Goal: Transaction & Acquisition: Purchase product/service

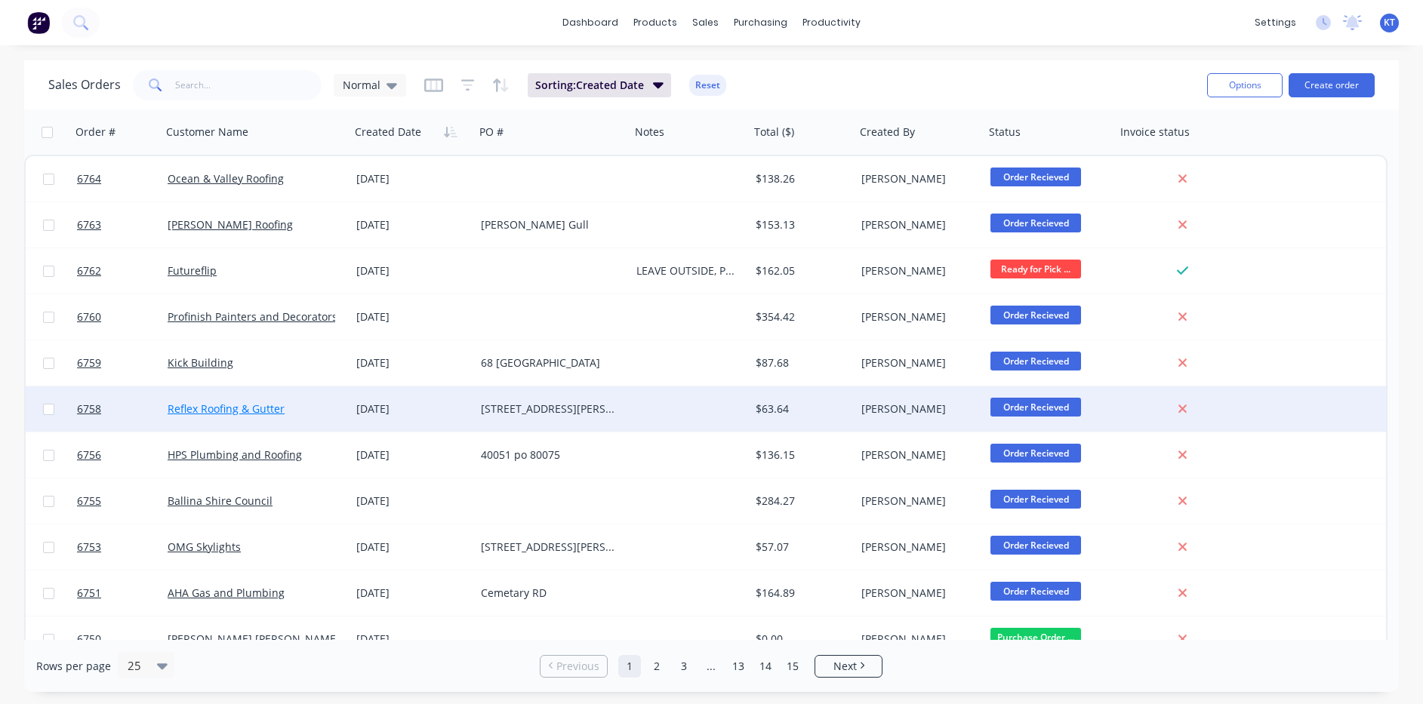
click at [269, 408] on link "Reflex Roofing & Gutter" at bounding box center [226, 408] width 117 height 14
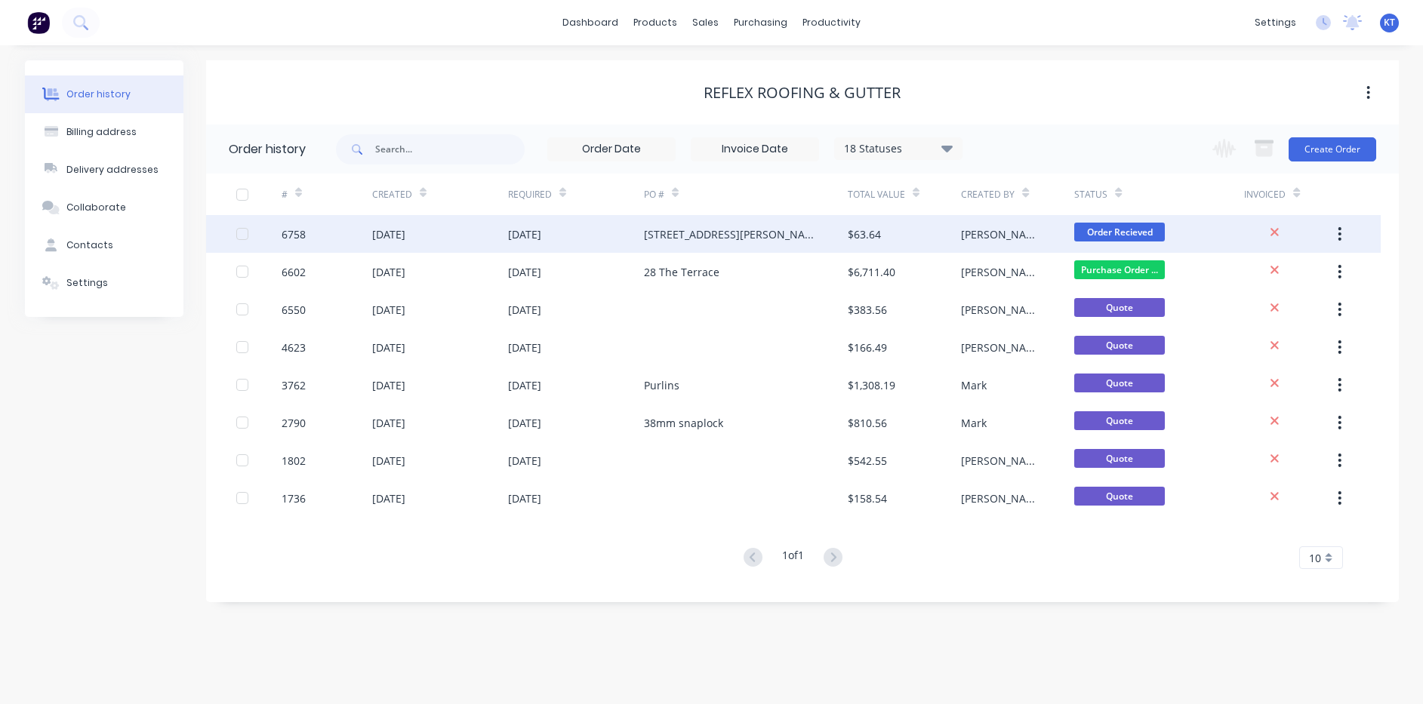
click at [894, 241] on div "$63.64" at bounding box center [903, 234] width 113 height 38
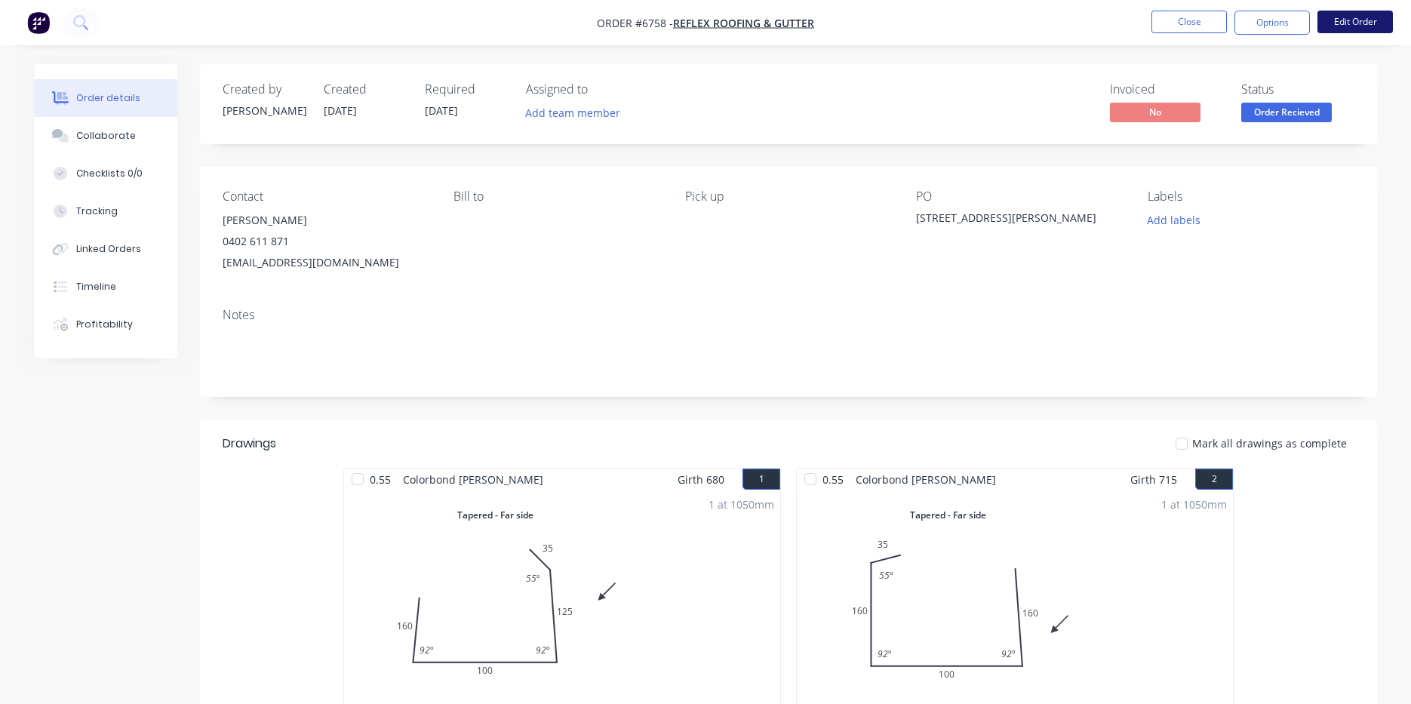
click at [1336, 29] on button "Edit Order" at bounding box center [1355, 22] width 75 height 23
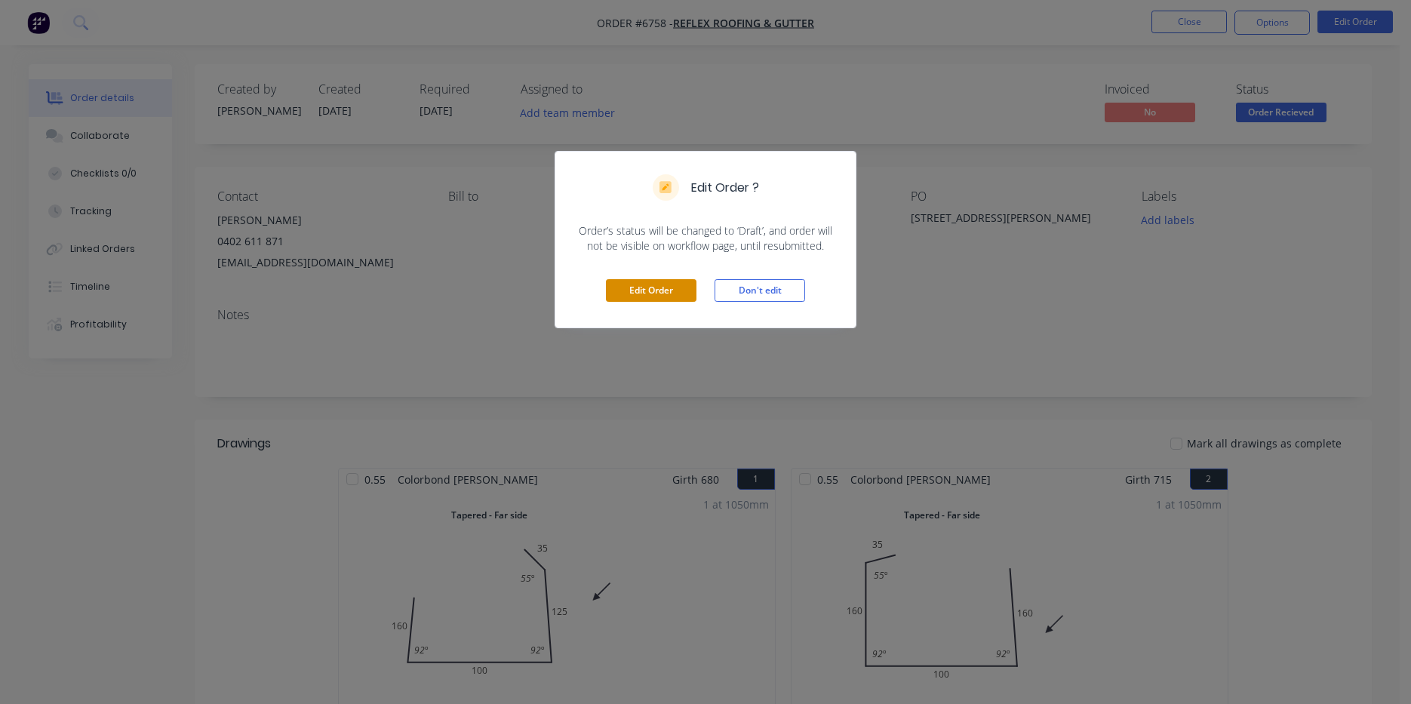
click at [665, 295] on button "Edit Order" at bounding box center [651, 290] width 91 height 23
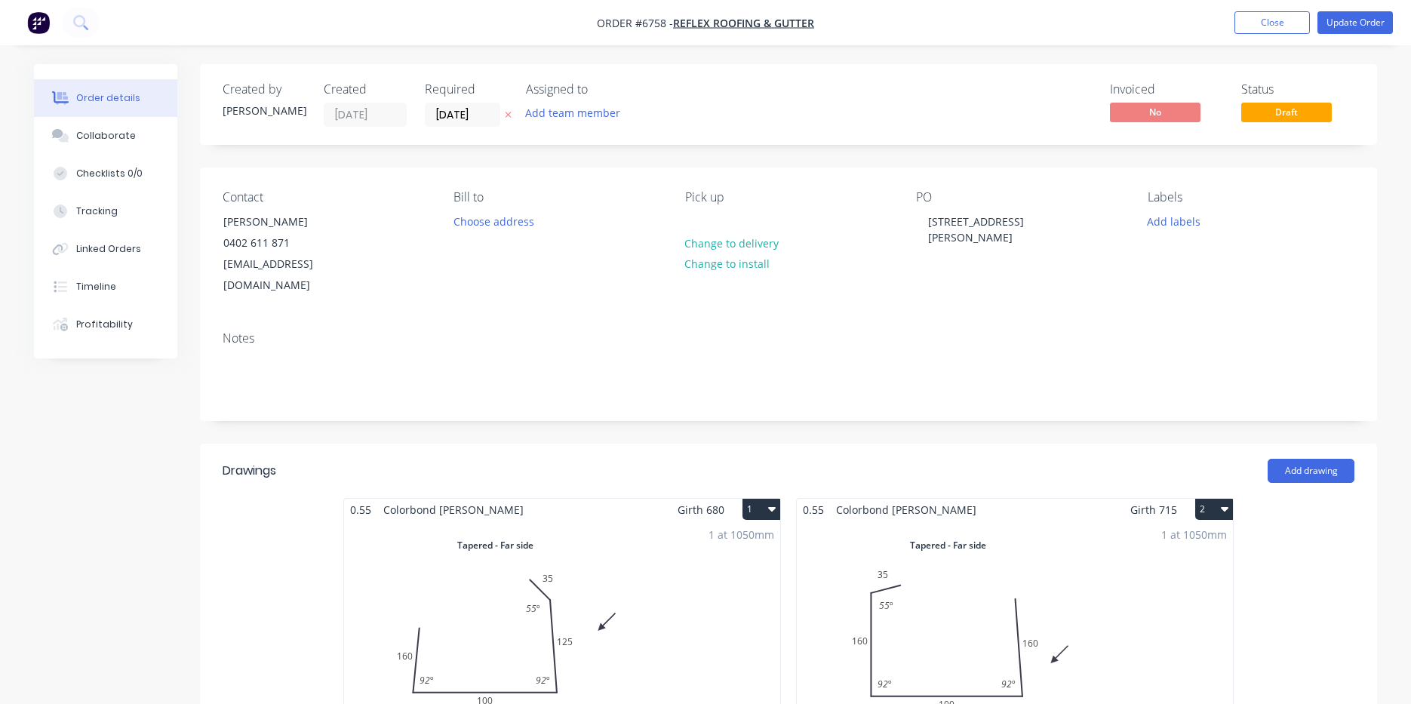
click at [1223, 507] on icon "button" at bounding box center [1225, 509] width 8 height 5
click at [1155, 595] on div "Delete" at bounding box center [1161, 606] width 116 height 22
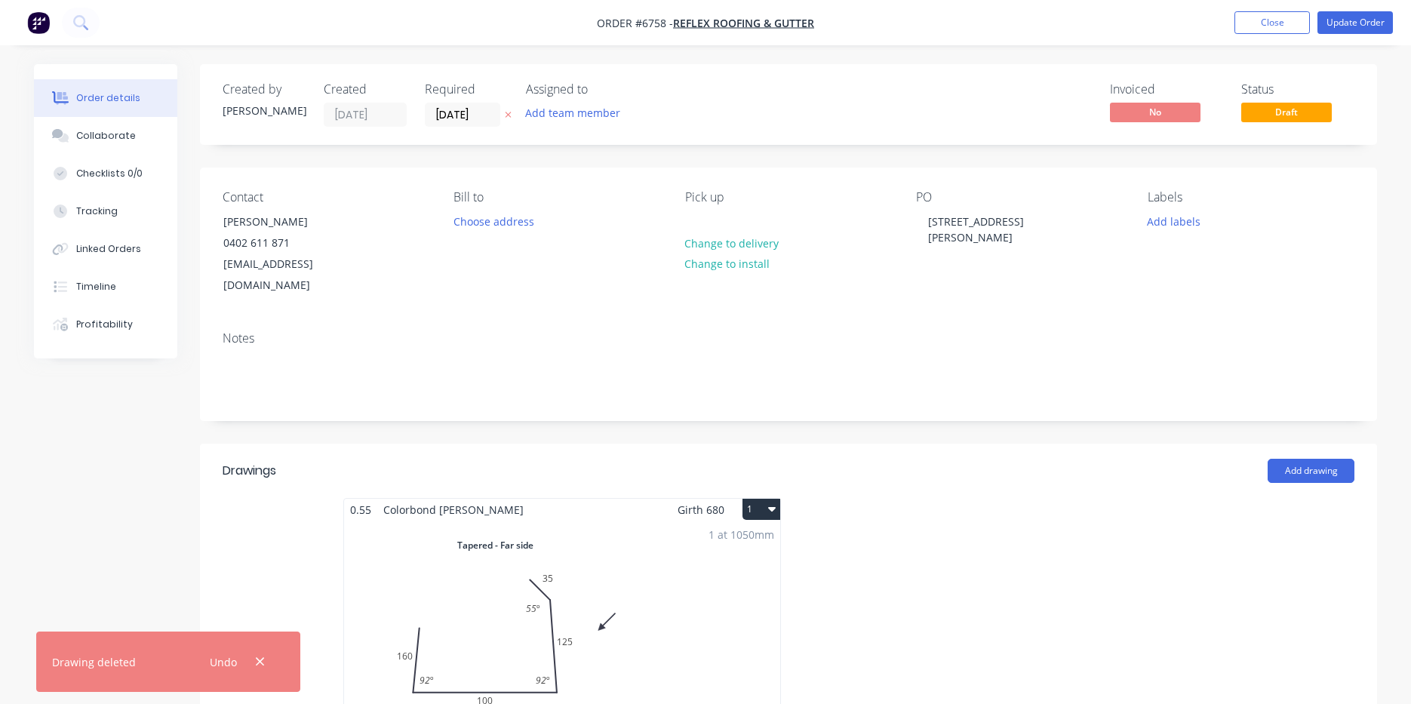
click at [765, 499] on button "1" at bounding box center [762, 509] width 38 height 21
drag, startPoint x: 756, startPoint y: 591, endPoint x: 932, endPoint y: 408, distance: 253.5
click at [756, 595] on div "Delete" at bounding box center [709, 606] width 116 height 22
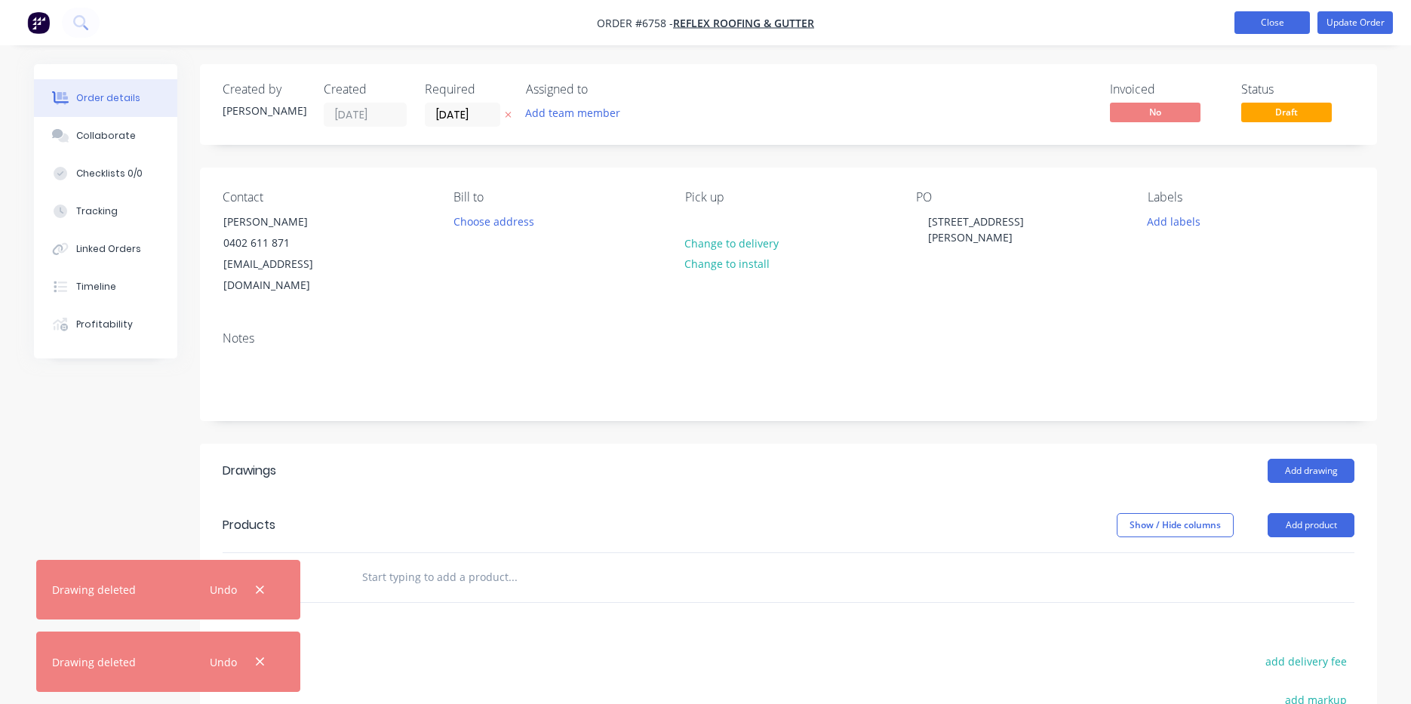
click at [1269, 26] on button "Close" at bounding box center [1272, 22] width 75 height 23
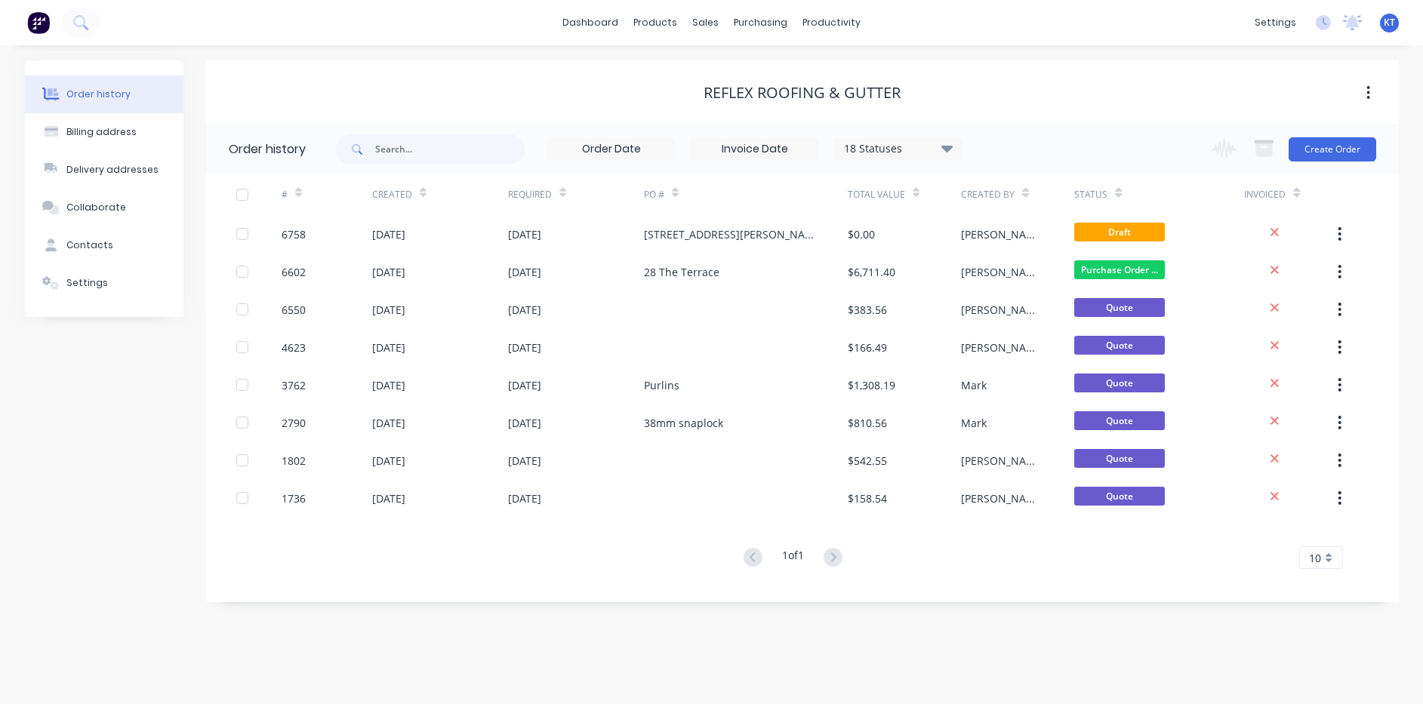
click at [932, 143] on div "18 Statuses" at bounding box center [898, 148] width 127 height 17
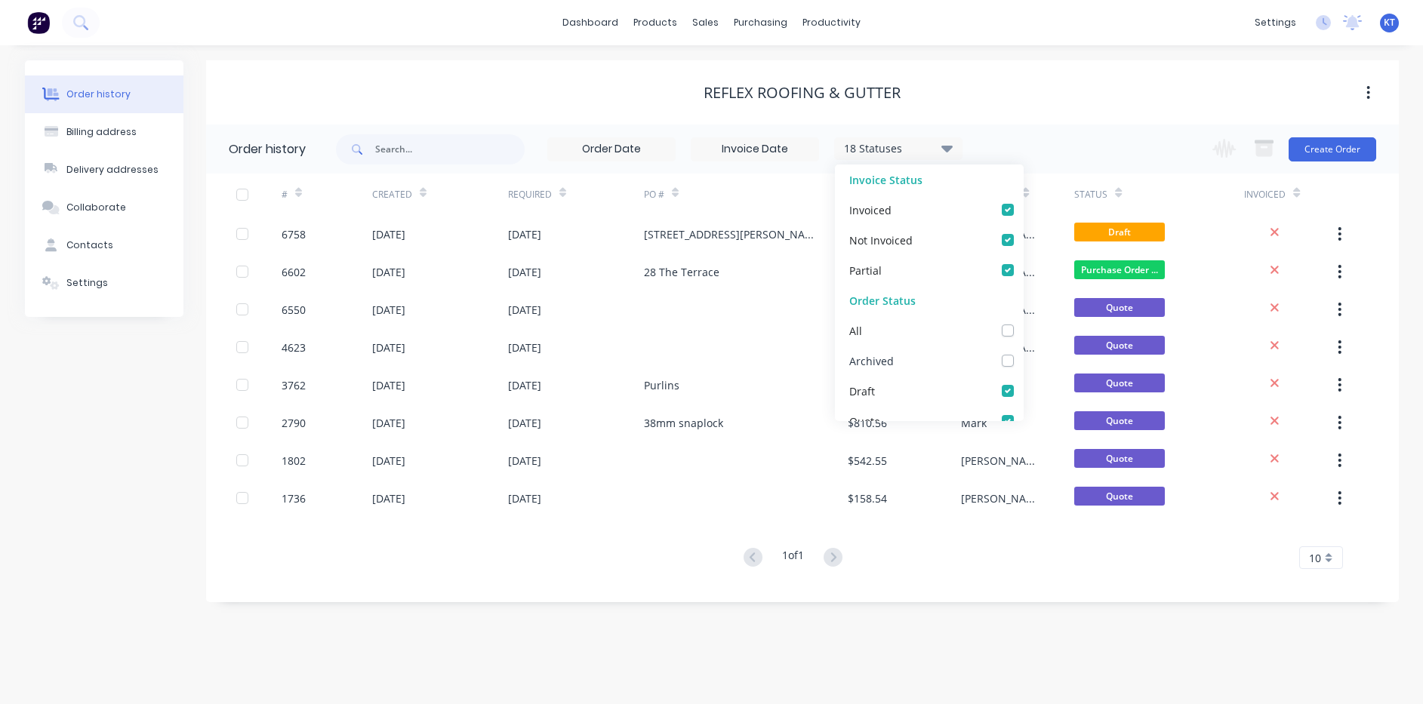
click at [995, 368] on div "Archived" at bounding box center [929, 361] width 189 height 30
click at [1023, 352] on label at bounding box center [1023, 352] width 0 height 0
click at [1023, 363] on input "checkbox" at bounding box center [1029, 359] width 12 height 14
checkbox input "true"
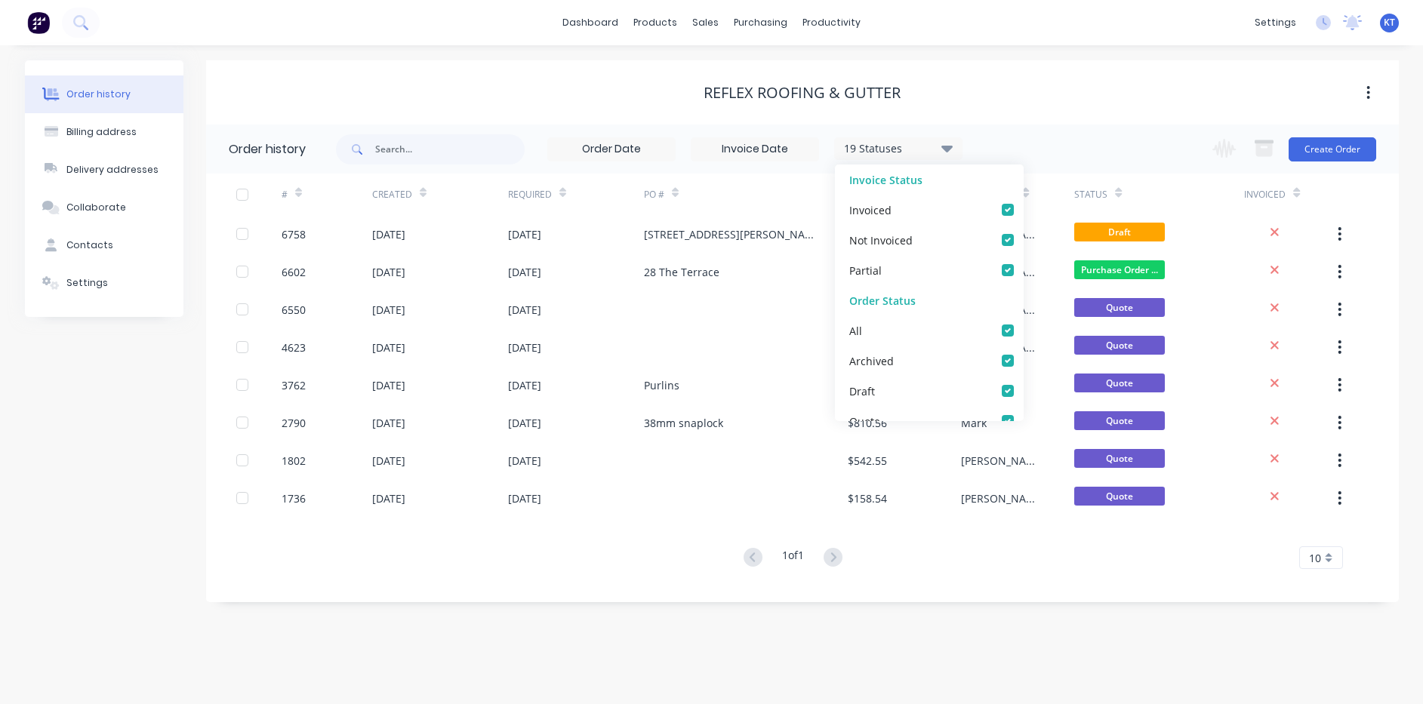
click at [1025, 560] on div "1 of 1 10 5 10 15 20 25 30 35" at bounding box center [793, 558] width 1174 height 22
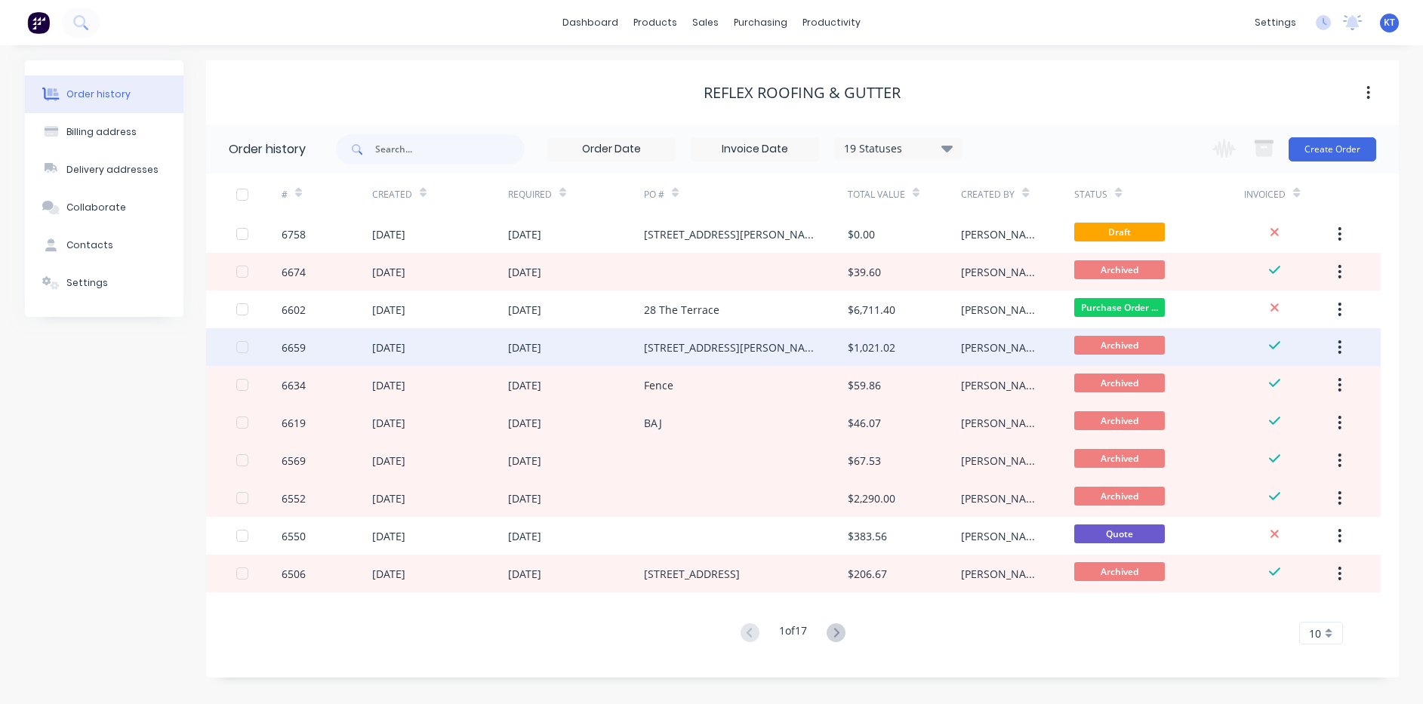
click at [835, 339] on div "[STREET_ADDRESS][PERSON_NAME]" at bounding box center [746, 347] width 204 height 38
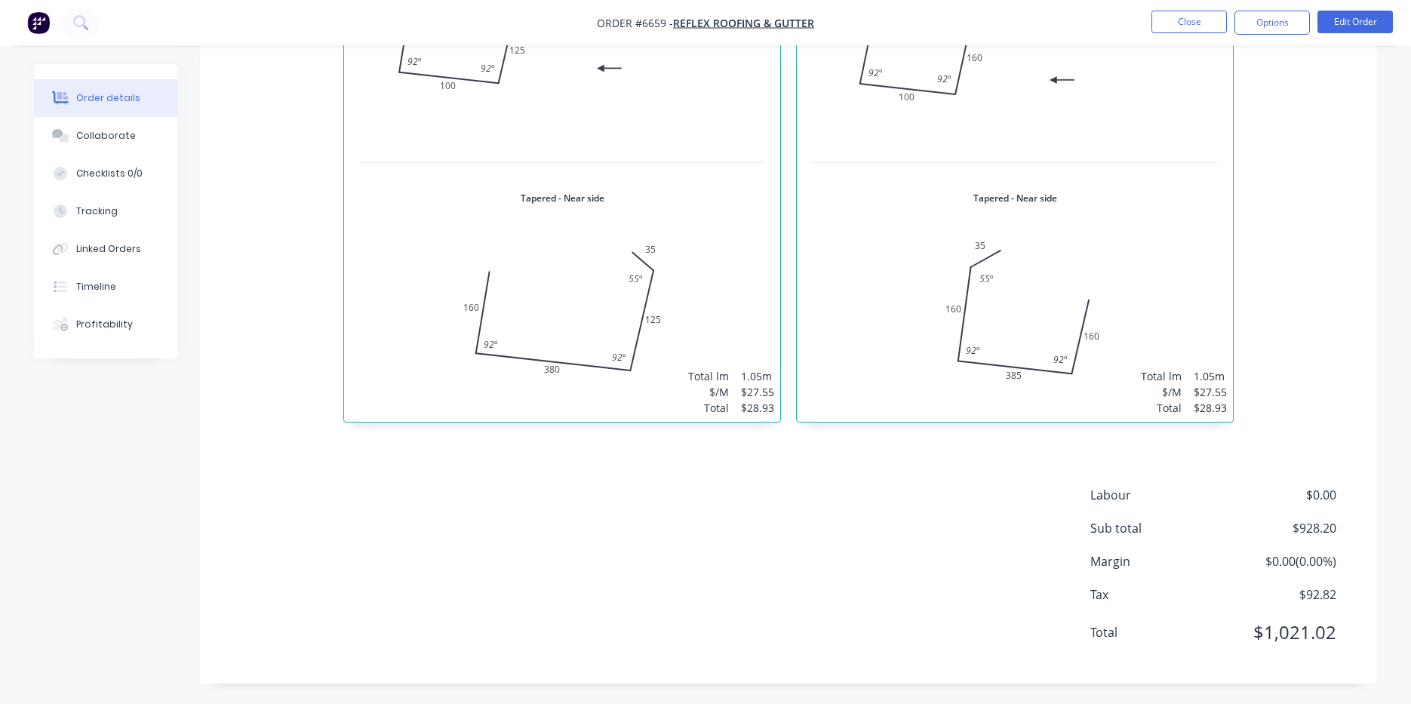
scroll to position [1374, 0]
click at [1297, 12] on button "Options" at bounding box center [1272, 23] width 75 height 24
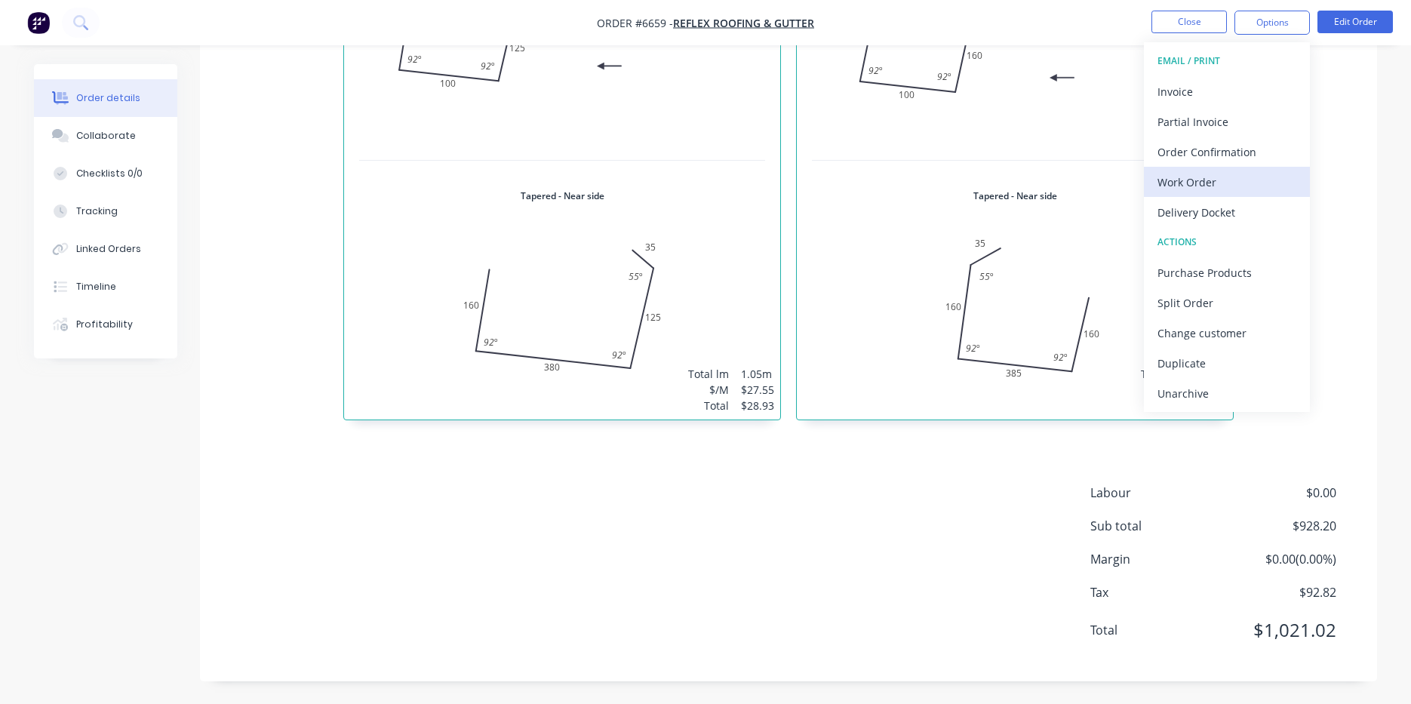
click at [1222, 171] on div "Work Order" at bounding box center [1227, 182] width 139 height 22
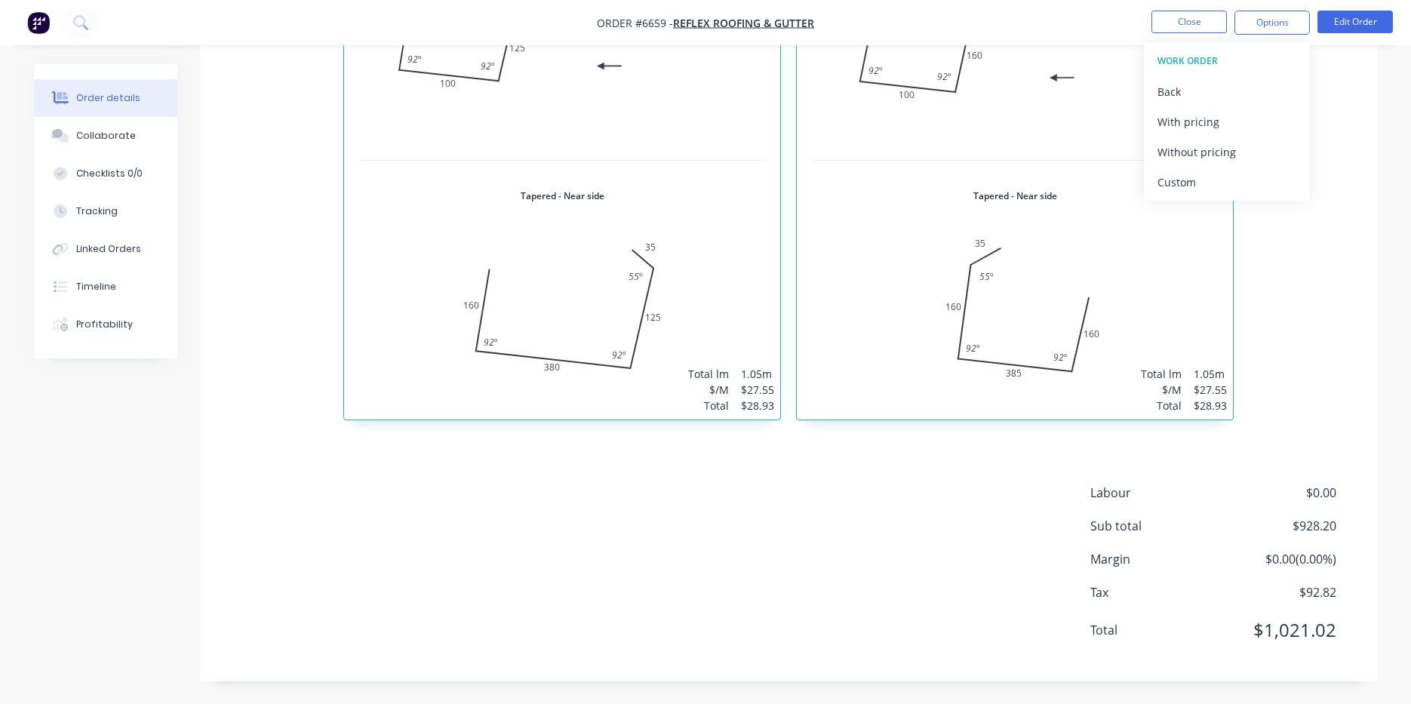
click at [1222, 171] on div "Custom" at bounding box center [1227, 182] width 139 height 22
click at [1221, 153] on div "Without pricing" at bounding box center [1227, 152] width 139 height 22
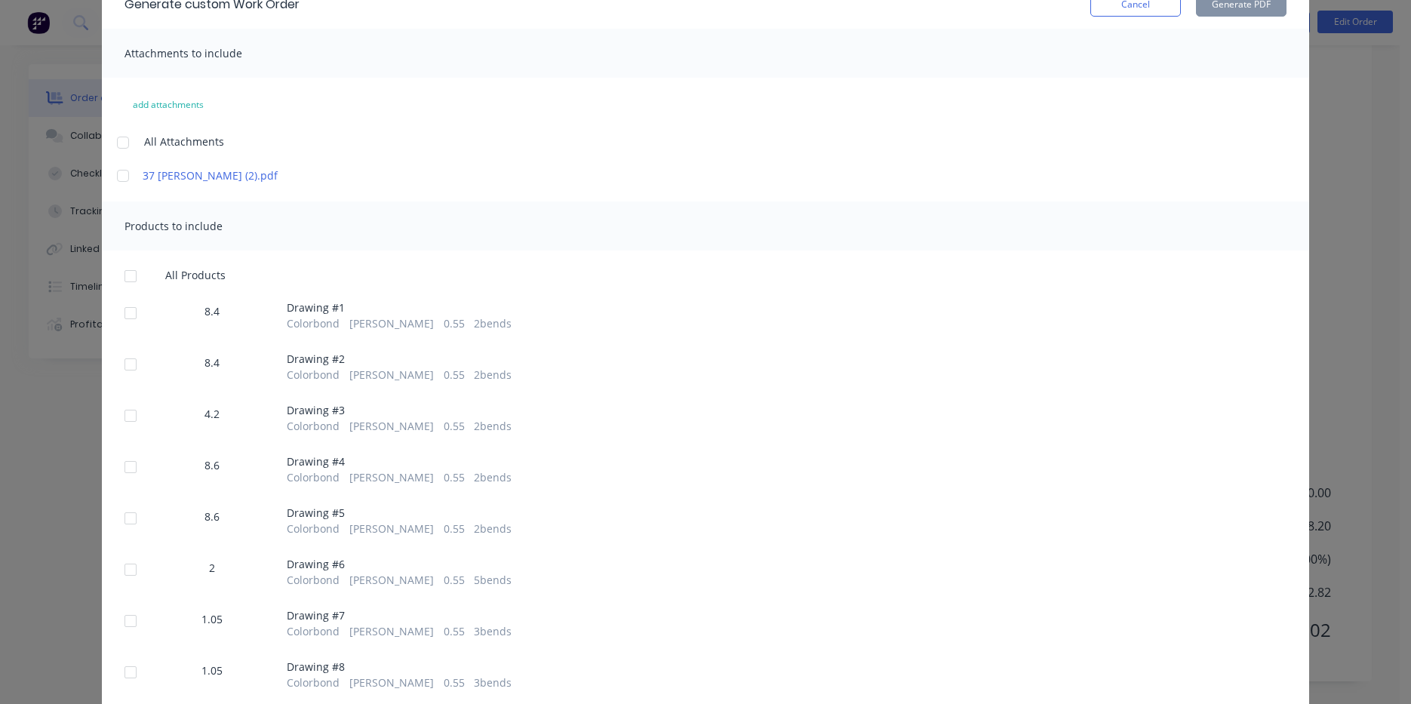
scroll to position [134, 0]
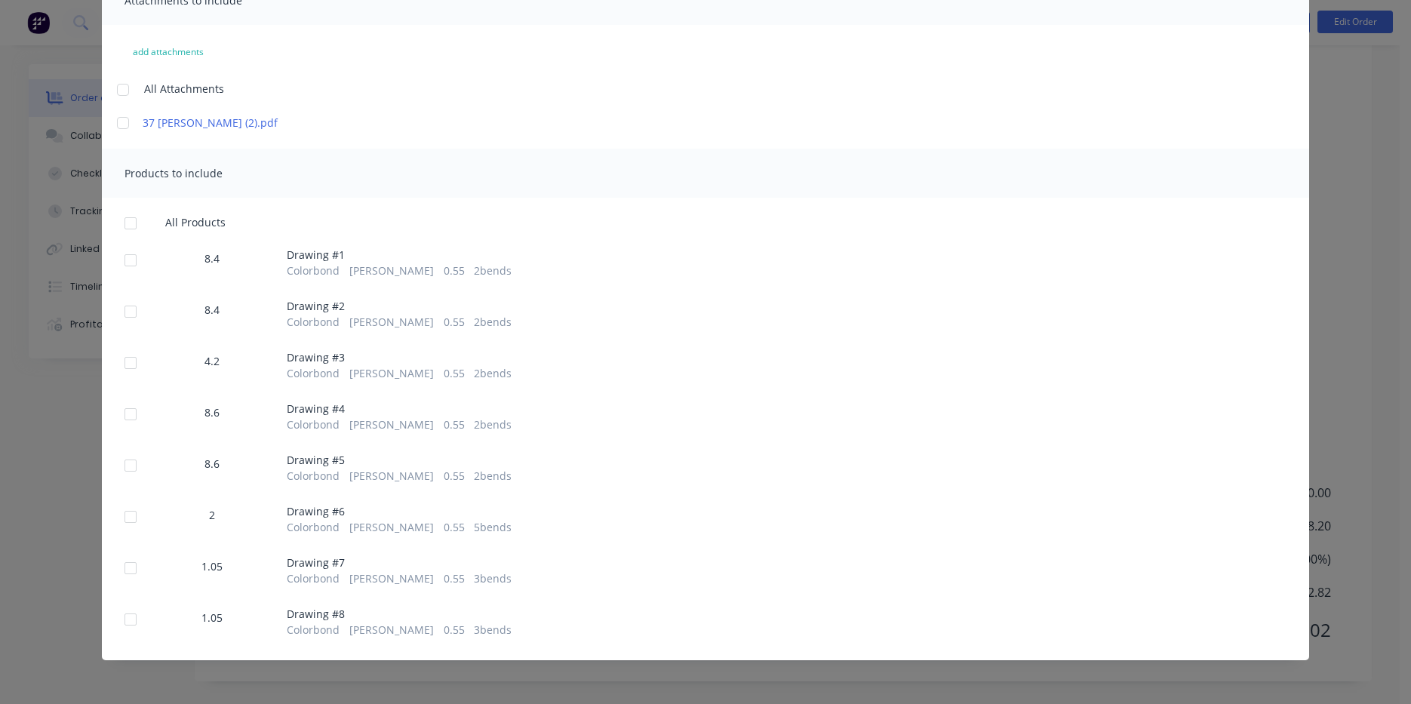
click at [133, 569] on div at bounding box center [130, 568] width 30 height 30
click at [136, 614] on div at bounding box center [130, 619] width 30 height 30
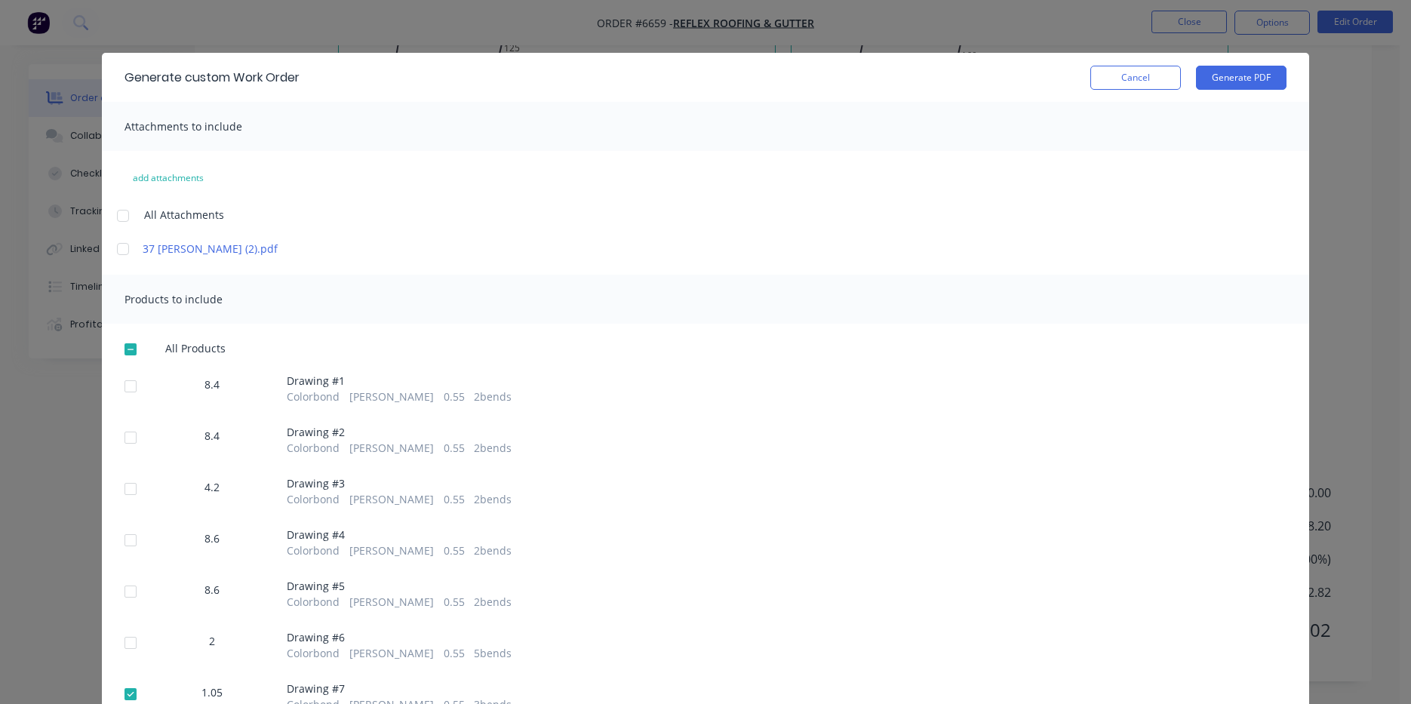
scroll to position [0, 0]
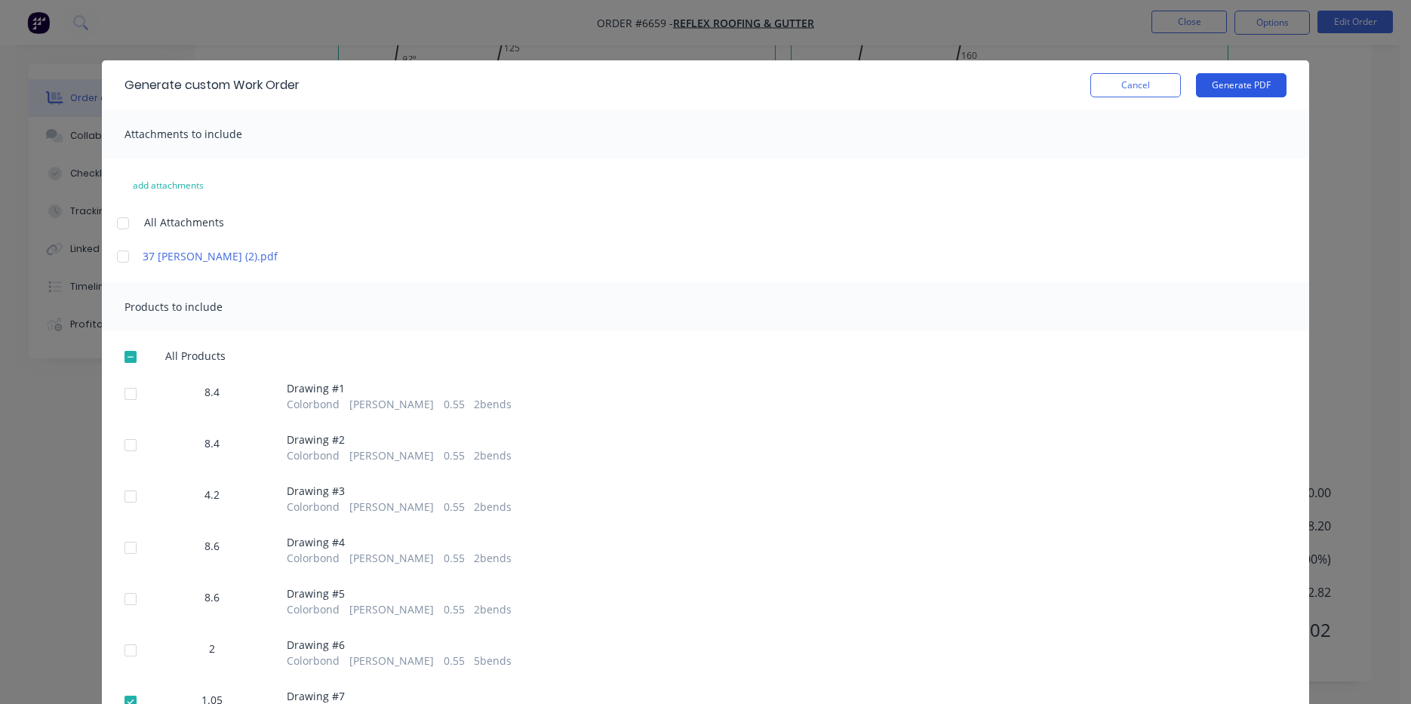
click at [1262, 92] on button "Generate PDF" at bounding box center [1241, 85] width 91 height 24
click at [1135, 91] on button "Cancel" at bounding box center [1135, 85] width 91 height 24
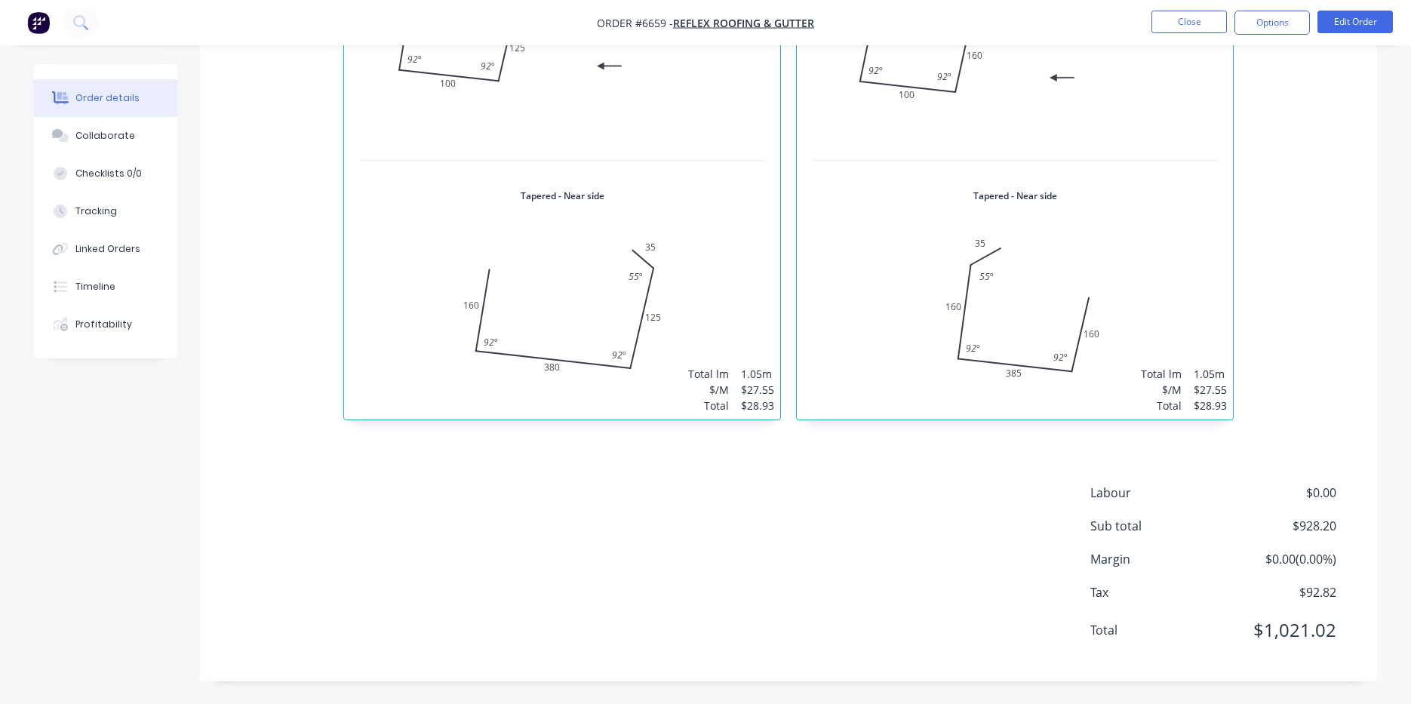
click at [1193, 35] on nav "Order #6659 - Reflex Roofing & Gutter Close Options Edit Order" at bounding box center [705, 22] width 1411 height 45
click at [1199, 26] on button "Close" at bounding box center [1189, 22] width 75 height 23
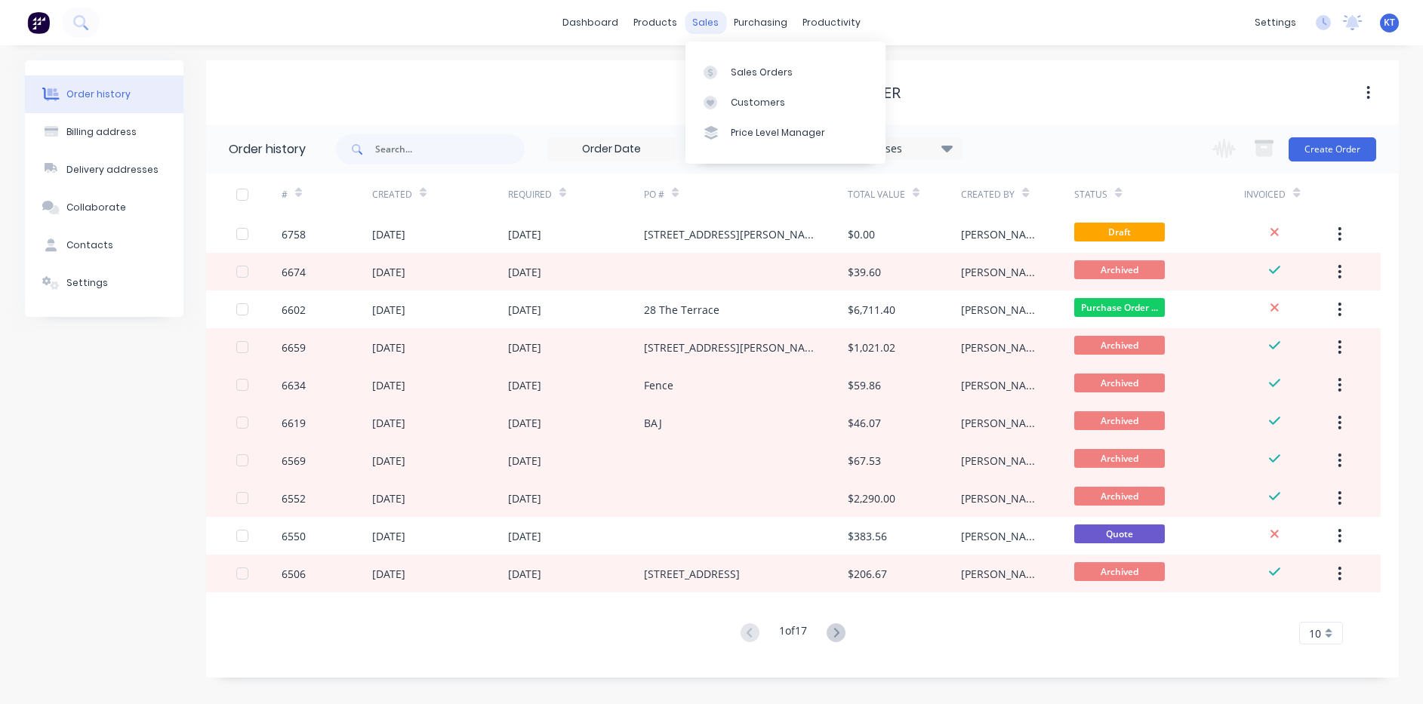
click at [711, 19] on div "sales" at bounding box center [705, 22] width 42 height 23
click at [751, 79] on link "Sales Orders" at bounding box center [785, 72] width 200 height 30
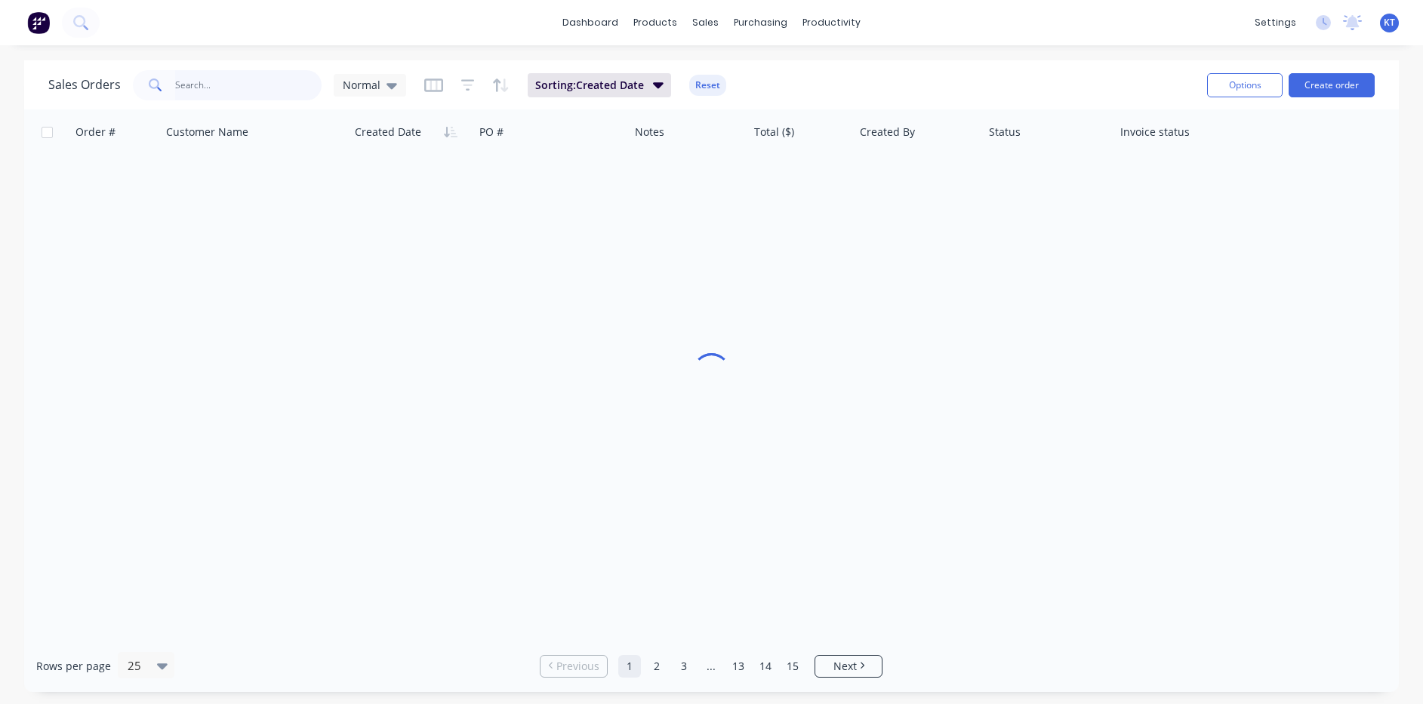
click at [182, 76] on input "text" at bounding box center [248, 85] width 147 height 30
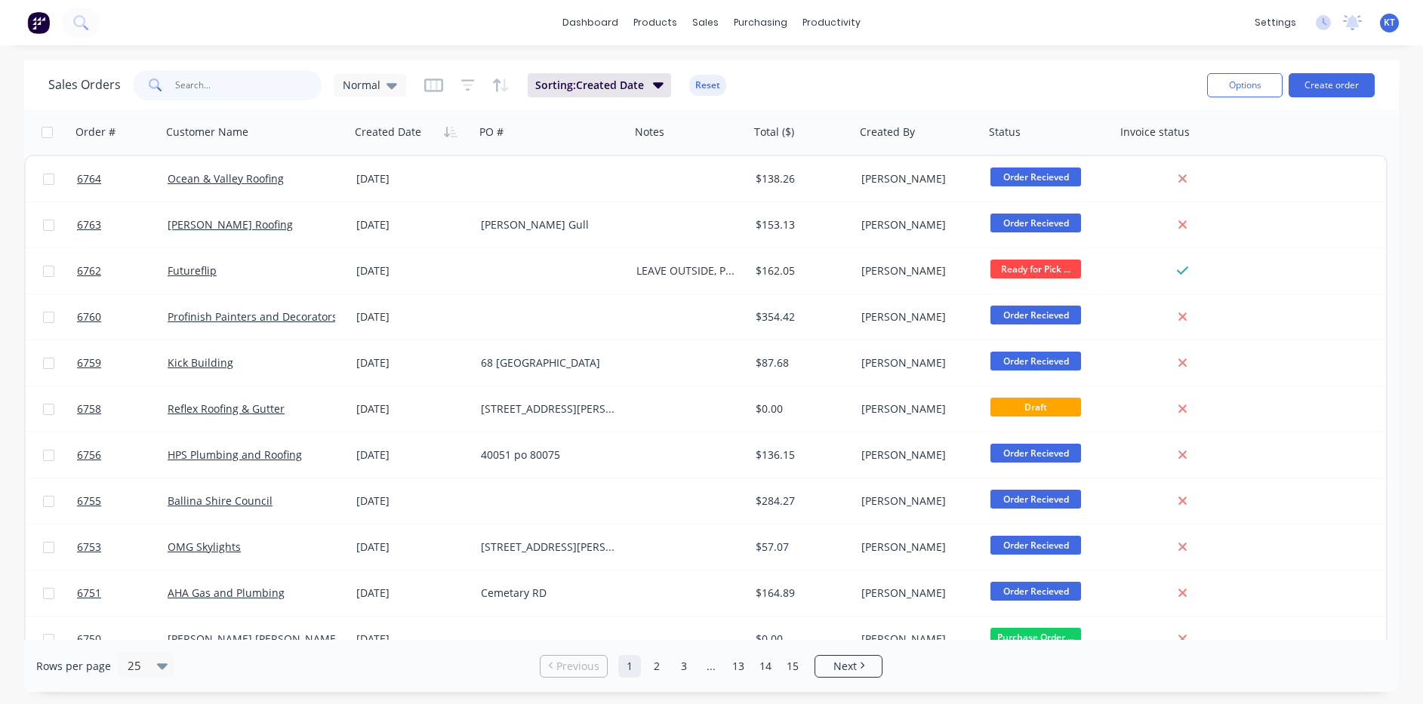
click at [178, 87] on input "text" at bounding box center [248, 85] width 147 height 30
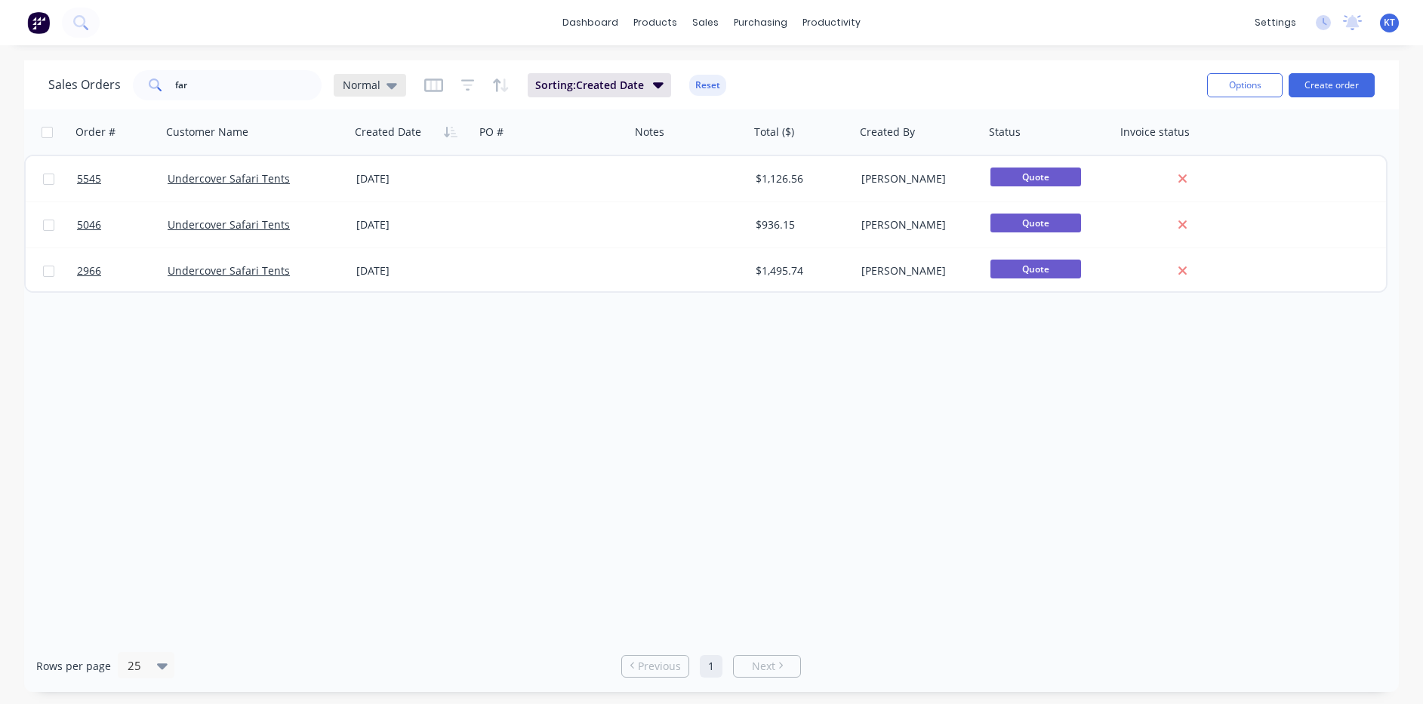
click at [383, 87] on div "Normal" at bounding box center [370, 85] width 54 height 14
click at [441, 277] on button "archived" at bounding box center [424, 274] width 172 height 17
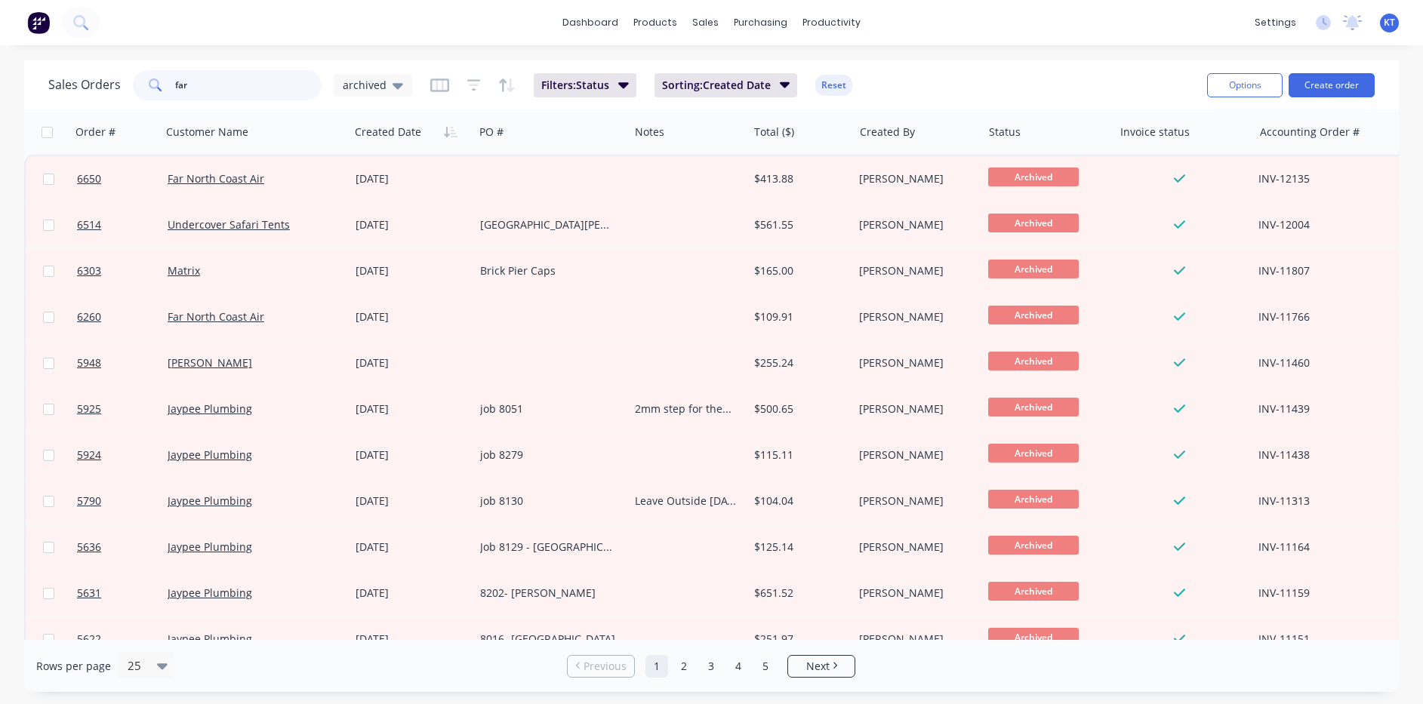
drag, startPoint x: 225, startPoint y: 93, endPoint x: 28, endPoint y: 95, distance: 197.0
click at [28, 95] on div "Sales Orders far archived Filters: Status Sorting: Created Date Reset Options C…" at bounding box center [711, 84] width 1374 height 49
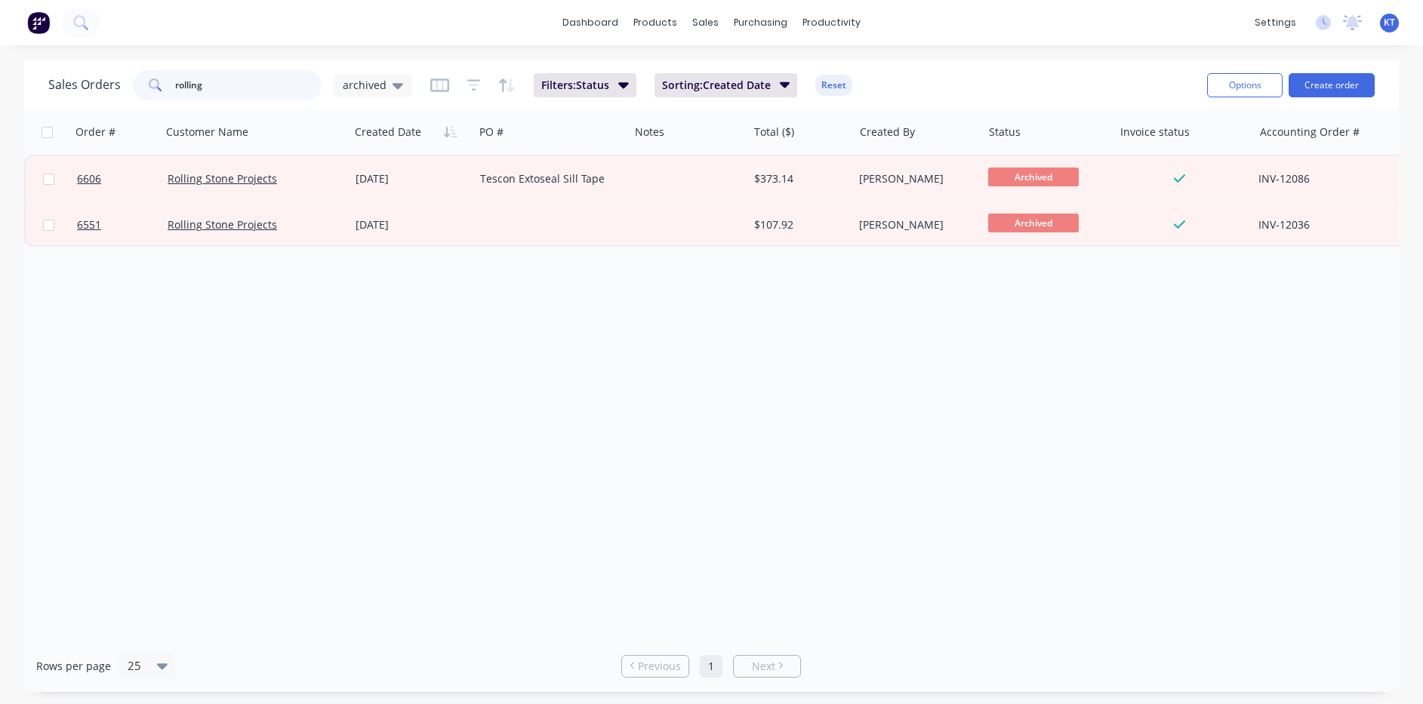
type input "rolling"
click at [1323, 76] on button "Create order" at bounding box center [1331, 85] width 86 height 24
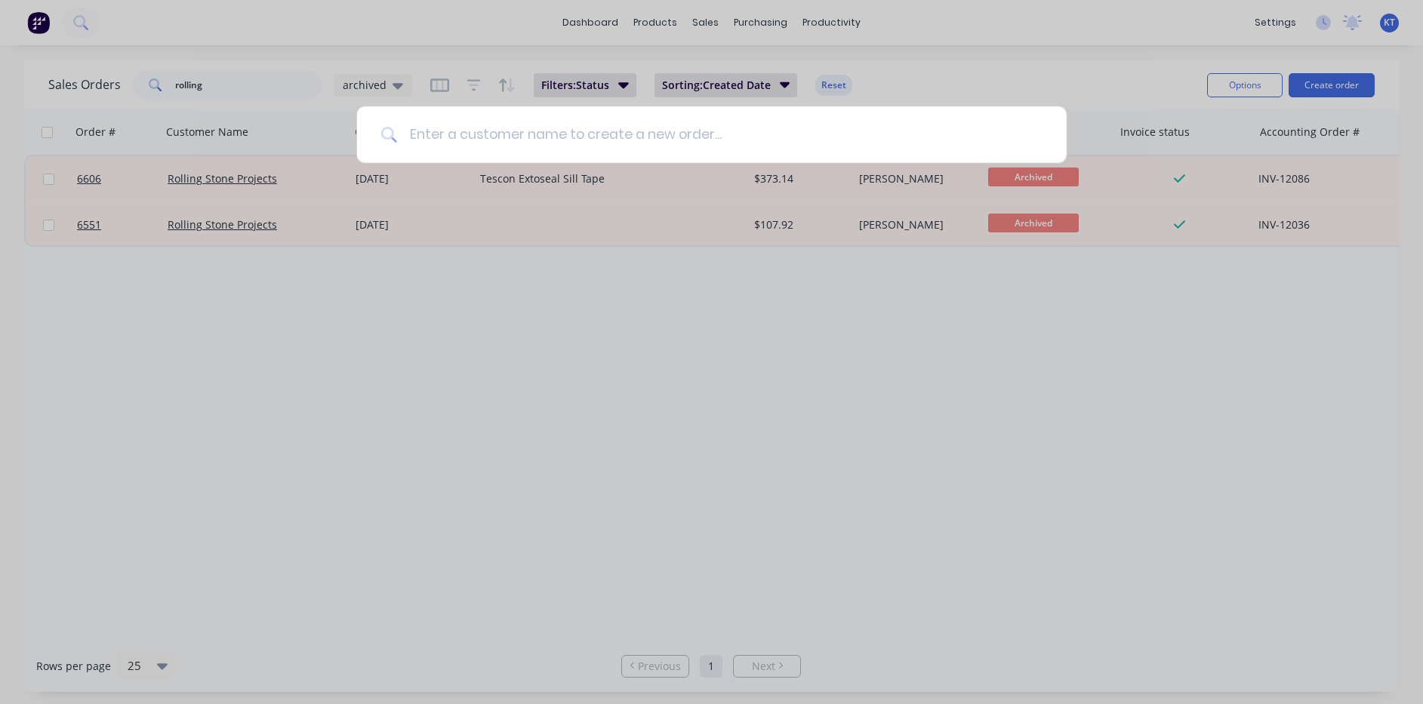
click at [412, 128] on input at bounding box center [719, 134] width 645 height 57
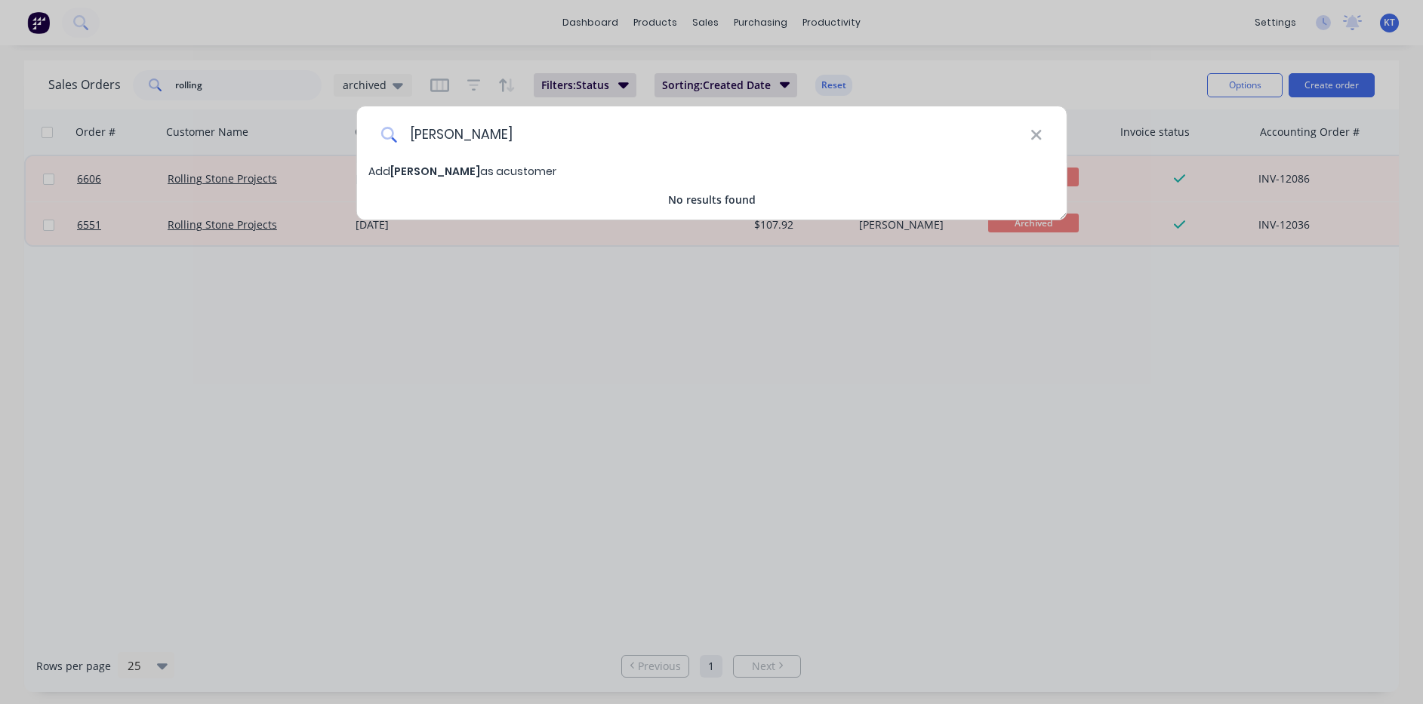
type input "Gus Staley"
drag, startPoint x: 1038, startPoint y: 132, endPoint x: 1307, endPoint y: 220, distance: 282.6
click at [1038, 132] on icon at bounding box center [1036, 135] width 10 height 10
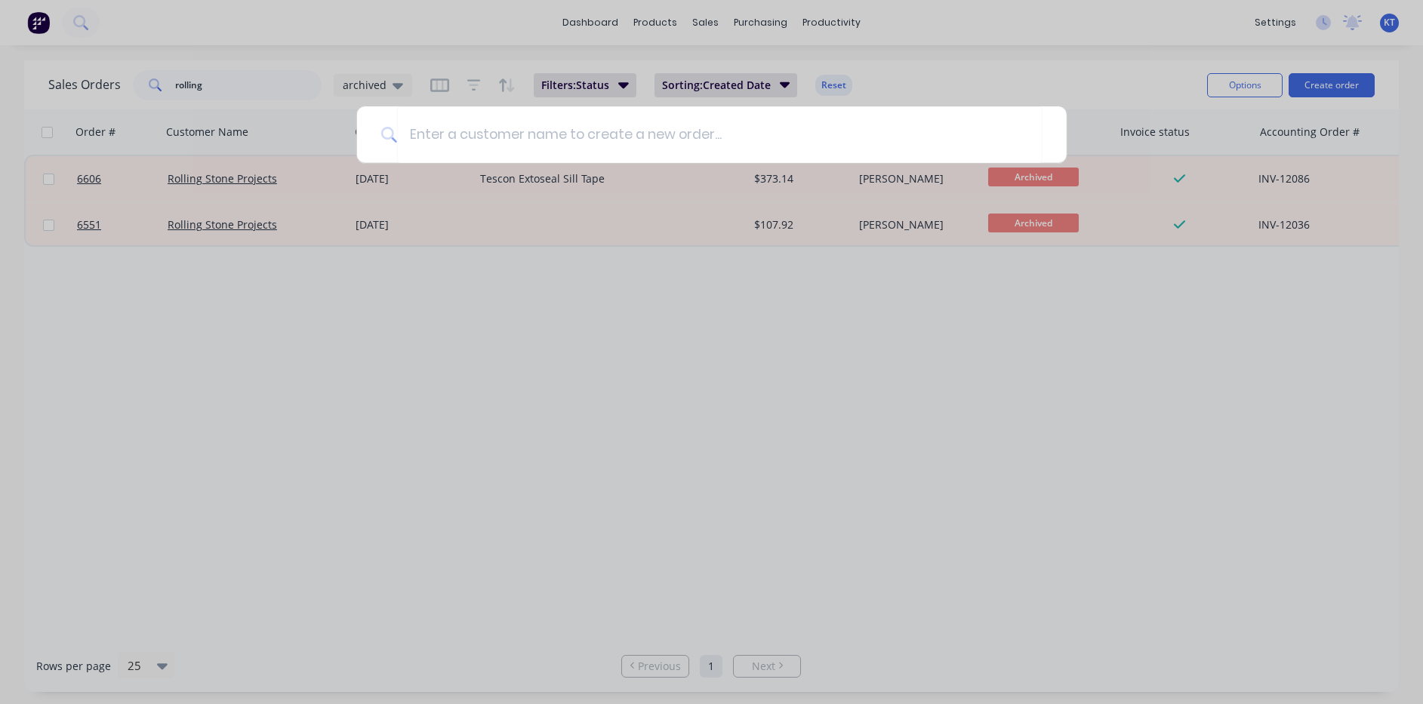
click at [463, 75] on div at bounding box center [711, 352] width 1423 height 704
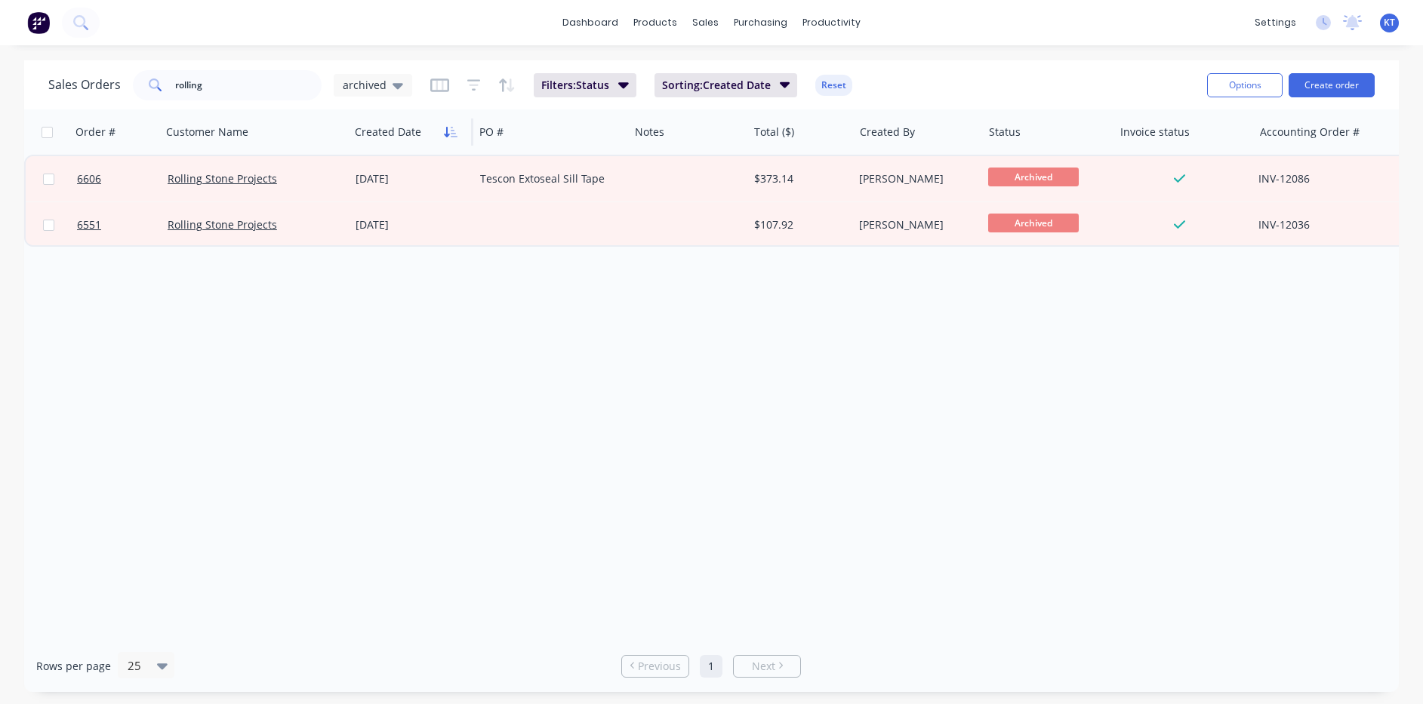
click at [457, 134] on button "button" at bounding box center [450, 132] width 23 height 23
click at [1318, 93] on button "Create order" at bounding box center [1331, 85] width 86 height 24
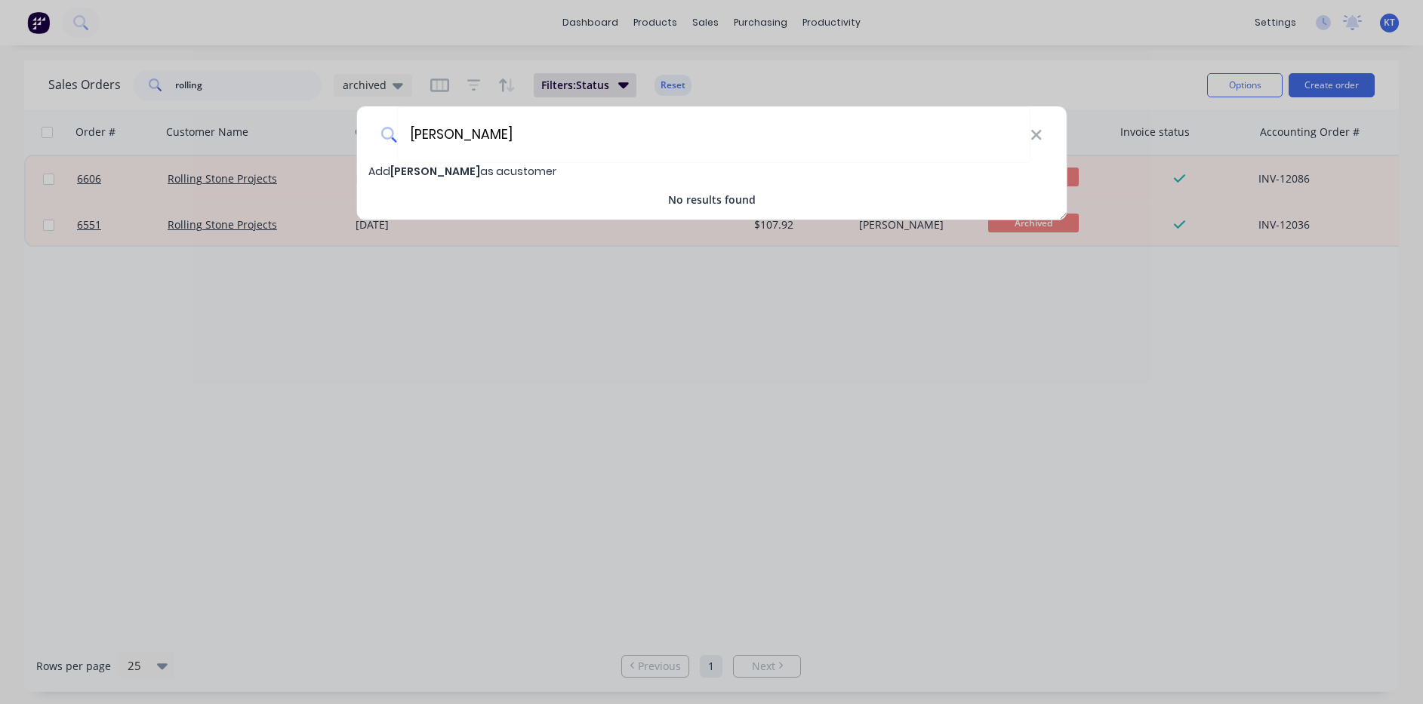
type input "[PERSON_NAME]"
click at [435, 172] on span "[PERSON_NAME]" at bounding box center [435, 171] width 90 height 15
select select "AU"
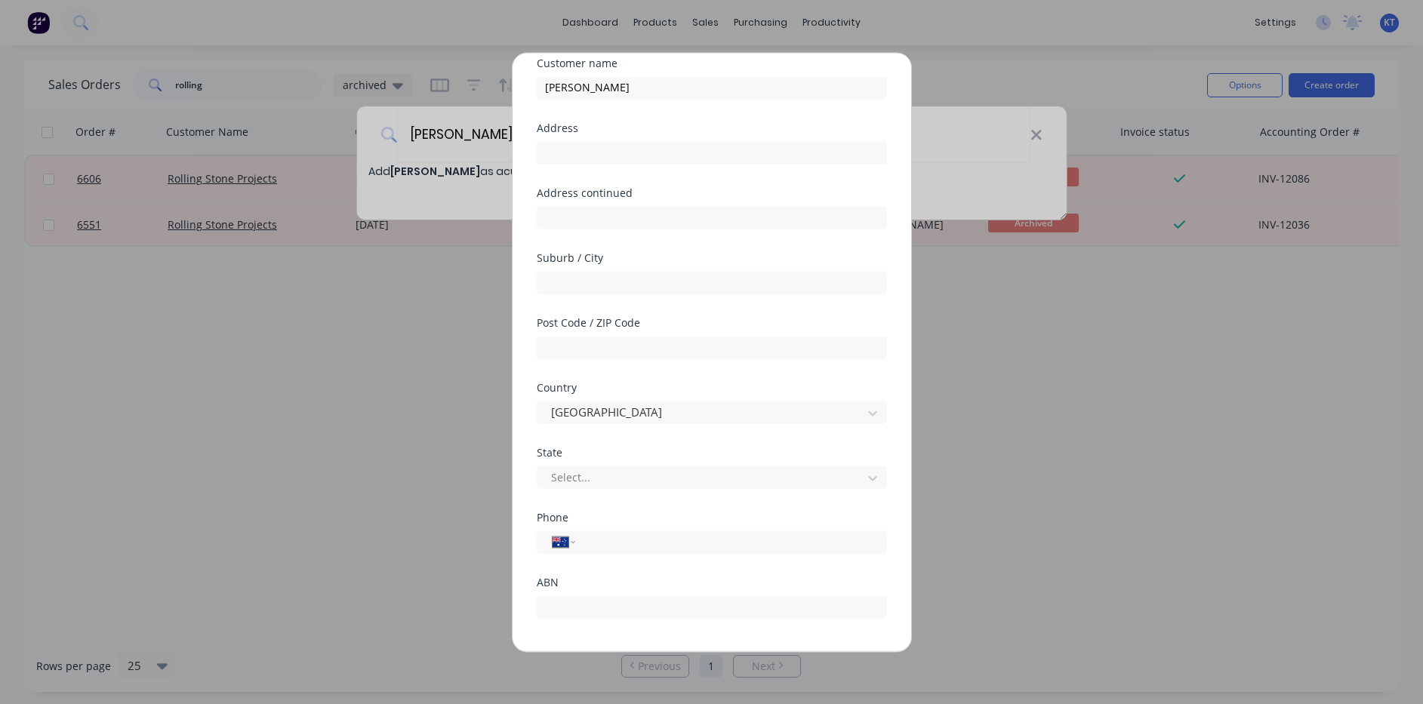
scroll to position [118, 0]
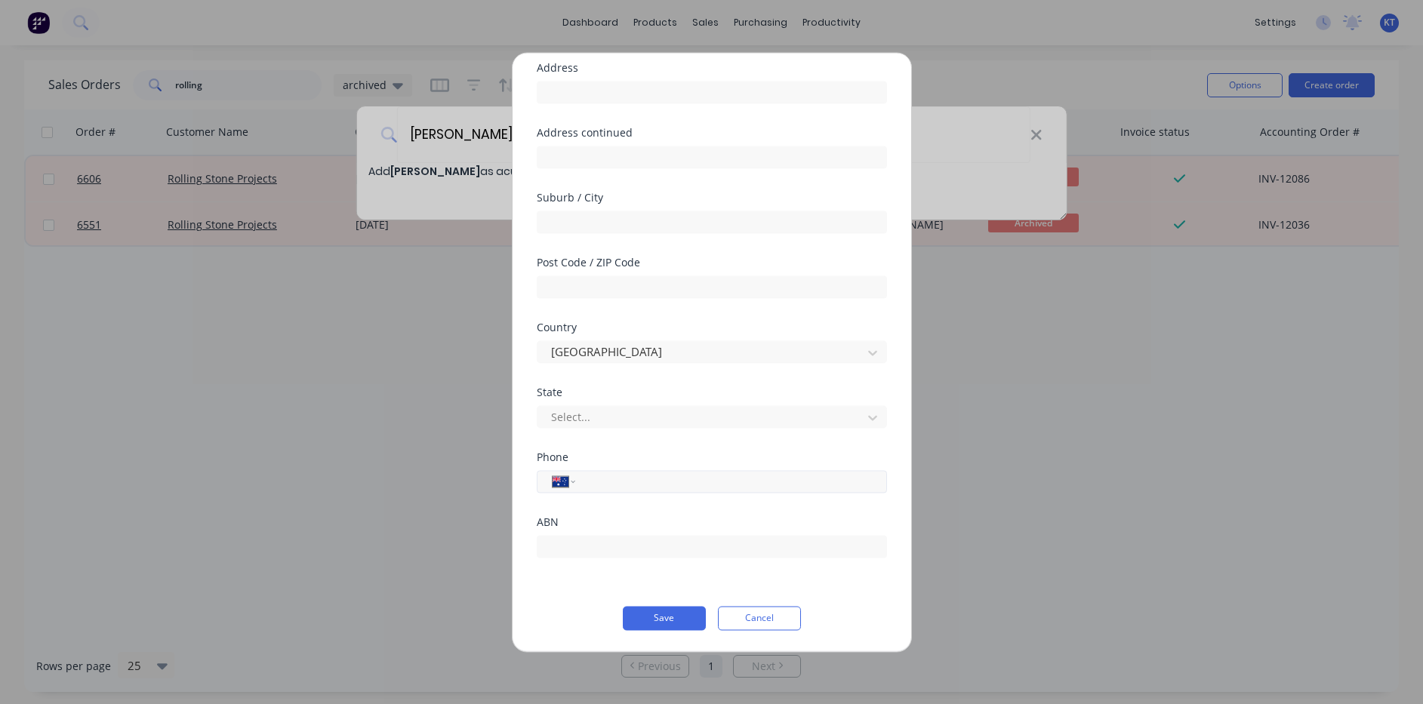
click at [703, 486] on input "tel" at bounding box center [728, 480] width 285 height 17
drag, startPoint x: 672, startPoint y: 484, endPoint x: 538, endPoint y: 480, distance: 133.7
click at [538, 480] on div "International Afghanistan Åland Islands Albania Algeria American Samoa Andorra …" at bounding box center [712, 481] width 350 height 23
type input "0432 222 974"
click at [638, 609] on button "Save" at bounding box center [664, 618] width 83 height 24
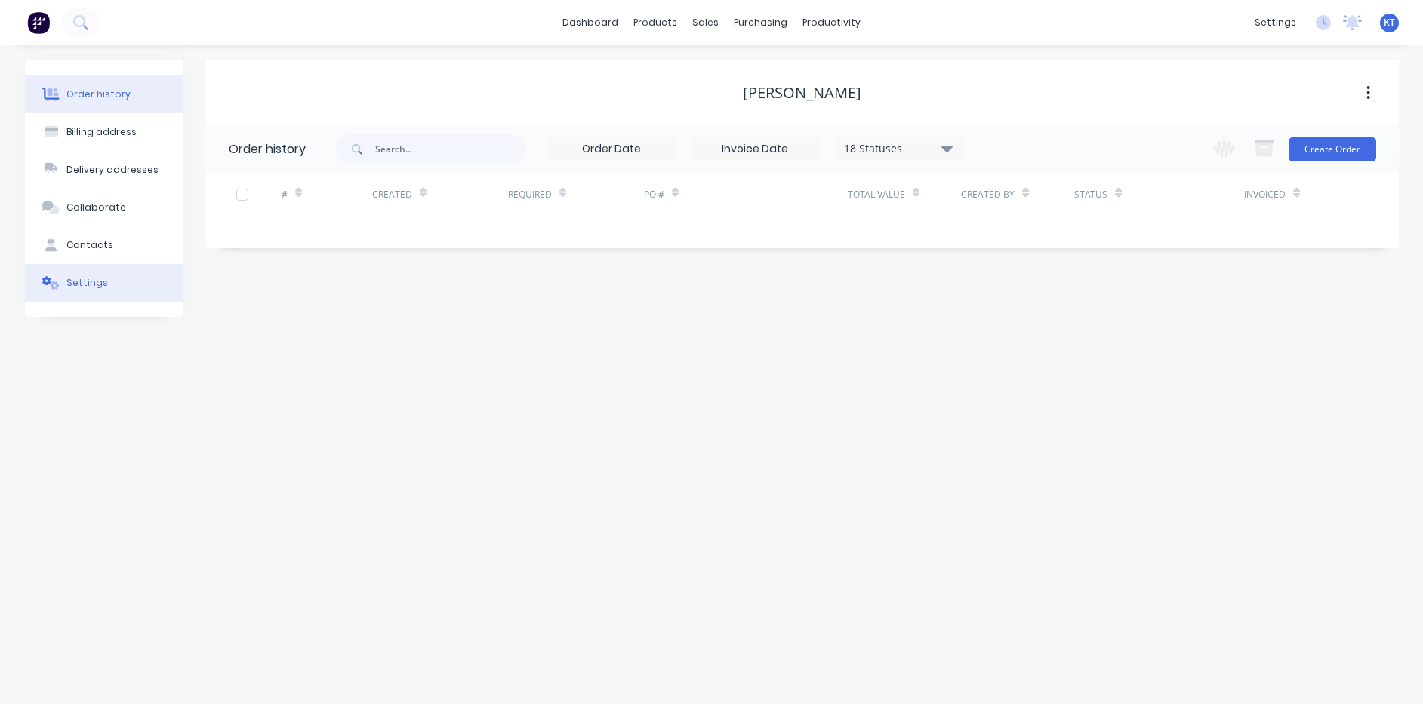
click at [129, 285] on button "Settings" at bounding box center [104, 283] width 158 height 38
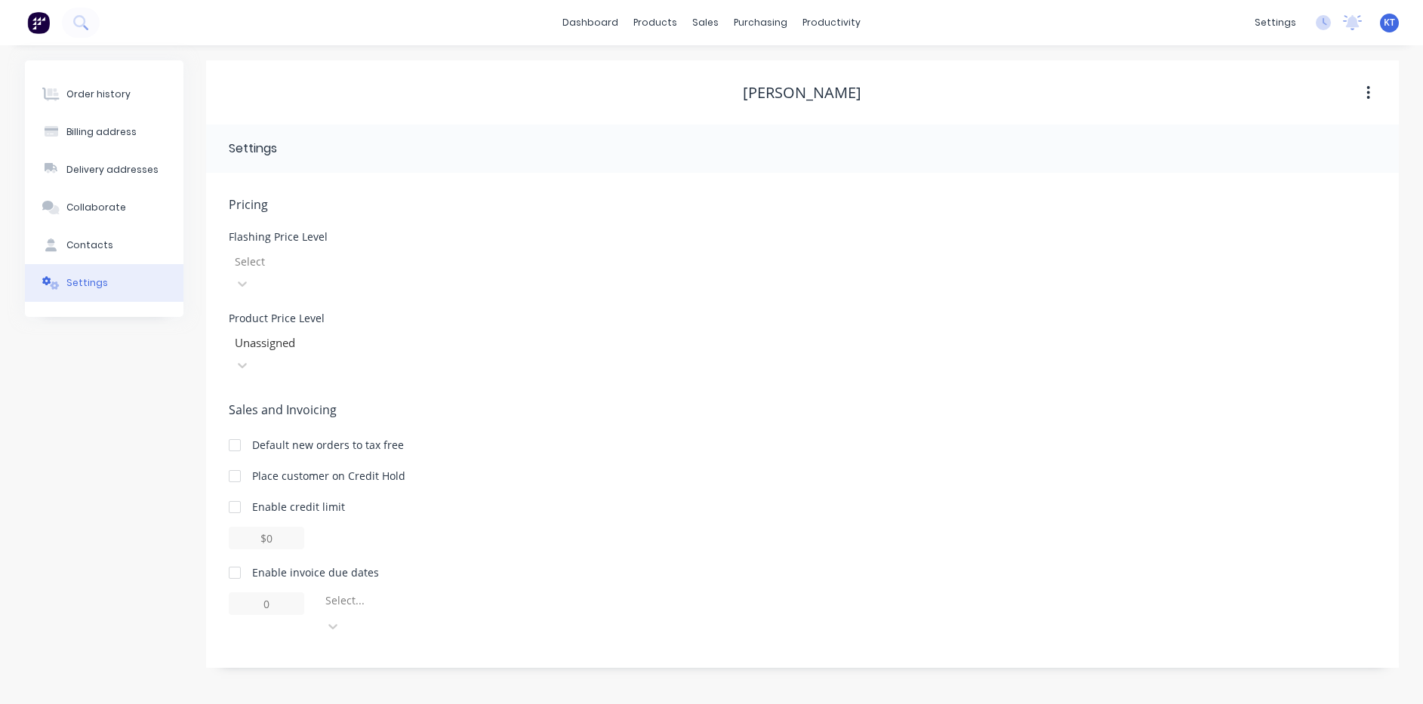
drag, startPoint x: 245, startPoint y: 528, endPoint x: 257, endPoint y: 530, distance: 12.3
click at [245, 558] on div at bounding box center [235, 573] width 30 height 30
type input "1"
click at [236, 558] on div at bounding box center [235, 573] width 30 height 30
click at [249, 564] on div "Enable invoice due dates" at bounding box center [802, 572] width 1147 height 16
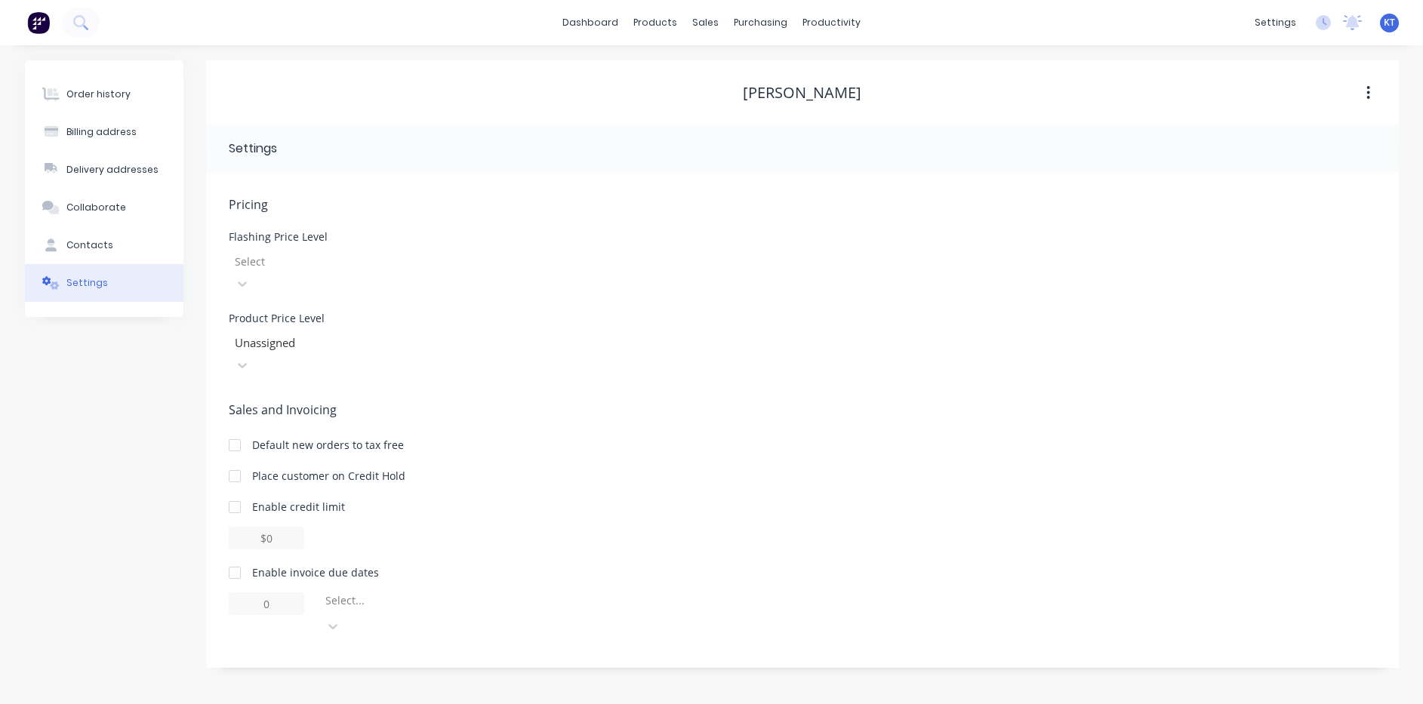
click at [244, 558] on div at bounding box center [235, 573] width 30 height 30
click at [442, 595] on div at bounding box center [432, 604] width 217 height 19
click at [460, 669] on div "day(s) after the invoice date" at bounding box center [432, 677] width 226 height 16
type input "0"
click at [762, 20] on div "purchasing" at bounding box center [760, 22] width 69 height 23
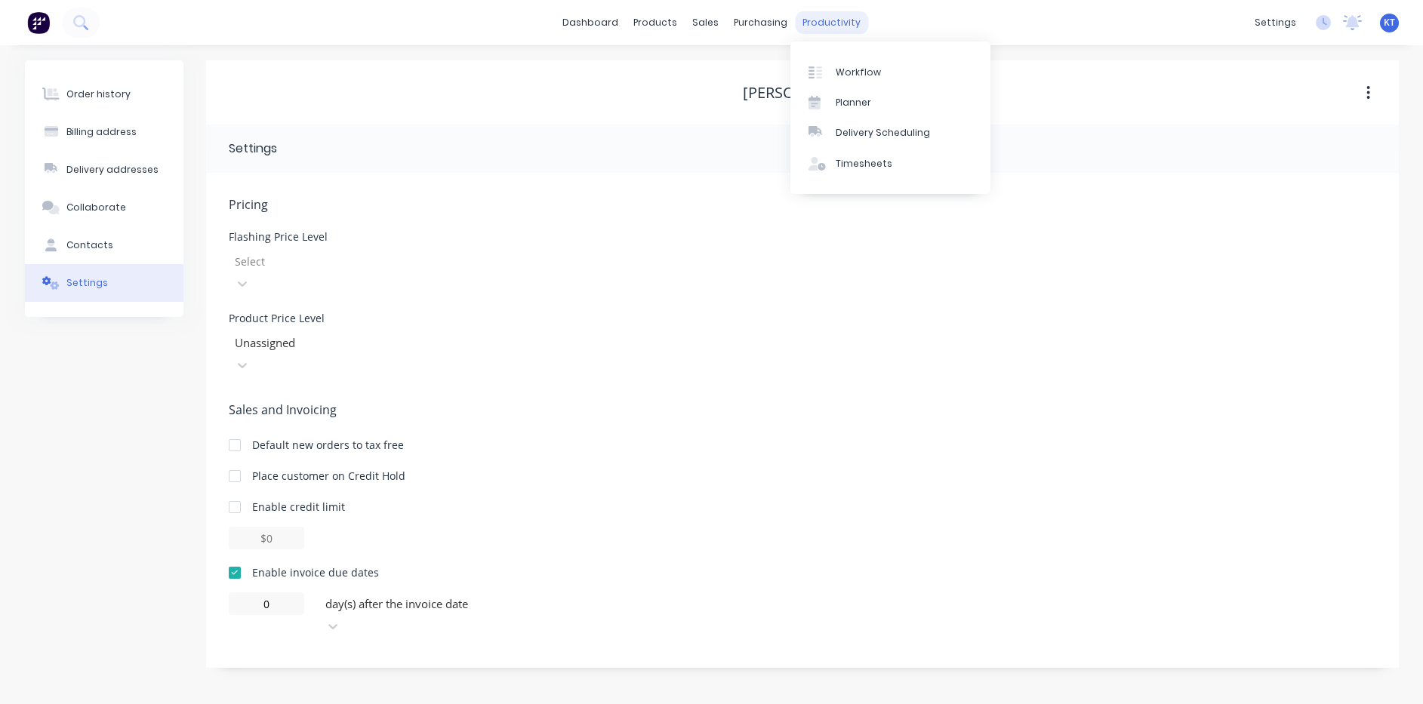
click at [819, 25] on div "productivity" at bounding box center [831, 22] width 73 height 23
click at [1351, 20] on icon at bounding box center [1353, 21] width 14 height 12
click at [1322, 26] on icon at bounding box center [1322, 22] width 15 height 15
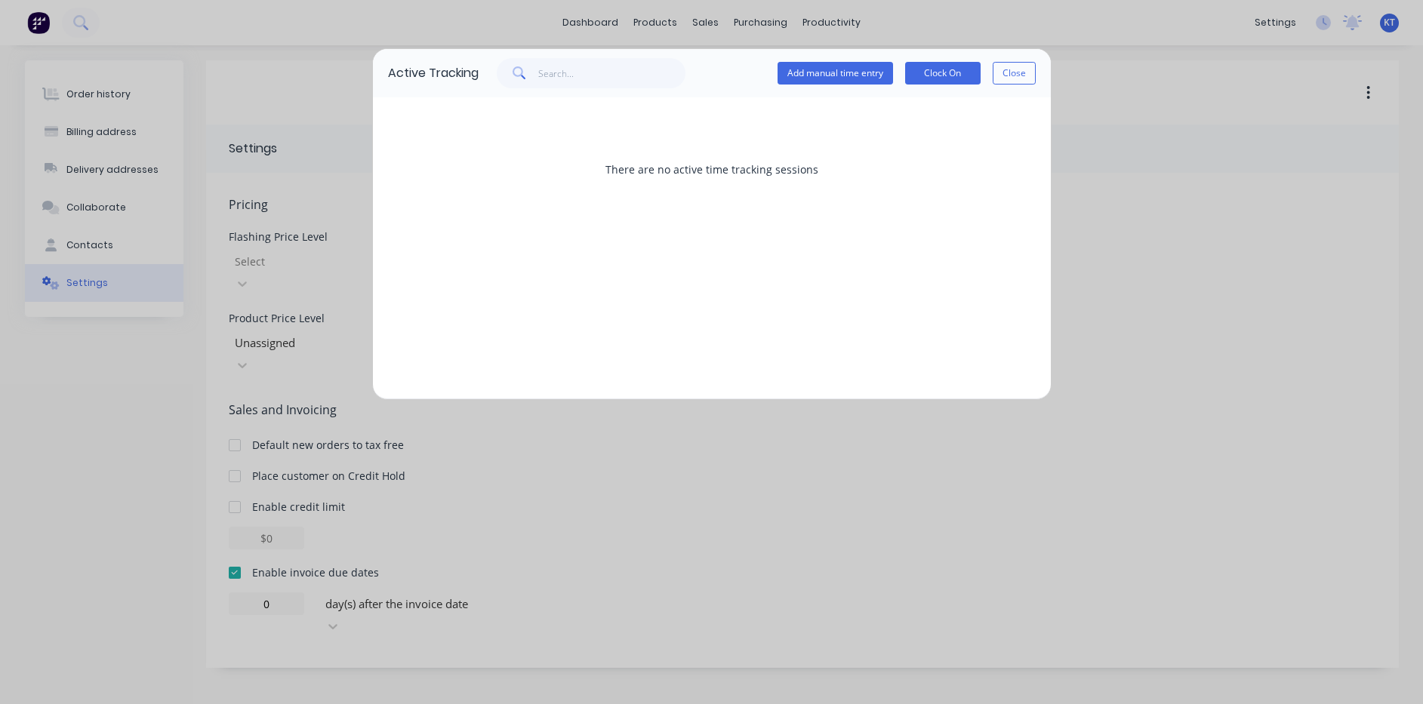
click at [1275, 24] on div "Active Tracking Add manual time entry Clock On Close There are no active time t…" at bounding box center [711, 352] width 1423 height 704
click at [1275, 25] on div "Active Tracking Add manual time entry Clock On Close There are no active time t…" at bounding box center [711, 352] width 1423 height 704
drag, startPoint x: 1026, startPoint y: 78, endPoint x: 1160, endPoint y: 77, distance: 134.3
click at [1025, 77] on button "Close" at bounding box center [1013, 73] width 43 height 23
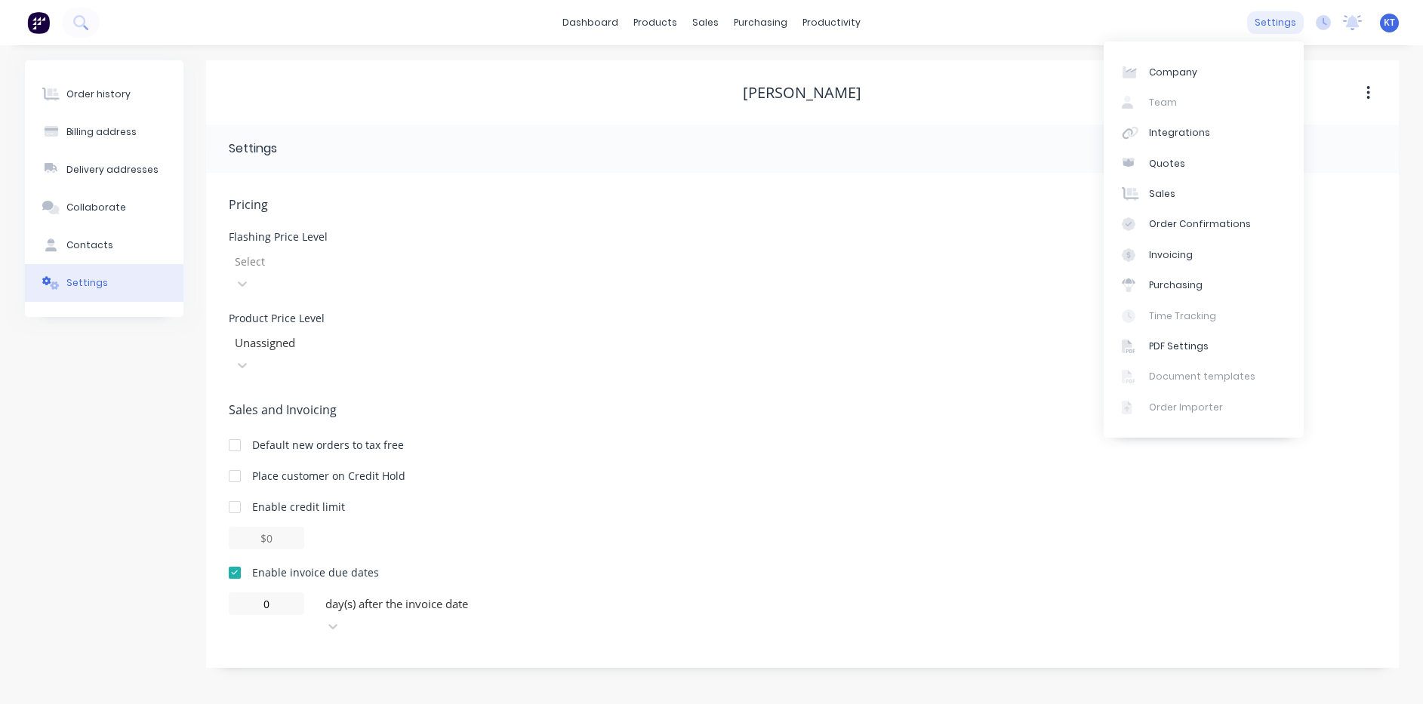
click at [1275, 20] on div "settings" at bounding box center [1275, 22] width 57 height 23
click at [1185, 260] on div "Invoicing" at bounding box center [1171, 255] width 44 height 14
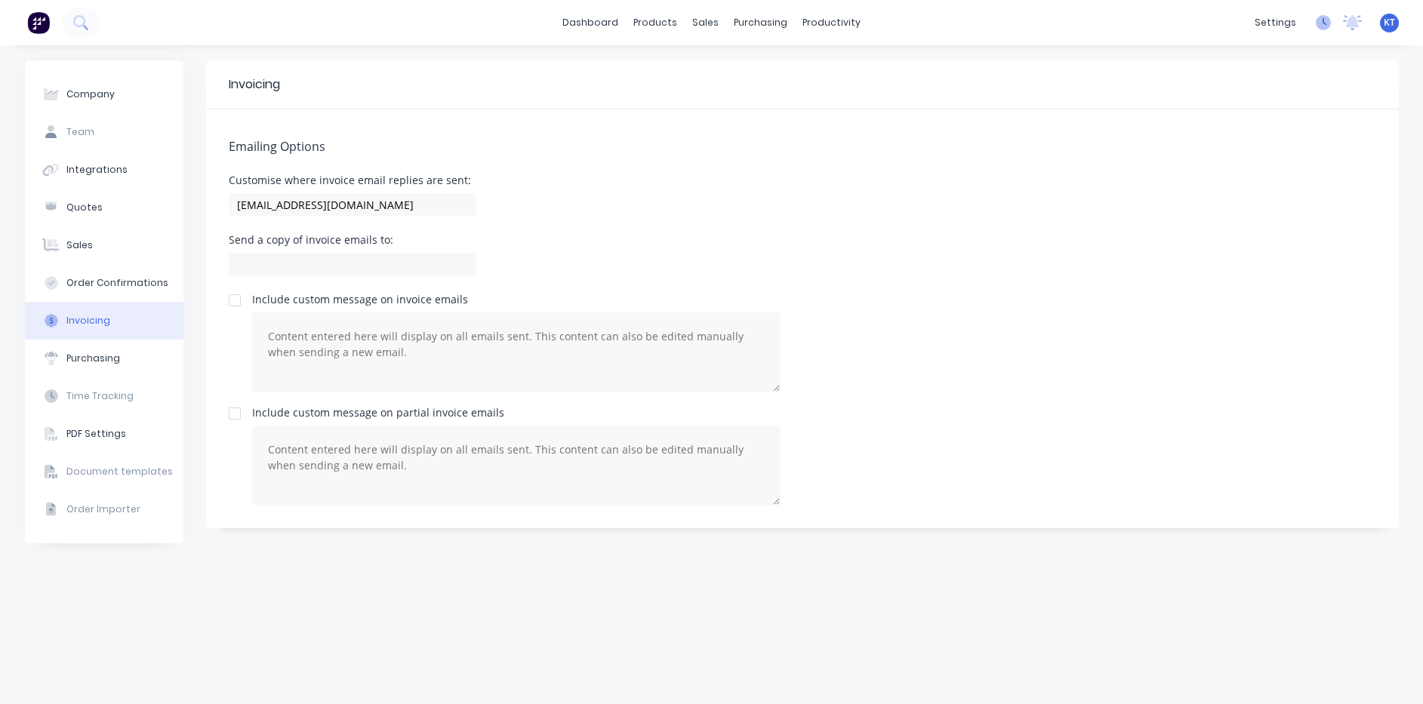
click at [1321, 23] on icon at bounding box center [1322, 22] width 15 height 15
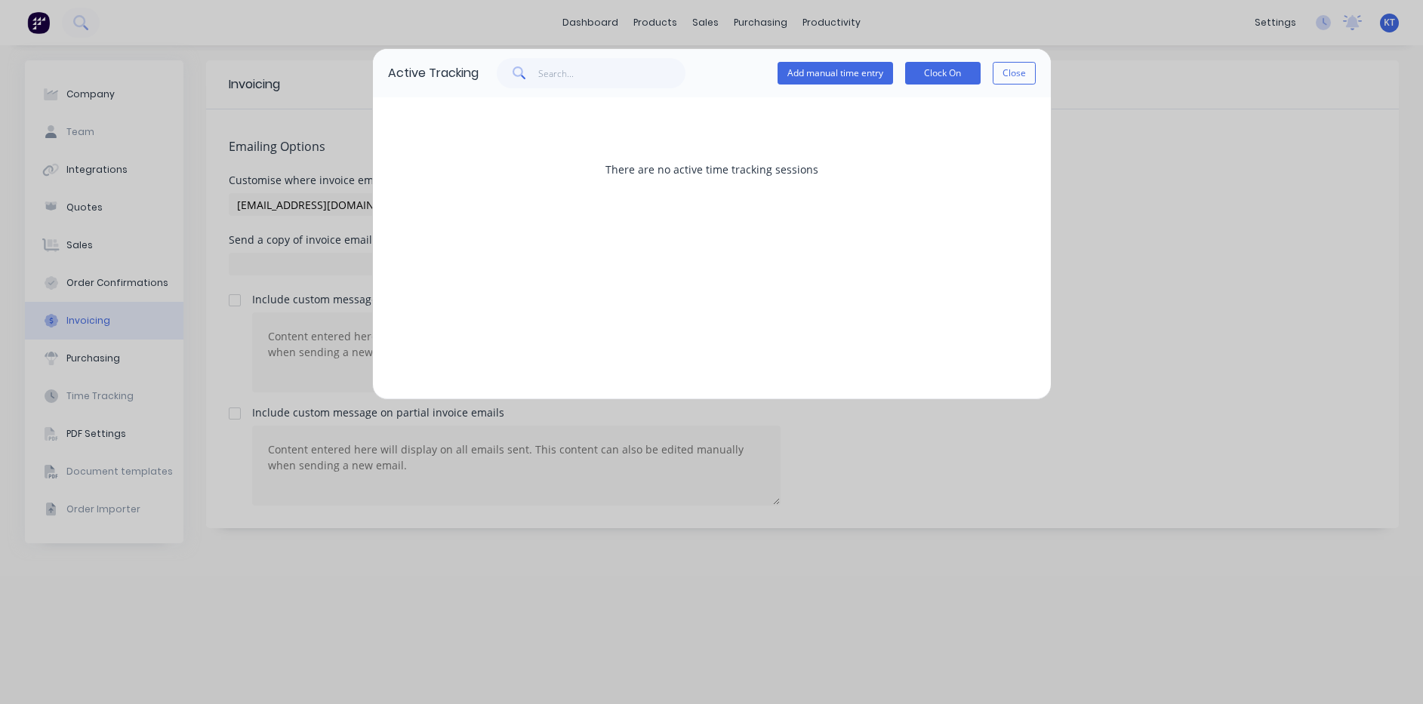
click at [1025, 86] on div "Add manual time entry Clock On Close" at bounding box center [906, 73] width 258 height 30
click at [1021, 72] on button "Close" at bounding box center [1013, 73] width 43 height 23
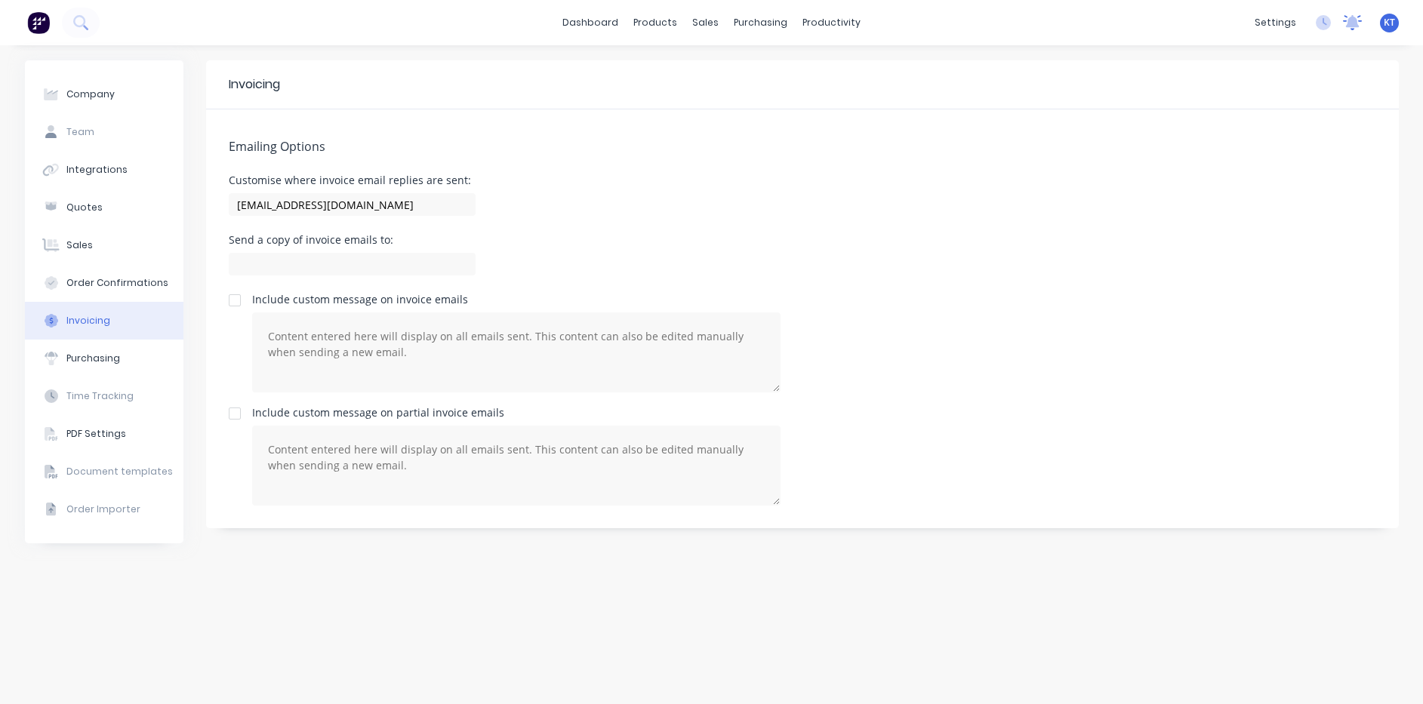
click at [1364, 19] on div "settings No new notifications Mark all as read You have no notifications KT Arc…" at bounding box center [1335, 22] width 176 height 23
click at [1360, 20] on icon at bounding box center [1352, 22] width 19 height 15
click at [1403, 5] on div "dashboard products sales purchasing productivity dashboard products Product Cat…" at bounding box center [711, 22] width 1423 height 45
click at [1391, 23] on span "KT" at bounding box center [1388, 23] width 11 height 14
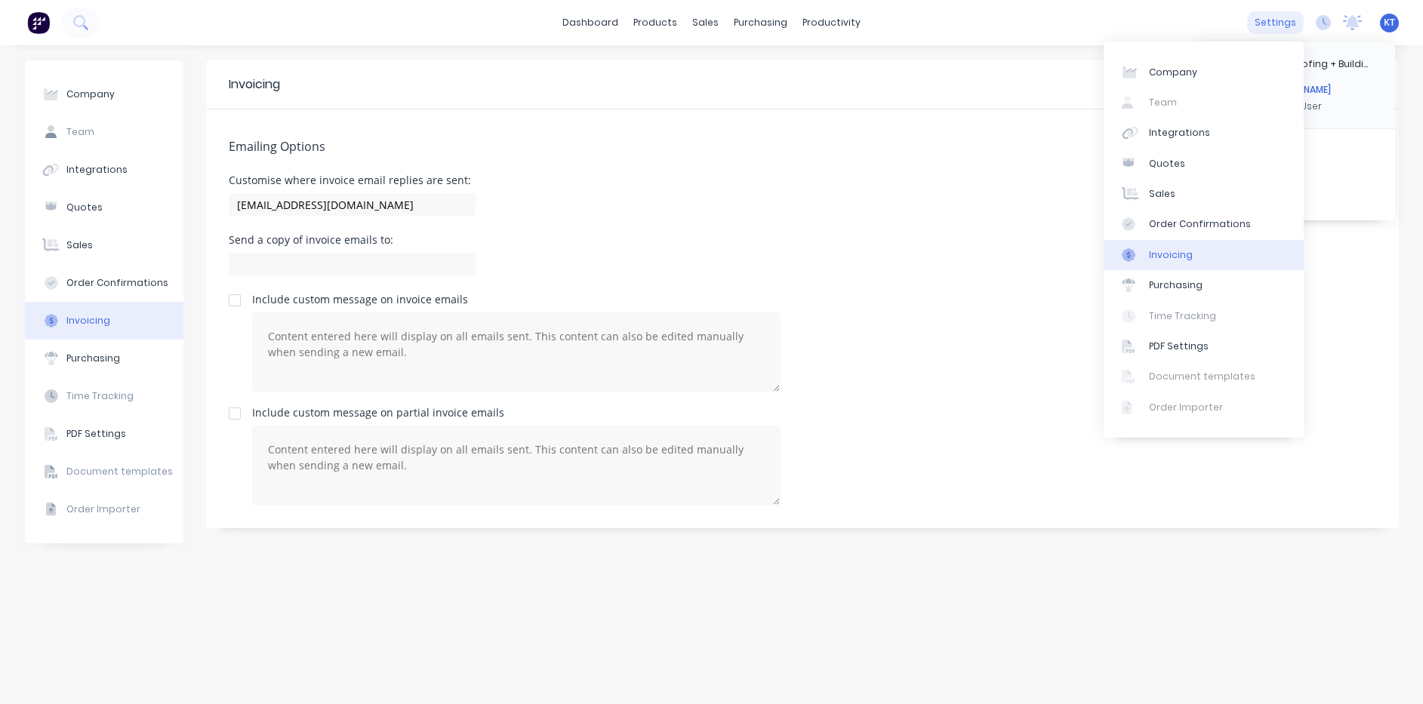
click at [1274, 28] on div "settings" at bounding box center [1275, 22] width 57 height 23
click at [1311, 90] on body "dashboard products sales purchasing productivity dashboard products Product Cat…" at bounding box center [711, 352] width 1423 height 704
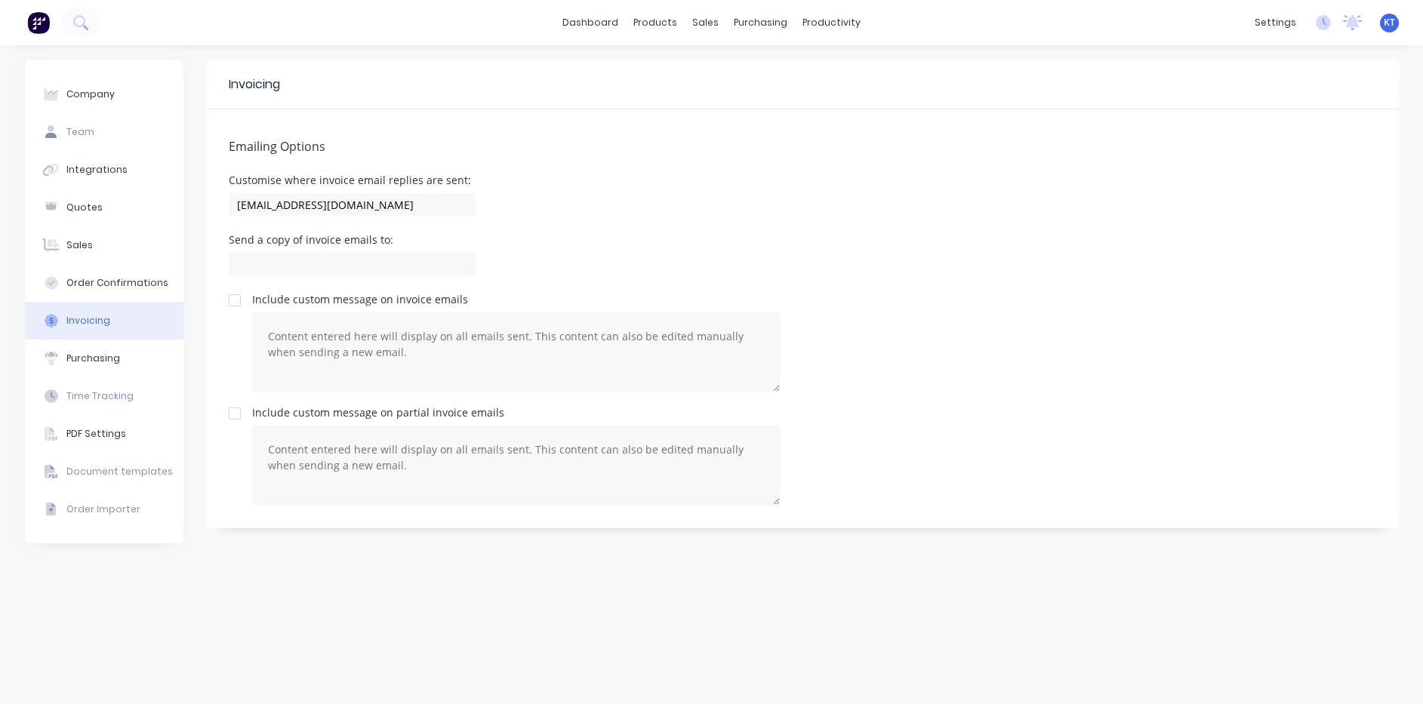
click at [1324, 13] on div "settings No new notifications Mark all as read You have no notifications KT Arc…" at bounding box center [1335, 22] width 176 height 23
click at [1324, 23] on icon at bounding box center [1322, 22] width 15 height 15
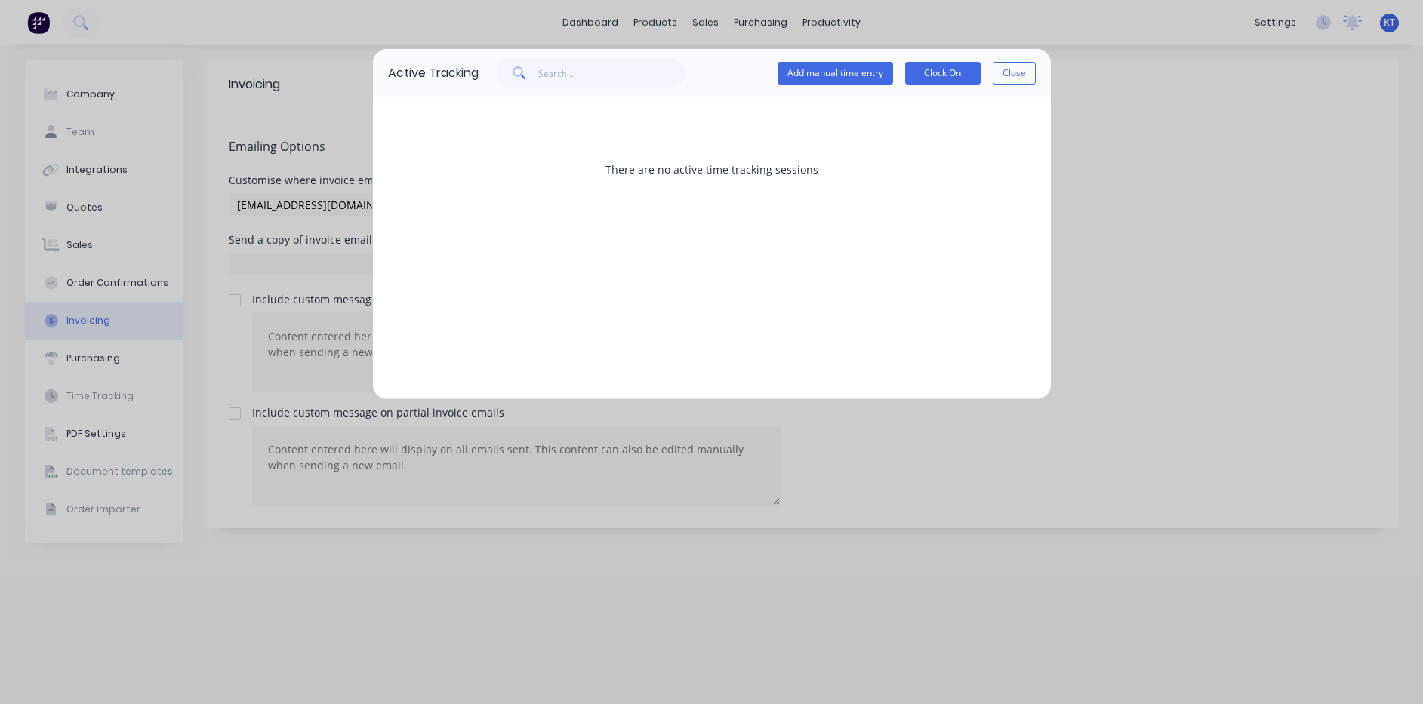
click at [1324, 232] on div "Active Tracking Add manual time entry Clock On Close There are no active time t…" at bounding box center [711, 352] width 1423 height 704
click at [168, 260] on div "Active Tracking Add manual time entry Clock On Close There are no active time t…" at bounding box center [711, 352] width 1423 height 704
drag, startPoint x: 102, startPoint y: 162, endPoint x: 839, endPoint y: 60, distance: 744.4
click at [134, 162] on div "Active Tracking Add manual time entry Clock On Close There are no active time t…" at bounding box center [711, 352] width 1423 height 704
click at [1009, 69] on button "Close" at bounding box center [1013, 73] width 43 height 23
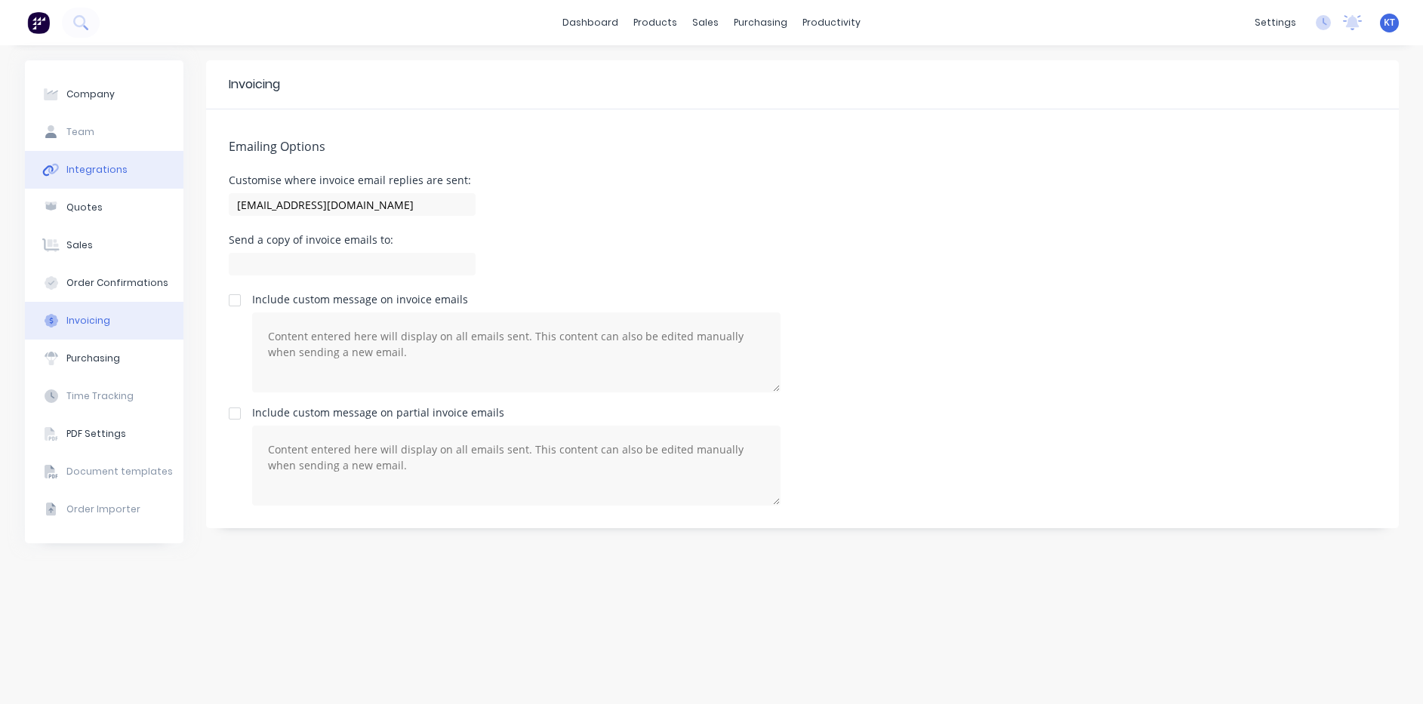
click at [121, 173] on div "Integrations" at bounding box center [96, 170] width 61 height 14
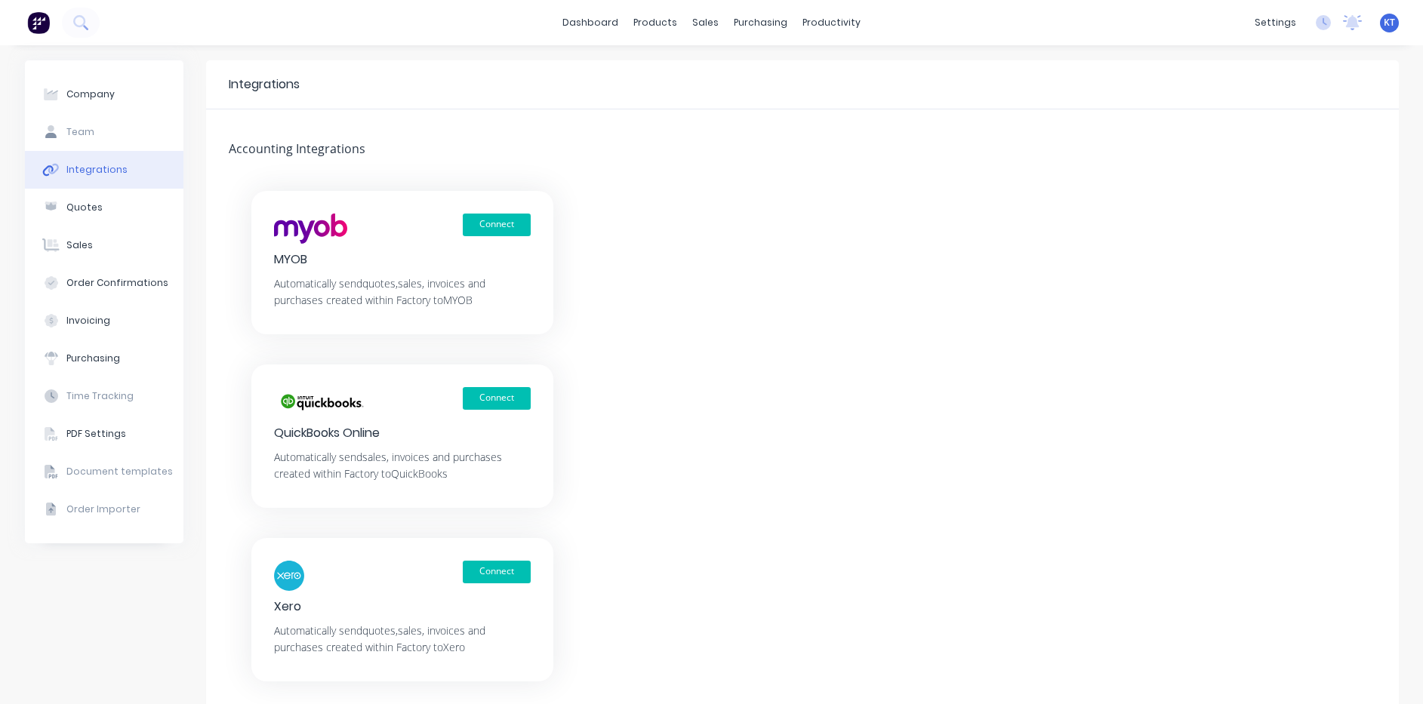
scroll to position [68, 0]
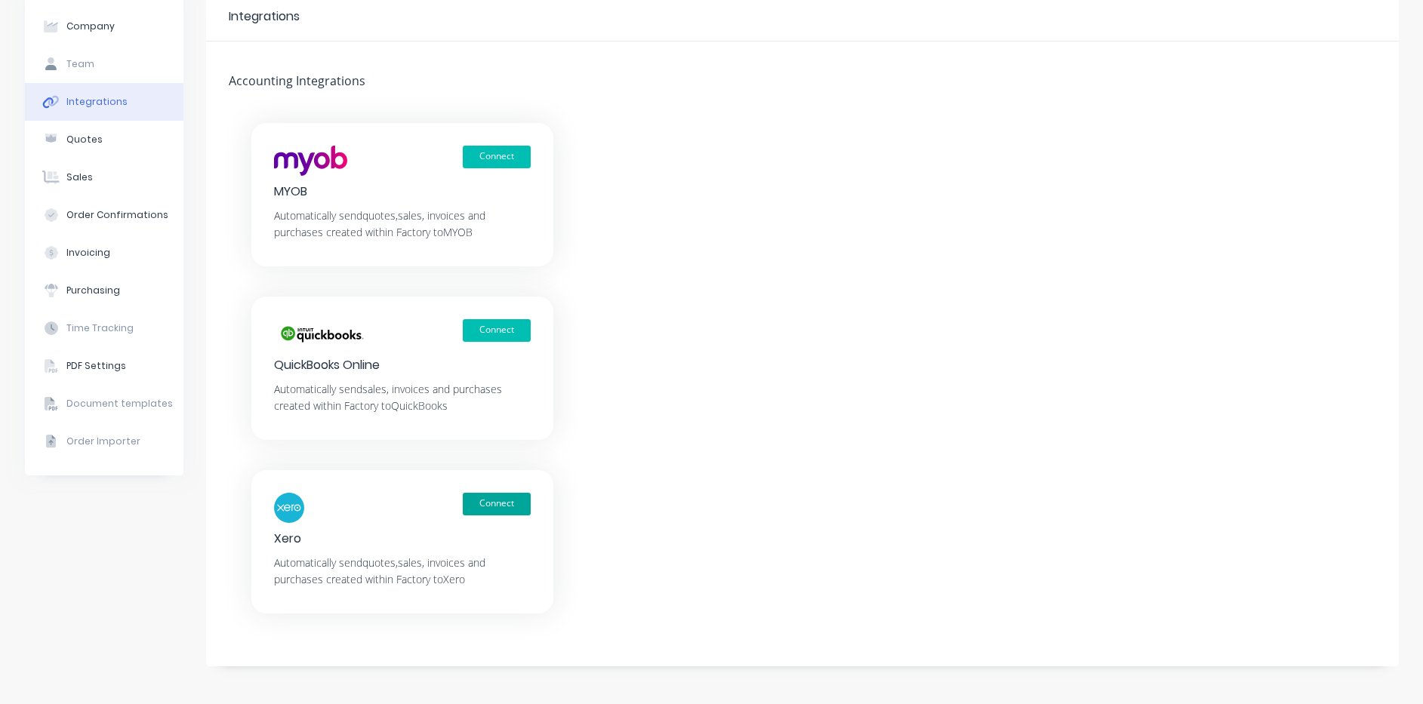
click at [518, 502] on button "Connect" at bounding box center [497, 504] width 68 height 23
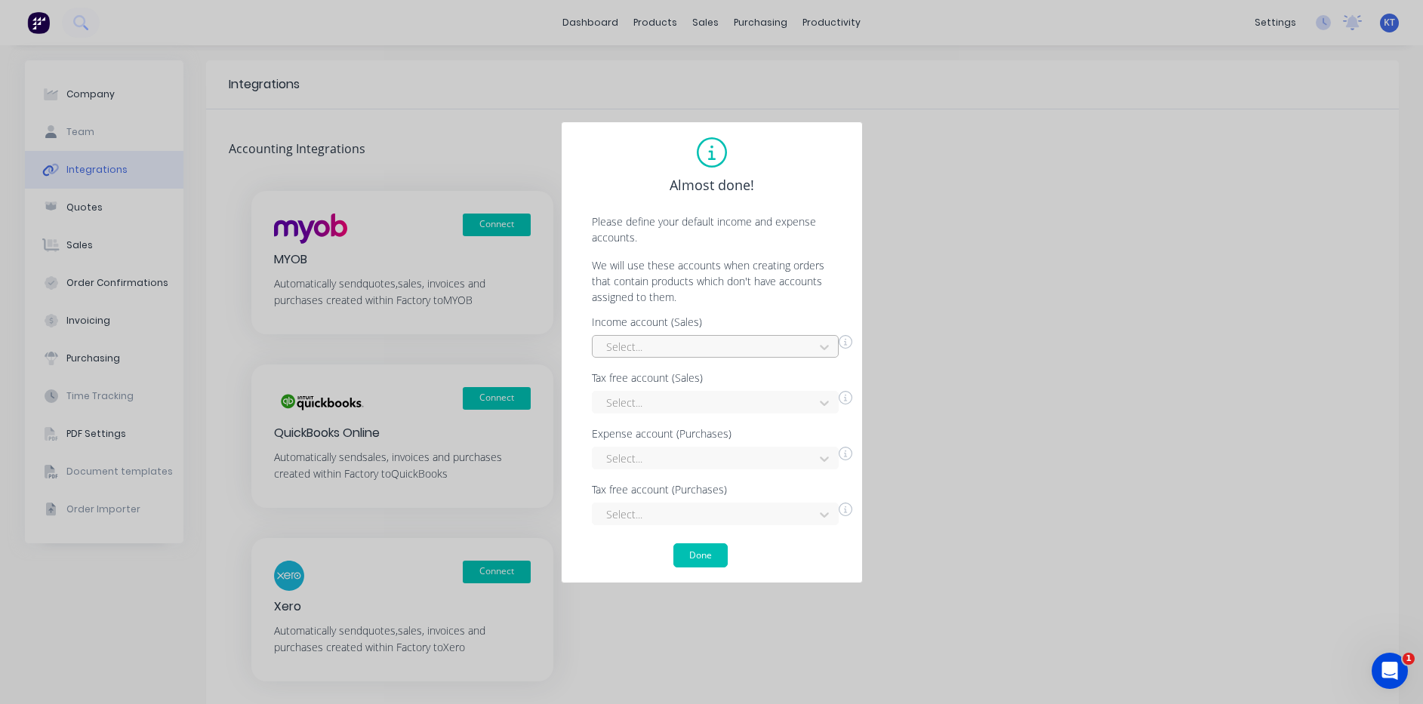
click at [806, 349] on div "Select..." at bounding box center [705, 347] width 211 height 23
click at [780, 492] on div "Sales" at bounding box center [715, 492] width 247 height 28
click at [809, 392] on div "Select..." at bounding box center [705, 403] width 211 height 23
click at [801, 443] on div "Interest Income" at bounding box center [715, 437] width 247 height 28
click at [803, 454] on div "Select..." at bounding box center [715, 458] width 247 height 23
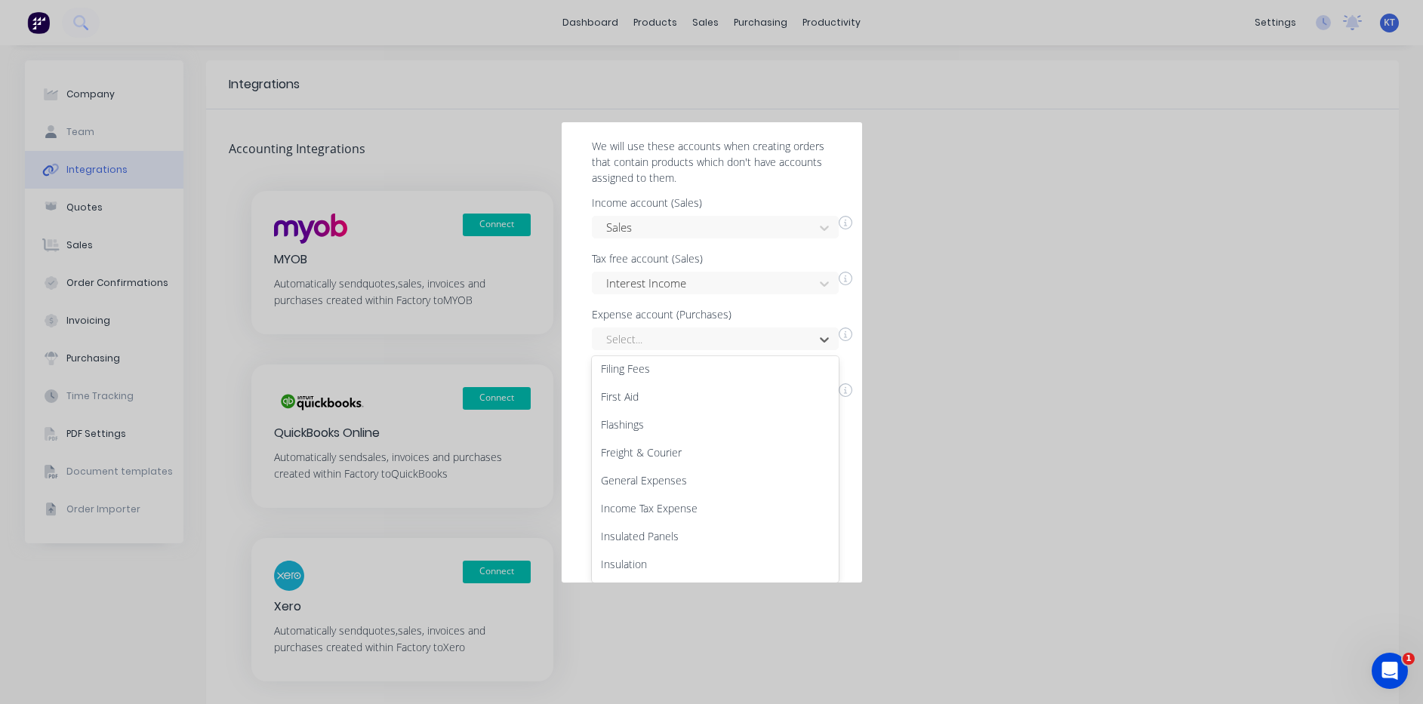
scroll to position [528, 0]
click at [661, 448] on div "General Expenses" at bounding box center [715, 459] width 247 height 28
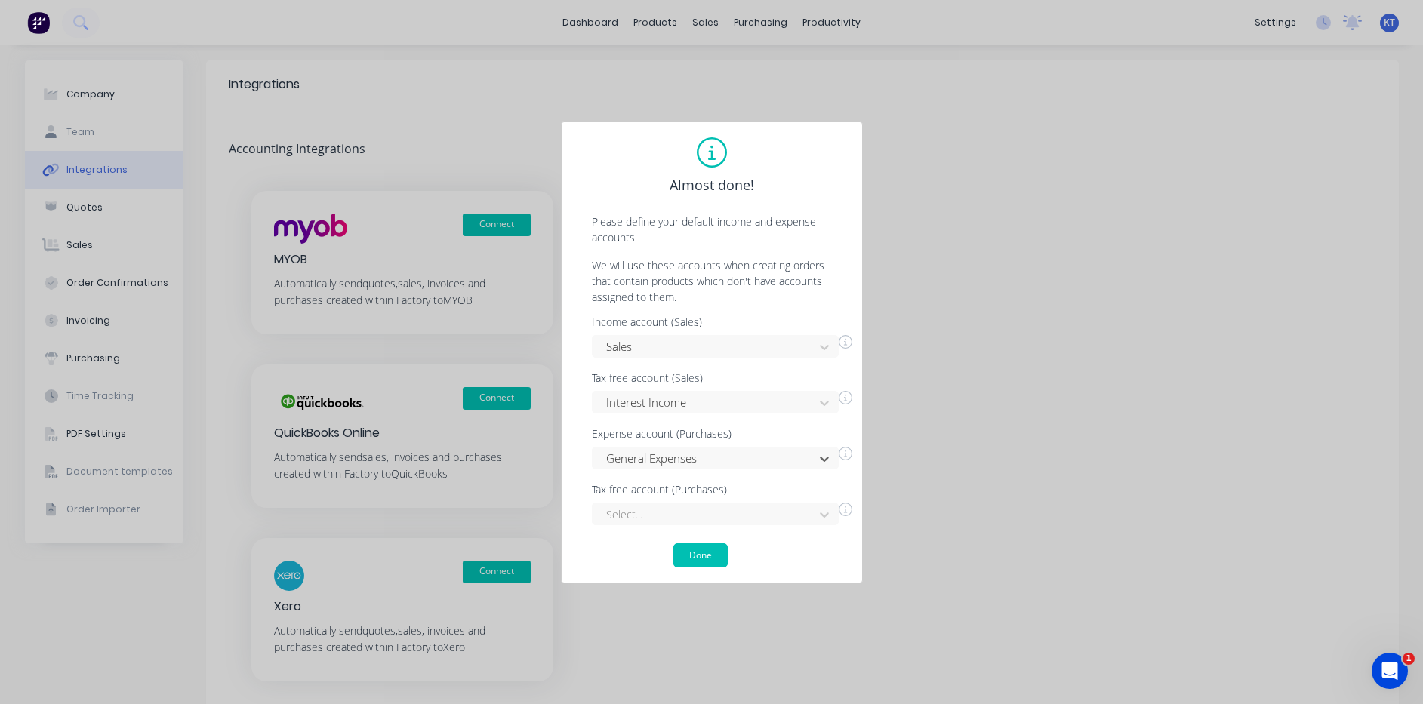
scroll to position [0, 0]
click at [801, 512] on div "6 results available. Use Up and Down to choose options, press Enter to select t…" at bounding box center [715, 514] width 247 height 23
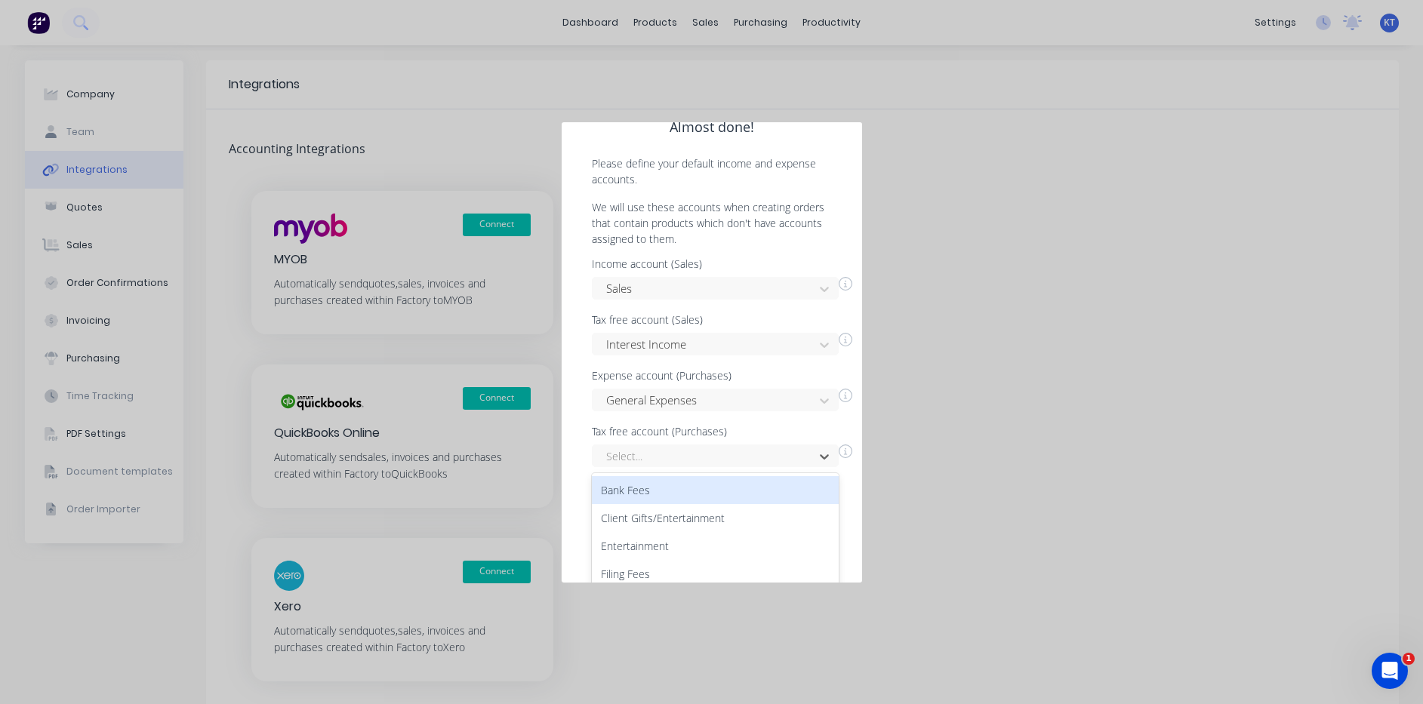
scroll to position [122, 0]
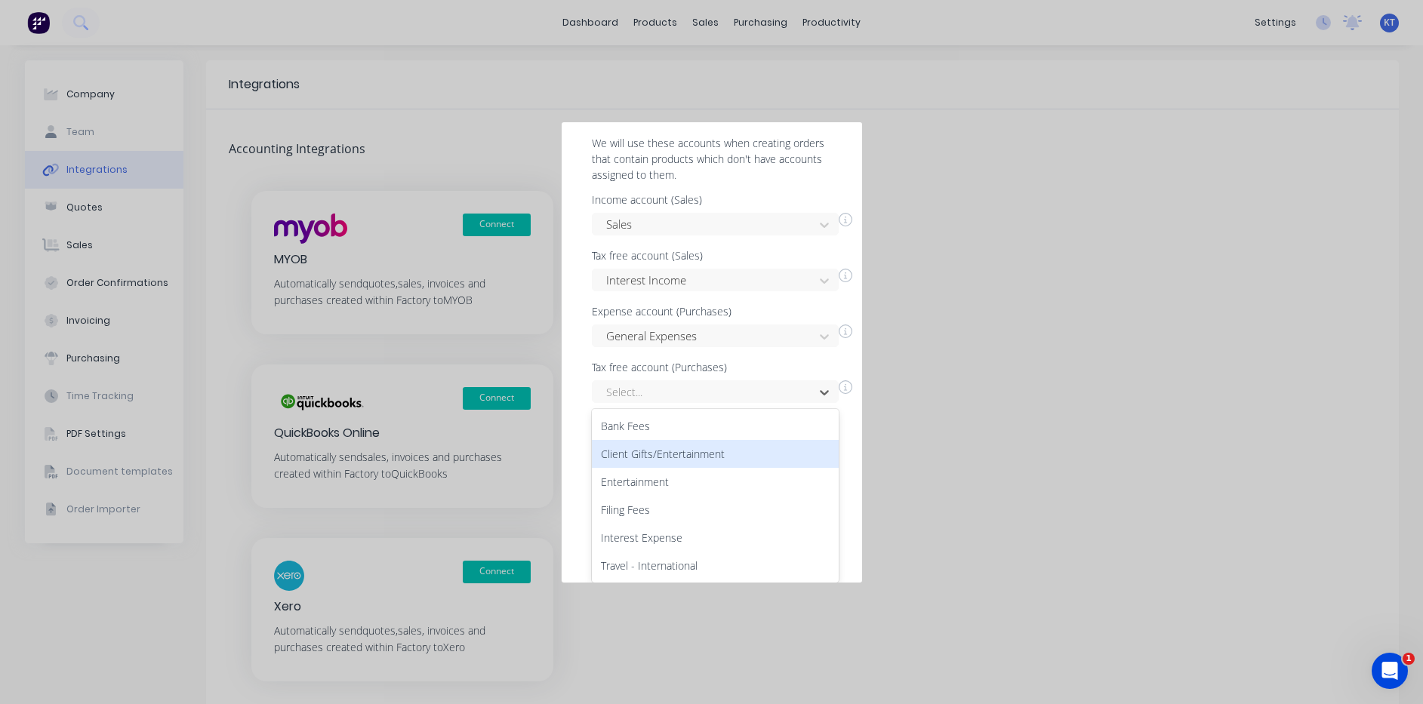
click at [840, 380] on div "Income account (Sales) Sales Tax free account (Sales) Interest Income Expense a…" at bounding box center [712, 299] width 270 height 208
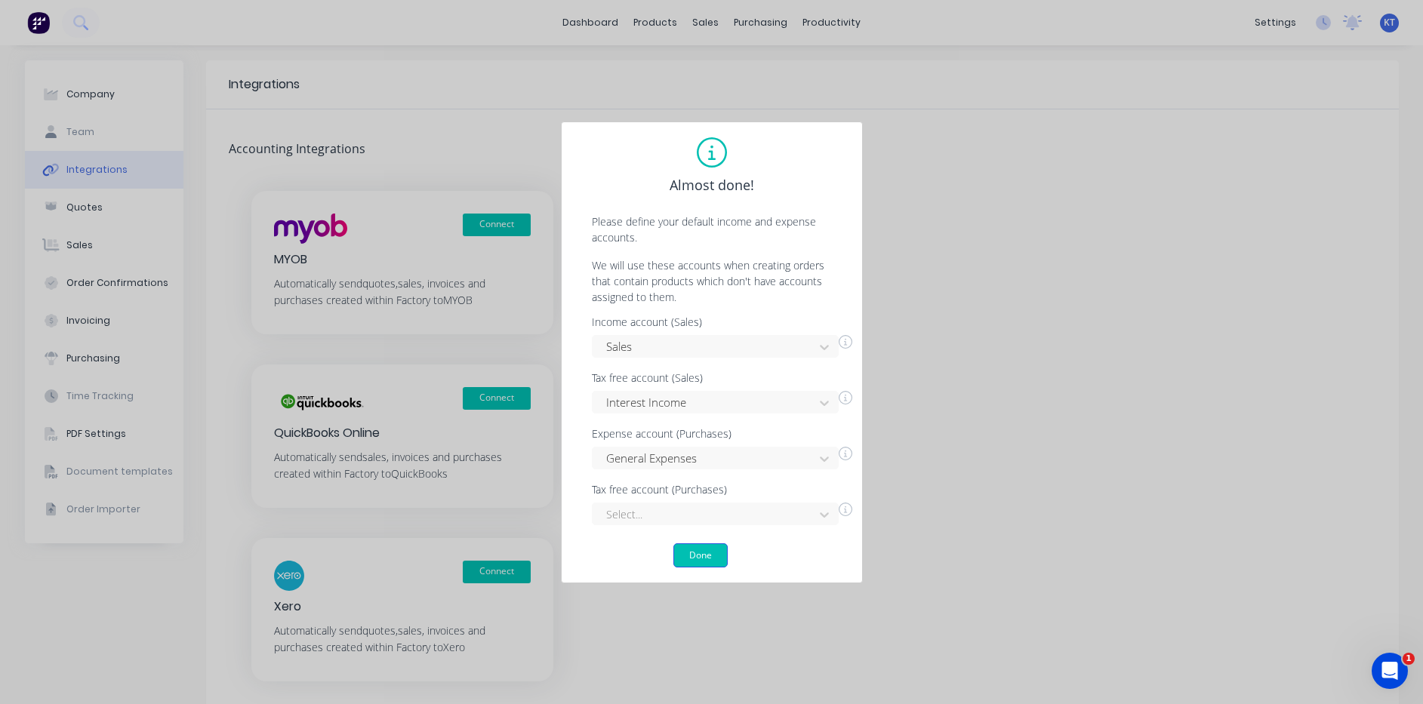
click at [705, 561] on button "Done" at bounding box center [700, 555] width 54 height 24
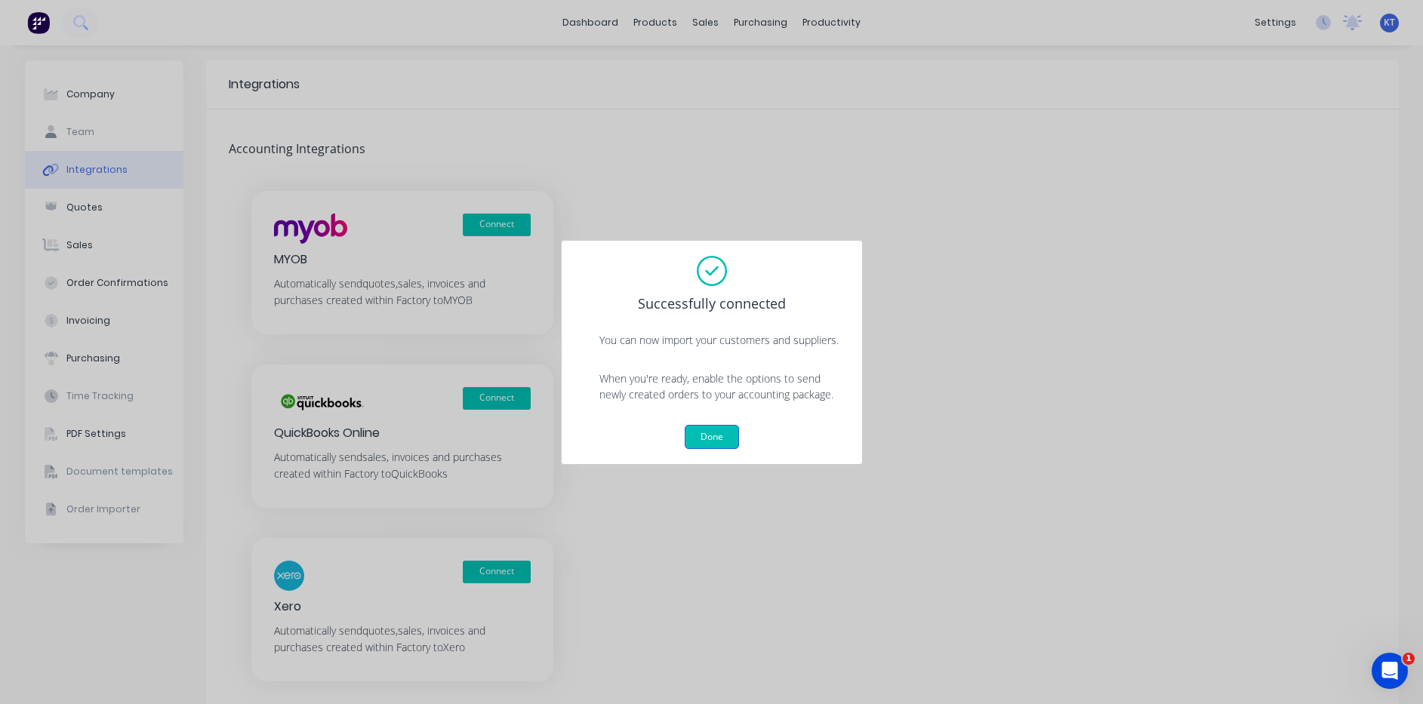
click at [702, 441] on button "Done" at bounding box center [711, 437] width 54 height 24
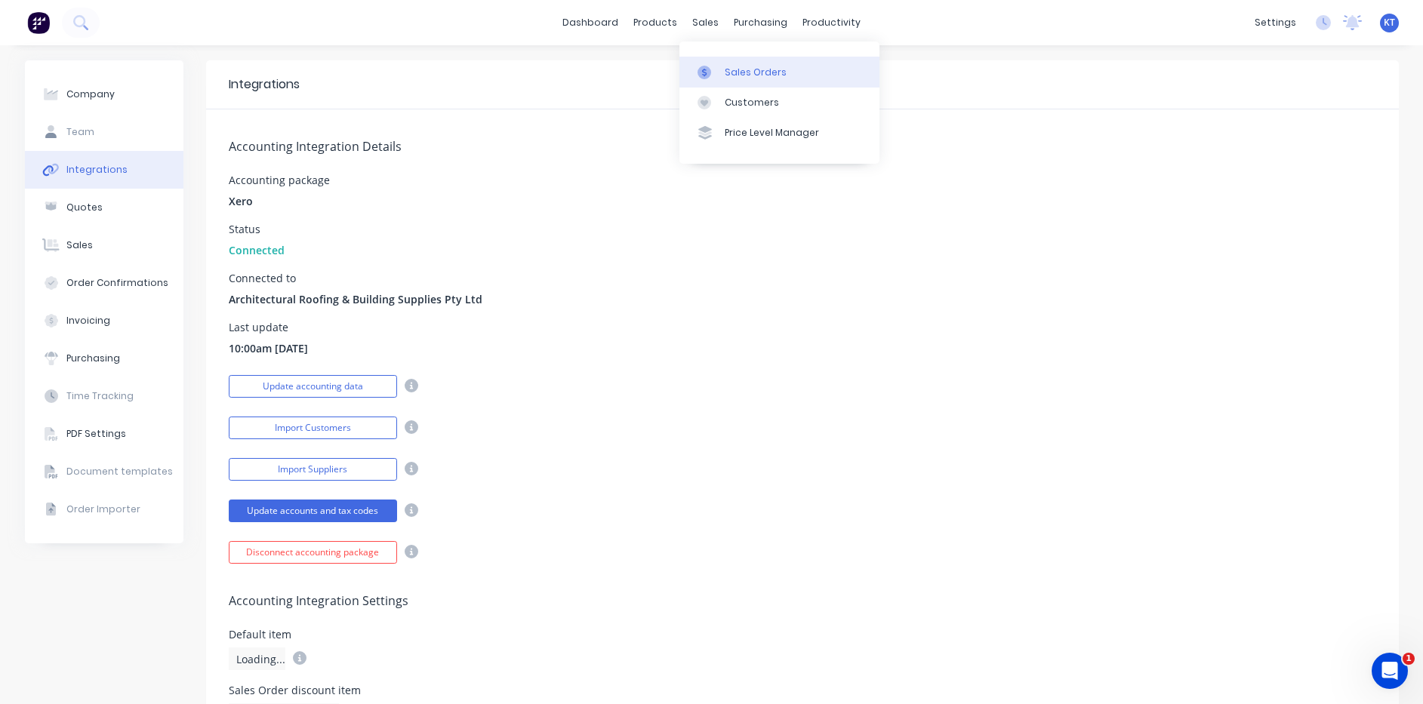
click at [743, 72] on div "Sales Orders" at bounding box center [755, 73] width 62 height 14
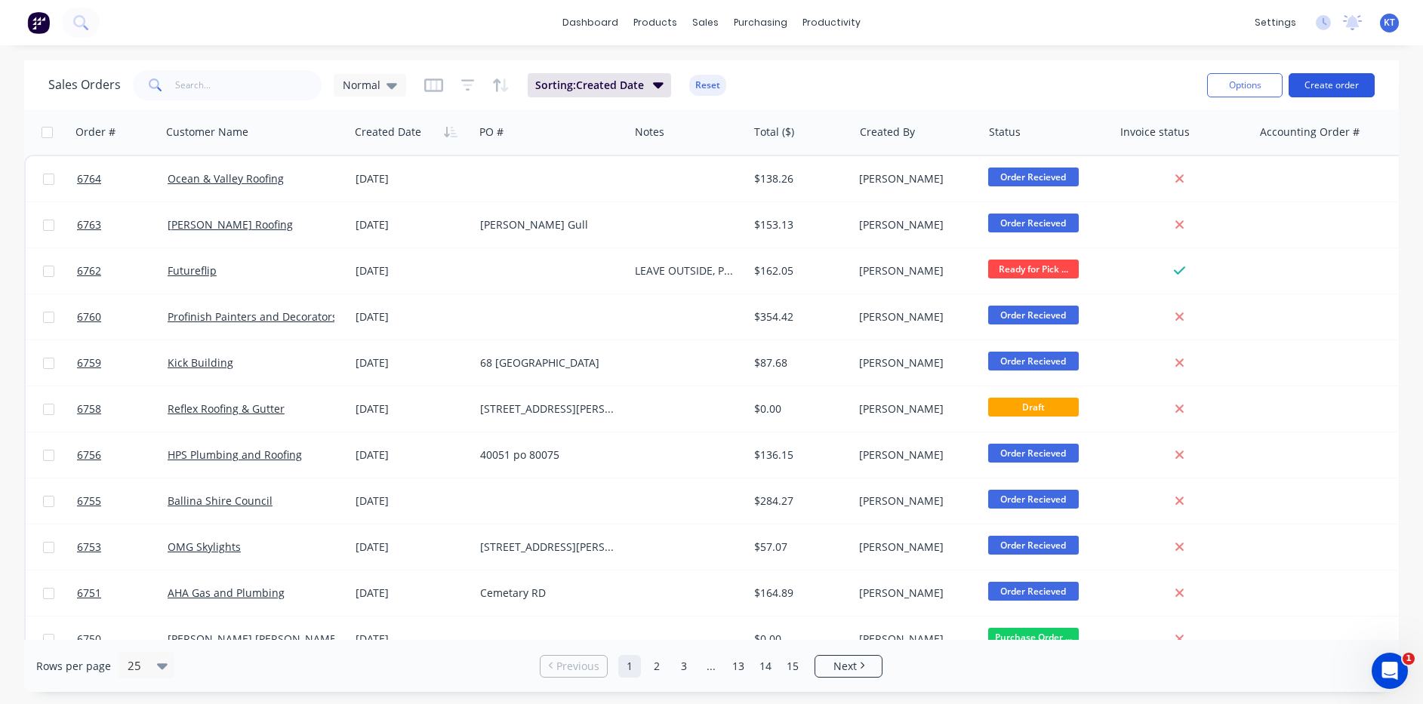
click at [1306, 76] on button "Create order" at bounding box center [1331, 85] width 86 height 24
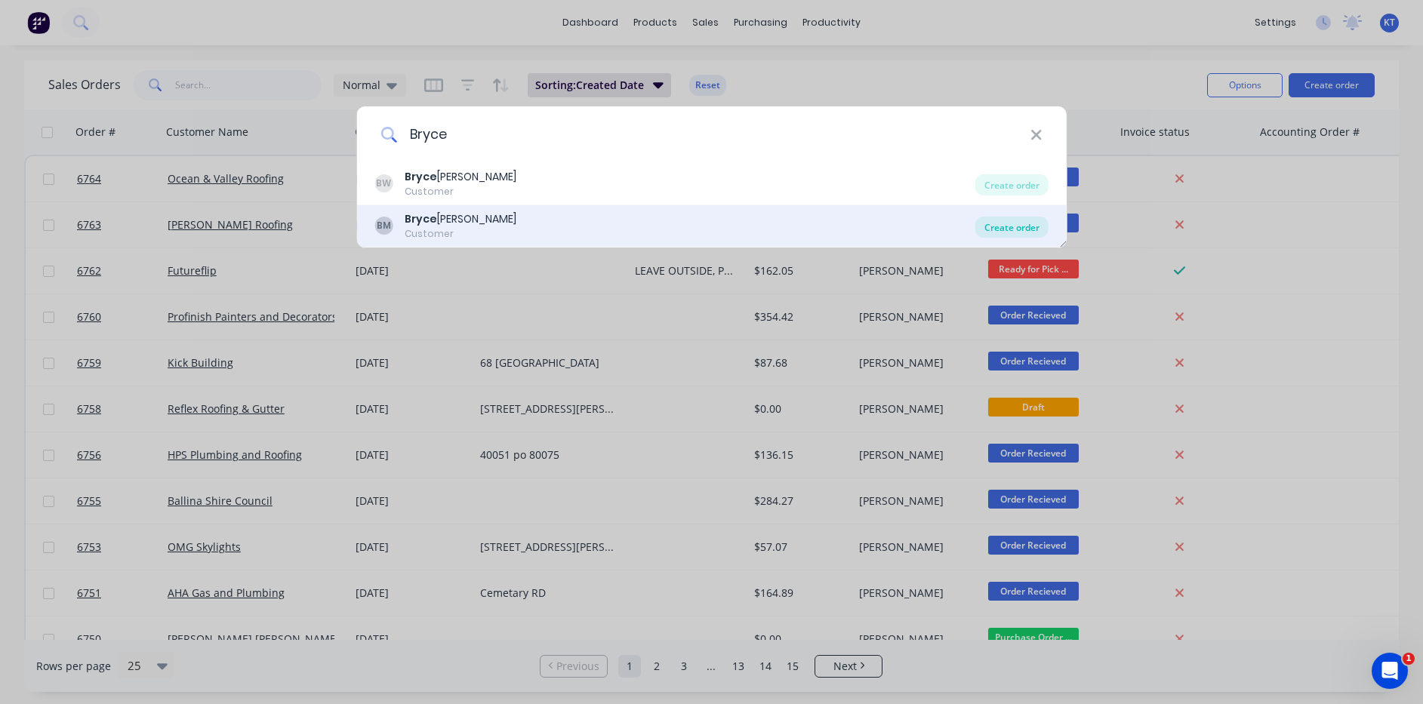
type input "Bryce"
click at [1038, 224] on div "Create order" at bounding box center [1011, 227] width 73 height 21
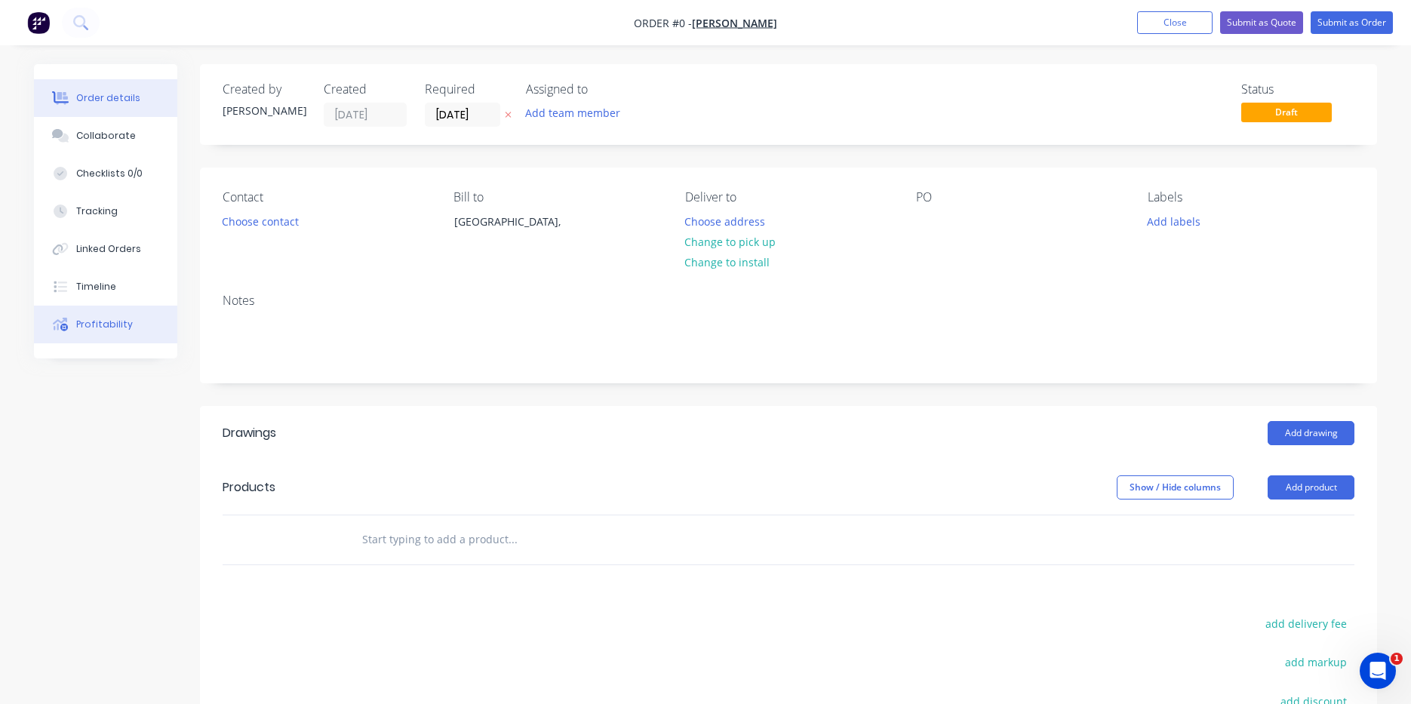
click at [113, 321] on div "Profitability" at bounding box center [104, 325] width 57 height 14
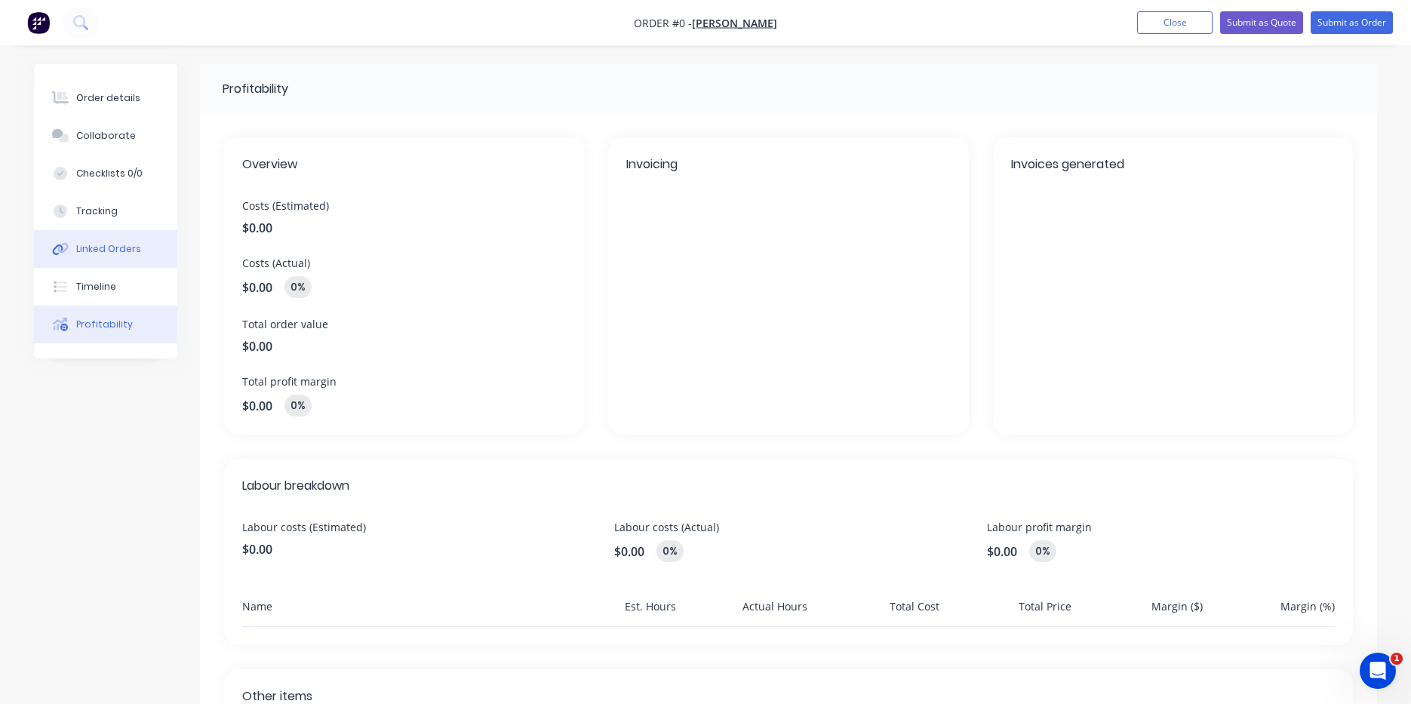
click at [99, 232] on button "Linked Orders" at bounding box center [105, 249] width 143 height 38
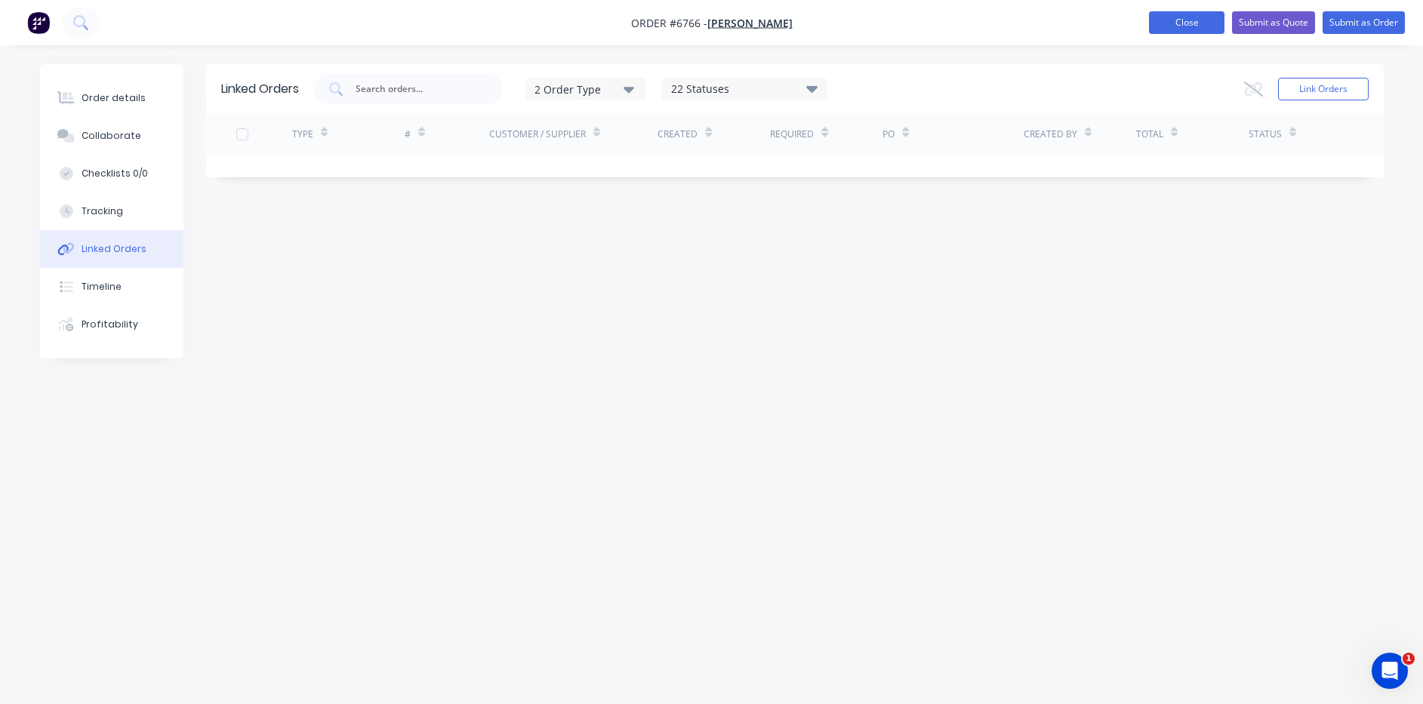
click at [1183, 24] on button "Close" at bounding box center [1186, 22] width 75 height 23
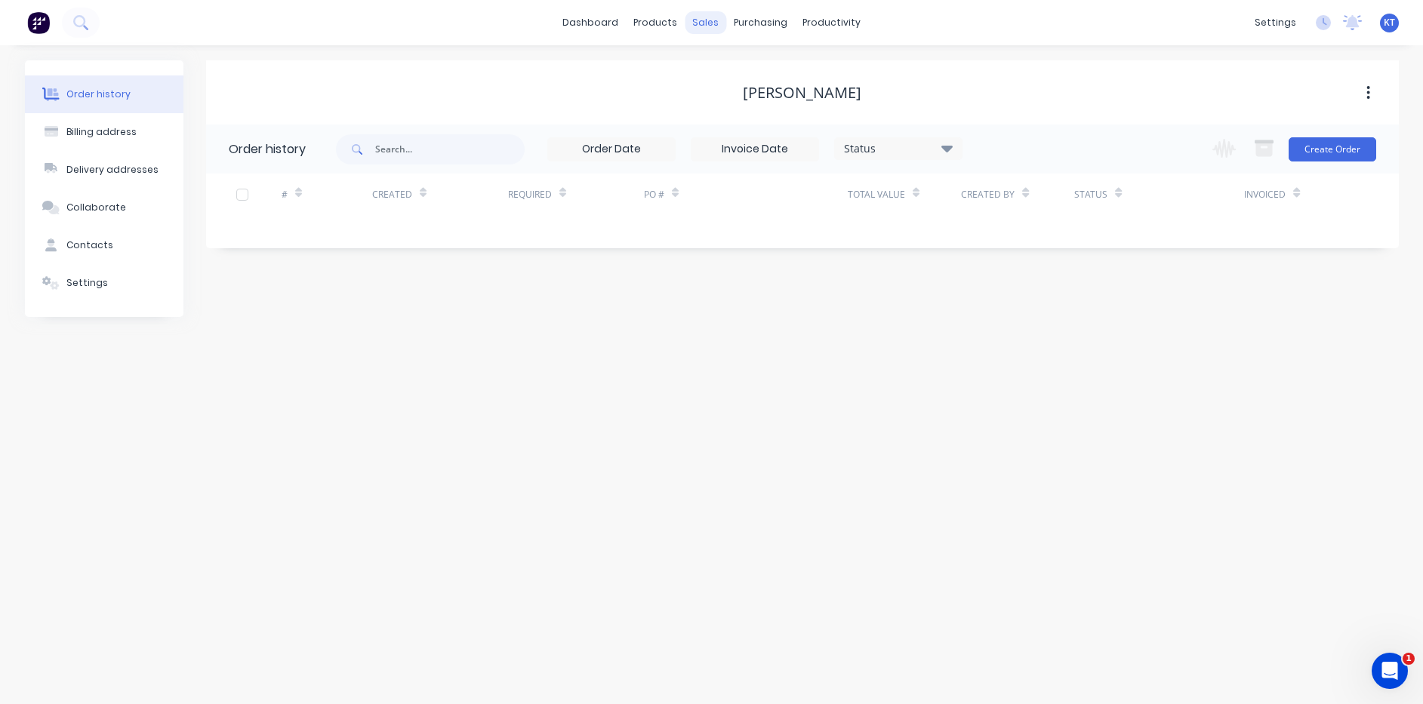
click at [712, 15] on div "sales" at bounding box center [705, 22] width 42 height 23
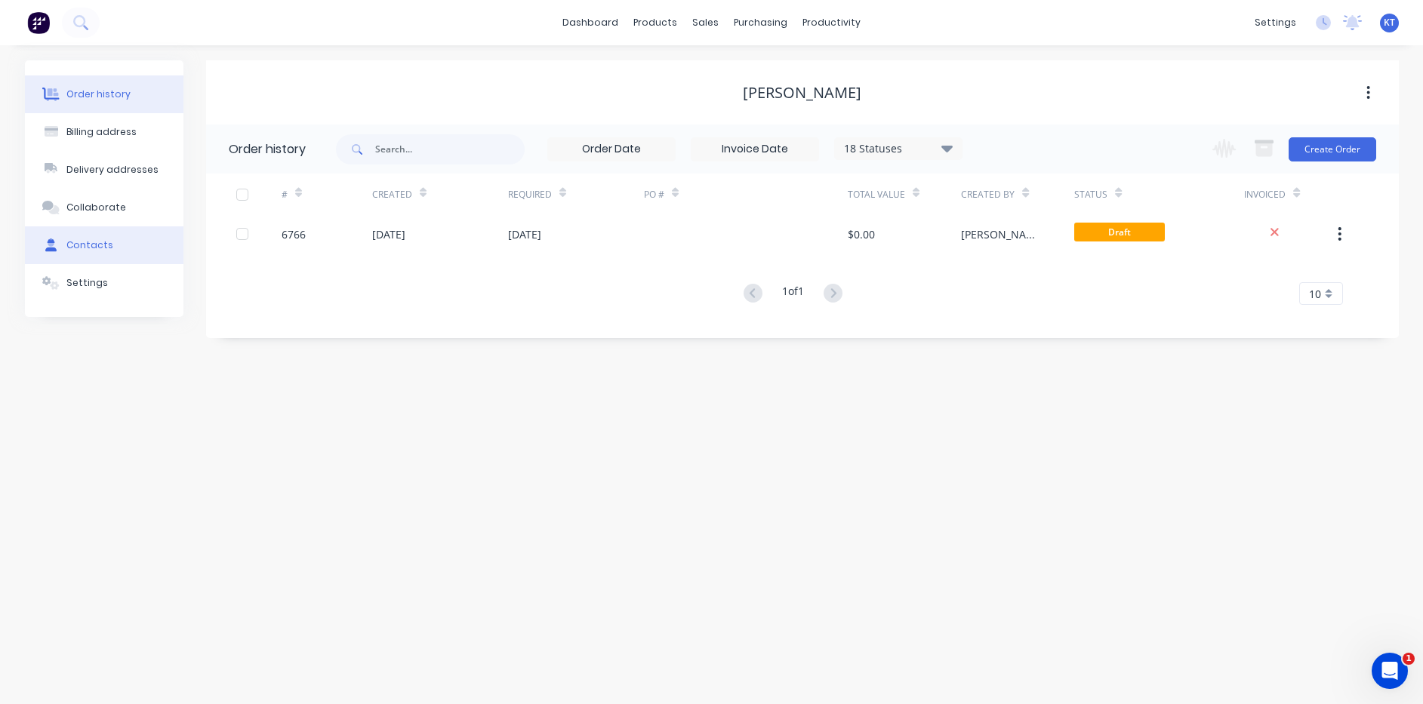
click at [109, 254] on button "Contacts" at bounding box center [104, 245] width 158 height 38
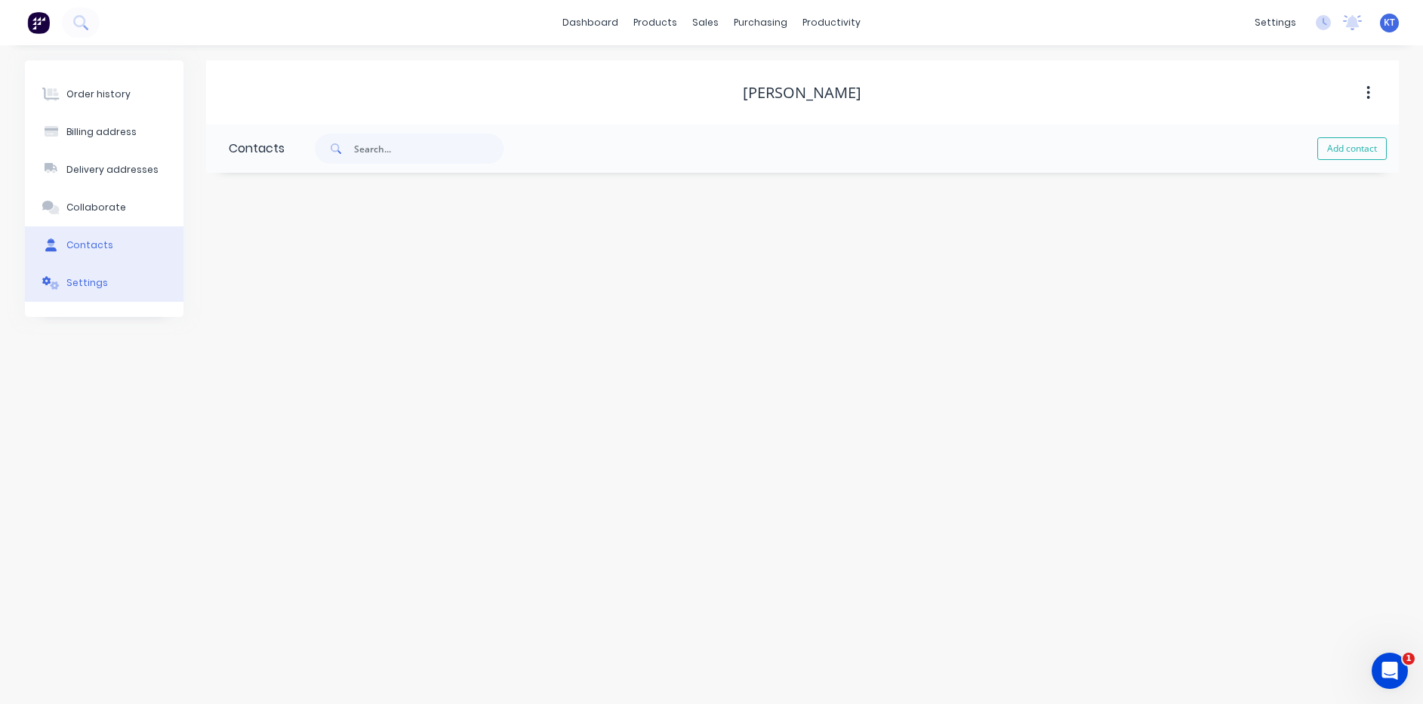
click at [119, 292] on button "Settings" at bounding box center [104, 283] width 158 height 38
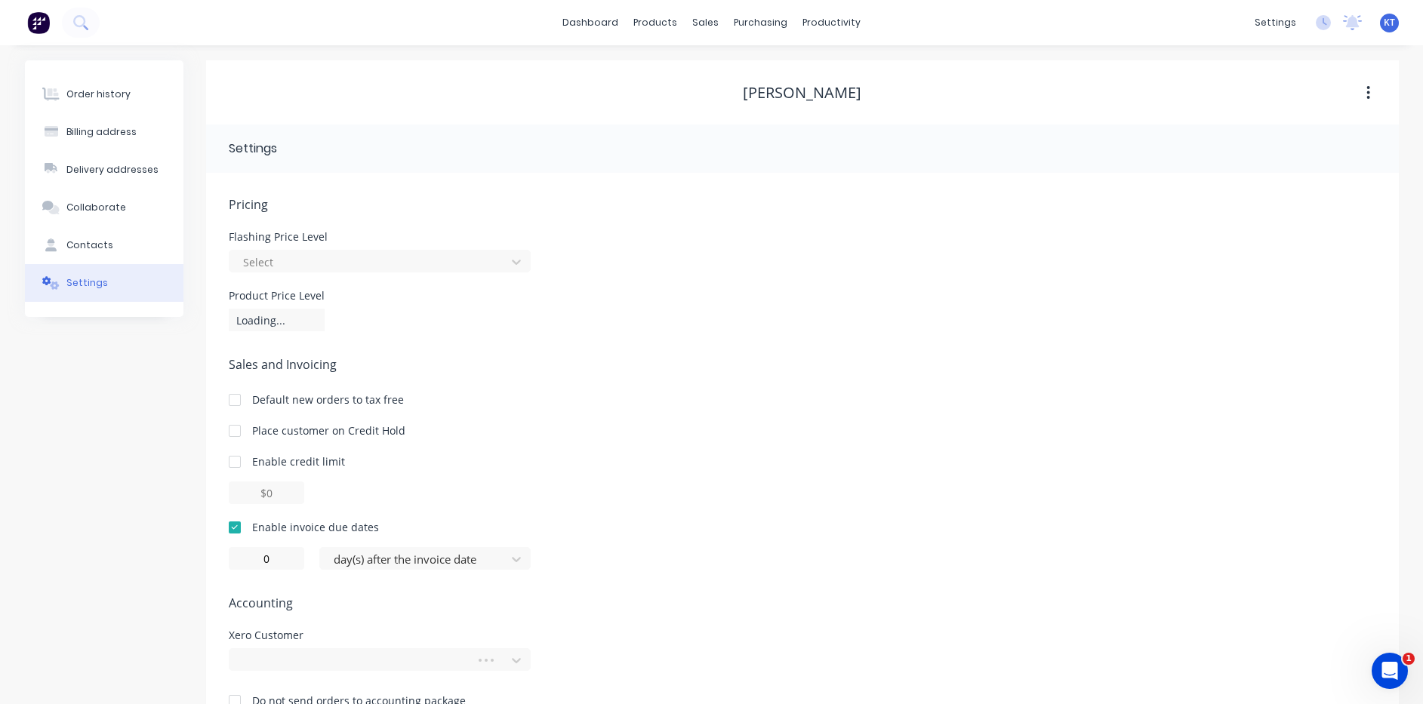
drag, startPoint x: 99, startPoint y: 272, endPoint x: 398, endPoint y: 414, distance: 330.8
click at [99, 271] on button "Settings" at bounding box center [104, 283] width 158 height 38
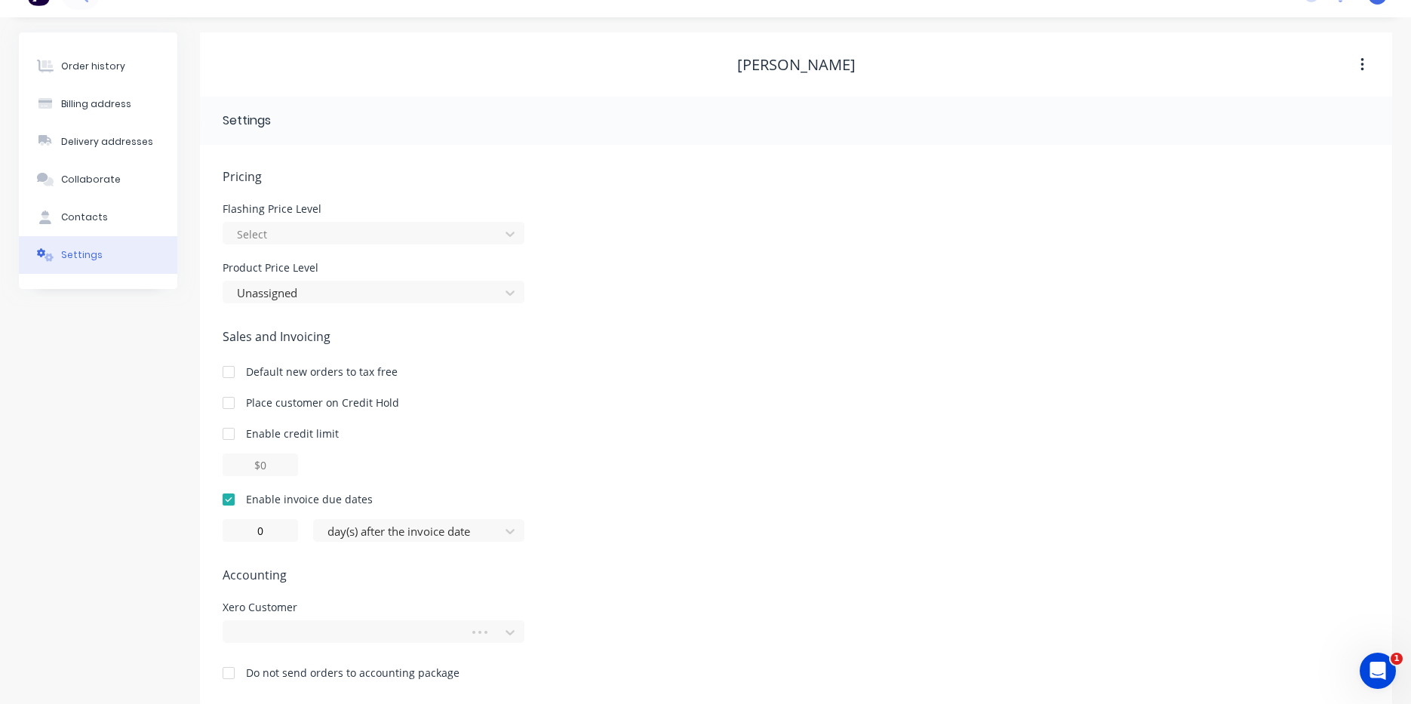
scroll to position [44, 0]
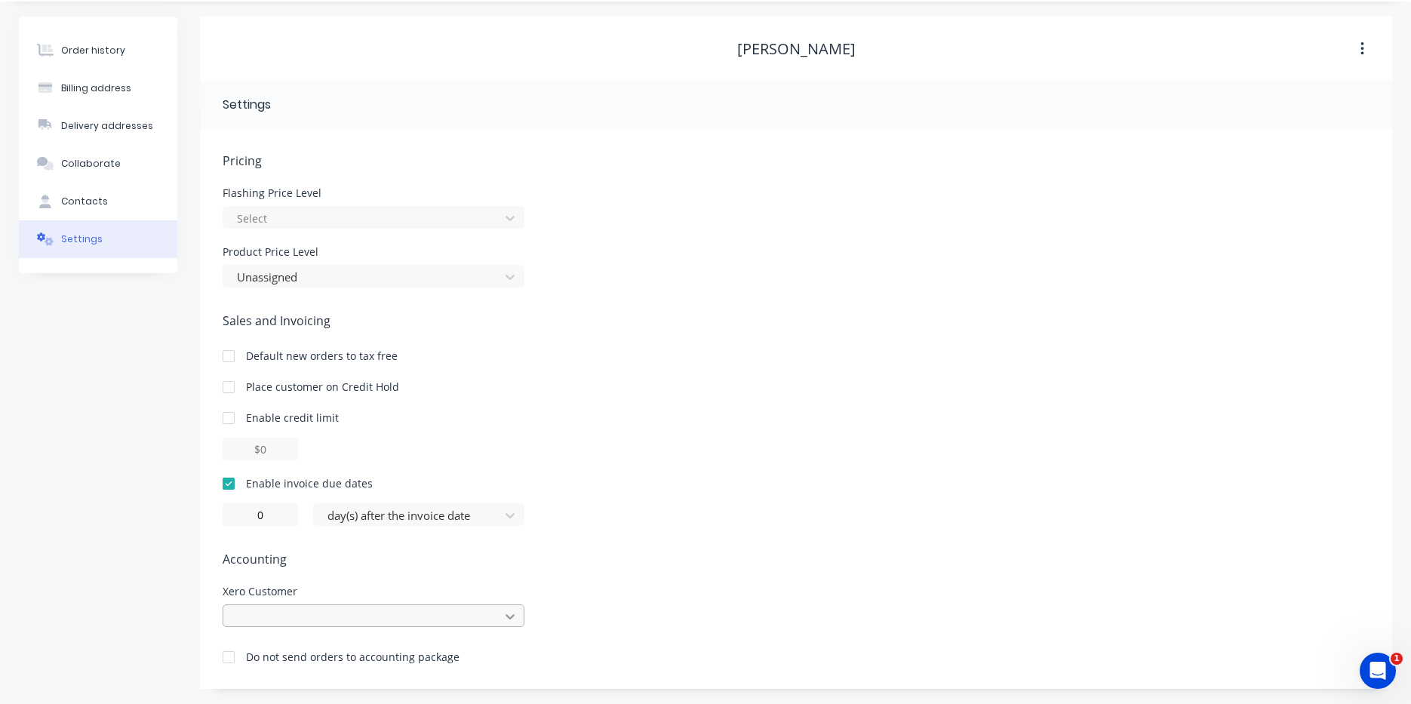
click at [509, 618] on div at bounding box center [374, 615] width 302 height 23
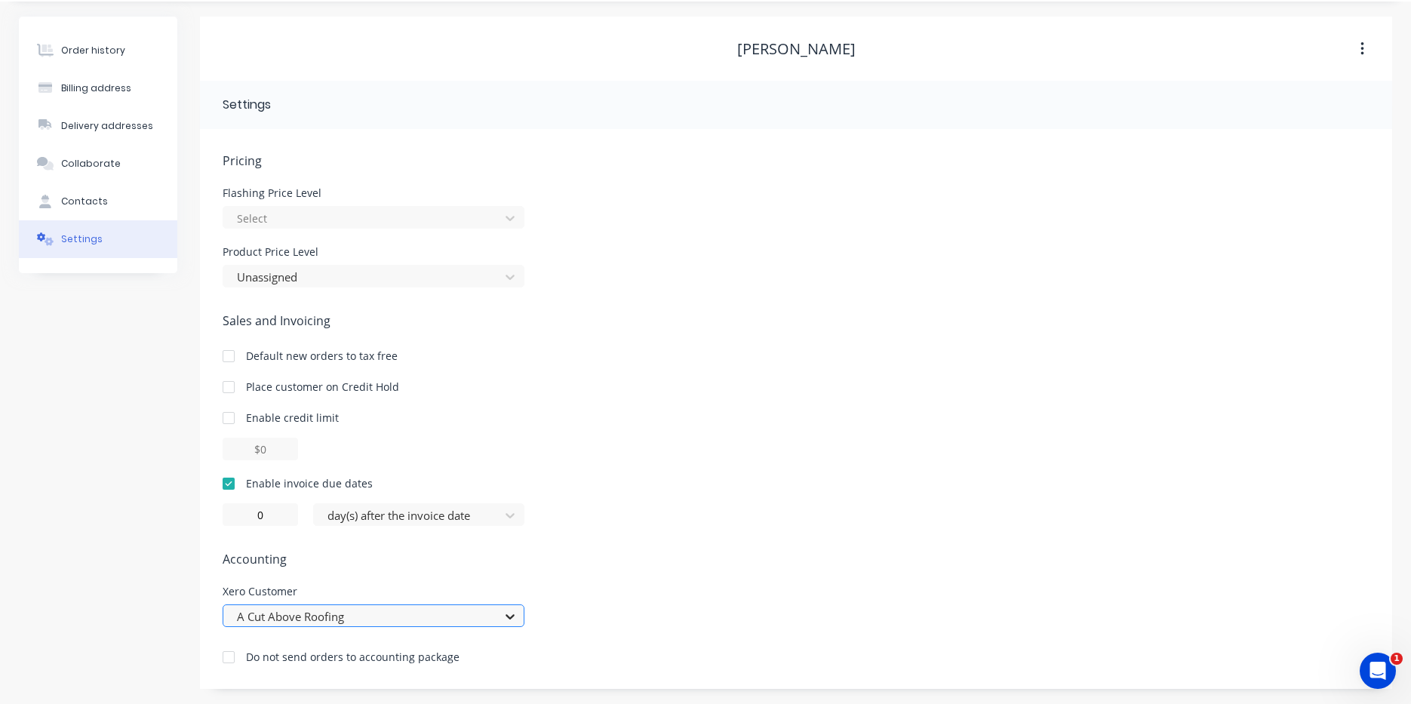
click at [504, 608] on div "option A Cut Above Roofing, selected. A Cut Above Roofing" at bounding box center [374, 615] width 302 height 23
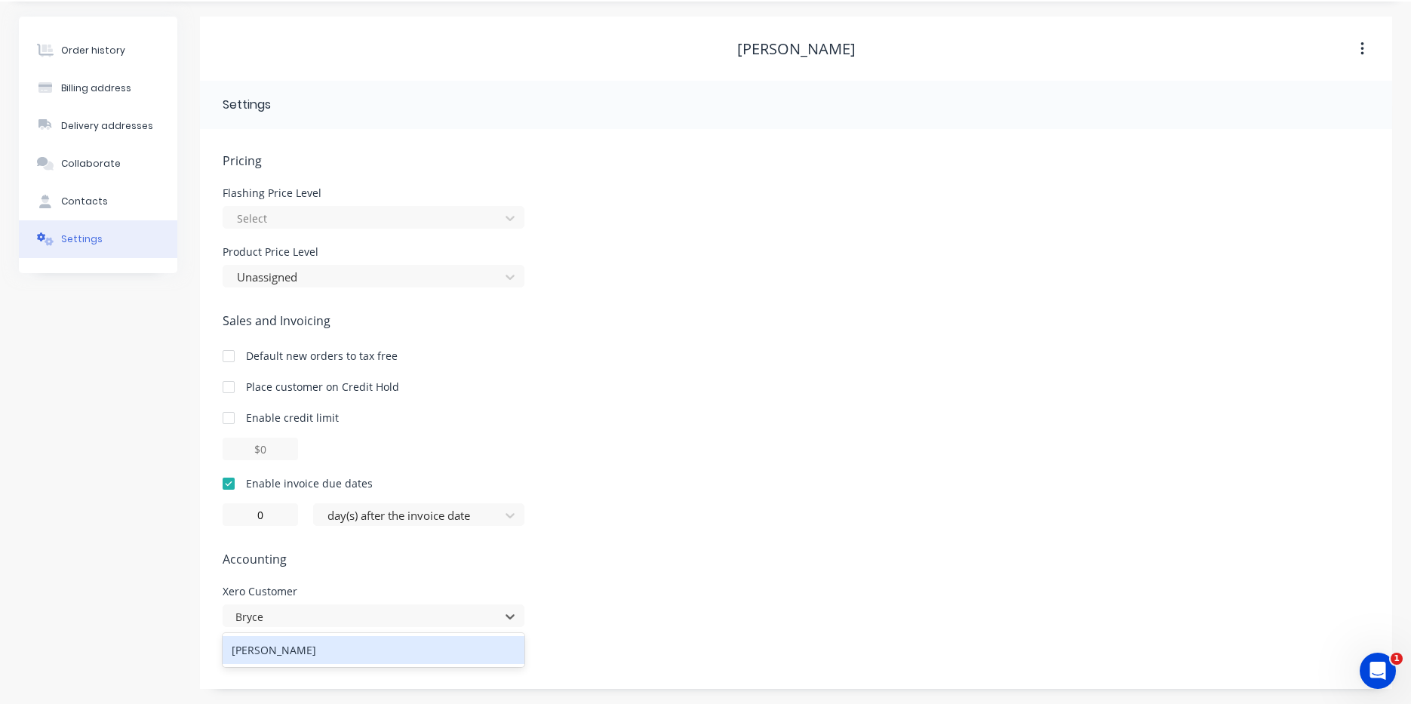
type input "Bryce"
click at [850, 507] on div "0 day(s) after the invoice date" at bounding box center [796, 514] width 1147 height 23
click at [512, 620] on div "A Cut Above Roofing" at bounding box center [374, 615] width 302 height 23
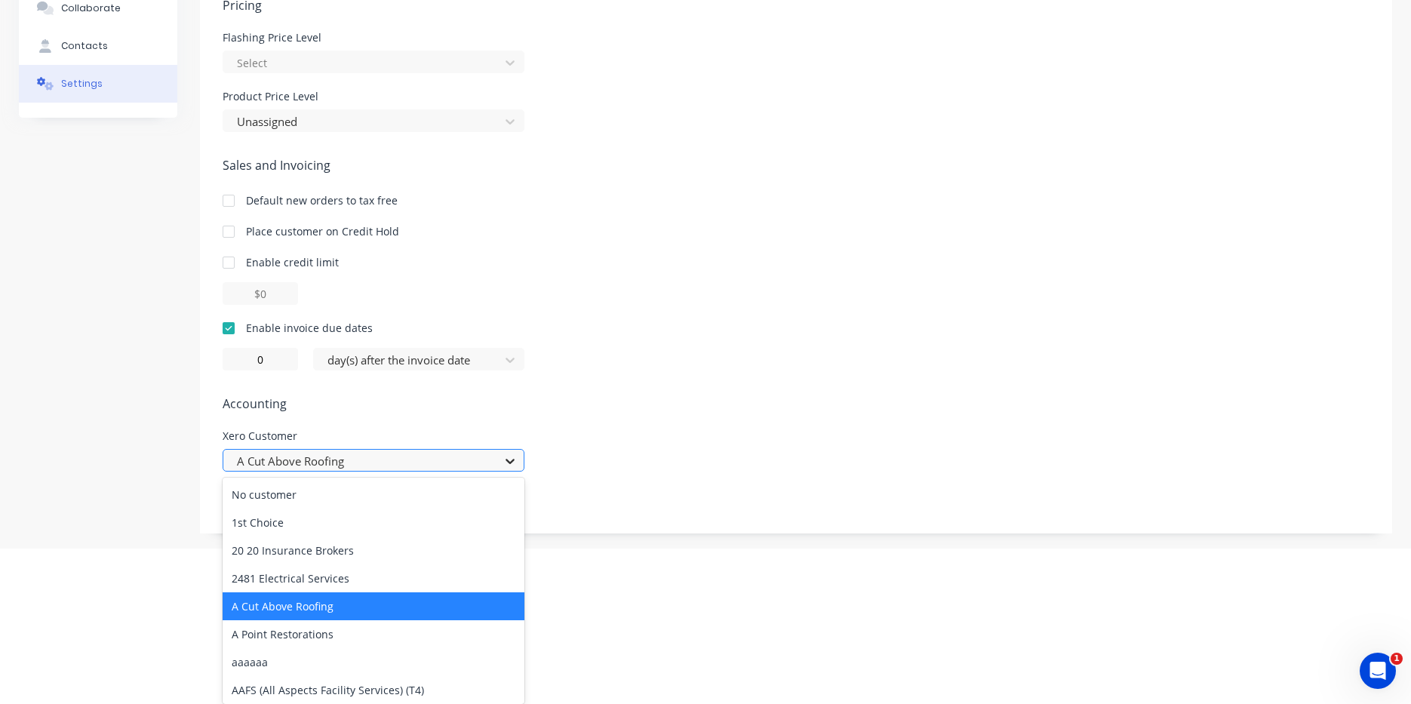
click at [413, 618] on div "A Cut Above Roofing" at bounding box center [374, 606] width 302 height 28
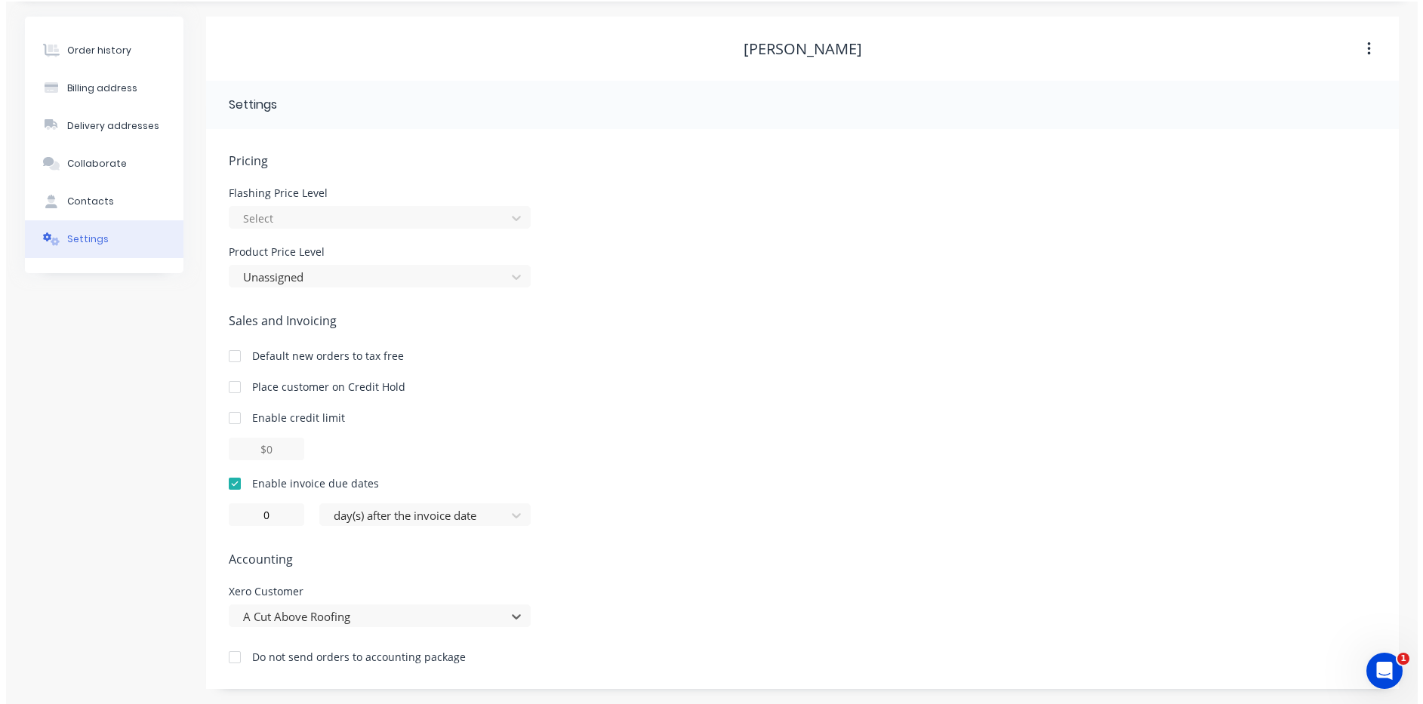
scroll to position [0, 0]
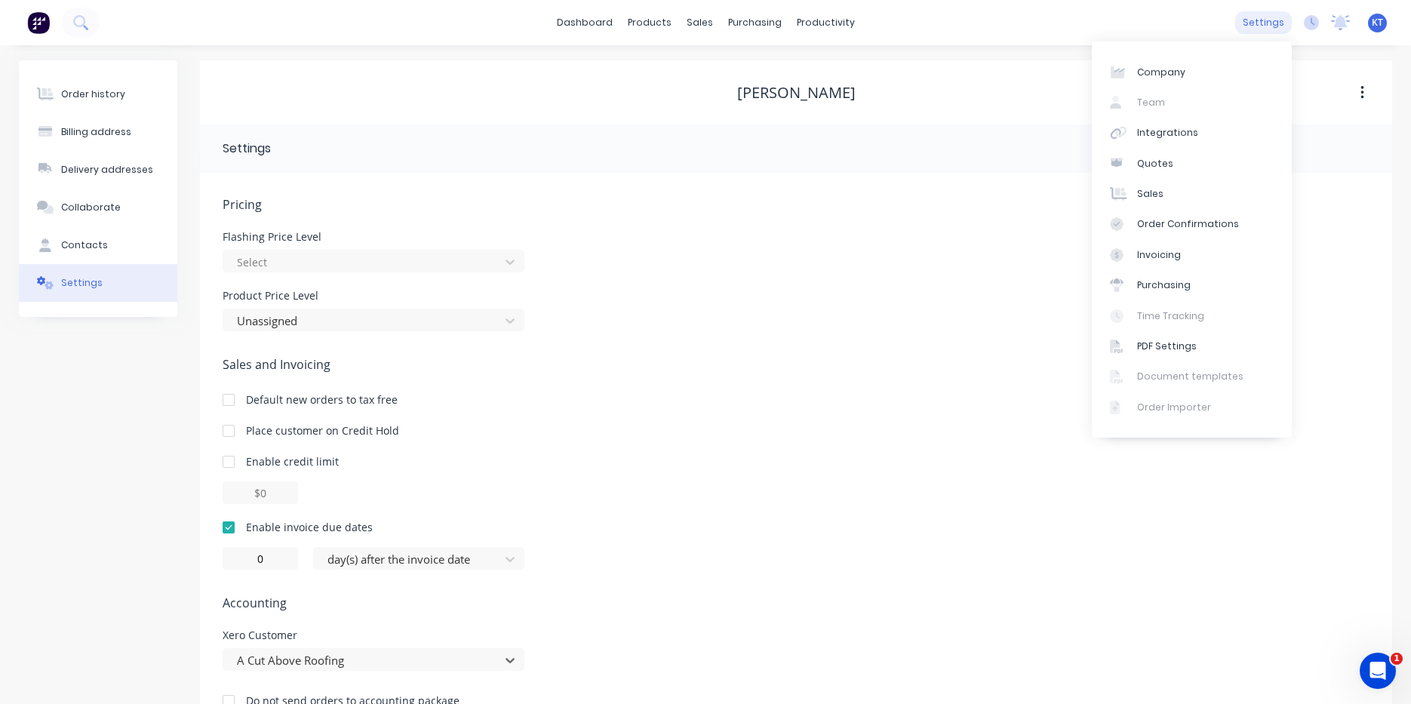
click at [1279, 24] on div "settings" at bounding box center [1263, 22] width 57 height 23
click at [1189, 139] on div "Integrations" at bounding box center [1167, 133] width 61 height 14
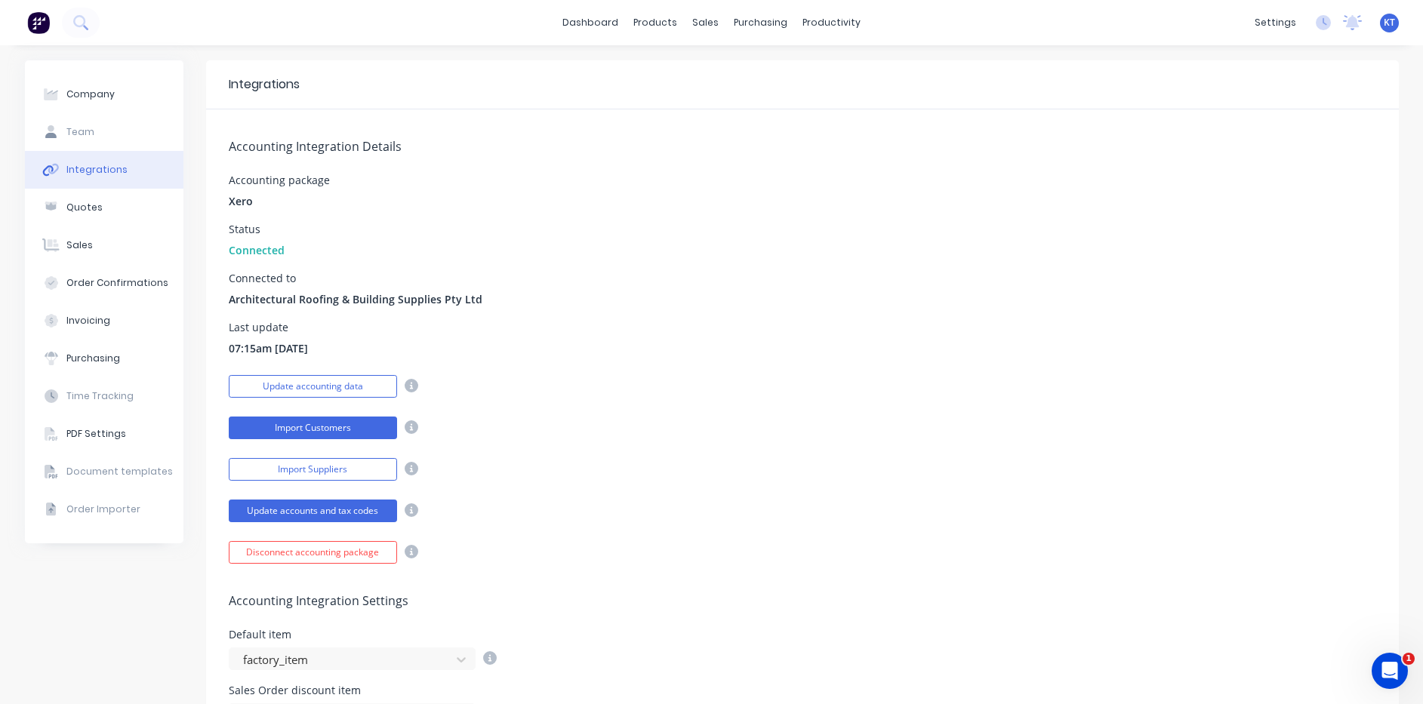
click at [349, 436] on button "Import Customers" at bounding box center [313, 428] width 168 height 23
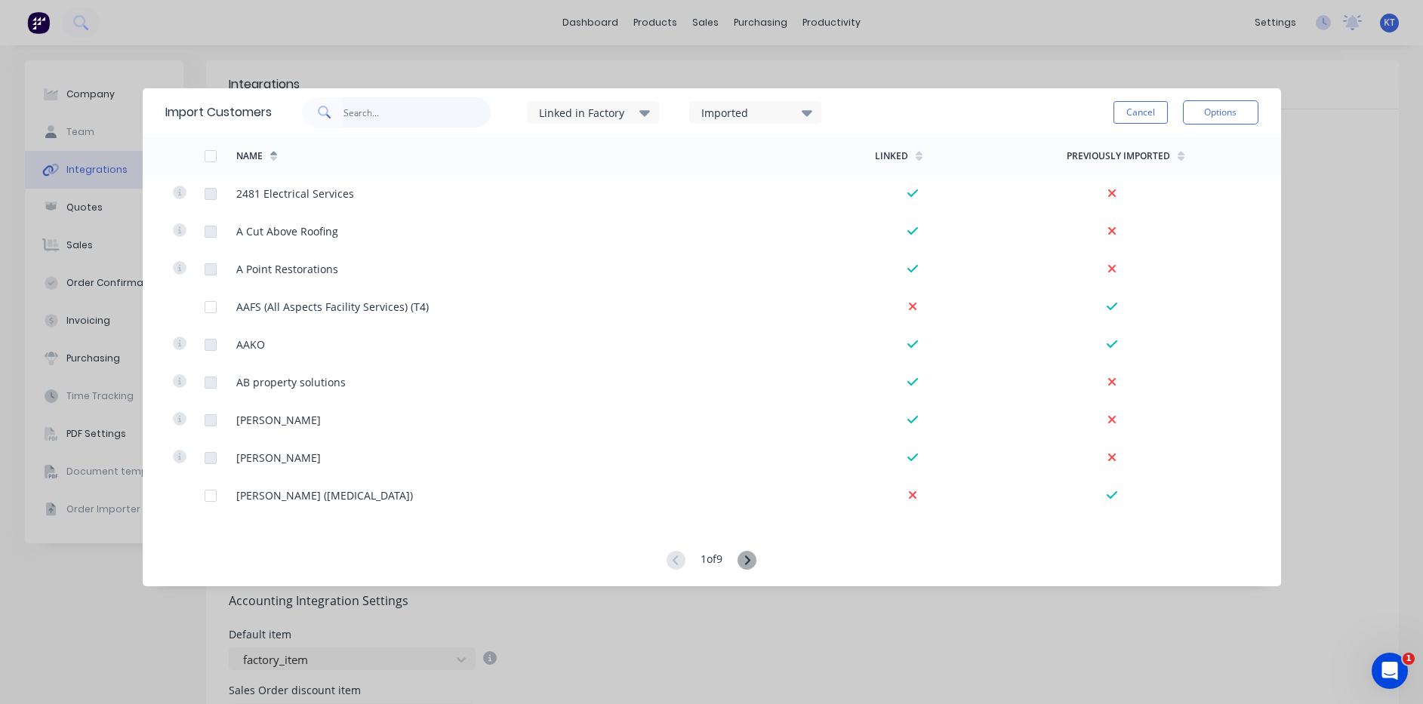
click at [370, 109] on input "text" at bounding box center [416, 112] width 147 height 30
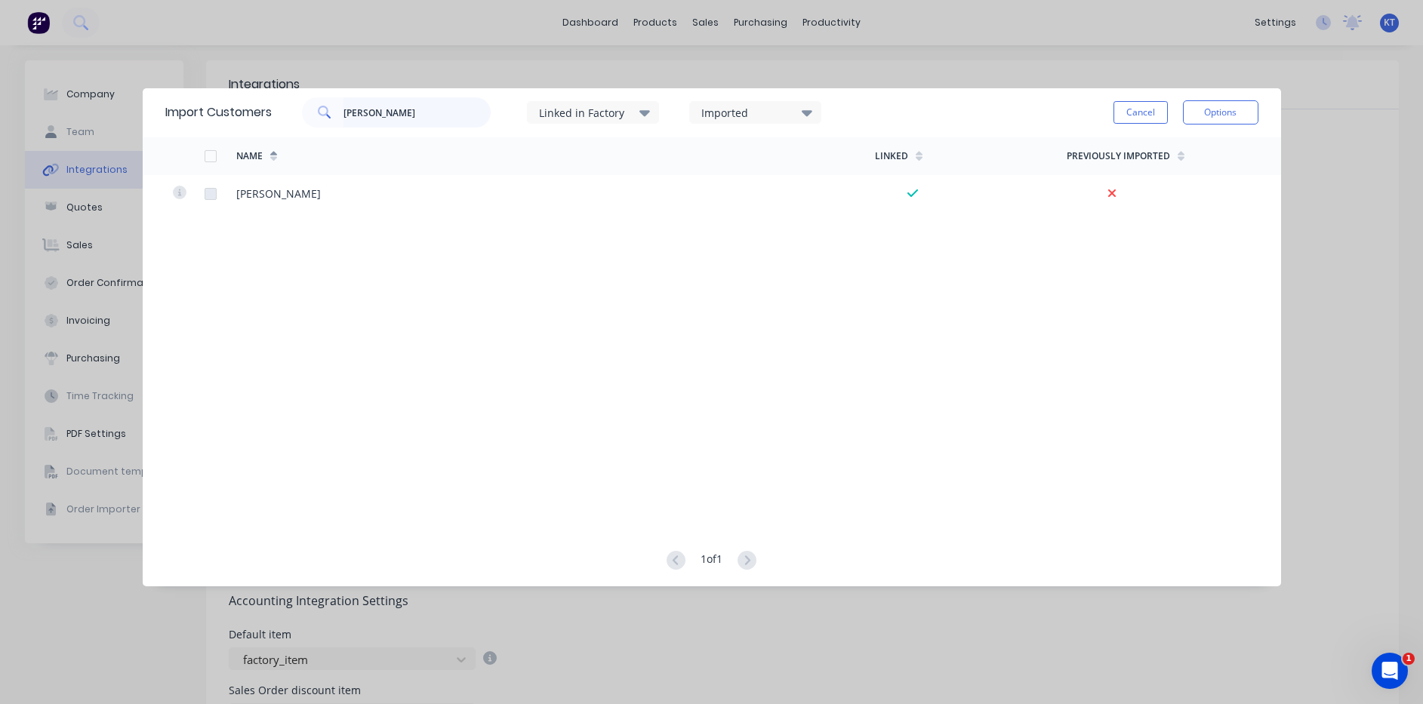
type input "bryce Mc"
click at [1138, 107] on button "Cancel" at bounding box center [1140, 112] width 54 height 23
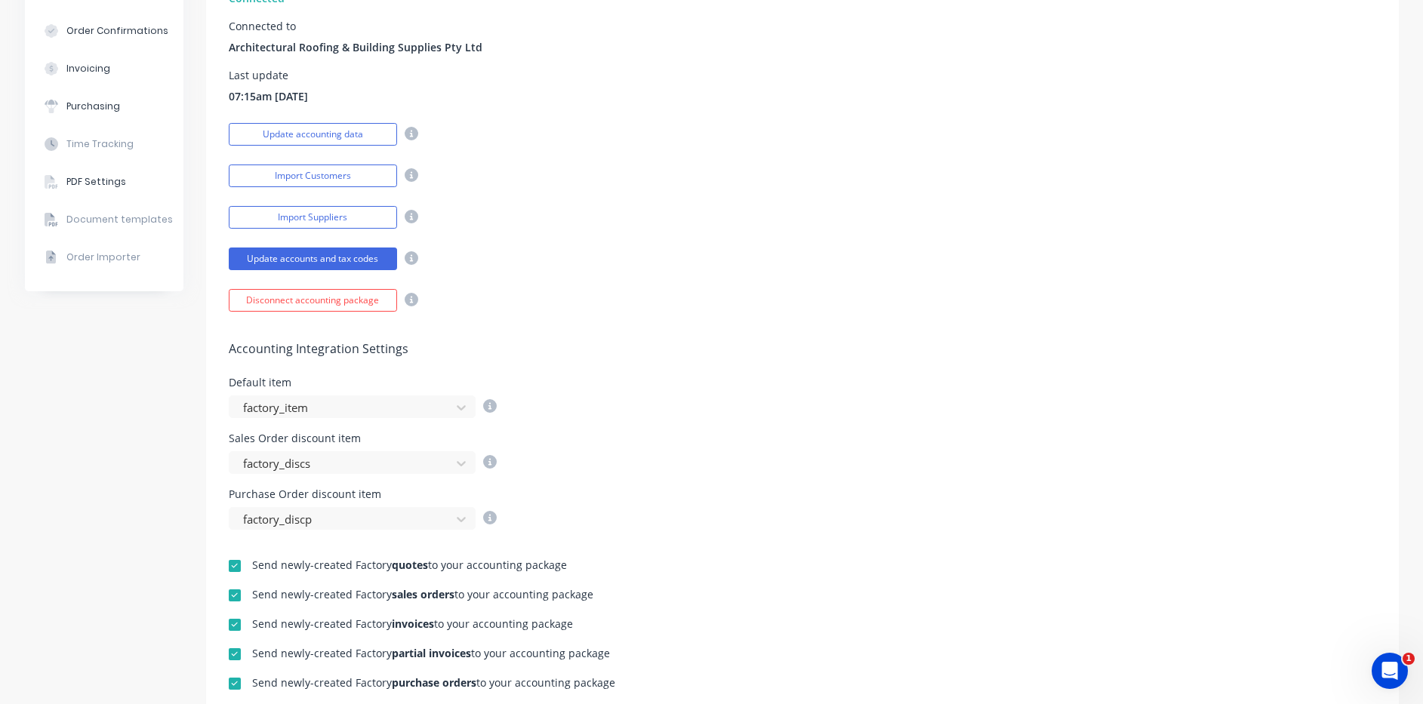
scroll to position [377, 0]
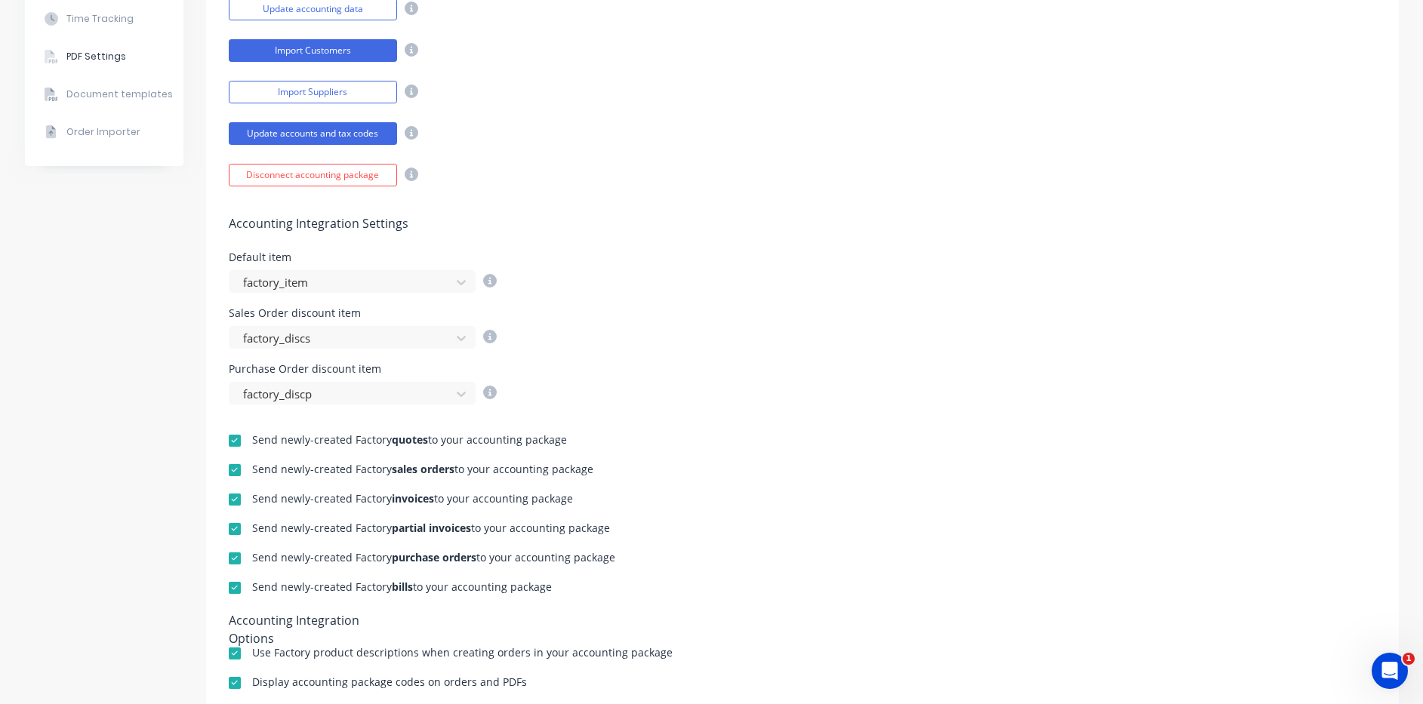
click at [347, 53] on button "Import Customers" at bounding box center [313, 50] width 168 height 23
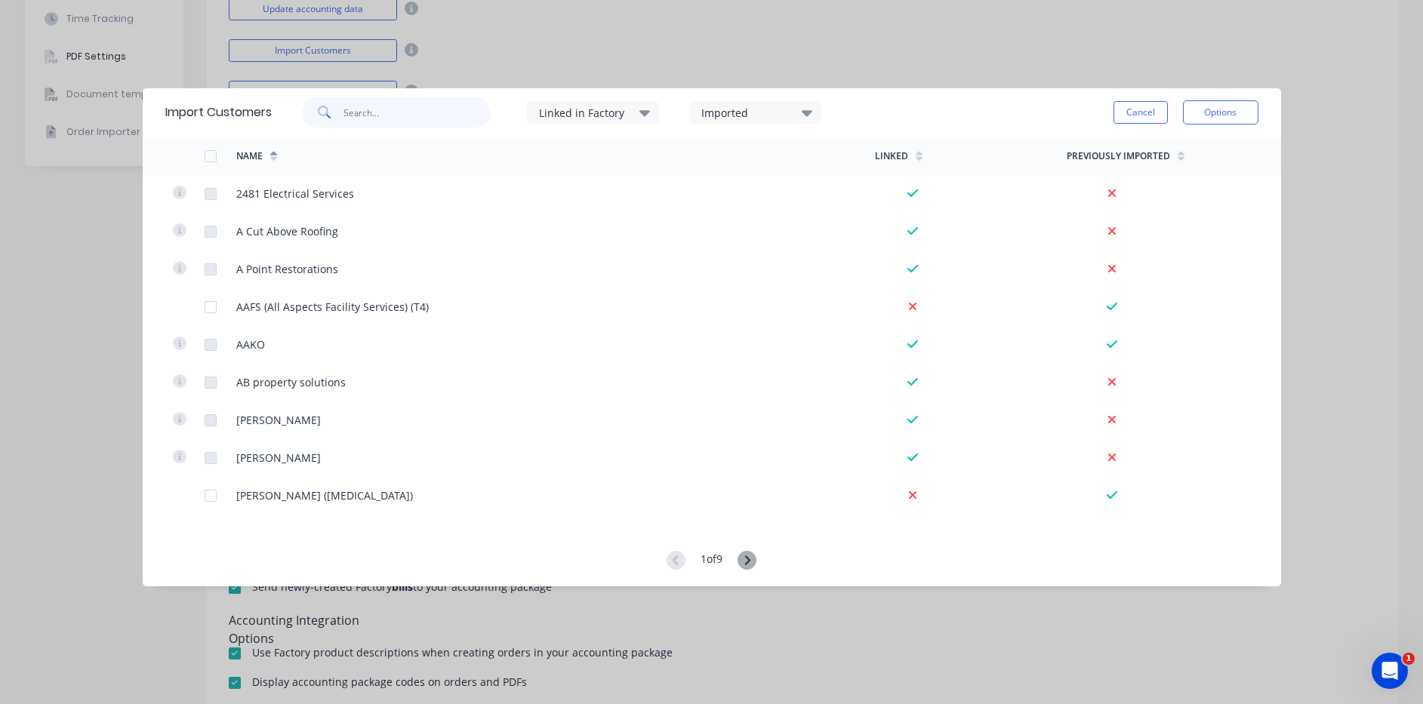
click at [374, 116] on input "text" at bounding box center [416, 112] width 147 height 30
type input "bryce"
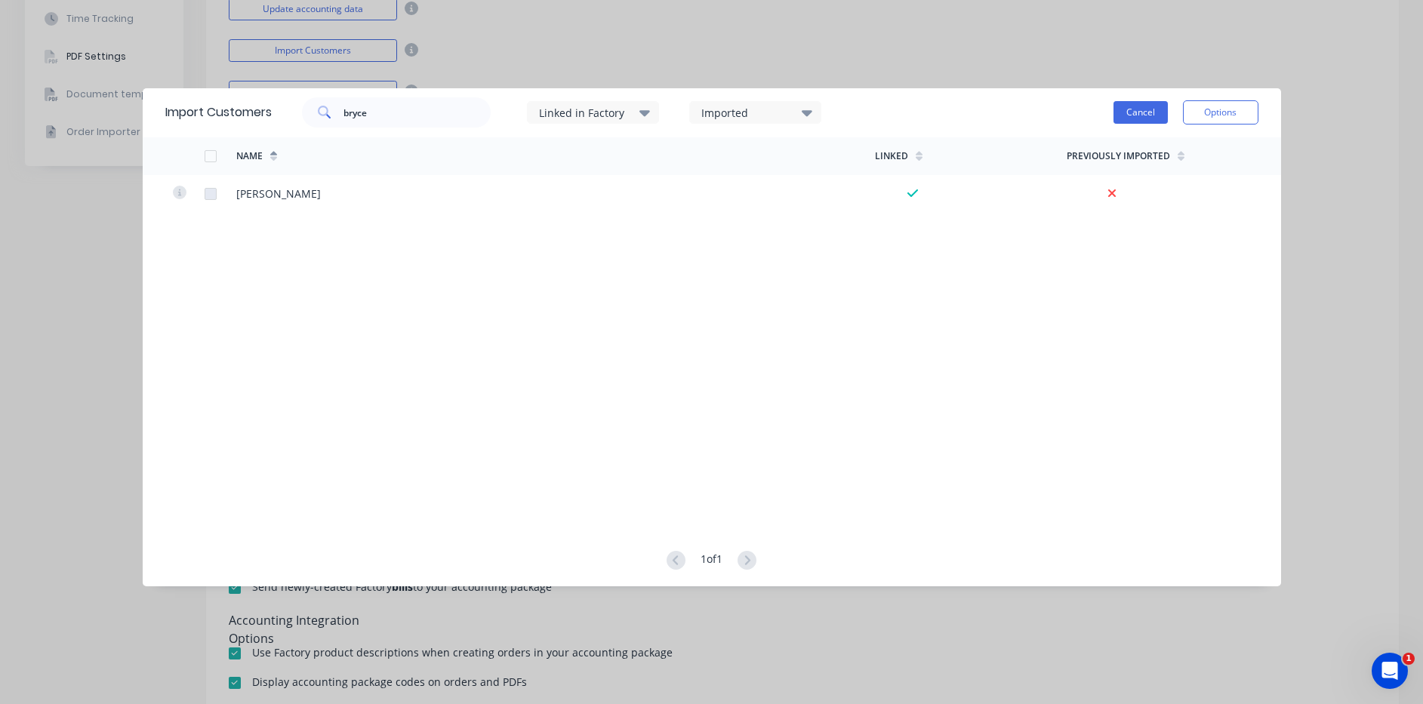
click at [1134, 106] on button "Cancel" at bounding box center [1140, 112] width 54 height 23
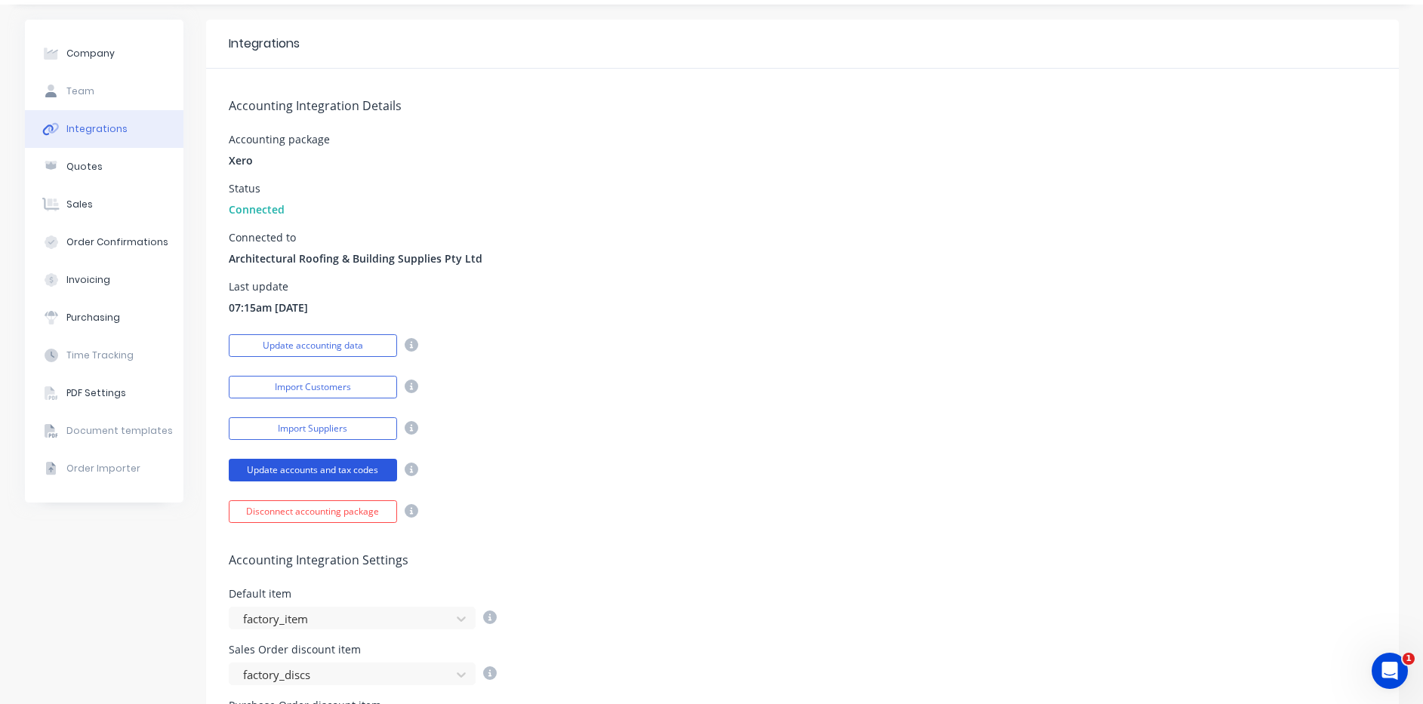
scroll to position [75, 0]
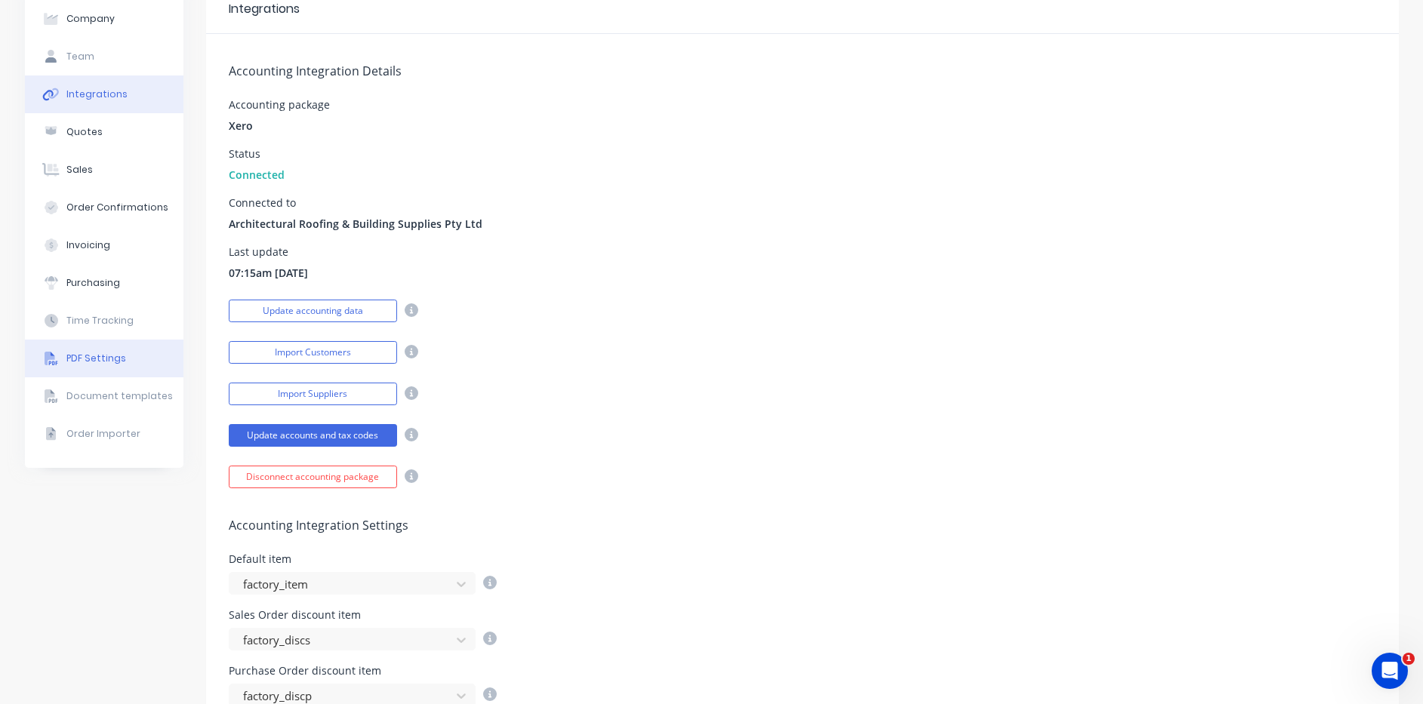
click at [82, 354] on div "PDF Settings" at bounding box center [96, 359] width 60 height 14
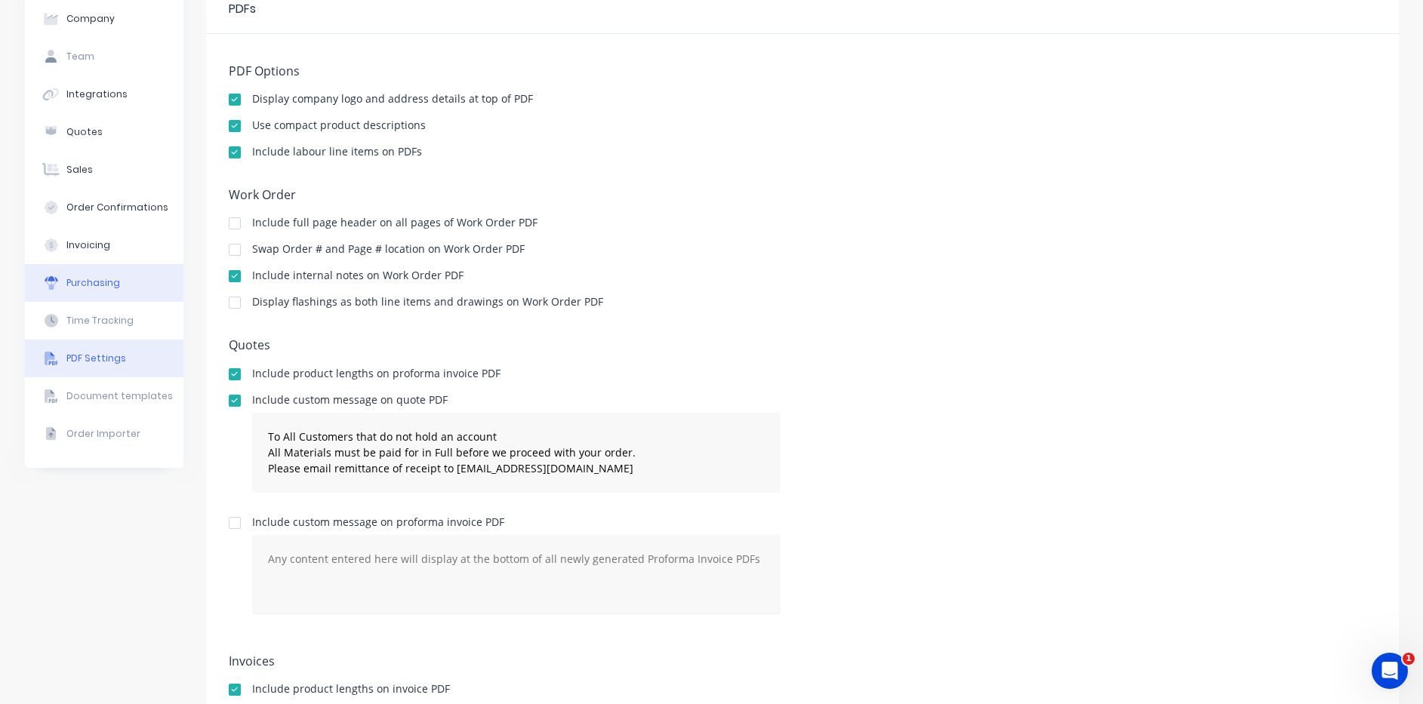
click at [124, 291] on button "Purchasing" at bounding box center [104, 283] width 158 height 38
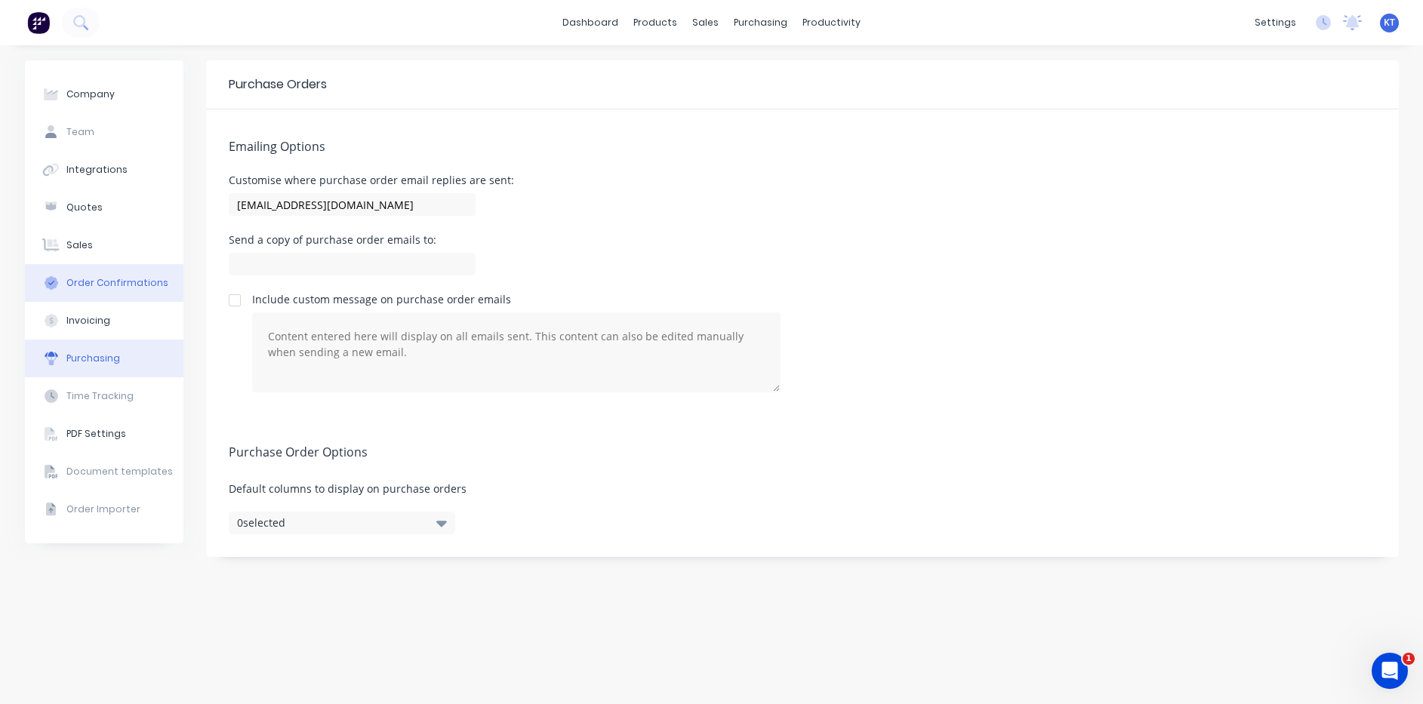
click at [103, 297] on button "Order Confirmations" at bounding box center [104, 283] width 158 height 38
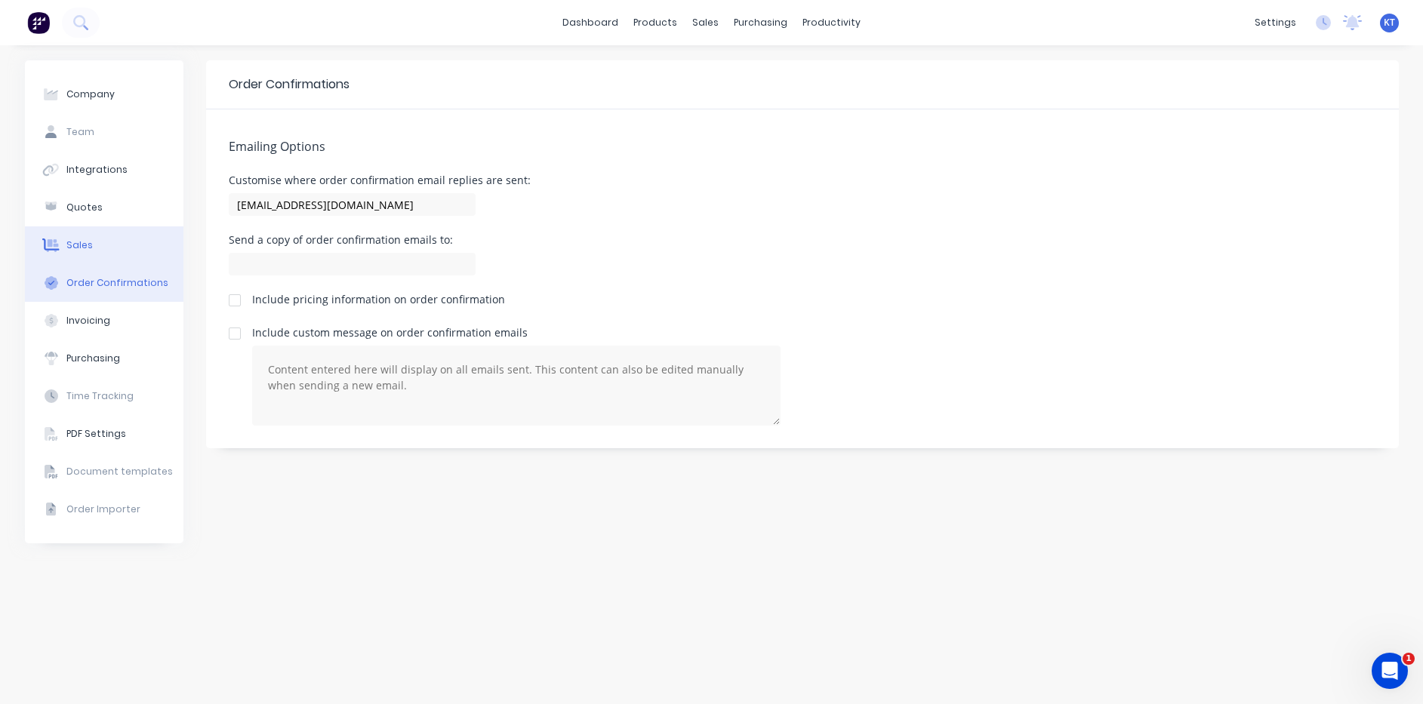
click at [115, 241] on button "Sales" at bounding box center [104, 245] width 158 height 38
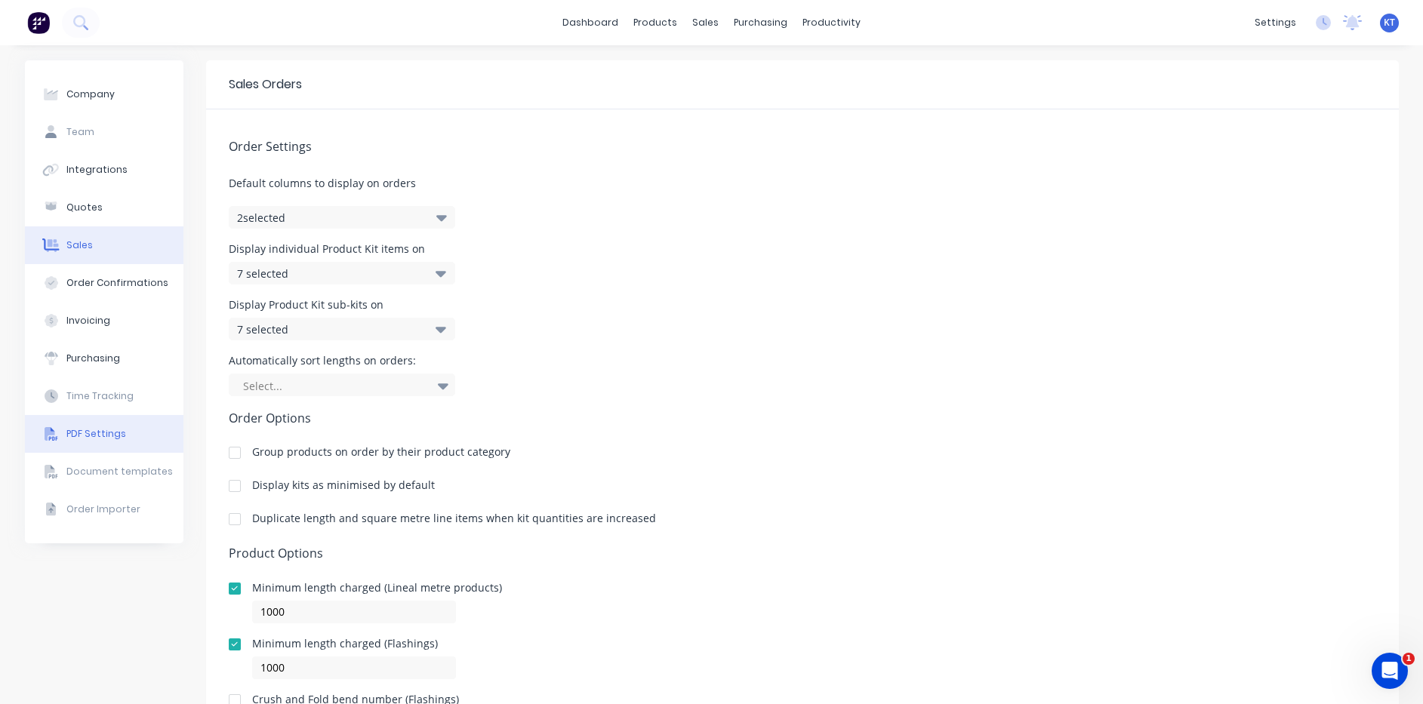
click at [118, 443] on button "PDF Settings" at bounding box center [104, 434] width 158 height 38
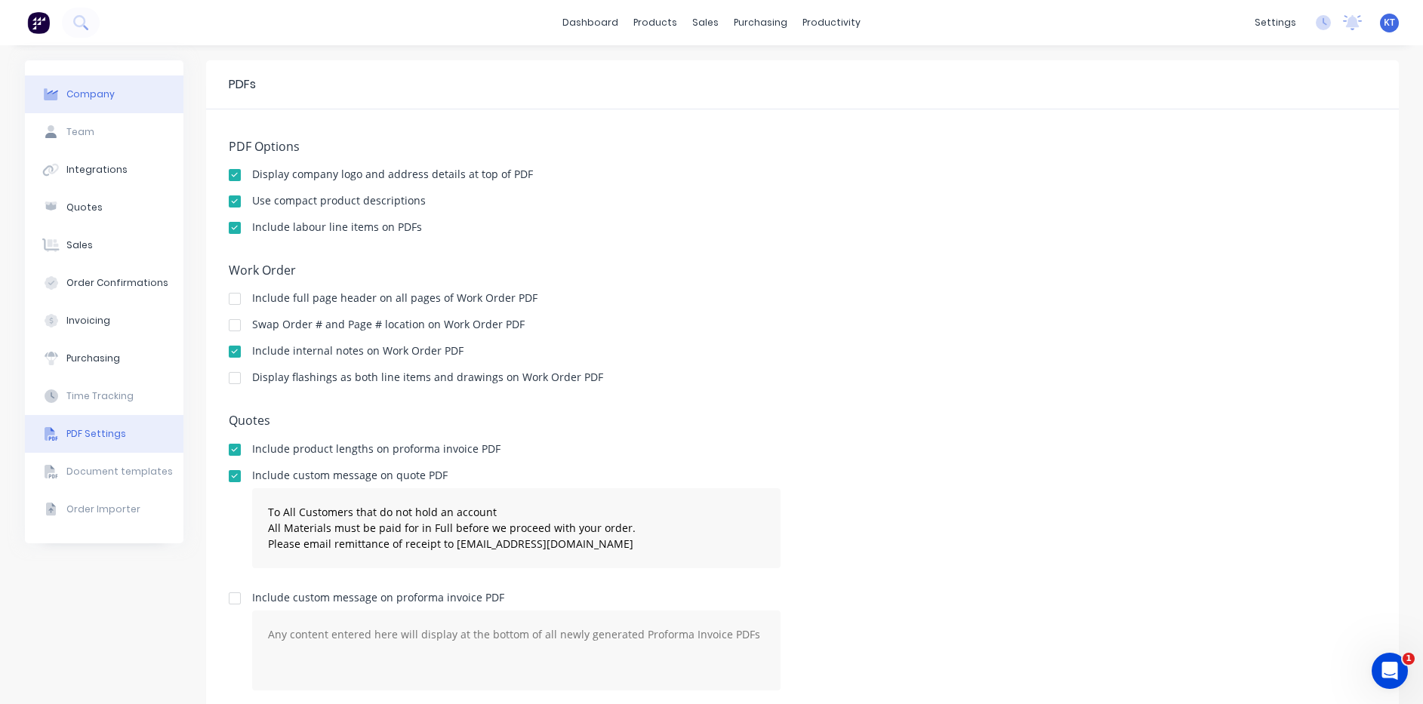
drag, startPoint x: 66, startPoint y: 97, endPoint x: 75, endPoint y: 100, distance: 8.8
click at [71, 99] on div "Company" at bounding box center [90, 95] width 48 height 14
select select "AU"
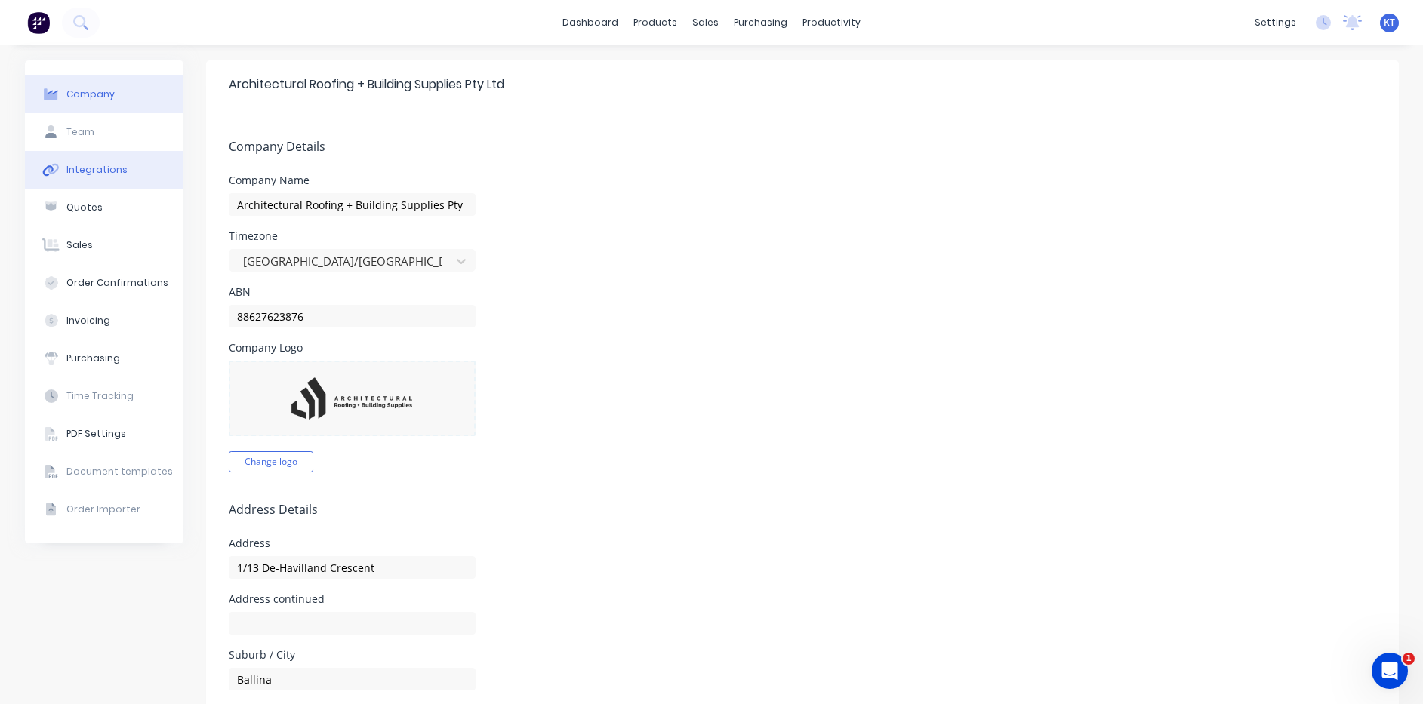
click at [75, 183] on button "Integrations" at bounding box center [104, 170] width 158 height 38
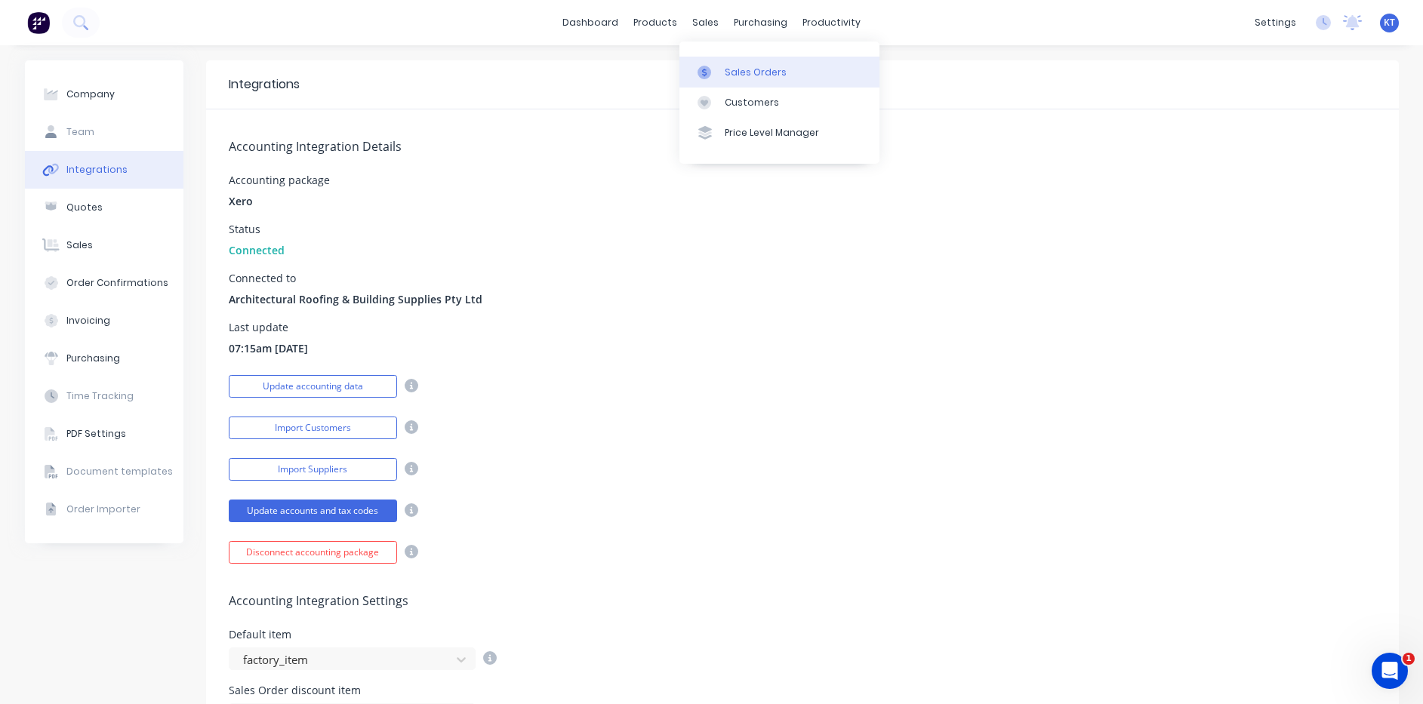
click at [772, 86] on link "Sales Orders" at bounding box center [779, 72] width 200 height 30
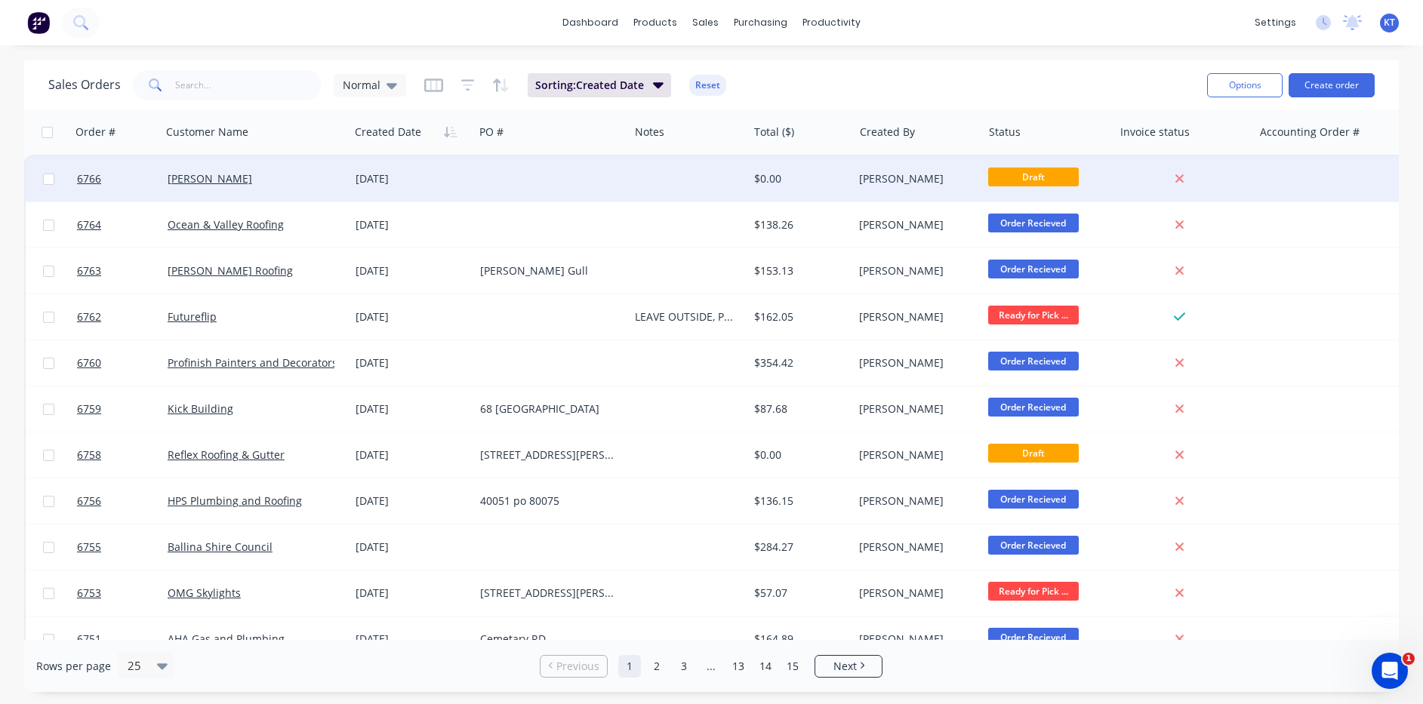
click at [739, 161] on div at bounding box center [688, 178] width 118 height 45
click at [336, 182] on div "[PERSON_NAME]" at bounding box center [256, 178] width 176 height 15
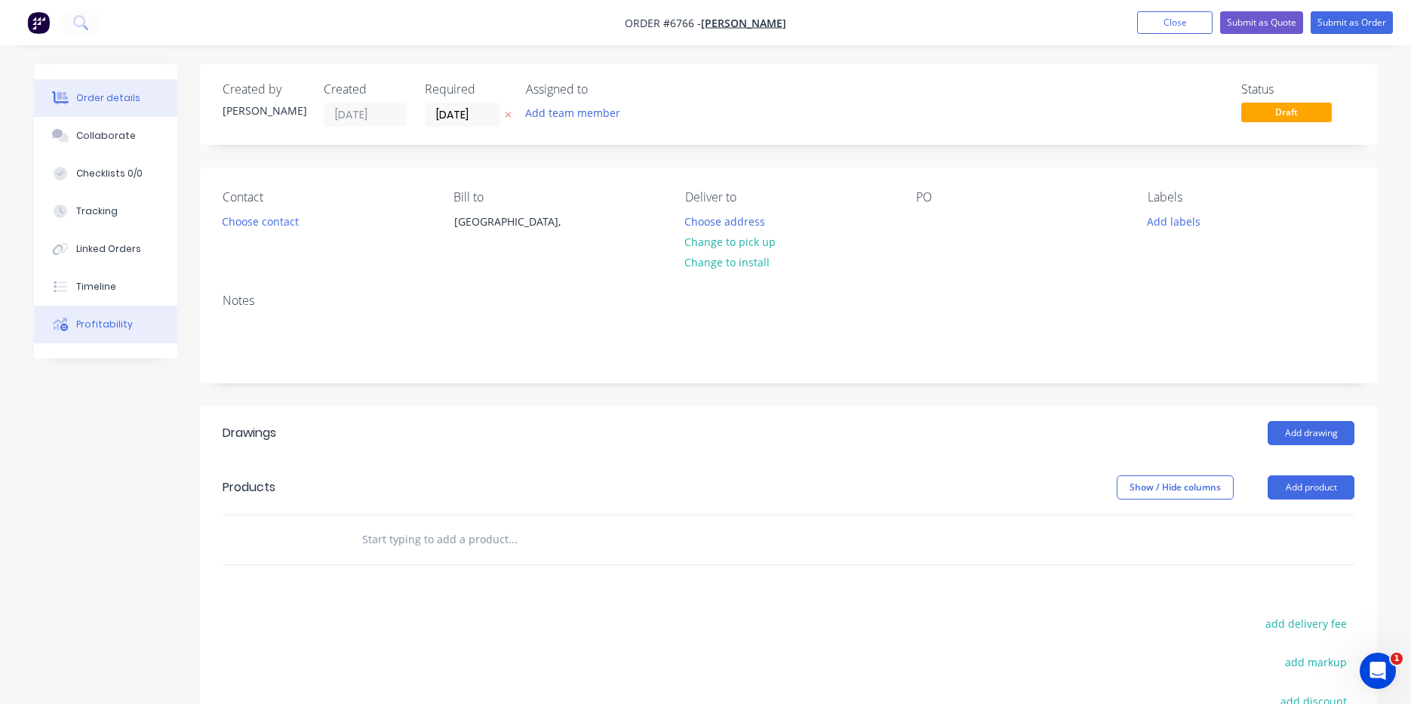
click at [91, 335] on button "Profitability" at bounding box center [105, 325] width 143 height 38
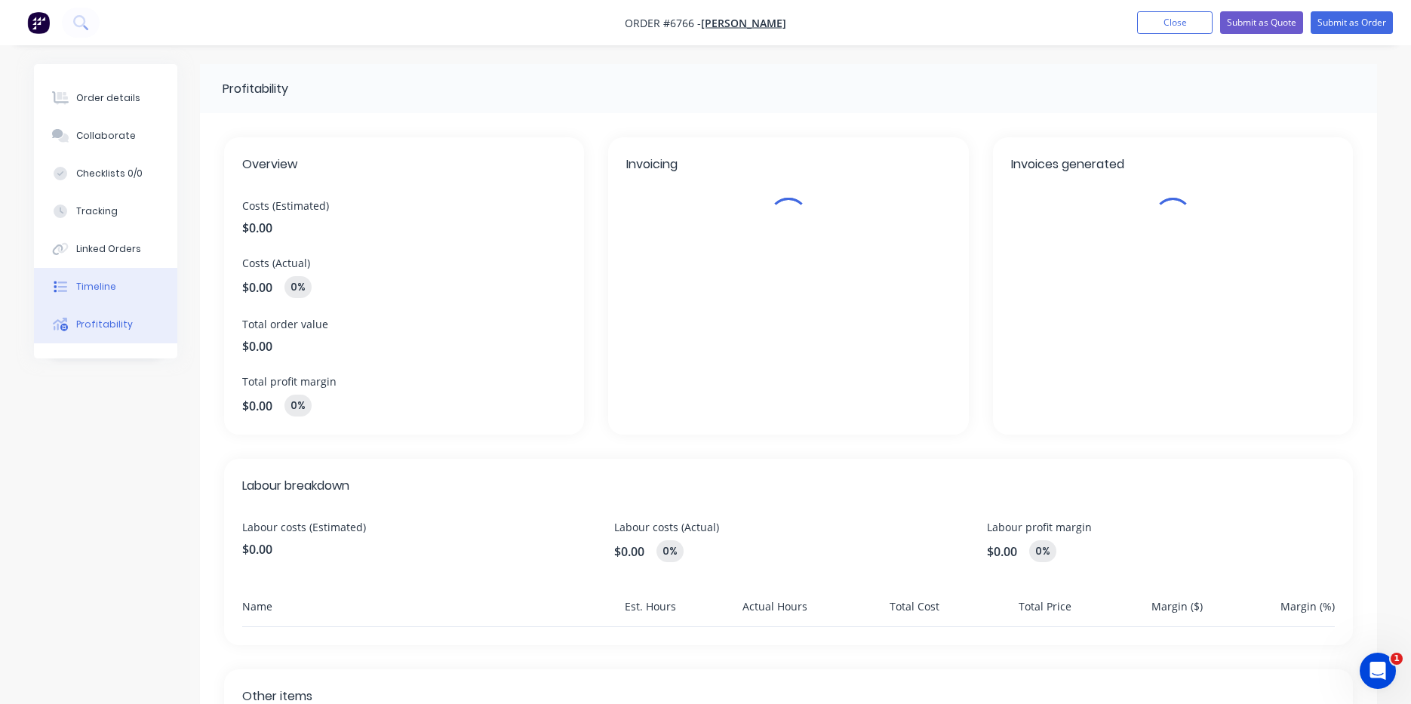
click at [123, 269] on button "Timeline" at bounding box center [105, 287] width 143 height 38
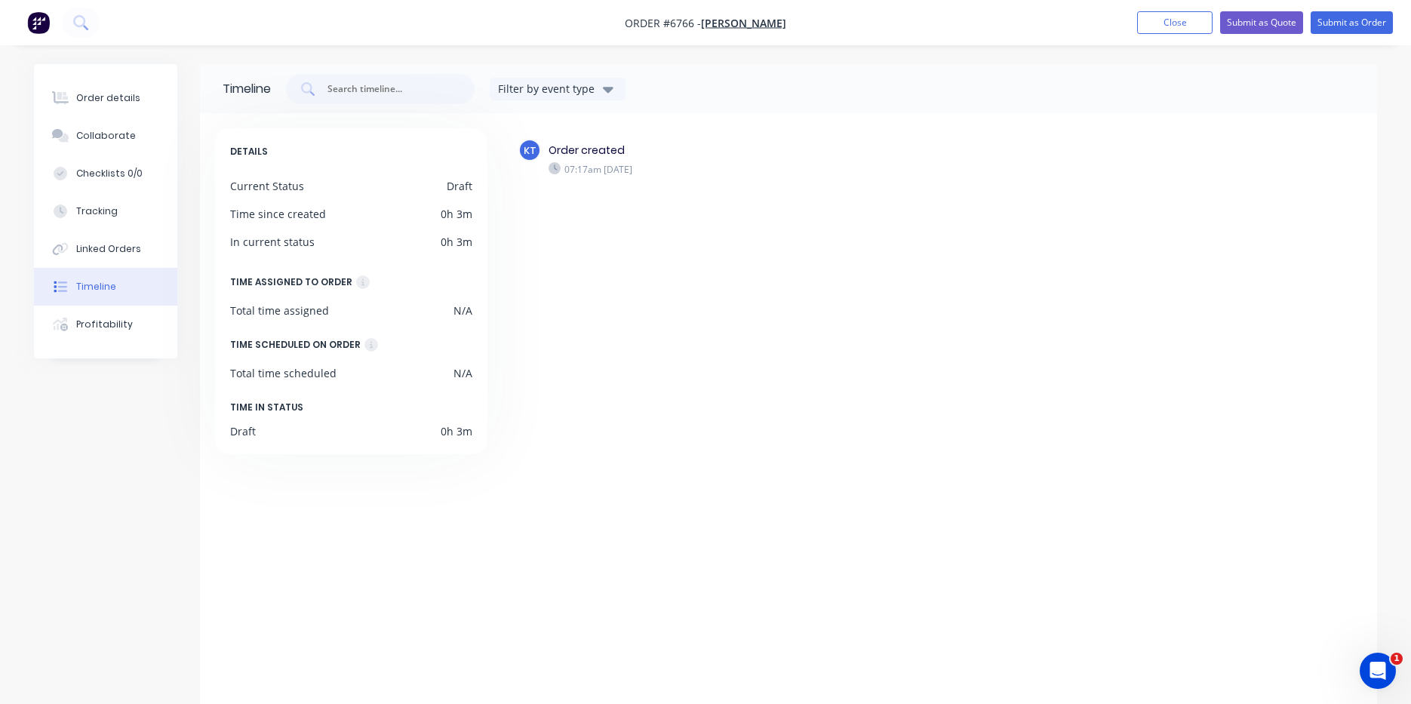
click at [118, 279] on button "Timeline" at bounding box center [105, 287] width 143 height 38
click at [129, 82] on button "Order details" at bounding box center [105, 98] width 143 height 38
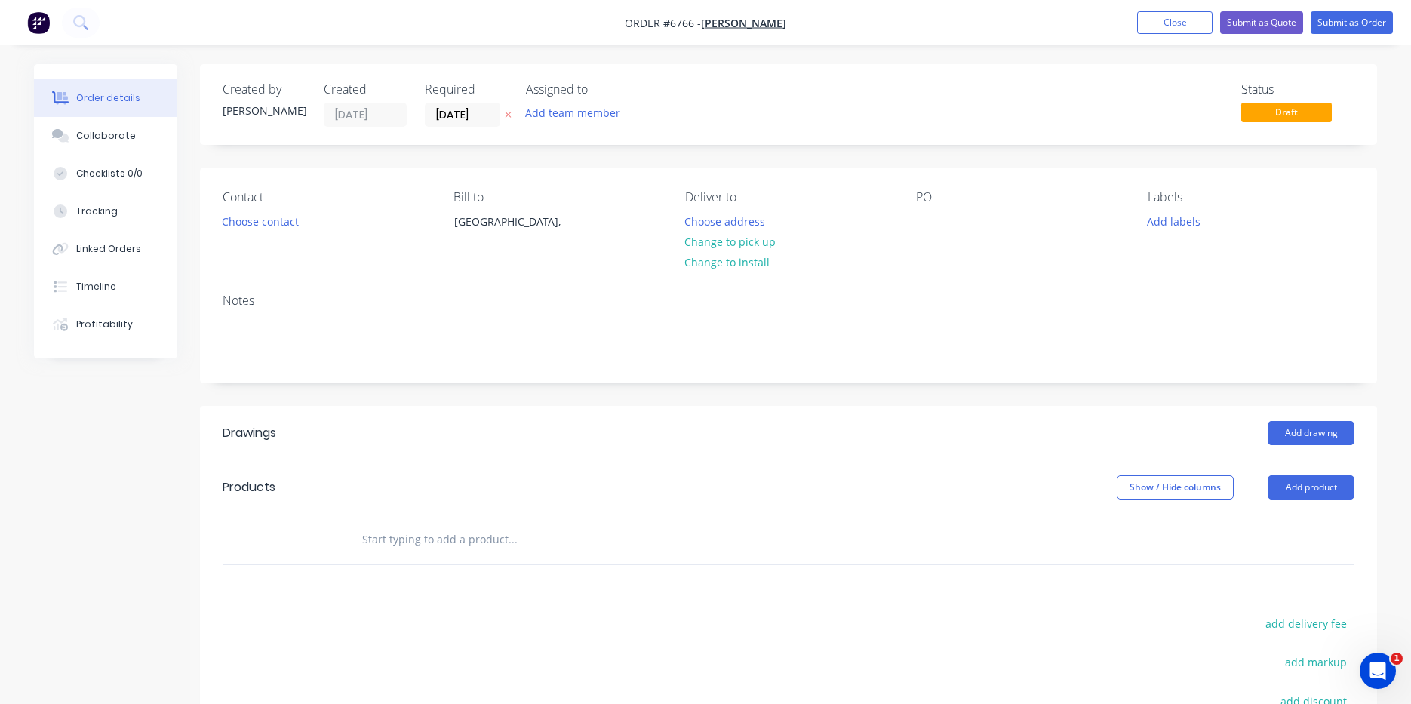
click at [1176, 20] on button "Close" at bounding box center [1174, 22] width 75 height 23
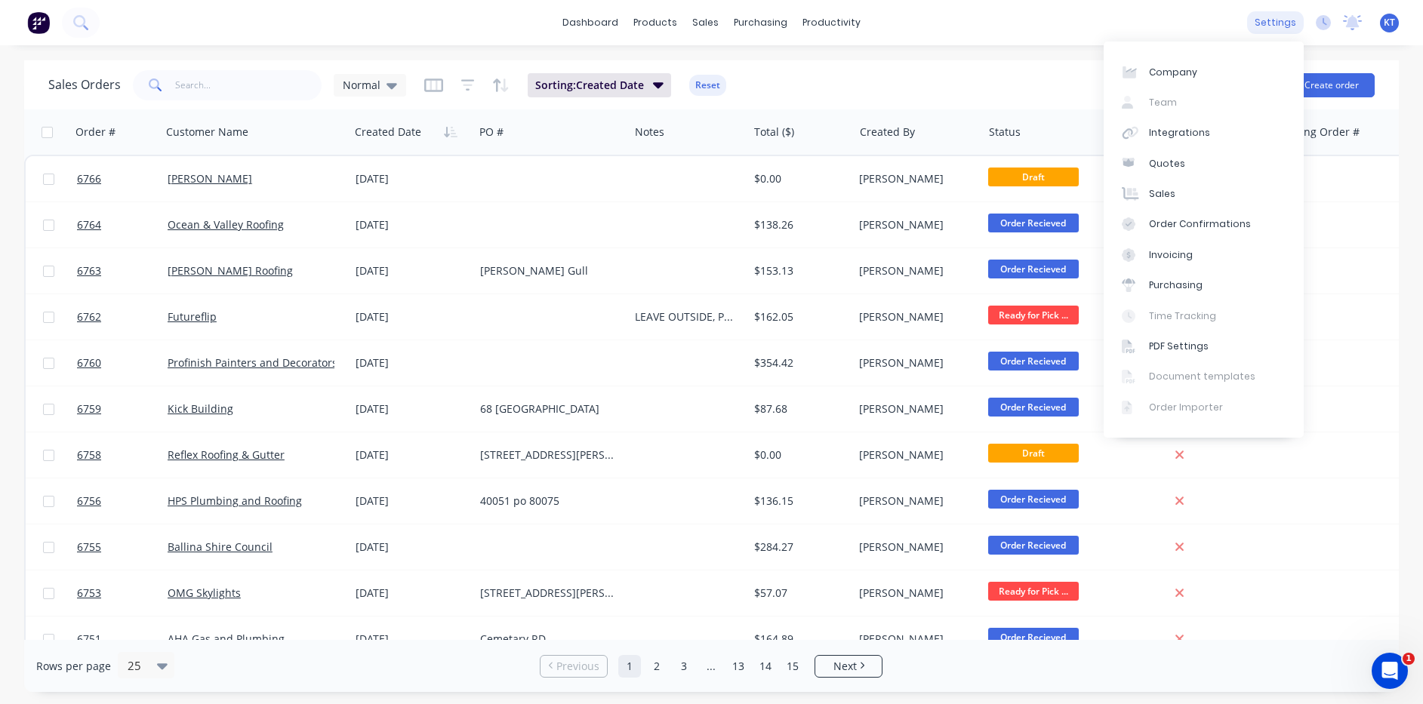
click at [1295, 23] on div "settings" at bounding box center [1275, 22] width 57 height 23
click at [1184, 144] on link "Integrations" at bounding box center [1203, 133] width 200 height 30
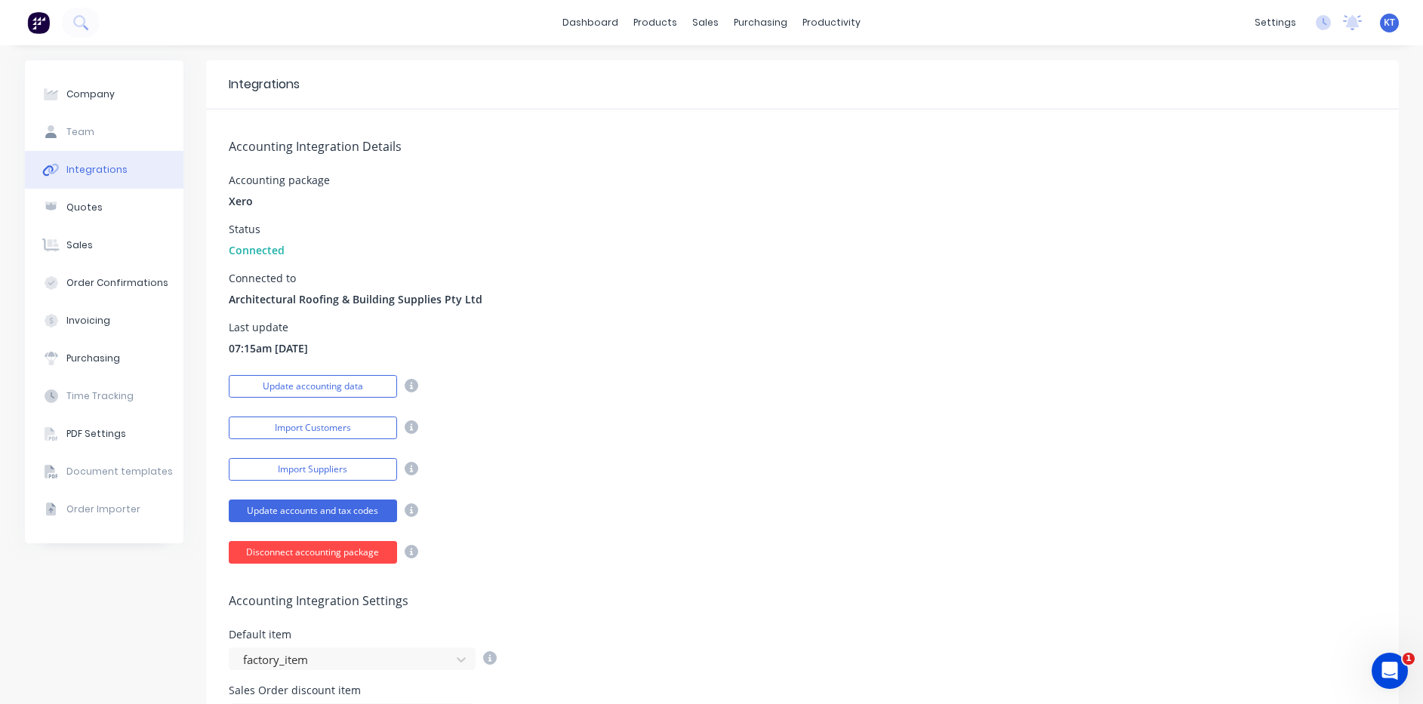
click at [352, 554] on button "Disconnect accounting package" at bounding box center [313, 552] width 168 height 23
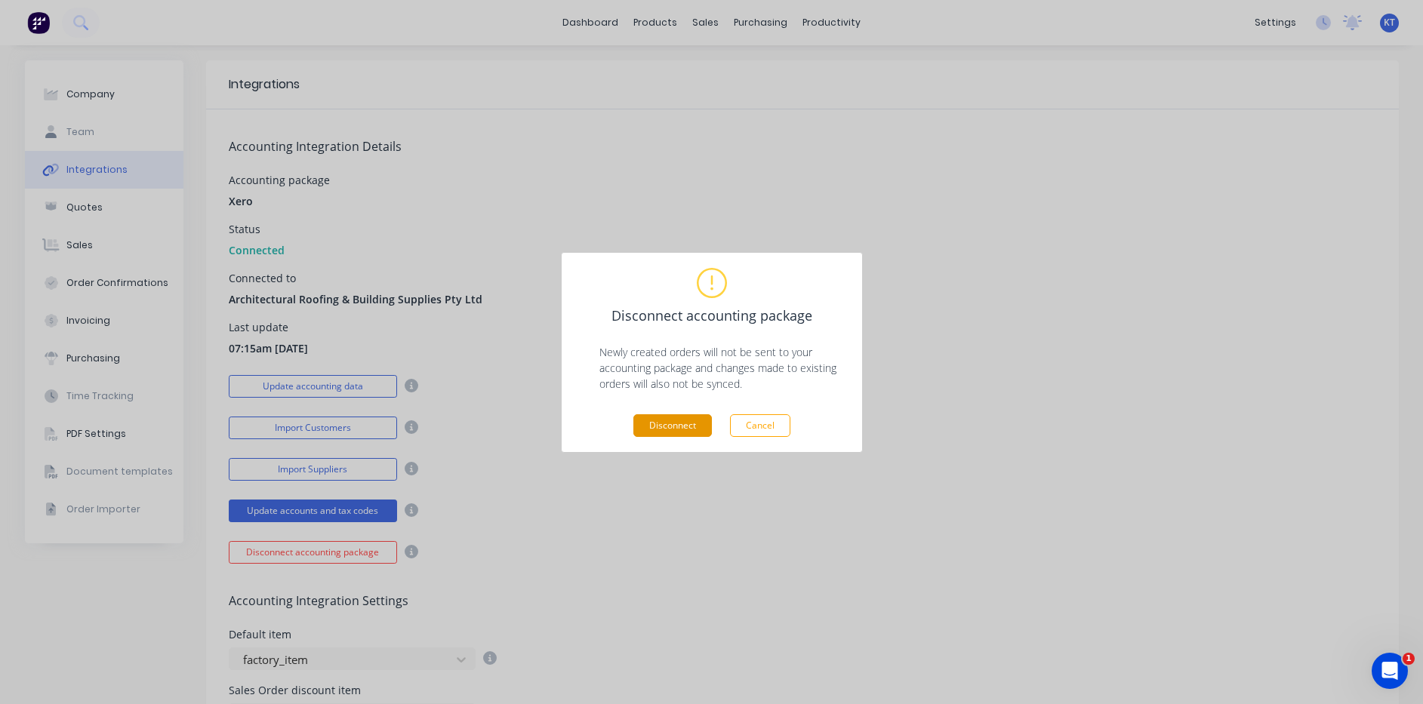
click at [703, 425] on button "Disconnect" at bounding box center [672, 425] width 78 height 23
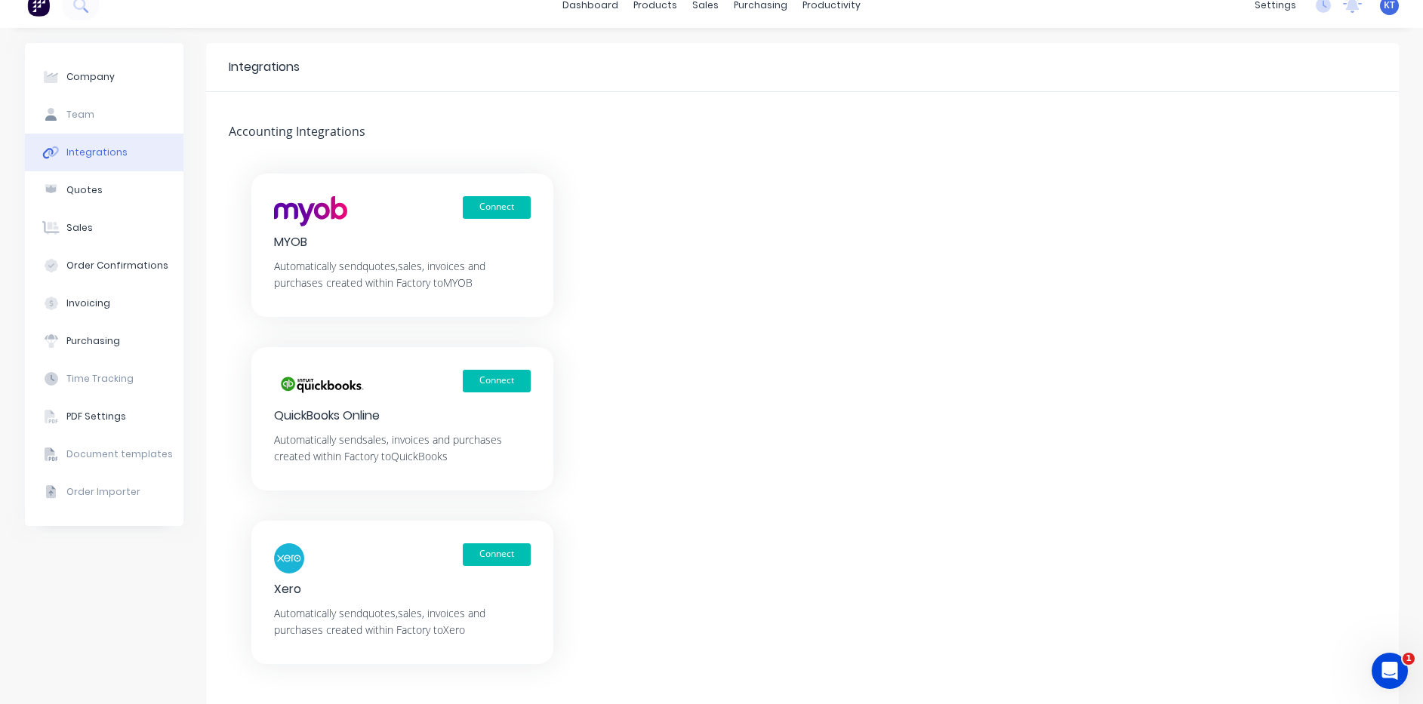
scroll to position [68, 0]
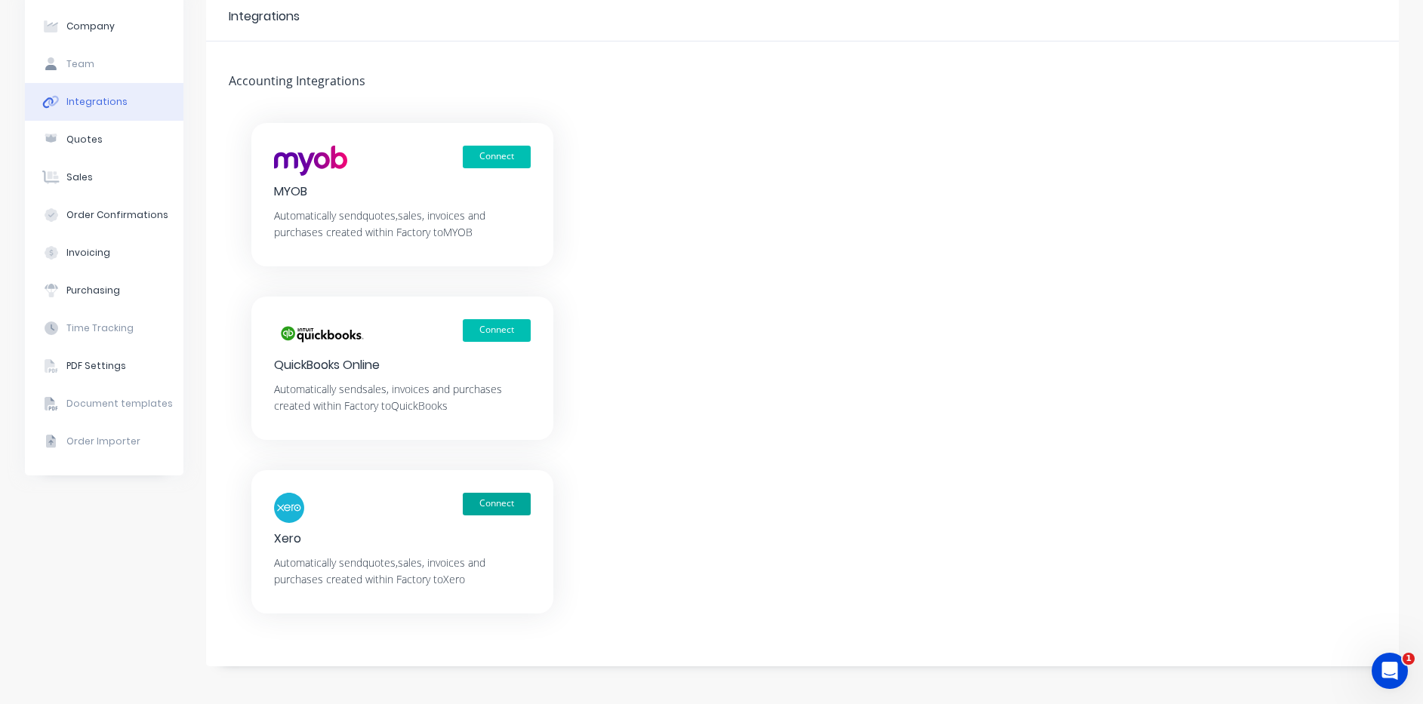
click at [497, 515] on button "Connect" at bounding box center [497, 504] width 68 height 23
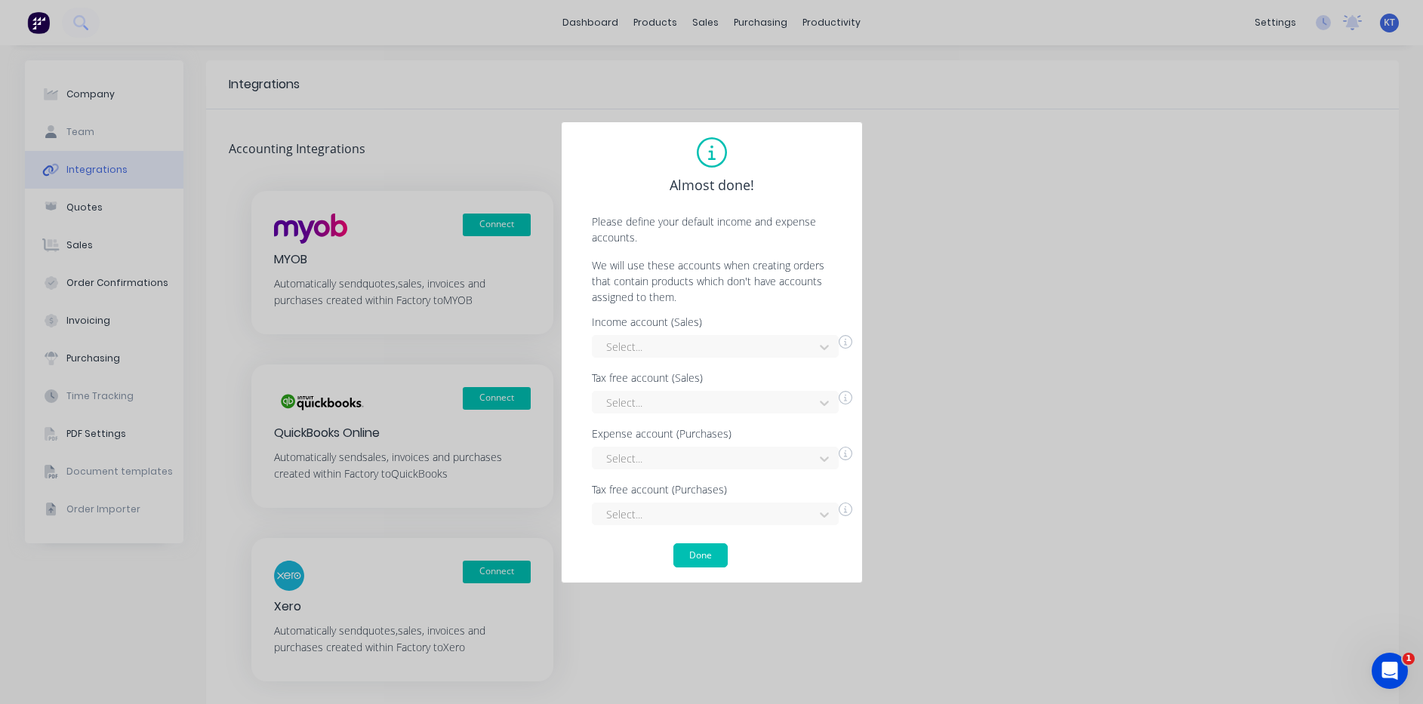
click at [698, 571] on div "Almost done! Please define your default income and expense accounts. We will us…" at bounding box center [712, 353] width 302 height 462
click at [706, 561] on button "Done" at bounding box center [700, 555] width 54 height 24
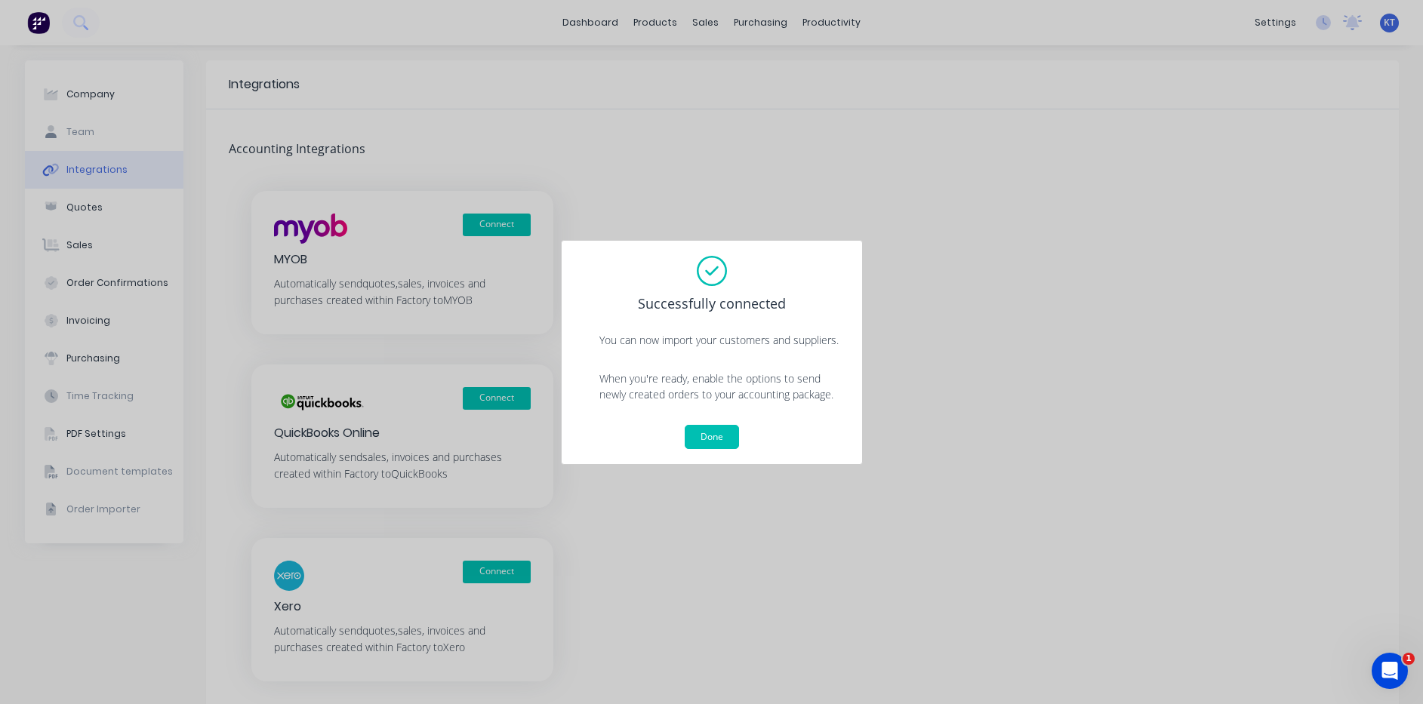
click at [712, 453] on div "Successfully connected You can now import your customers and suppliers. When yo…" at bounding box center [712, 352] width 302 height 225
click at [712, 440] on button "Done" at bounding box center [711, 437] width 54 height 24
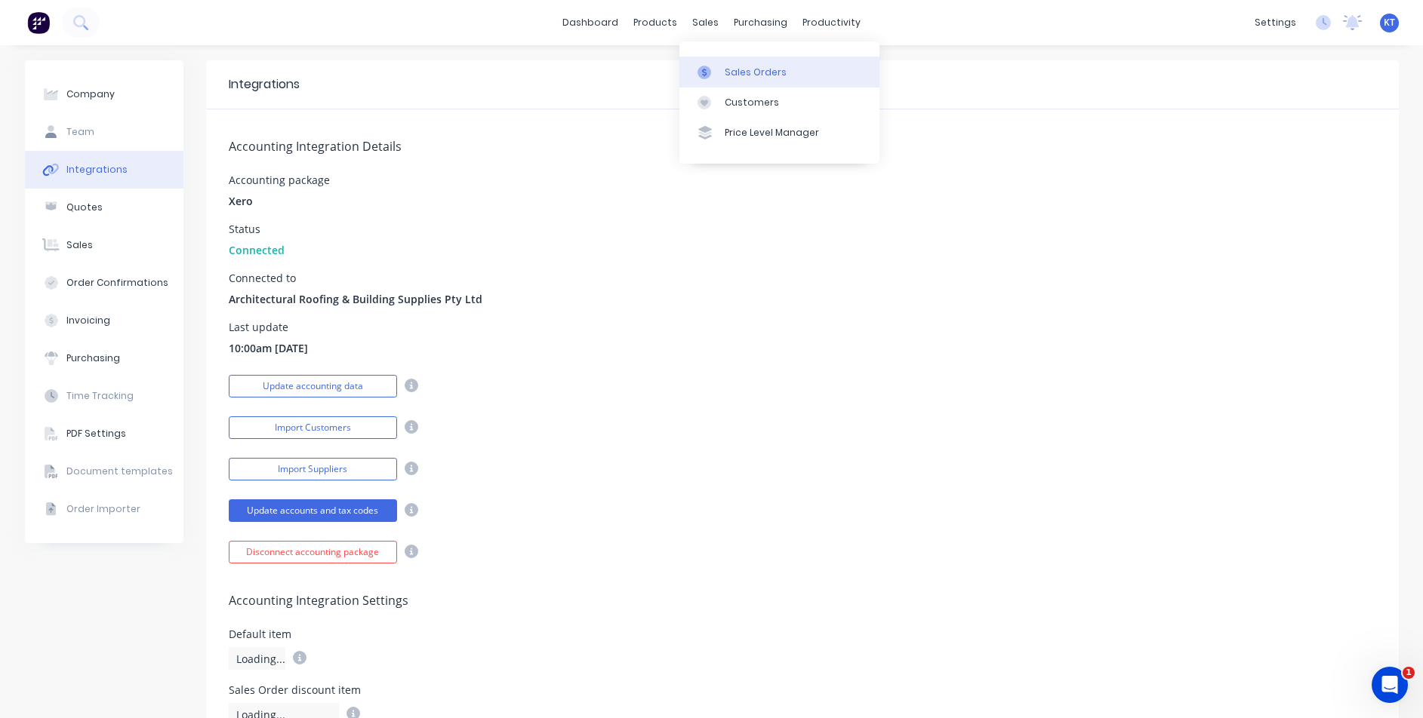
click at [701, 75] on icon at bounding box center [704, 73] width 14 height 14
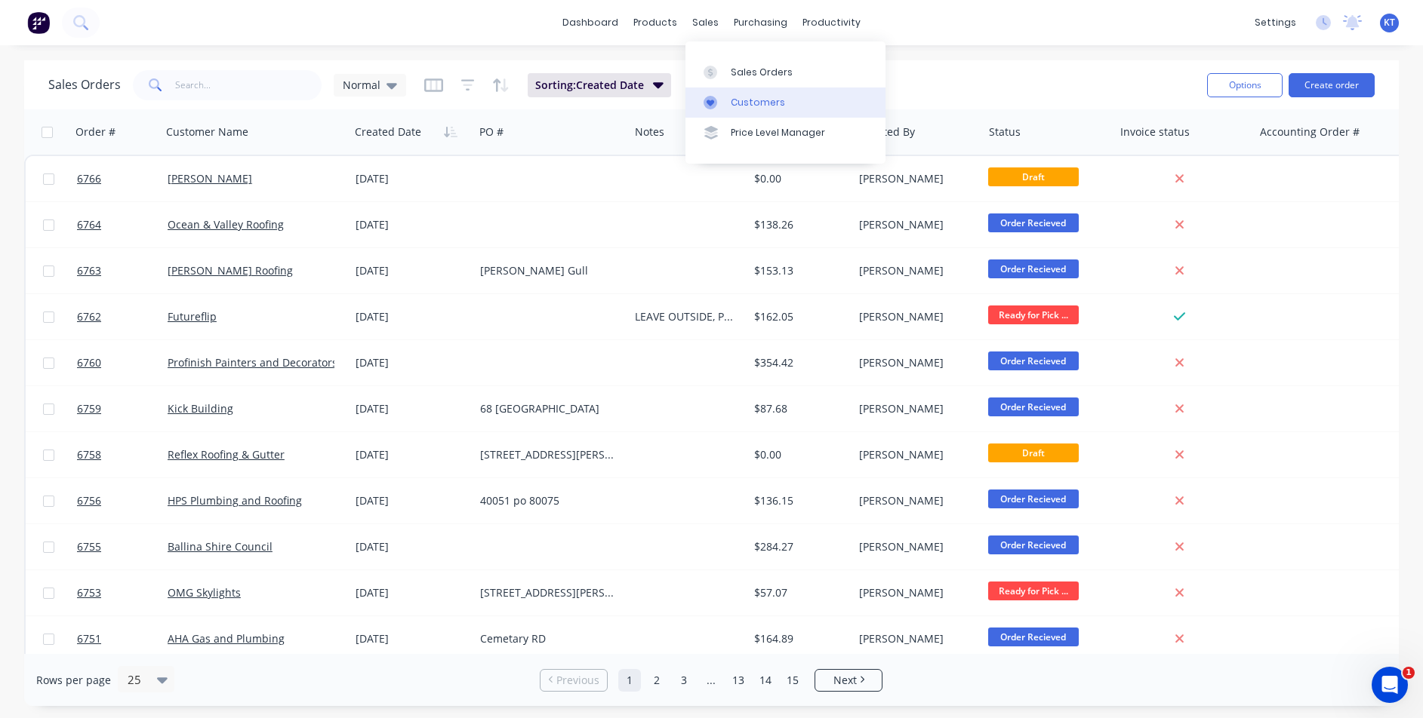
click at [748, 103] on div "Customers" at bounding box center [758, 103] width 54 height 14
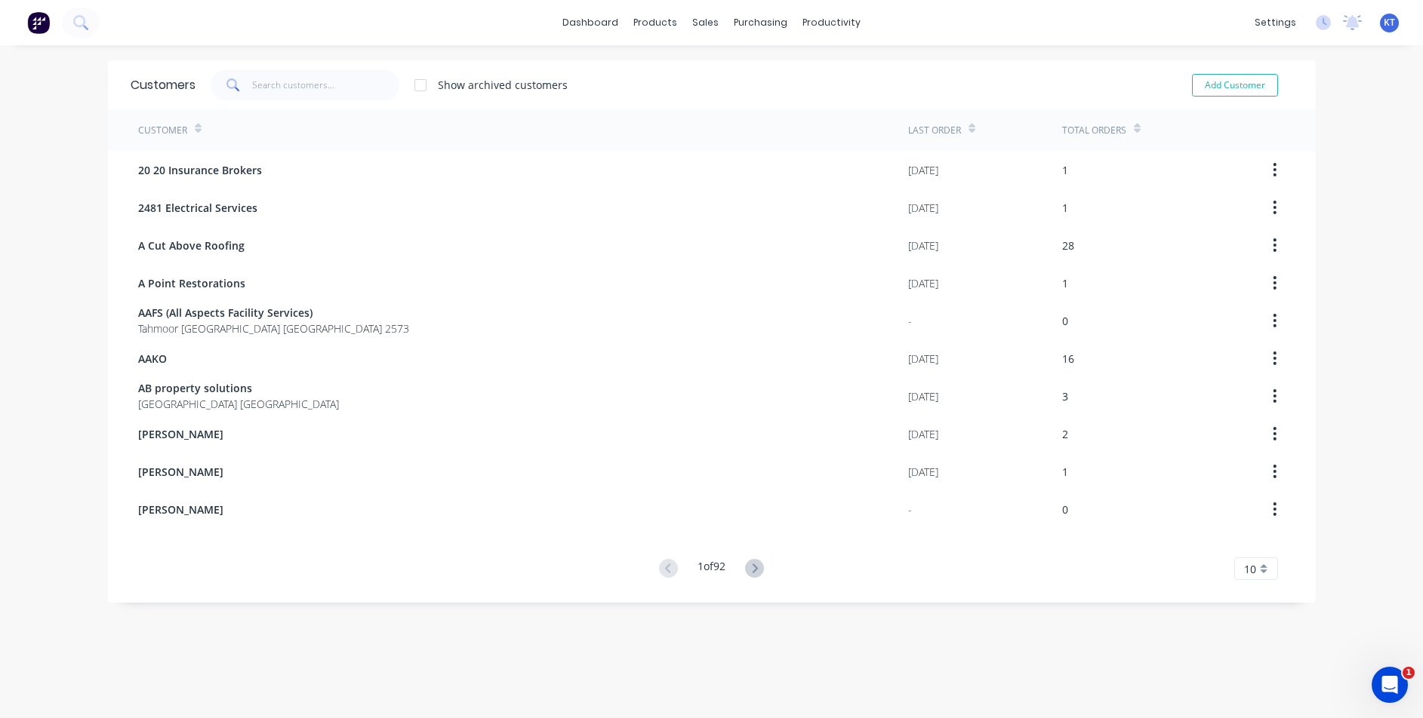
drag, startPoint x: 403, startPoint y: 94, endPoint x: 250, endPoint y: 72, distance: 154.8
click at [339, 87] on div "Show archived customers" at bounding box center [381, 85] width 372 height 30
click at [252, 72] on input "text" at bounding box center [325, 85] width 147 height 30
click at [355, 90] on input "text" at bounding box center [325, 85] width 147 height 30
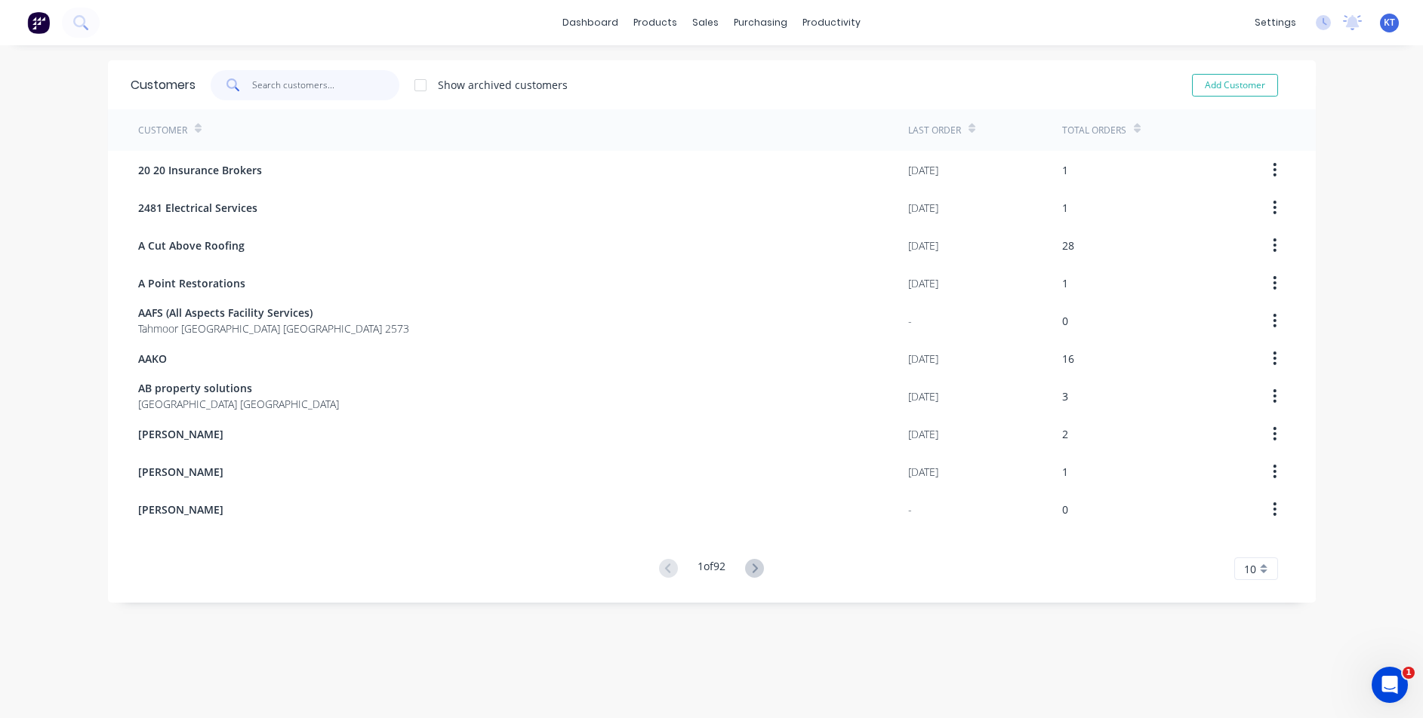
drag, startPoint x: 355, startPoint y: 90, endPoint x: 765, endPoint y: 103, distance: 410.8
click at [377, 89] on input "text" at bounding box center [325, 85] width 147 height 30
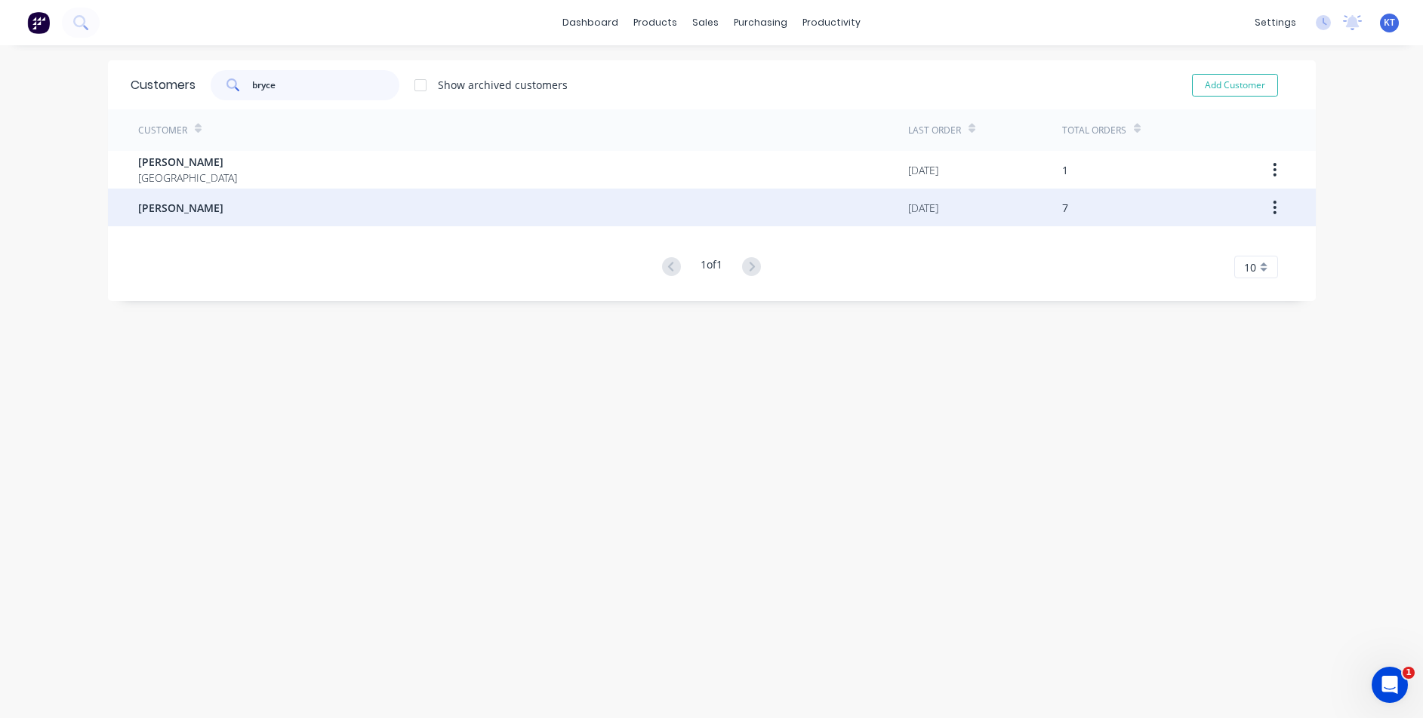
type input "bryce"
click at [270, 197] on div "[PERSON_NAME]" at bounding box center [523, 208] width 770 height 38
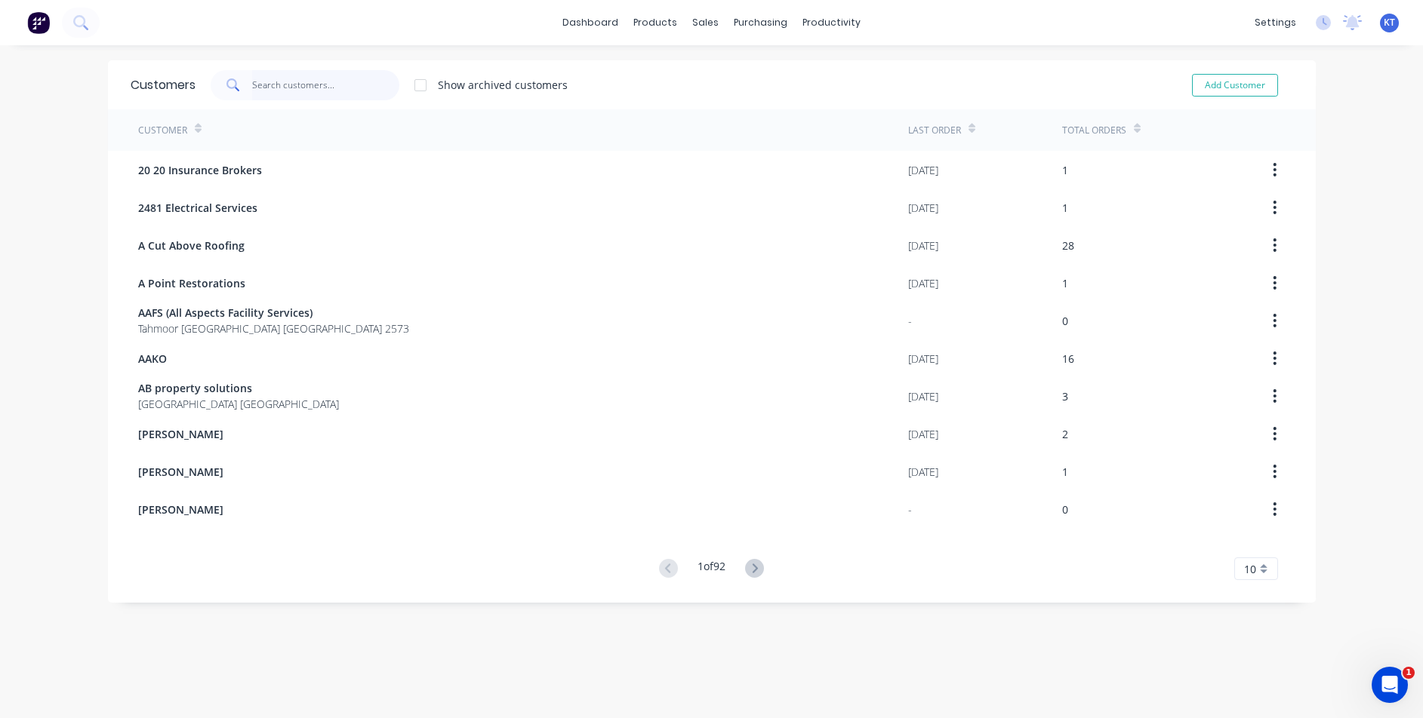
click at [299, 82] on input "text" at bounding box center [325, 85] width 147 height 30
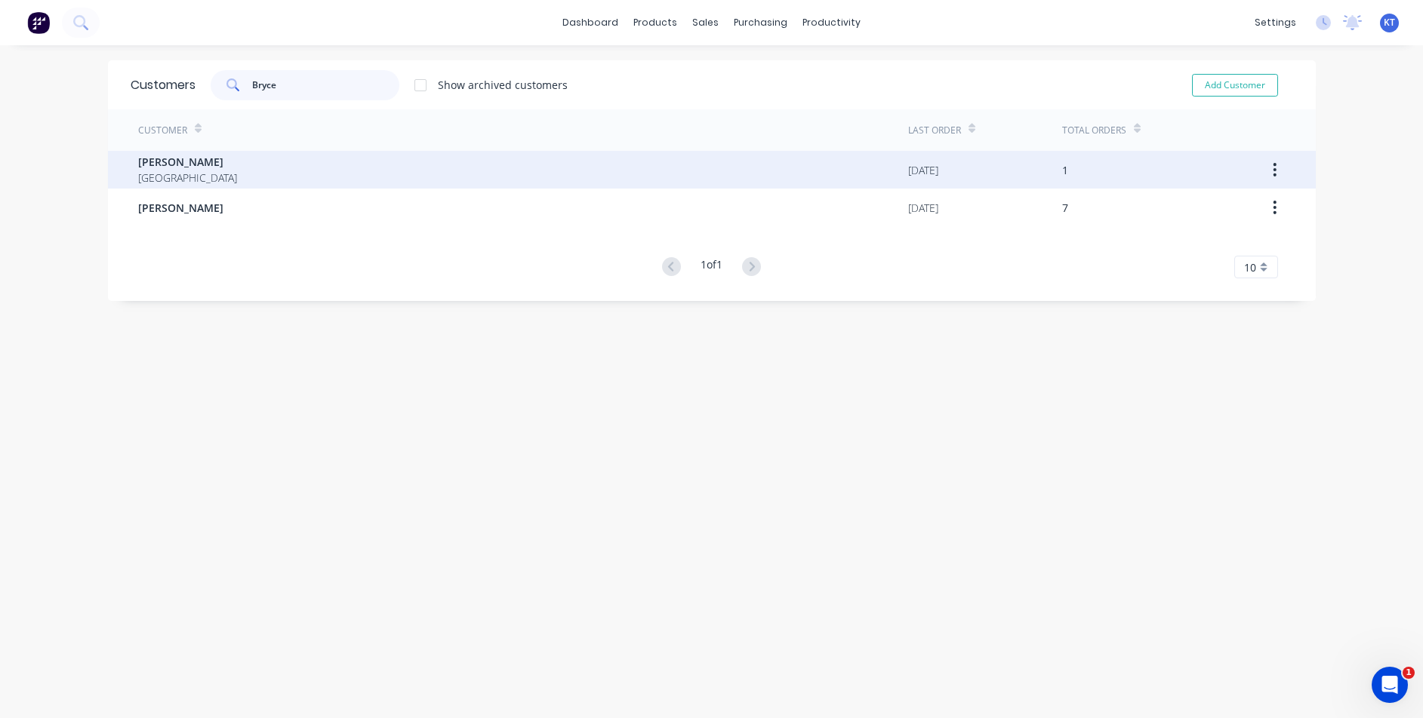
type input "Bryce"
click at [217, 177] on div "[PERSON_NAME] [GEOGRAPHIC_DATA]" at bounding box center [523, 170] width 770 height 38
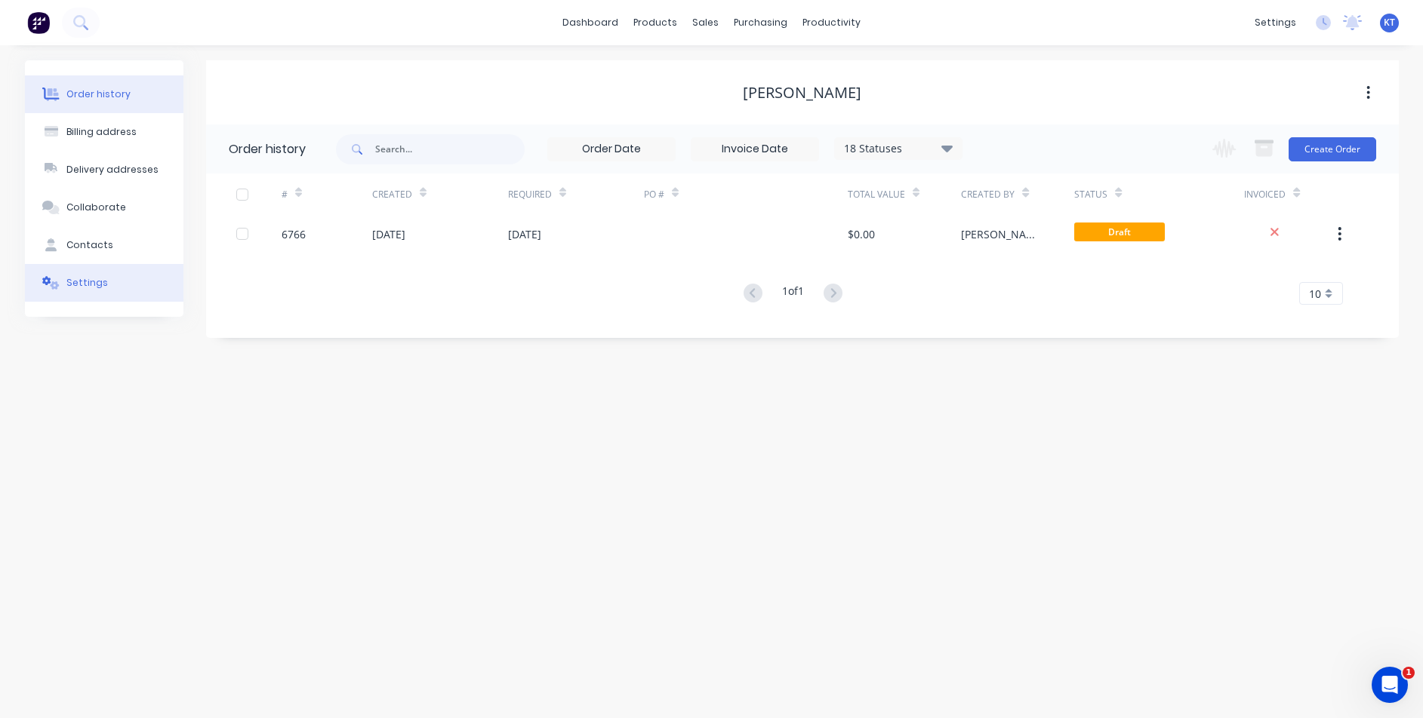
click at [119, 294] on button "Settings" at bounding box center [104, 283] width 158 height 38
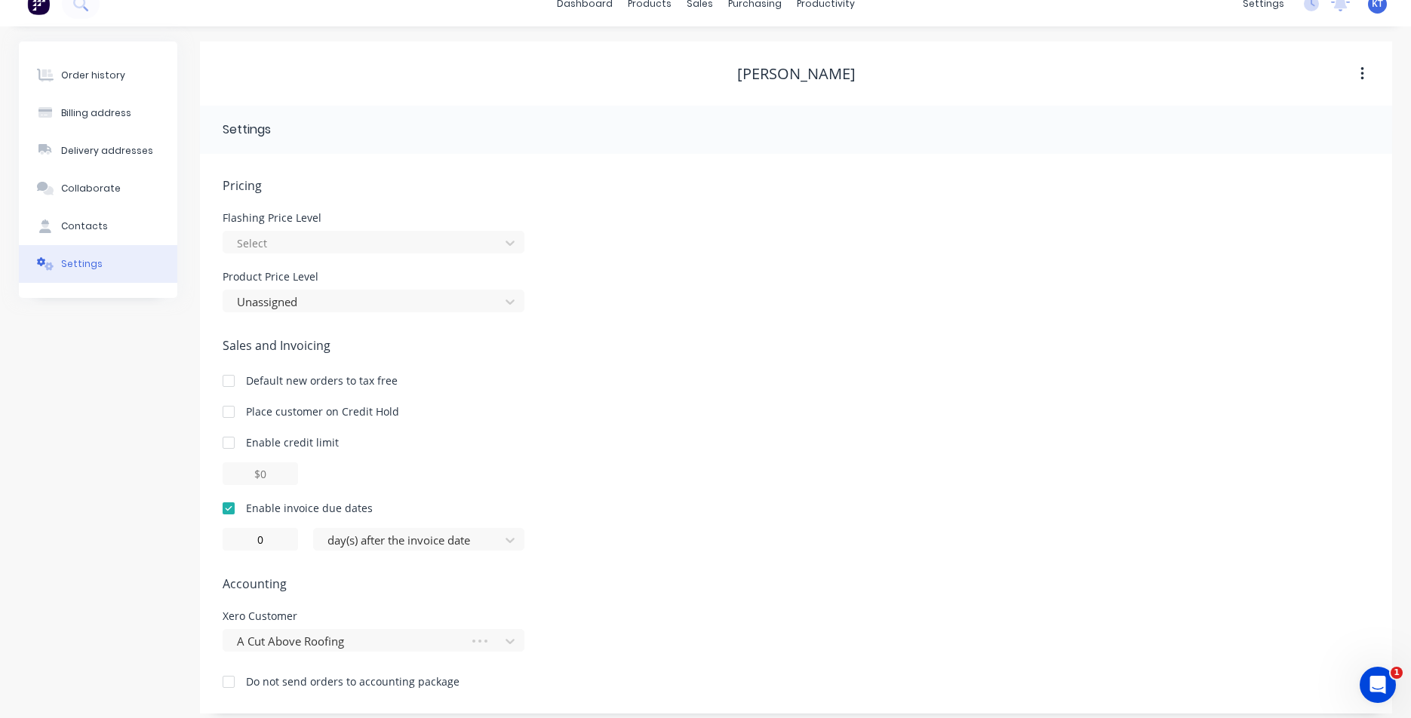
scroll to position [29, 0]
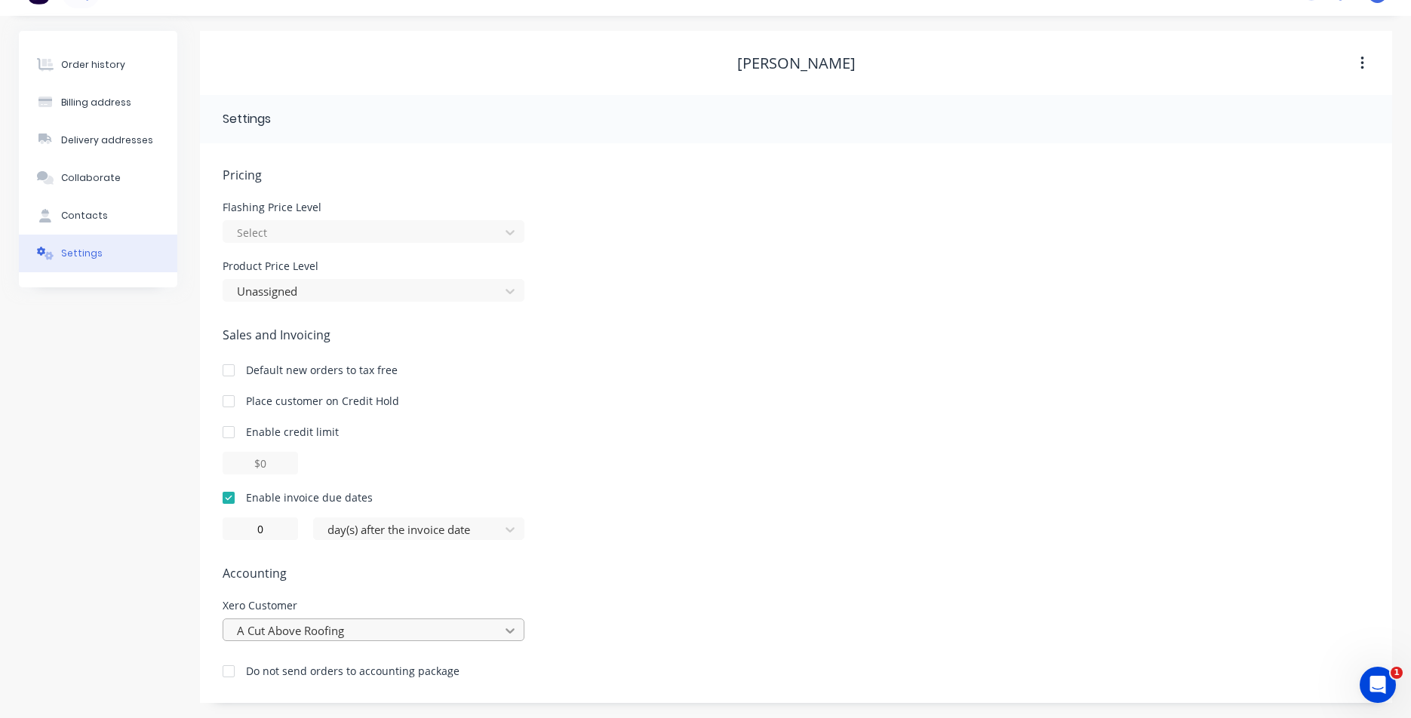
click at [518, 638] on div "A Cut Above Roofing" at bounding box center [374, 630] width 302 height 23
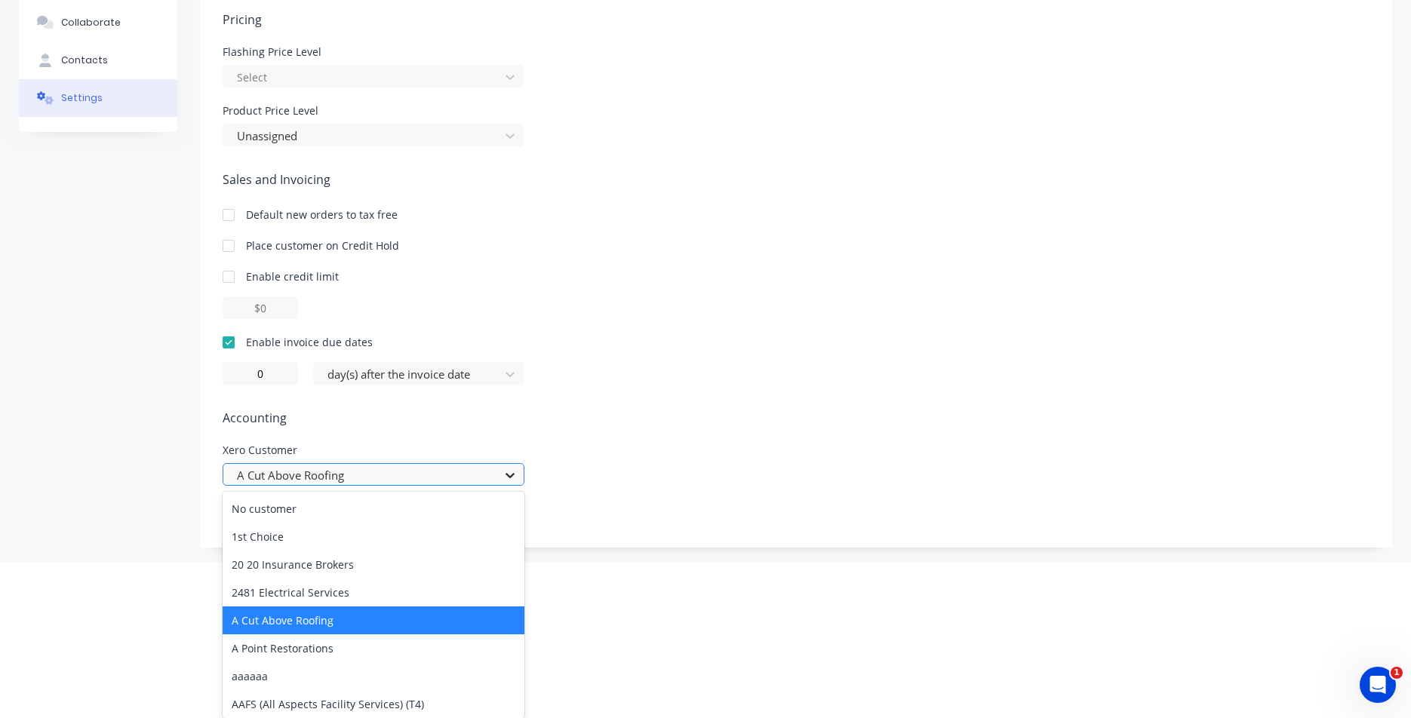
click at [511, 632] on div "A Cut Above Roofing" at bounding box center [374, 621] width 302 height 28
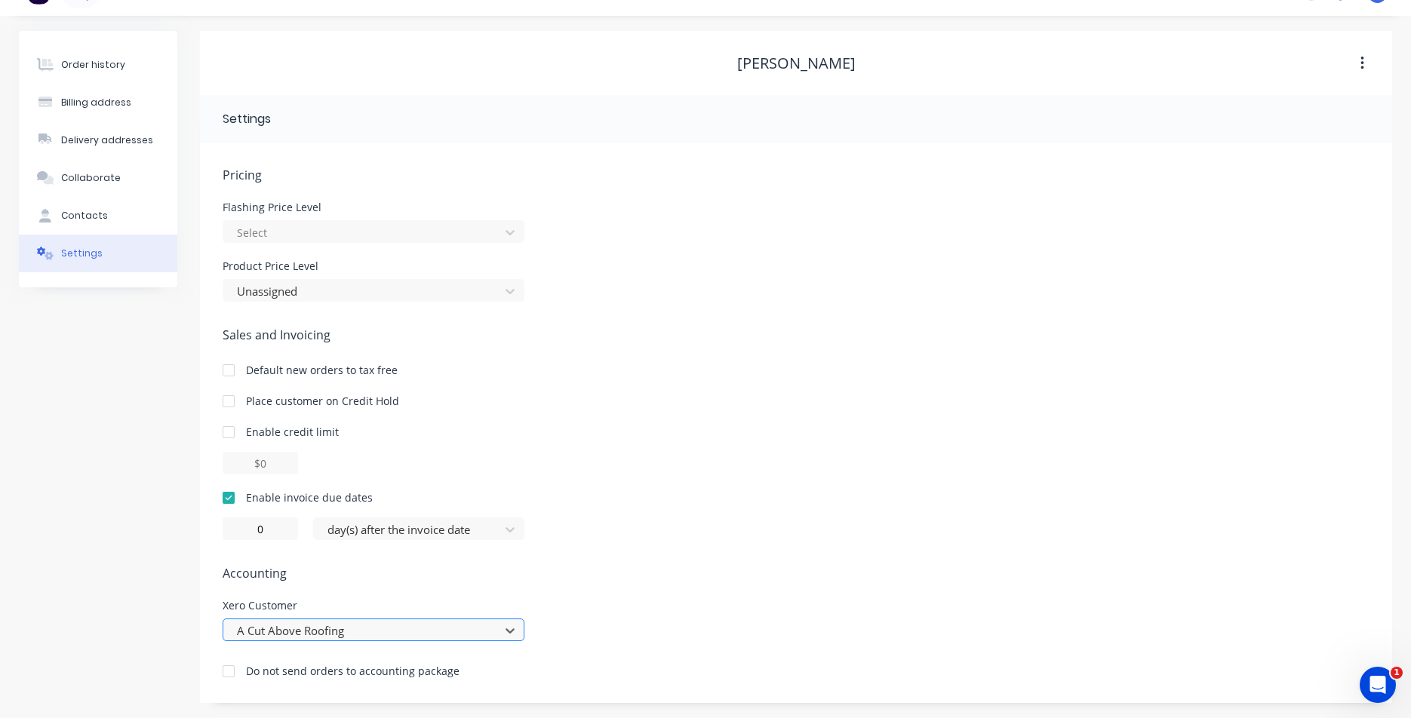
click at [397, 630] on div "option A Cut Above Roofing, selected. A Cut Above Roofing" at bounding box center [374, 630] width 302 height 23
click at [316, 481] on div "Pricing [MEDICAL_DATA] Price Level Select Product Price Level Unassigned Sales …" at bounding box center [796, 434] width 1147 height 537
click at [368, 619] on div "option A Cut Above Roofing, selected. A Cut Above Roofing" at bounding box center [374, 630] width 302 height 23
type input "Bryce"
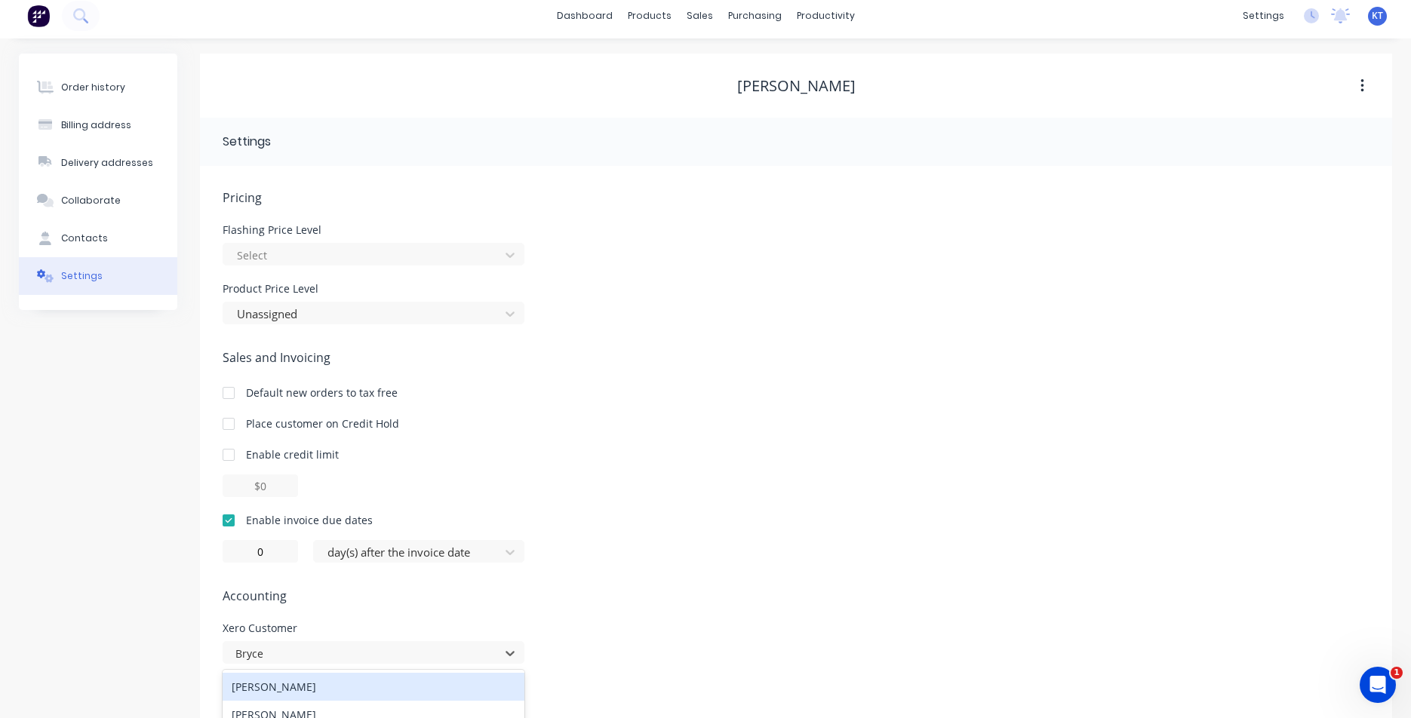
scroll to position [0, 0]
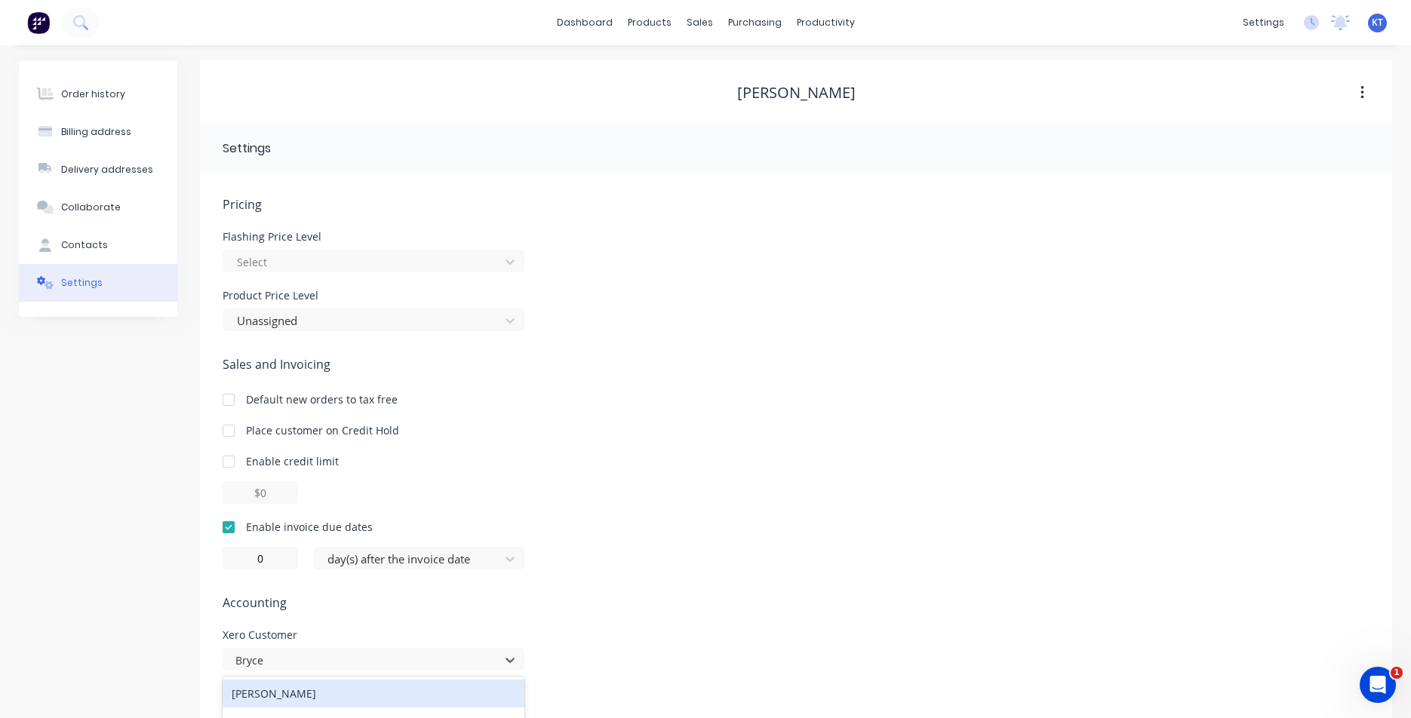
click at [356, 683] on div "[PERSON_NAME]" at bounding box center [374, 694] width 302 height 28
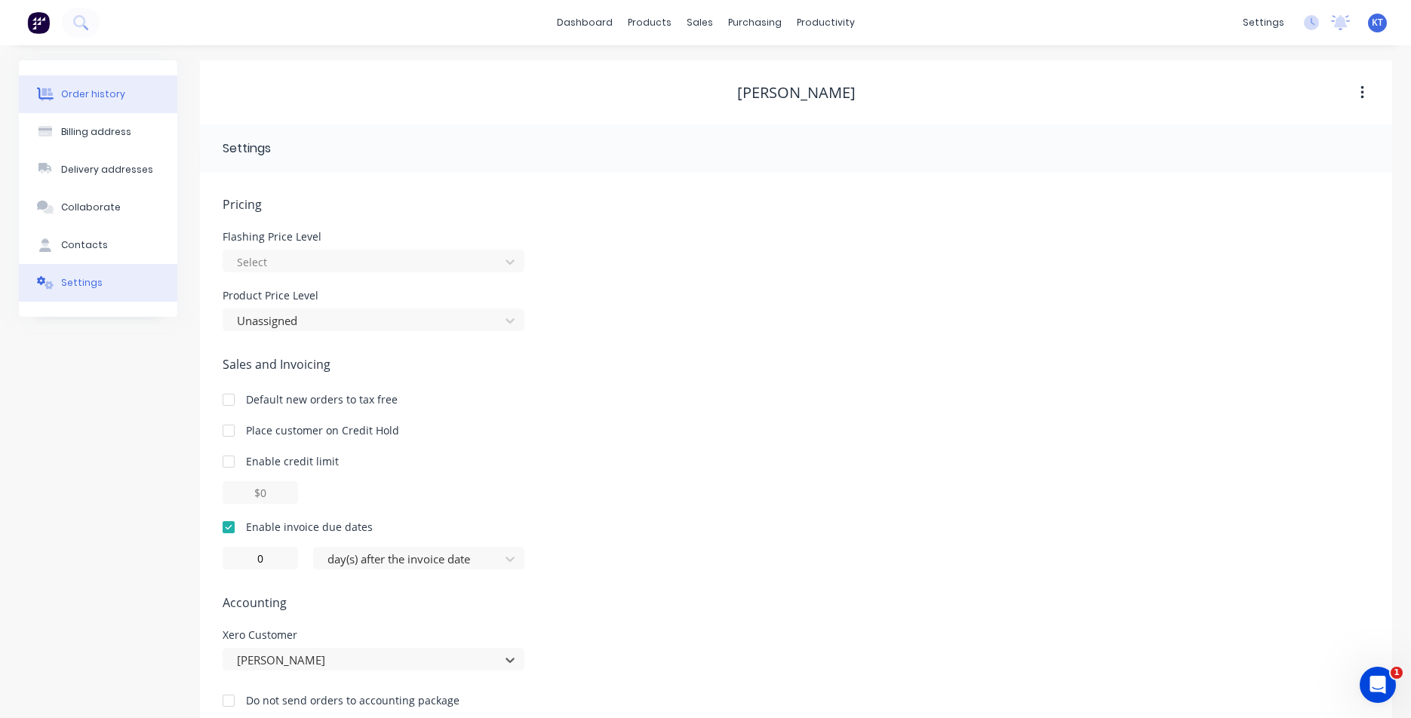
click at [125, 87] on button "Order history" at bounding box center [98, 94] width 158 height 38
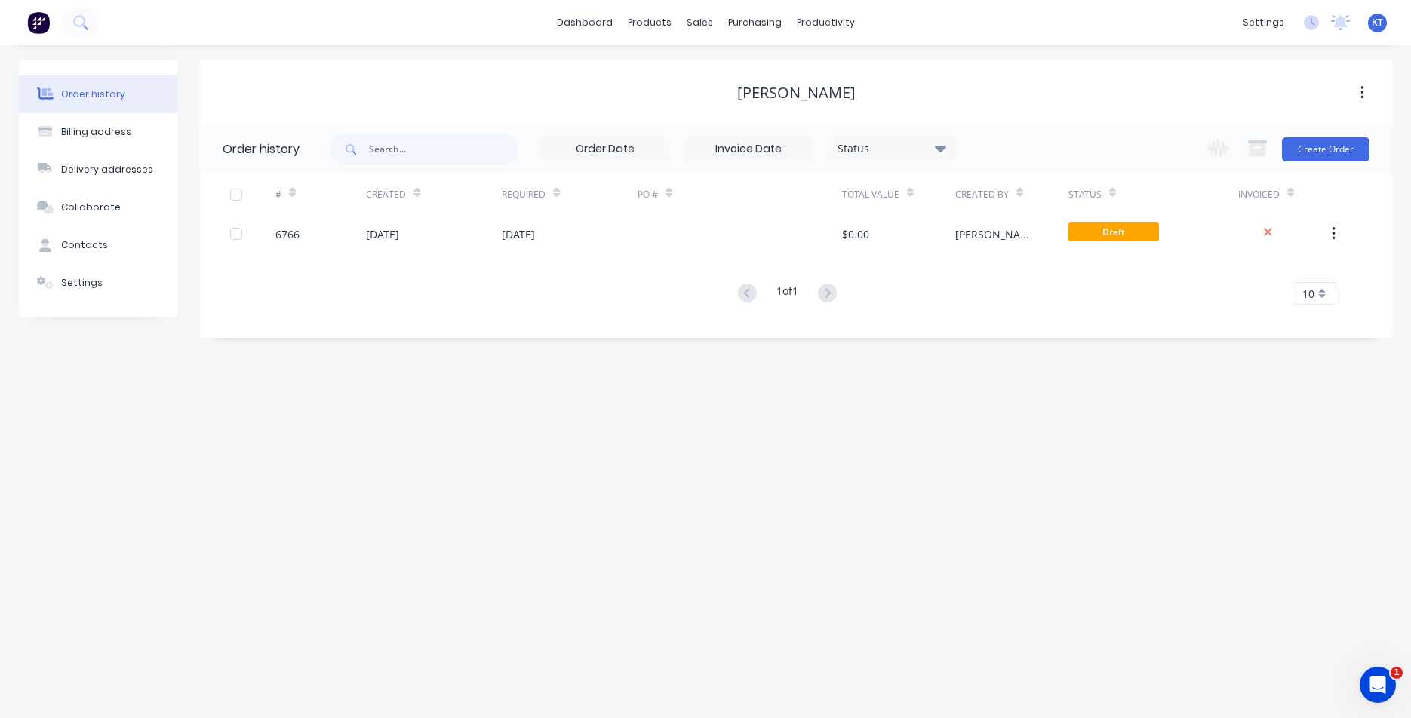
click at [716, 236] on div "# Created Required PO # Total Value Created By Status Invoiced 6766 [DATE] [DAT…" at bounding box center [787, 239] width 1174 height 131
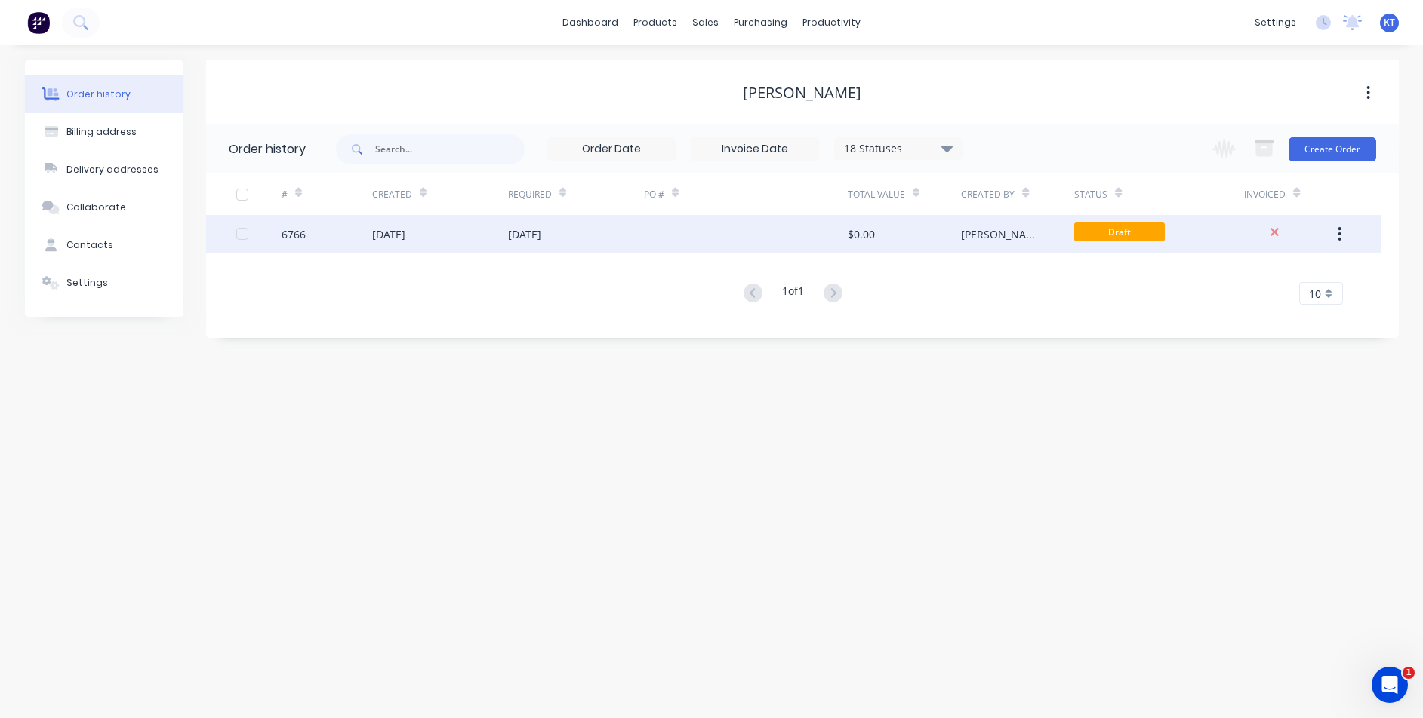
click at [857, 232] on div "$0.00" at bounding box center [860, 234] width 27 height 16
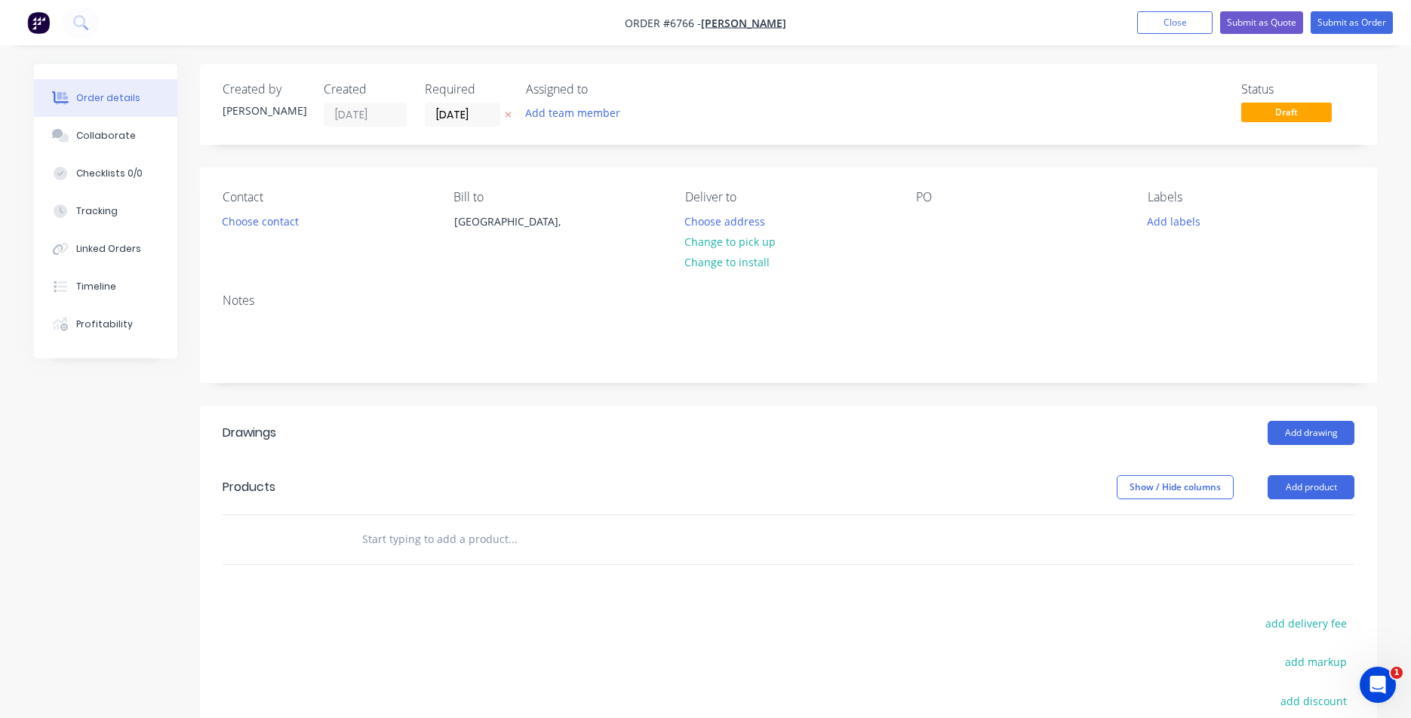
click at [264, 233] on div "Contact Choose contact" at bounding box center [326, 224] width 207 height 69
click at [268, 222] on button "Choose contact" at bounding box center [260, 221] width 93 height 20
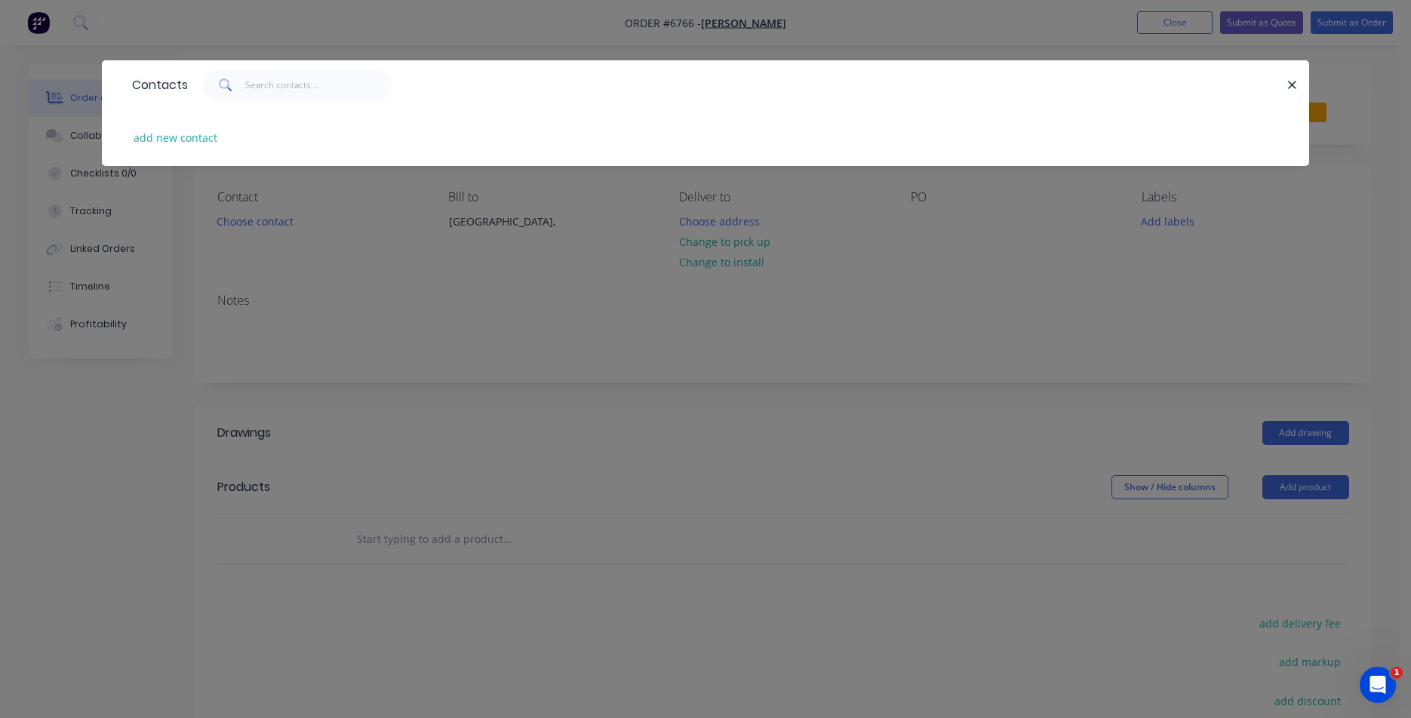
click at [224, 141] on div "add new contact" at bounding box center [706, 137] width 1162 height 57
click at [179, 140] on button "add new contact" at bounding box center [176, 138] width 100 height 20
select select "AU"
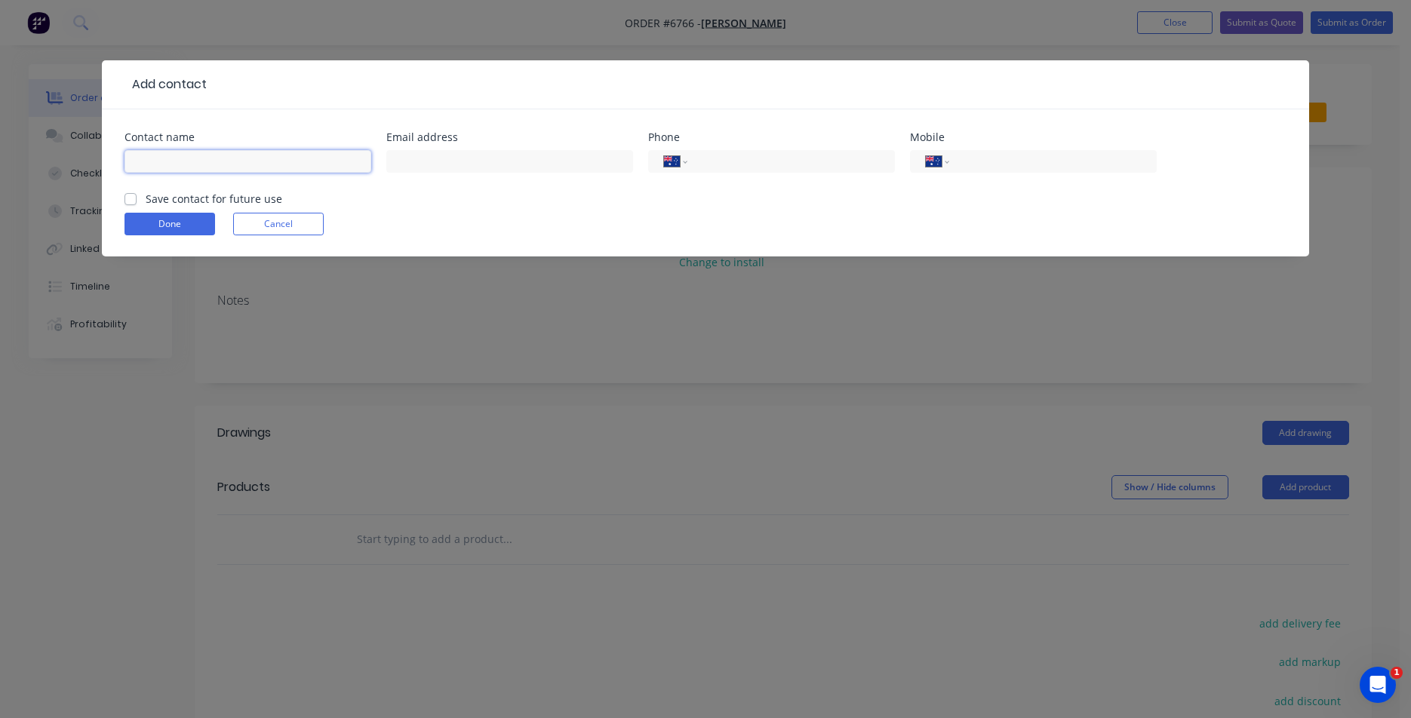
click at [195, 163] on input "text" at bounding box center [248, 161] width 247 height 23
type input "Bryce"
click at [438, 165] on input "text" at bounding box center [509, 161] width 247 height 23
paste input "[EMAIL_ADDRESS][PERSON_NAME][DOMAIN_NAME]"
type input "[EMAIL_ADDRESS][PERSON_NAME][DOMAIN_NAME]"
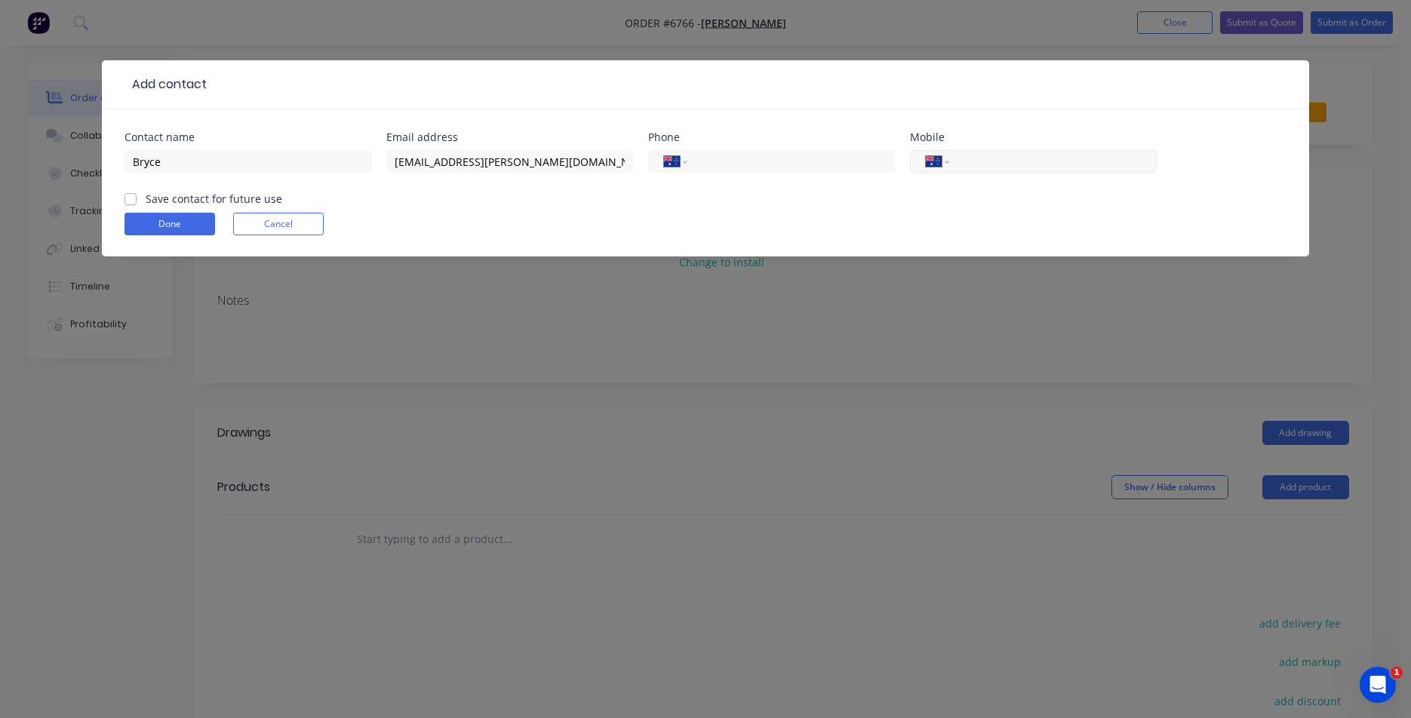
click at [1033, 160] on input "tel" at bounding box center [1050, 161] width 181 height 17
type input "0432 222 974"
click at [138, 193] on div "Save contact for future use" at bounding box center [204, 199] width 158 height 16
click at [146, 195] on label "Save contact for future use" at bounding box center [214, 199] width 137 height 16
click at [131, 195] on input "Save contact for future use" at bounding box center [131, 198] width 12 height 14
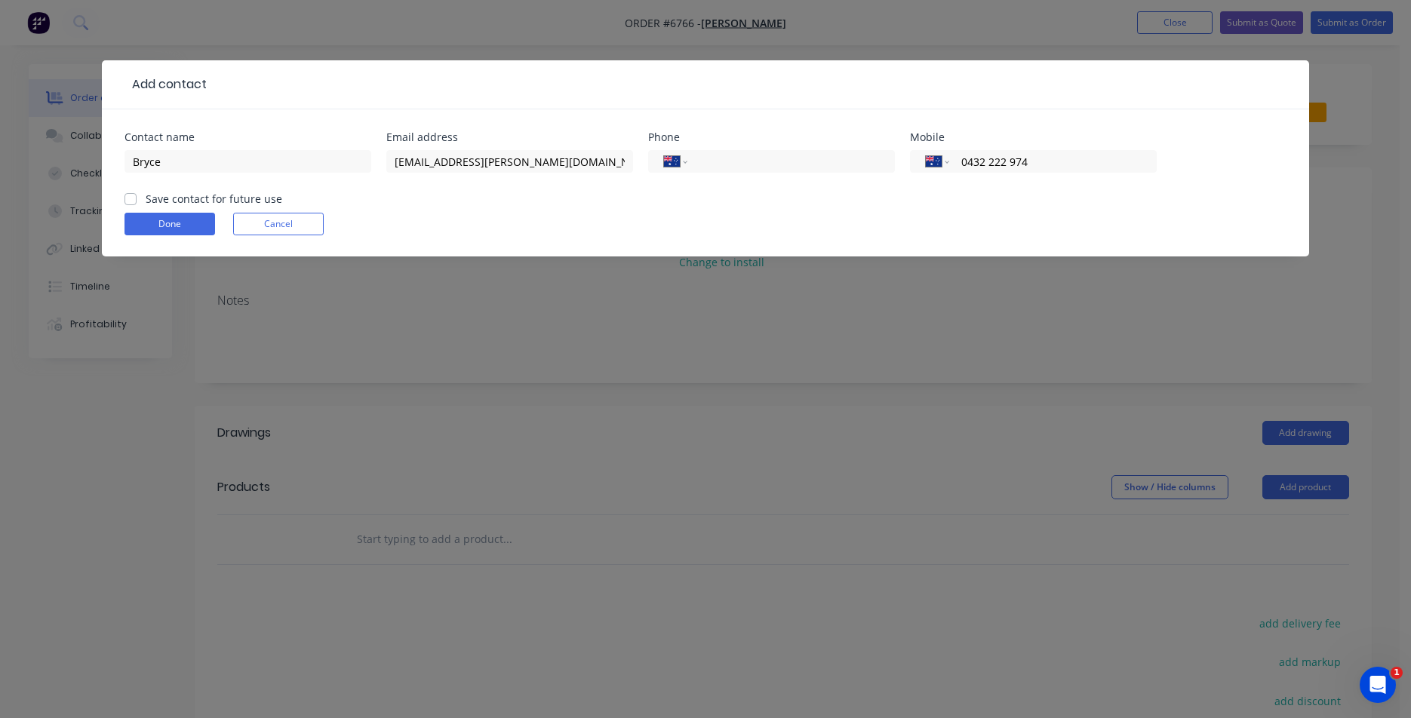
checkbox input "true"
click at [160, 220] on button "Done" at bounding box center [170, 224] width 91 height 23
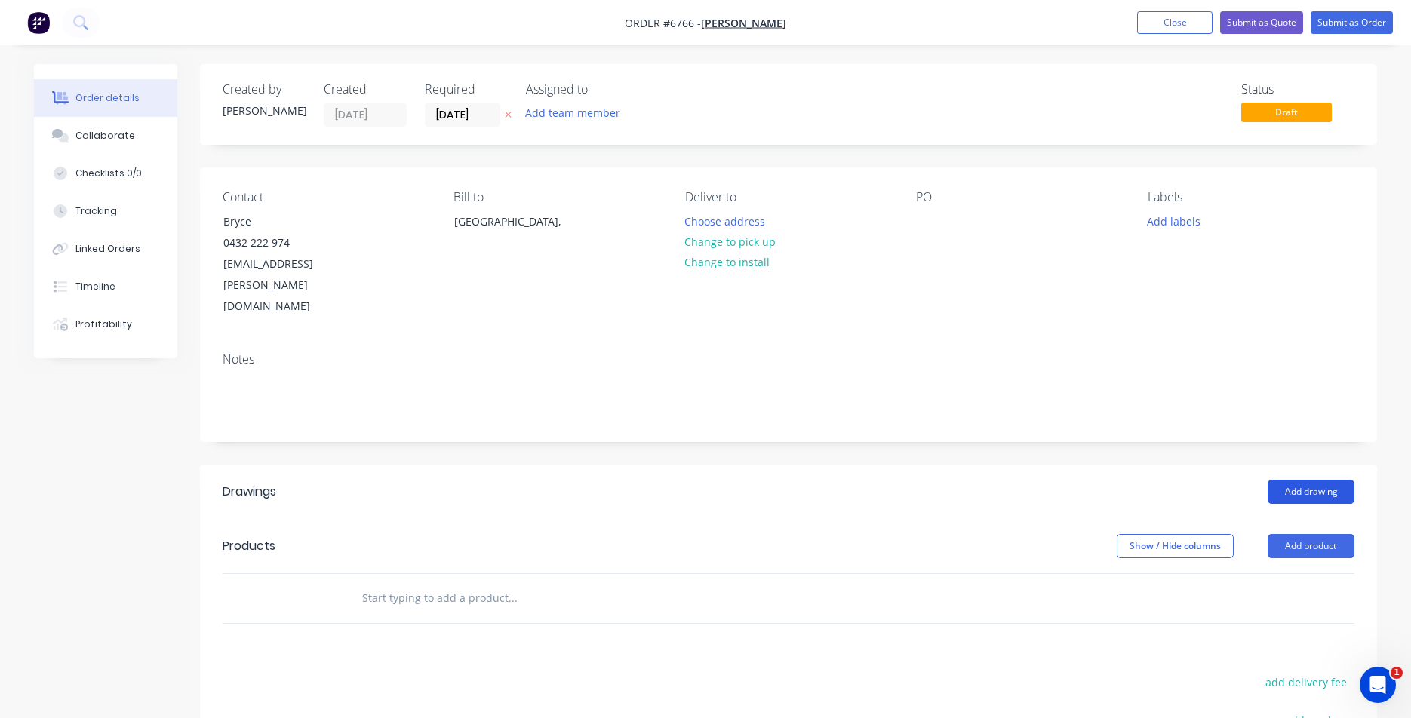
click at [1309, 480] on button "Add drawing" at bounding box center [1311, 492] width 87 height 24
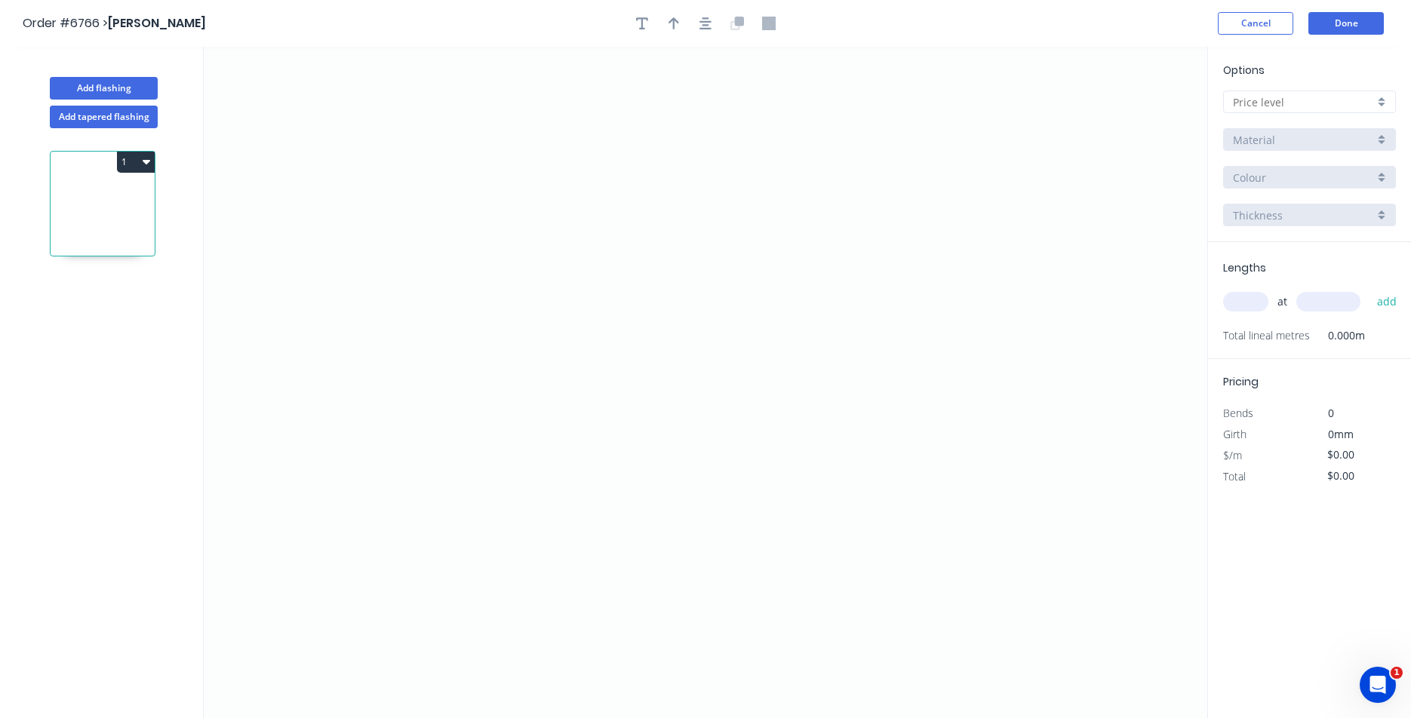
click at [1327, 99] on input "text" at bounding box center [1303, 102] width 141 height 16
click at [1290, 203] on div "D" at bounding box center [1309, 210] width 171 height 26
type input "D"
click at [1294, 158] on div "Options D D Brass Brass Brass Brass 0.8 0.8" at bounding box center [1309, 152] width 203 height 180
click at [1294, 149] on div "Brass" at bounding box center [1309, 139] width 173 height 23
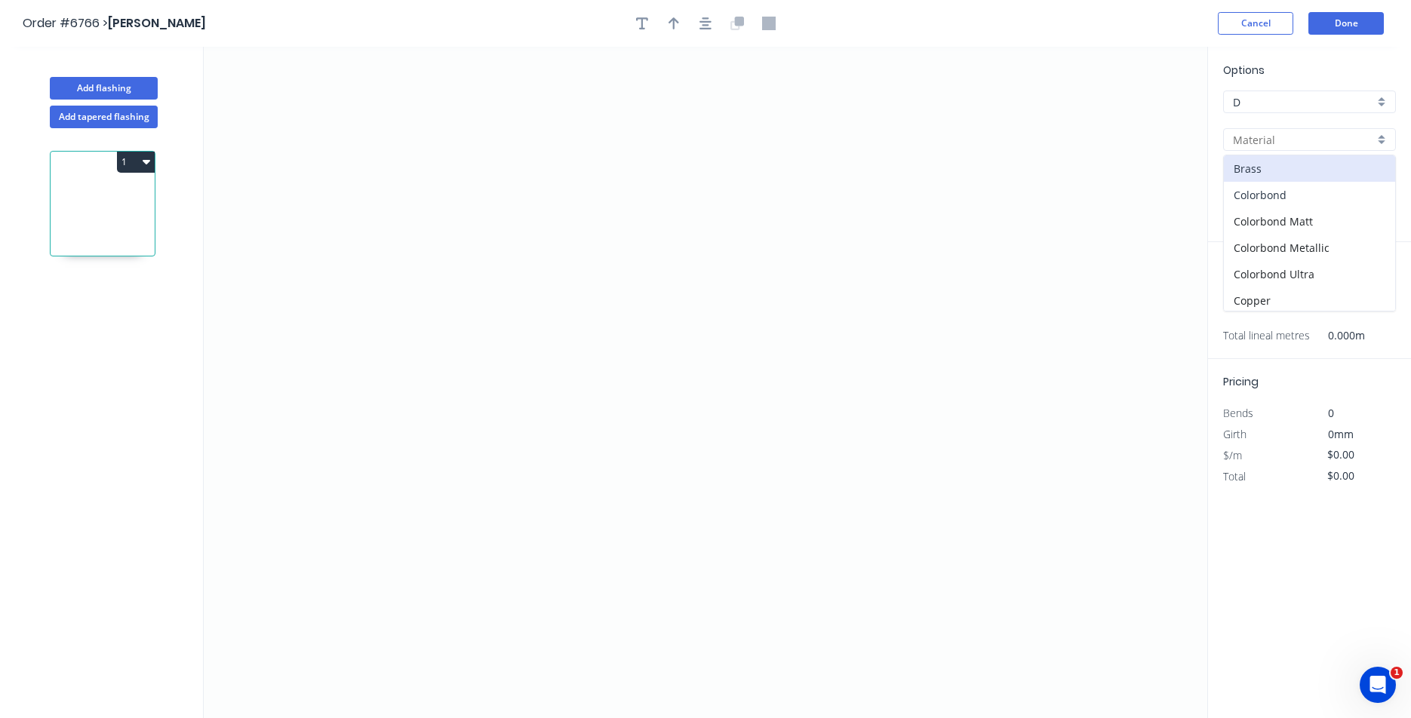
click at [1287, 194] on div "Colorbond" at bounding box center [1309, 195] width 171 height 26
type input "Colorbond"
type input "Basalt"
type input "0.55"
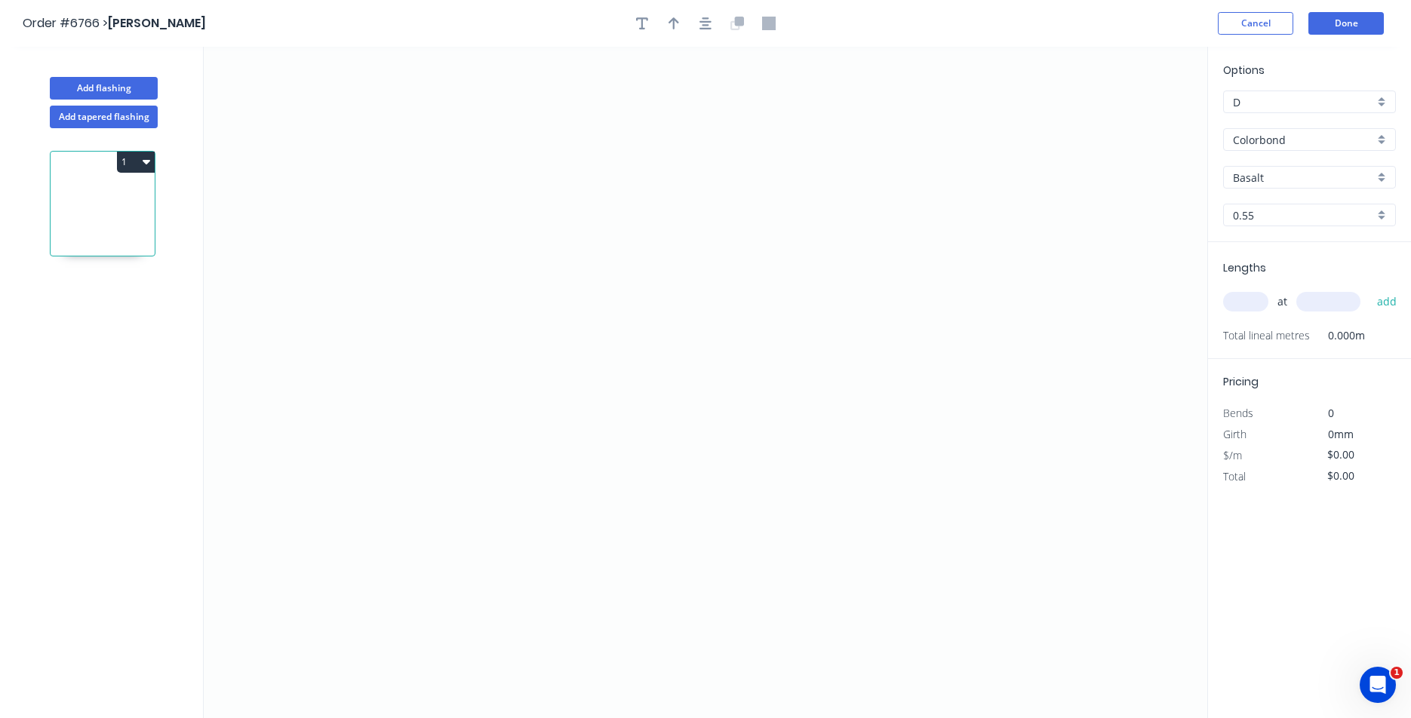
click at [1281, 178] on input "Basalt" at bounding box center [1303, 178] width 141 height 16
click at [1278, 266] on div "Dover White" at bounding box center [1309, 263] width 171 height 26
type input "Dover White"
click at [558, 257] on icon "0" at bounding box center [706, 383] width 1004 height 672
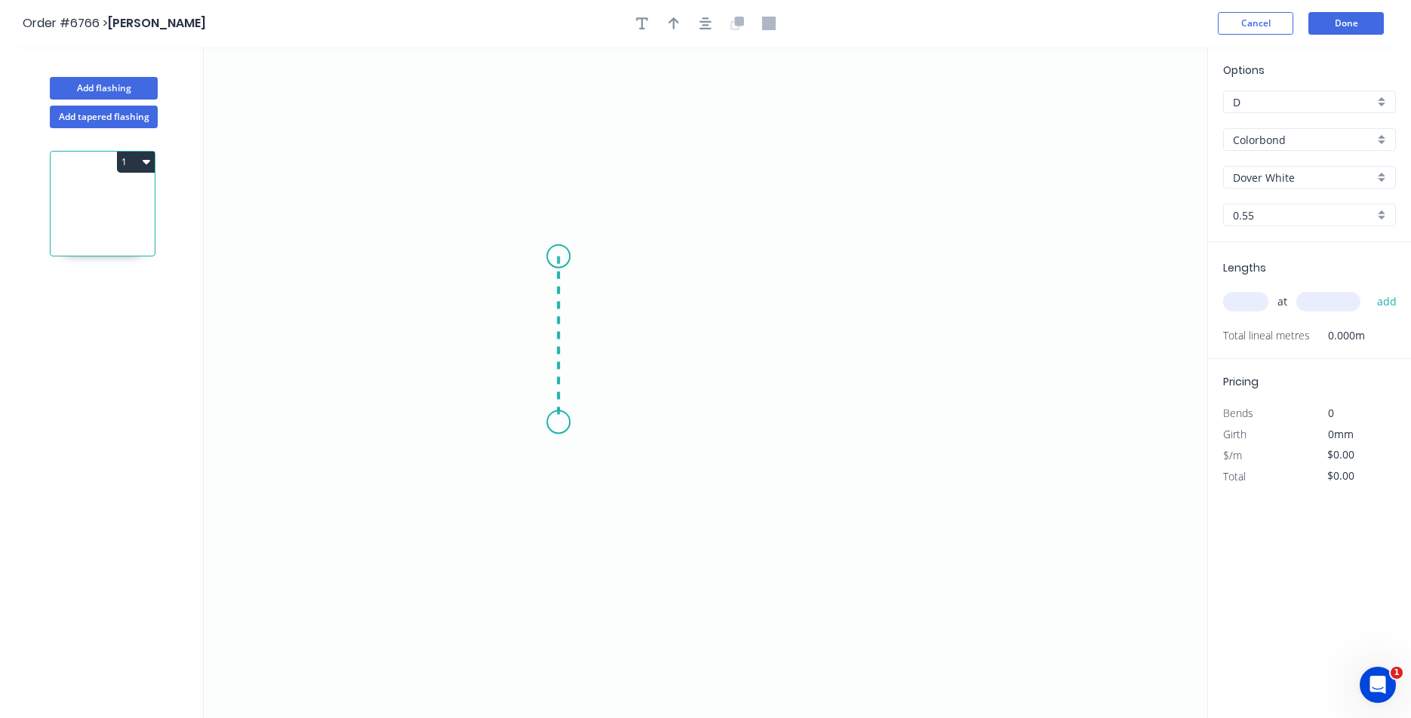
click at [568, 423] on icon "0" at bounding box center [706, 383] width 1004 height 672
click at [669, 429] on icon "0 ?" at bounding box center [706, 383] width 1004 height 672
click at [674, 494] on icon "0 ? ?" at bounding box center [706, 383] width 1004 height 672
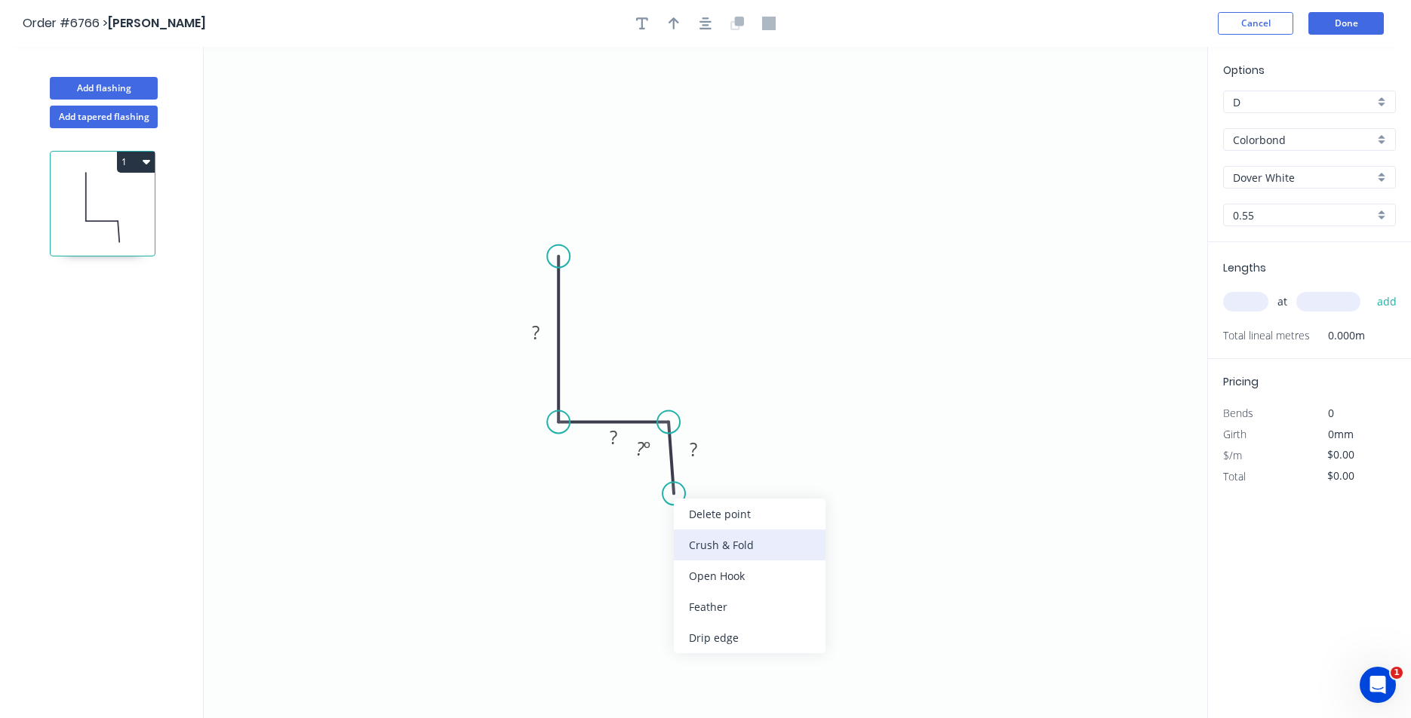
click at [732, 558] on div "Crush & Fold" at bounding box center [750, 545] width 152 height 31
click at [714, 543] on div "Flip bend" at bounding box center [744, 542] width 152 height 31
drag, startPoint x: 677, startPoint y: 496, endPoint x: 667, endPoint y: 465, distance: 32.5
click at [667, 465] on circle at bounding box center [668, 464] width 23 height 23
drag, startPoint x: 720, startPoint y: 441, endPoint x: 711, endPoint y: 477, distance: 37.3
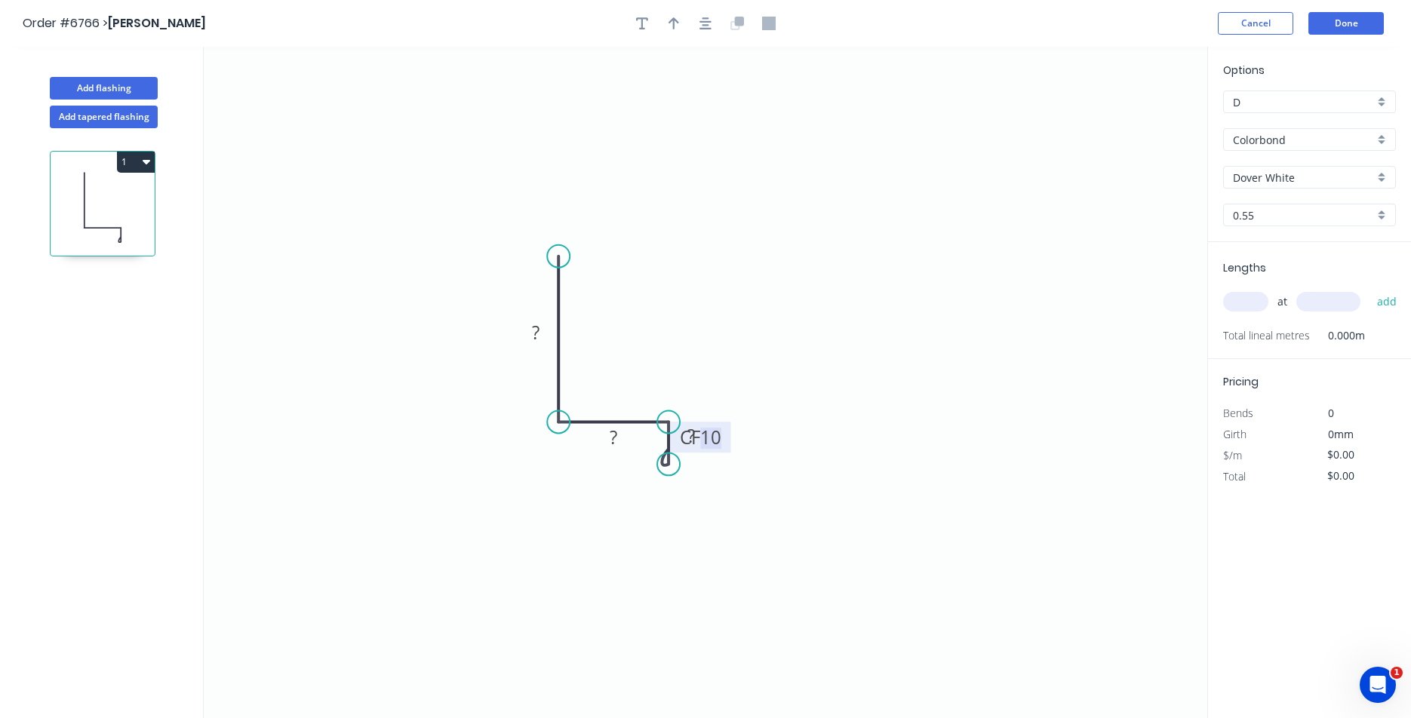
click at [711, 477] on icon "0 ? ? CF 10 ?" at bounding box center [706, 383] width 1004 height 672
drag, startPoint x: 726, startPoint y: 448, endPoint x: 662, endPoint y: 506, distance: 86.6
click at [662, 506] on rect at bounding box center [637, 495] width 60 height 31
click at [634, 500] on tspan "CF" at bounding box center [626, 495] width 20 height 25
type input "$13.76"
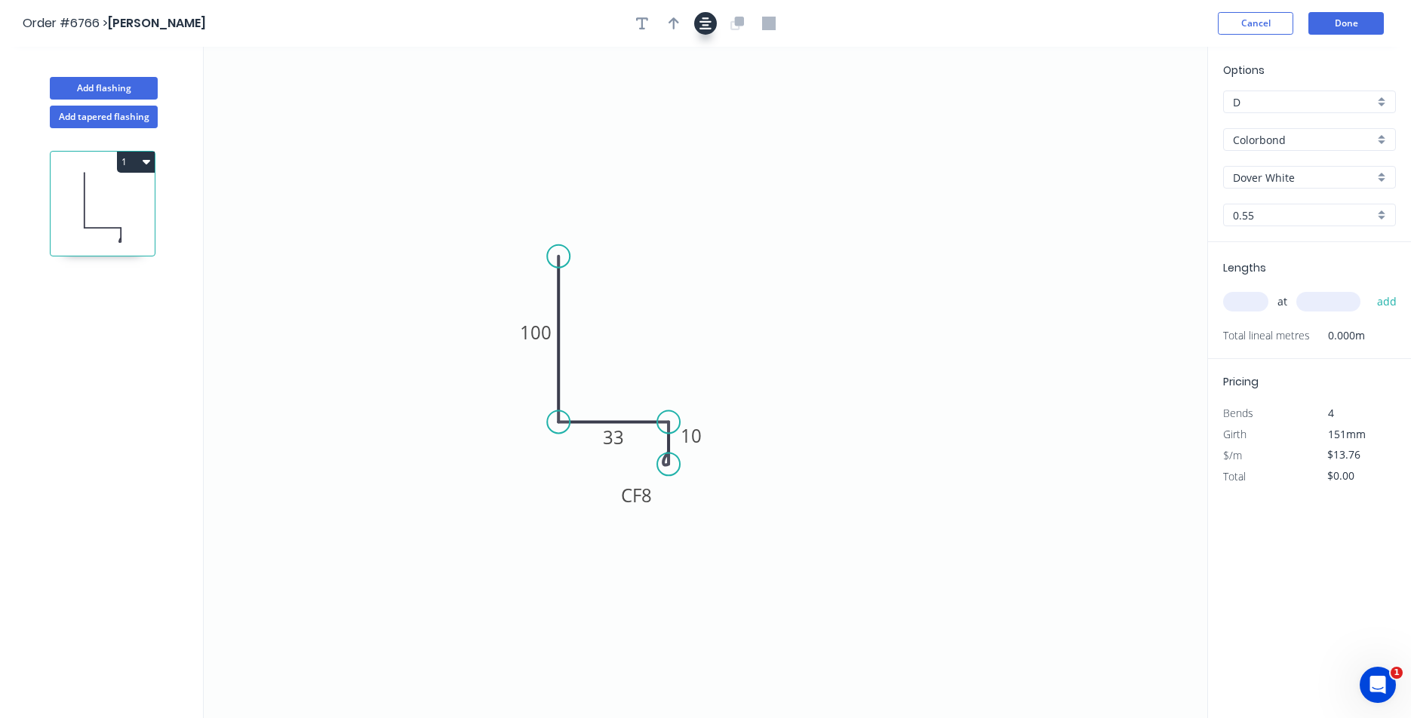
click at [702, 17] on icon "button" at bounding box center [706, 24] width 12 height 14
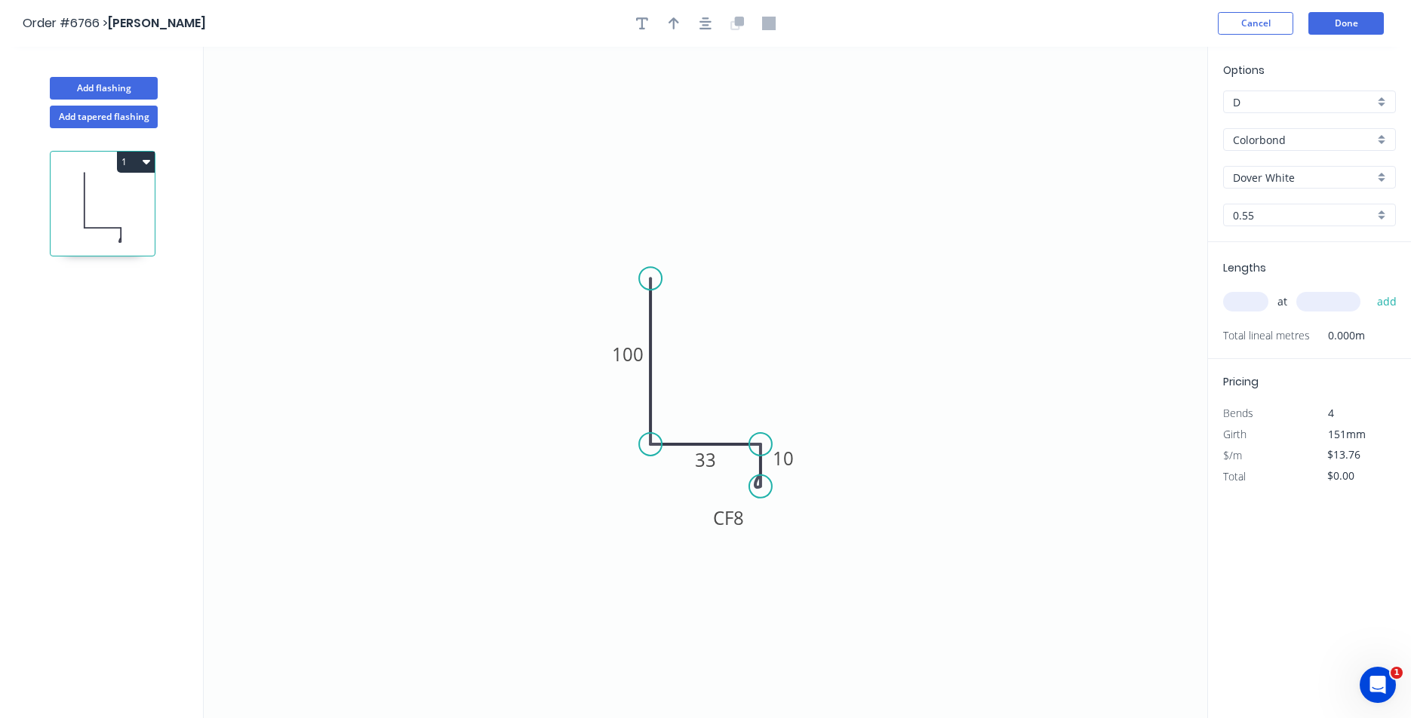
drag, startPoint x: 678, startPoint y: 22, endPoint x: 964, endPoint y: 97, distance: 295.6
click at [674, 23] on icon "button" at bounding box center [674, 23] width 11 height 12
click at [1137, 118] on icon "0 100 33 CF 8 10" at bounding box center [706, 383] width 1004 height 672
click at [1126, 122] on icon "0 100 33 CF 8 10" at bounding box center [706, 383] width 1004 height 672
click at [1132, 122] on icon at bounding box center [1131, 105] width 14 height 48
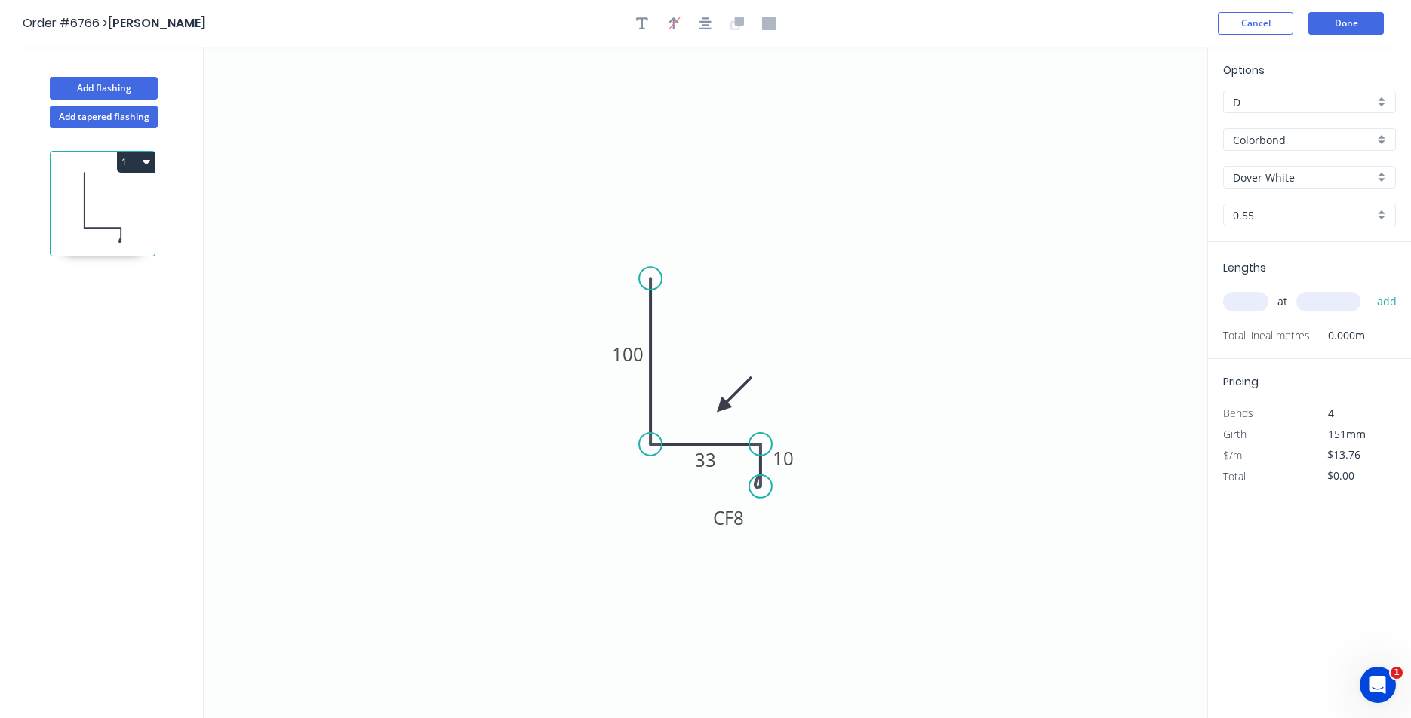
drag, startPoint x: 1132, startPoint y: 122, endPoint x: 722, endPoint y: 408, distance: 499.7
click at [722, 408] on icon at bounding box center [734, 395] width 44 height 44
click at [1244, 302] on input "text" at bounding box center [1245, 302] width 45 height 20
type input "11"
type input "3000"
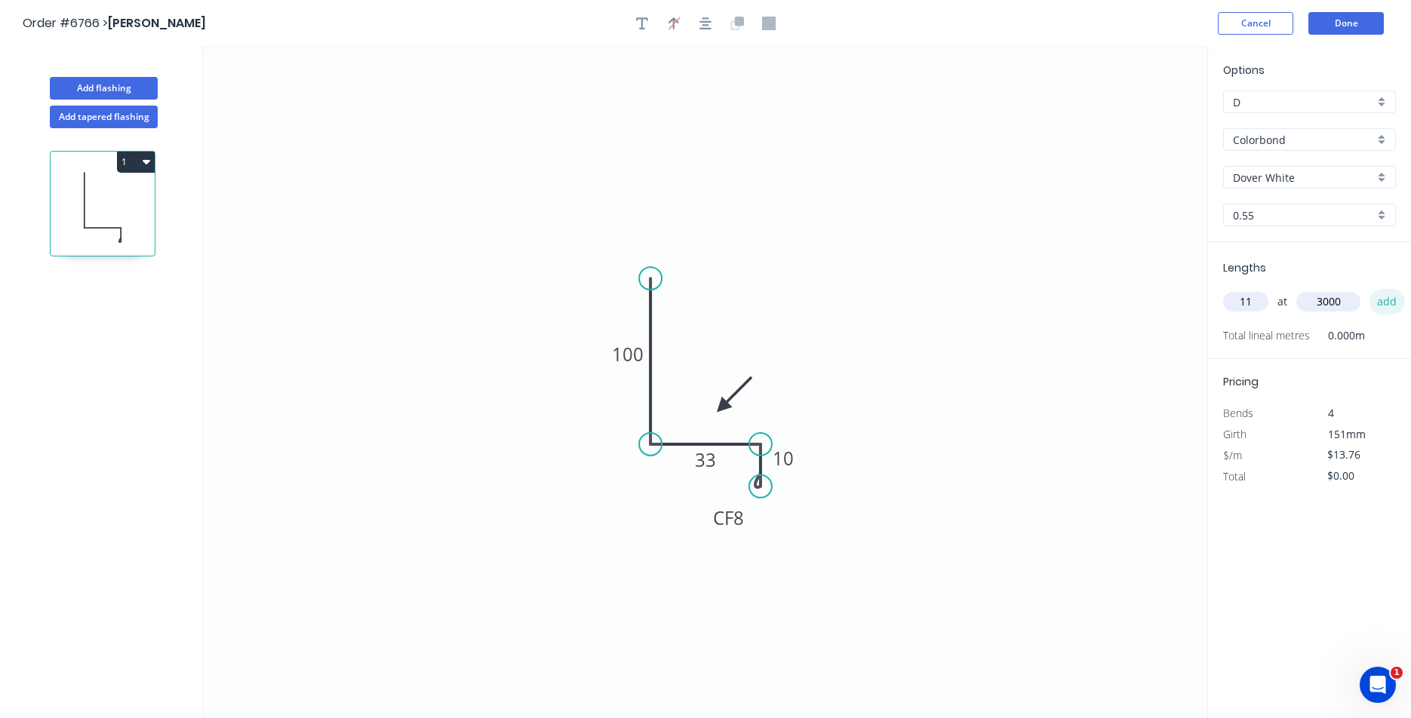
click at [1370, 289] on button "add" at bounding box center [1387, 302] width 35 height 26
type input "$454.08"
click at [1377, 32] on button "Done" at bounding box center [1346, 23] width 75 height 23
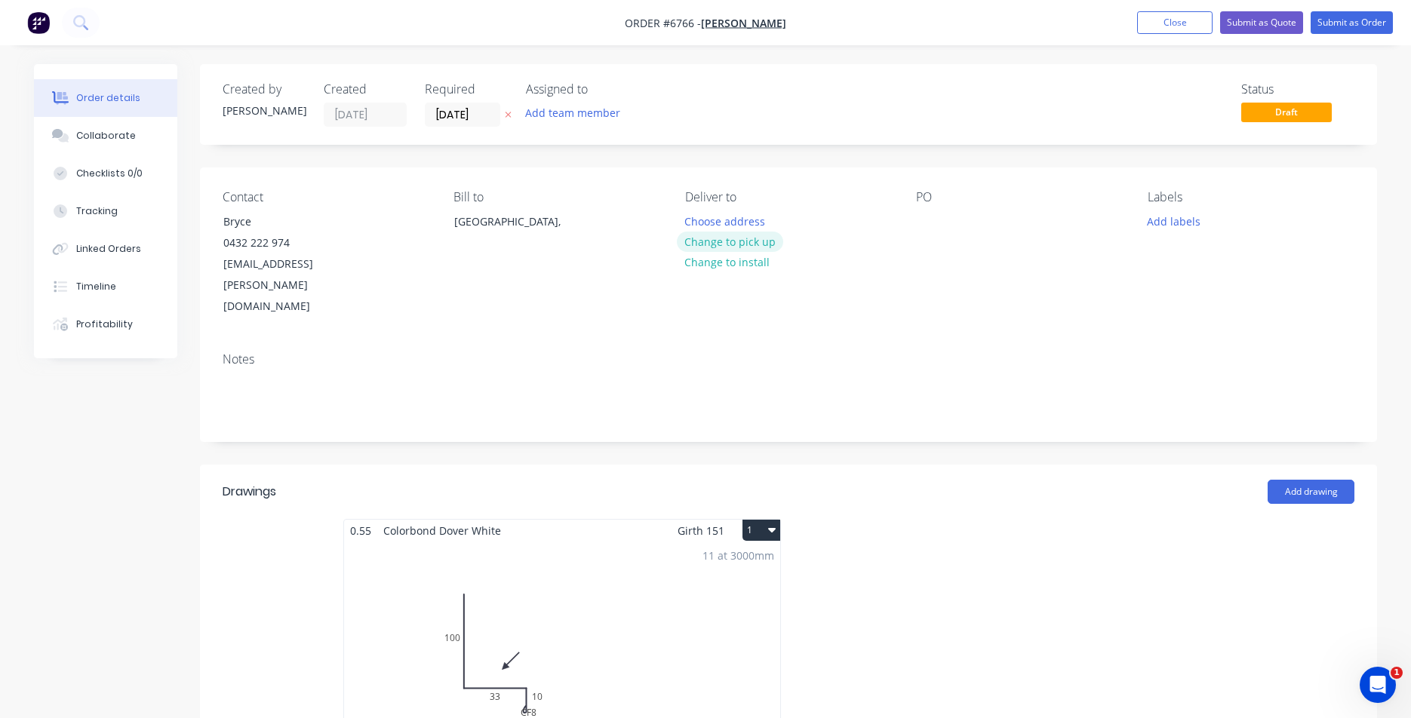
click at [726, 241] on button "Change to pick up" at bounding box center [730, 242] width 107 height 20
click at [929, 219] on div at bounding box center [928, 222] width 24 height 22
click at [1360, 23] on button "Submit as Order" at bounding box center [1352, 22] width 82 height 23
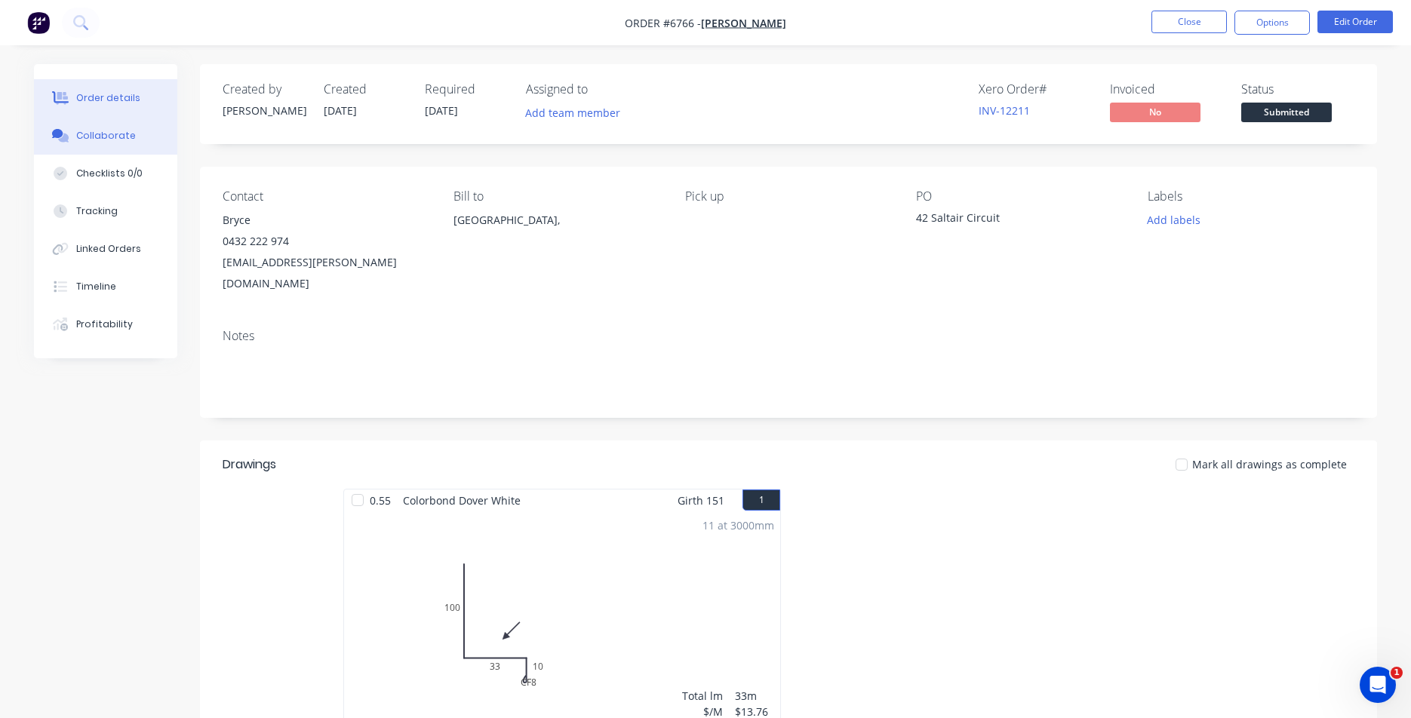
click at [112, 132] on div "Collaborate" at bounding box center [106, 136] width 60 height 14
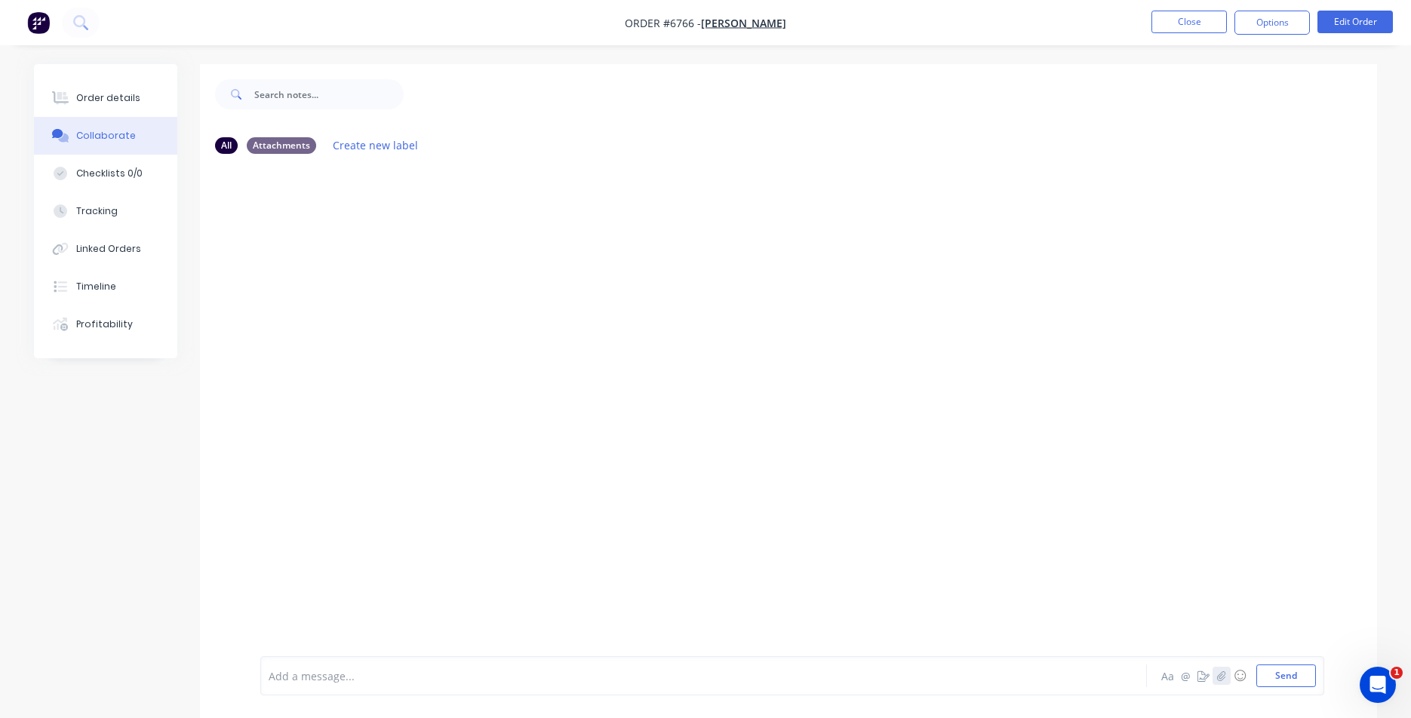
click at [1221, 685] on div "Aa @ ☺ Send" at bounding box center [1237, 676] width 158 height 23
click at [1225, 674] on icon "button" at bounding box center [1221, 676] width 9 height 11
click at [1223, 678] on icon "button" at bounding box center [1221, 676] width 9 height 11
click at [1299, 673] on button "Send" at bounding box center [1287, 676] width 60 height 23
click at [60, 91] on button "Order details" at bounding box center [105, 98] width 143 height 38
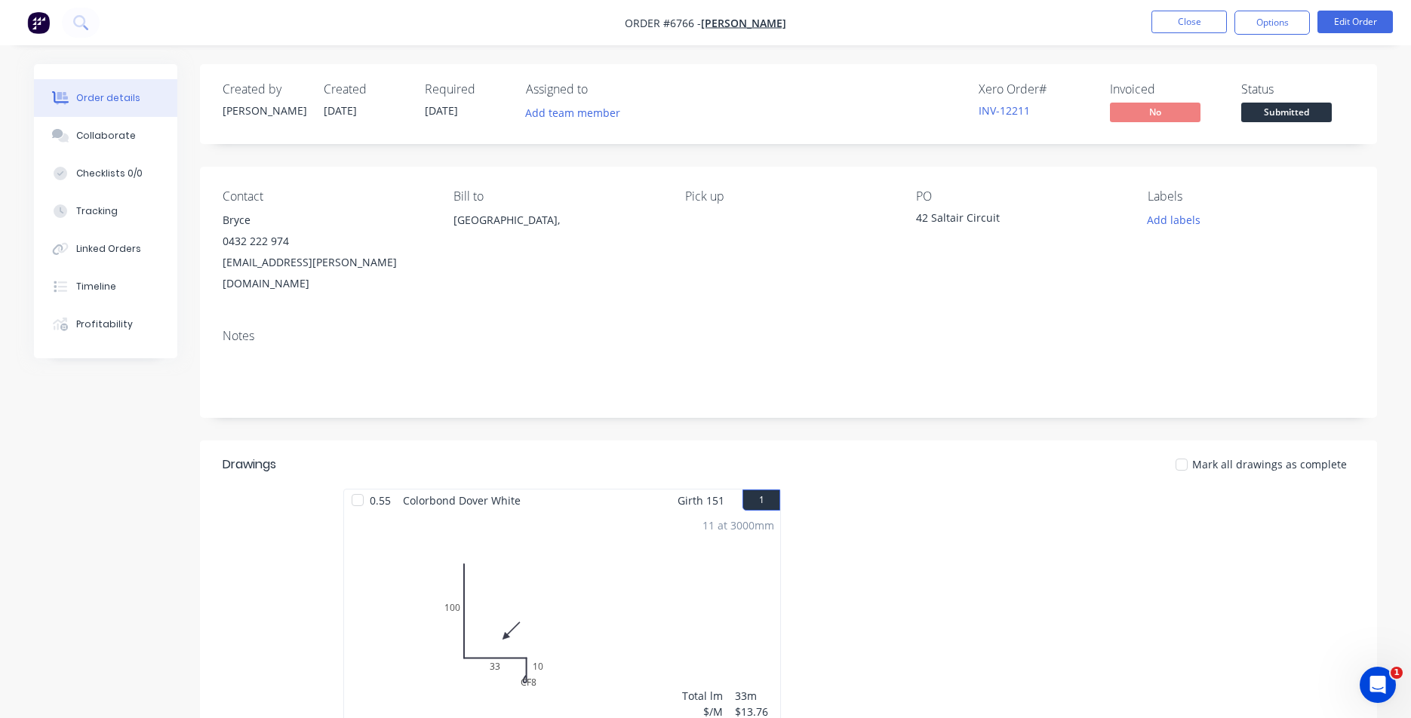
click at [1269, 103] on span "Submitted" at bounding box center [1286, 112] width 91 height 19
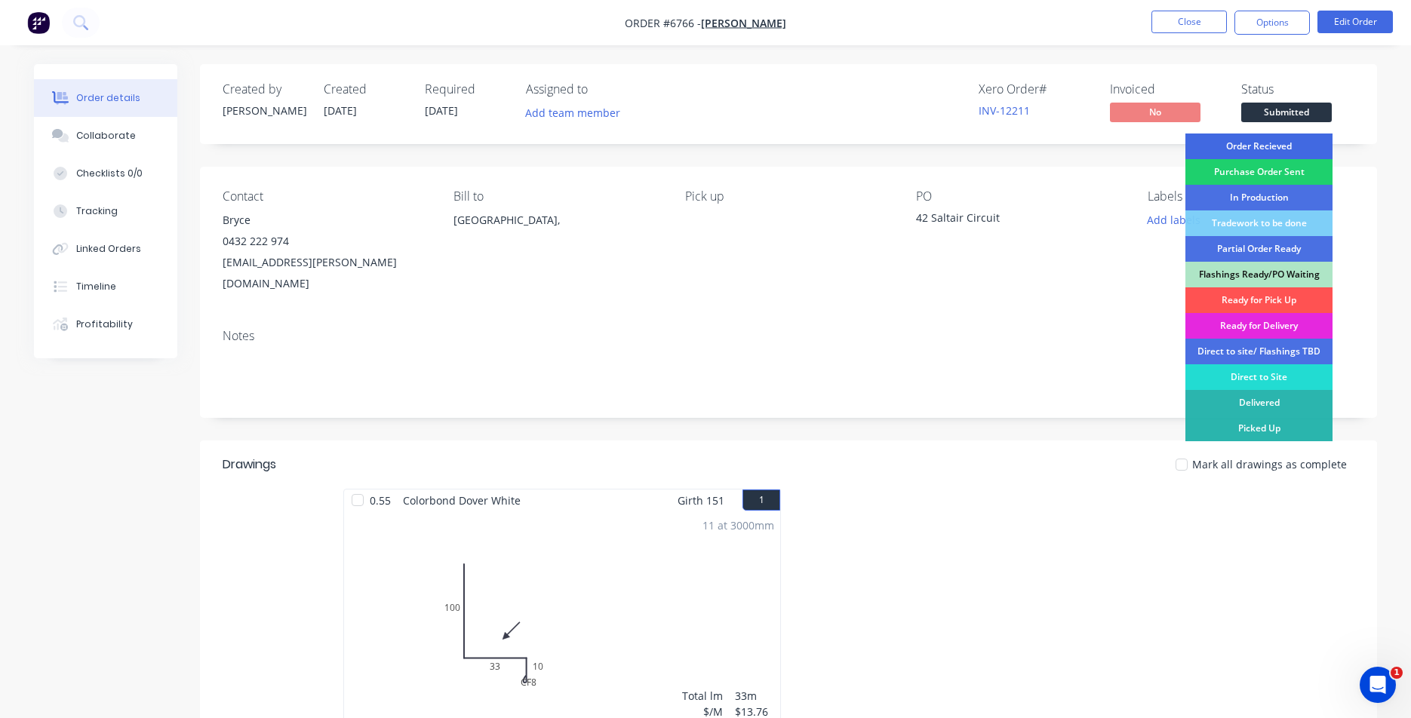
click at [1272, 140] on div "Order Recieved" at bounding box center [1259, 147] width 147 height 26
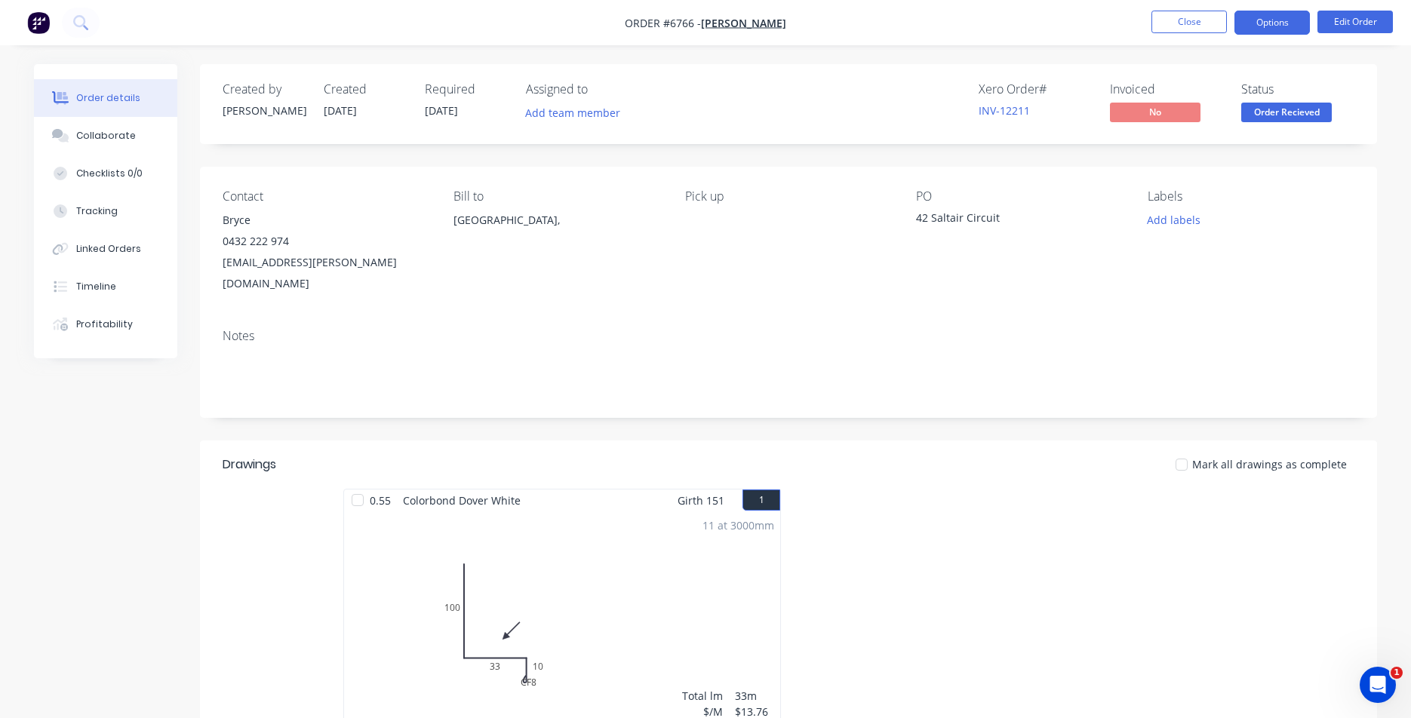
click at [1272, 27] on button "Options" at bounding box center [1272, 23] width 75 height 24
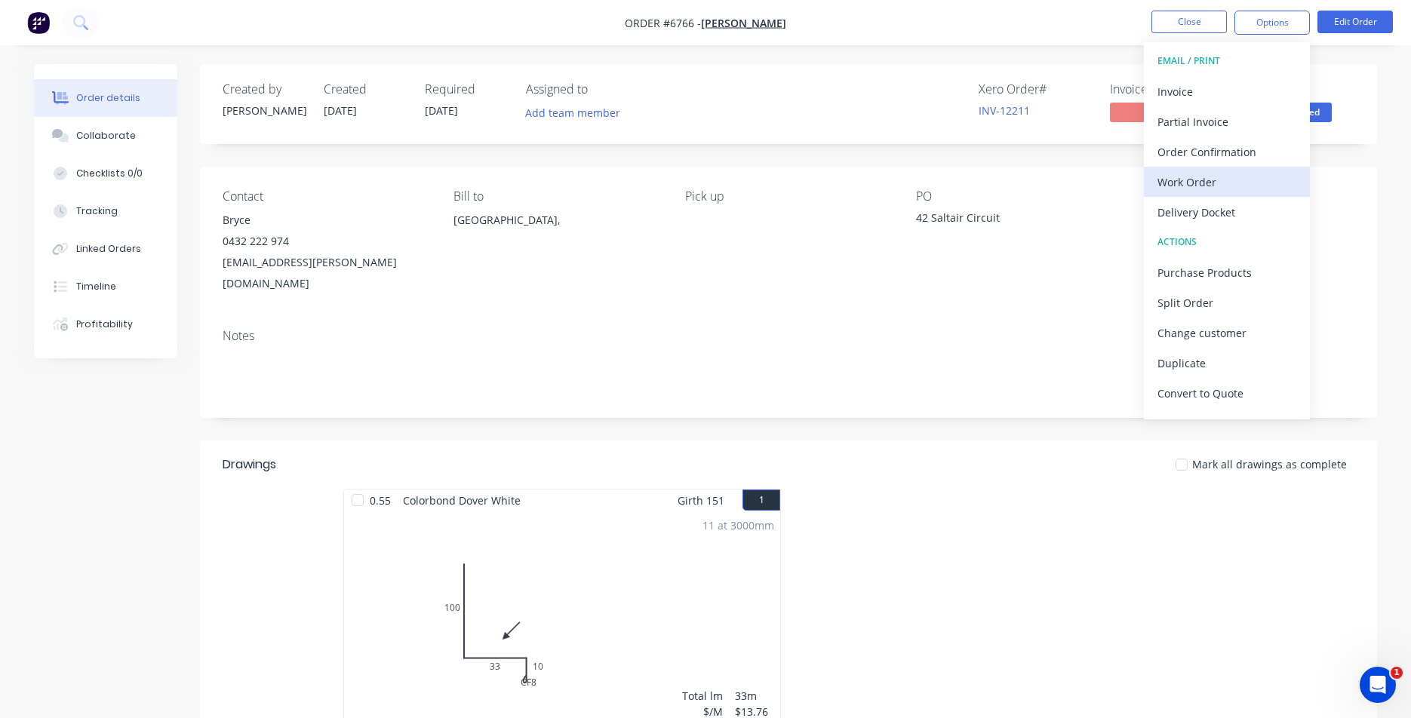
click at [1190, 180] on div "Work Order" at bounding box center [1227, 182] width 139 height 22
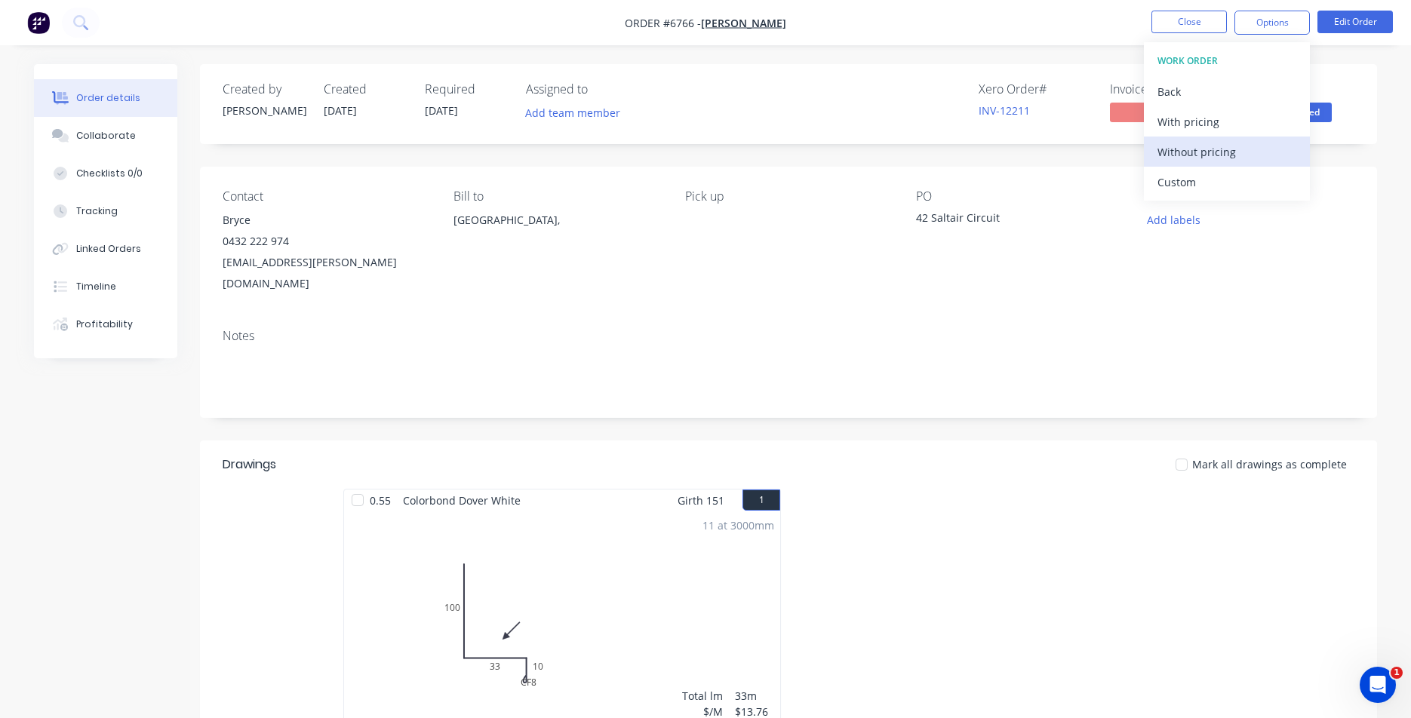
click at [1199, 156] on div "Without pricing" at bounding box center [1227, 152] width 139 height 22
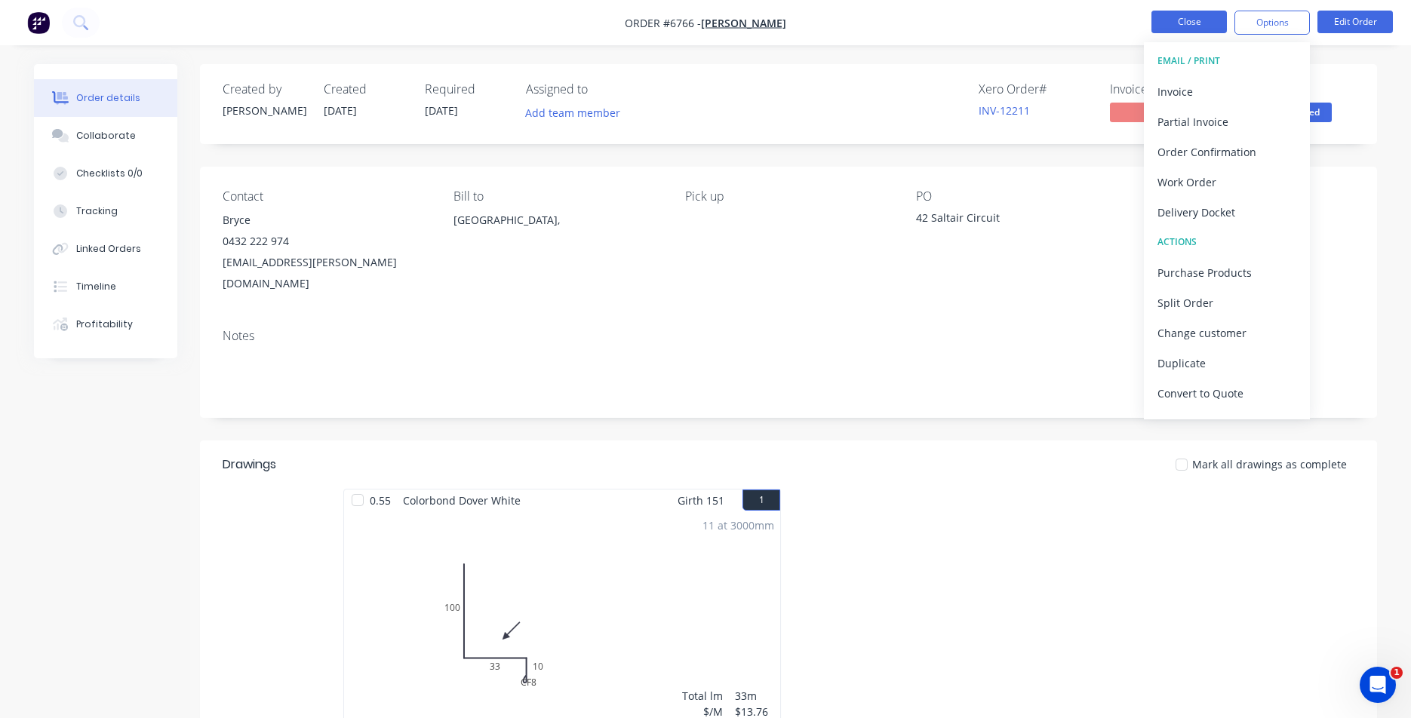
click at [1213, 29] on button "Close" at bounding box center [1189, 22] width 75 height 23
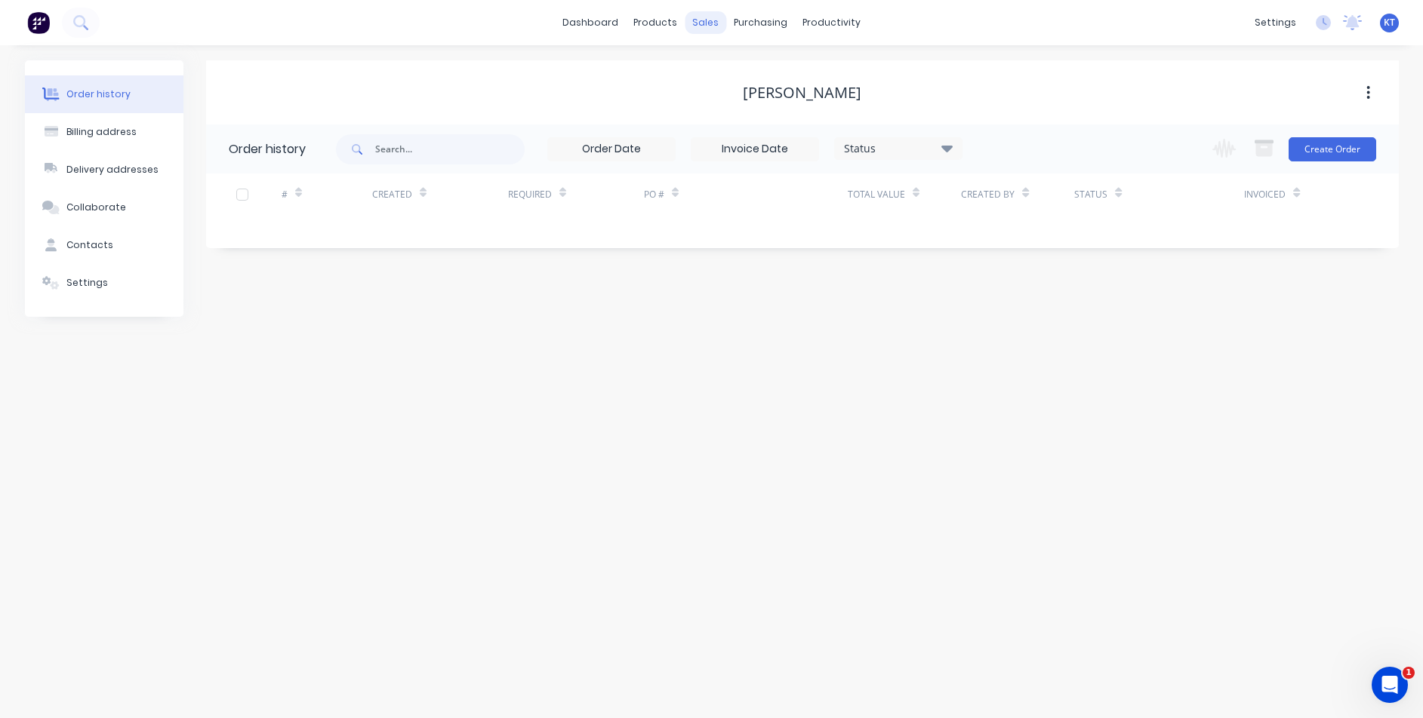
click at [701, 23] on div "sales" at bounding box center [705, 22] width 42 height 23
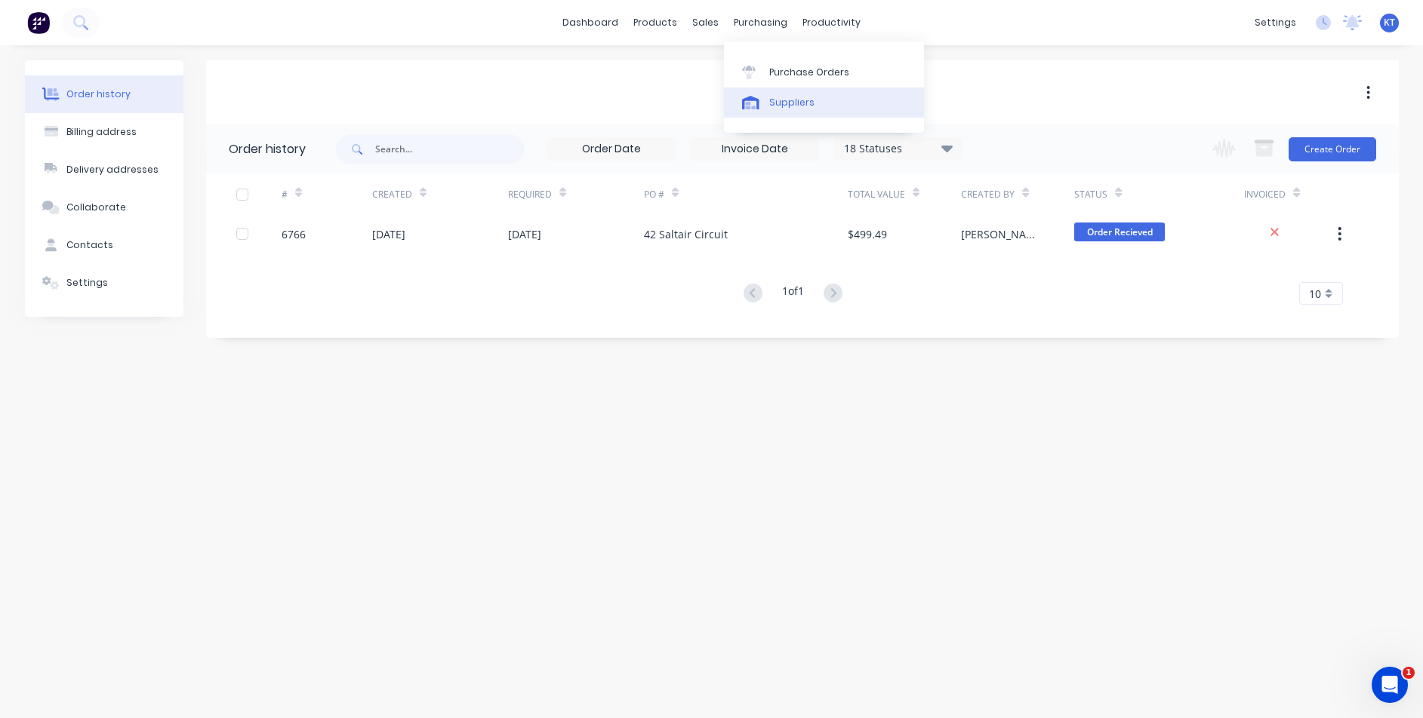
click at [810, 111] on link "Suppliers" at bounding box center [824, 103] width 200 height 30
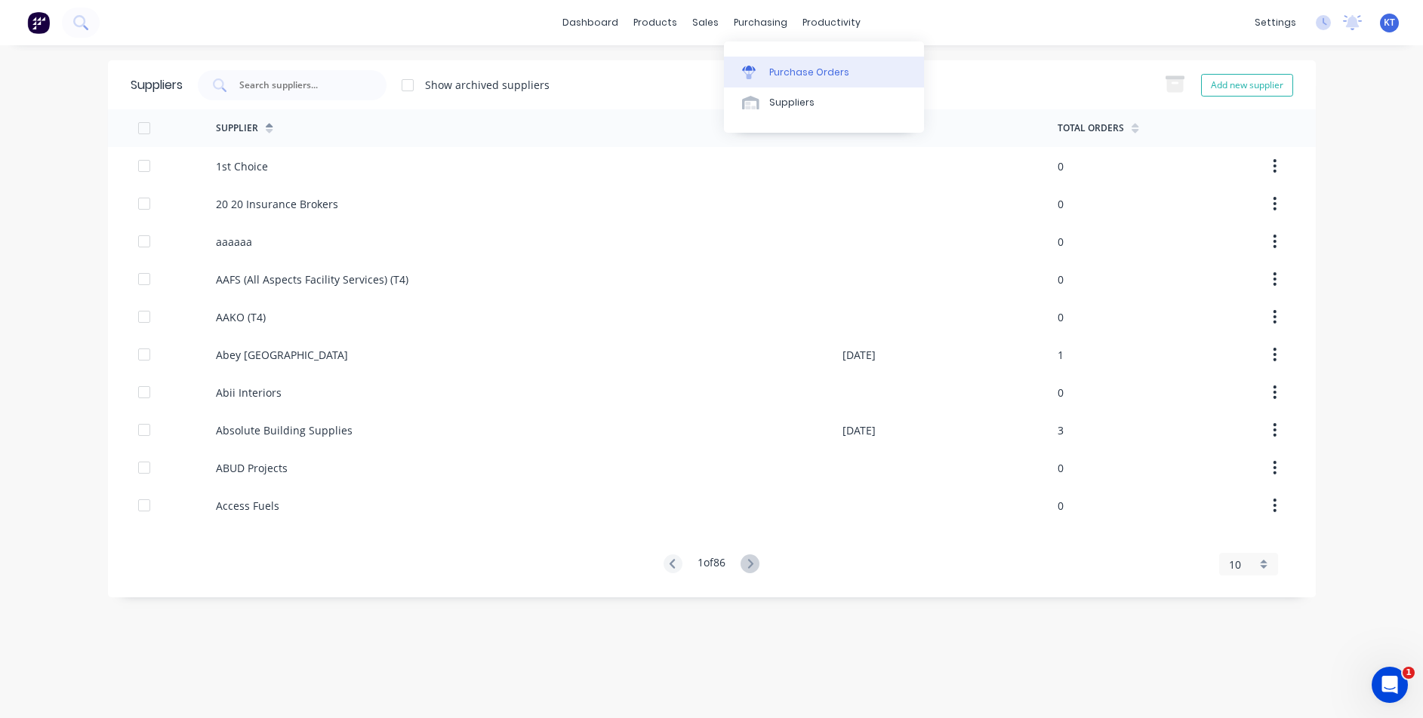
click at [775, 63] on link "Purchase Orders" at bounding box center [824, 72] width 200 height 30
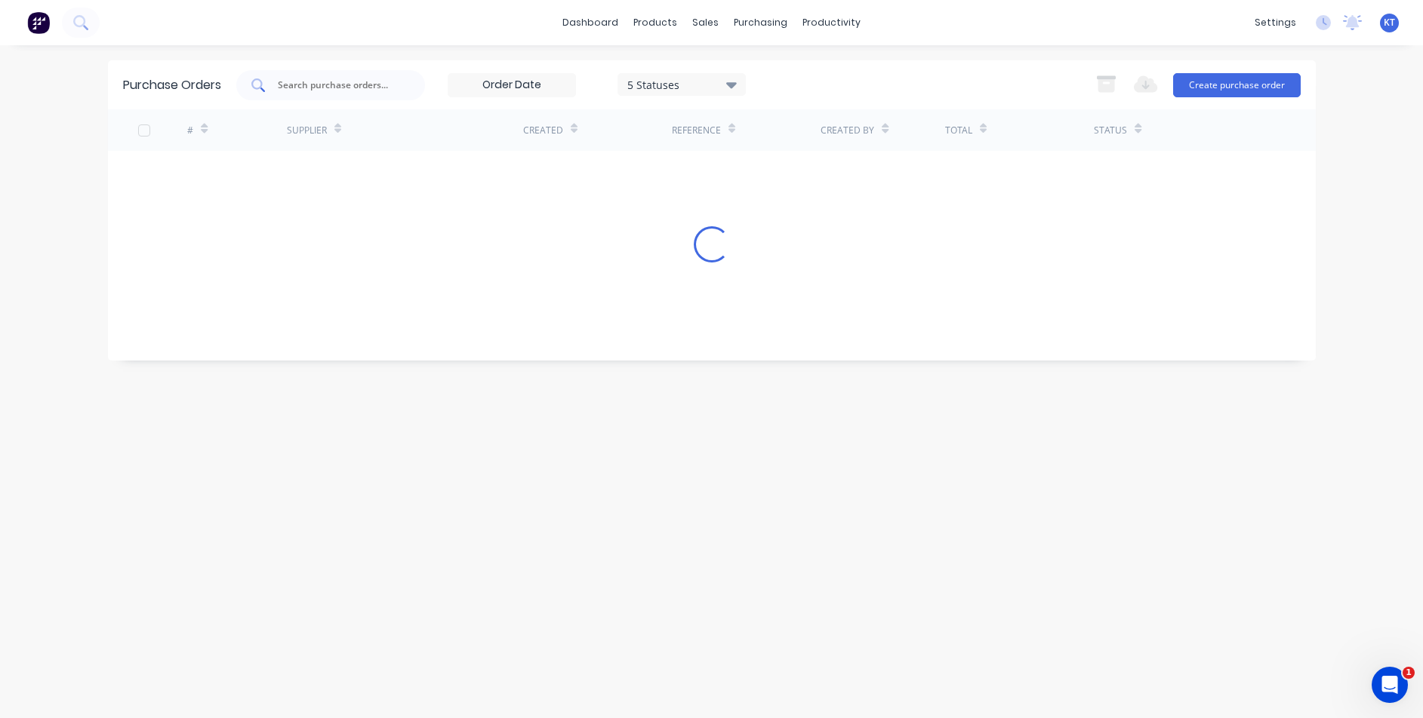
click at [347, 96] on div at bounding box center [330, 85] width 189 height 30
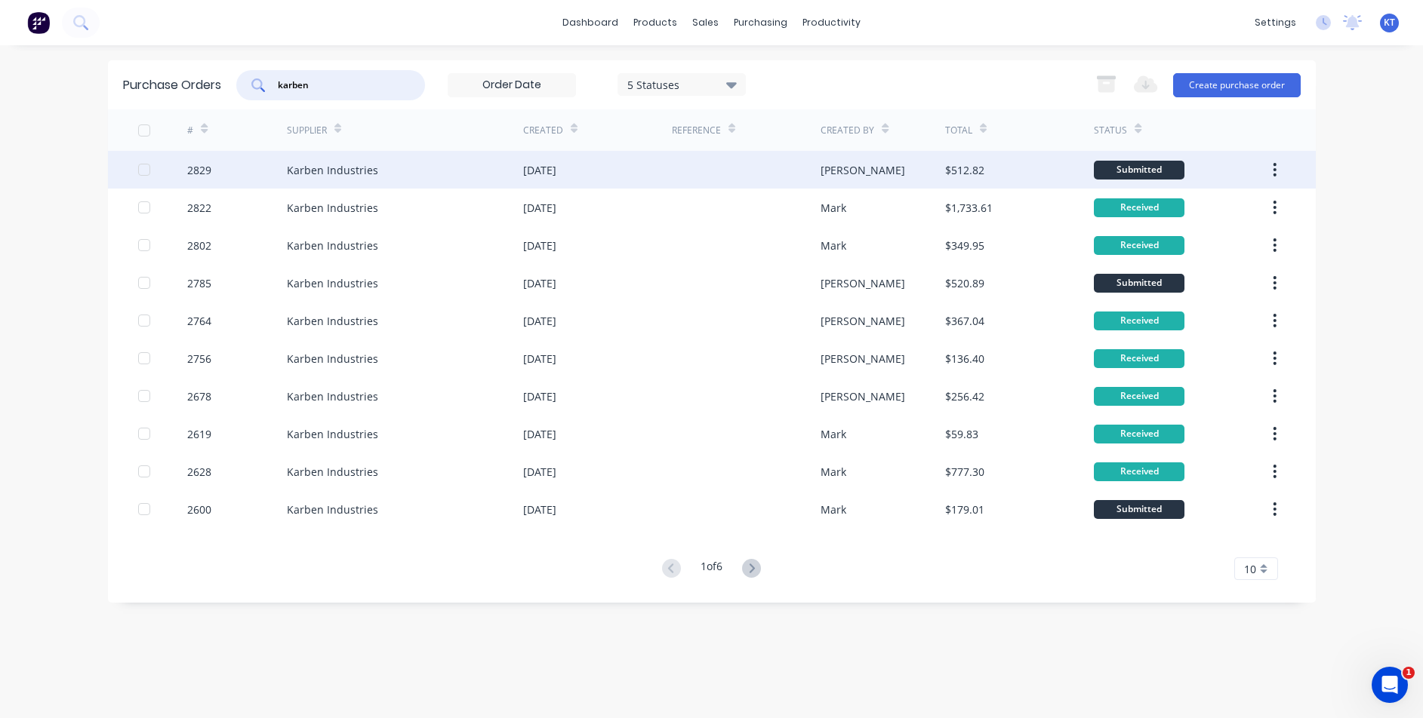
type input "karben"
click at [426, 176] on div "Karben Industries" at bounding box center [405, 170] width 236 height 38
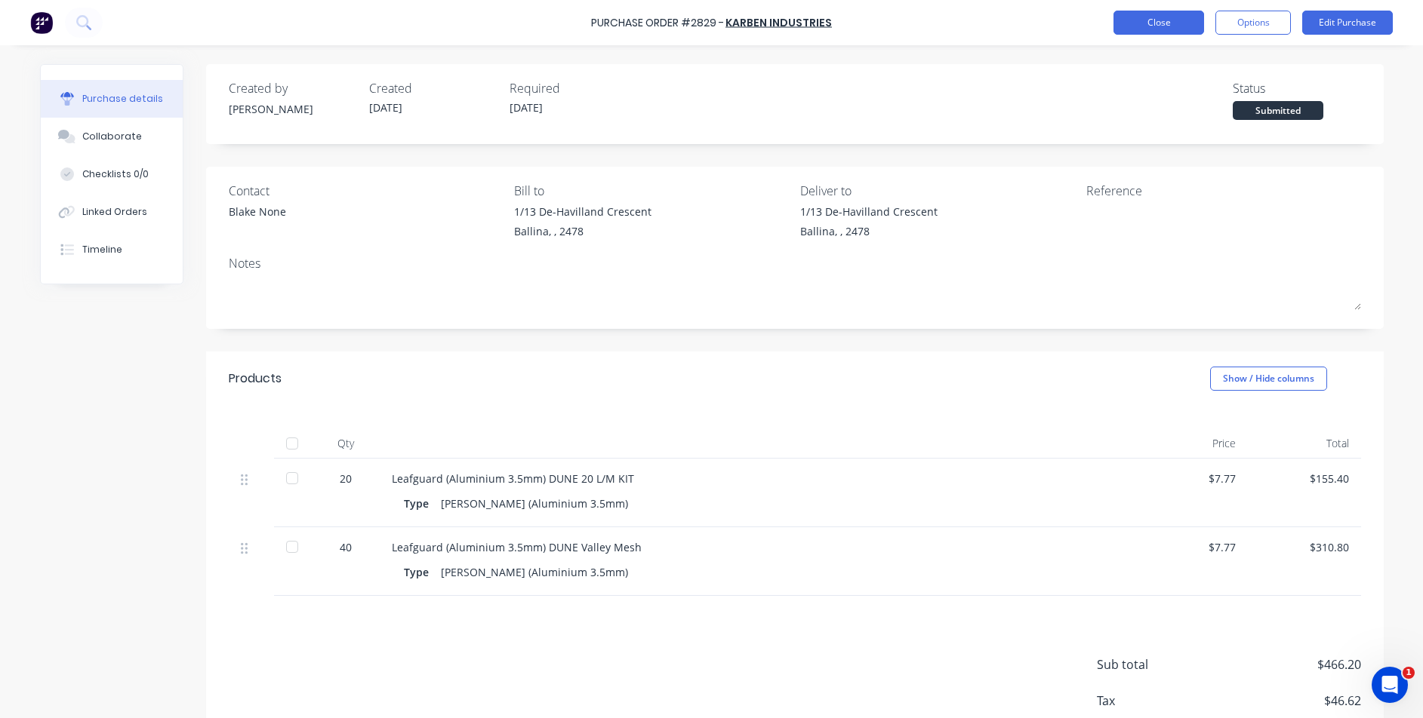
click at [1164, 14] on button "Close" at bounding box center [1158, 23] width 91 height 24
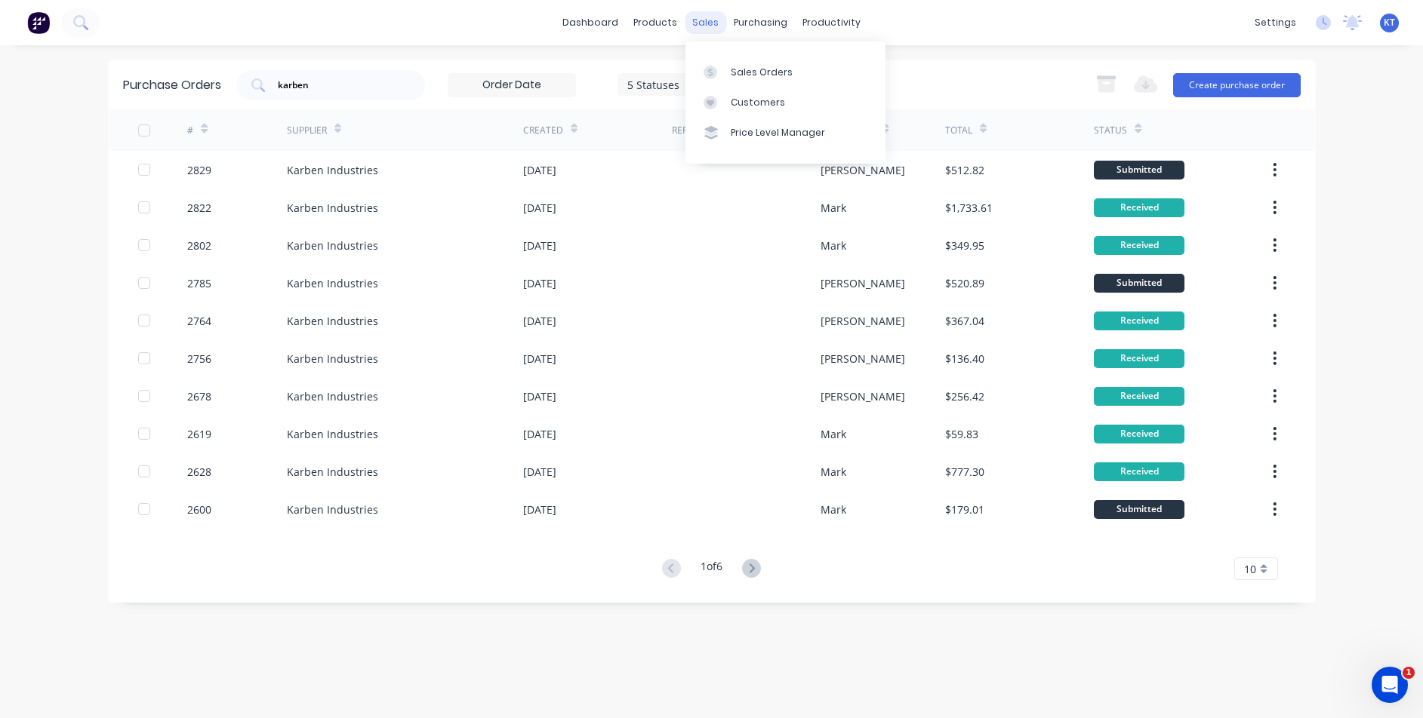
click at [718, 25] on div "sales" at bounding box center [705, 22] width 42 height 23
click at [767, 77] on div "Sales Orders" at bounding box center [762, 73] width 62 height 14
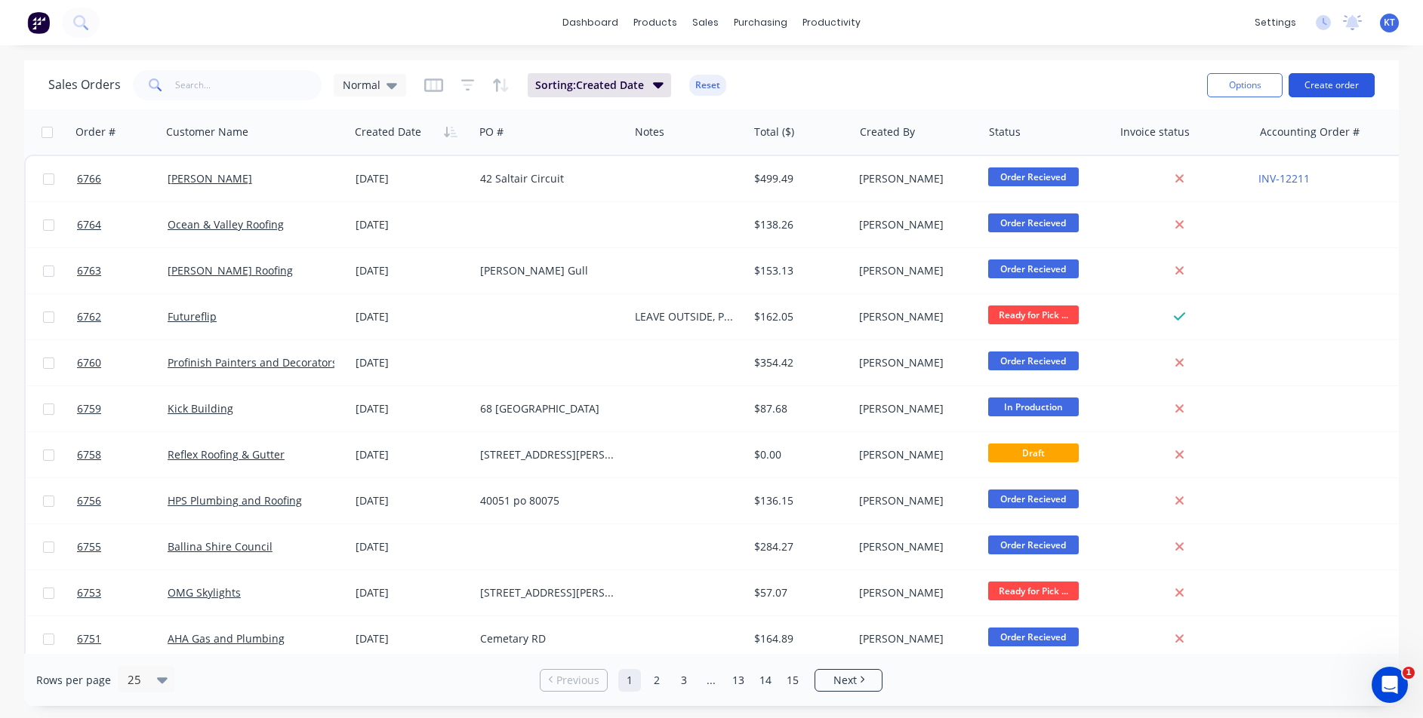
click at [1318, 80] on button "Create order" at bounding box center [1331, 85] width 86 height 24
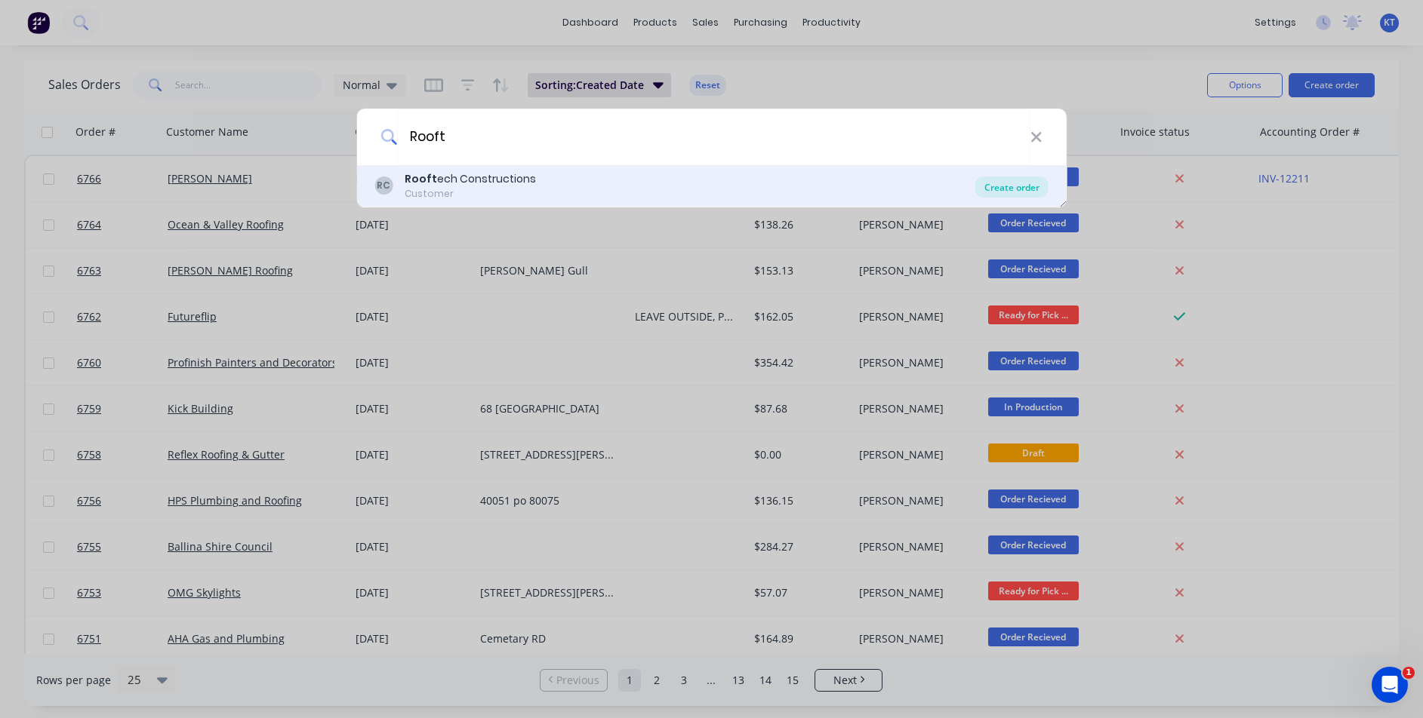
type input "Rooft"
drag, startPoint x: 1042, startPoint y: 186, endPoint x: 656, endPoint y: 205, distance: 386.8
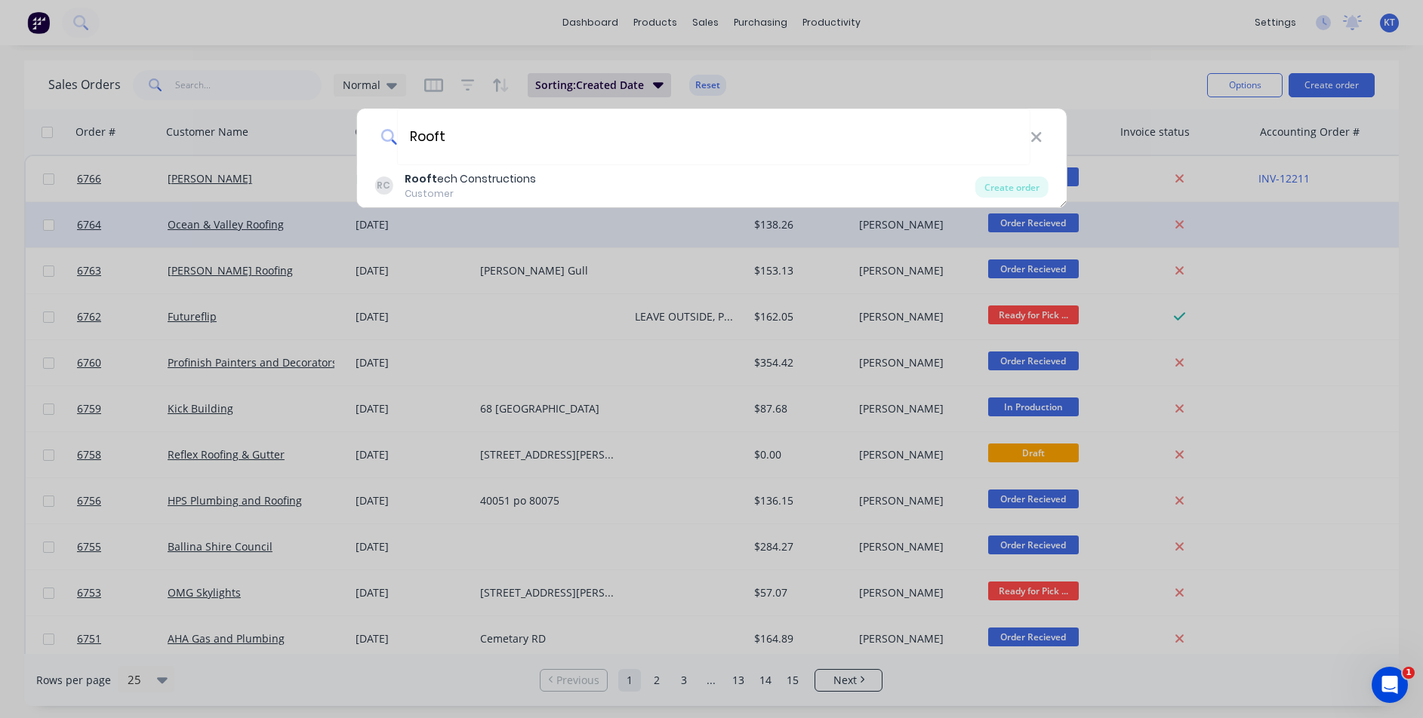
click at [1041, 186] on div "Create order" at bounding box center [1011, 187] width 73 height 21
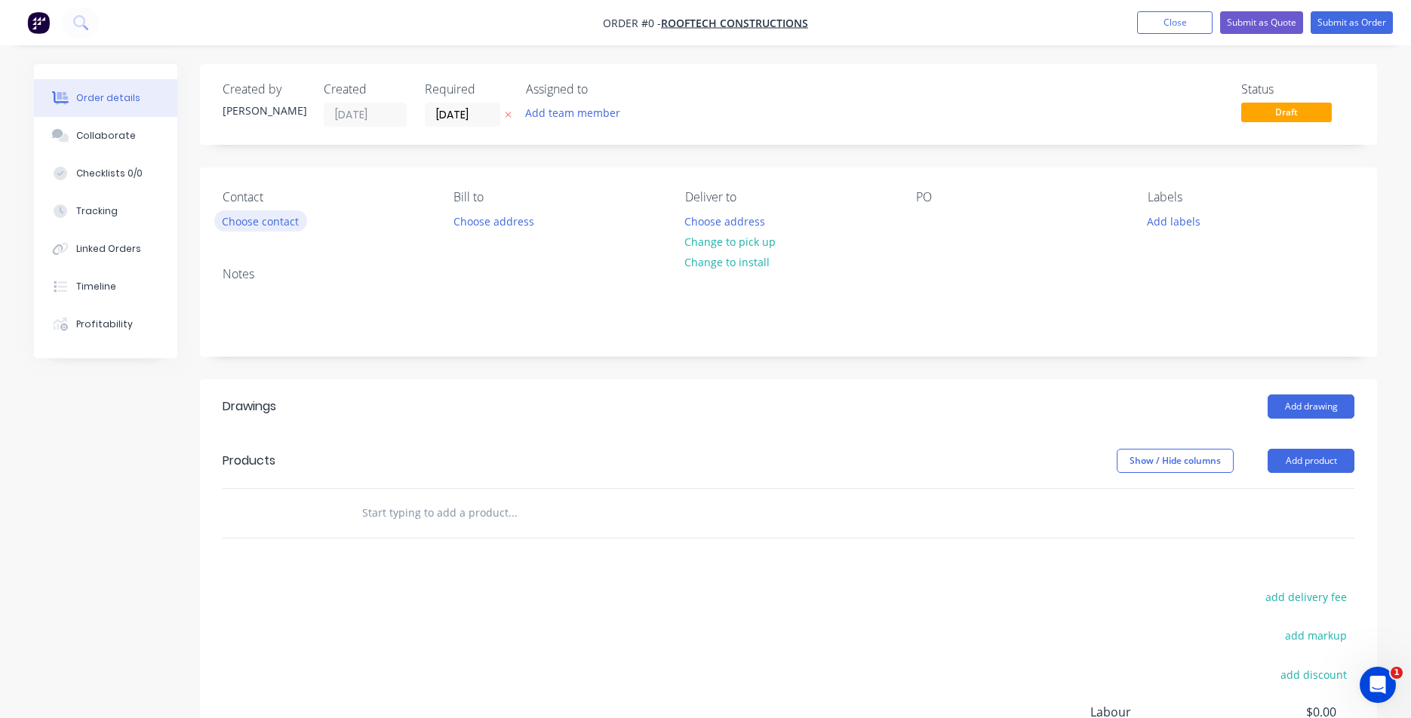
click at [260, 229] on button "Choose contact" at bounding box center [260, 221] width 93 height 20
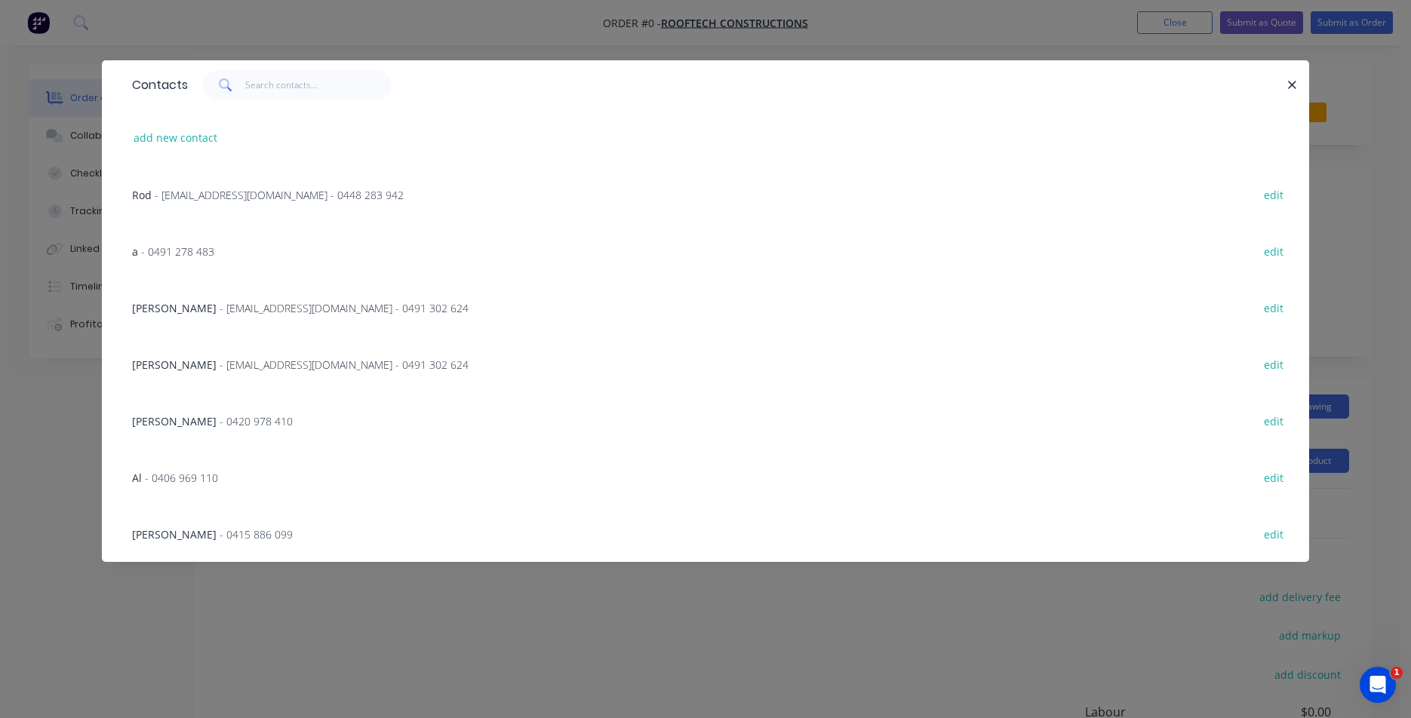
click at [352, 311] on span "- [EMAIL_ADDRESS][DOMAIN_NAME] - 0491 302 624" at bounding box center [344, 308] width 249 height 14
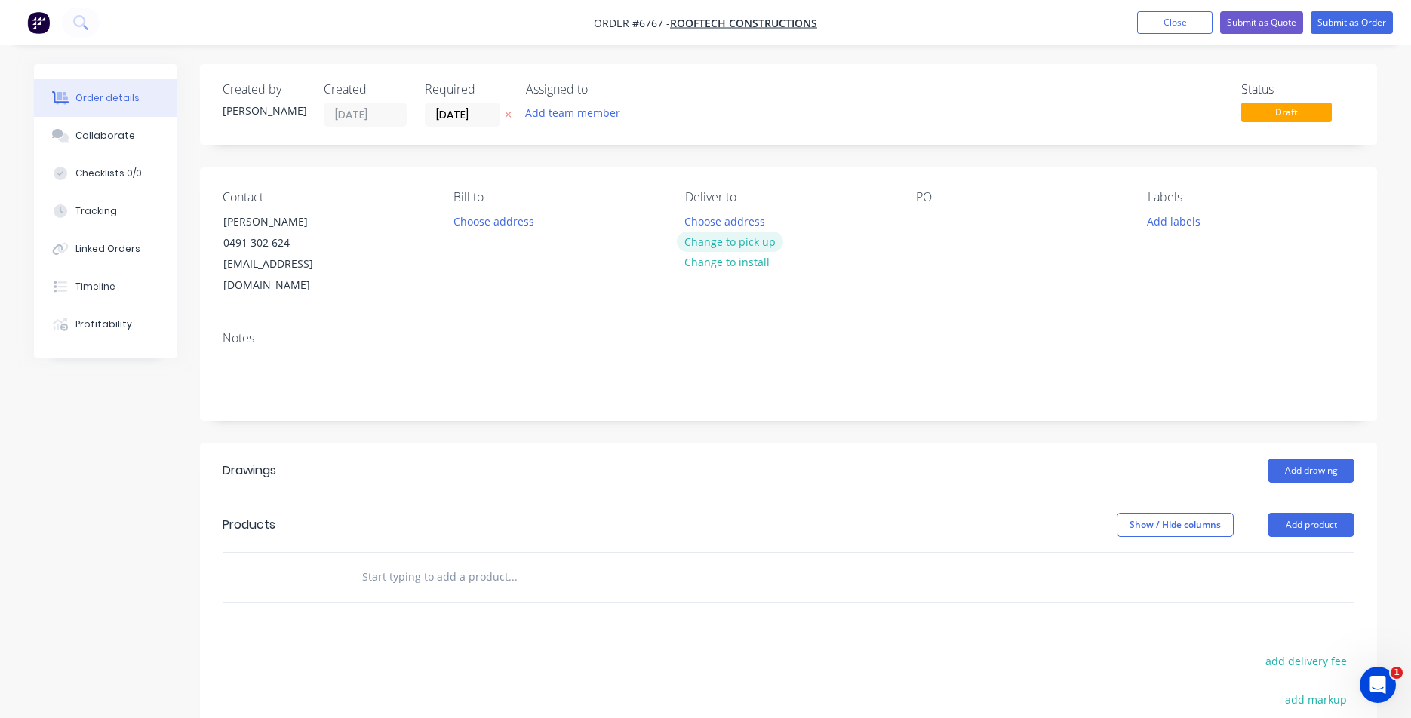
click at [733, 245] on button "Change to pick up" at bounding box center [730, 242] width 107 height 20
click at [919, 223] on div at bounding box center [928, 222] width 24 height 22
click at [1342, 459] on button "Add drawing" at bounding box center [1311, 471] width 87 height 24
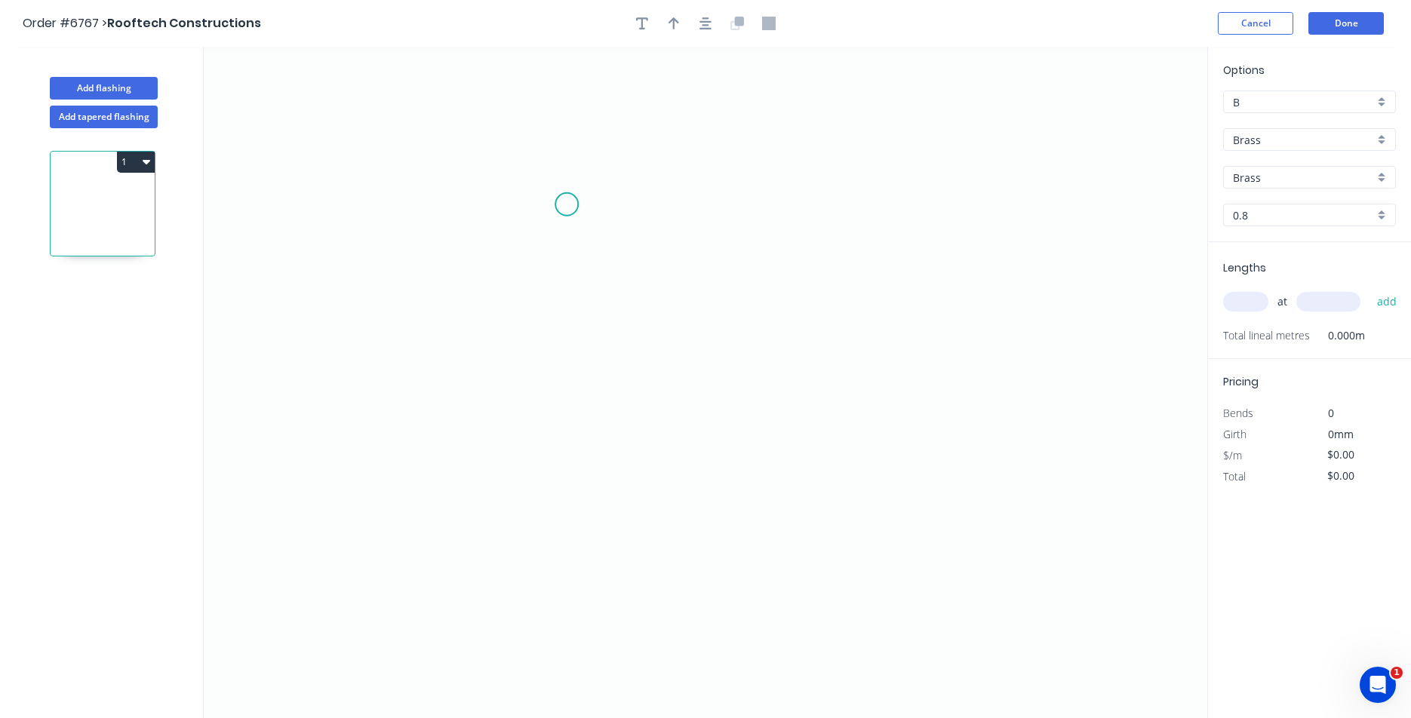
click at [540, 201] on icon "0" at bounding box center [706, 383] width 1004 height 672
click at [543, 356] on icon "0" at bounding box center [706, 383] width 1004 height 672
click at [718, 387] on icon "0 ?" at bounding box center [706, 383] width 1004 height 672
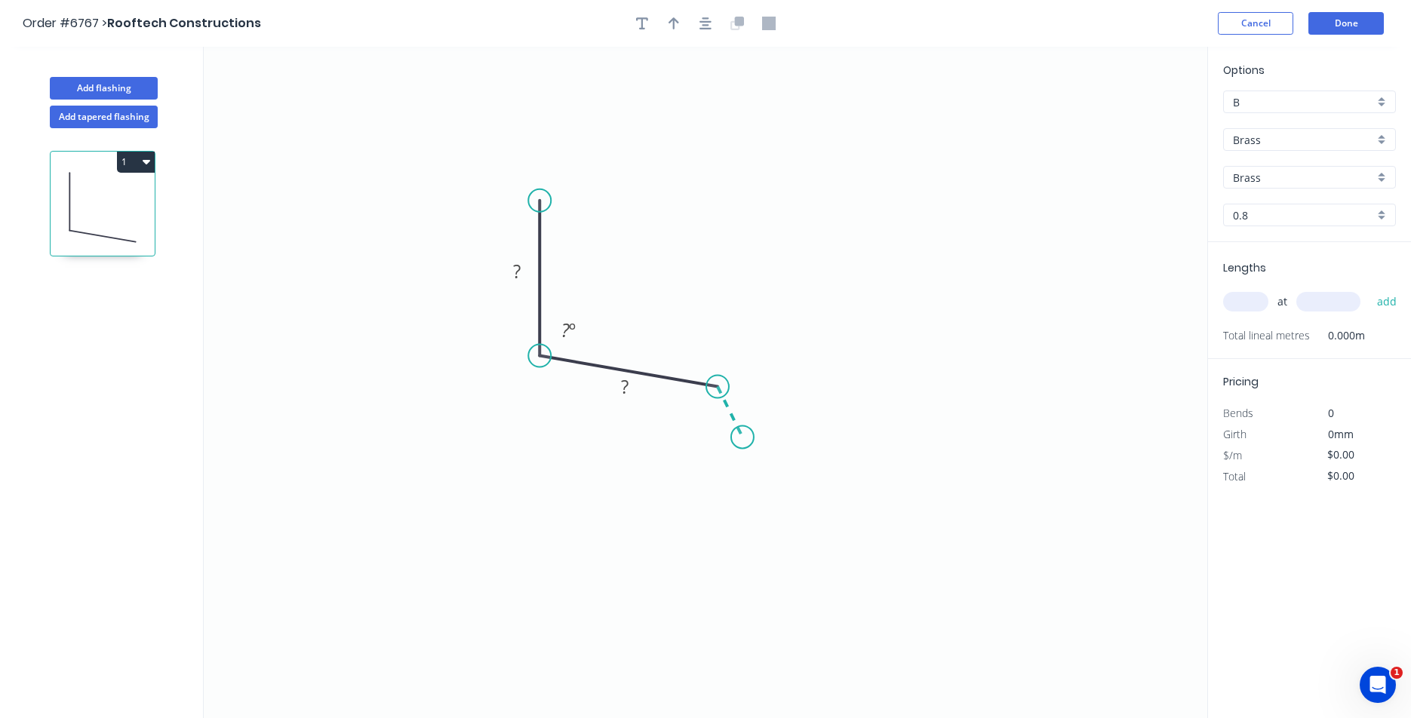
click at [743, 438] on icon "0 ? ? ? º" at bounding box center [706, 383] width 1004 height 672
click at [703, 25] on icon "button" at bounding box center [706, 23] width 12 height 12
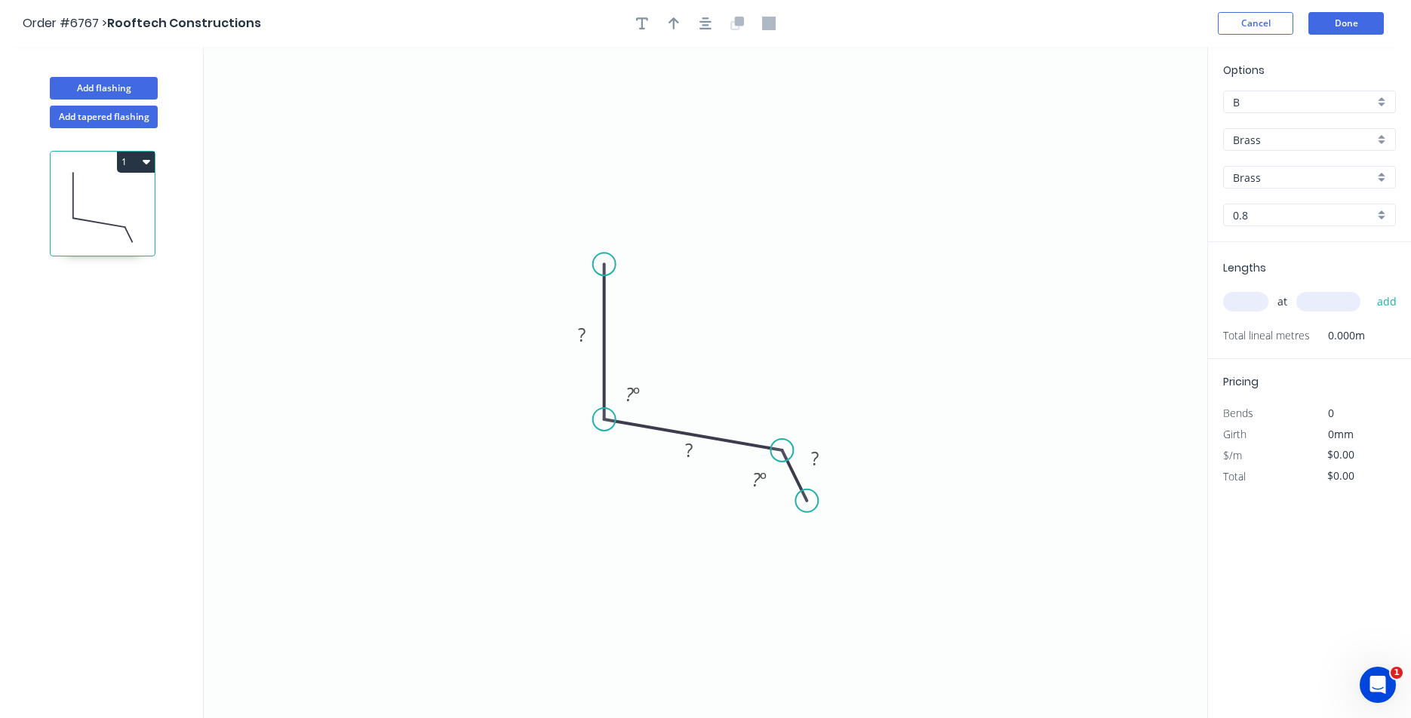
click at [660, 26] on div at bounding box center [705, 23] width 158 height 23
click at [672, 26] on icon "button" at bounding box center [674, 24] width 11 height 14
click at [1137, 118] on icon at bounding box center [1131, 105] width 14 height 48
drag, startPoint x: 1134, startPoint y: 119, endPoint x: 659, endPoint y: 359, distance: 531.9
click at [659, 359] on icon at bounding box center [671, 347] width 44 height 44
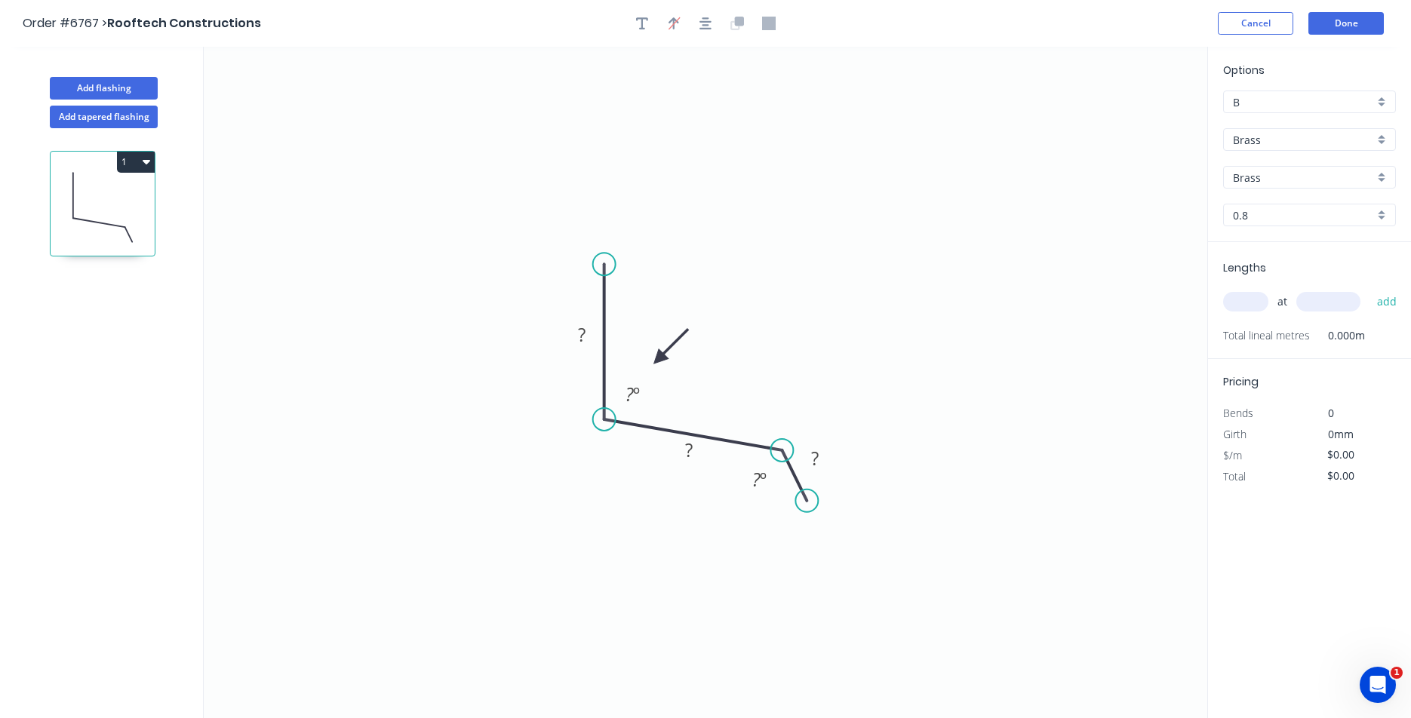
click at [1334, 126] on div "Options B B Brass Brass Brass Brass 0.8 0.8" at bounding box center [1309, 152] width 203 height 180
click at [1312, 147] on input "Brass" at bounding box center [1303, 140] width 141 height 16
drag, startPoint x: 1306, startPoint y: 179, endPoint x: 1303, endPoint y: 190, distance: 11.7
click at [1305, 184] on div "Brass Colorbond Colorbond Matt Colorbond Metallic Colorbond Ultra Copper EURAMA…" at bounding box center [1309, 233] width 173 height 157
click at [1303, 198] on div "Colorbond" at bounding box center [1309, 195] width 171 height 26
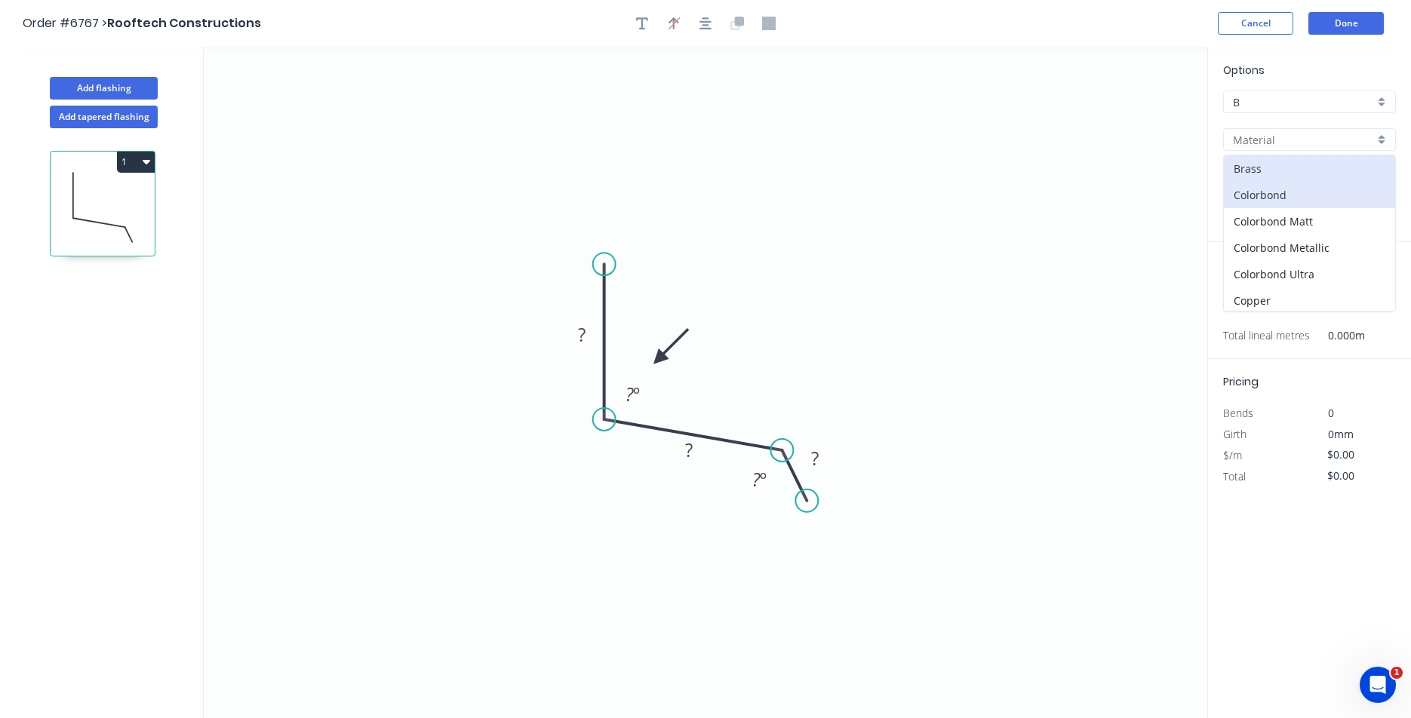
type input "Colorbond"
type input "Basalt"
type input "0.55"
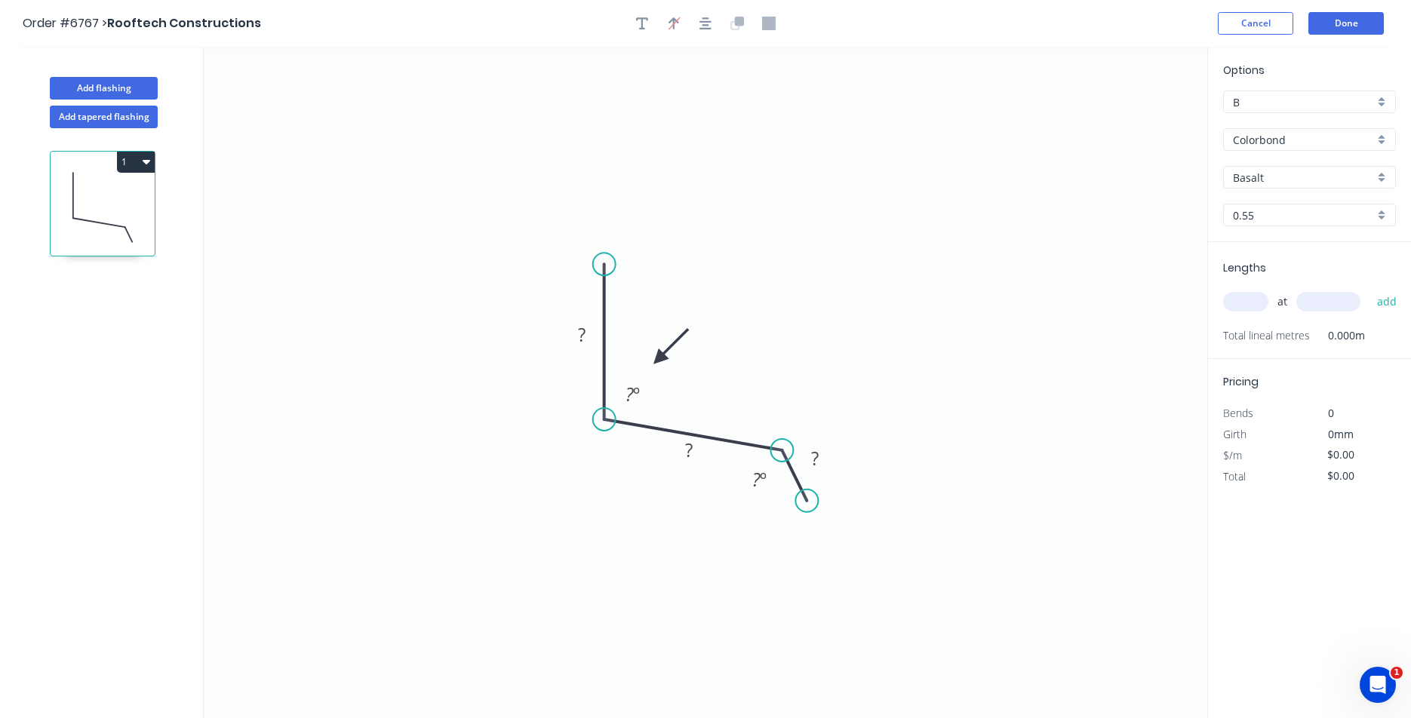
click at [1327, 170] on input "Basalt" at bounding box center [1303, 178] width 141 height 16
click at [1302, 188] on div at bounding box center [1309, 177] width 173 height 23
click at [1303, 183] on input "text" at bounding box center [1303, 178] width 141 height 16
click at [1296, 219] on div "Basalt" at bounding box center [1309, 206] width 171 height 26
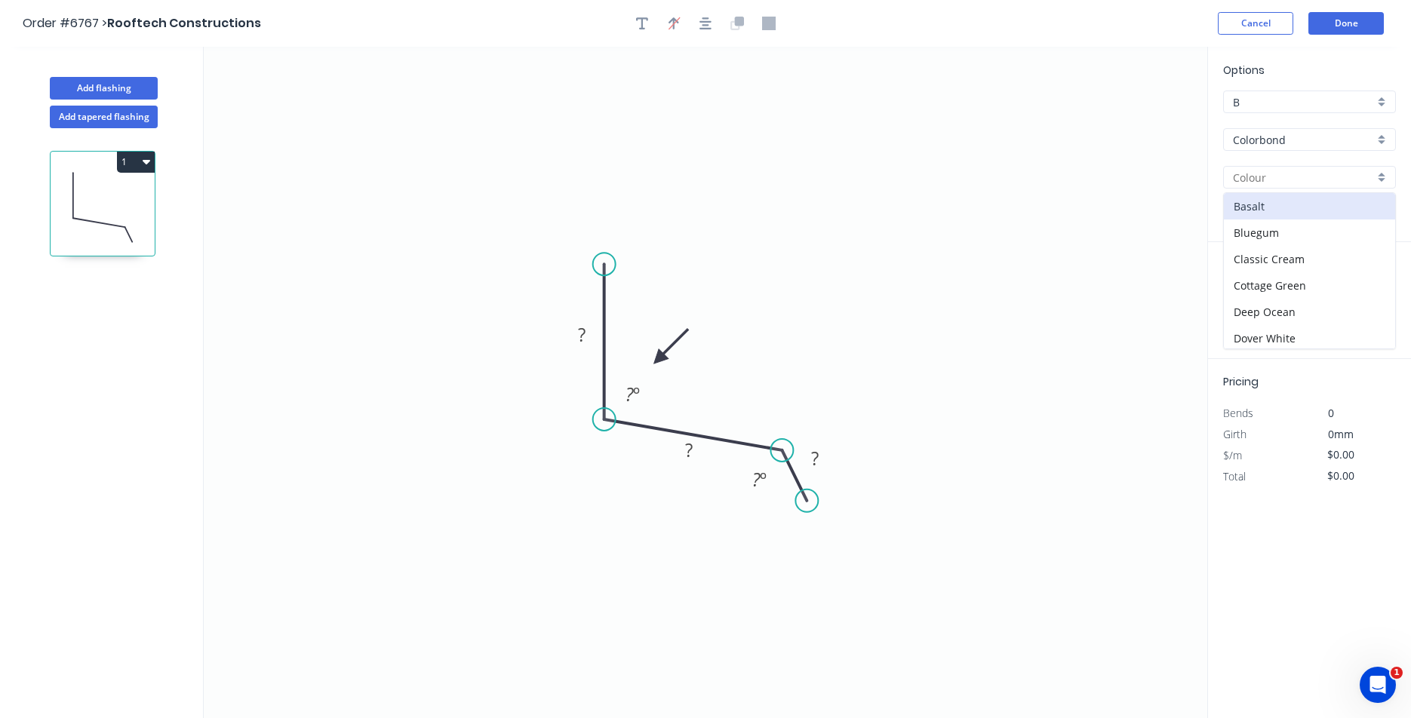
type input "Basalt"
click at [1295, 158] on div "Options B B Colorbond Colorbond Colorbond Matt Colorbond Metallic Colorbond Ult…" at bounding box center [1309, 152] width 203 height 180
click at [1294, 170] on input "Basalt" at bounding box center [1303, 178] width 141 height 16
click at [1288, 232] on div "Paperbark" at bounding box center [1309, 225] width 171 height 26
type input "Paperbark"
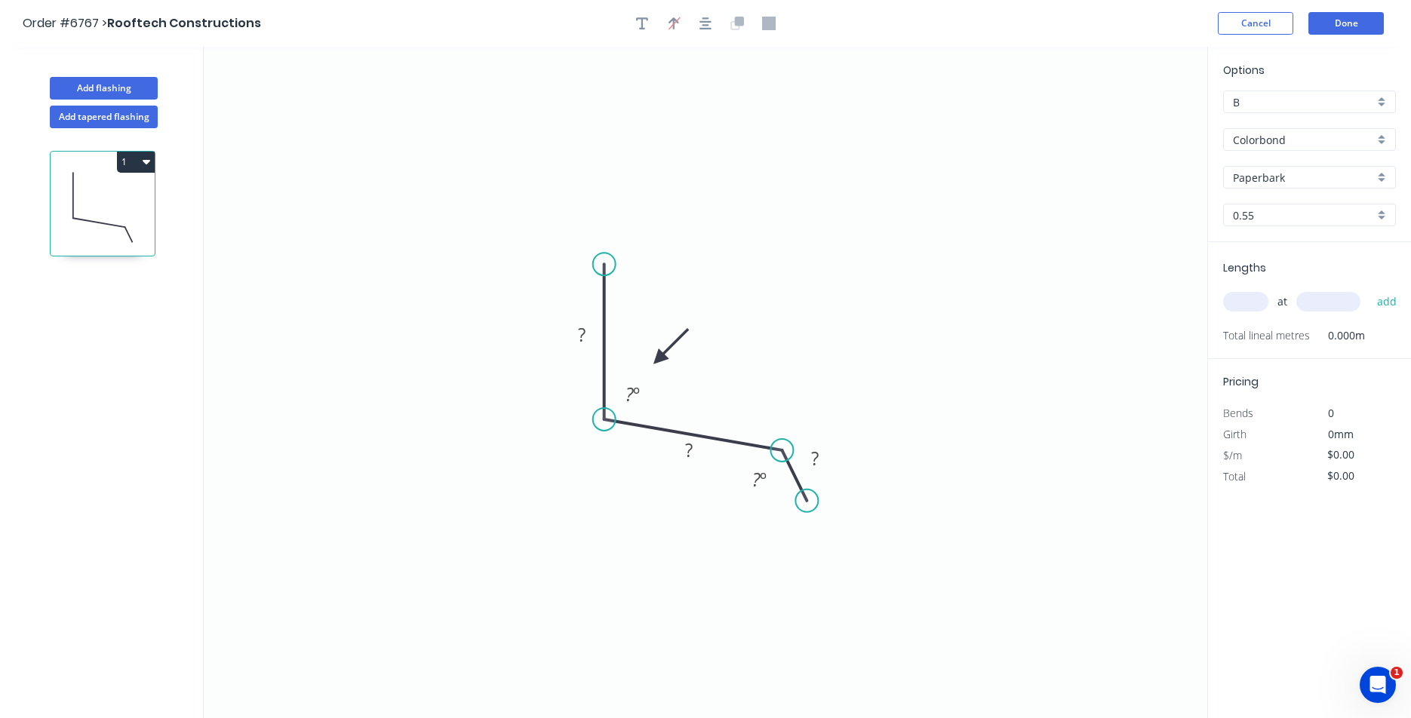
click at [1293, 171] on input "Paperbark" at bounding box center [1303, 178] width 141 height 16
click at [1290, 277] on div "Pale Eucalypt" at bounding box center [1309, 274] width 171 height 26
type input "Pale Eucalypt"
click at [579, 325] on tspan "?" at bounding box center [582, 334] width 8 height 25
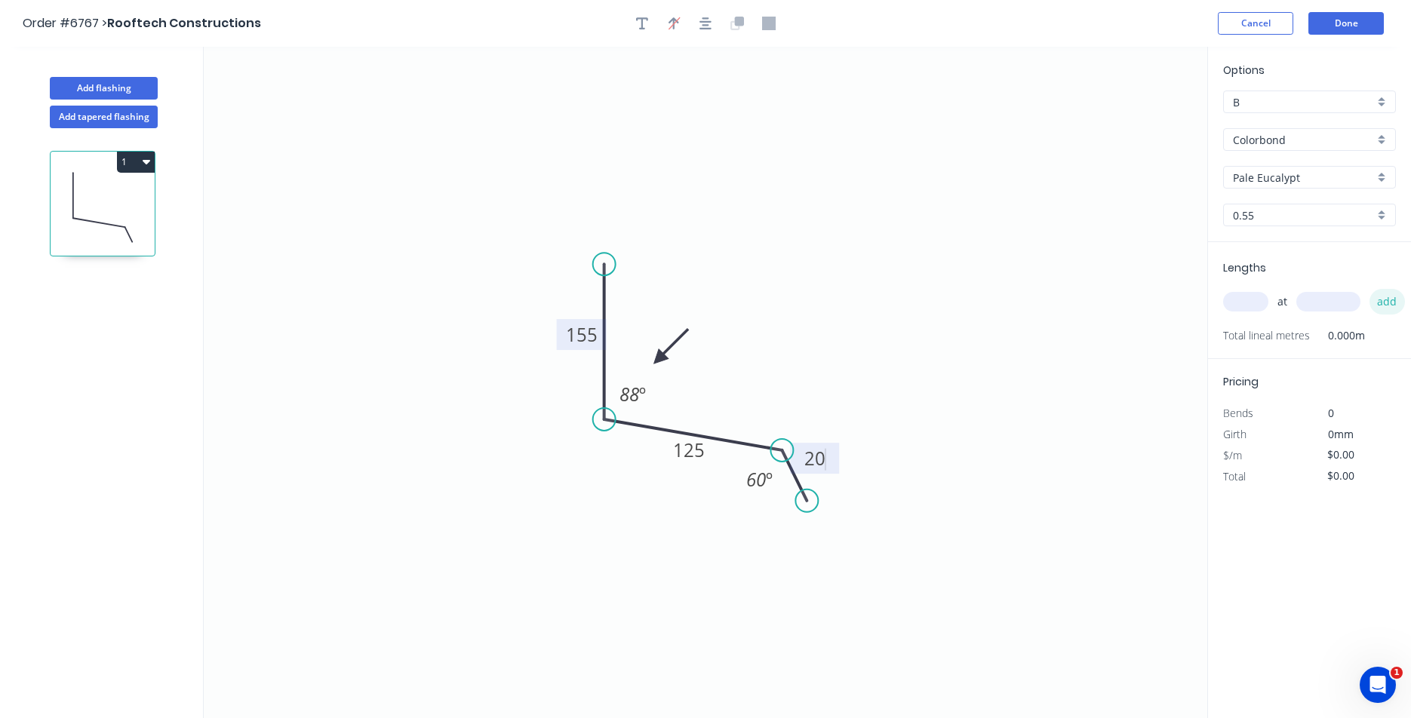
type input "$12.82"
click at [1237, 293] on div "at add" at bounding box center [1311, 302] width 176 height 26
click at [1237, 294] on input "text" at bounding box center [1245, 302] width 45 height 20
click at [1260, 288] on div "12 at add" at bounding box center [1311, 301] width 176 height 41
click at [1260, 311] on input "12" at bounding box center [1245, 302] width 45 height 20
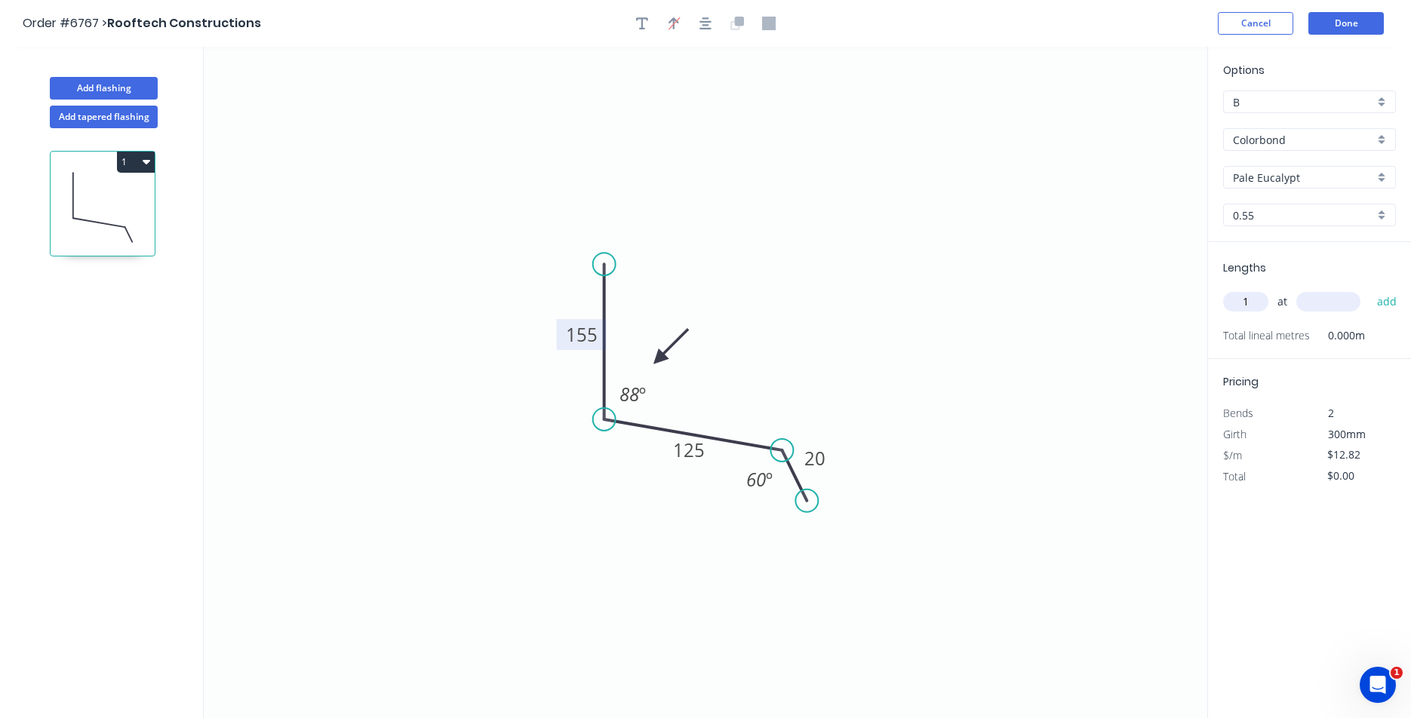
type input "1"
type input "2800"
click at [1370, 289] on button "add" at bounding box center [1387, 302] width 35 height 26
type input "$35.90"
click at [1370, 28] on button "Done" at bounding box center [1346, 23] width 75 height 23
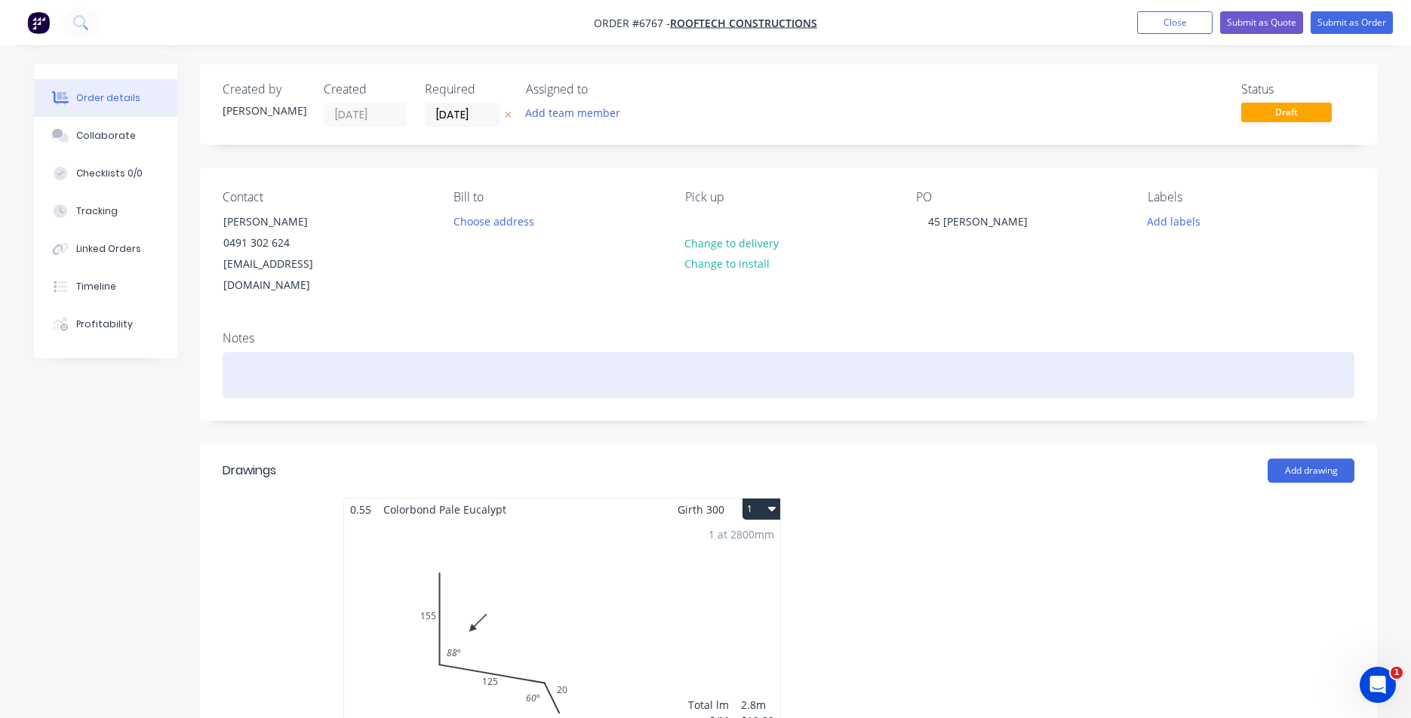
click at [453, 355] on div at bounding box center [789, 375] width 1132 height 46
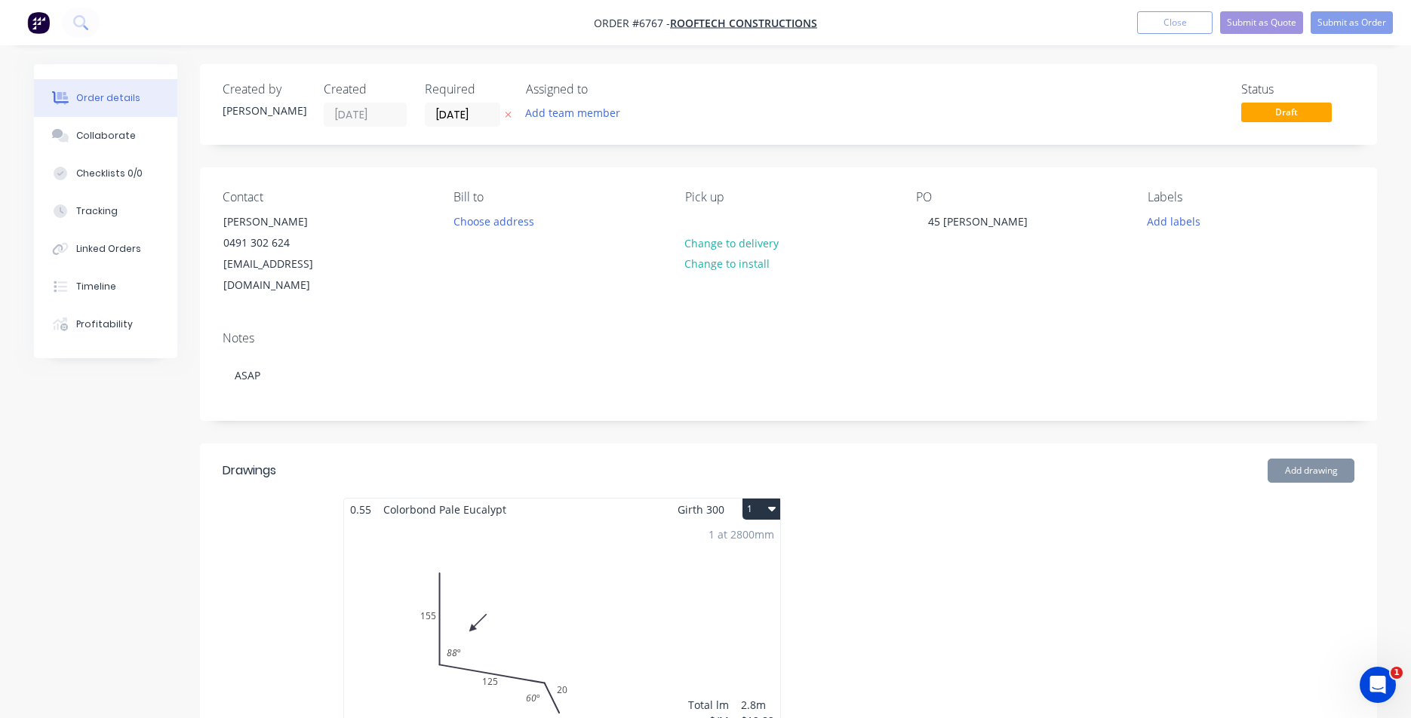
click at [1402, 27] on ul "Add product Close Submit as Quote Submit as Order" at bounding box center [1265, 22] width 292 height 23
click at [1378, 28] on button "Submit as Order" at bounding box center [1352, 22] width 82 height 23
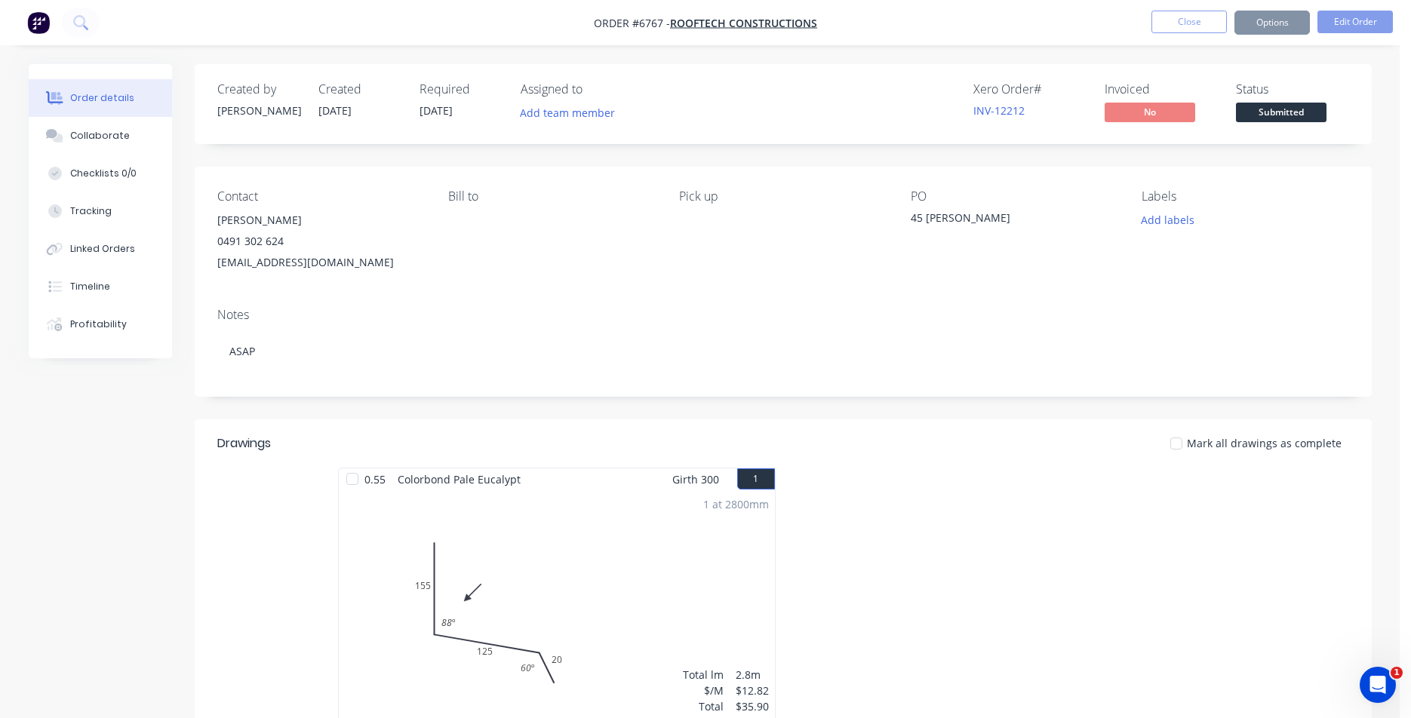
click at [1293, 121] on span "Submitted" at bounding box center [1281, 112] width 91 height 19
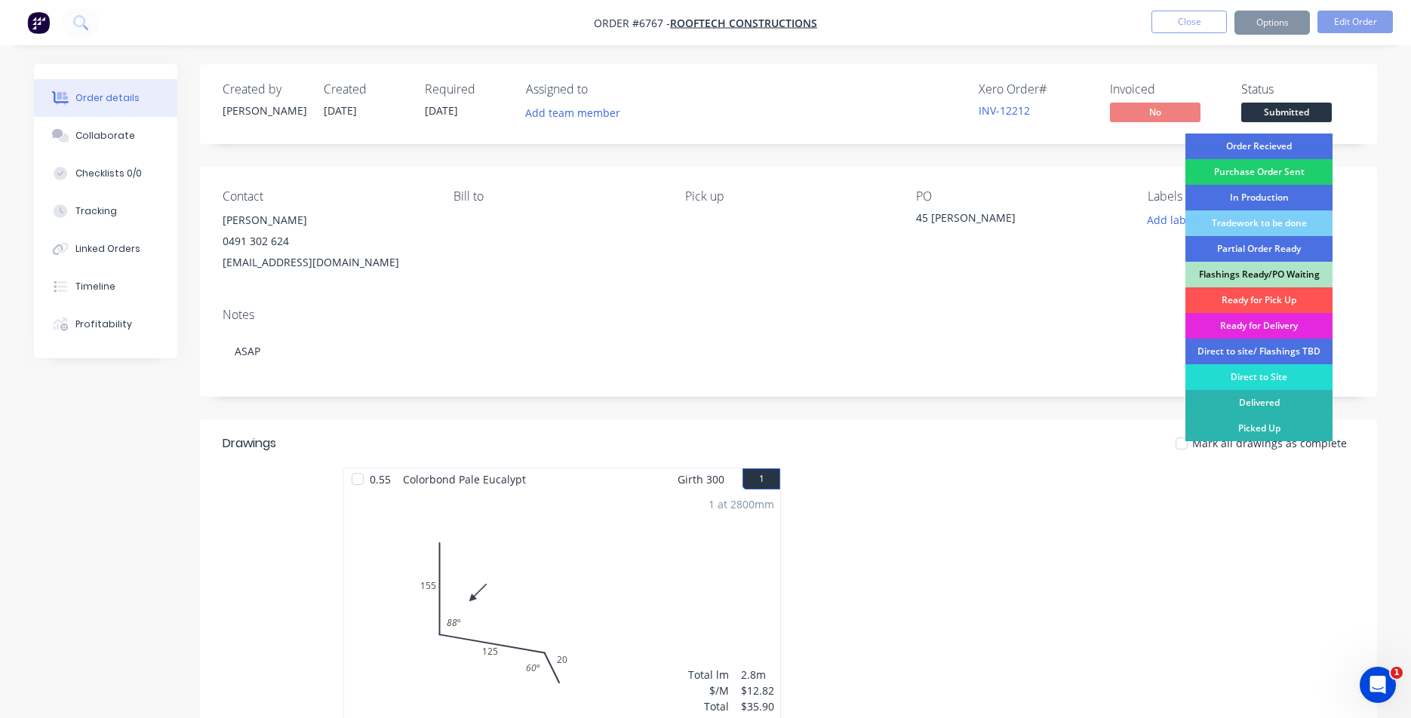
drag, startPoint x: 1290, startPoint y: 133, endPoint x: 1291, endPoint y: 149, distance: 15.9
click at [1290, 138] on div "Created by [PERSON_NAME] Created [DATE] Required [DATE] Assigned to Add team me…" at bounding box center [788, 104] width 1177 height 80
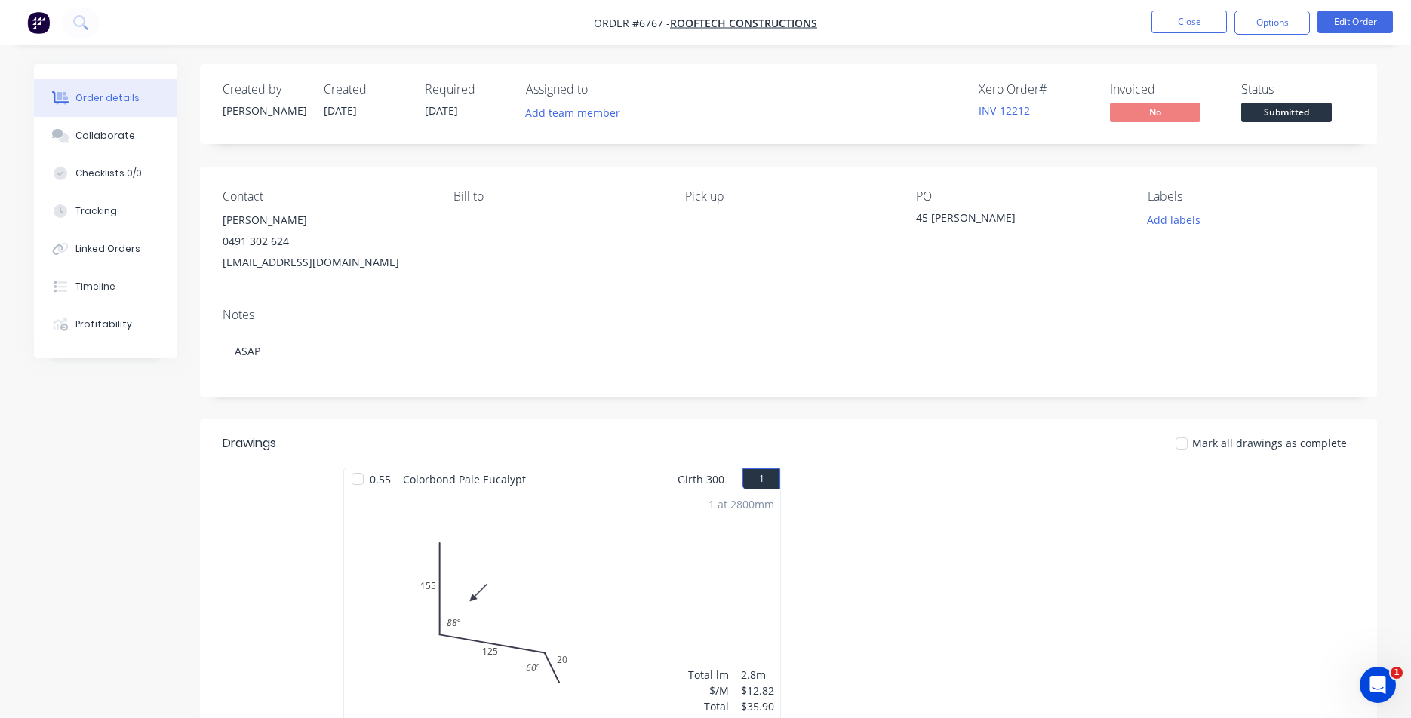
click at [1291, 149] on div "Created by [PERSON_NAME] Created [DATE] Required [DATE] Assigned to Add team me…" at bounding box center [788, 523] width 1177 height 918
click at [1288, 102] on span at bounding box center [1287, 99] width 10 height 5
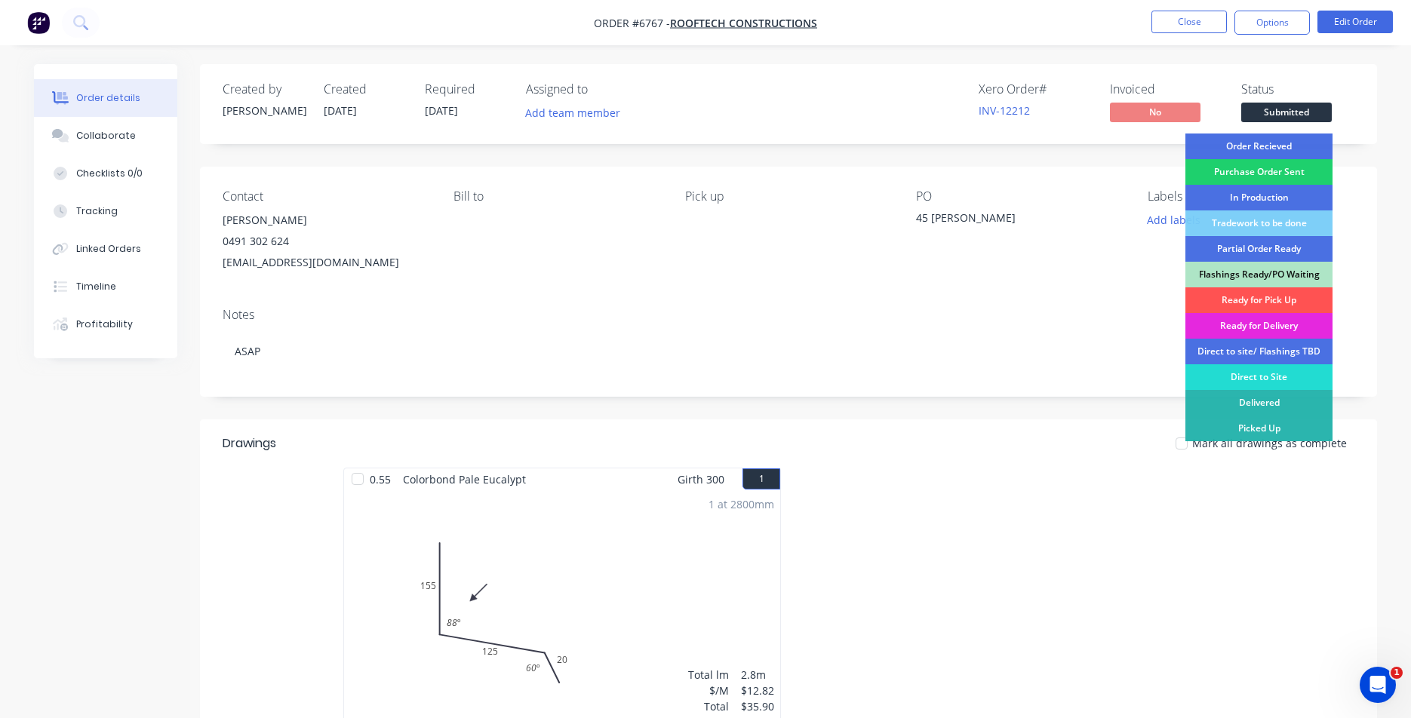
click at [1290, 138] on div "Order Recieved" at bounding box center [1259, 147] width 147 height 26
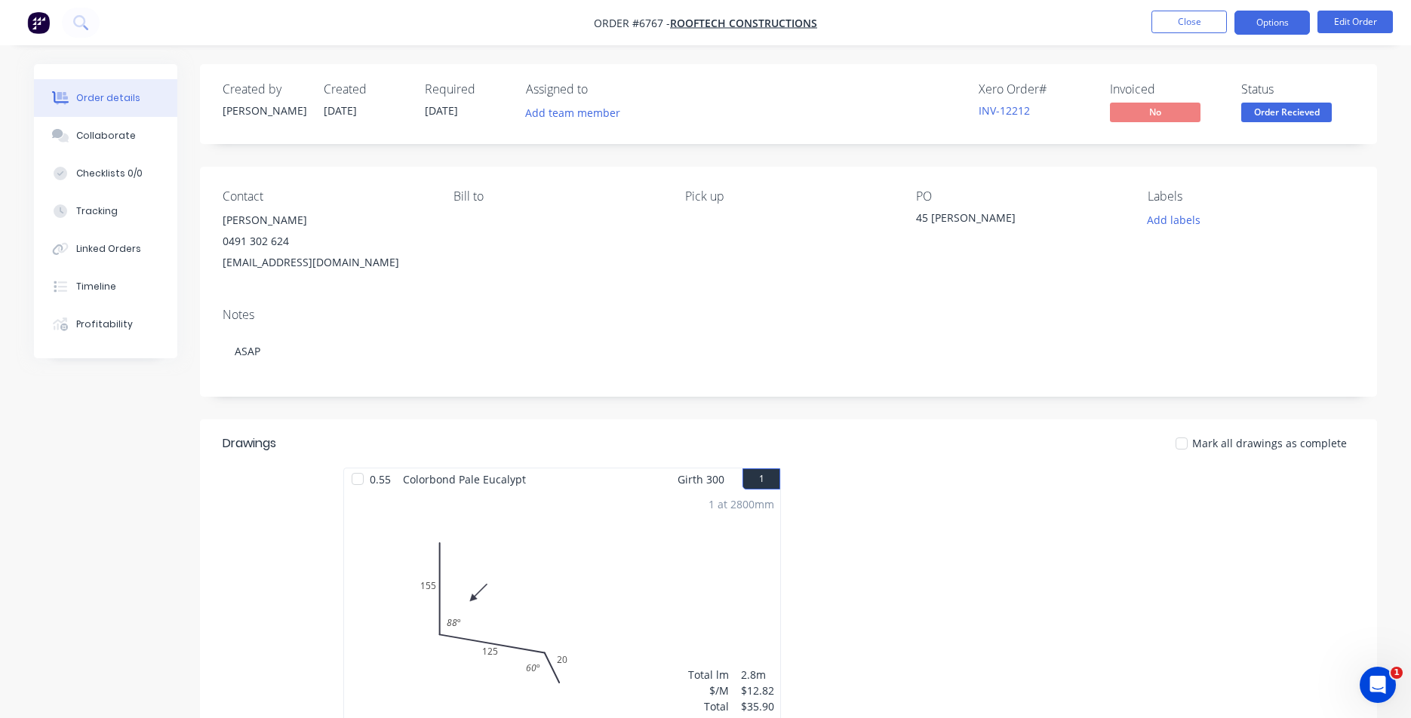
click at [1269, 32] on button "Options" at bounding box center [1272, 23] width 75 height 24
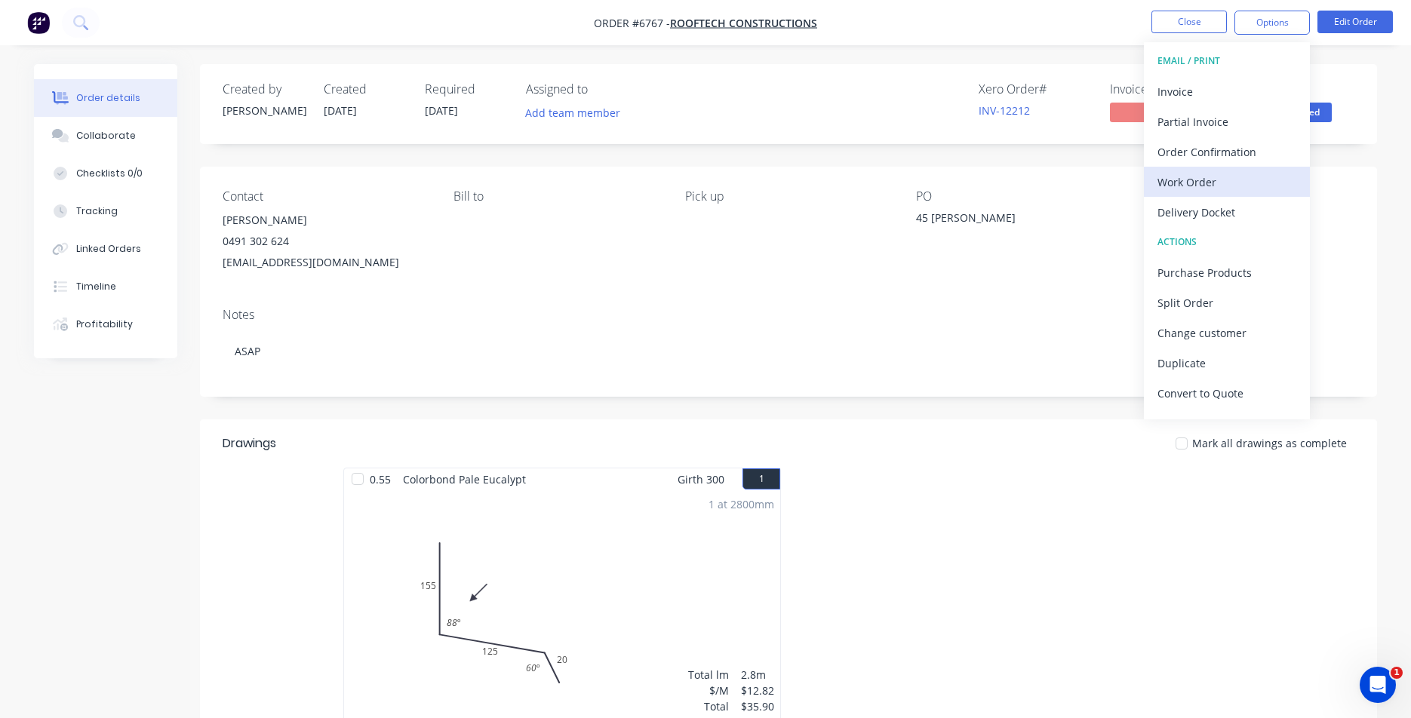
click at [1207, 171] on div "Work Order" at bounding box center [1227, 182] width 139 height 22
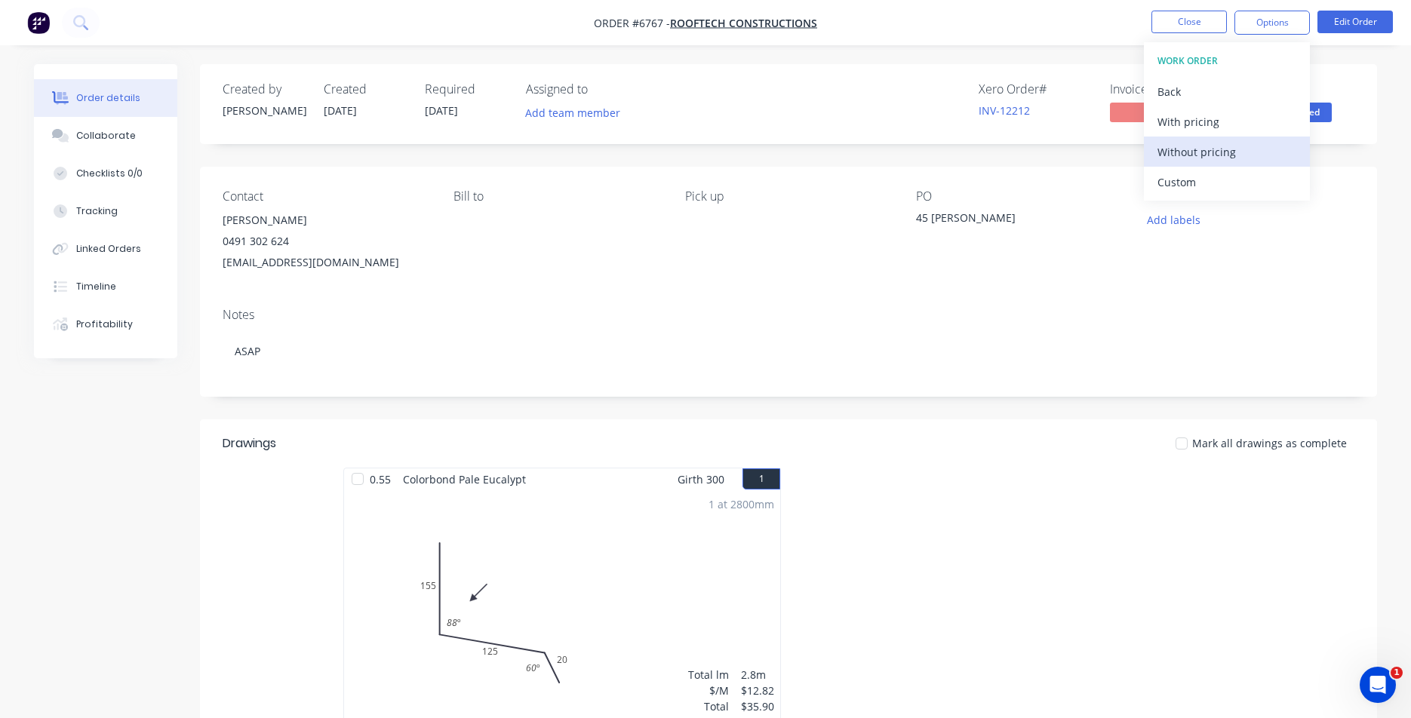
click at [1174, 149] on div "Without pricing" at bounding box center [1227, 152] width 139 height 22
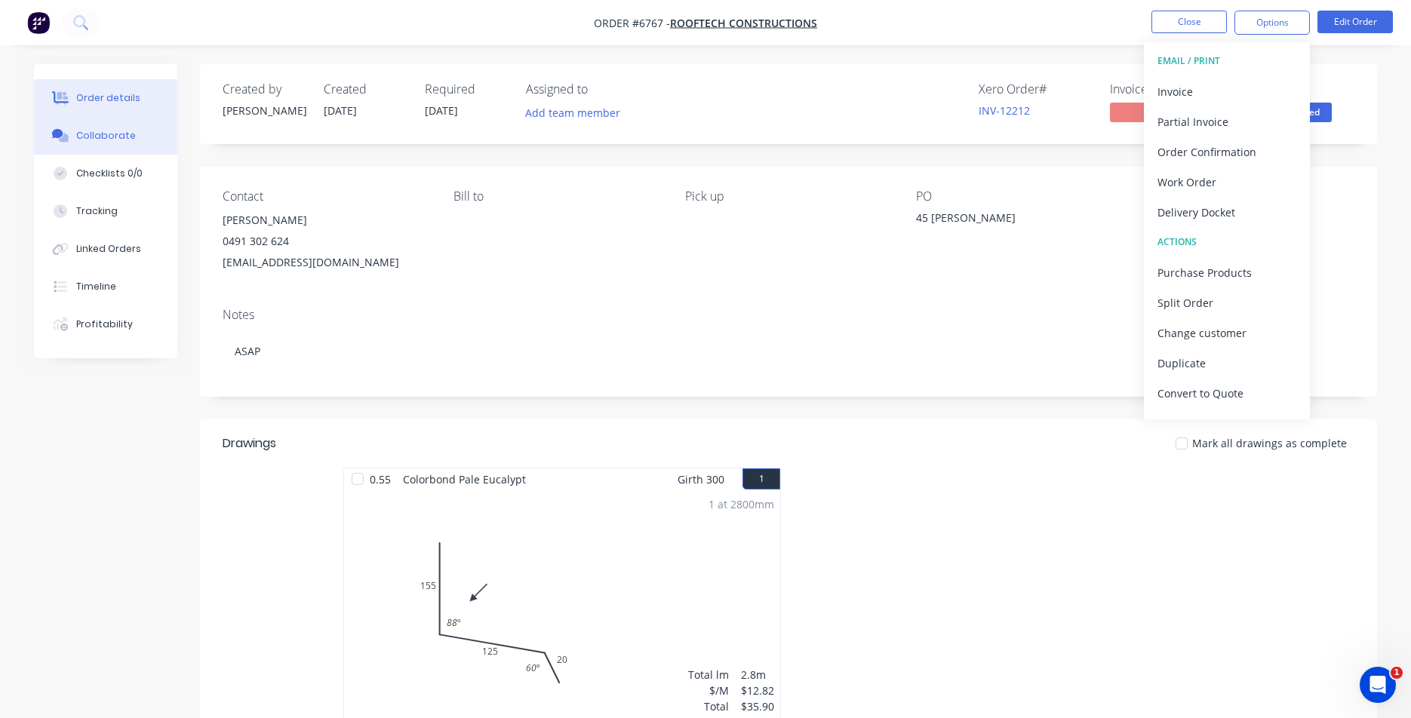
click at [74, 146] on button "Collaborate" at bounding box center [105, 136] width 143 height 38
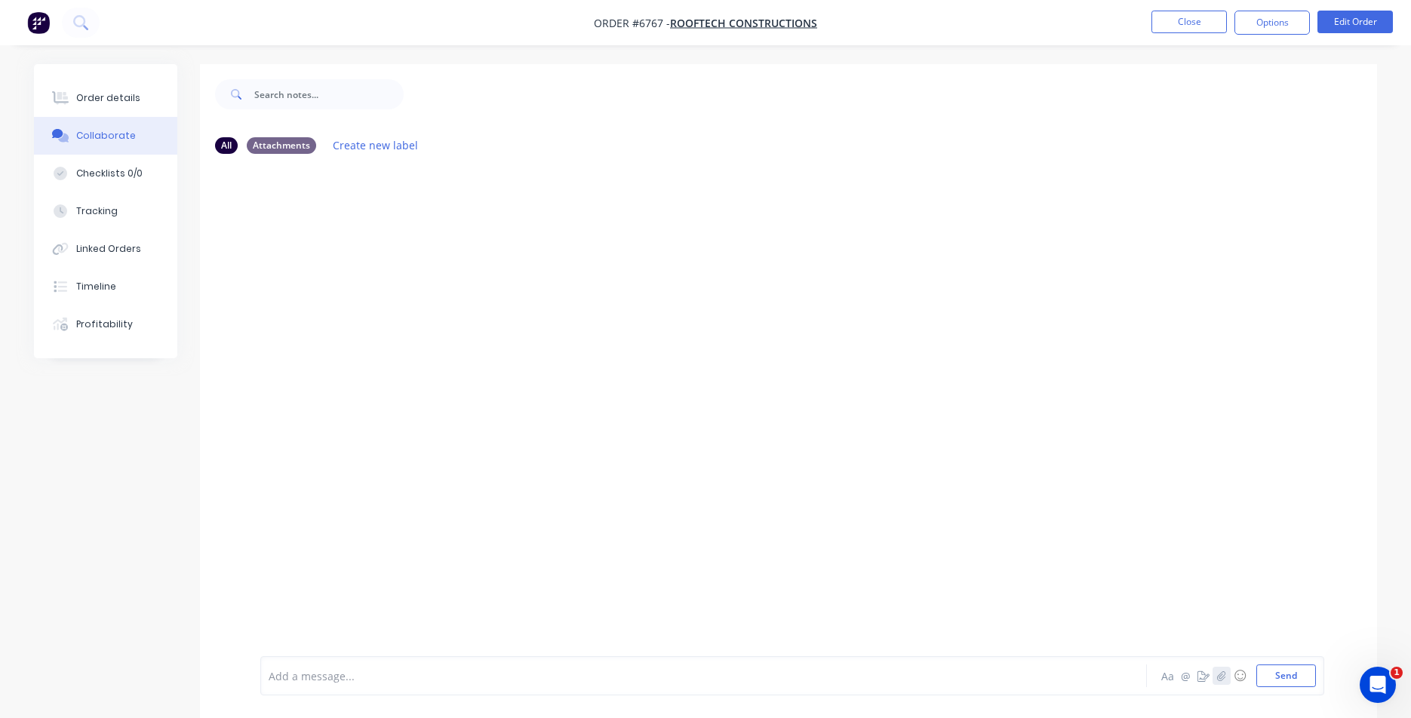
click at [1224, 675] on icon "button" at bounding box center [1221, 676] width 9 height 11
click at [1304, 687] on div "Add a message... Aa @ ☺ Send" at bounding box center [792, 638] width 1064 height 116
click at [1289, 679] on button "Send" at bounding box center [1287, 676] width 60 height 23
click at [1219, 28] on button "Close" at bounding box center [1189, 22] width 75 height 23
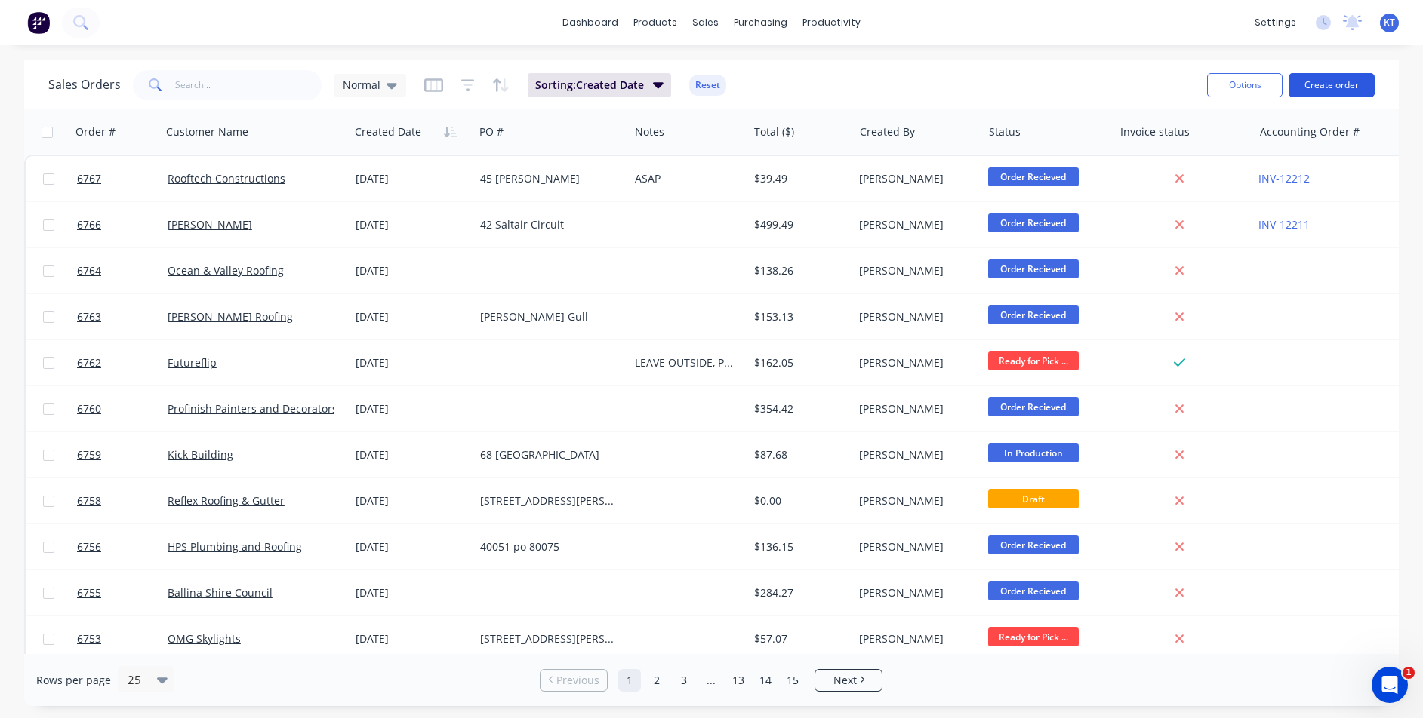
click at [1306, 87] on button "Create order" at bounding box center [1331, 85] width 86 height 24
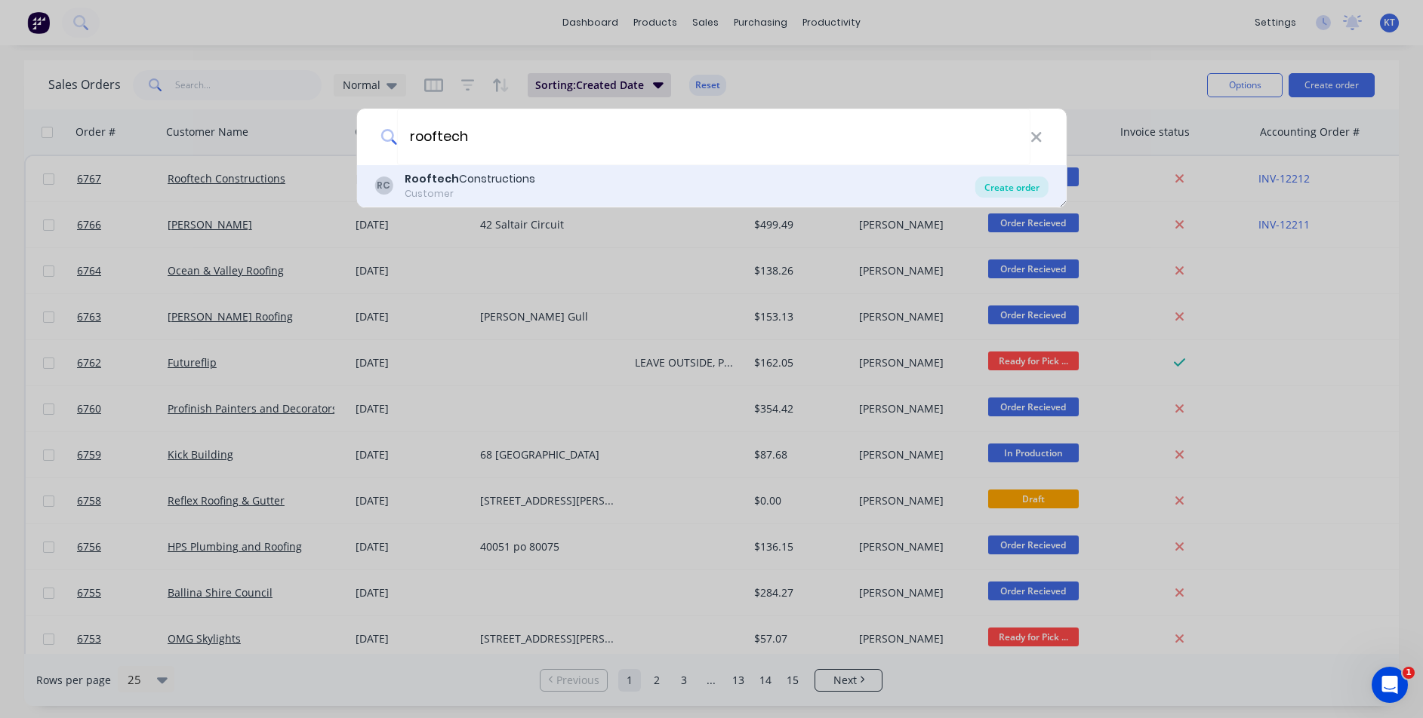
type input "rooftech"
click at [998, 191] on div "Create order" at bounding box center [1011, 187] width 73 height 21
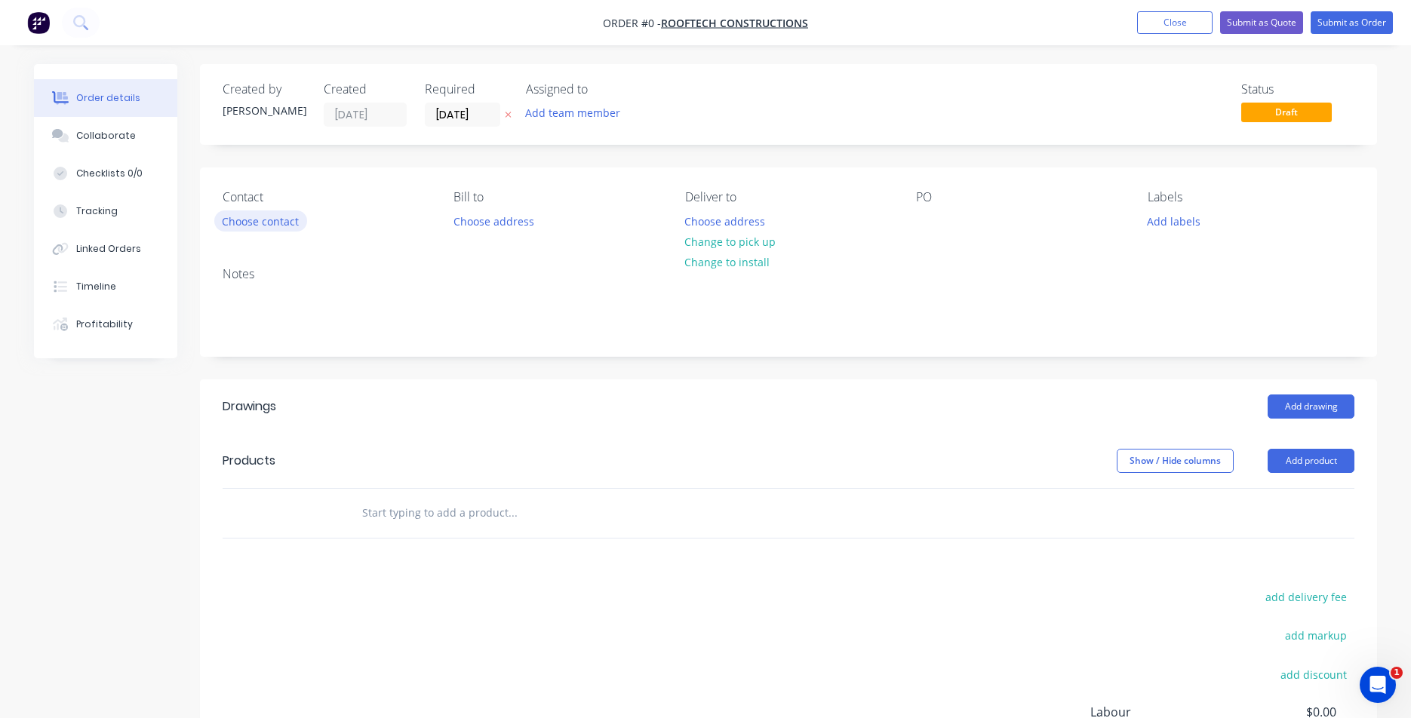
click at [254, 217] on button "Choose contact" at bounding box center [260, 221] width 93 height 20
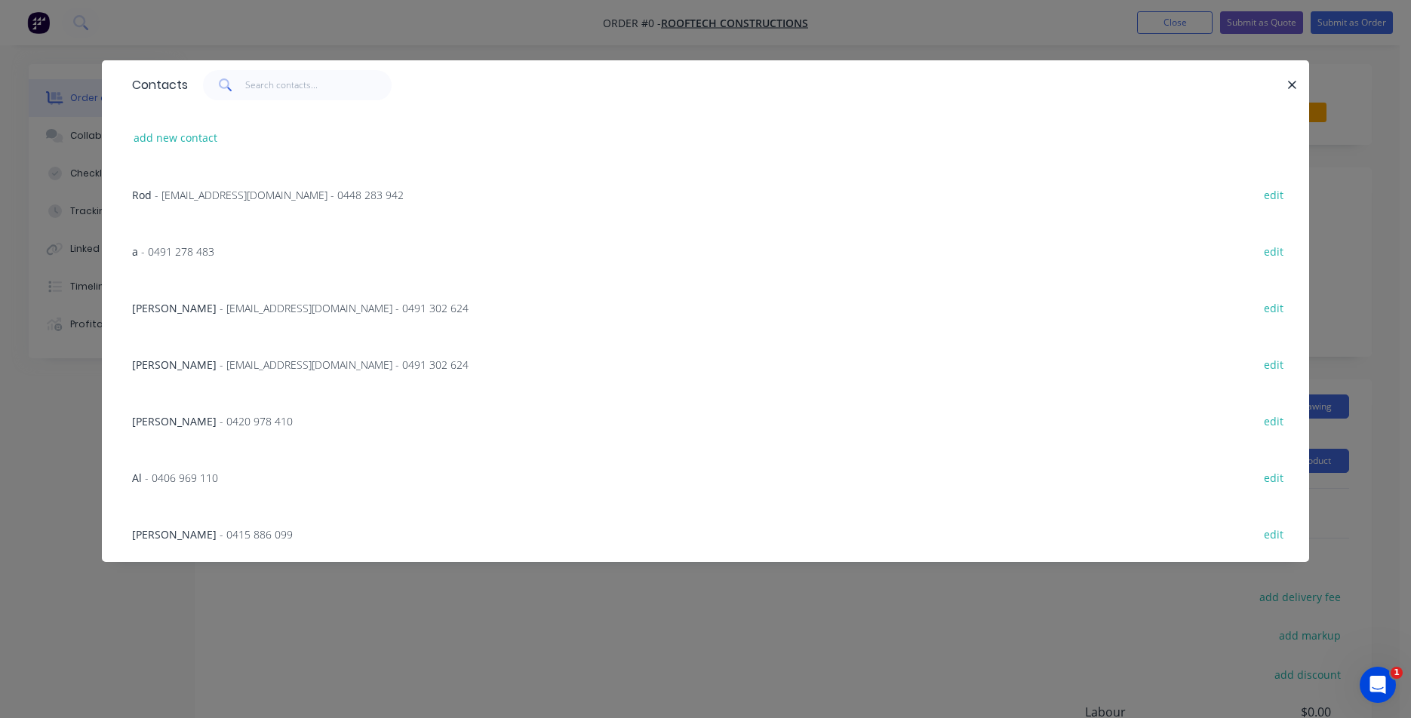
click at [241, 315] on span "- [EMAIL_ADDRESS][DOMAIN_NAME] - 0491 302 624" at bounding box center [344, 308] width 249 height 14
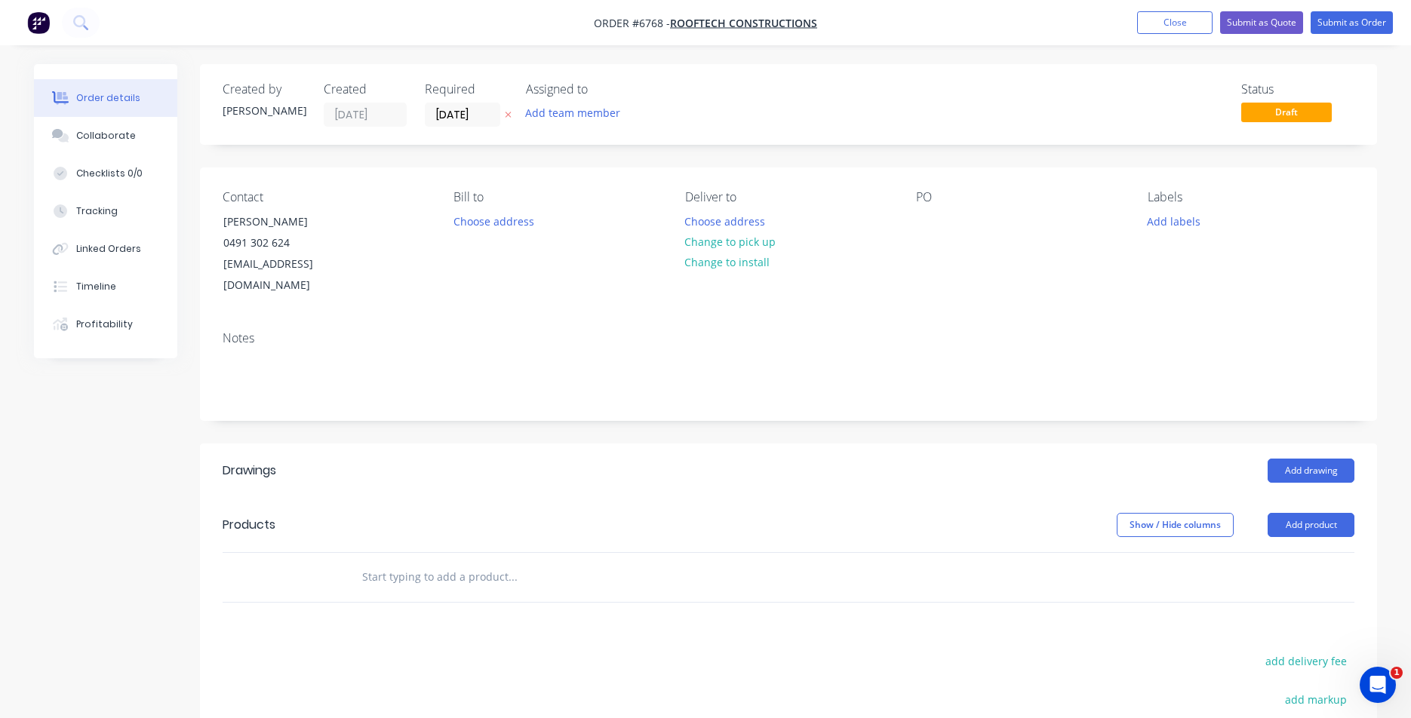
click at [719, 245] on button "Change to pick up" at bounding box center [730, 242] width 107 height 20
click at [918, 214] on div at bounding box center [928, 222] width 24 height 22
click at [1312, 459] on button "Add drawing" at bounding box center [1311, 471] width 87 height 24
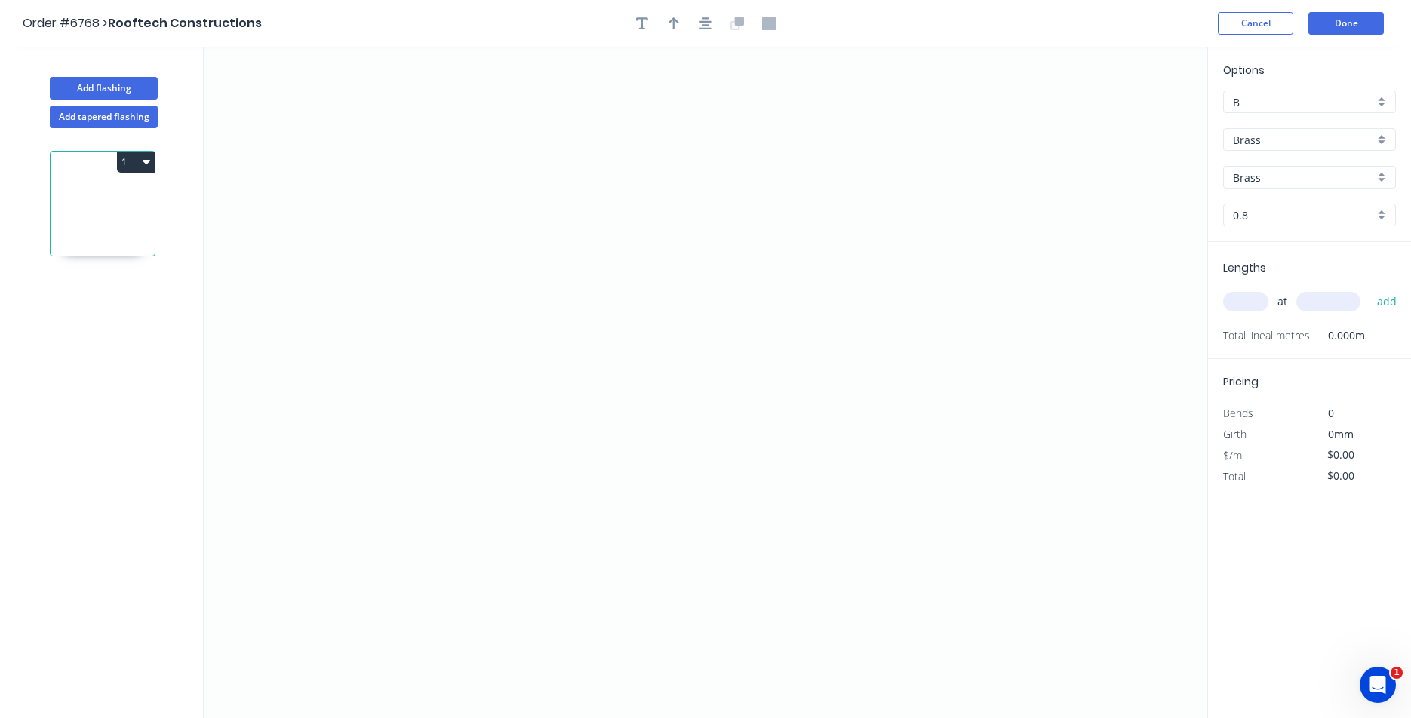
click at [1235, 146] on input "Brass" at bounding box center [1303, 140] width 141 height 16
click at [1259, 199] on div "Colorbond" at bounding box center [1309, 195] width 171 height 26
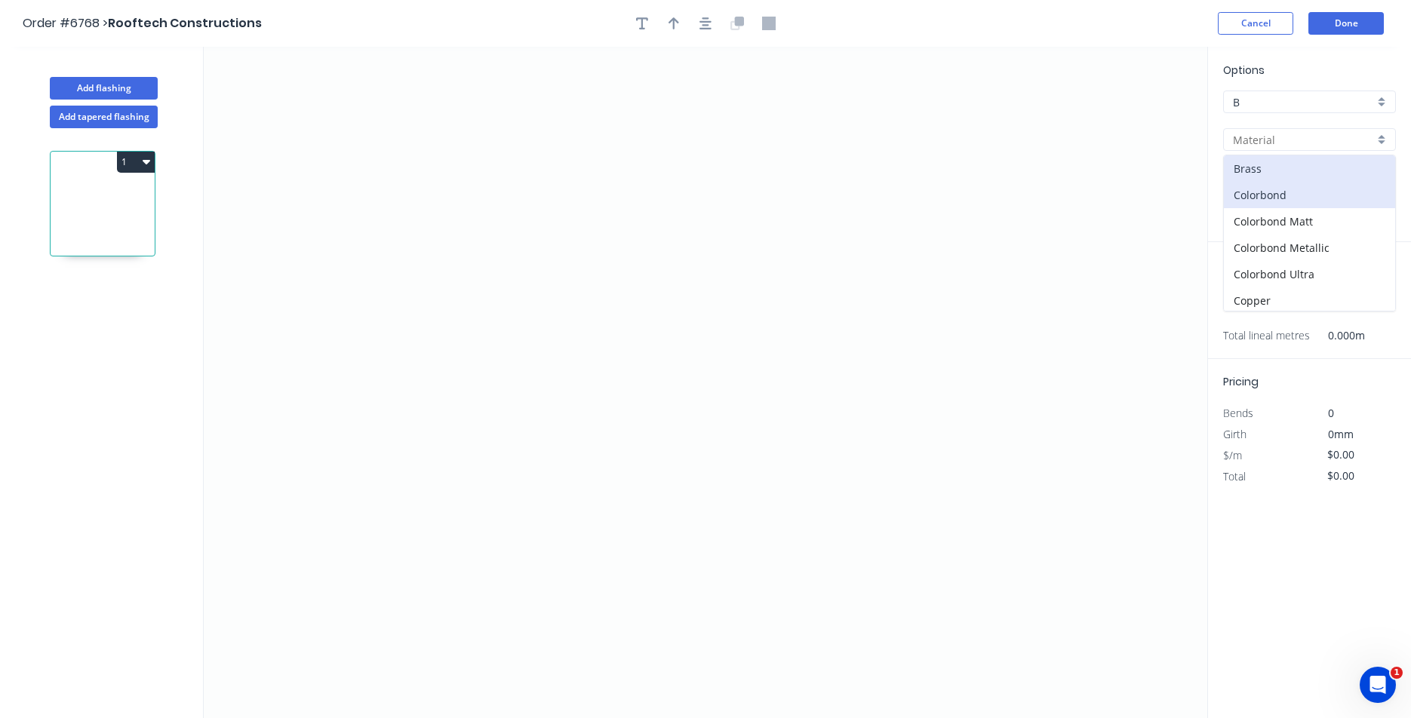
type input "Colorbond"
type input "Basalt"
type input "0.55"
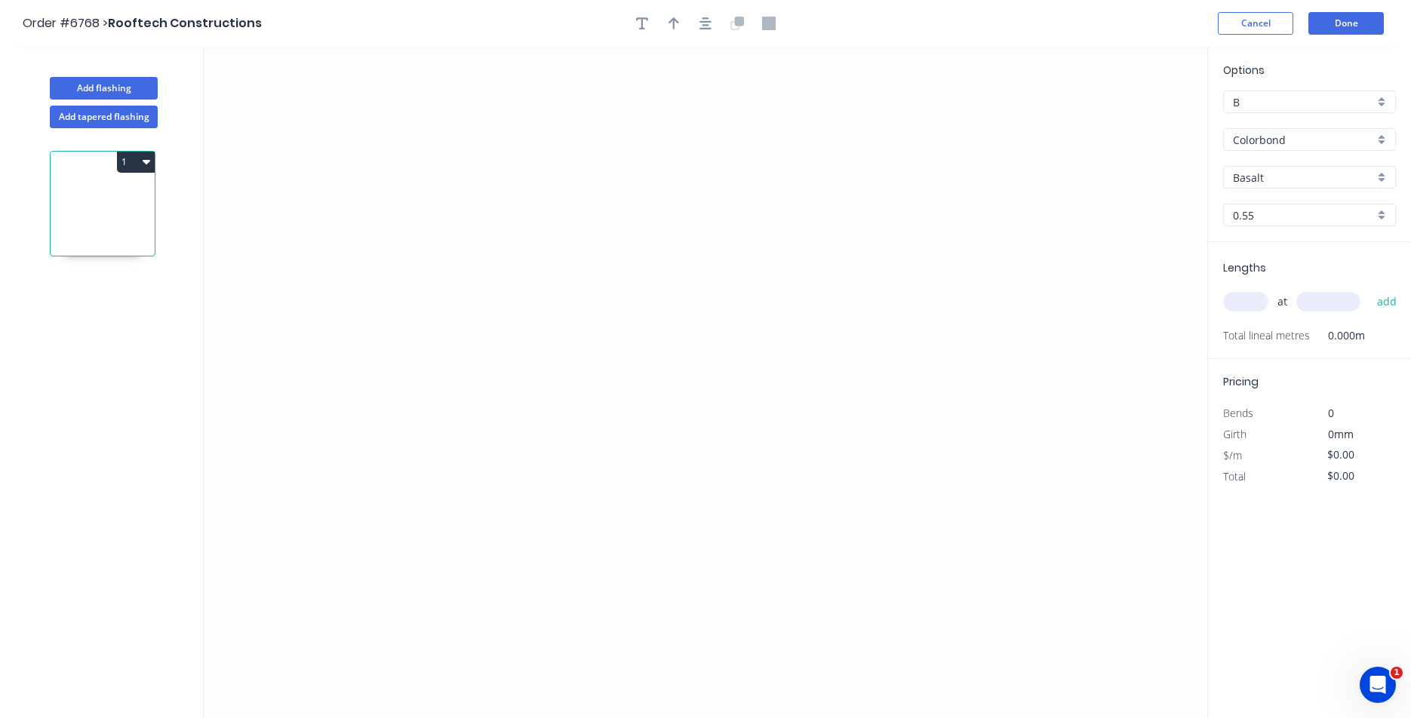
click at [1254, 182] on input "Basalt" at bounding box center [1303, 178] width 141 height 16
click at [1274, 255] on div "[PERSON_NAME]" at bounding box center [1309, 251] width 171 height 26
type input "[PERSON_NAME]"
click at [512, 435] on icon "0" at bounding box center [706, 383] width 1004 height 672
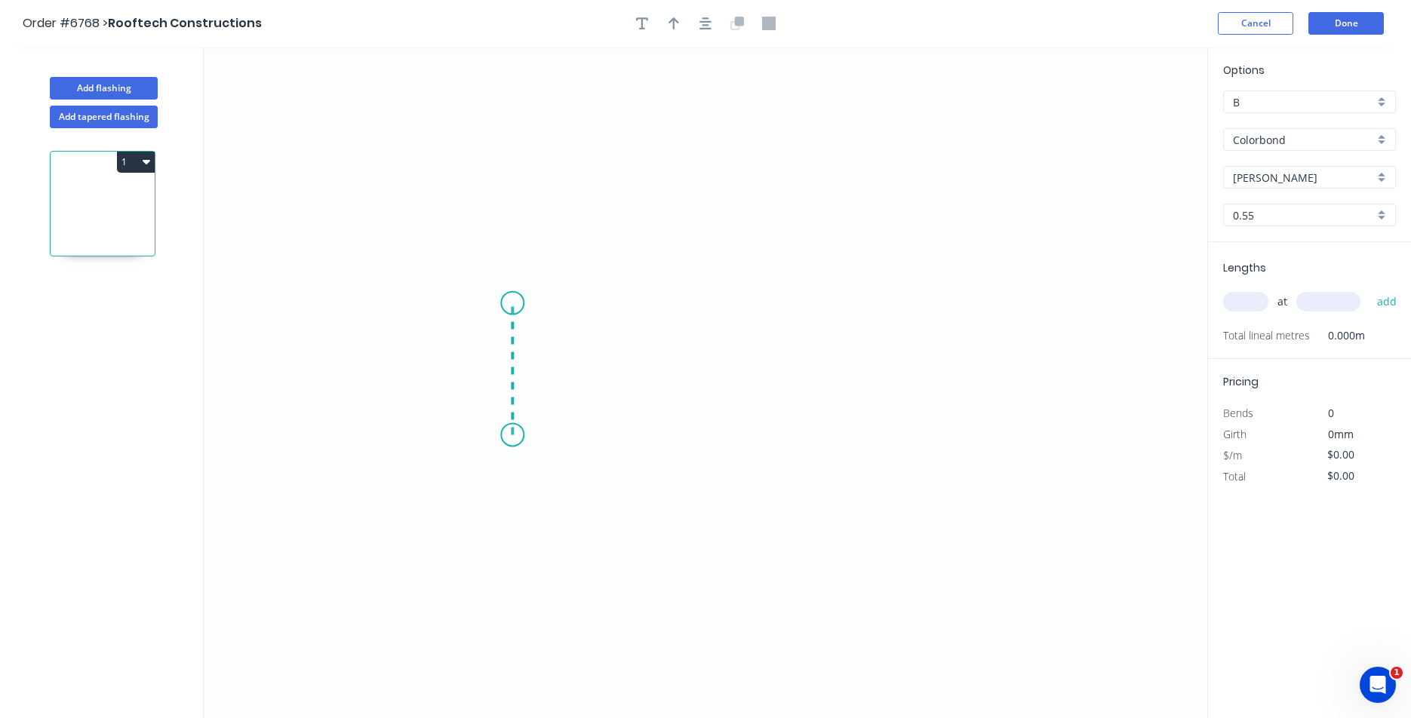
click at [517, 303] on icon "0" at bounding box center [706, 383] width 1004 height 672
click at [608, 306] on icon "0 ?" at bounding box center [706, 383] width 1004 height 672
click at [608, 343] on icon "0 ? ?" at bounding box center [706, 383] width 1004 height 672
click at [699, 18] on button "button" at bounding box center [705, 23] width 23 height 23
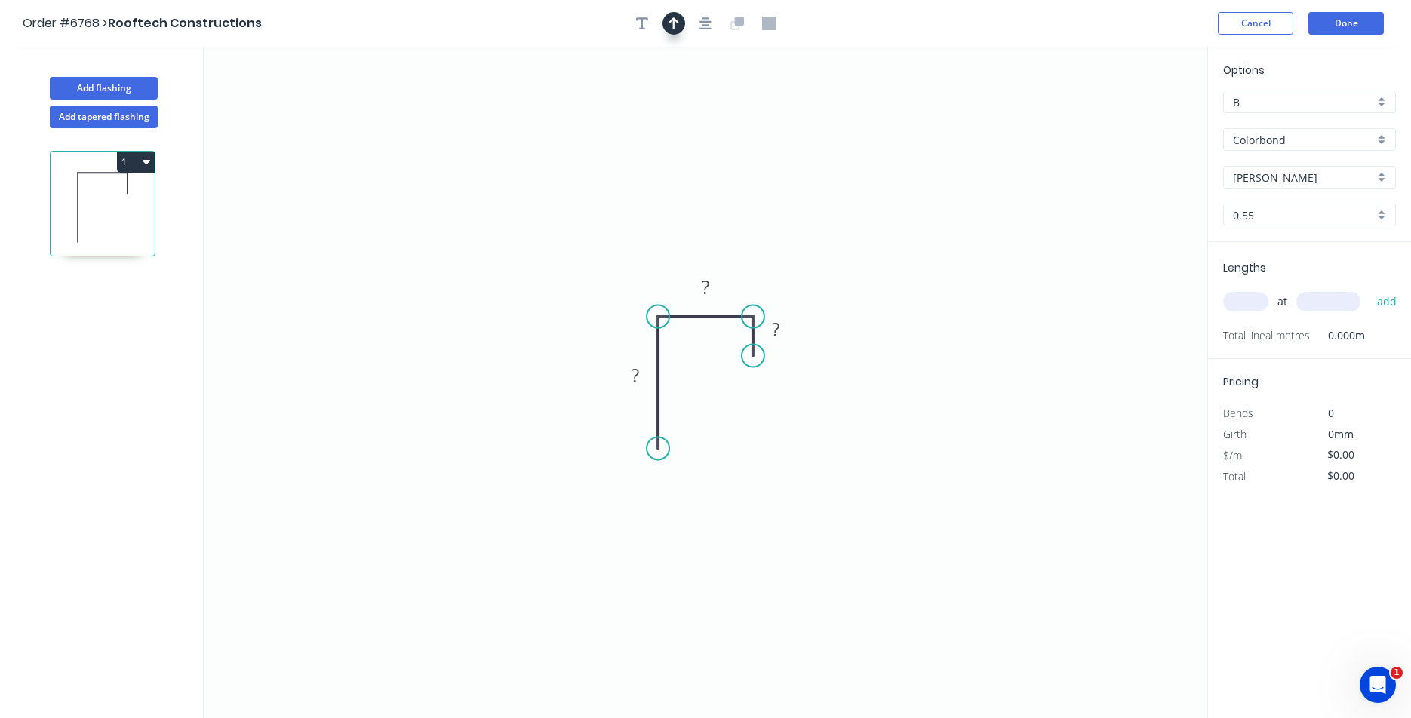
click at [672, 25] on icon "button" at bounding box center [674, 24] width 11 height 14
drag, startPoint x: 1129, startPoint y: 118, endPoint x: 726, endPoint y: 271, distance: 431.1
click at [726, 271] on icon at bounding box center [726, 253] width 14 height 48
click at [777, 327] on tspan "?" at bounding box center [776, 329] width 8 height 25
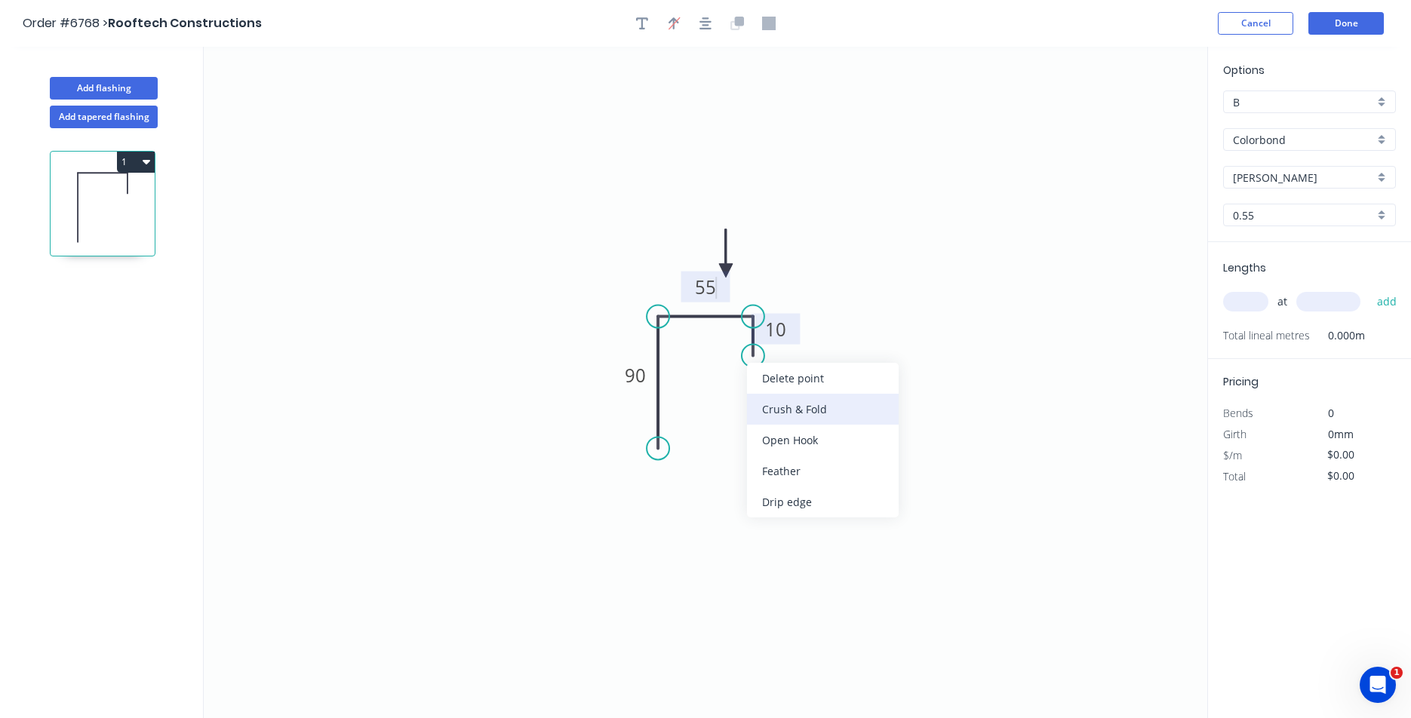
click at [796, 412] on div "Crush & Fold" at bounding box center [823, 409] width 152 height 31
click at [838, 395] on div "Flip bend" at bounding box center [832, 404] width 152 height 31
drag, startPoint x: 807, startPoint y: 329, endPoint x: 762, endPoint y: 402, distance: 86.1
click at [762, 402] on rect at bounding box center [734, 409] width 60 height 31
click at [756, 401] on tspan "10" at bounding box center [750, 401] width 21 height 25
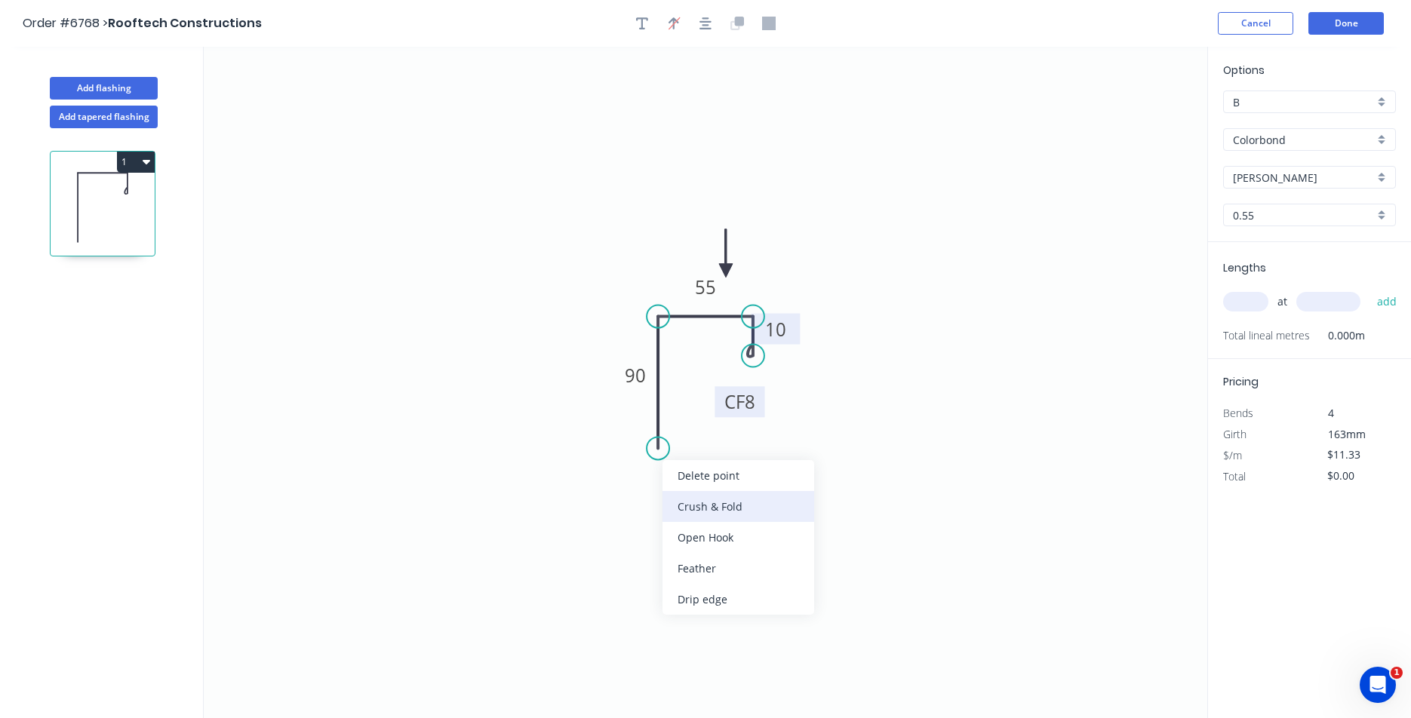
click at [689, 502] on div "Crush & Fold" at bounding box center [739, 506] width 152 height 31
type input "$12.81"
click at [647, 423] on tspan "10" at bounding box center [636, 421] width 21 height 25
click at [1258, 294] on input "text" at bounding box center [1245, 302] width 45 height 20
type input "2"
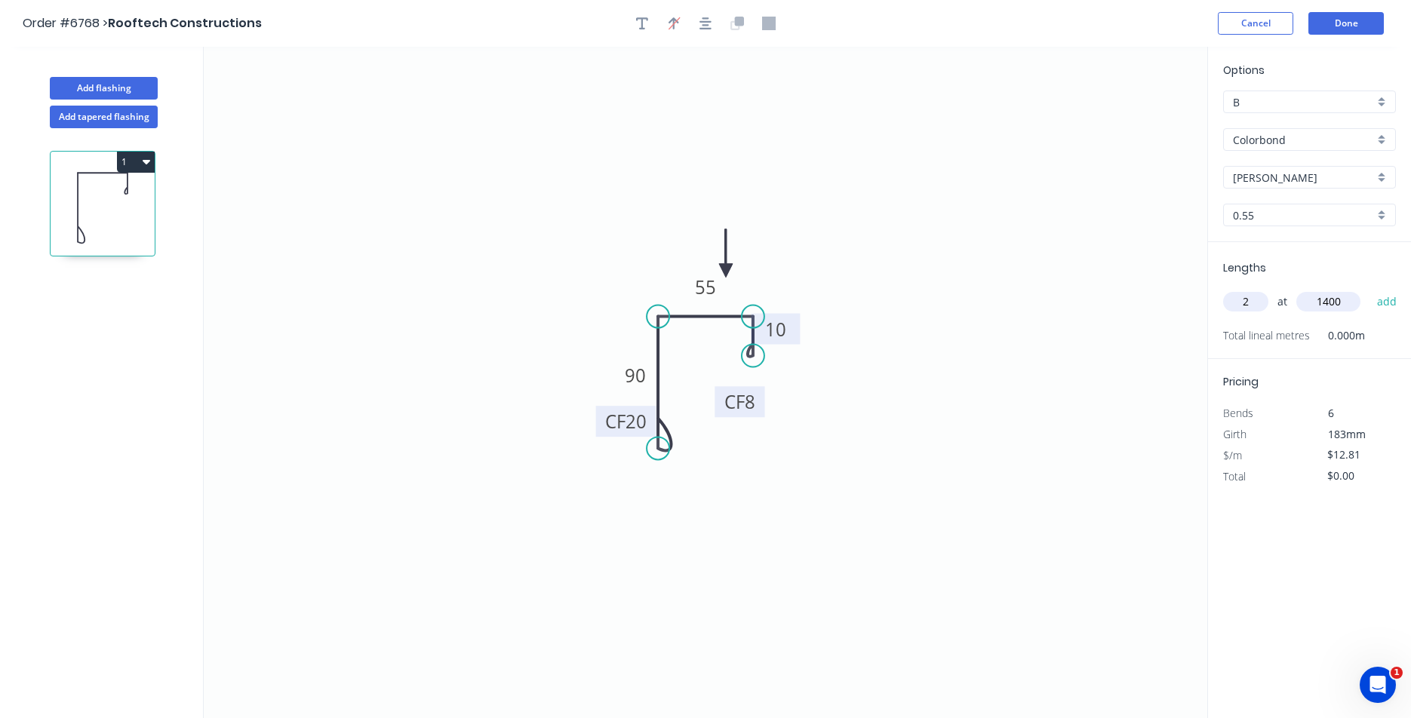
type input "1400"
click at [1370, 289] on button "add" at bounding box center [1387, 302] width 35 height 26
type input "$35.87"
click at [118, 84] on button "Add flashing" at bounding box center [104, 88] width 108 height 23
type input "$0.00"
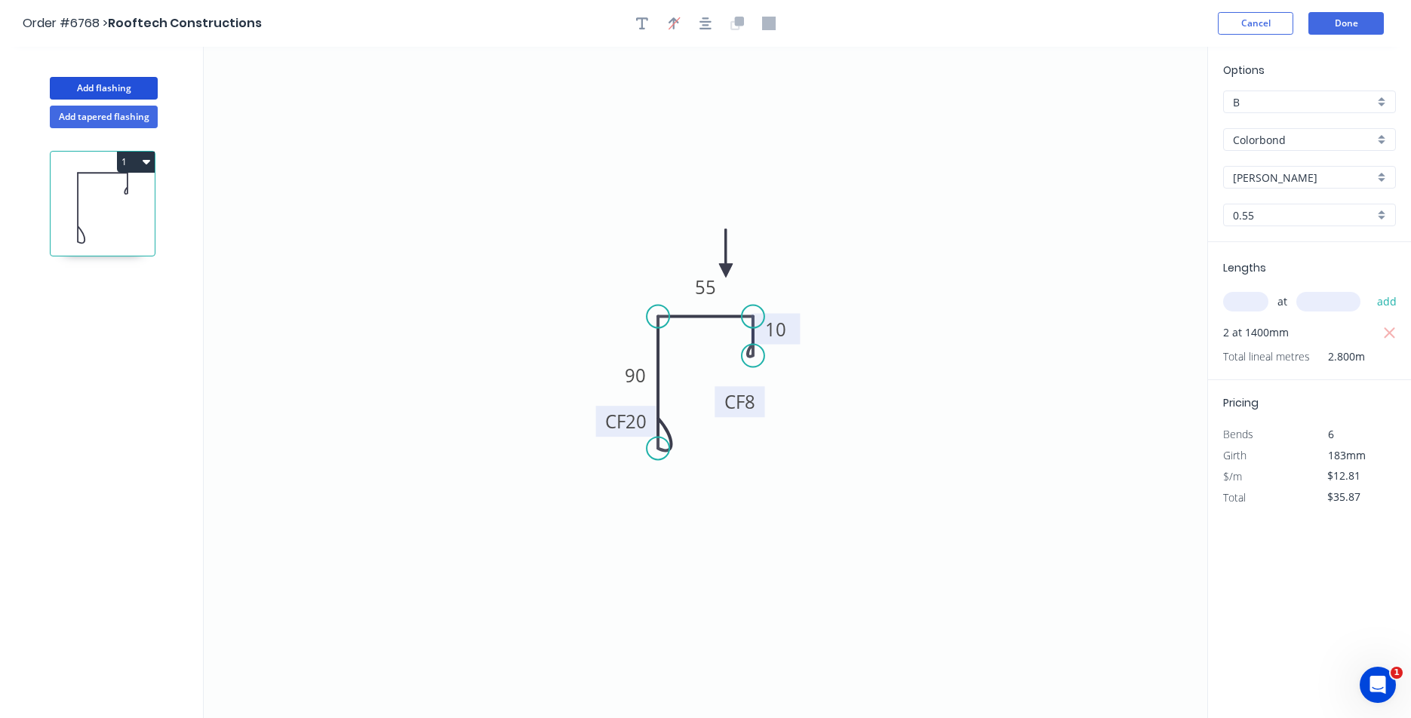
type input "$0.00"
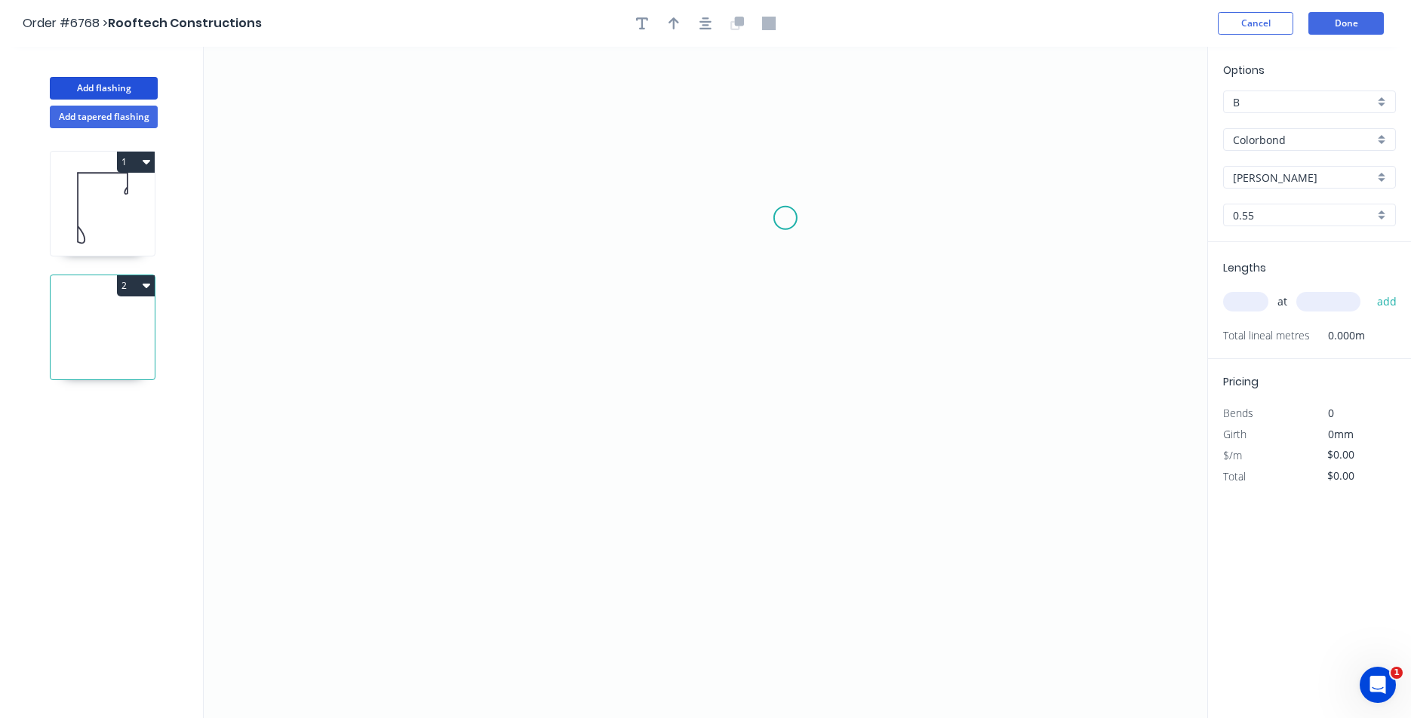
click at [786, 218] on icon "0" at bounding box center [706, 383] width 1004 height 672
click at [678, 218] on icon "0" at bounding box center [706, 383] width 1004 height 672
click at [680, 477] on icon "0 ?" at bounding box center [706, 383] width 1004 height 672
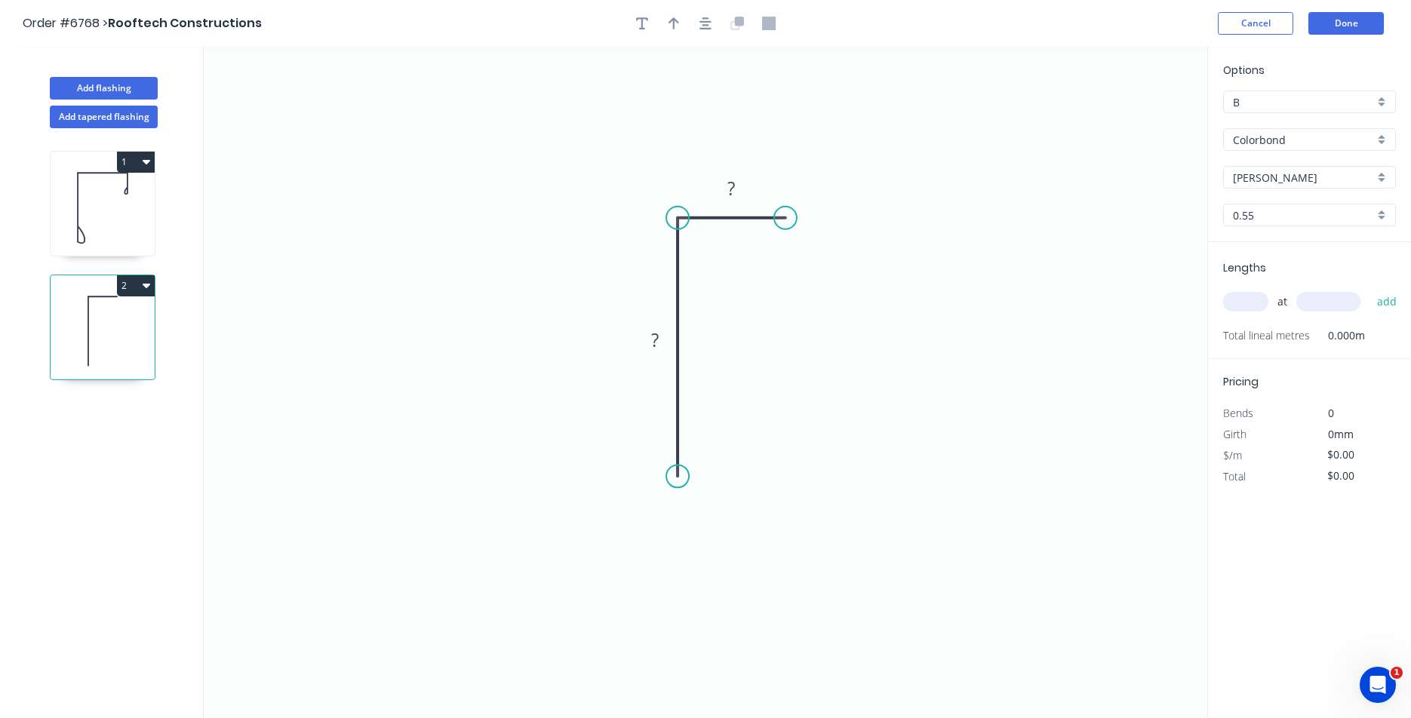
click at [689, 24] on div at bounding box center [705, 23] width 158 height 23
drag, startPoint x: 698, startPoint y: 23, endPoint x: 678, endPoint y: 26, distance: 20.6
click at [699, 23] on button "button" at bounding box center [705, 23] width 23 height 23
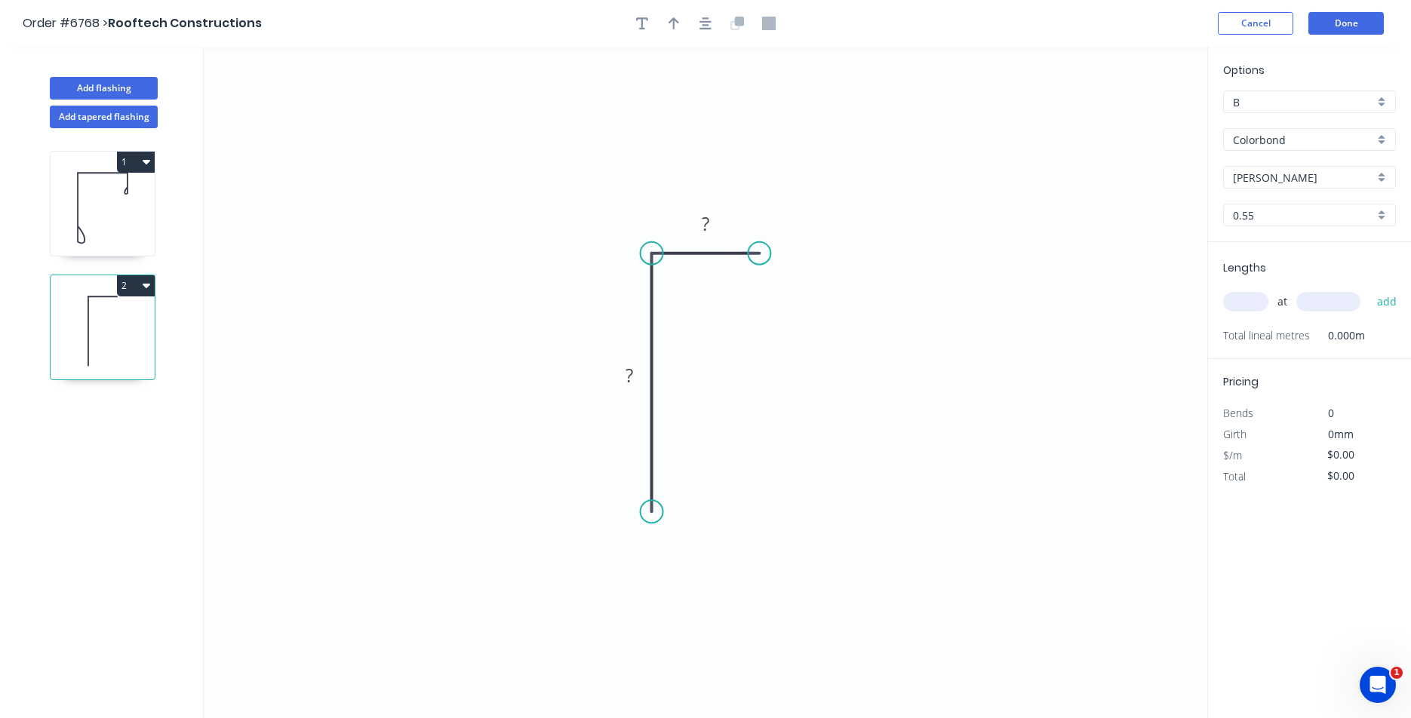
click at [660, 26] on div at bounding box center [705, 23] width 158 height 23
drag, startPoint x: 670, startPoint y: 25, endPoint x: 1050, endPoint y: 26, distance: 379.6
click at [676, 25] on icon "button" at bounding box center [674, 24] width 11 height 14
drag, startPoint x: 1131, startPoint y: 118, endPoint x: 627, endPoint y: 224, distance: 515.2
click at [627, 224] on icon at bounding box center [627, 207] width 14 height 48
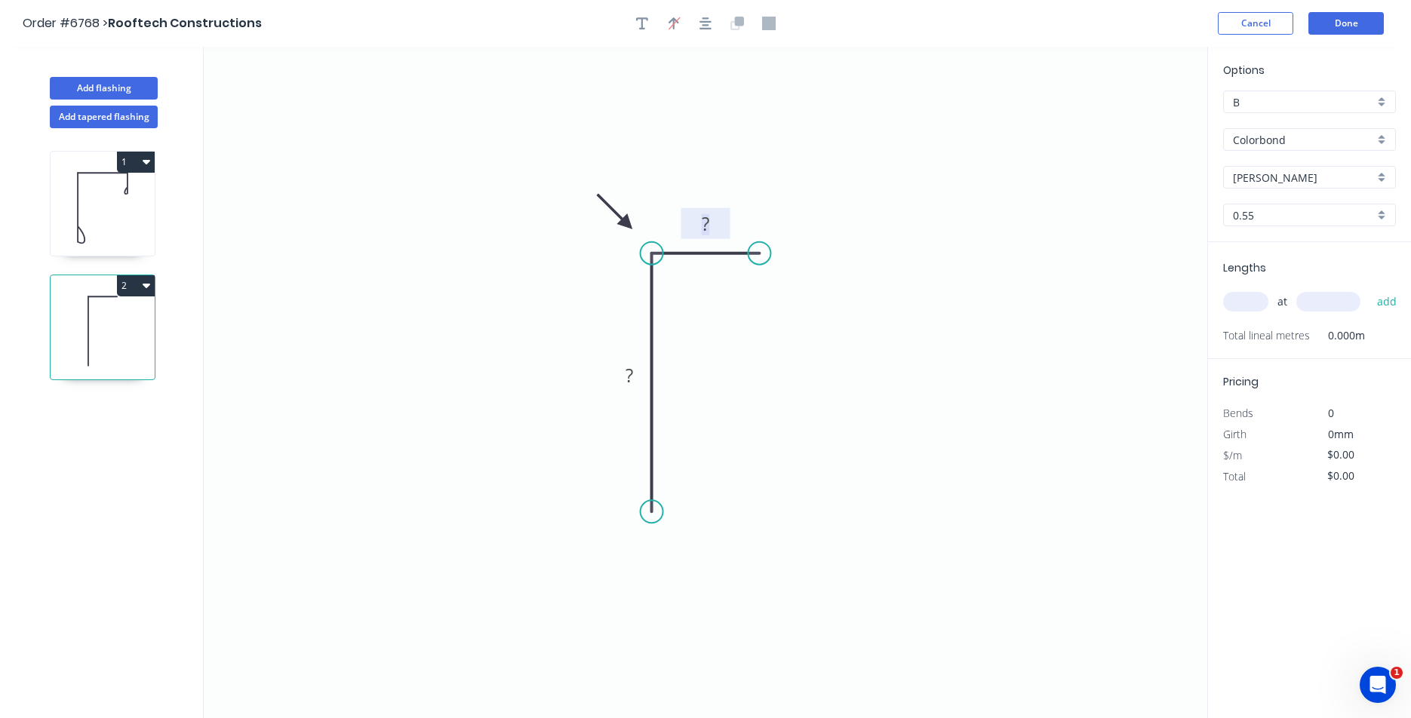
click at [711, 225] on rect at bounding box center [706, 224] width 30 height 21
click at [1005, 308] on icon "0 45 15" at bounding box center [706, 383] width 1004 height 672
click at [718, 563] on div "Crush & Fold" at bounding box center [739, 558] width 152 height 31
click at [631, 491] on tspan "10" at bounding box center [630, 484] width 21 height 25
click at [777, 299] on div "Crush & Fold" at bounding box center [842, 307] width 152 height 31
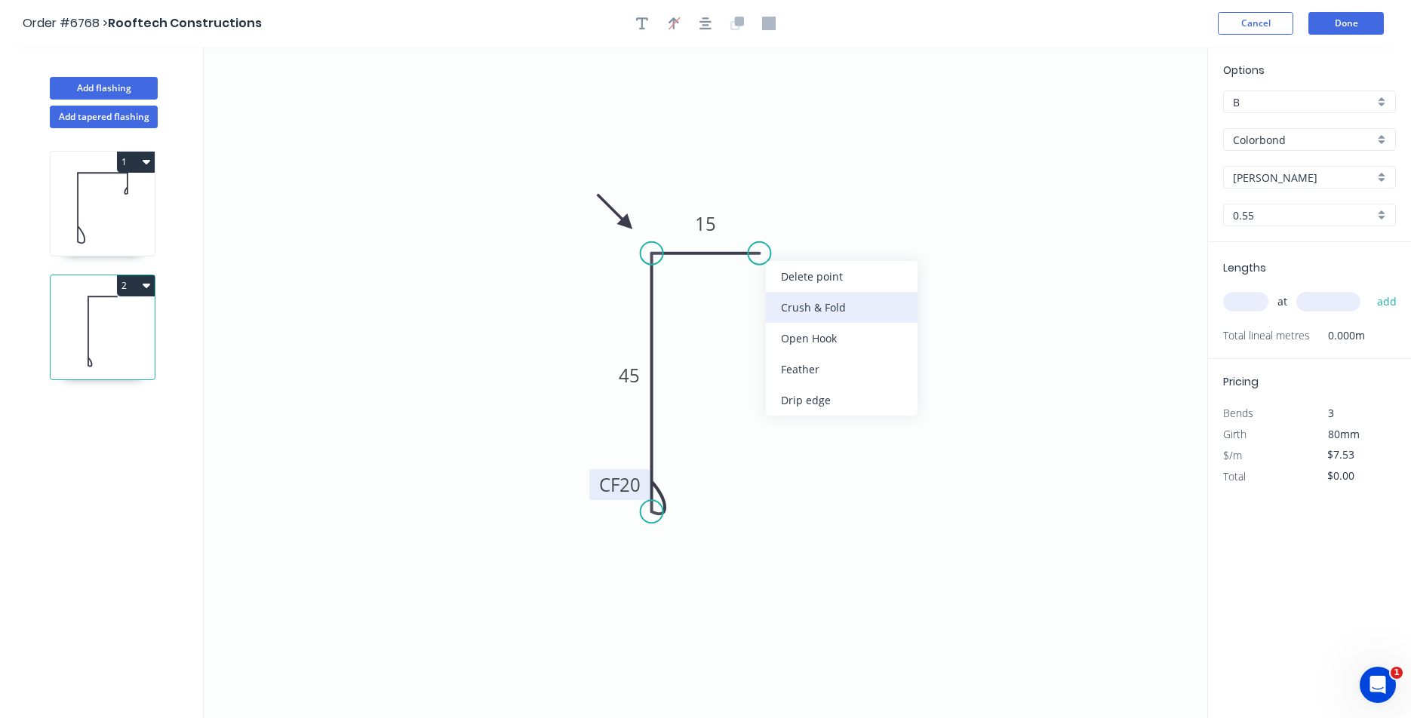
type input "$9.03"
click at [804, 309] on div "Flip bend" at bounding box center [837, 306] width 152 height 31
click at [1256, 307] on input "text" at bounding box center [1245, 302] width 45 height 20
type input "6"
type input "1400"
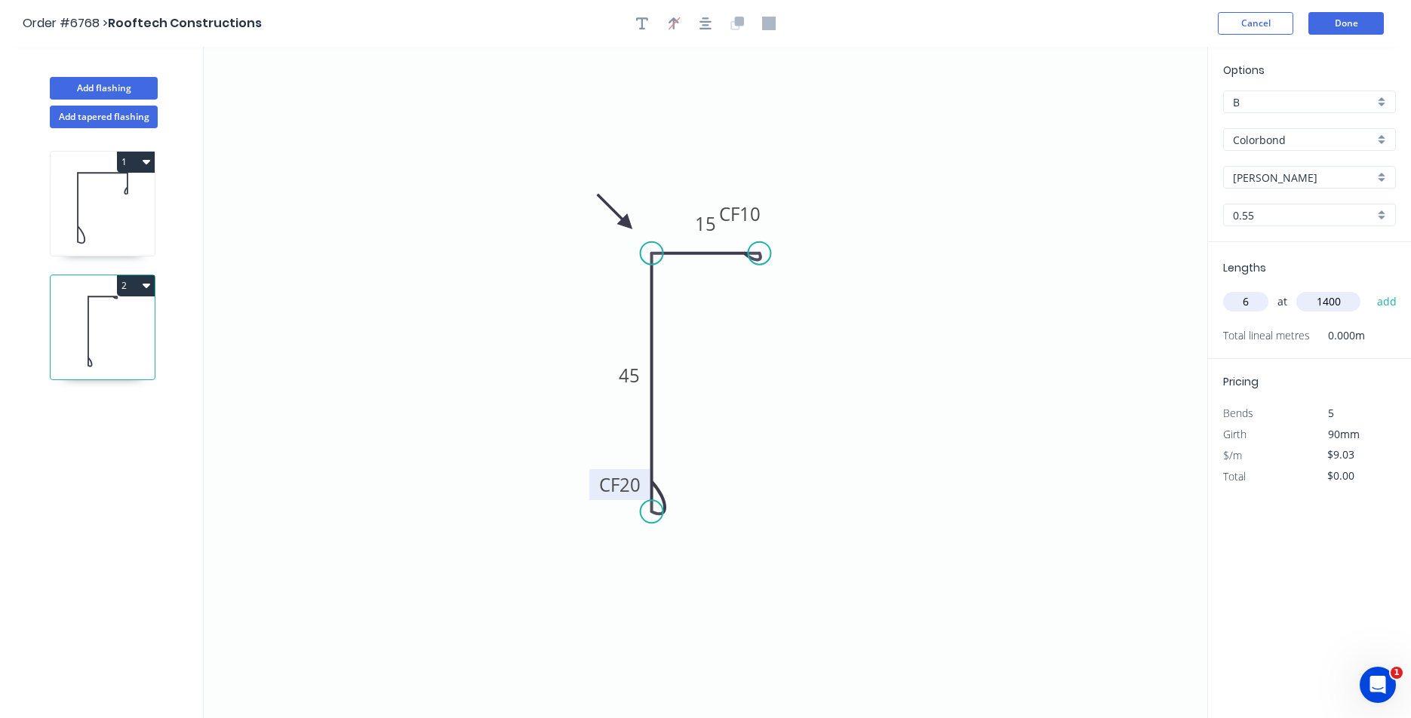
click at [1370, 289] on button "add" at bounding box center [1387, 302] width 35 height 26
type input "$75.85"
click at [100, 100] on div "Add tapered flashing" at bounding box center [104, 114] width 198 height 29
click at [100, 91] on button "Add flashing" at bounding box center [104, 88] width 108 height 23
type input "$0.00"
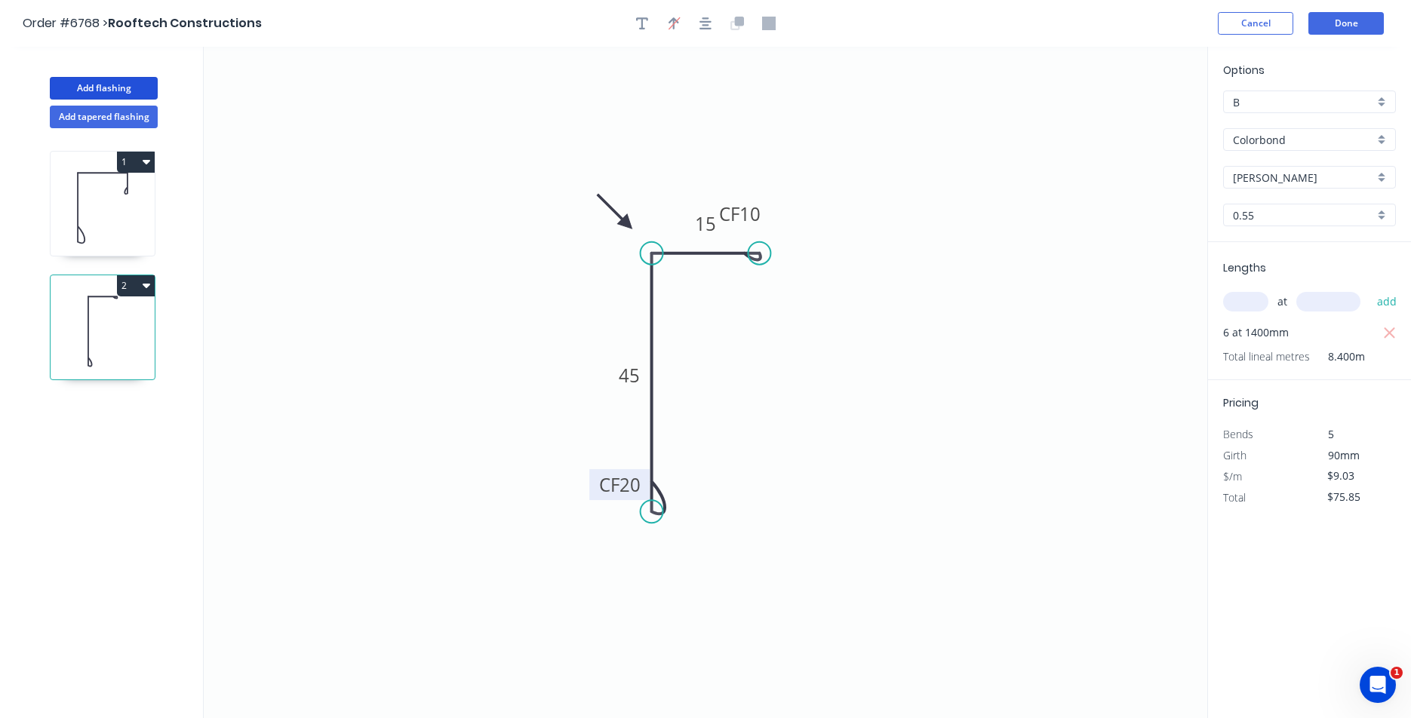
type input "$0.00"
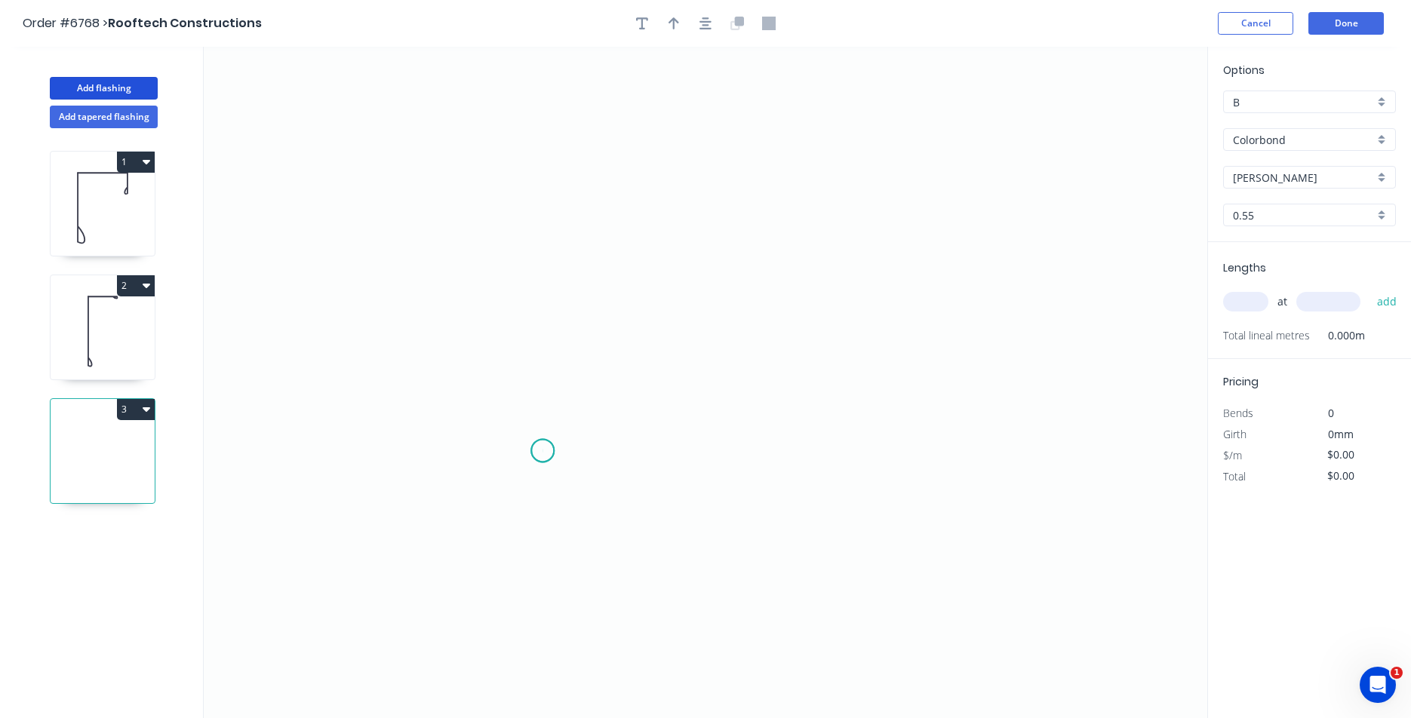
click at [543, 451] on icon "0" at bounding box center [706, 383] width 1004 height 672
click at [731, 449] on icon "0" at bounding box center [706, 383] width 1004 height 672
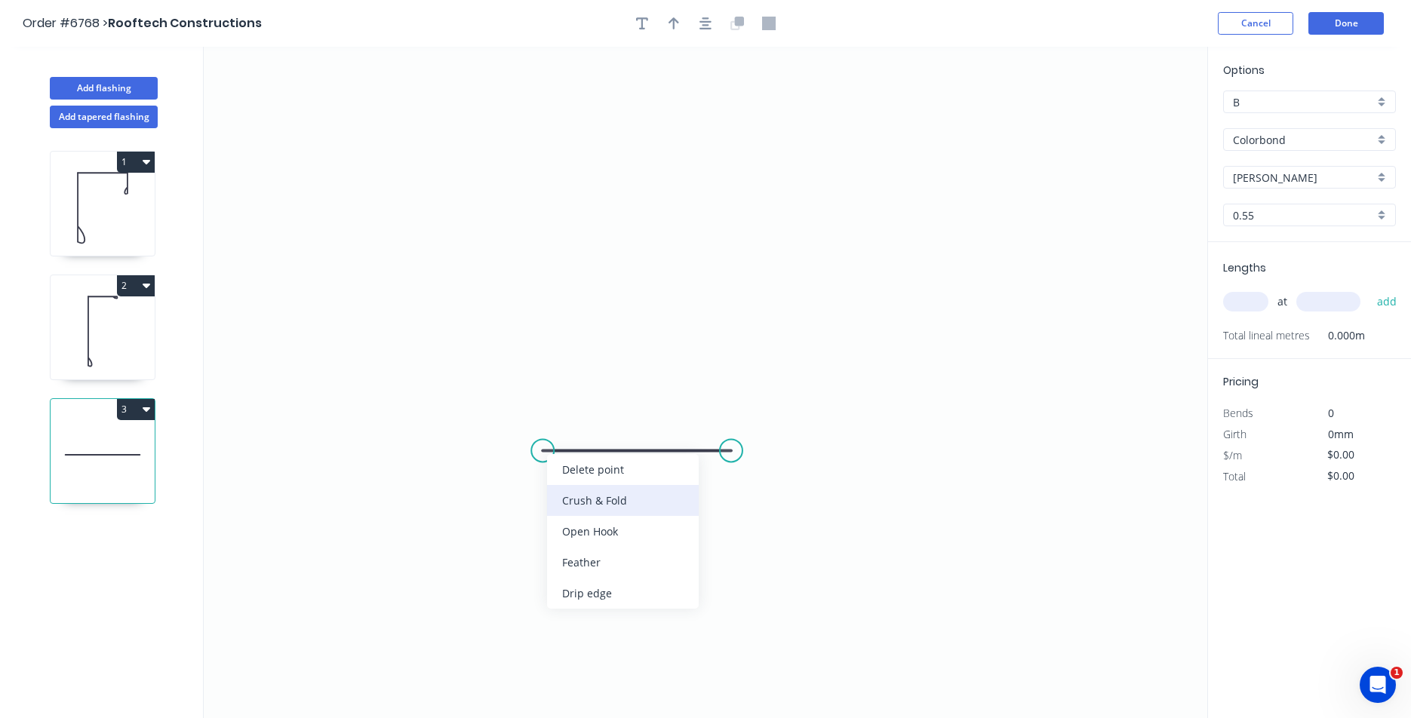
click at [570, 497] on div "Crush & Fold" at bounding box center [623, 500] width 152 height 31
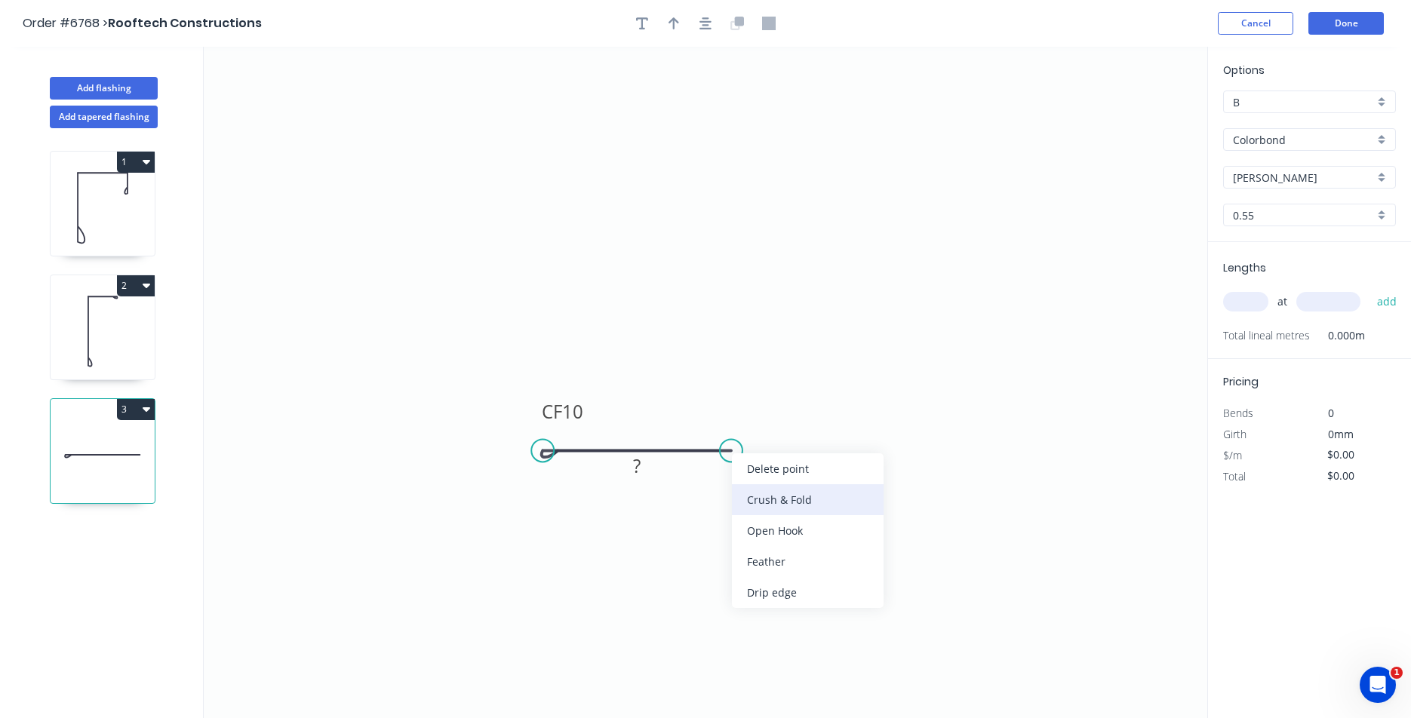
click at [767, 503] on div "Crush & Fold" at bounding box center [808, 499] width 152 height 31
click at [778, 494] on div "Flip bend" at bounding box center [804, 497] width 152 height 31
click at [703, 23] on icon "button" at bounding box center [706, 24] width 12 height 14
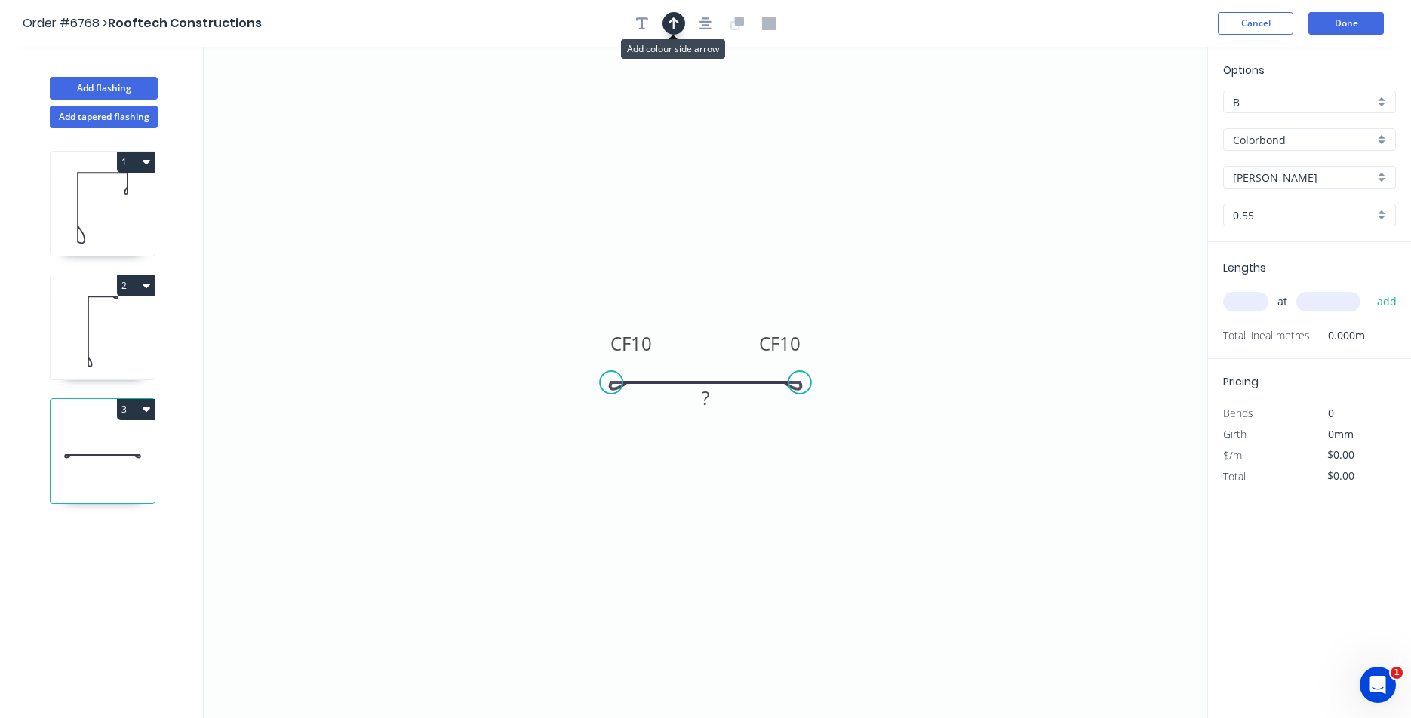
click at [673, 20] on icon "button" at bounding box center [674, 23] width 11 height 12
drag, startPoint x: 1139, startPoint y: 116, endPoint x: 917, endPoint y: 201, distance: 237.4
click at [902, 219] on icon "0 CF 10 CF 10 ?" at bounding box center [706, 383] width 1004 height 672
drag, startPoint x: 1134, startPoint y: 117, endPoint x: 770, endPoint y: 278, distance: 398.0
click at [727, 306] on icon "0 CF 10 CF 10 ?" at bounding box center [706, 383] width 1004 height 672
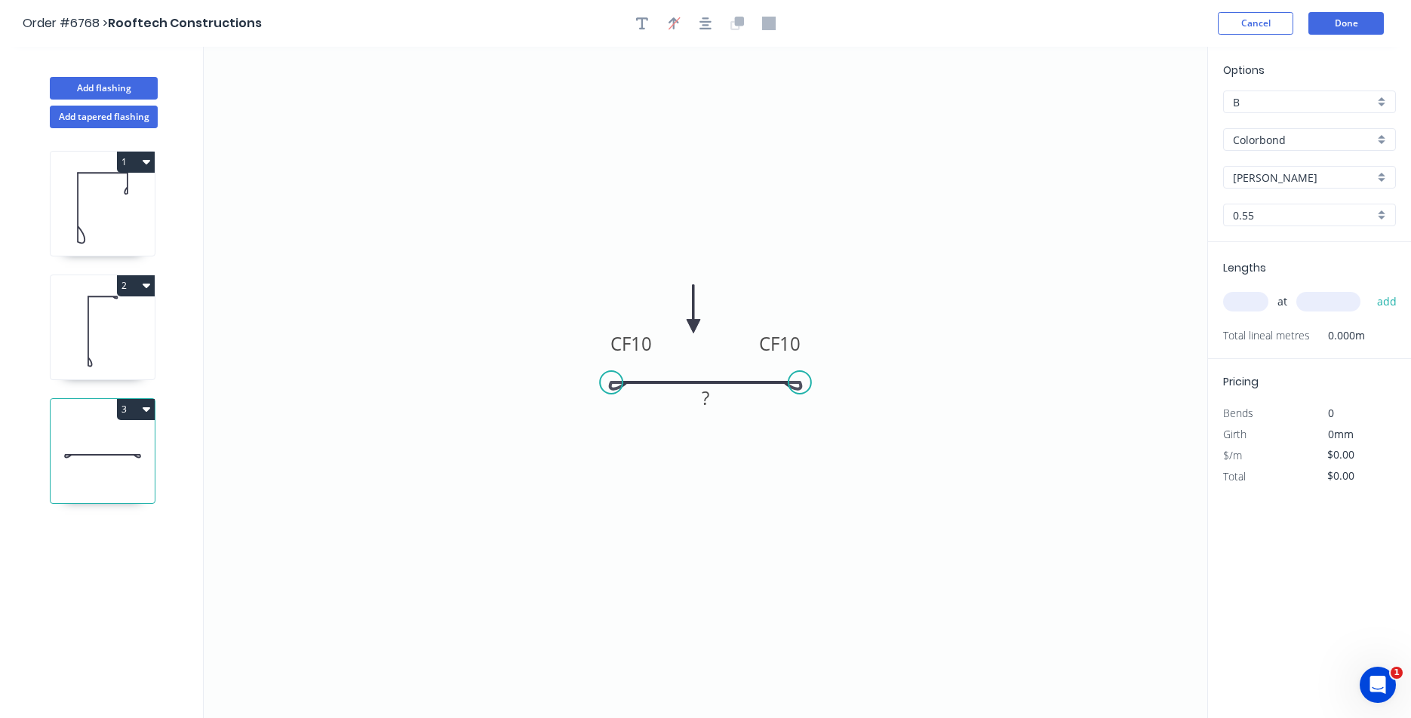
drag, startPoint x: 1130, startPoint y: 121, endPoint x: 696, endPoint y: 331, distance: 482.7
click at [696, 331] on icon at bounding box center [694, 309] width 14 height 48
click at [719, 391] on rect at bounding box center [706, 399] width 30 height 21
click at [802, 340] on rect at bounding box center [780, 343] width 60 height 31
click at [801, 343] on rect at bounding box center [780, 343] width 60 height 31
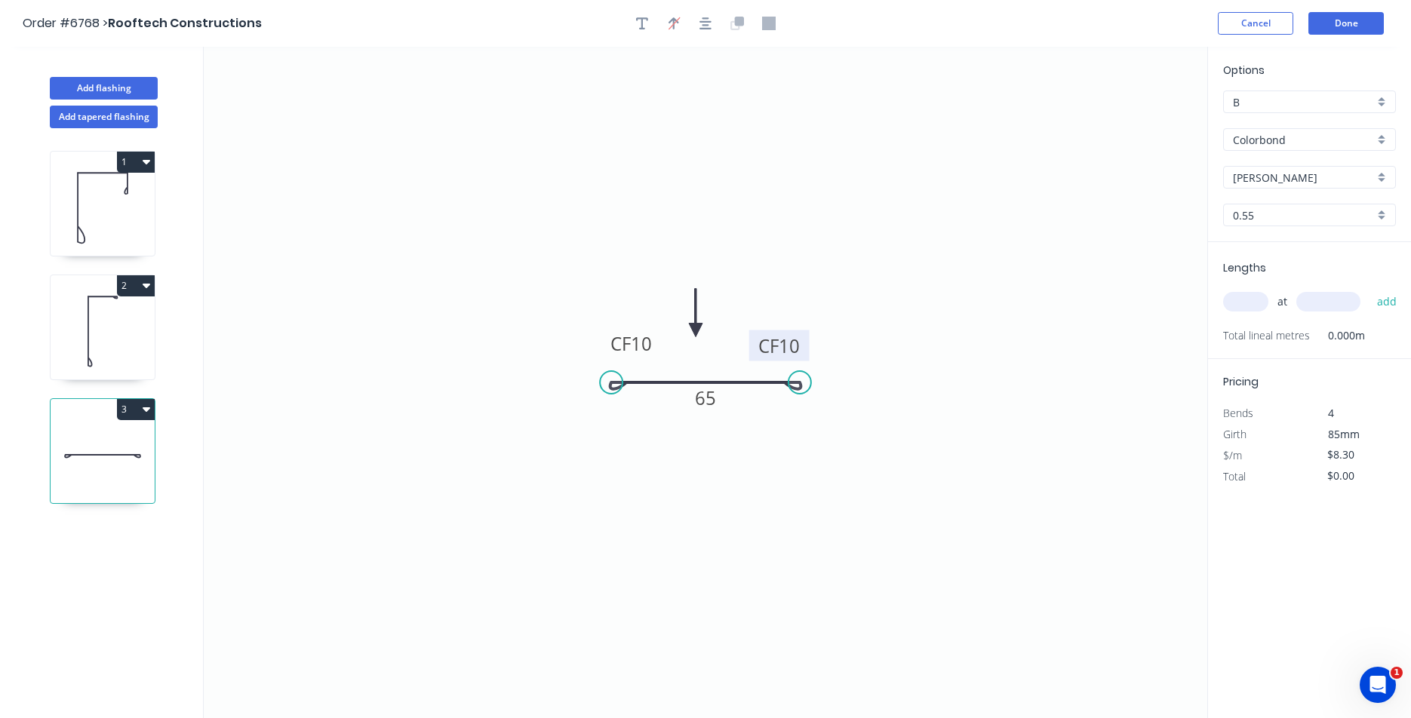
click at [801, 343] on rect at bounding box center [779, 346] width 60 height 31
click at [798, 357] on tspan "10" at bounding box center [789, 346] width 21 height 25
click at [644, 372] on div "Hide measurement" at bounding box center [695, 377] width 152 height 31
click at [580, 368] on icon "0 CF 10 CF 20" at bounding box center [706, 383] width 1004 height 672
click at [605, 347] on rect at bounding box center [631, 343] width 60 height 31
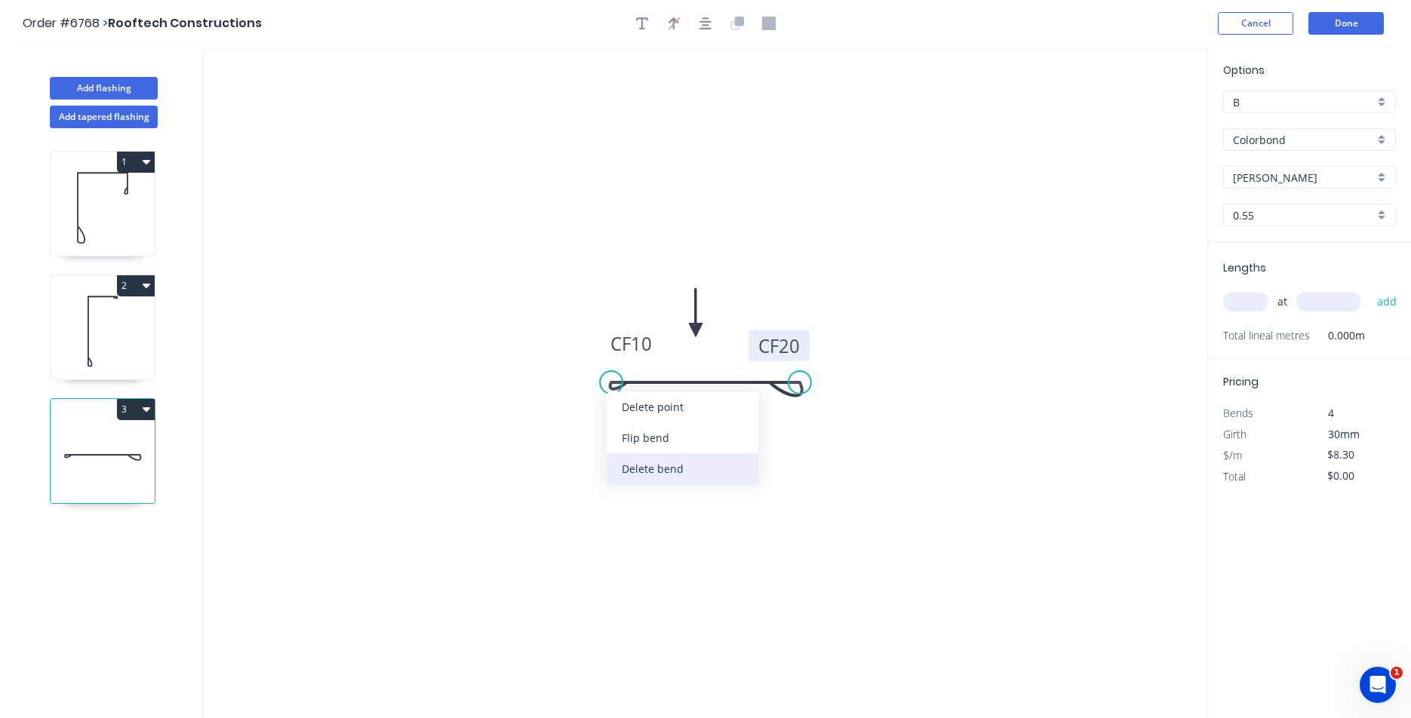
click at [660, 467] on div "Delete bend" at bounding box center [683, 469] width 152 height 31
click at [638, 461] on div "Open Hook" at bounding box center [694, 460] width 152 height 31
type input "$8.30"
click at [648, 339] on tspan "25" at bounding box center [645, 343] width 21 height 25
click at [1258, 294] on input "text" at bounding box center [1245, 302] width 45 height 20
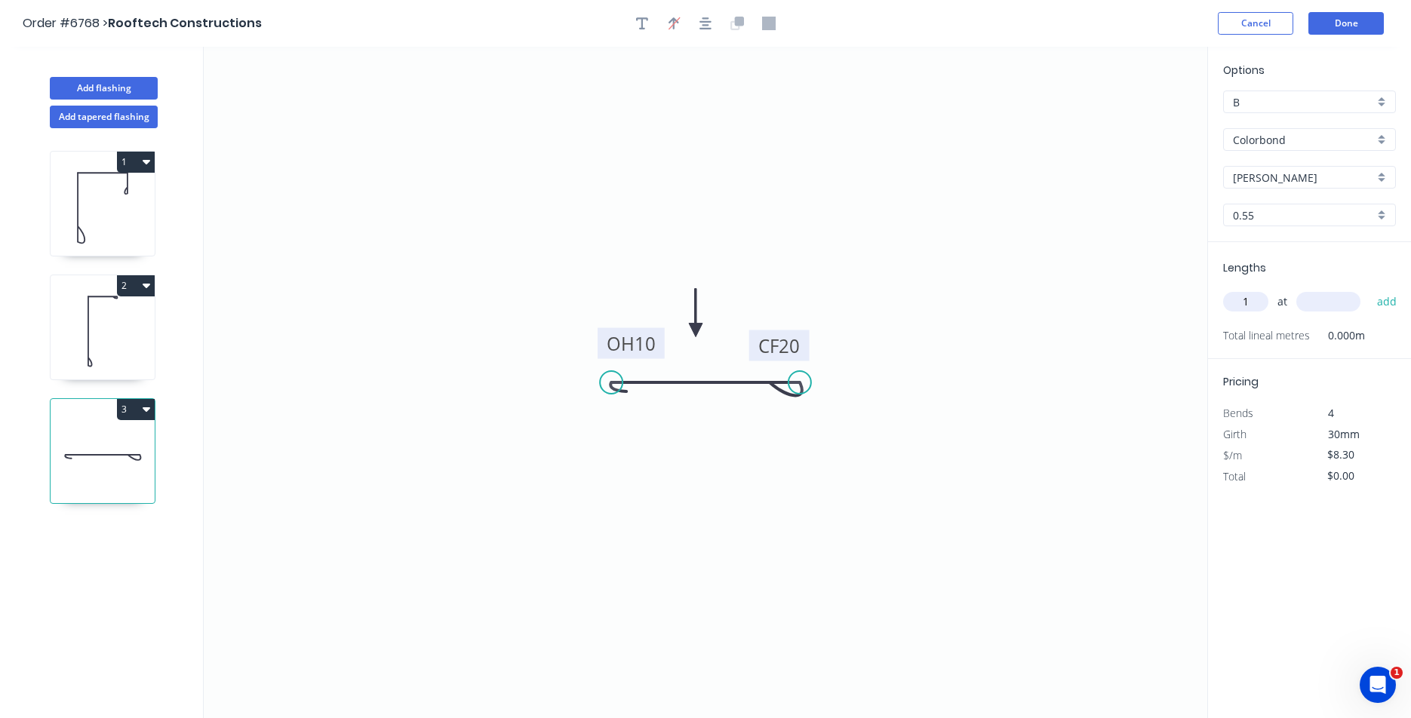
type input "1"
type input "1500"
click at [1370, 289] on button "add" at bounding box center [1387, 302] width 35 height 26
type input "$12.45"
click at [1341, 20] on button "Done" at bounding box center [1346, 23] width 75 height 23
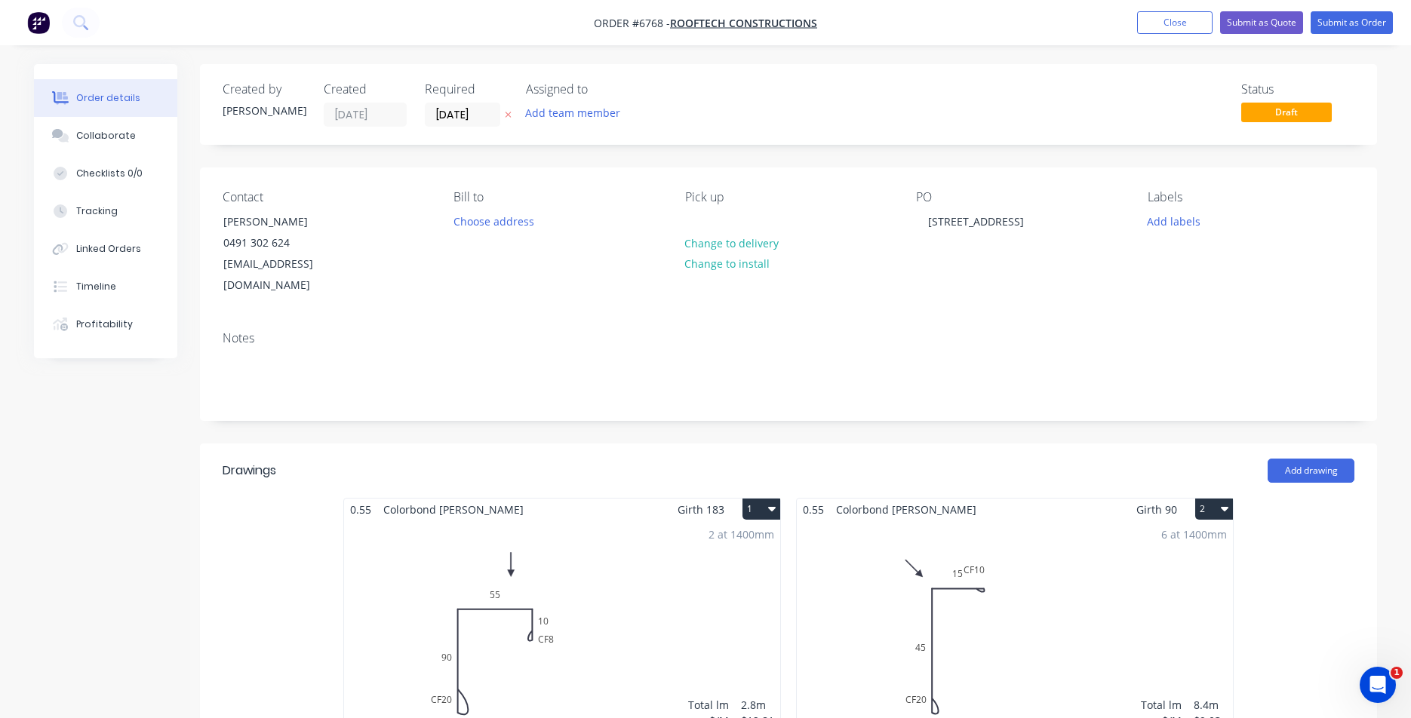
click at [1342, 6] on nav "Order #6768 - Rooftech Constructions Add product Close Submit as Quote Submit a…" at bounding box center [705, 22] width 1411 height 45
click at [1334, 20] on button "Submit as Order" at bounding box center [1352, 22] width 82 height 23
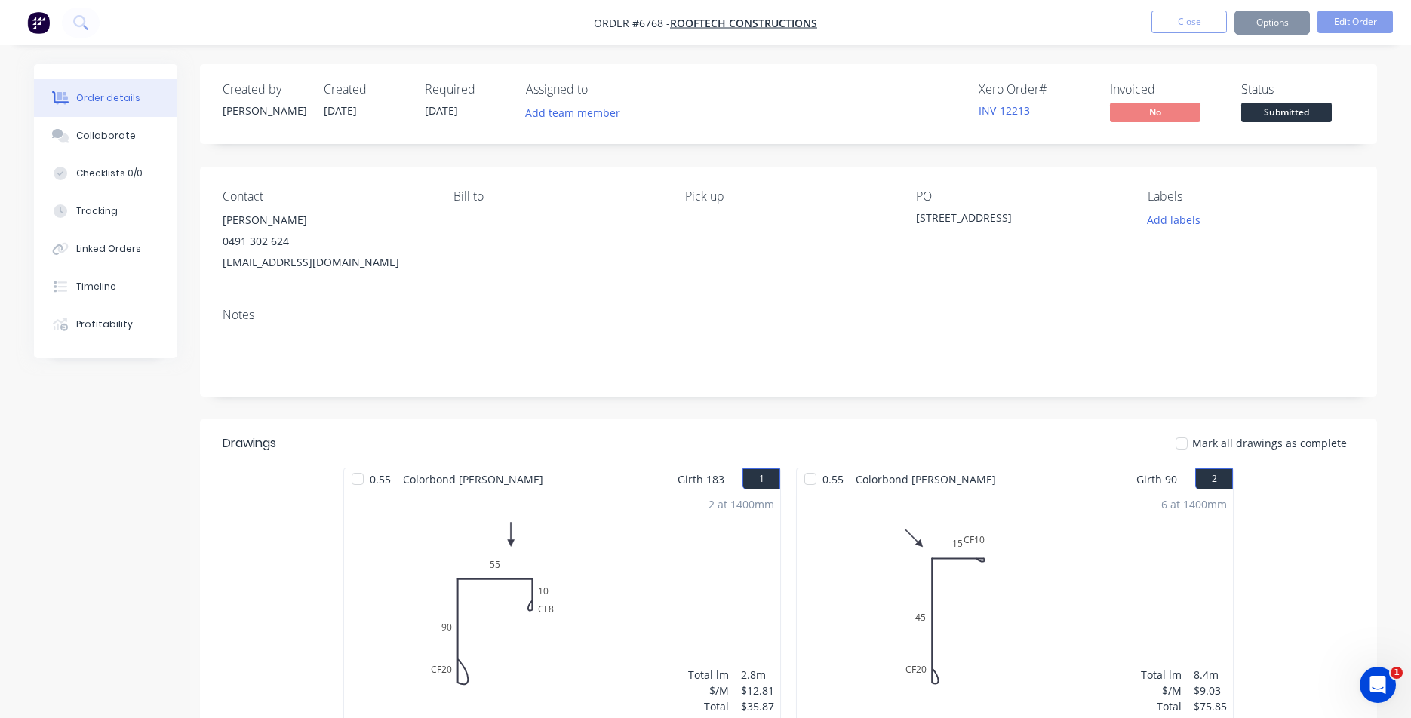
click at [1295, 112] on span "Submitted" at bounding box center [1286, 112] width 91 height 19
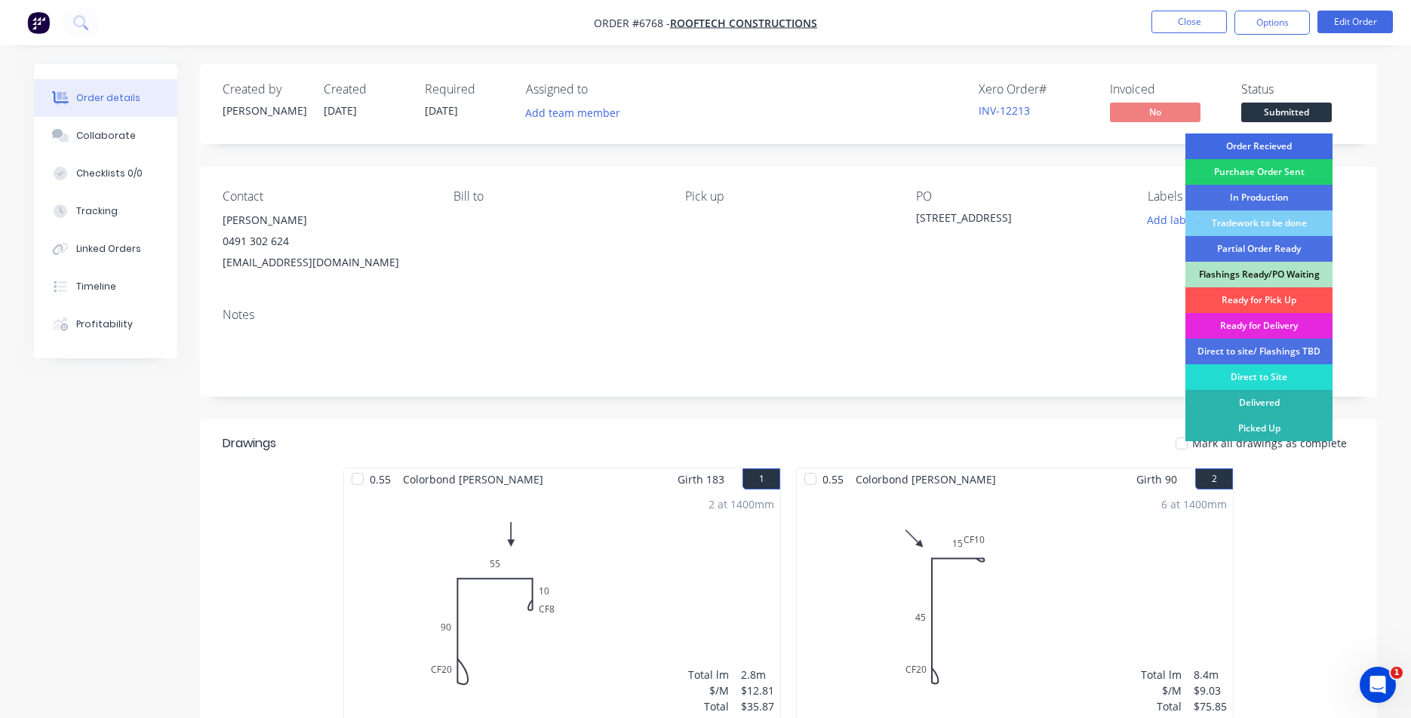
click at [1283, 143] on div "Order Recieved" at bounding box center [1259, 147] width 147 height 26
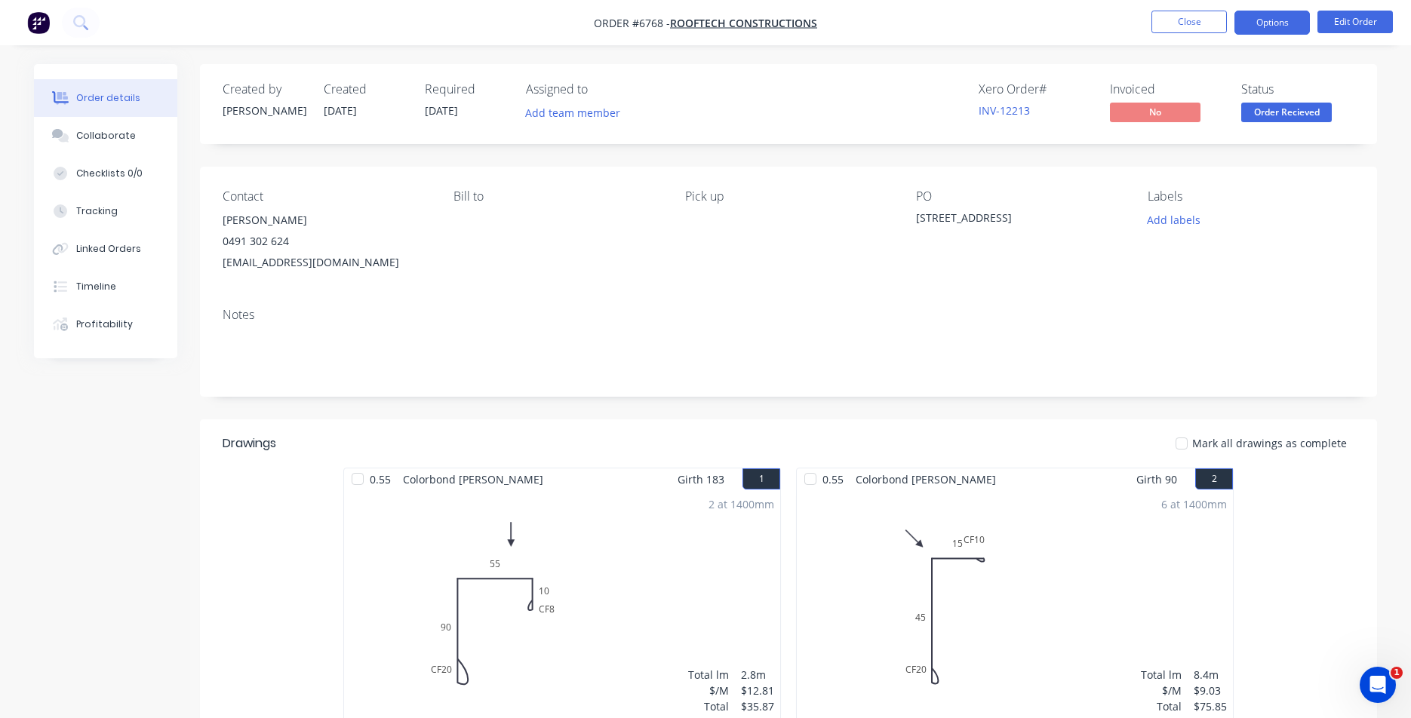
click at [1263, 23] on button "Options" at bounding box center [1272, 23] width 75 height 24
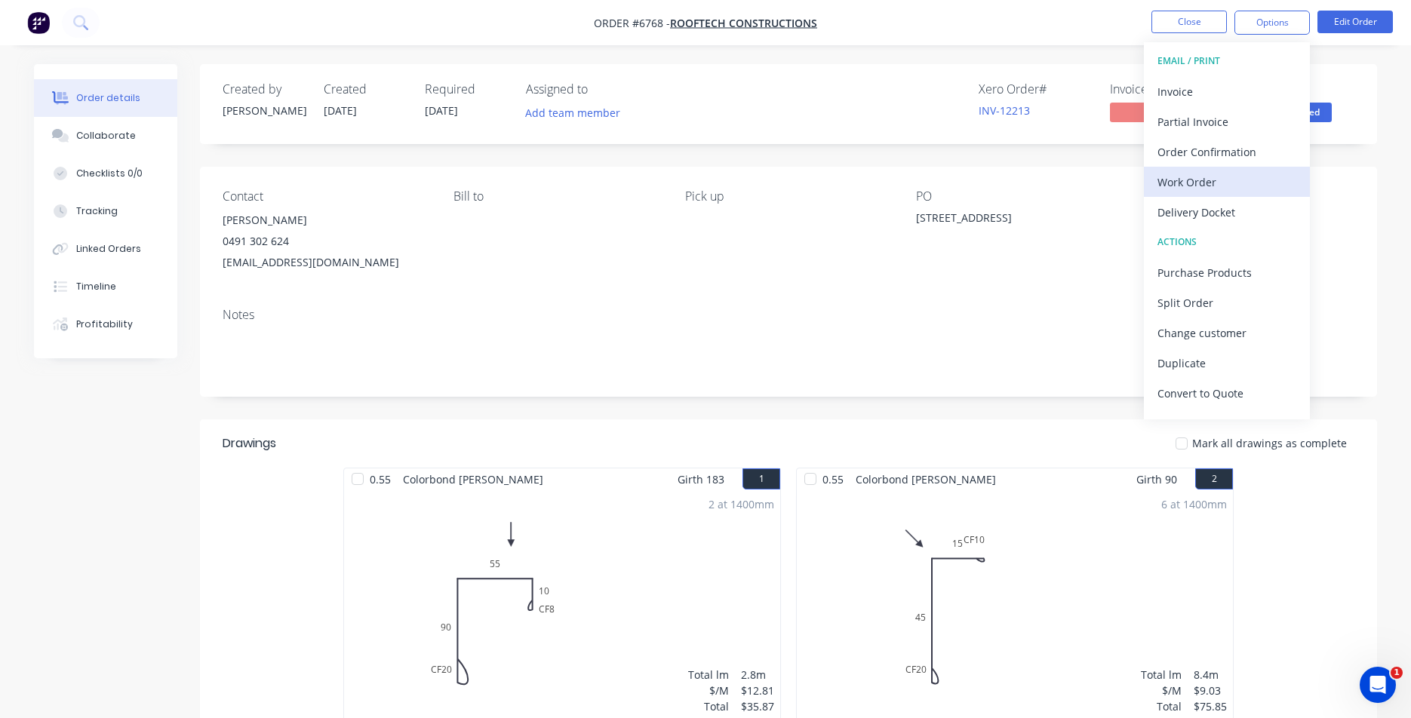
click at [1246, 179] on div "Work Order" at bounding box center [1227, 182] width 139 height 22
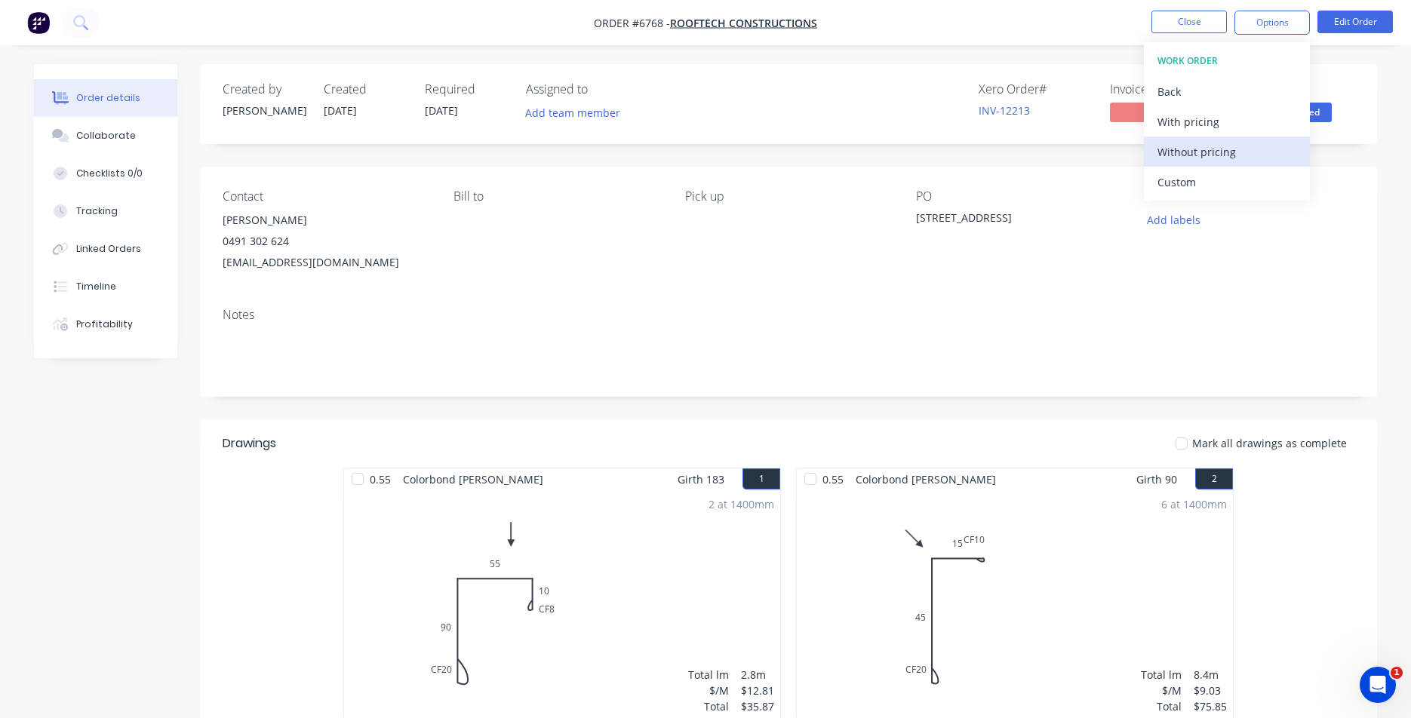
click at [1257, 145] on div "Without pricing" at bounding box center [1227, 152] width 139 height 22
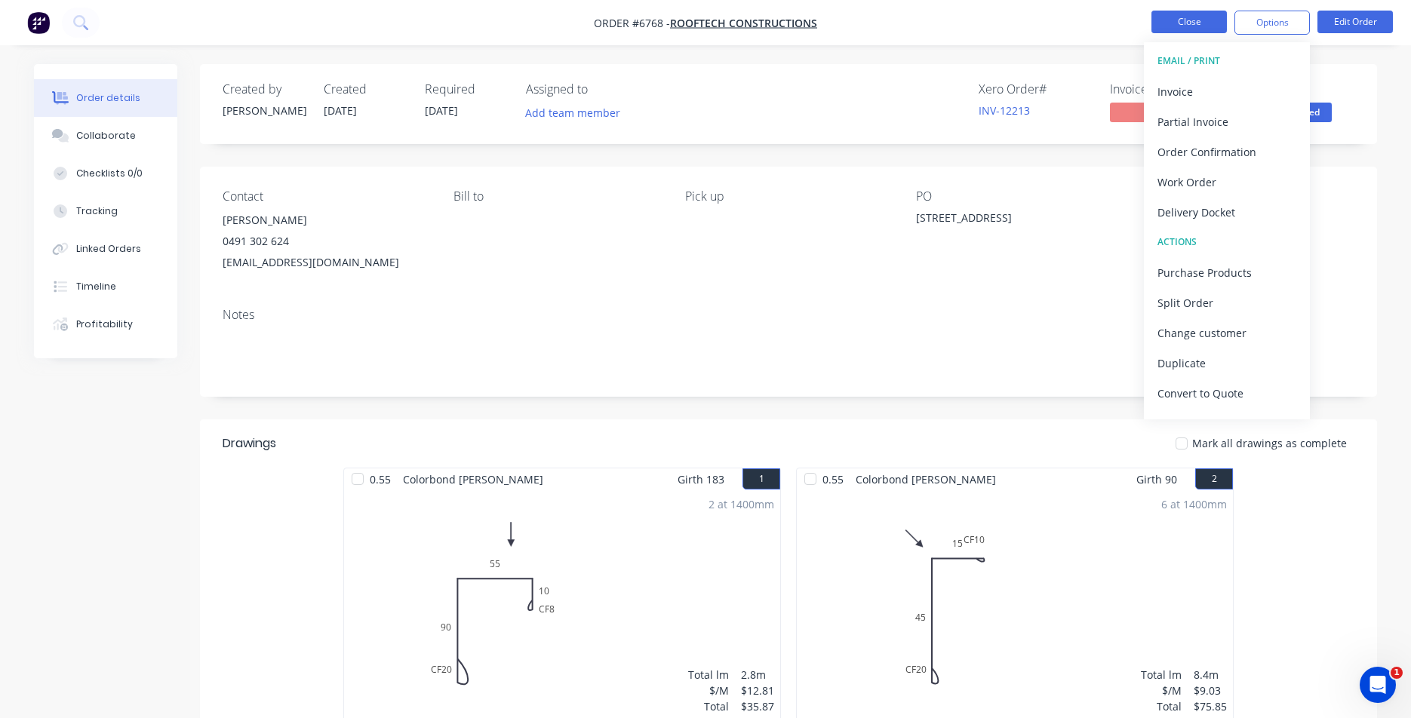
click at [1200, 23] on button "Close" at bounding box center [1189, 22] width 75 height 23
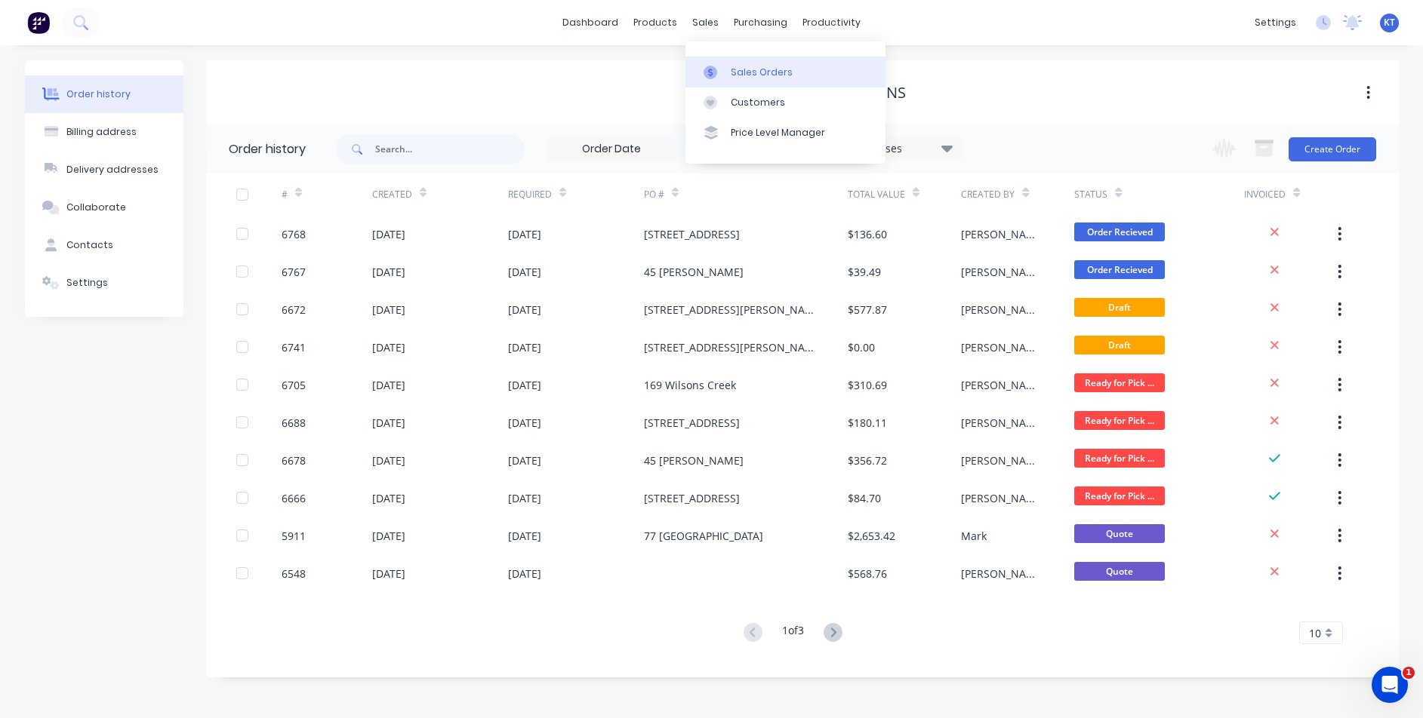
click at [789, 72] on link "Sales Orders" at bounding box center [785, 72] width 200 height 30
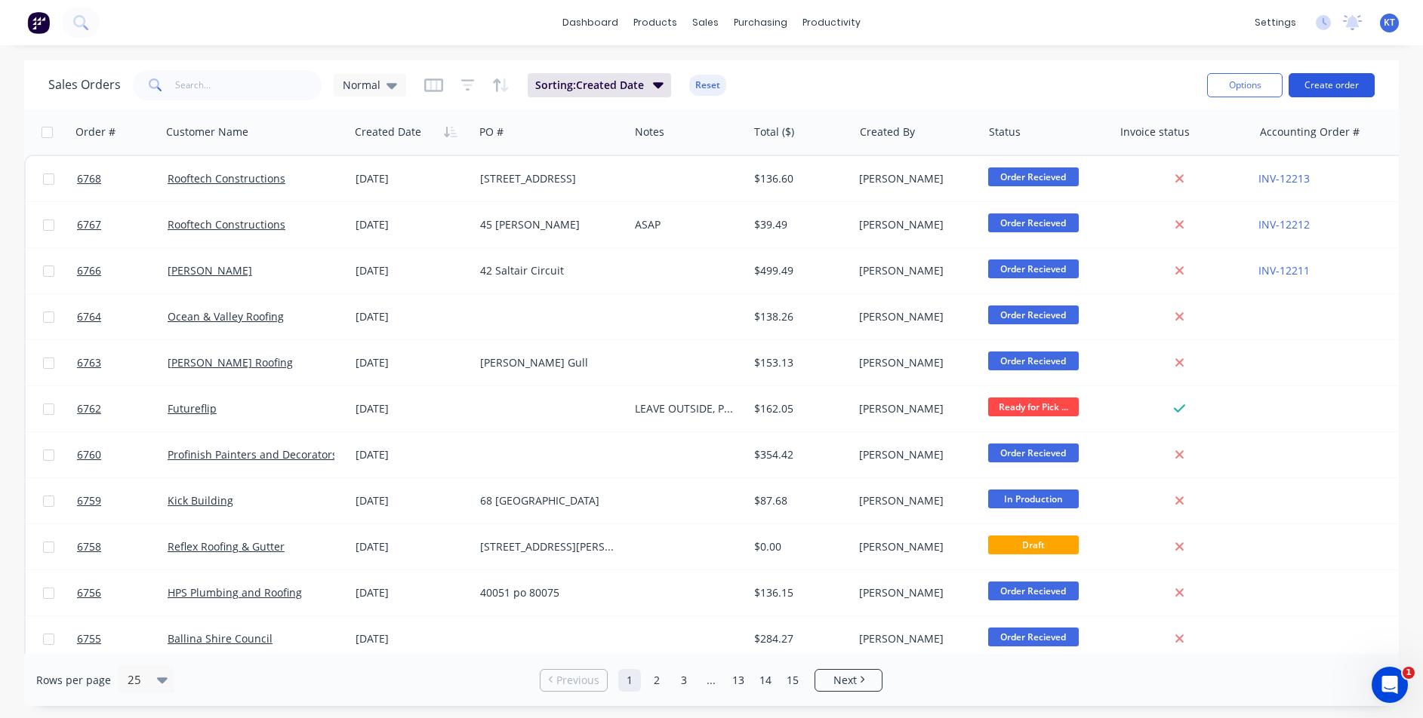
click at [1364, 84] on button "Create order" at bounding box center [1331, 85] width 86 height 24
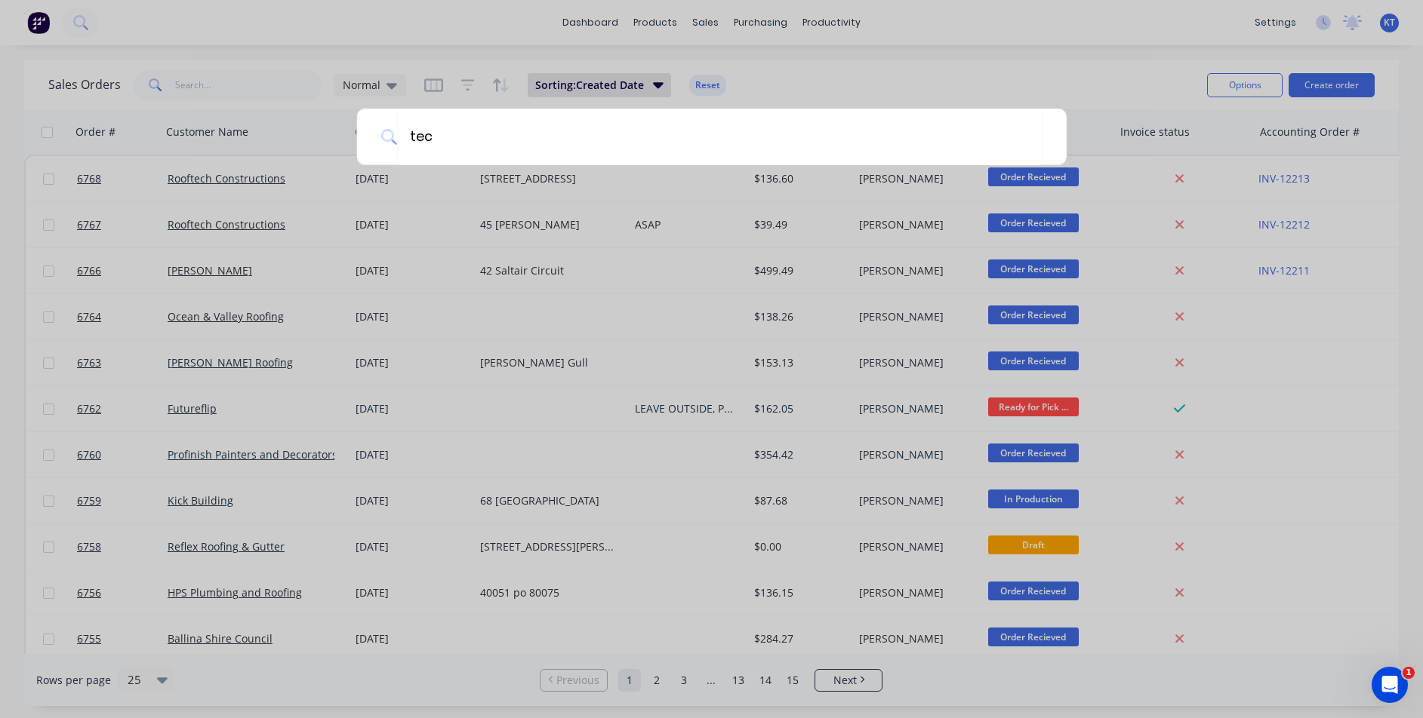
type input "tech"
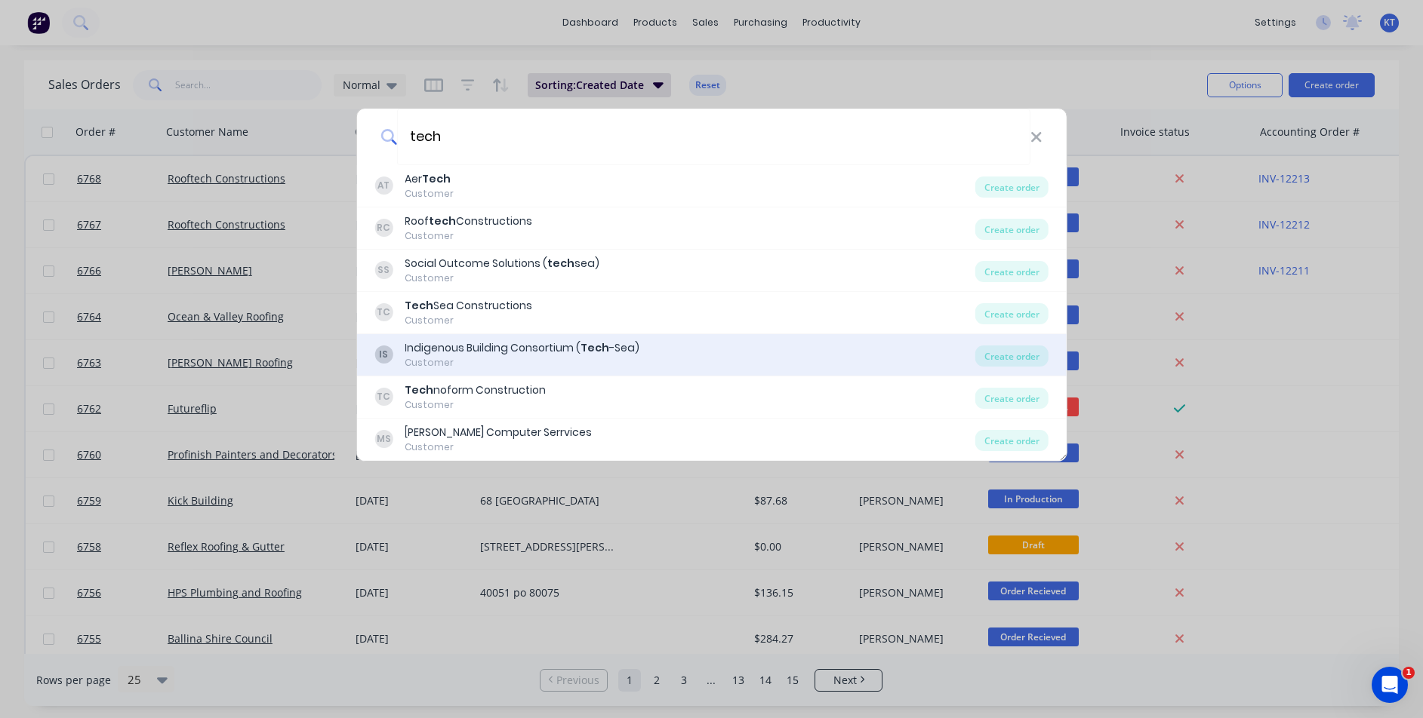
click at [671, 356] on div "IS Indigenous Building Consortium ( Tech -Sea) Customer" at bounding box center [674, 354] width 601 height 29
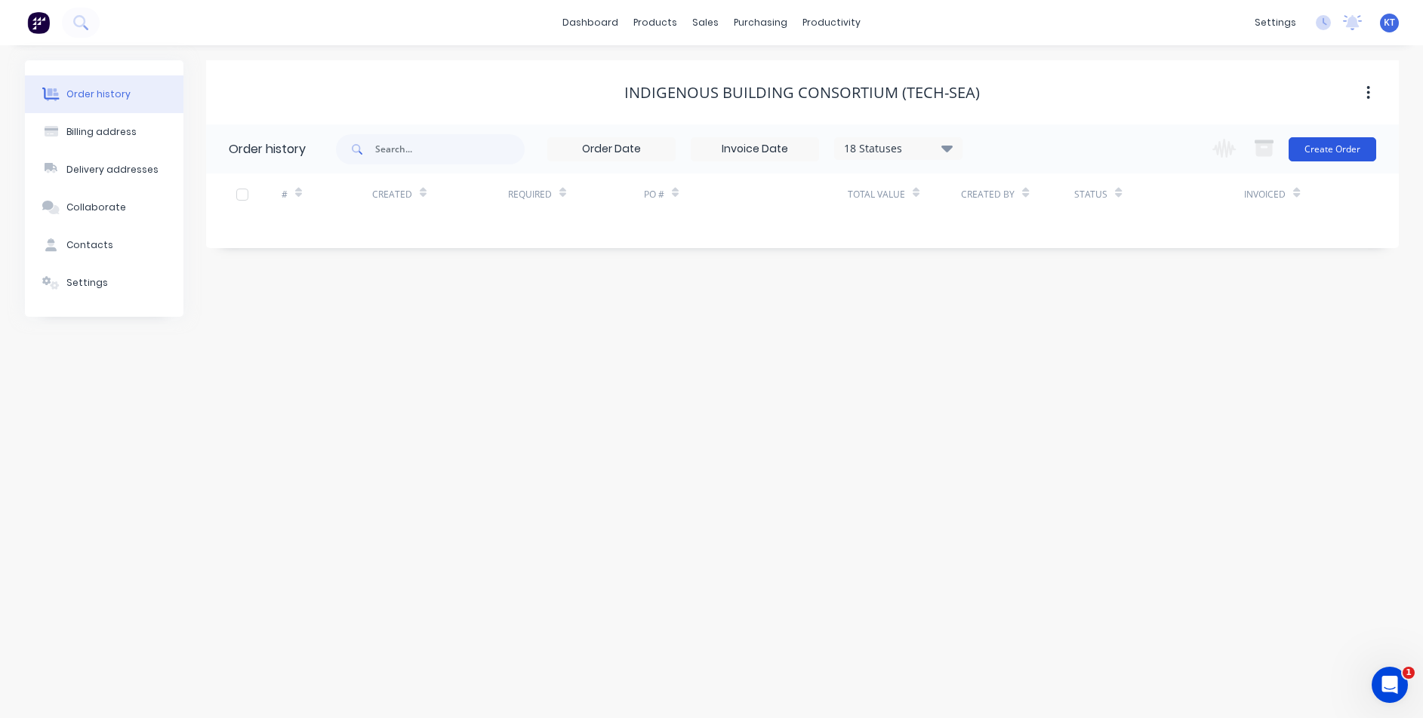
click at [1356, 151] on button "Create Order" at bounding box center [1332, 149] width 88 height 24
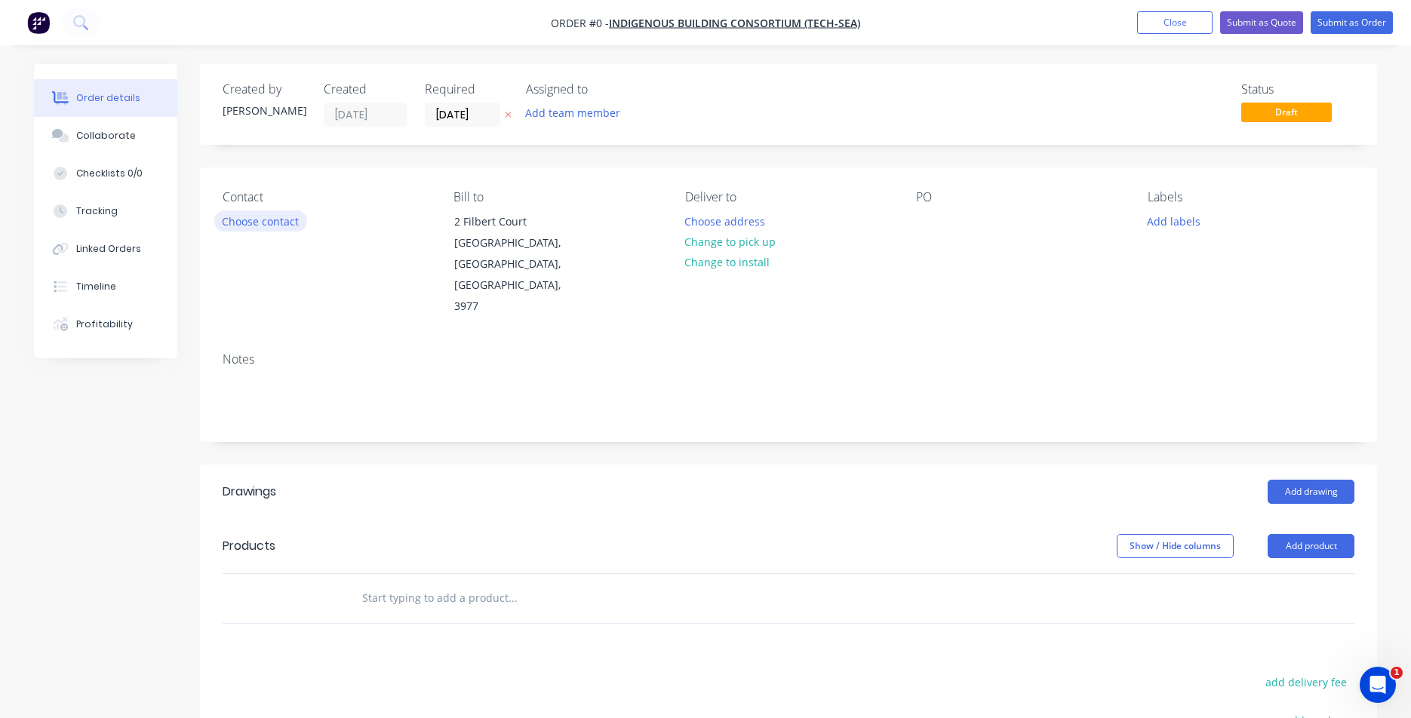
click at [277, 230] on button "Choose contact" at bounding box center [260, 221] width 93 height 20
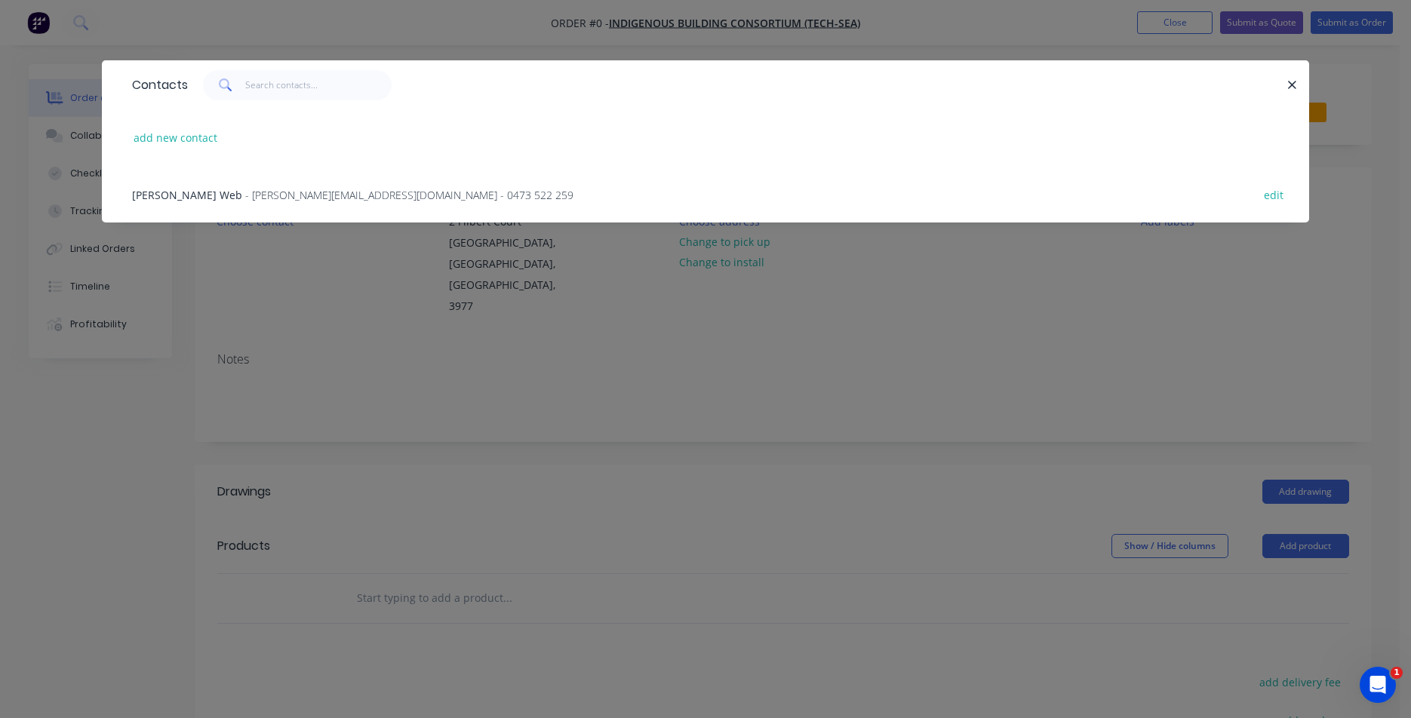
click at [245, 196] on span "- [PERSON_NAME][EMAIL_ADDRESS][DOMAIN_NAME] - 0473 522 259" at bounding box center [409, 195] width 328 height 14
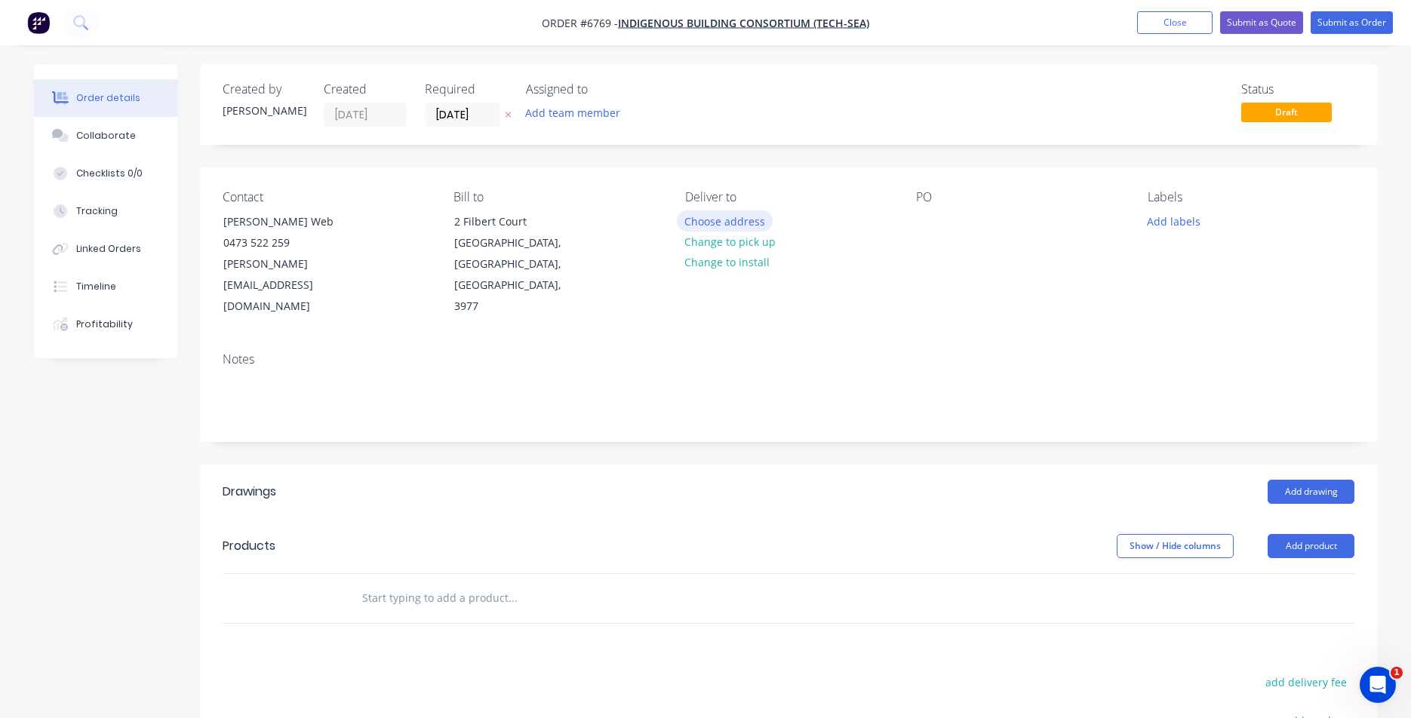
click at [755, 220] on button "Choose address" at bounding box center [725, 221] width 97 height 20
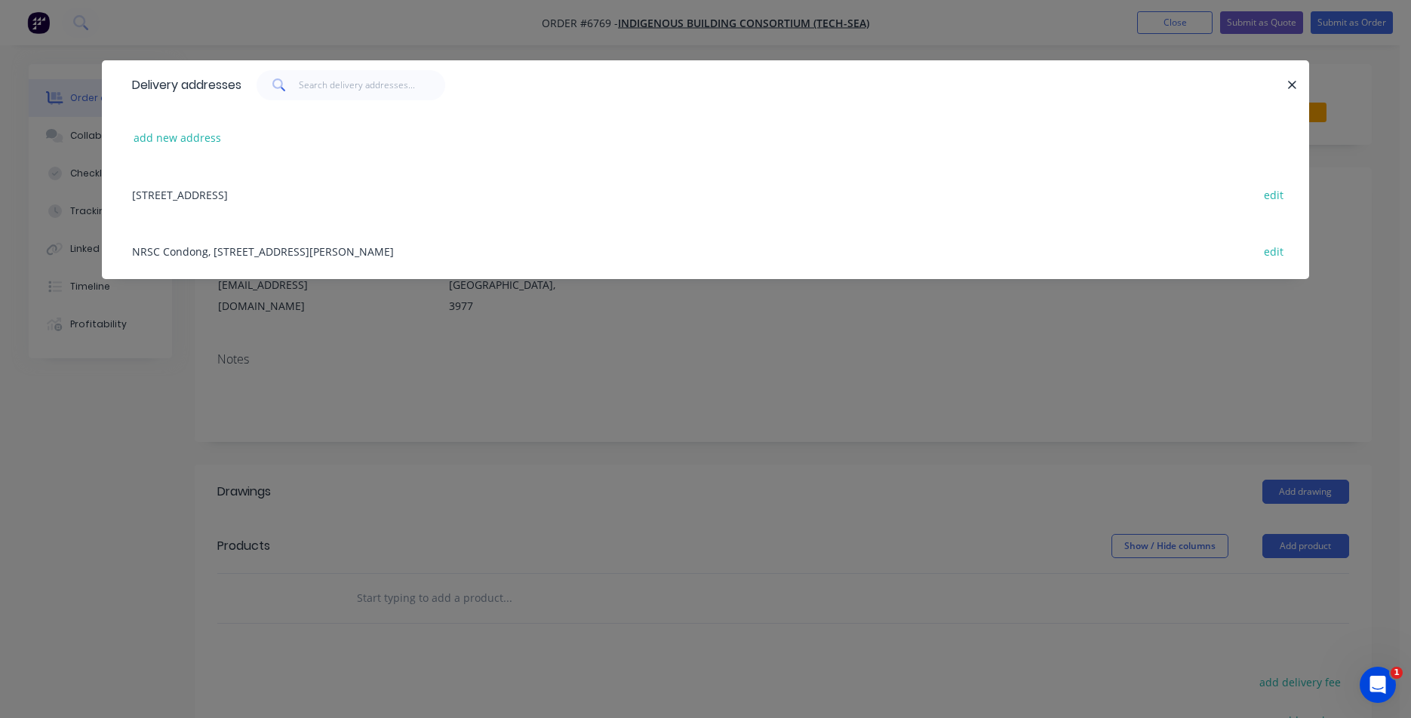
click at [1181, 393] on div "Delivery addresses add new address [STREET_ADDRESS], [STREET_ADDRESS][PERSON_NA…" at bounding box center [705, 359] width 1411 height 718
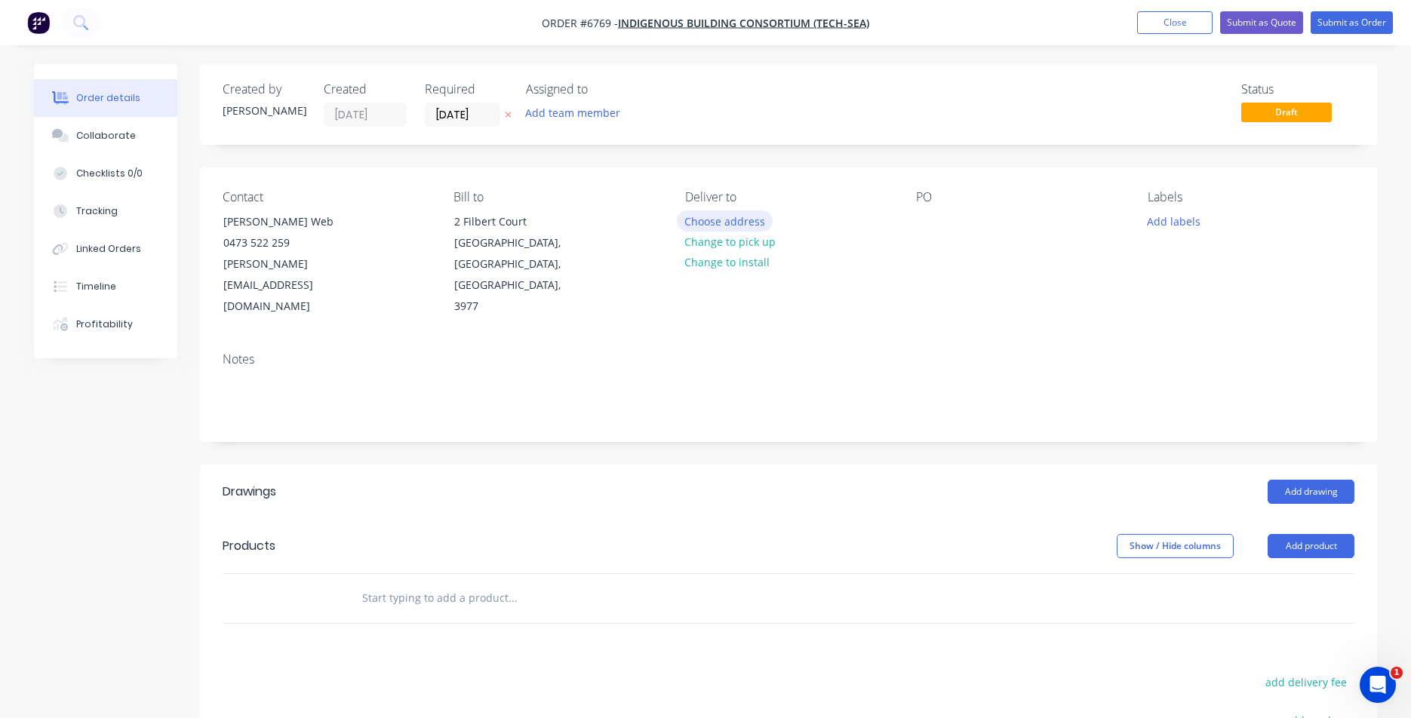
click at [734, 229] on button "Choose address" at bounding box center [725, 221] width 97 height 20
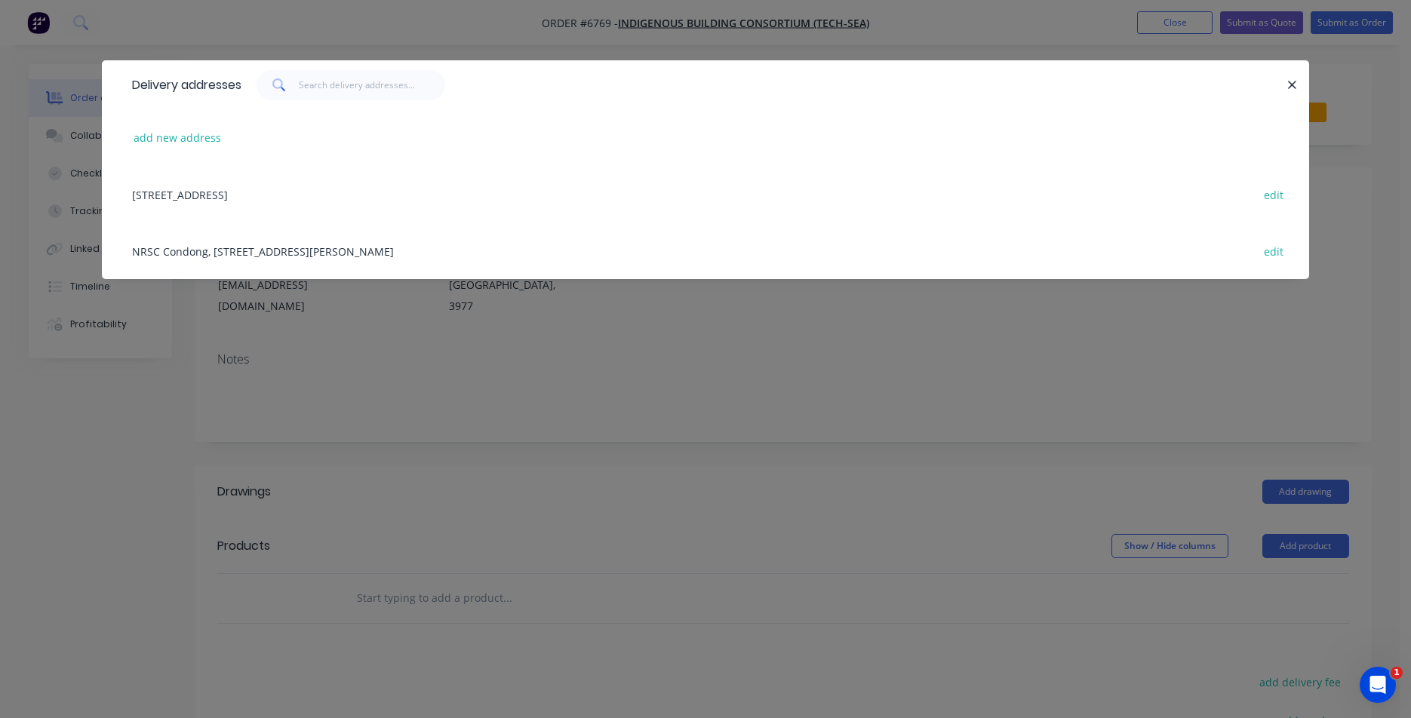
click at [220, 257] on div "NRSC Condong, [STREET_ADDRESS][PERSON_NAME] edit" at bounding box center [706, 251] width 1162 height 57
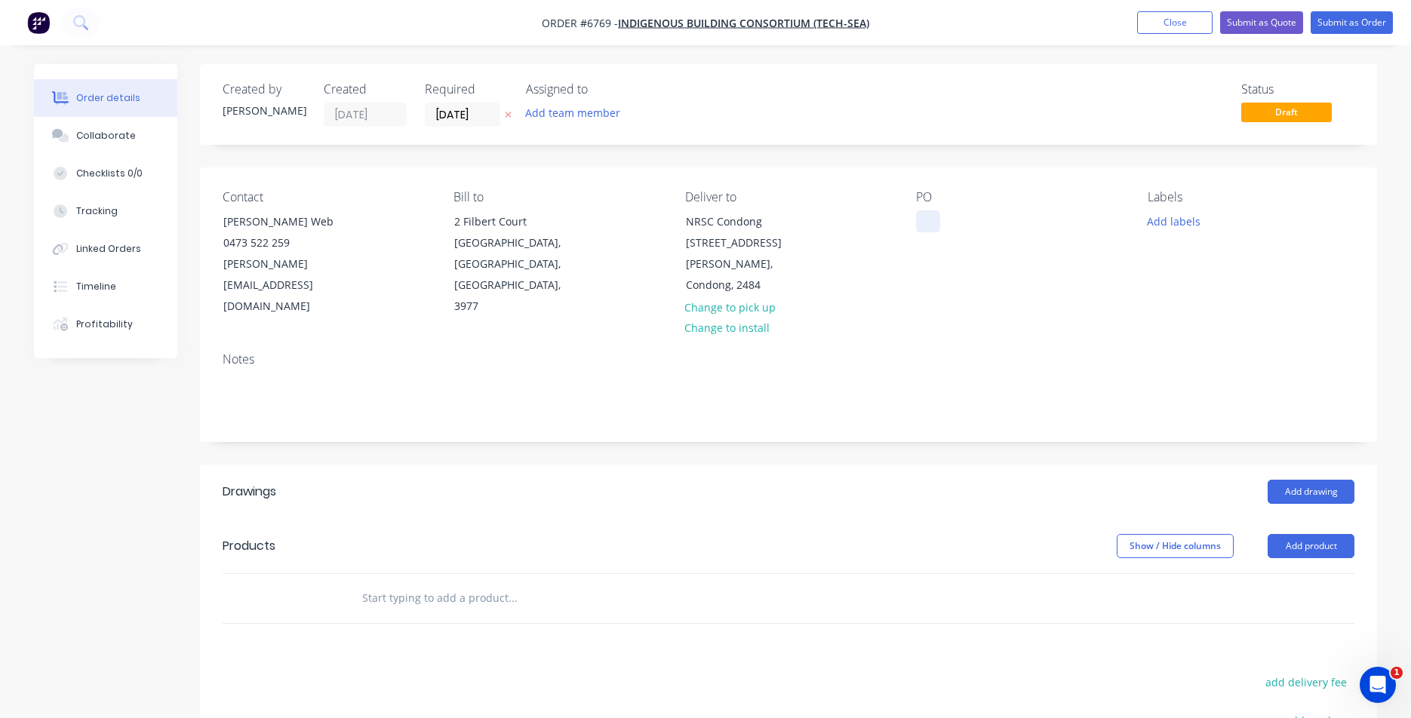
drag, startPoint x: 909, startPoint y: 214, endPoint x: 920, endPoint y: 222, distance: 13.6
click at [914, 219] on div "Contact [PERSON_NAME] Web [PHONE_NUMBER] [PERSON_NAME][EMAIL_ADDRESS][DOMAIN_NA…" at bounding box center [788, 254] width 1177 height 173
click at [930, 223] on div at bounding box center [928, 222] width 24 height 22
click at [1312, 465] on header "Drawings Add drawing" at bounding box center [788, 492] width 1177 height 54
click at [1347, 534] on button "Add product" at bounding box center [1311, 546] width 87 height 24
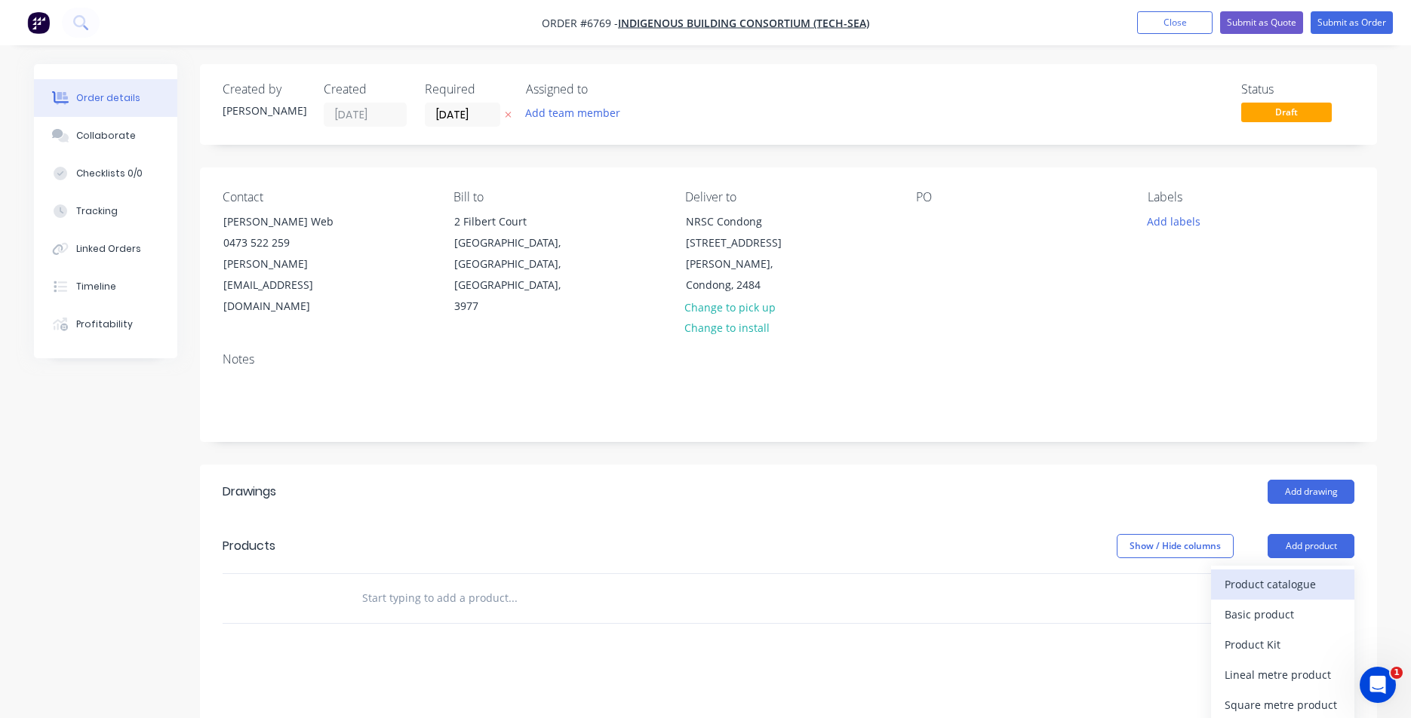
click at [1213, 570] on button "Product catalogue" at bounding box center [1282, 585] width 143 height 30
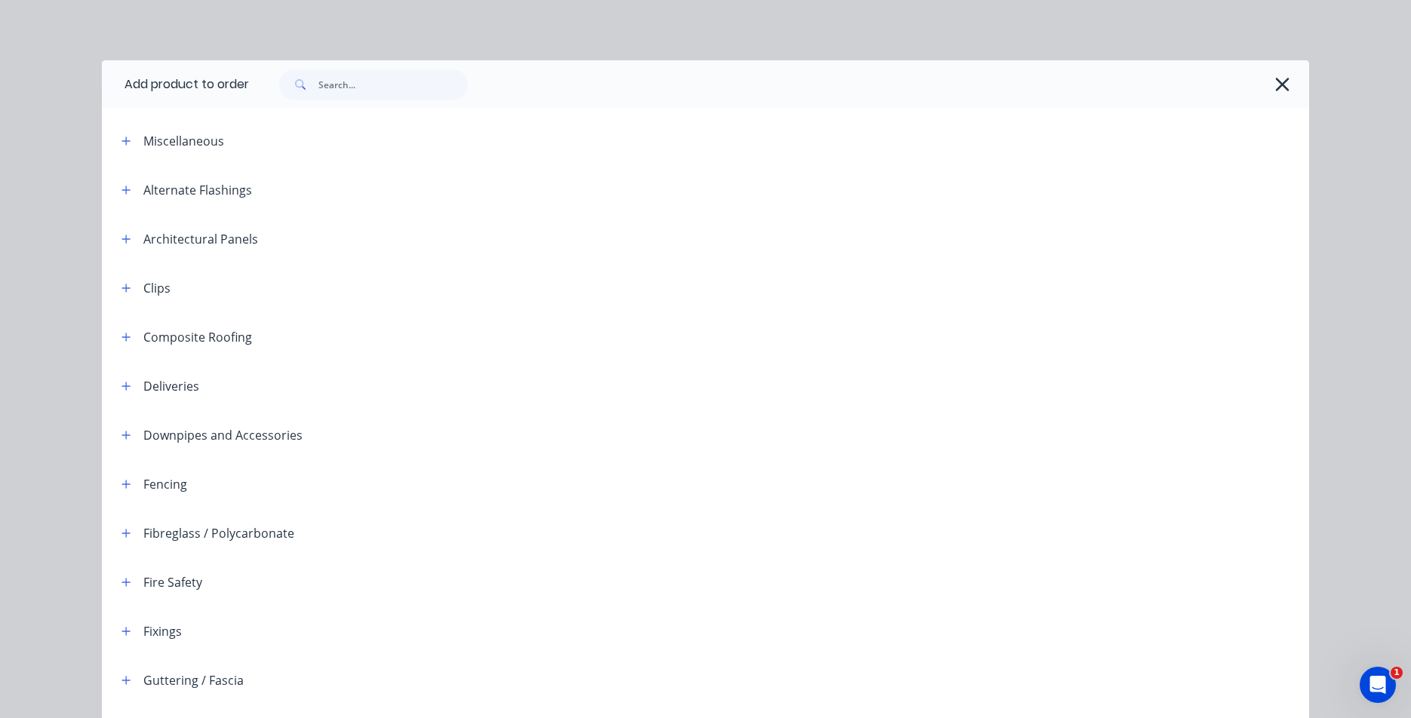
scroll to position [75, 0]
click at [386, 70] on input "text" at bounding box center [392, 84] width 149 height 30
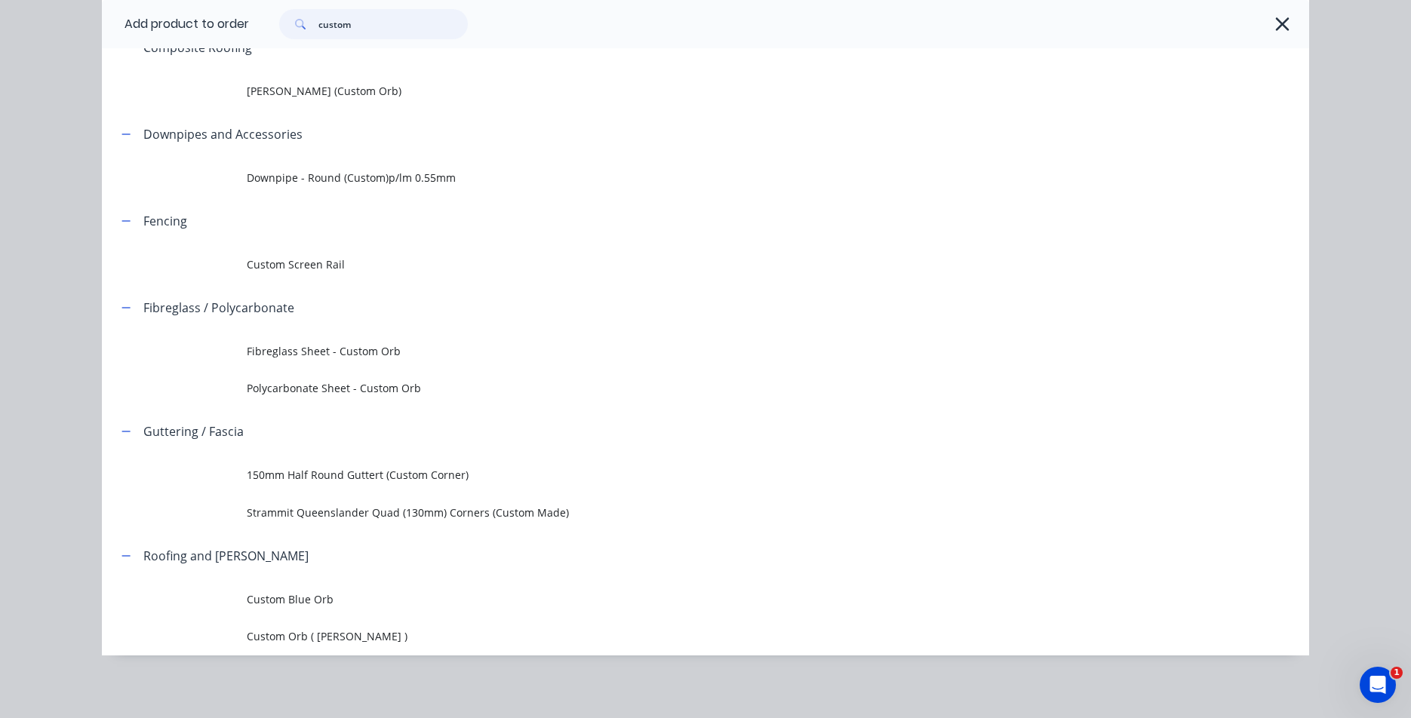
scroll to position [183, 0]
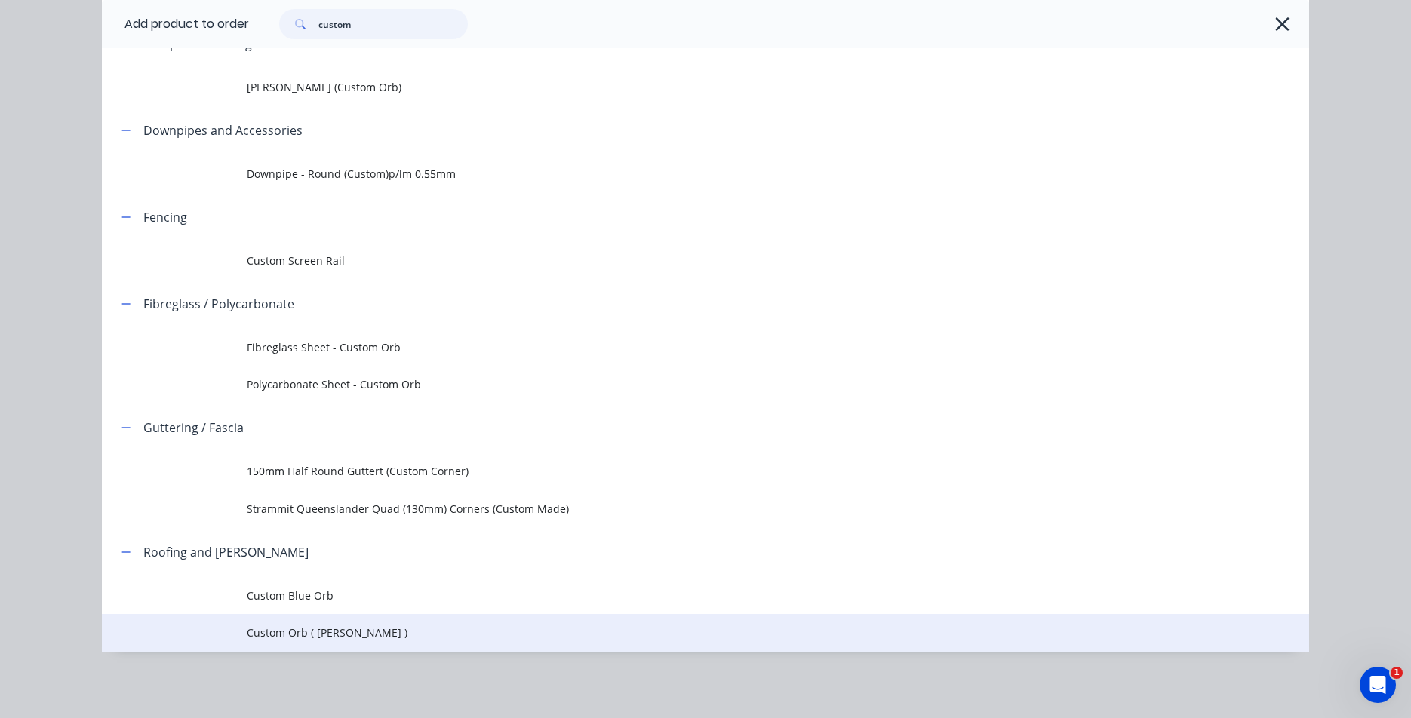
type input "custom"
click at [442, 645] on td "Custom Orb ( [PERSON_NAME] )" at bounding box center [778, 633] width 1063 height 38
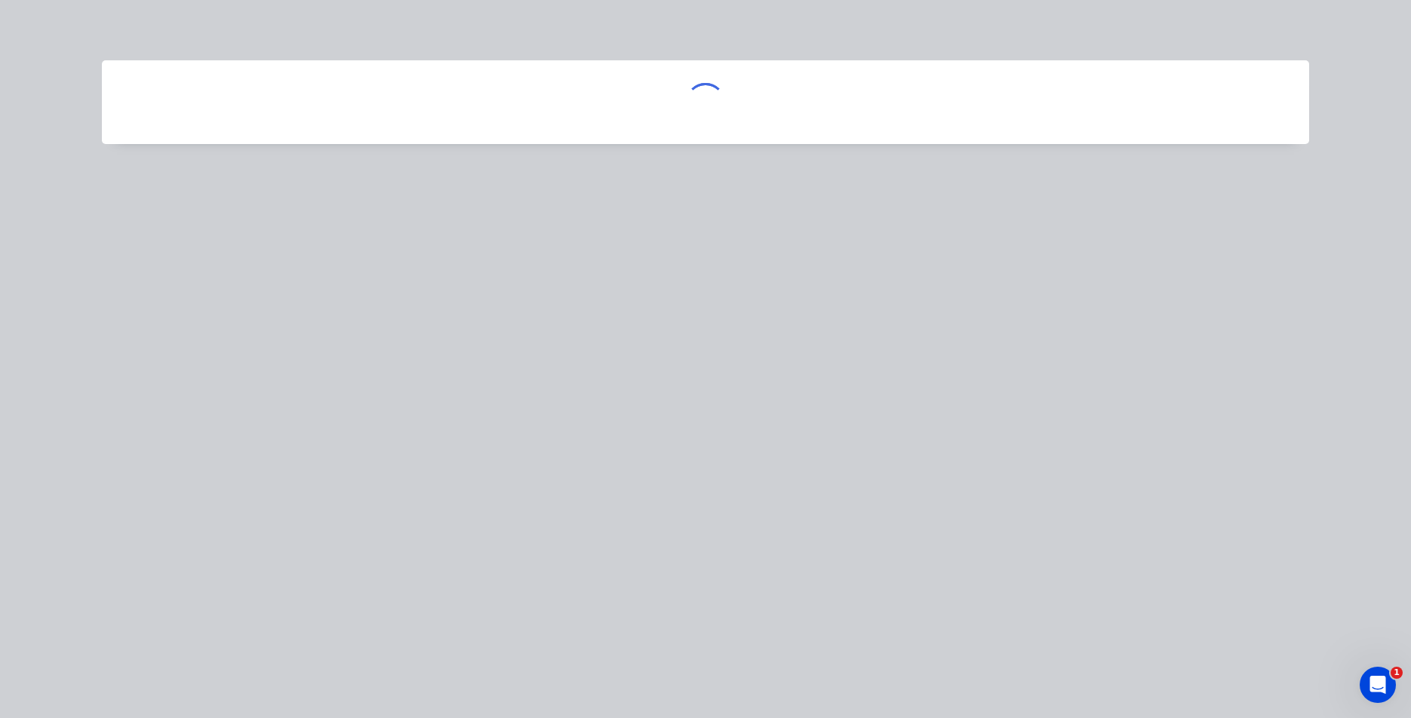
scroll to position [0, 0]
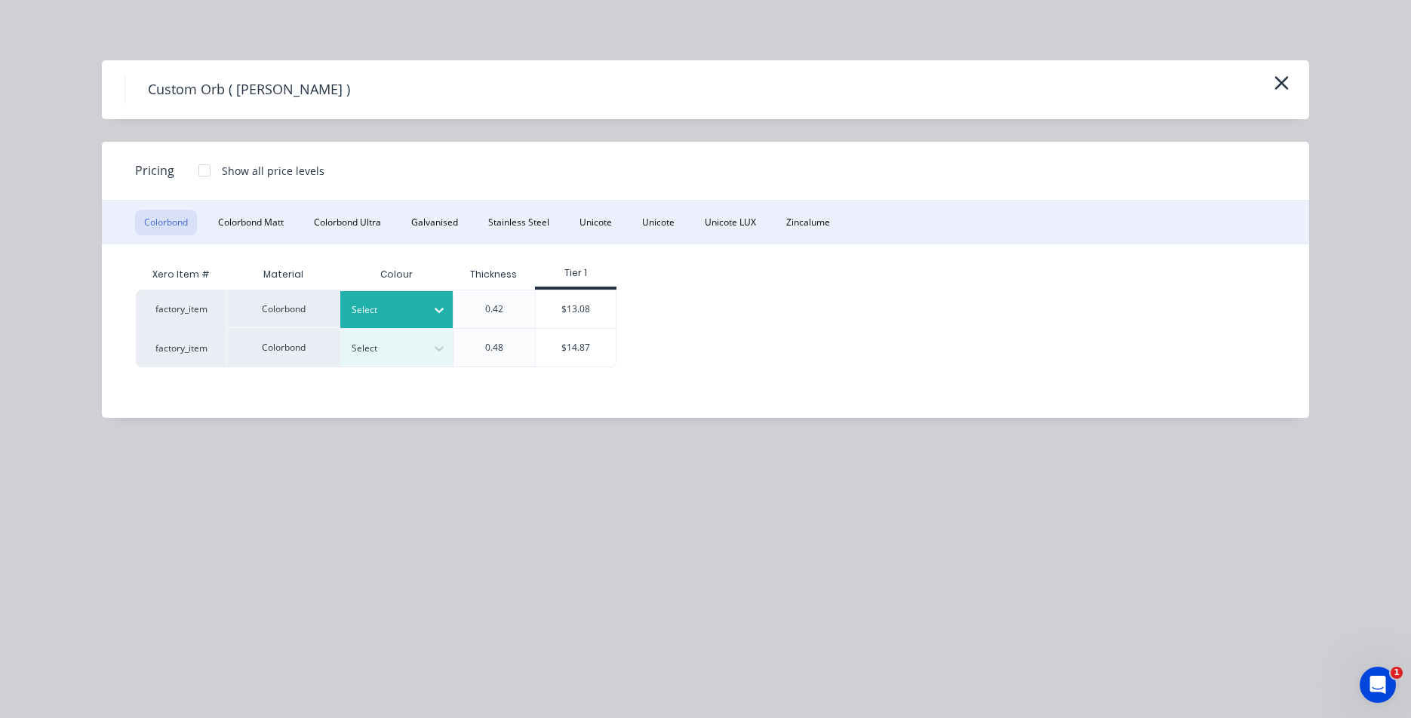
click at [384, 310] on div at bounding box center [386, 310] width 68 height 17
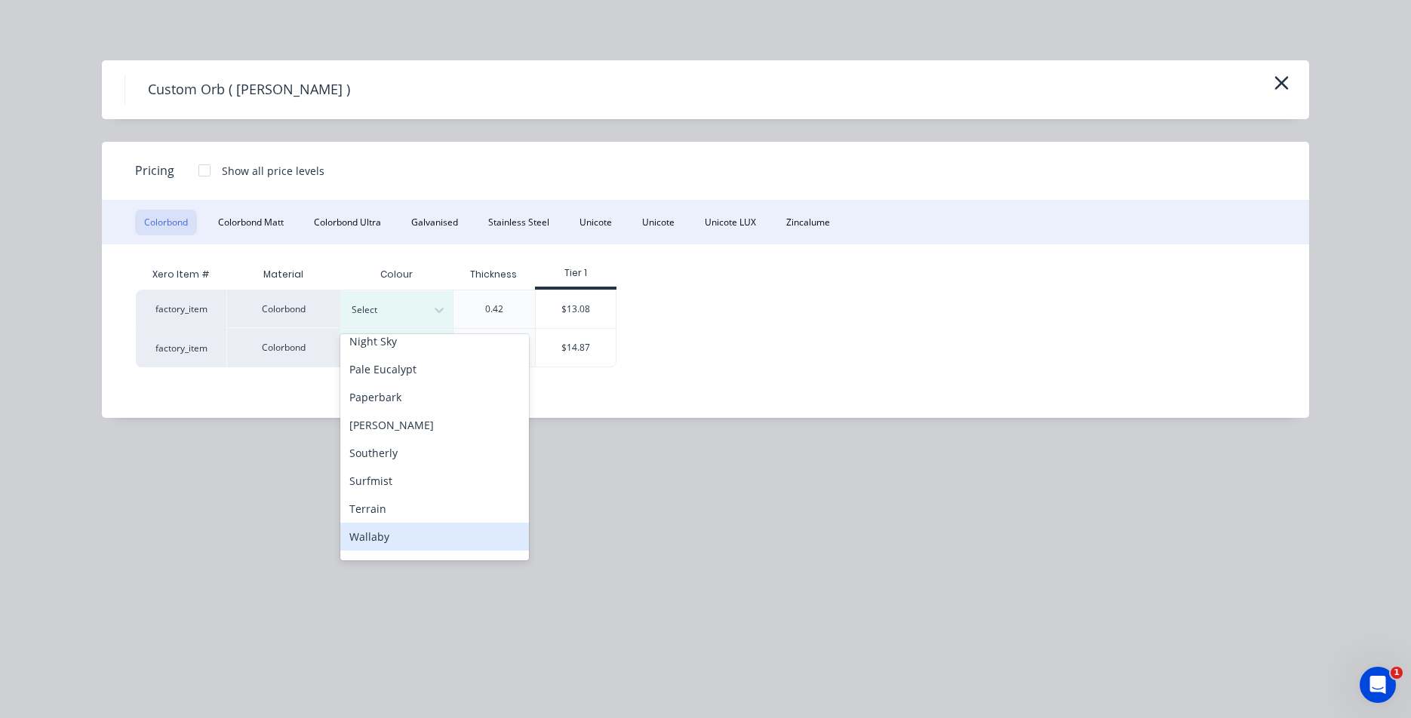
scroll to position [453, 0]
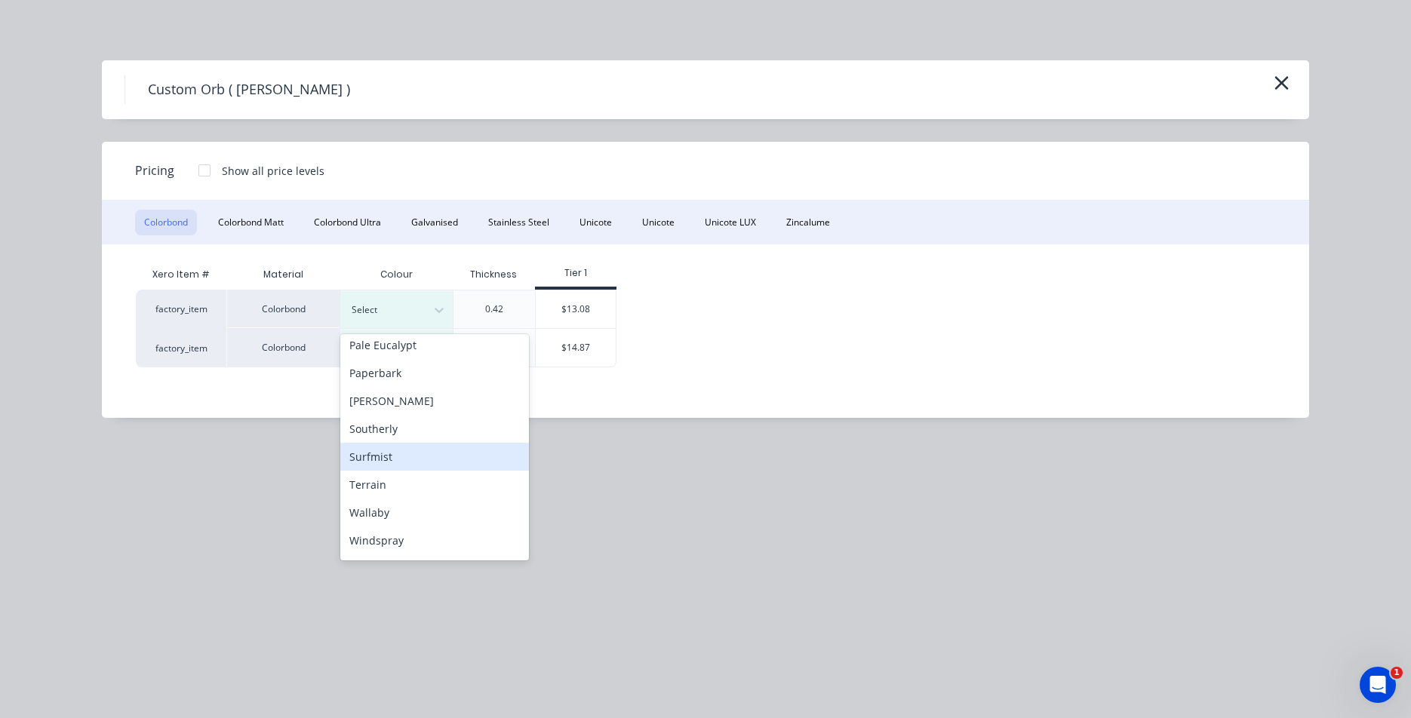
click at [374, 463] on div "Surfmist" at bounding box center [434, 457] width 189 height 28
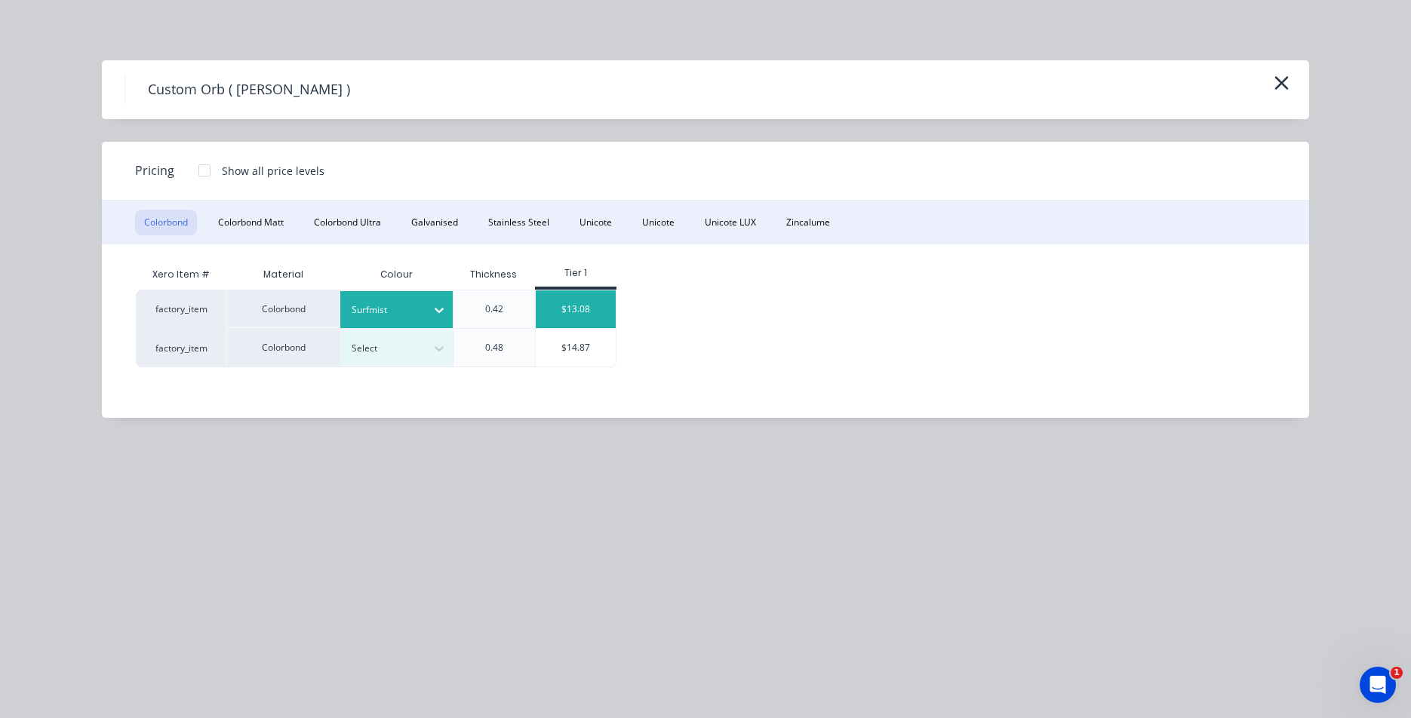
click at [579, 293] on div "$13.08" at bounding box center [576, 310] width 81 height 38
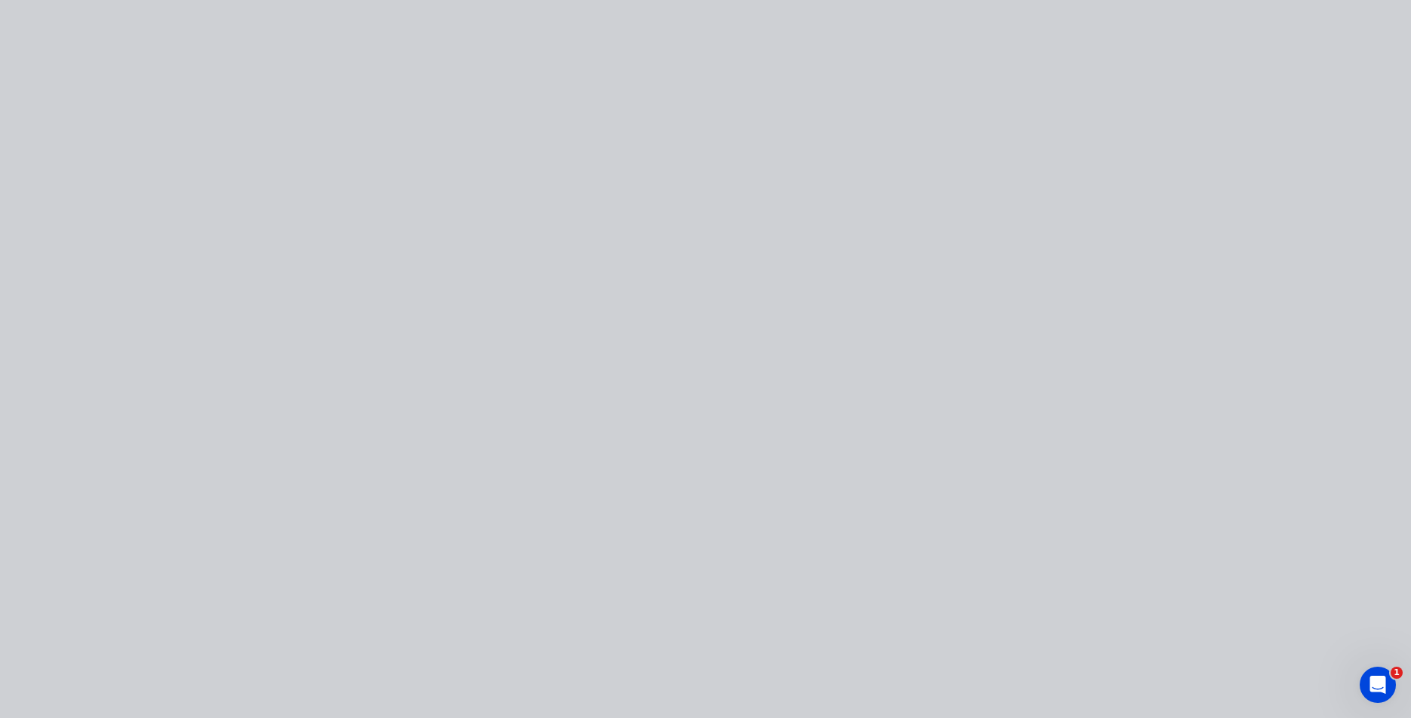
type input "$13.08"
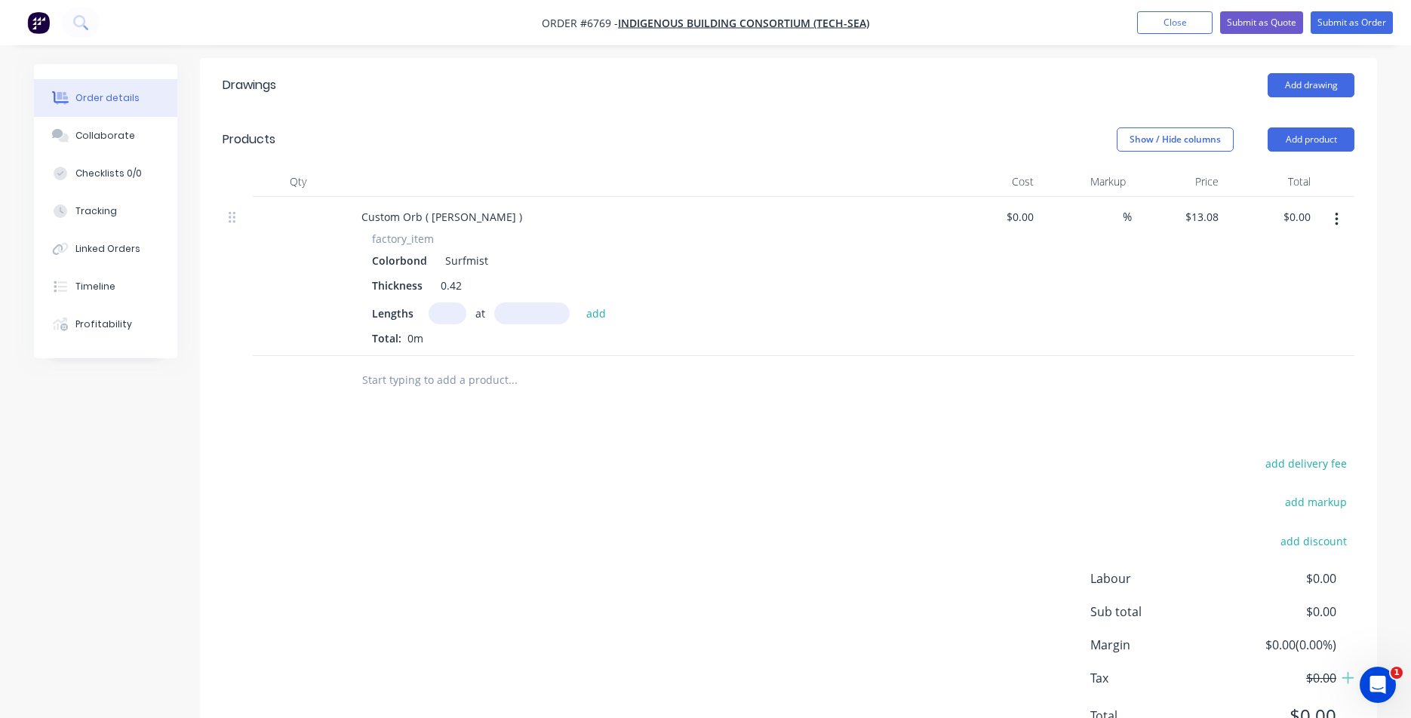
scroll to position [436, 0]
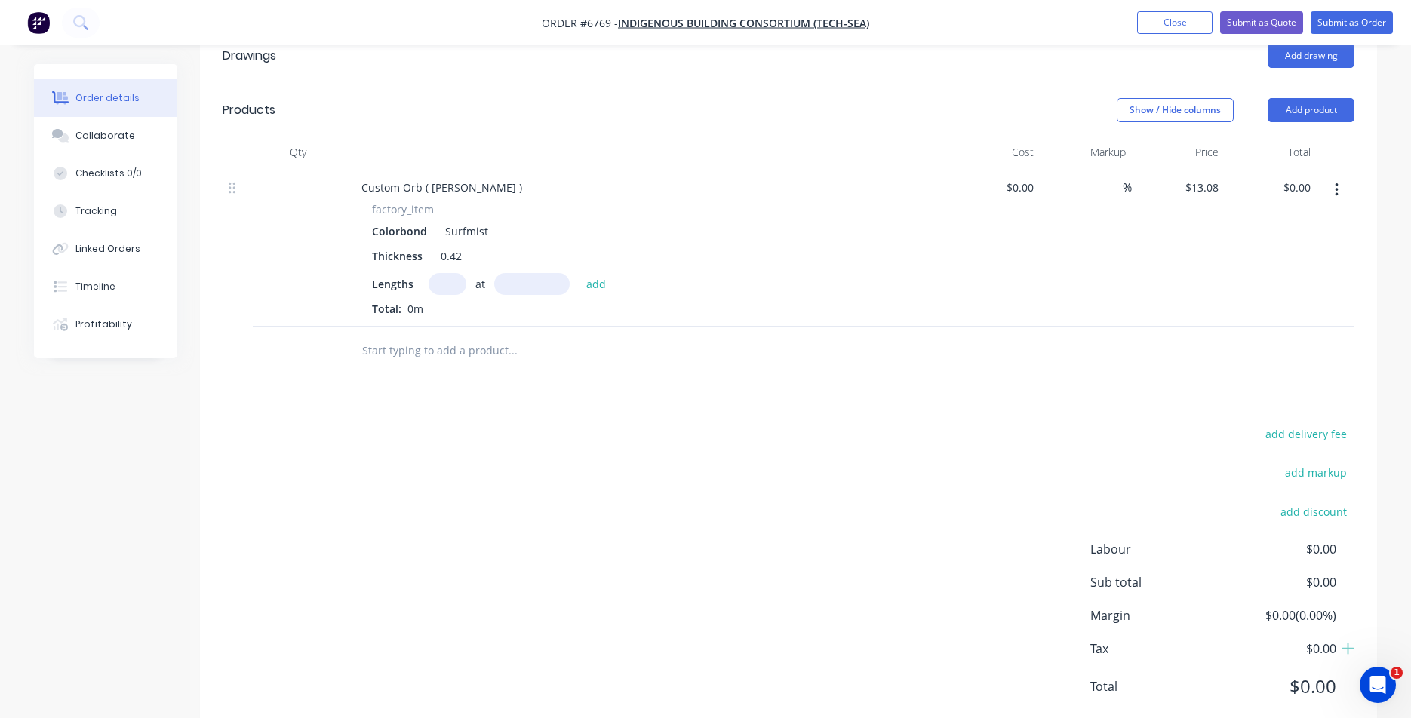
click at [453, 273] on div "Lengths at add Total: 0m" at bounding box center [645, 295] width 546 height 44
click at [453, 273] on input "text" at bounding box center [448, 284] width 38 height 22
type input "20"
type input "7500"
click at [579, 273] on button "add" at bounding box center [596, 283] width 35 height 20
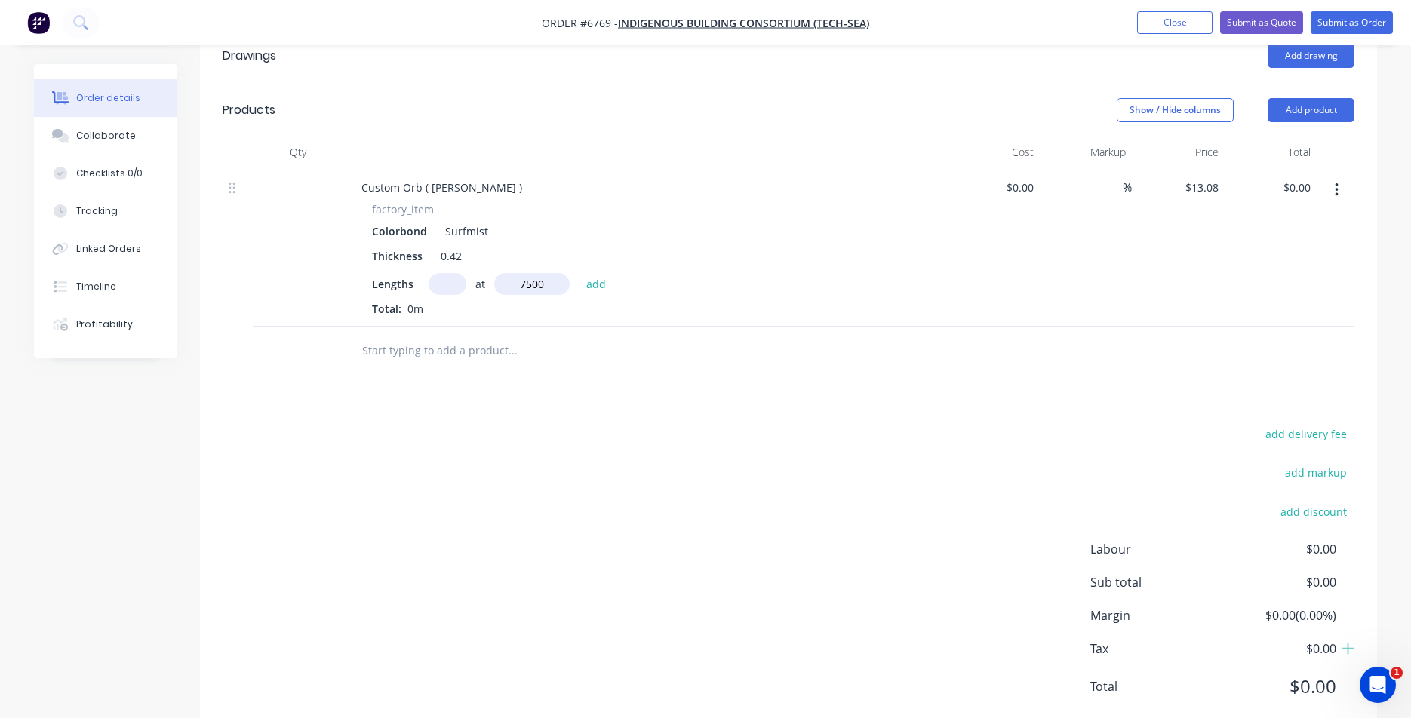
type input "$1,962.00"
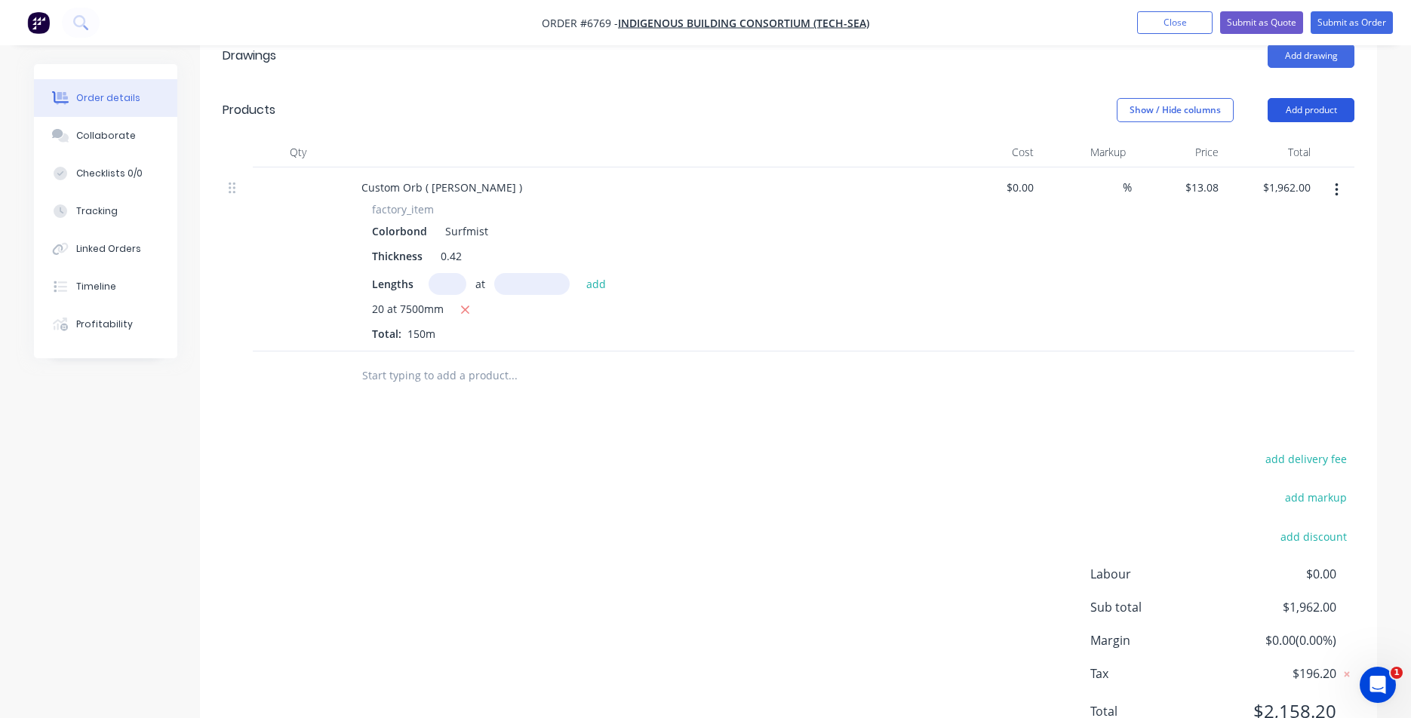
click at [1324, 98] on button "Add product" at bounding box center [1311, 110] width 87 height 24
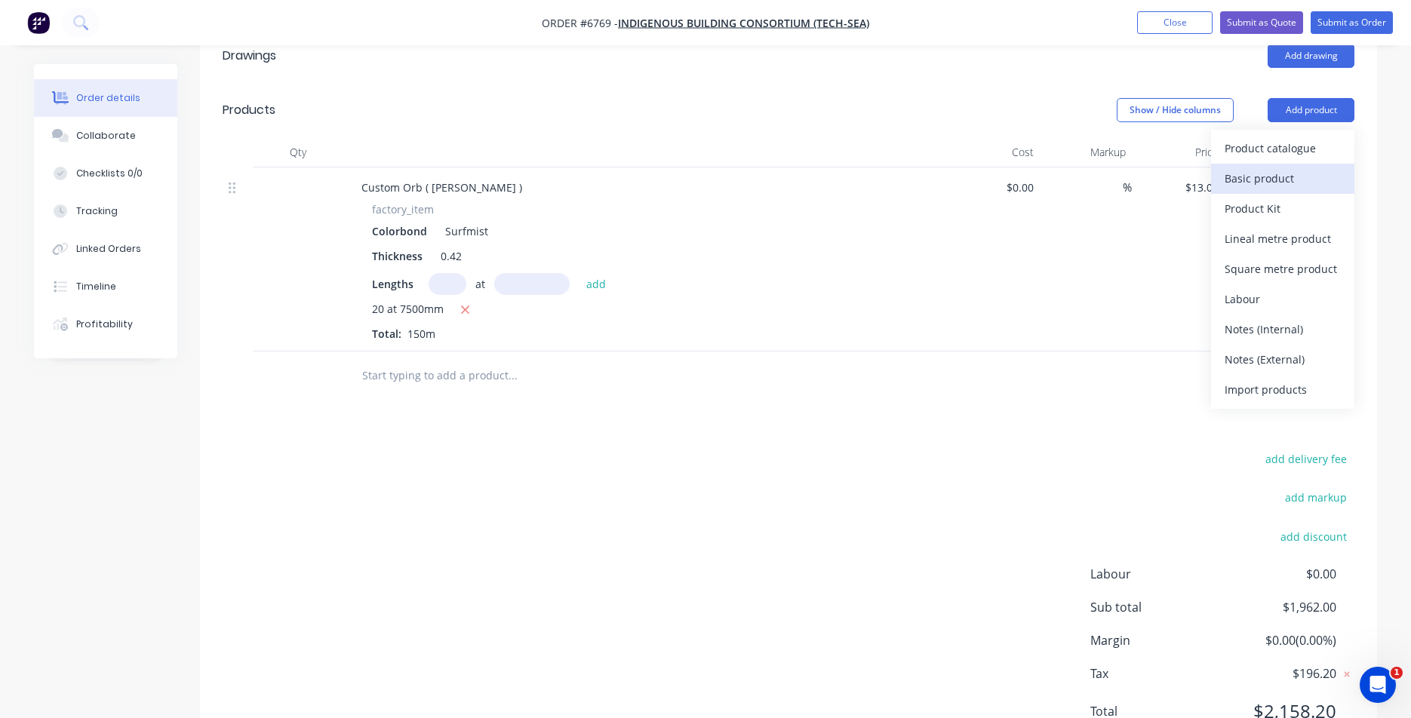
click at [1293, 168] on div "Basic product" at bounding box center [1283, 179] width 116 height 22
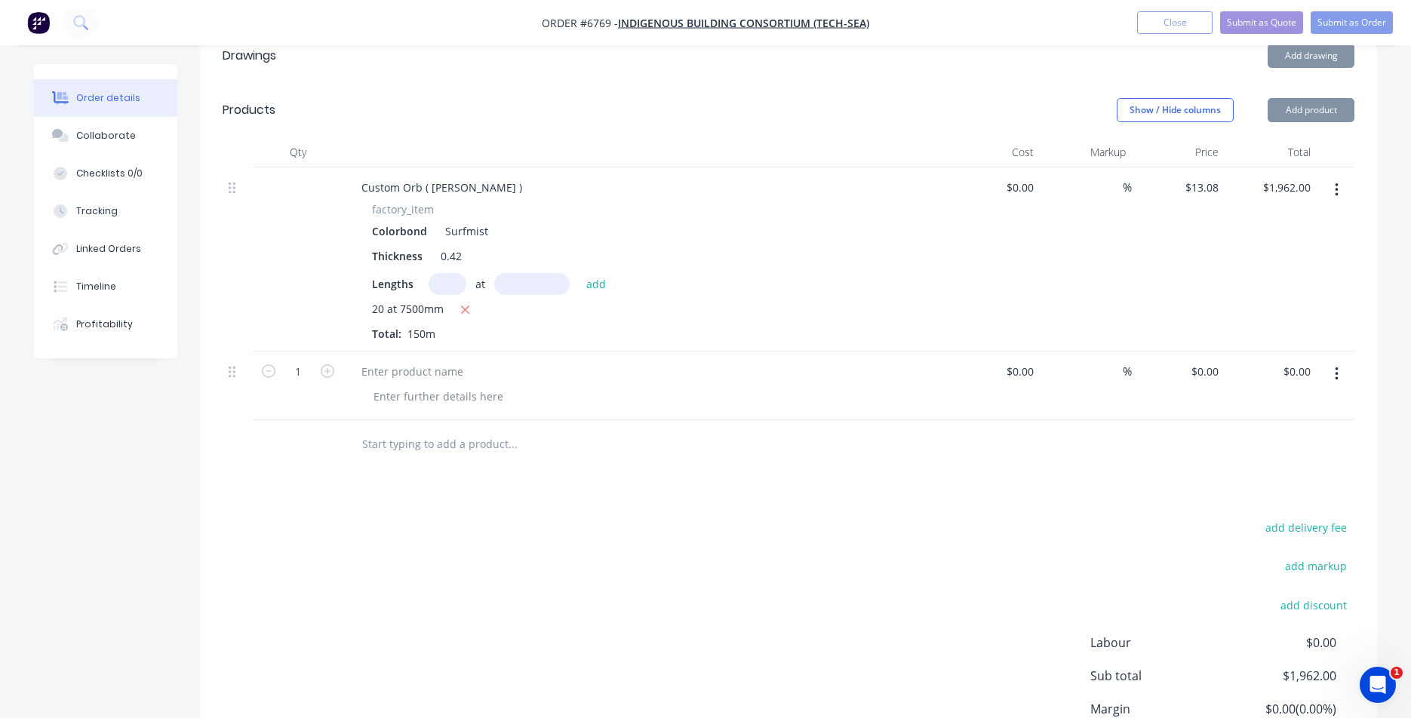
click at [1339, 361] on button "button" at bounding box center [1336, 374] width 35 height 27
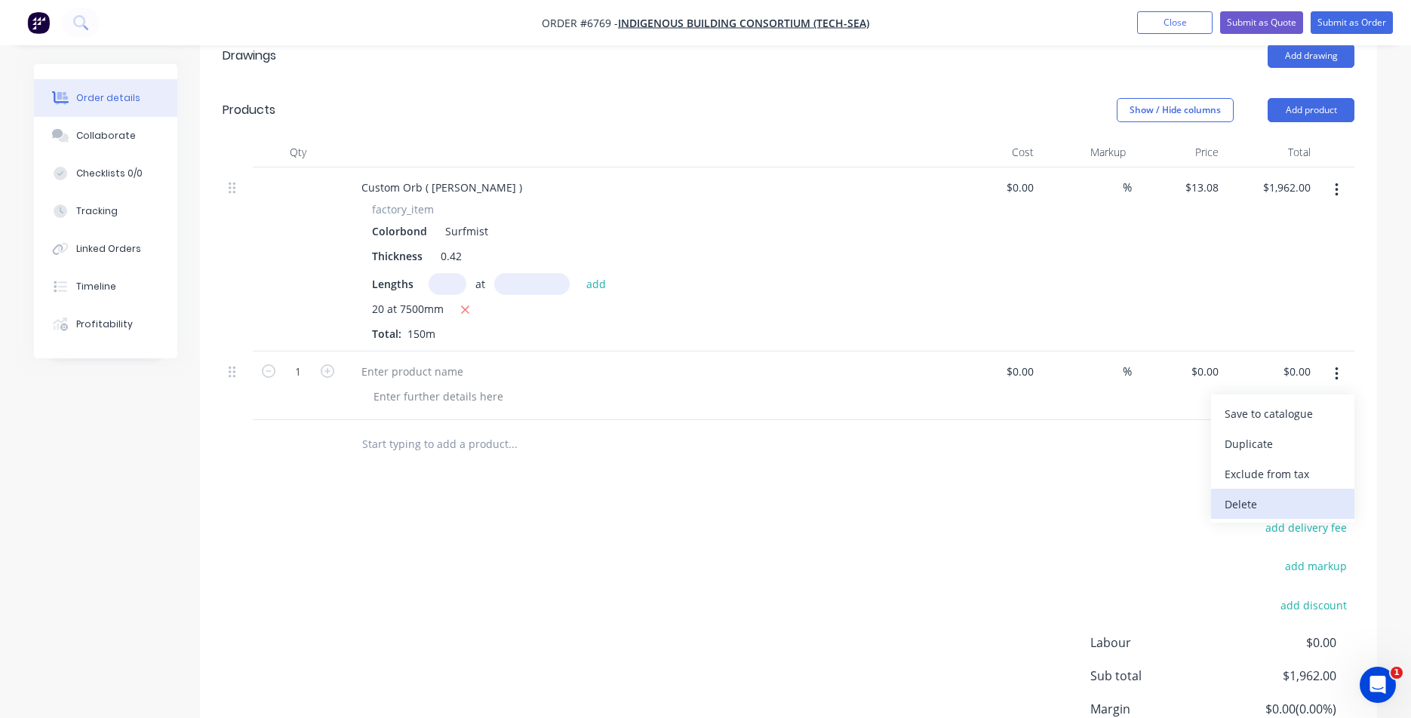
click at [1281, 494] on div "Delete" at bounding box center [1283, 505] width 116 height 22
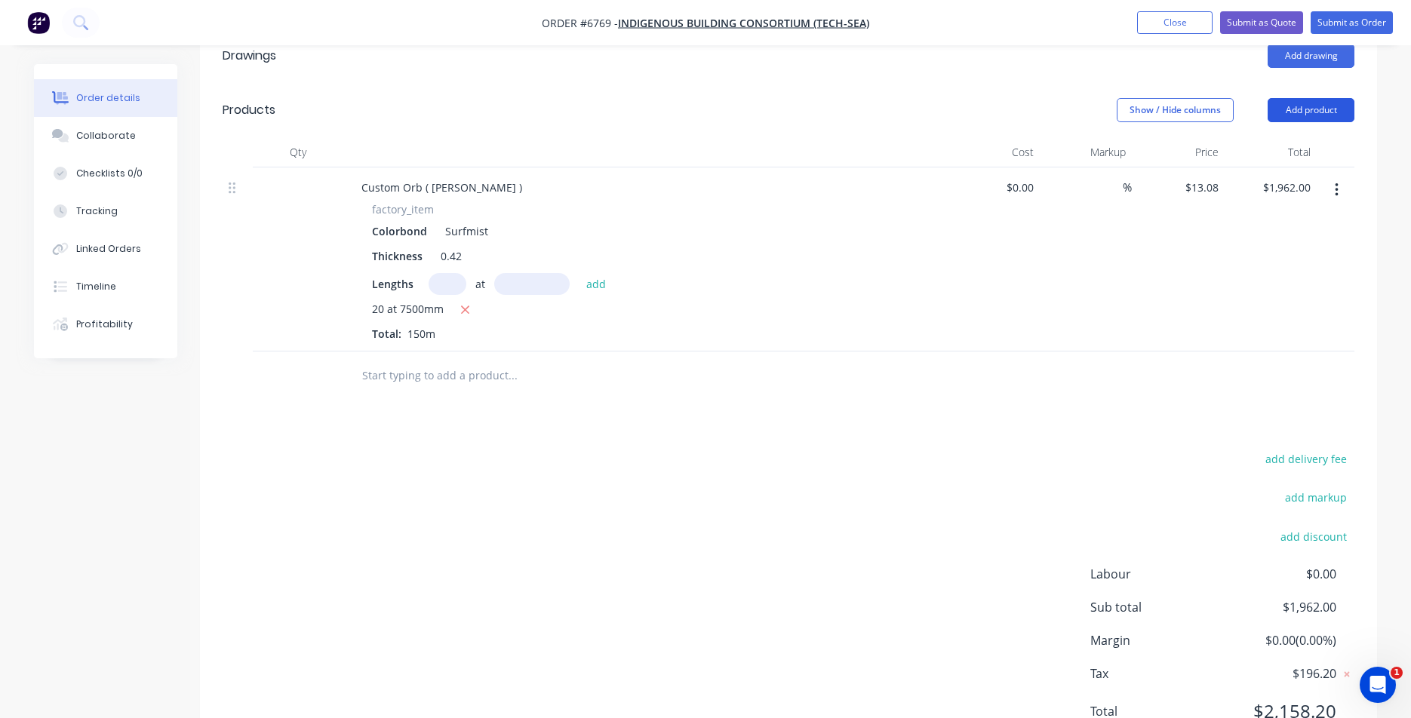
click at [1334, 98] on button "Add product" at bounding box center [1311, 110] width 87 height 24
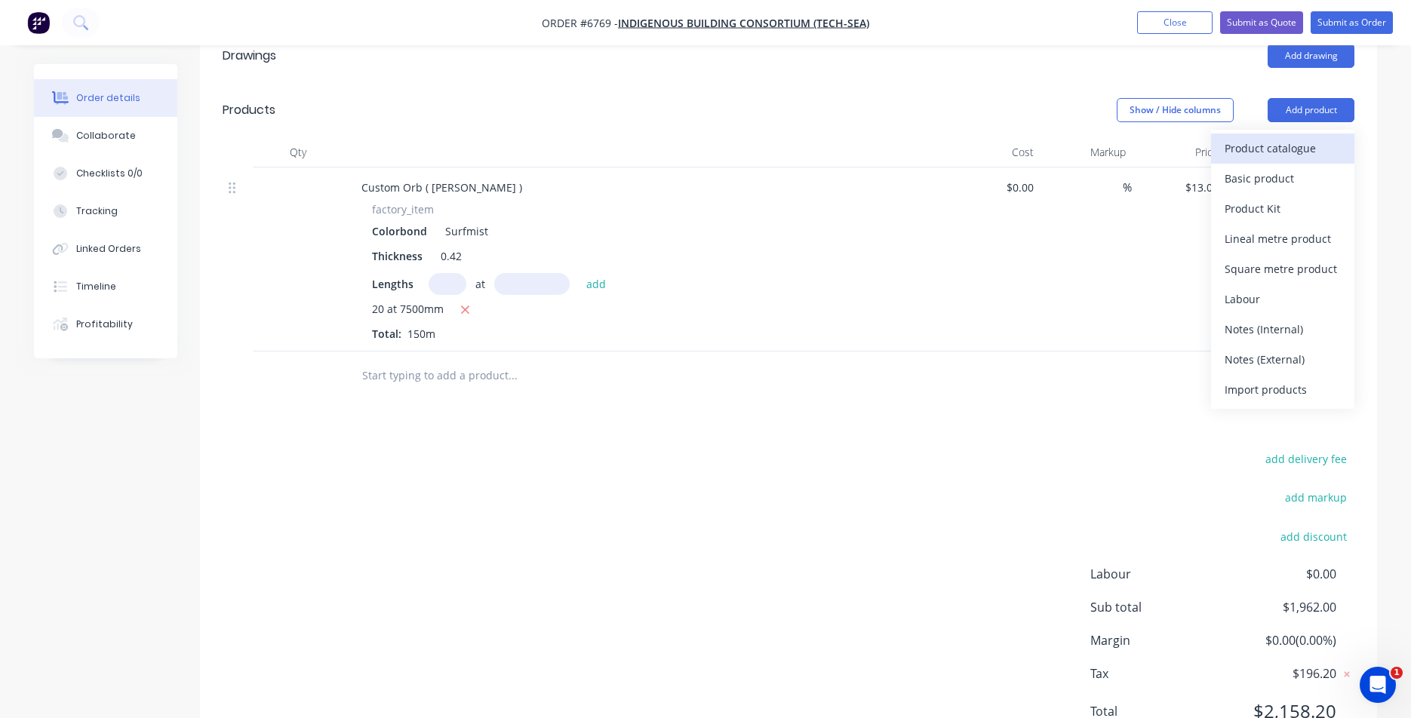
click at [1302, 137] on div "Product catalogue" at bounding box center [1283, 148] width 116 height 22
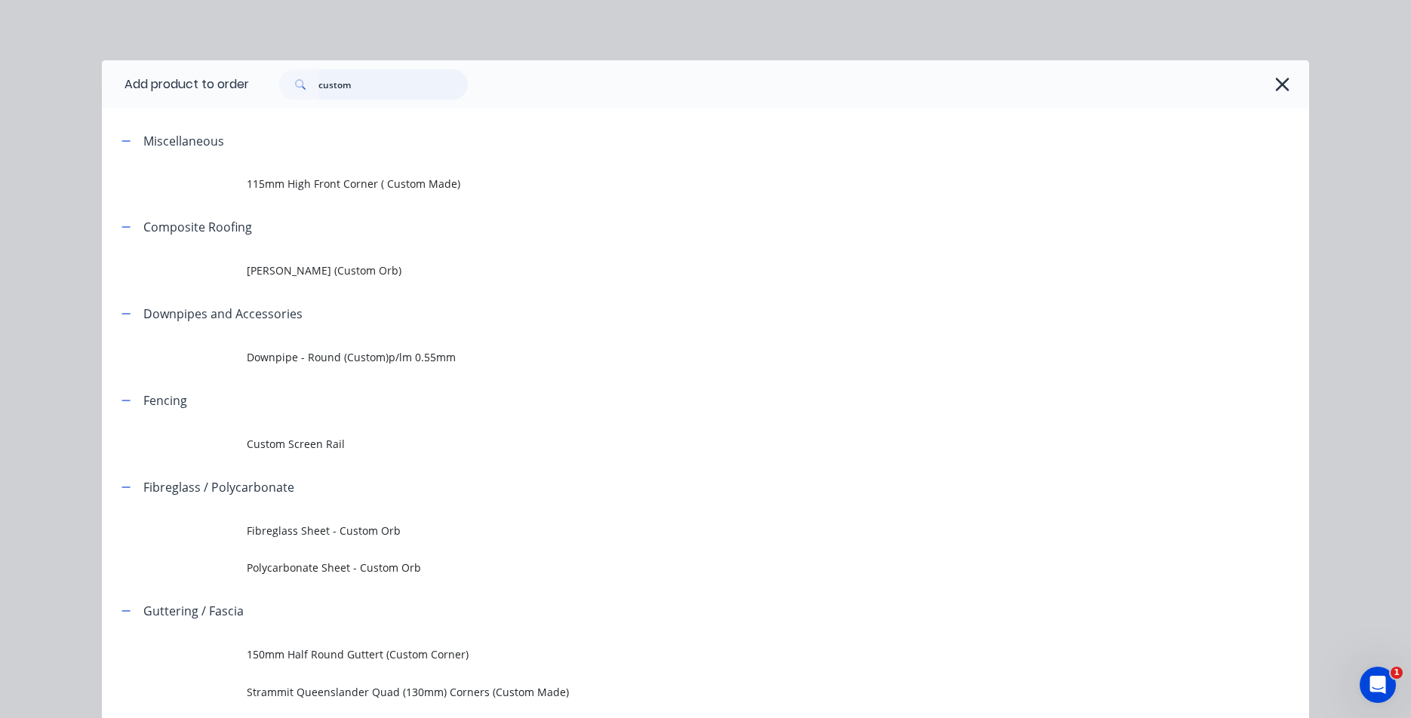
click at [404, 94] on input "custom" at bounding box center [392, 84] width 149 height 30
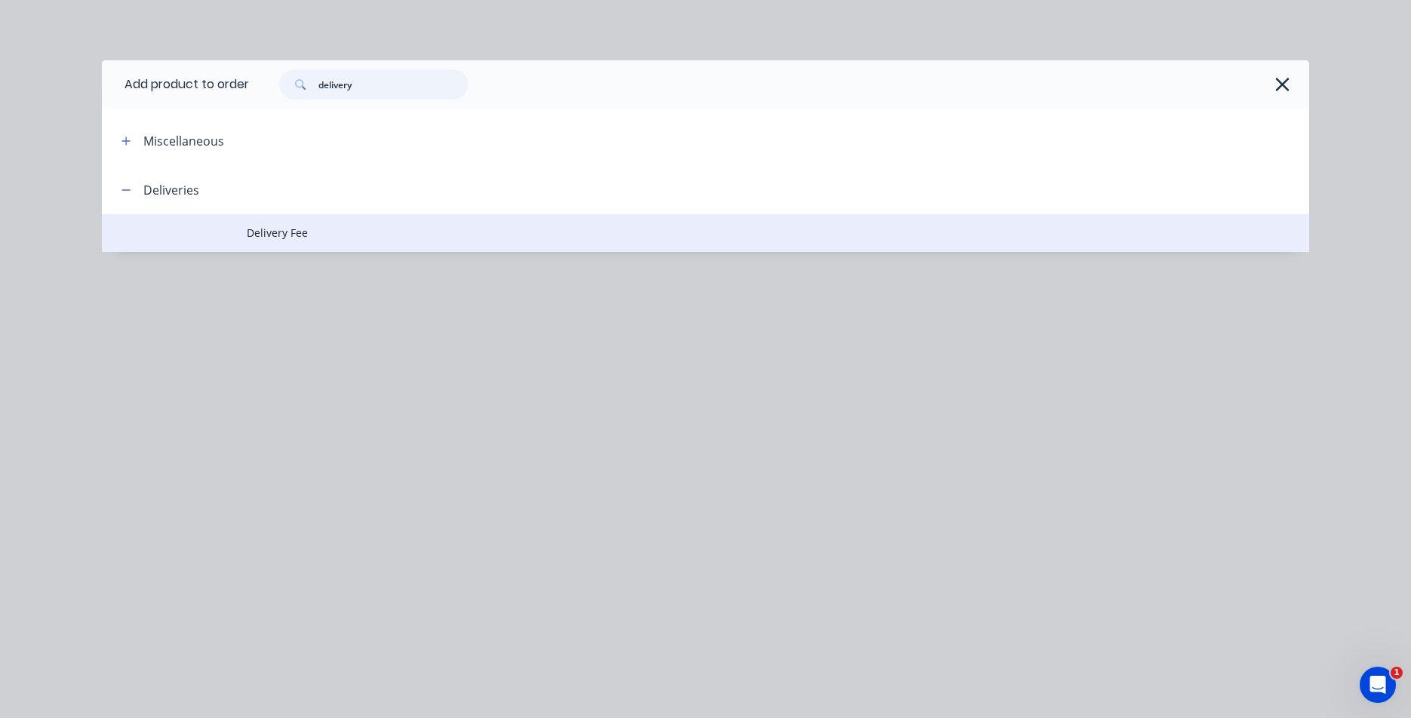
type input "delivery"
click at [260, 228] on span "Delivery Fee" at bounding box center [672, 233] width 850 height 16
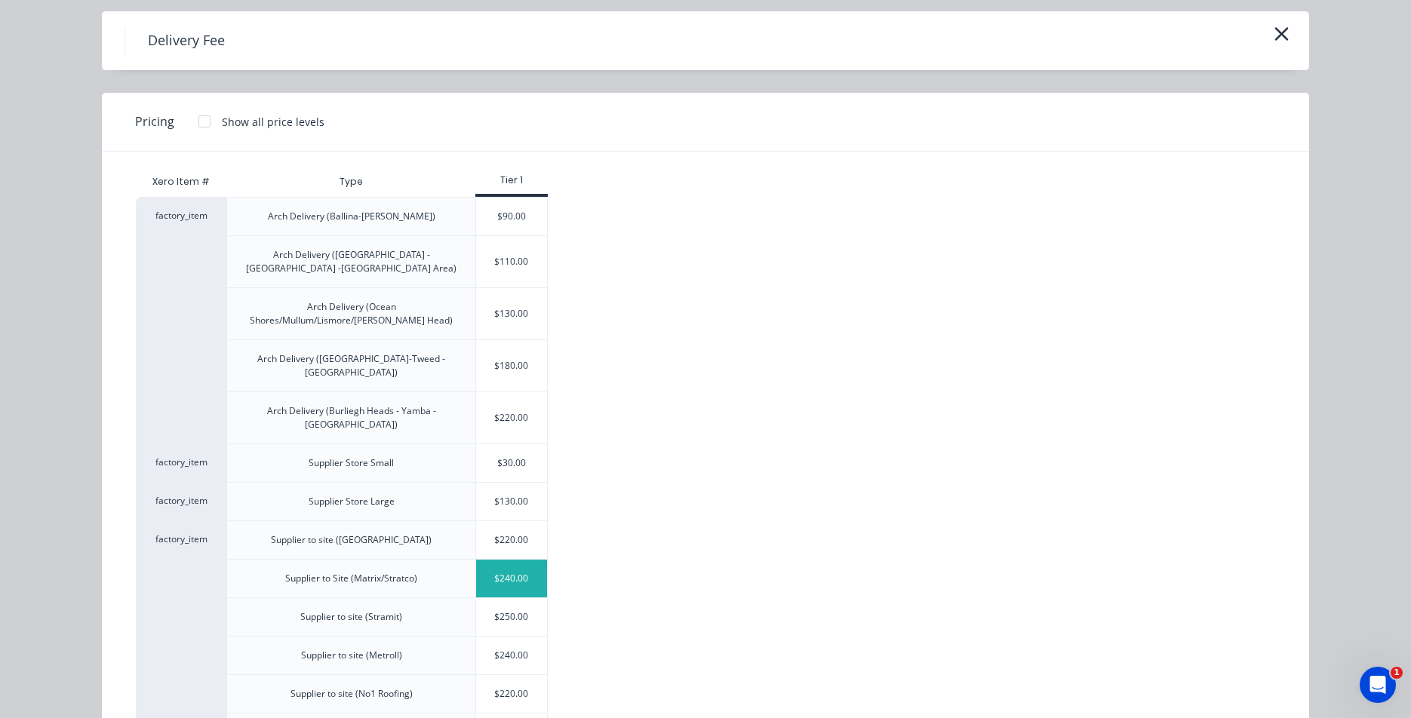
scroll to position [75, 0]
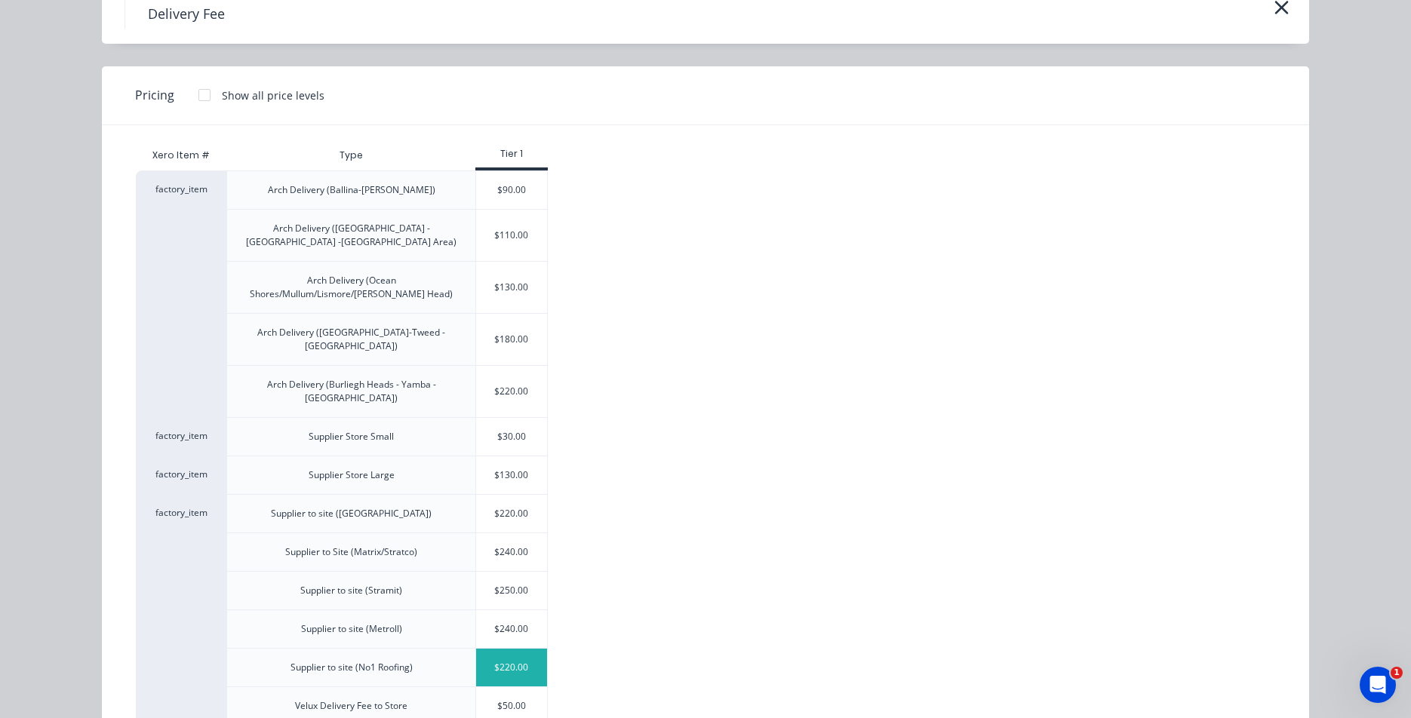
click at [529, 649] on div "$220.00" at bounding box center [511, 668] width 71 height 38
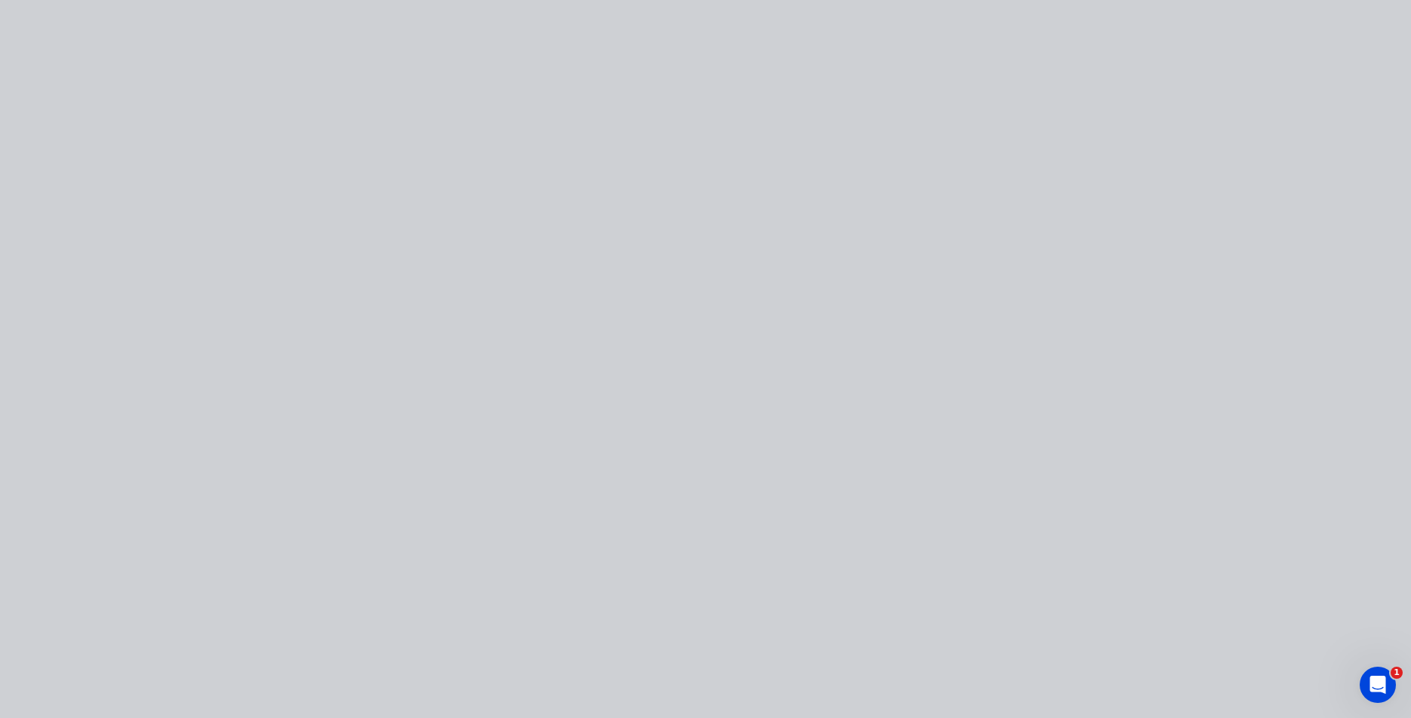
type input "$220.00"
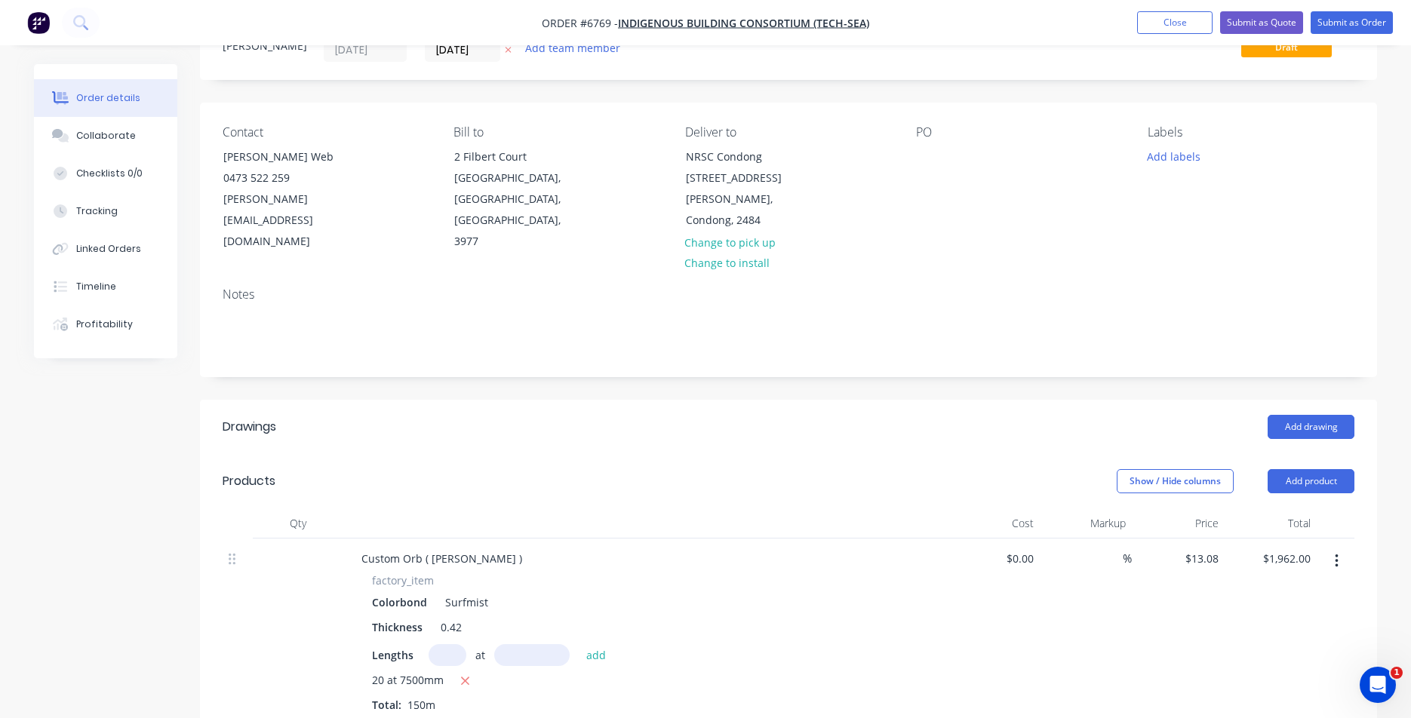
scroll to position [59, 0]
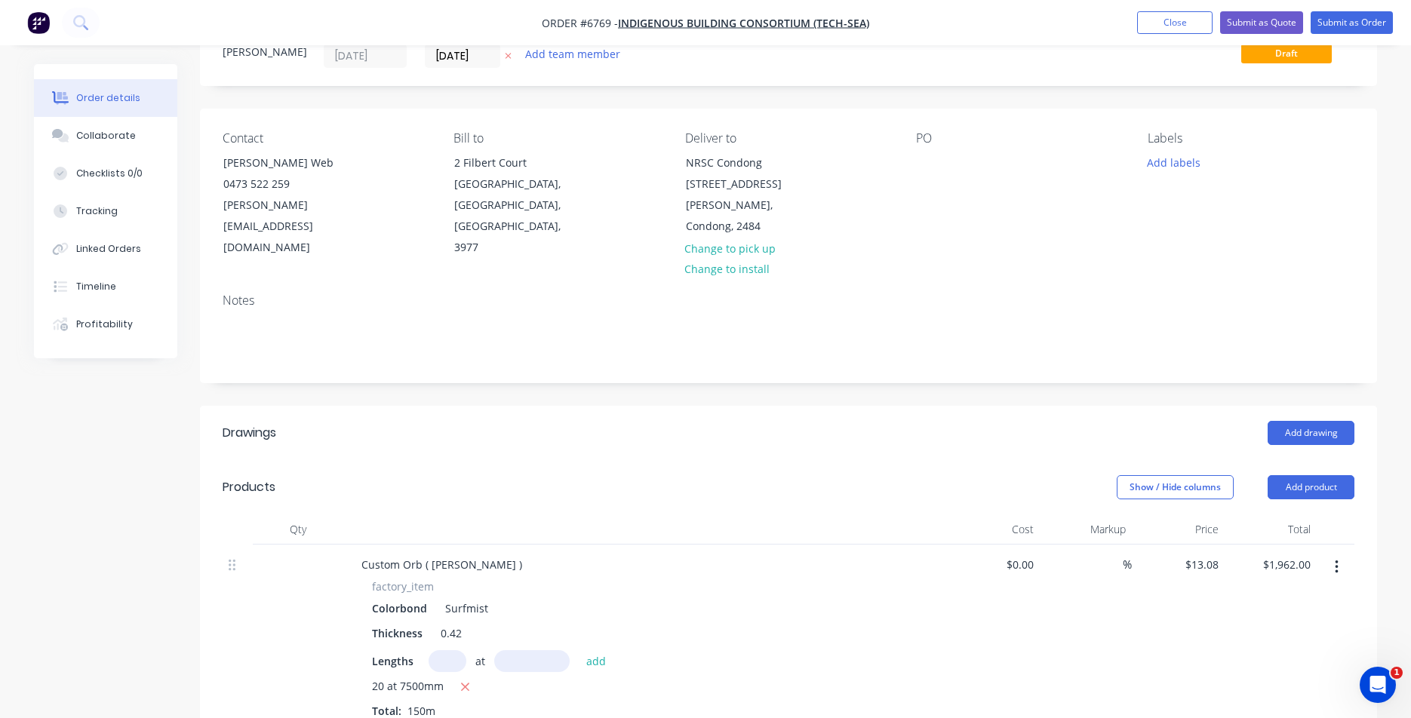
click at [946, 143] on div "PO" at bounding box center [1019, 138] width 207 height 14
click at [930, 166] on div at bounding box center [928, 163] width 24 height 22
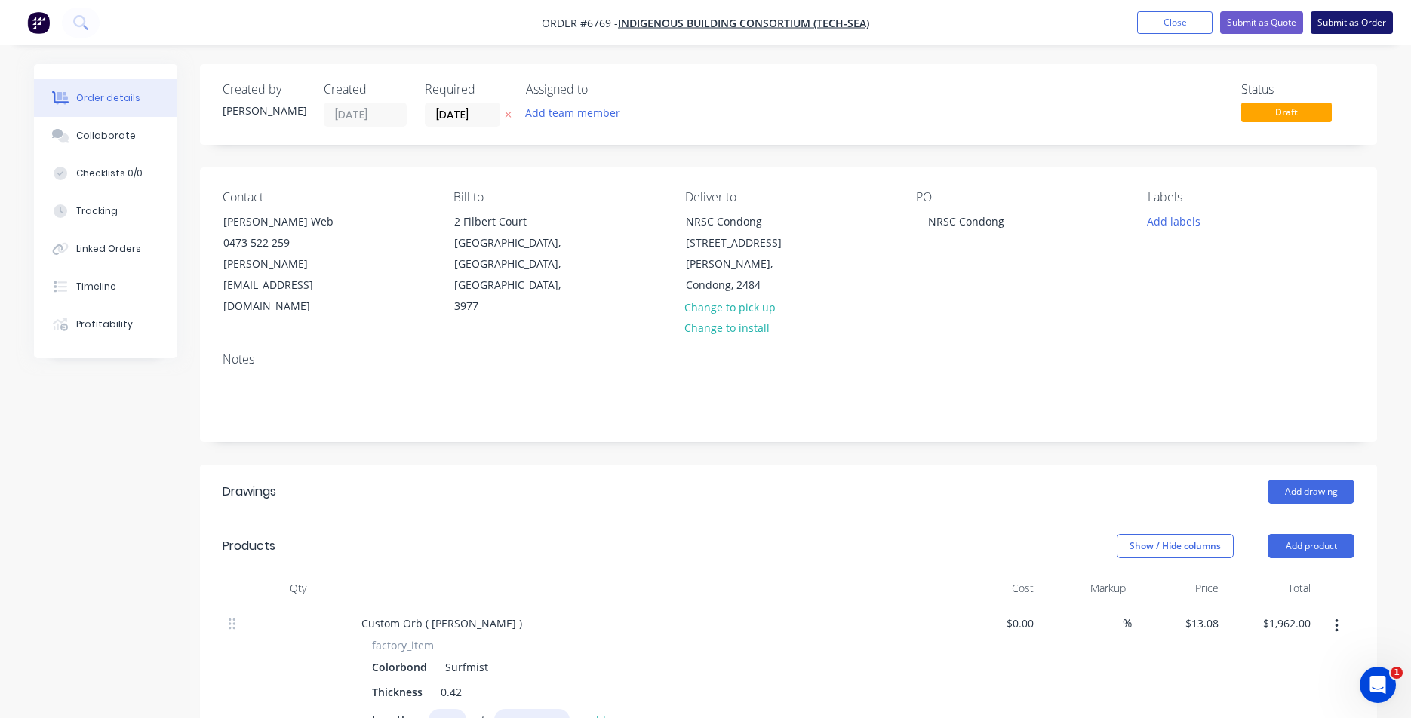
click at [1392, 21] on button "Submit as Order" at bounding box center [1352, 22] width 82 height 23
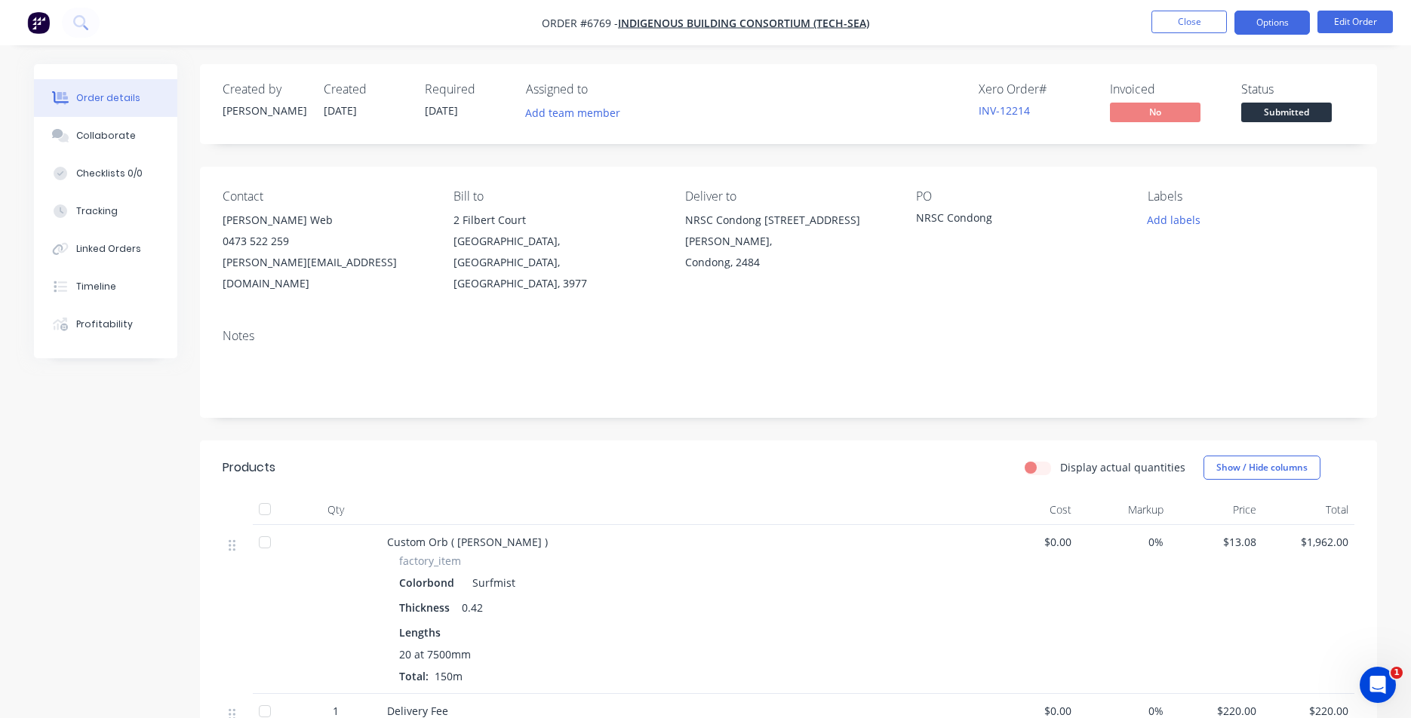
click at [1258, 23] on button "Options" at bounding box center [1272, 23] width 75 height 24
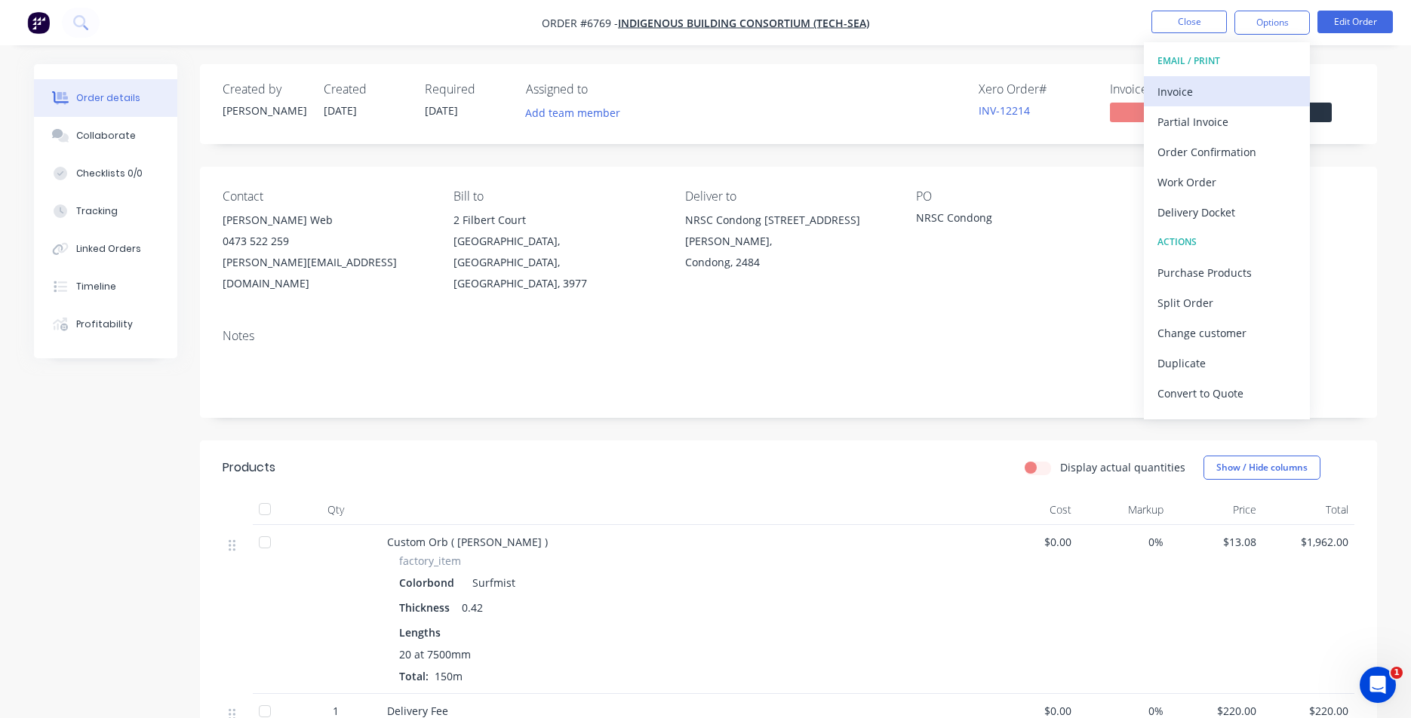
click at [1249, 92] on div "Invoice" at bounding box center [1227, 92] width 139 height 22
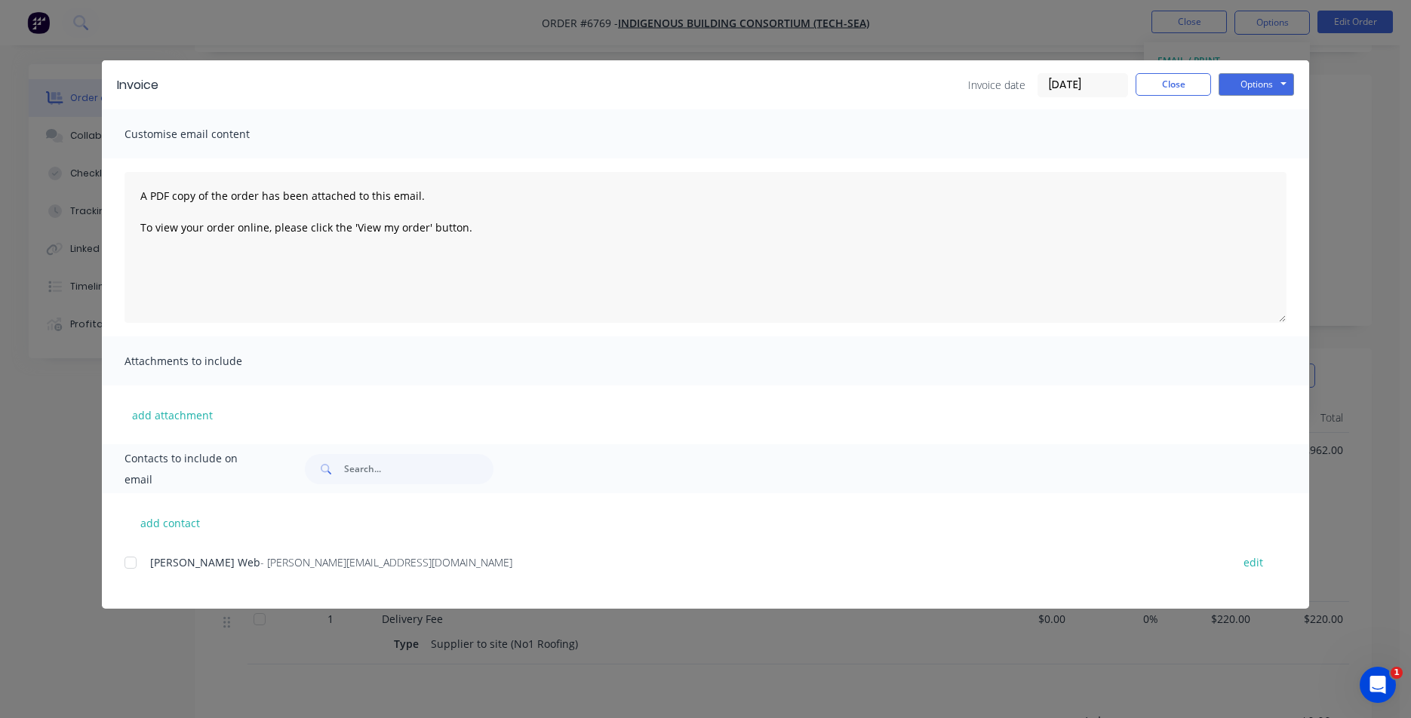
scroll to position [151, 0]
click at [125, 563] on div at bounding box center [130, 563] width 30 height 30
click at [1300, 85] on div "Invoice Invoice date [DATE] Close Options Preview Print Email" at bounding box center [705, 84] width 1207 height 49
click at [1269, 83] on button "Options" at bounding box center [1256, 84] width 75 height 23
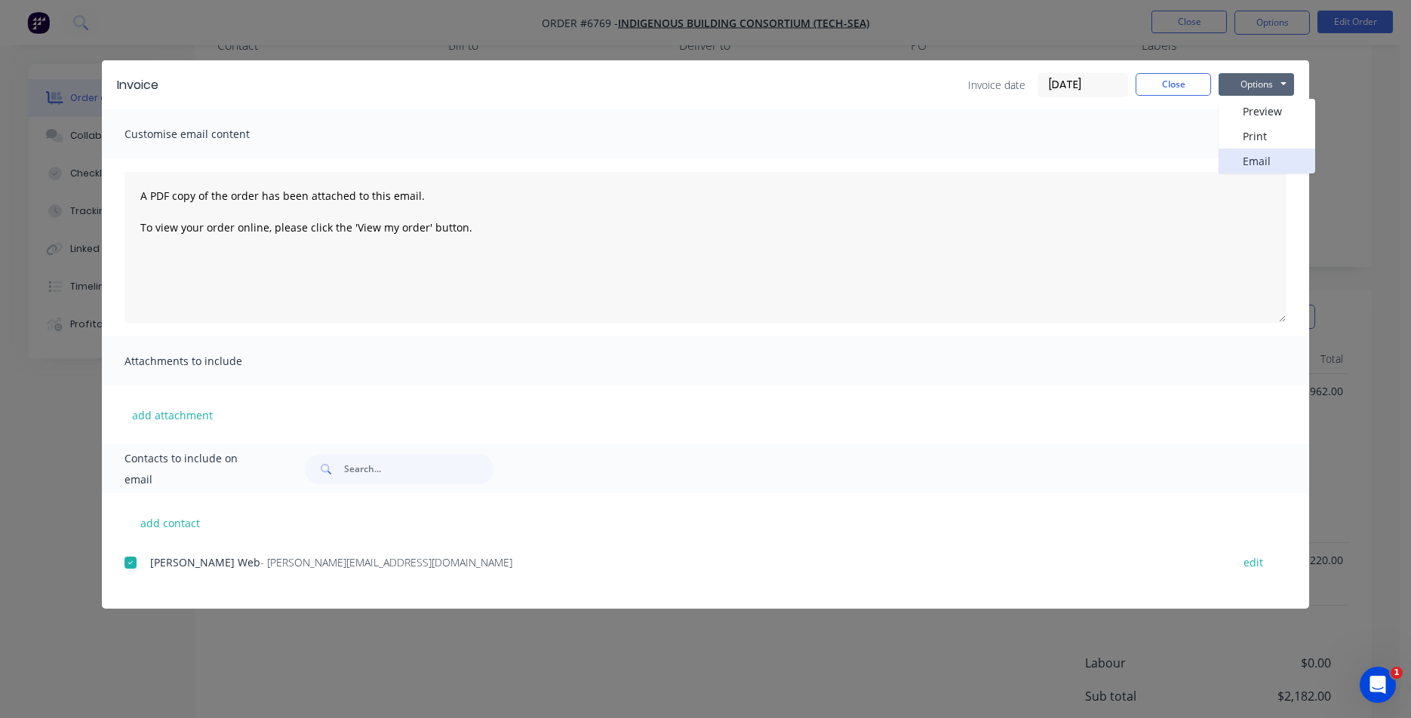
click at [1277, 160] on button "Email" at bounding box center [1267, 161] width 97 height 25
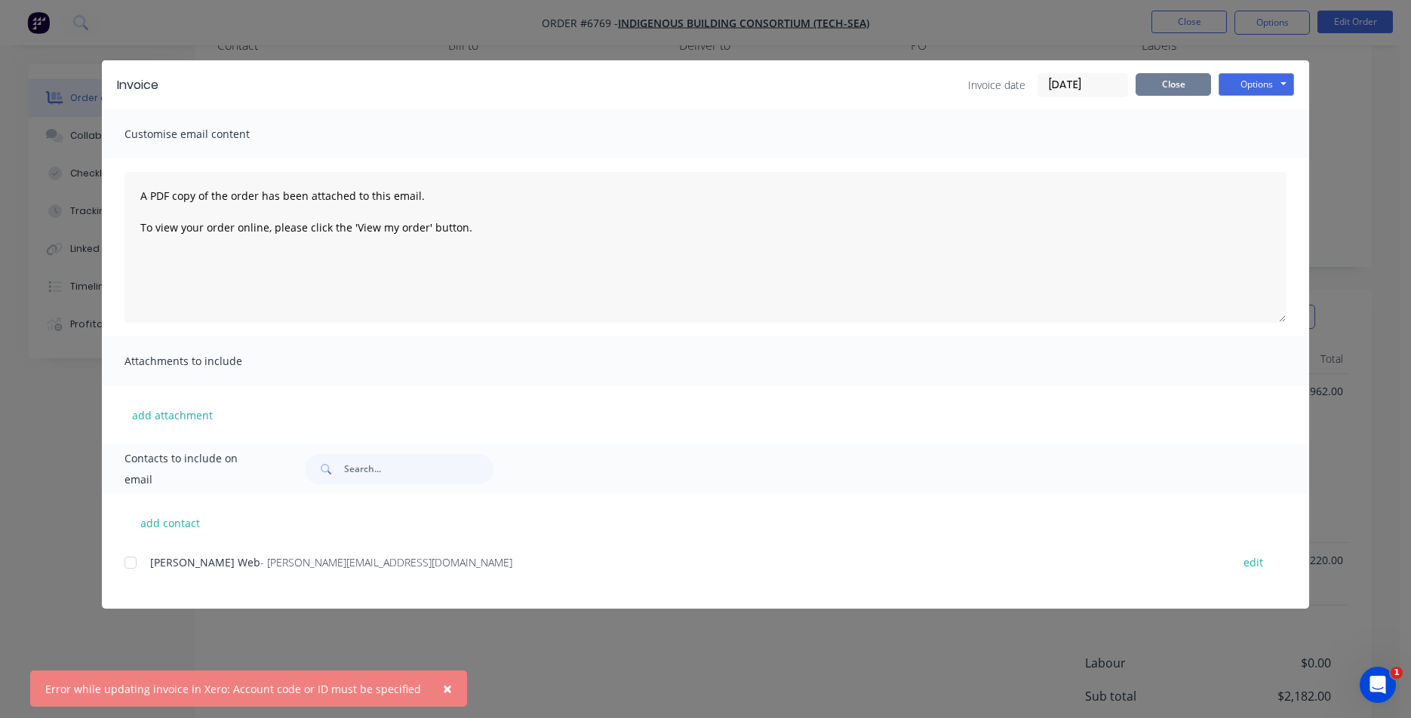
click at [1161, 82] on button "Close" at bounding box center [1173, 84] width 75 height 23
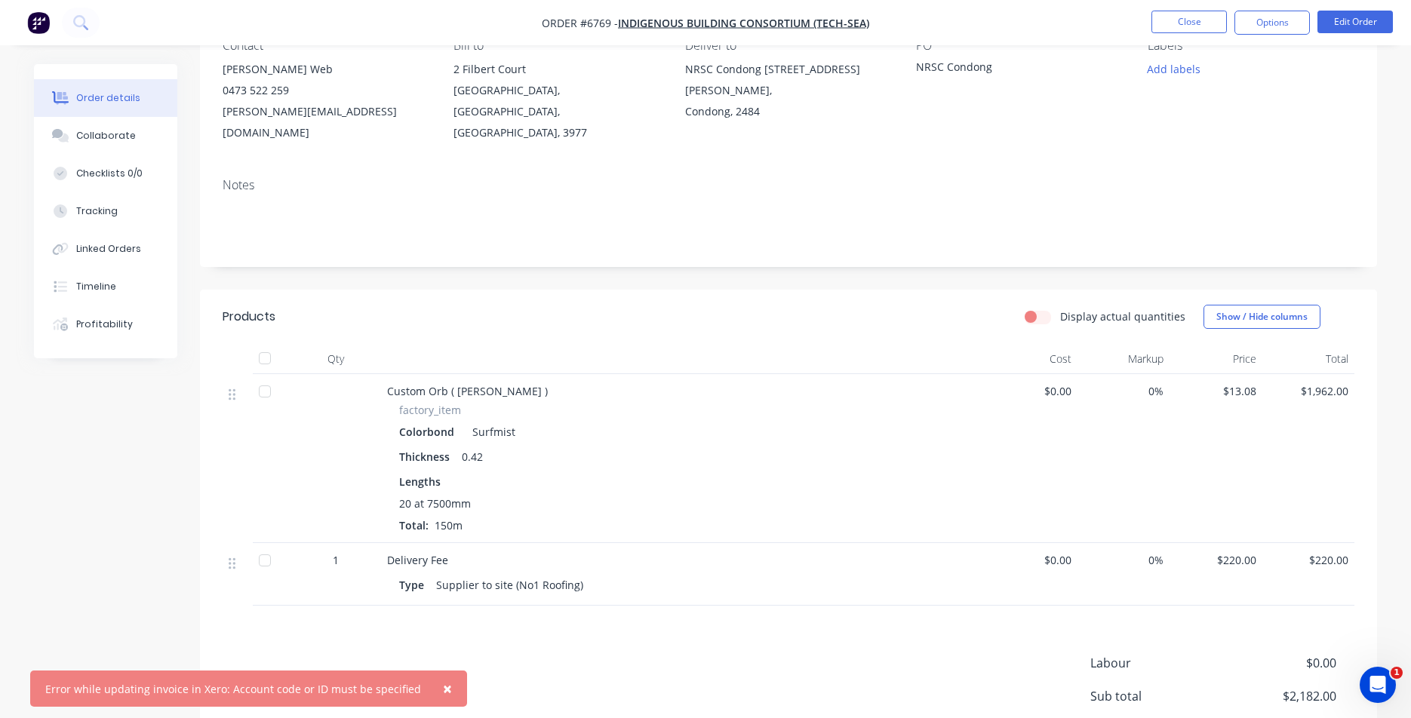
click at [277, 344] on div at bounding box center [265, 358] width 30 height 30
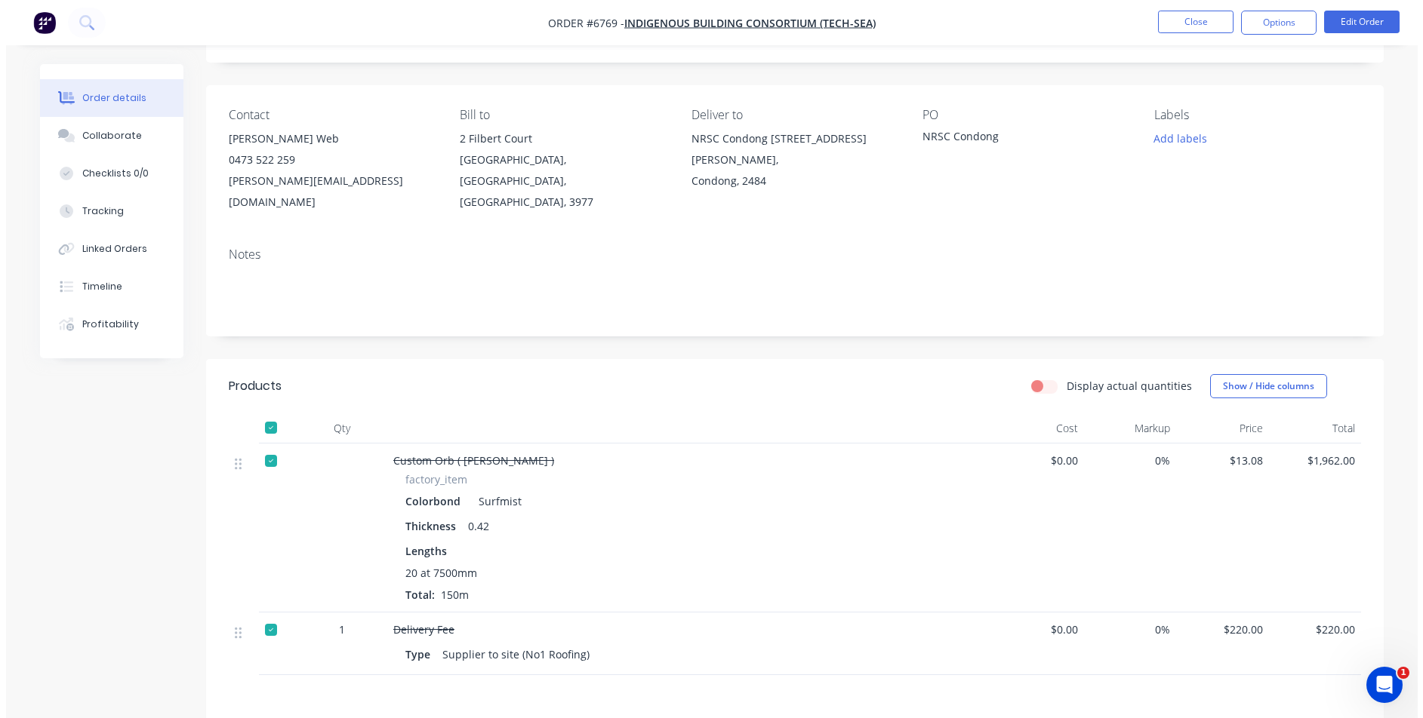
scroll to position [0, 0]
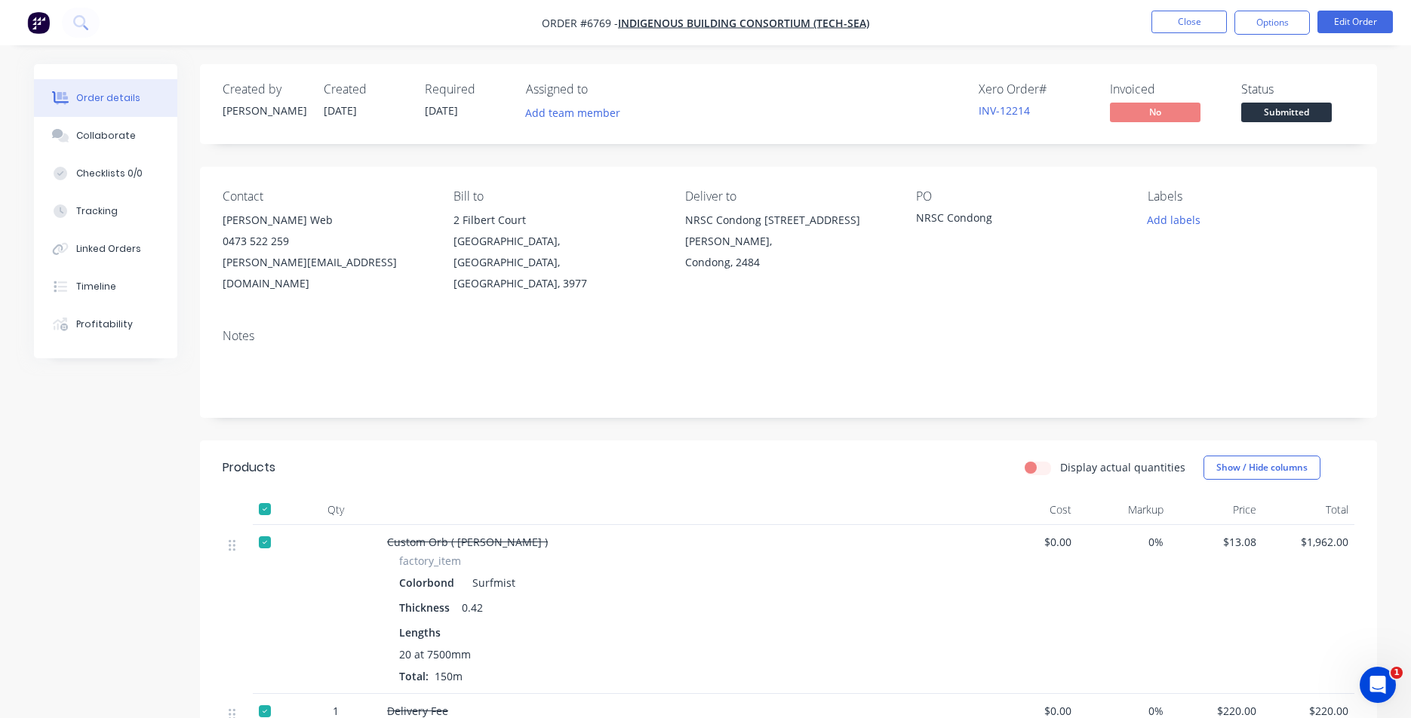
click at [1185, 8] on nav "Order #6769 - Indigenous Building Consortium (Tech-Sea) Close Options Edit Order" at bounding box center [705, 22] width 1411 height 45
click at [1184, 12] on button "Close" at bounding box center [1189, 22] width 75 height 23
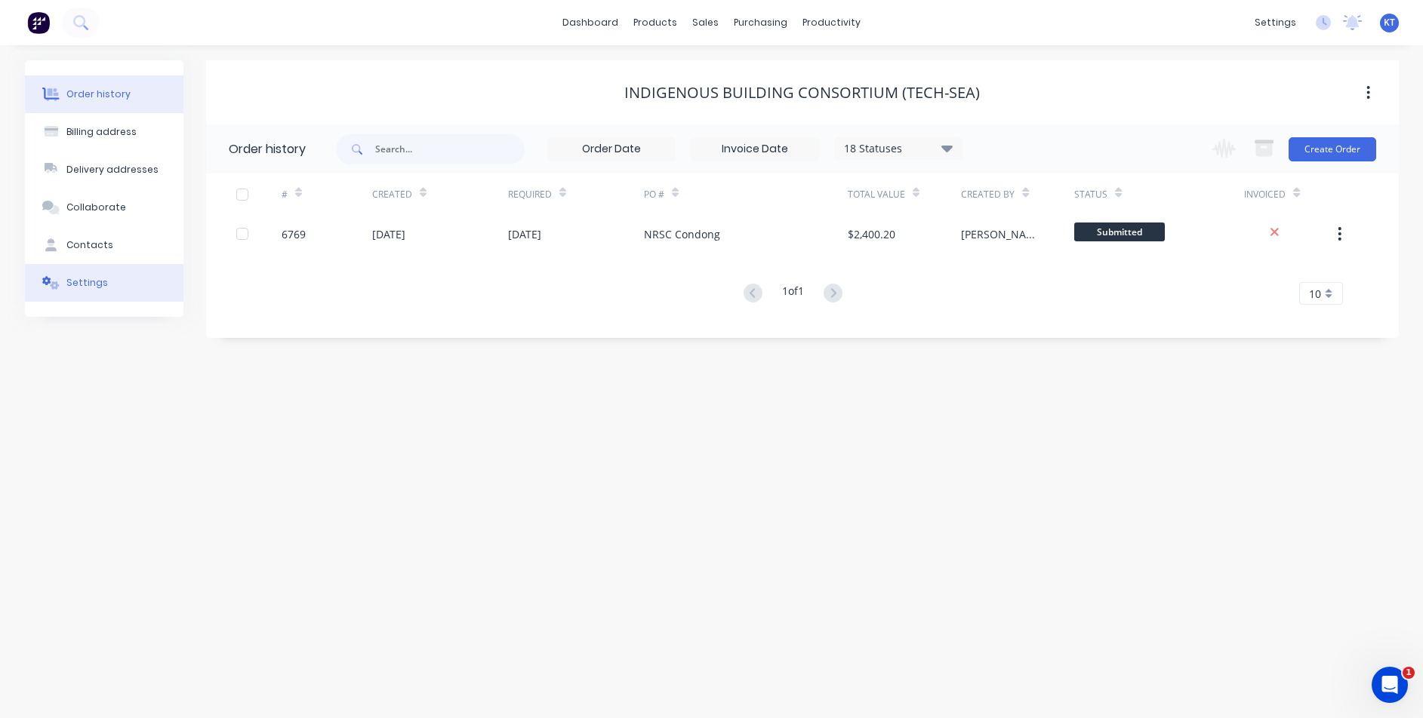
click at [77, 285] on div "Settings" at bounding box center [87, 283] width 42 height 14
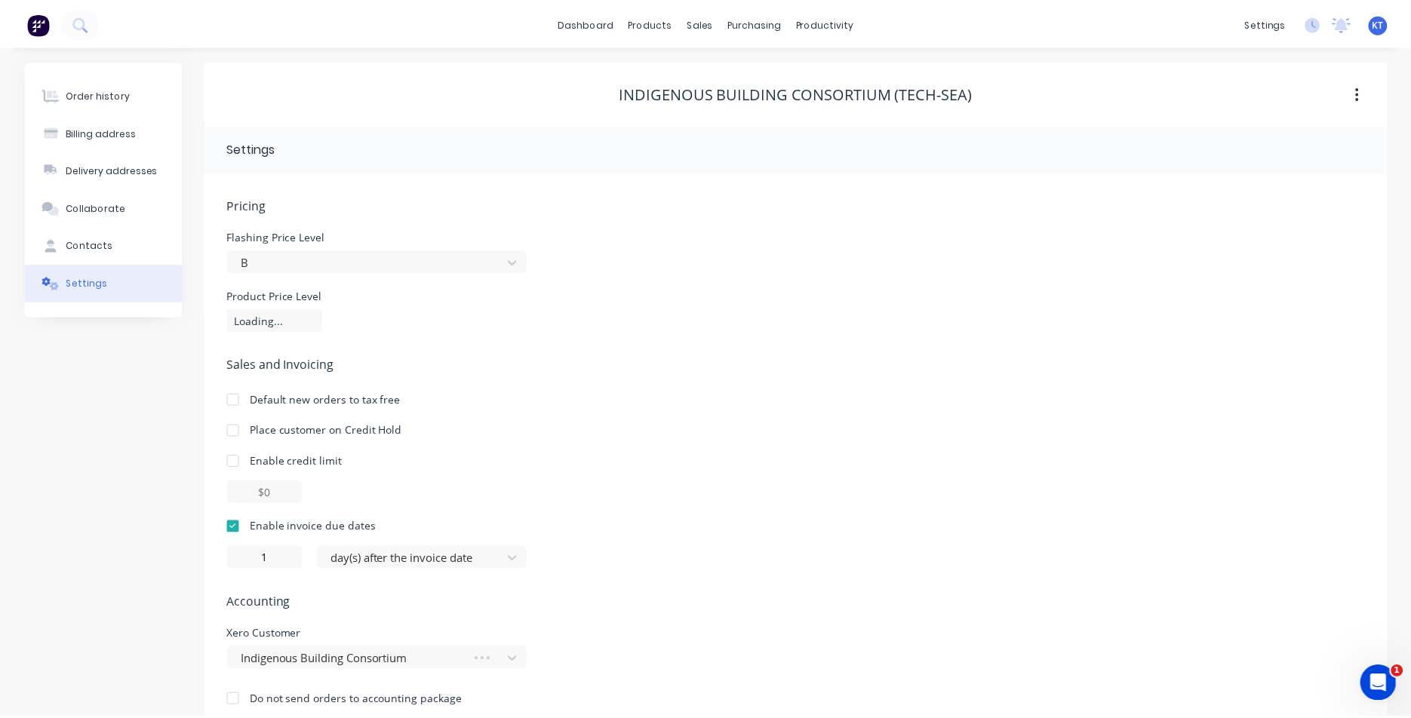
scroll to position [29, 0]
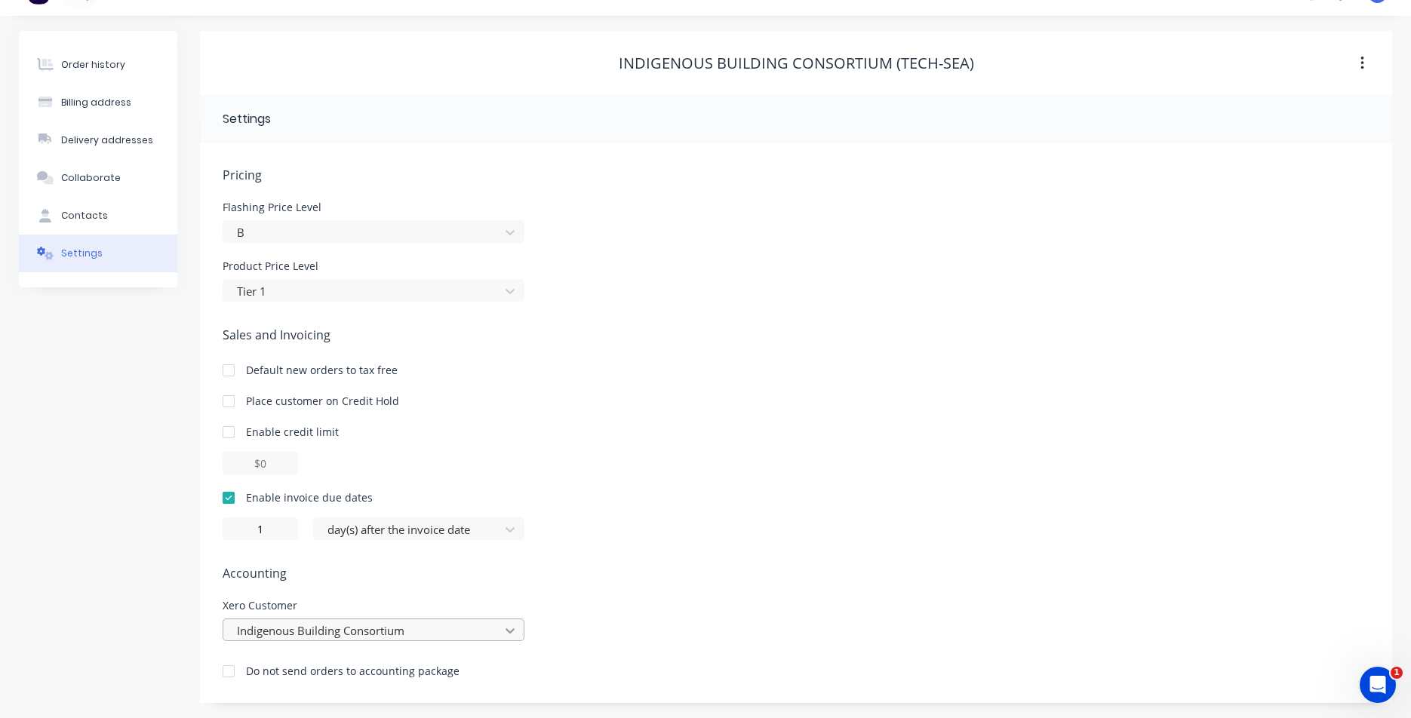
click at [500, 634] on div "Indigenous Building Consortium" at bounding box center [374, 630] width 302 height 23
click at [449, 475] on div "Pricing [MEDICAL_DATA] Price Level B Product Price Level Tier 1 Sales and Invoi…" at bounding box center [796, 434] width 1147 height 537
click at [62, 197] on button "Contacts" at bounding box center [98, 216] width 158 height 38
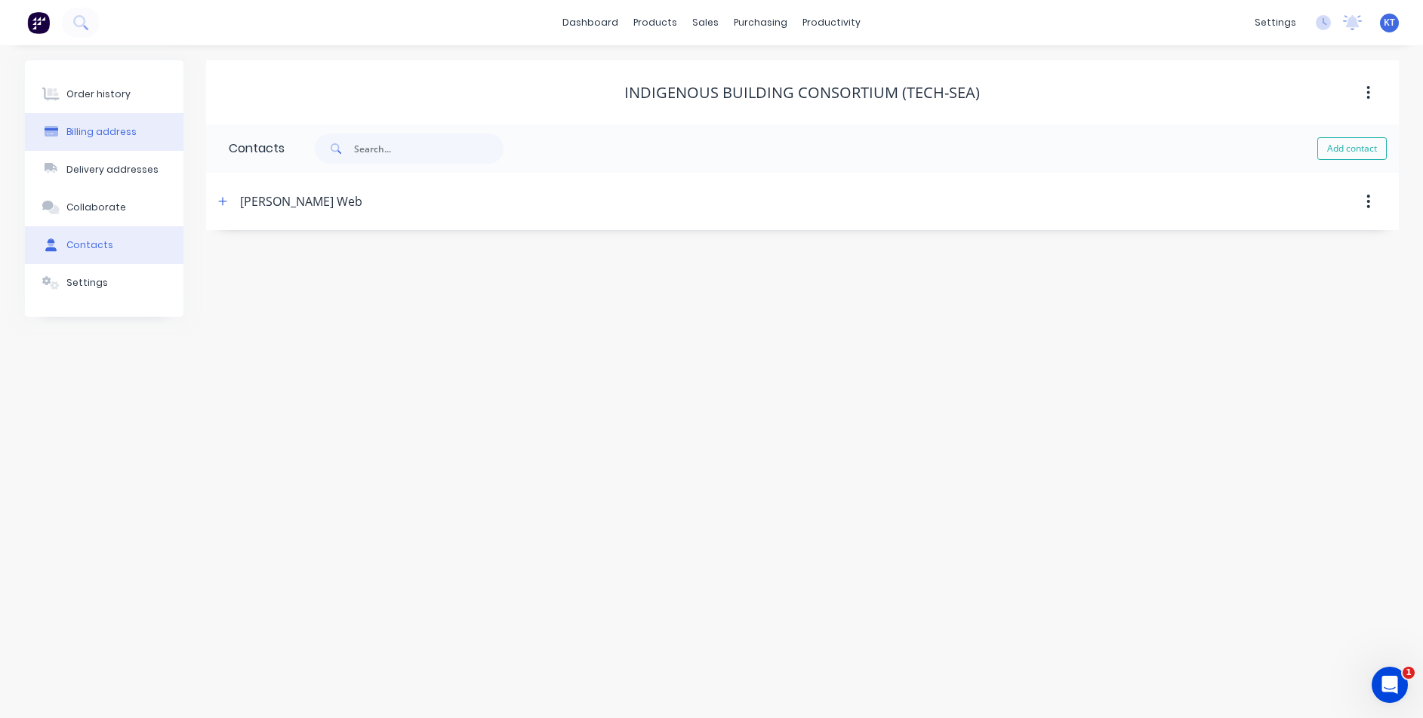
click at [112, 146] on button "Billing address" at bounding box center [104, 132] width 158 height 38
select select "AU"
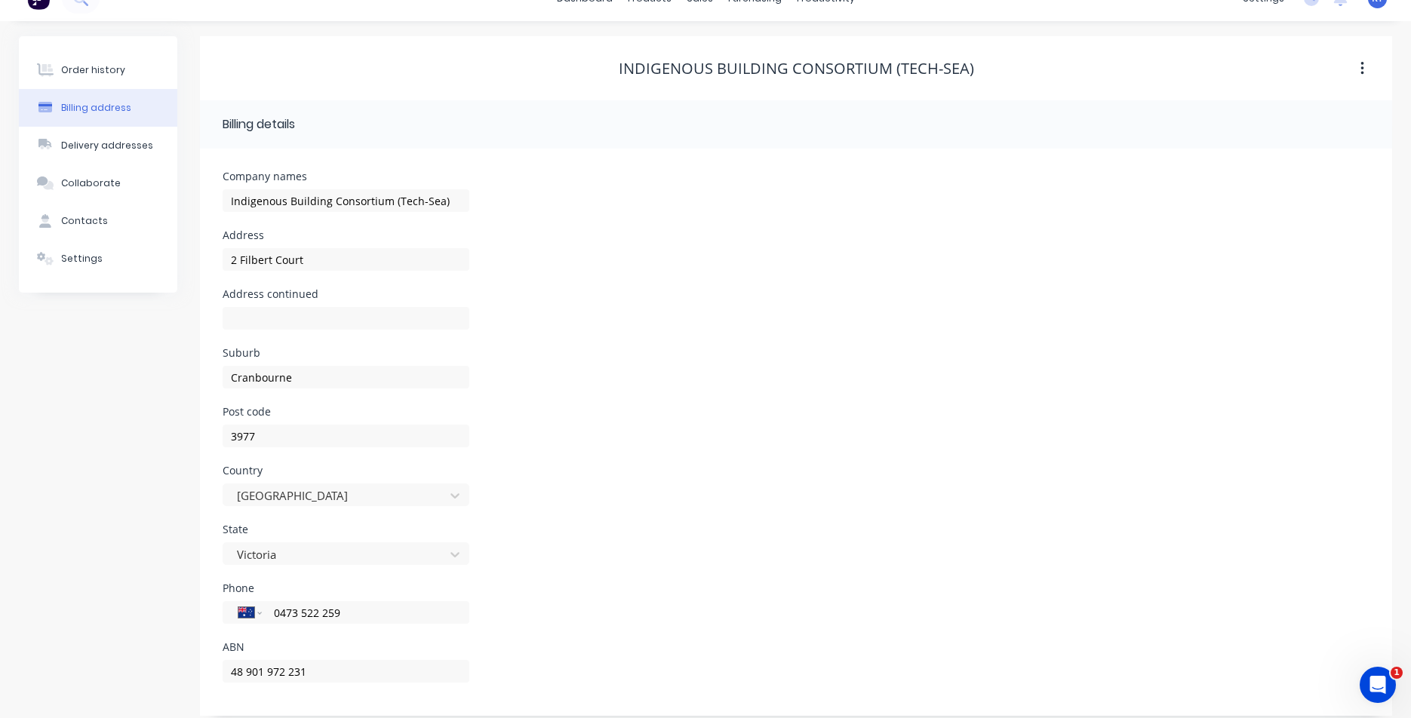
scroll to position [37, 0]
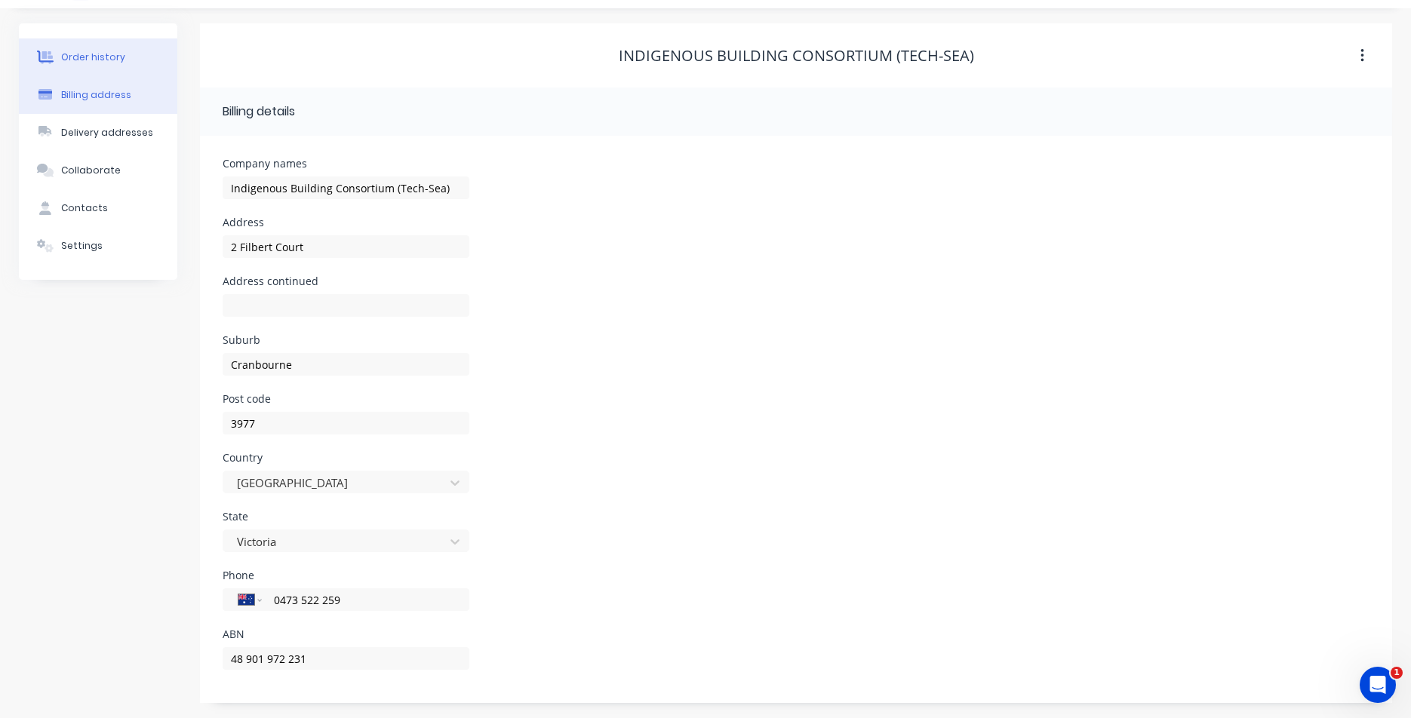
click at [118, 51] on div "Order history" at bounding box center [93, 58] width 64 height 14
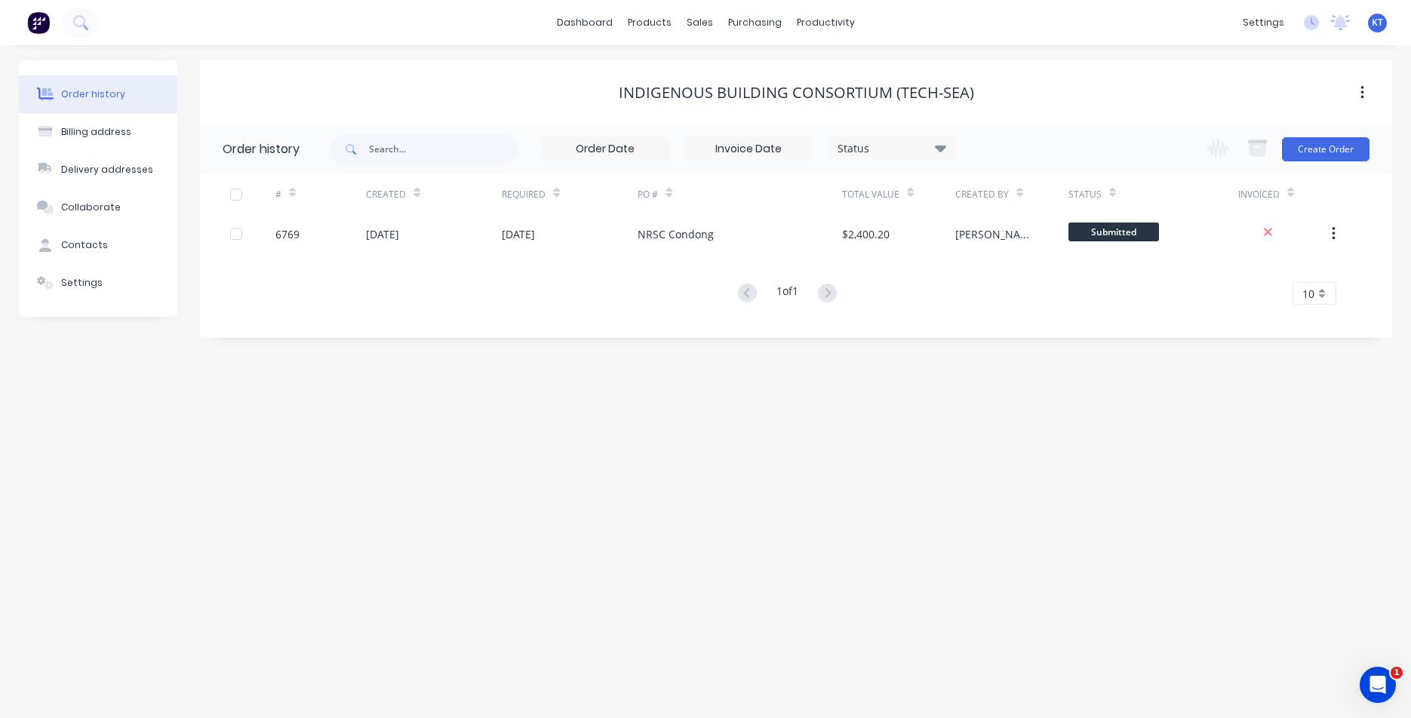
click at [866, 232] on div "# Created Required PO # Total Value Created By Status Invoiced 6769 [DATE] [DAT…" at bounding box center [787, 239] width 1174 height 131
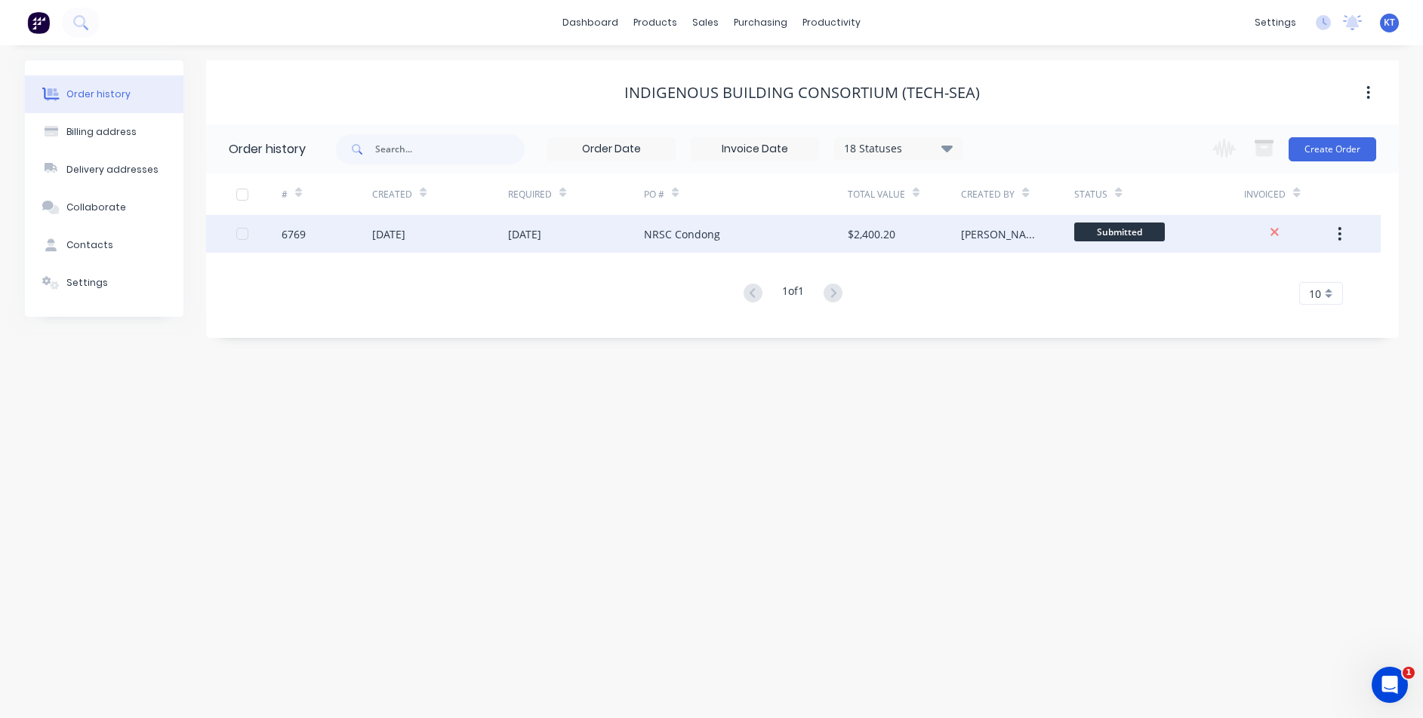
click at [921, 228] on div "$2,400.20" at bounding box center [903, 234] width 113 height 38
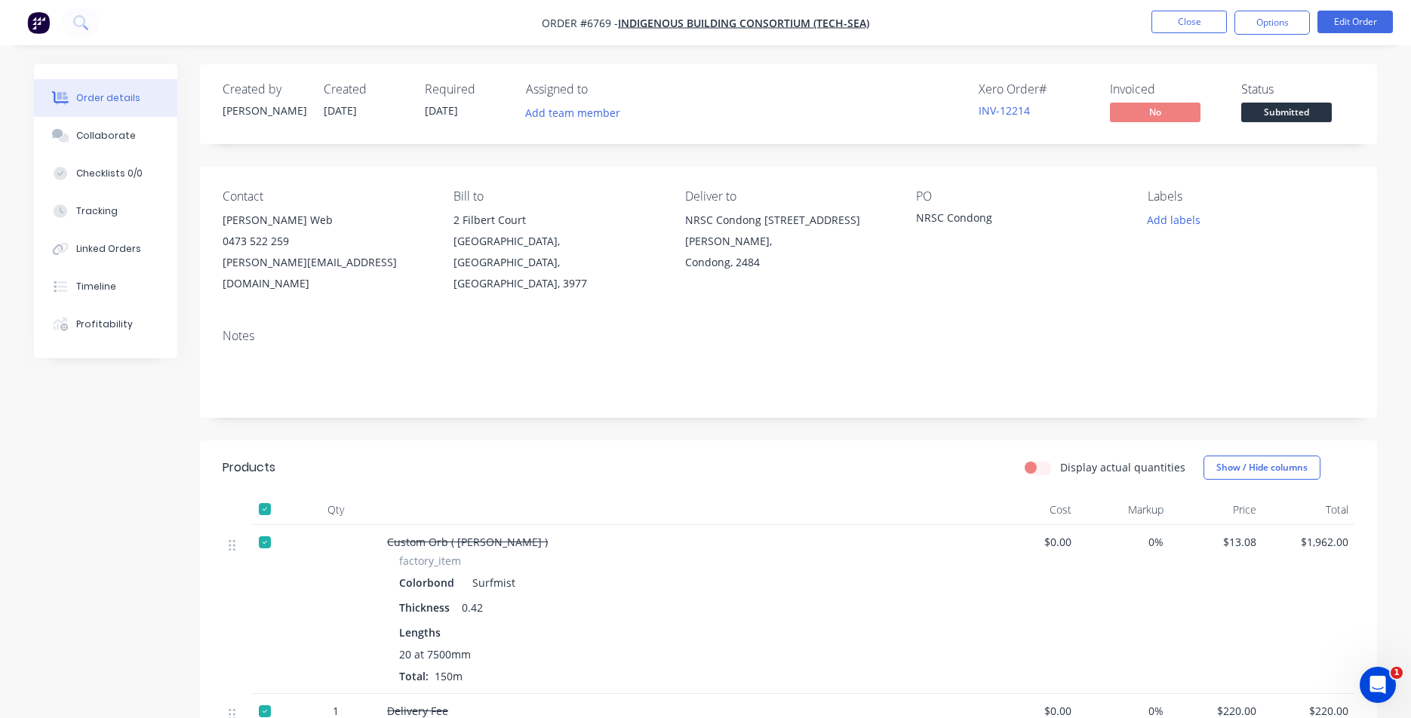
click at [1311, 113] on span "Submitted" at bounding box center [1286, 112] width 91 height 19
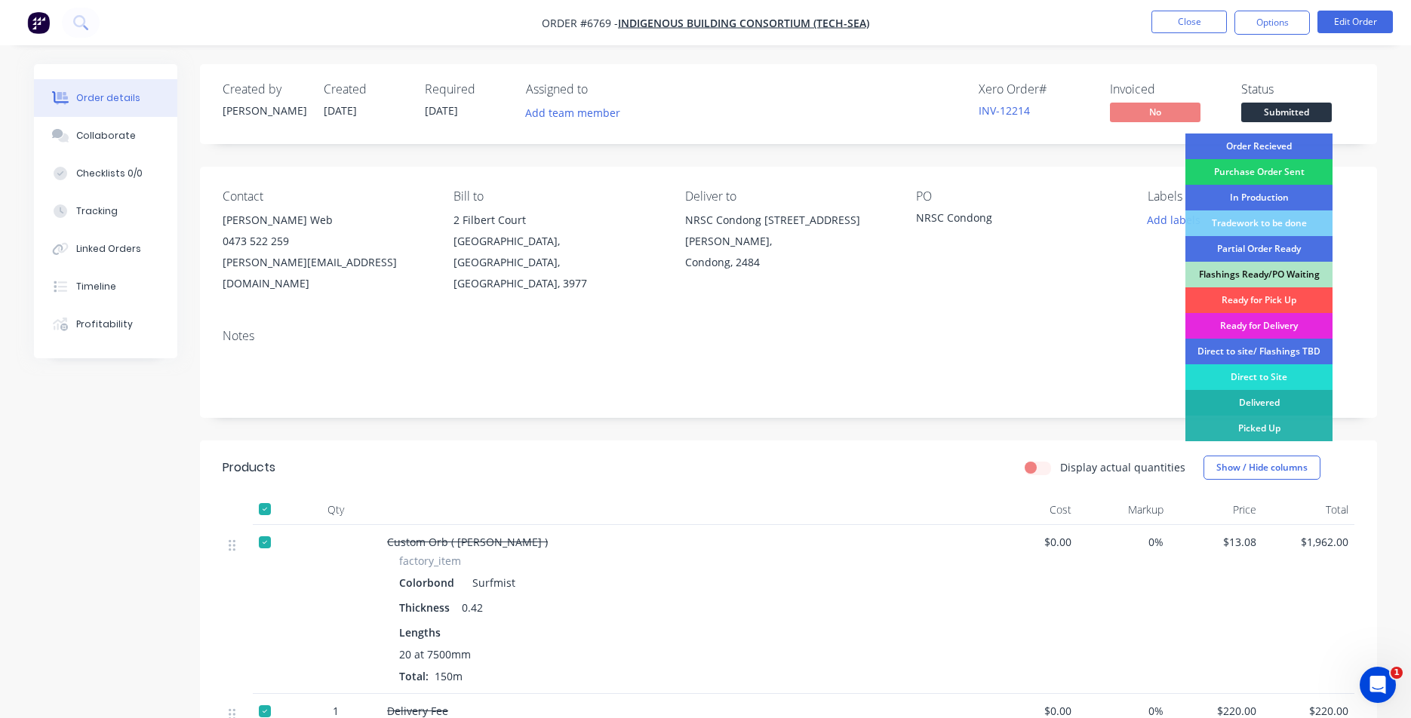
click at [1275, 405] on div "Delivered" at bounding box center [1259, 403] width 147 height 26
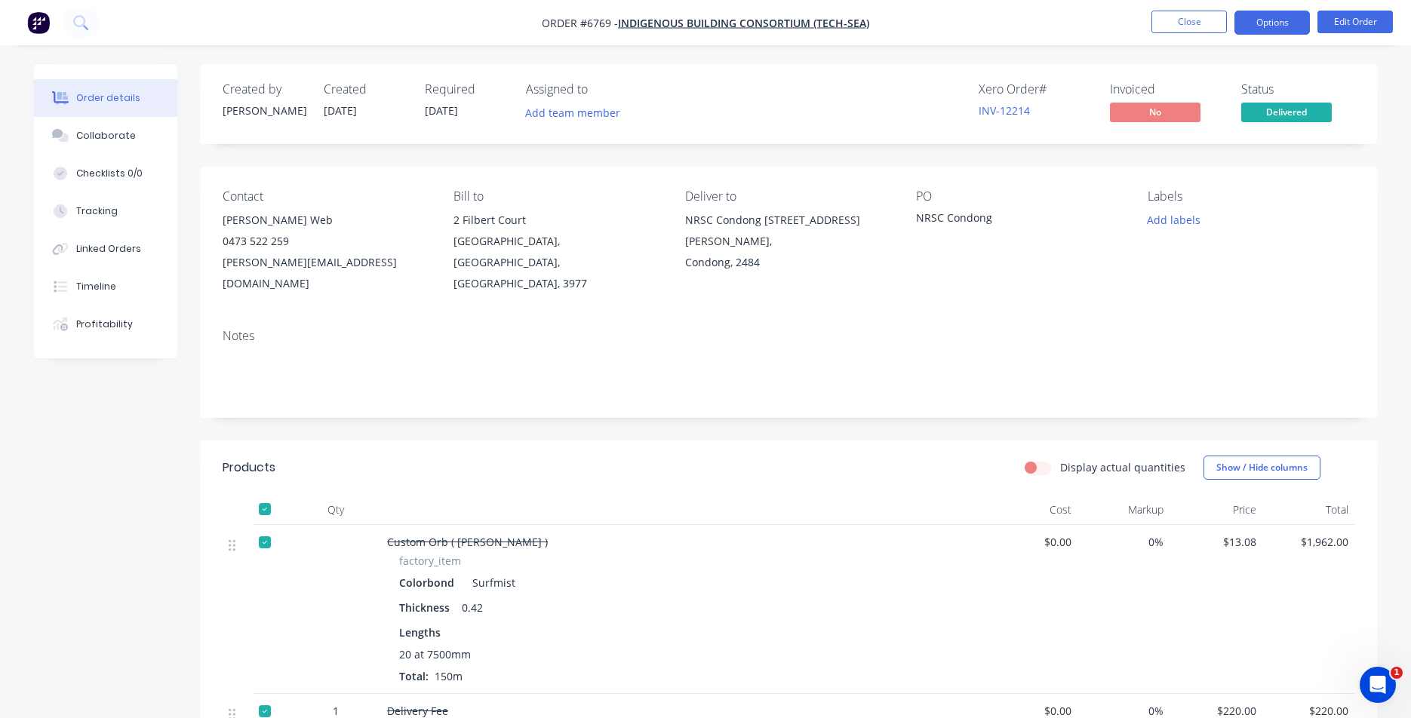
click at [1279, 20] on button "Options" at bounding box center [1272, 23] width 75 height 24
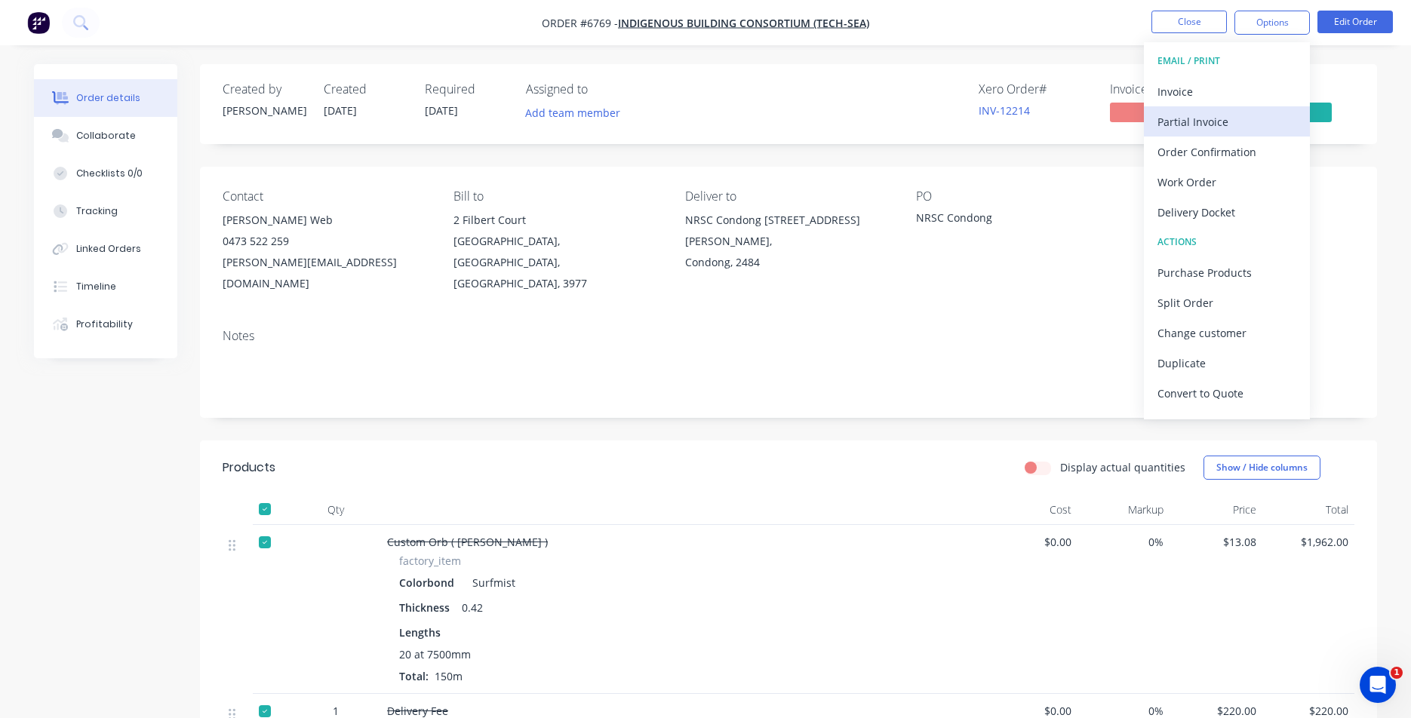
click at [1239, 108] on button "Partial Invoice" at bounding box center [1227, 121] width 166 height 30
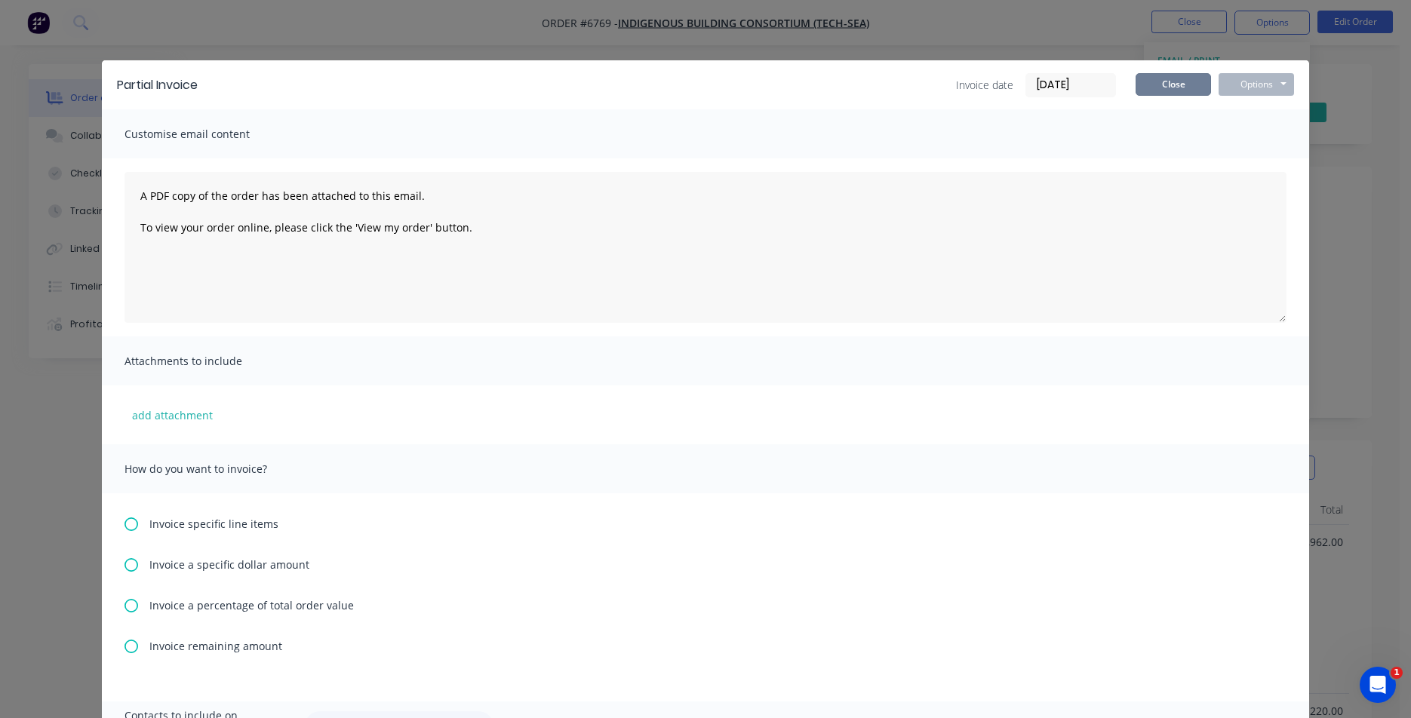
click at [1160, 85] on button "Close" at bounding box center [1173, 84] width 75 height 23
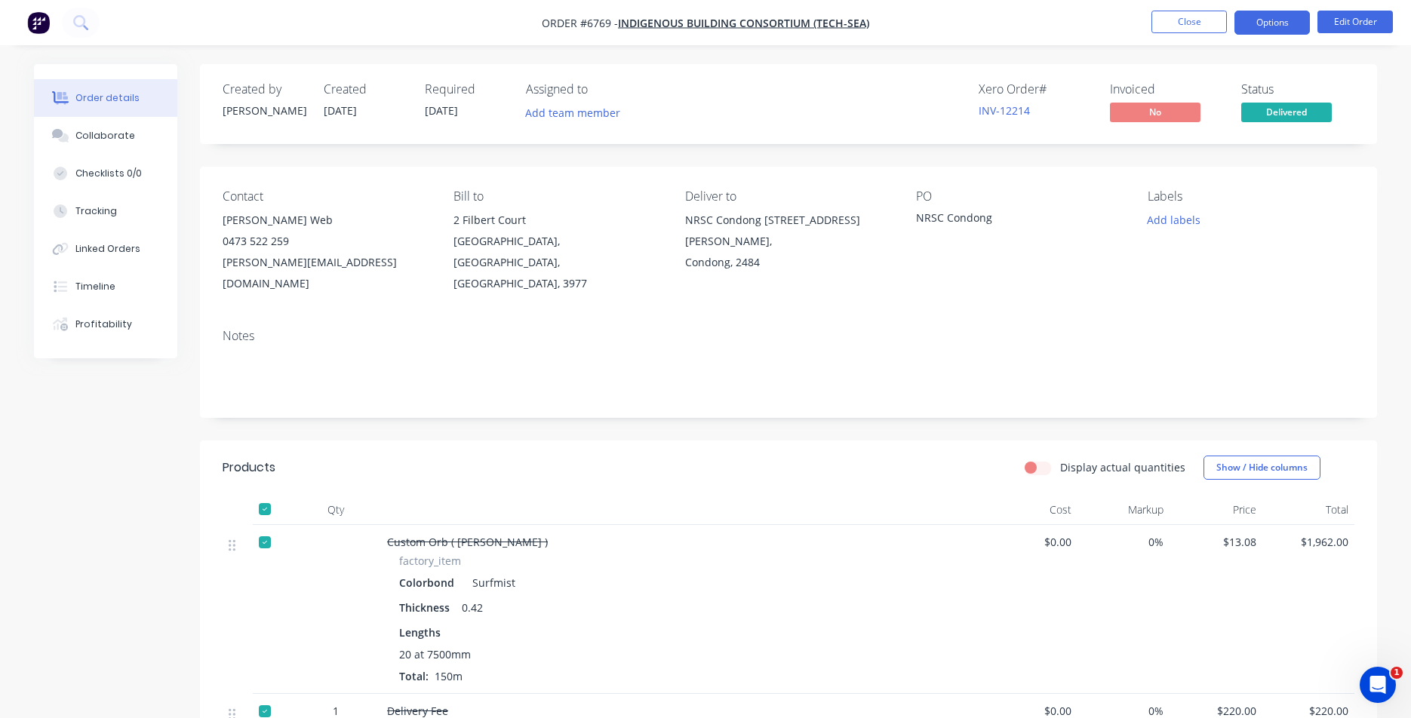
click at [1274, 27] on button "Options" at bounding box center [1272, 23] width 75 height 24
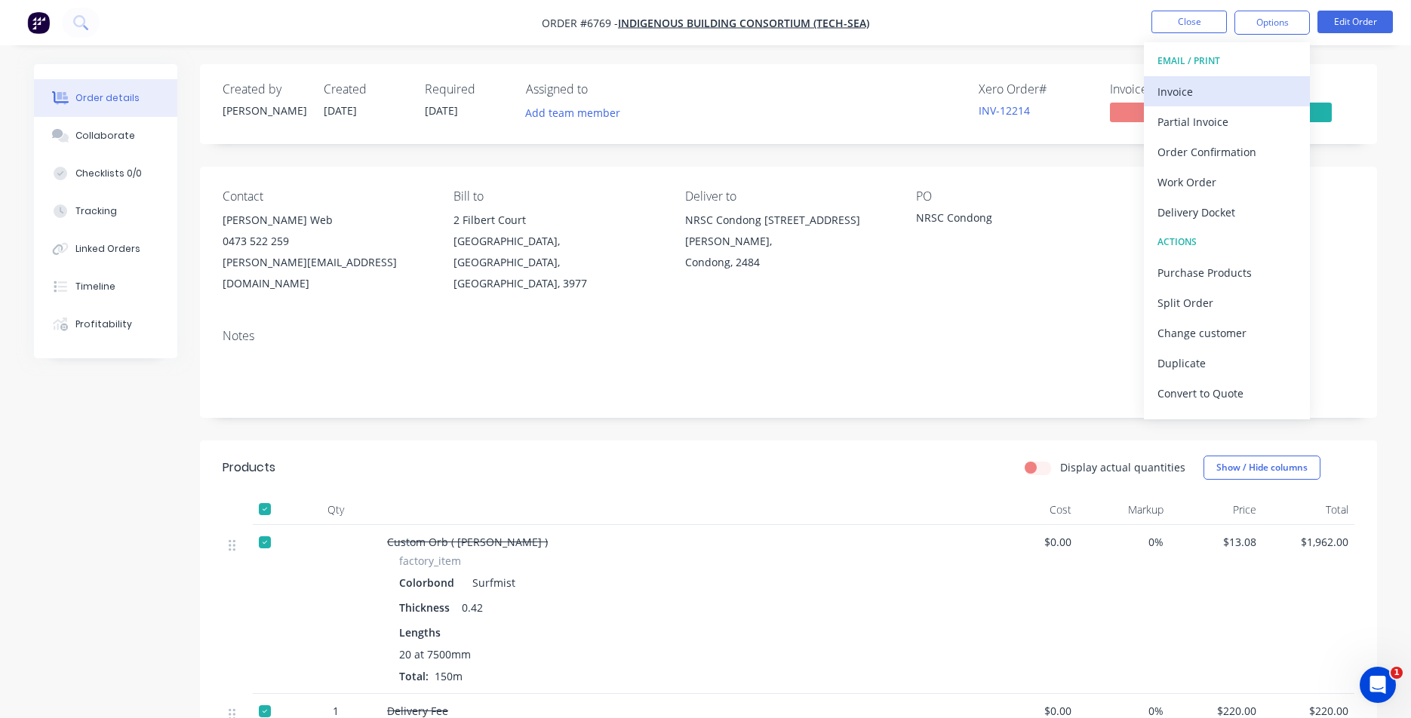
click at [1189, 88] on div "Invoice" at bounding box center [1227, 92] width 139 height 22
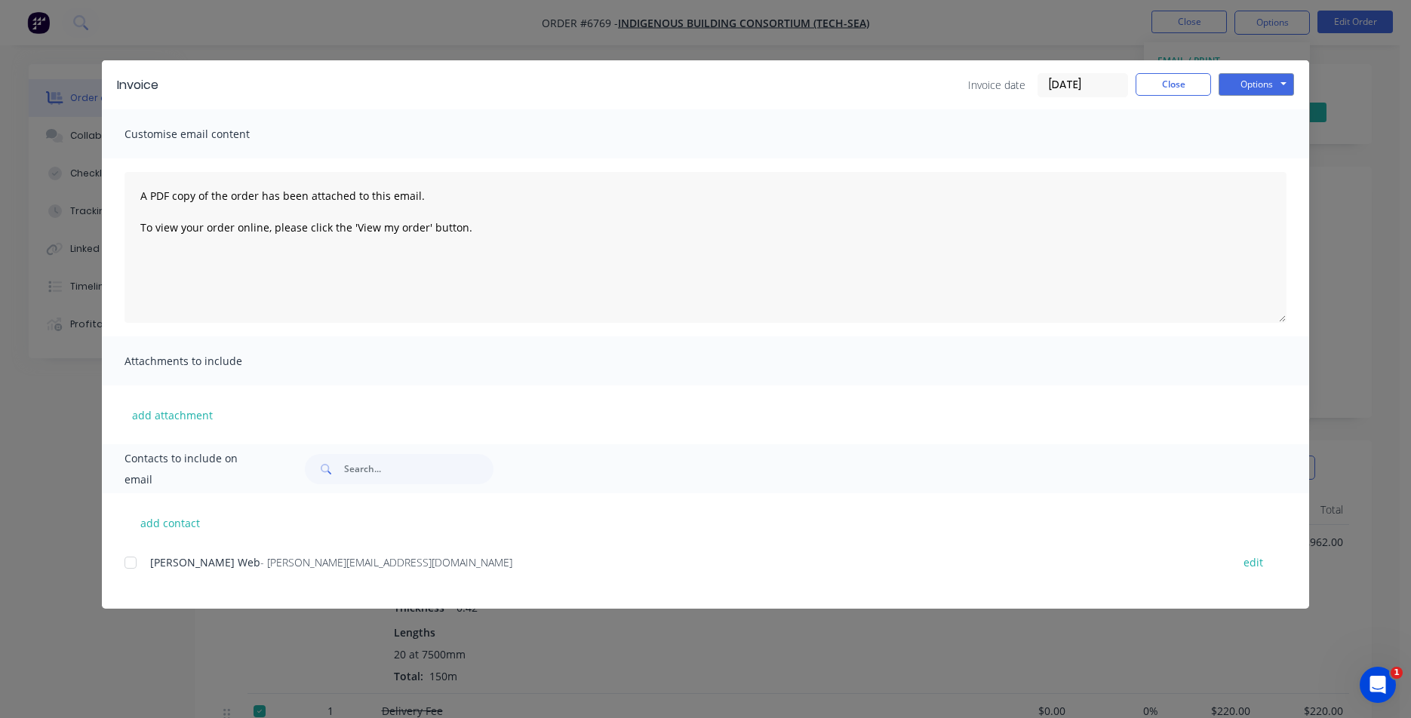
click at [133, 568] on div at bounding box center [130, 563] width 30 height 30
click at [1254, 94] on button "Options" at bounding box center [1256, 84] width 75 height 23
click at [1268, 155] on button "Email" at bounding box center [1267, 161] width 97 height 25
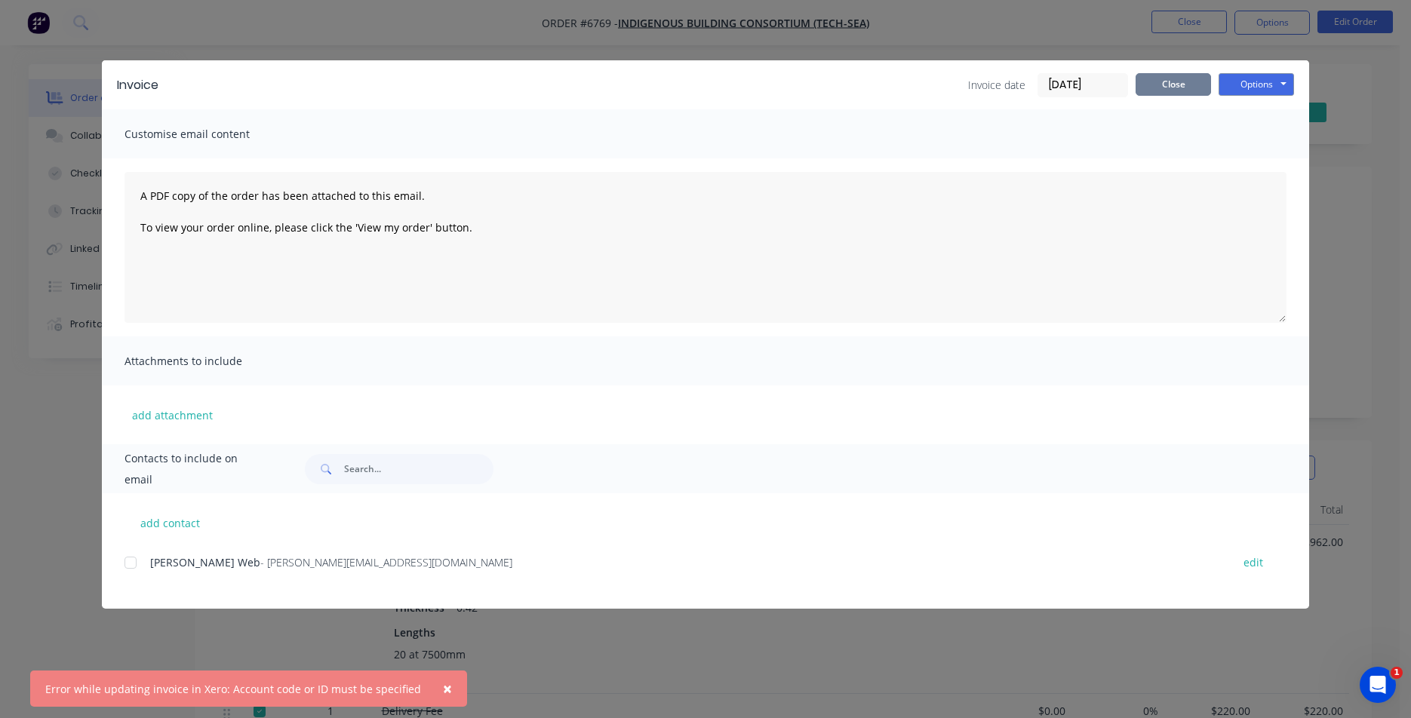
click at [1177, 73] on button "Close" at bounding box center [1173, 84] width 75 height 23
click at [1161, 27] on div "Invoice Invoice date [DATE] Close Options Preview Print Email Customise email c…" at bounding box center [705, 359] width 1411 height 718
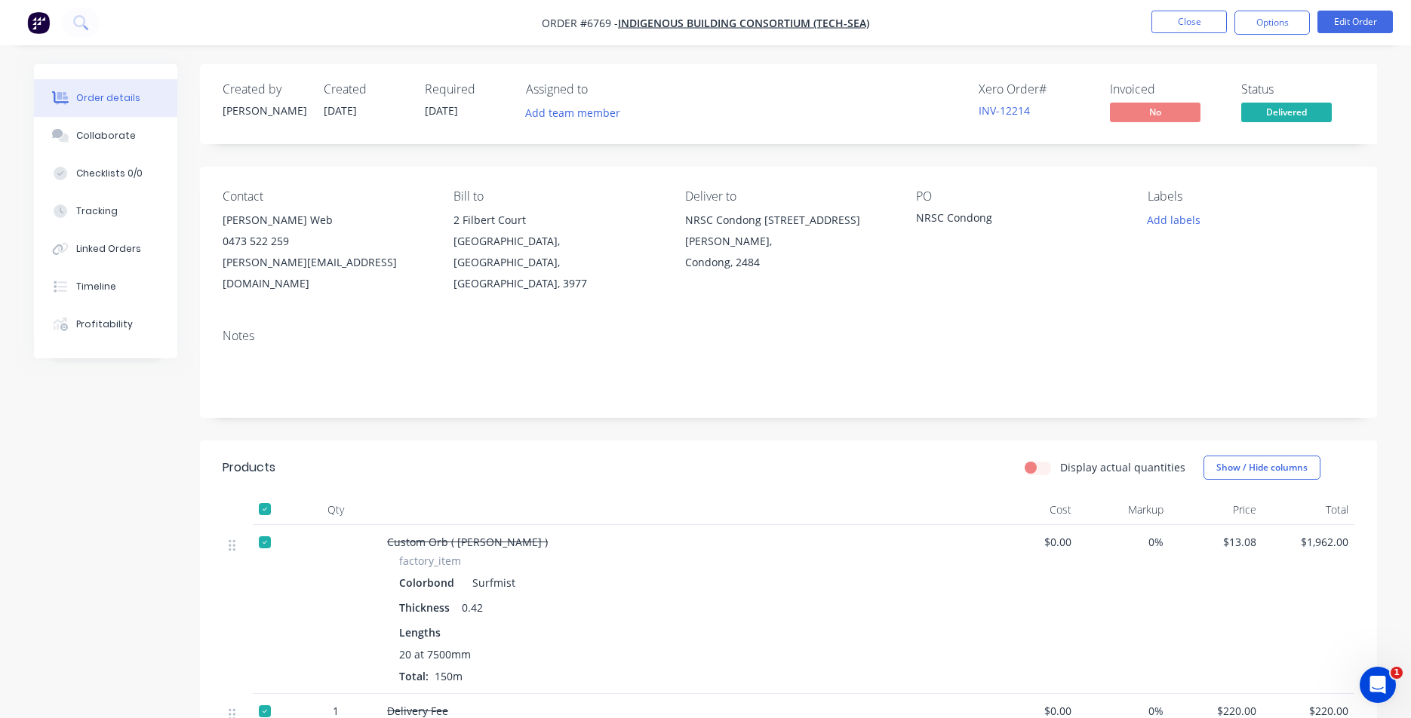
click at [1165, 8] on nav "Order #6769 - Indigenous Building Consortium (Tech-Sea) Close Options Edit Order" at bounding box center [705, 22] width 1411 height 45
click at [1187, 22] on button "Close" at bounding box center [1189, 22] width 75 height 23
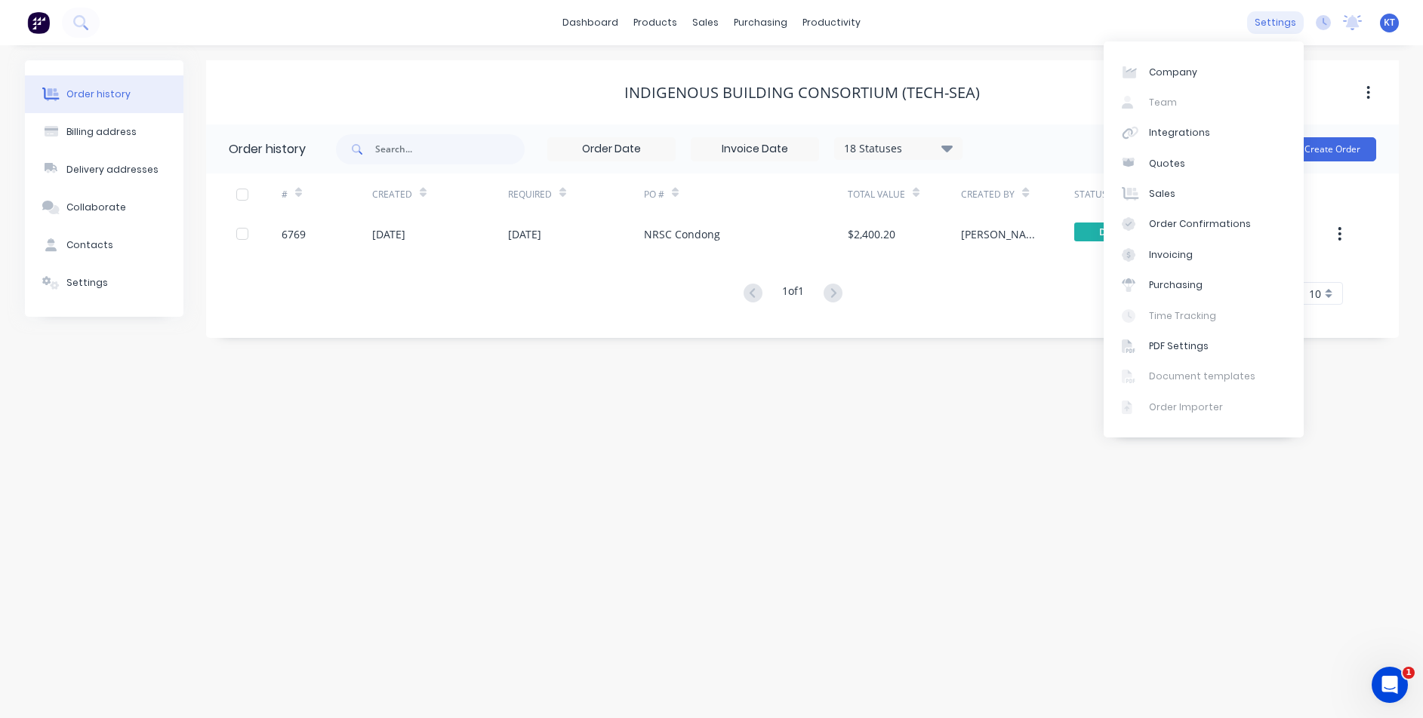
click at [1261, 14] on div "settings" at bounding box center [1275, 22] width 57 height 23
click at [1245, 263] on link "Invoicing" at bounding box center [1203, 255] width 200 height 30
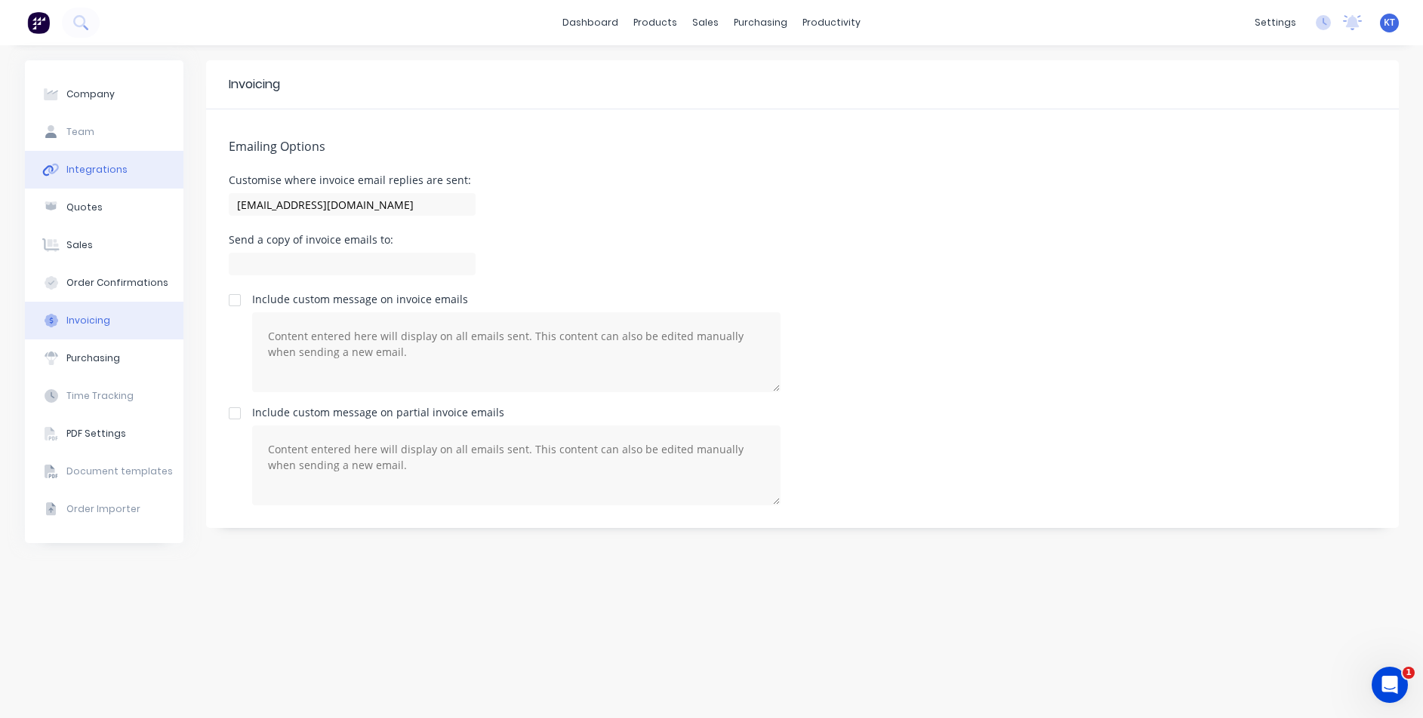
click at [122, 168] on button "Integrations" at bounding box center [104, 170] width 158 height 38
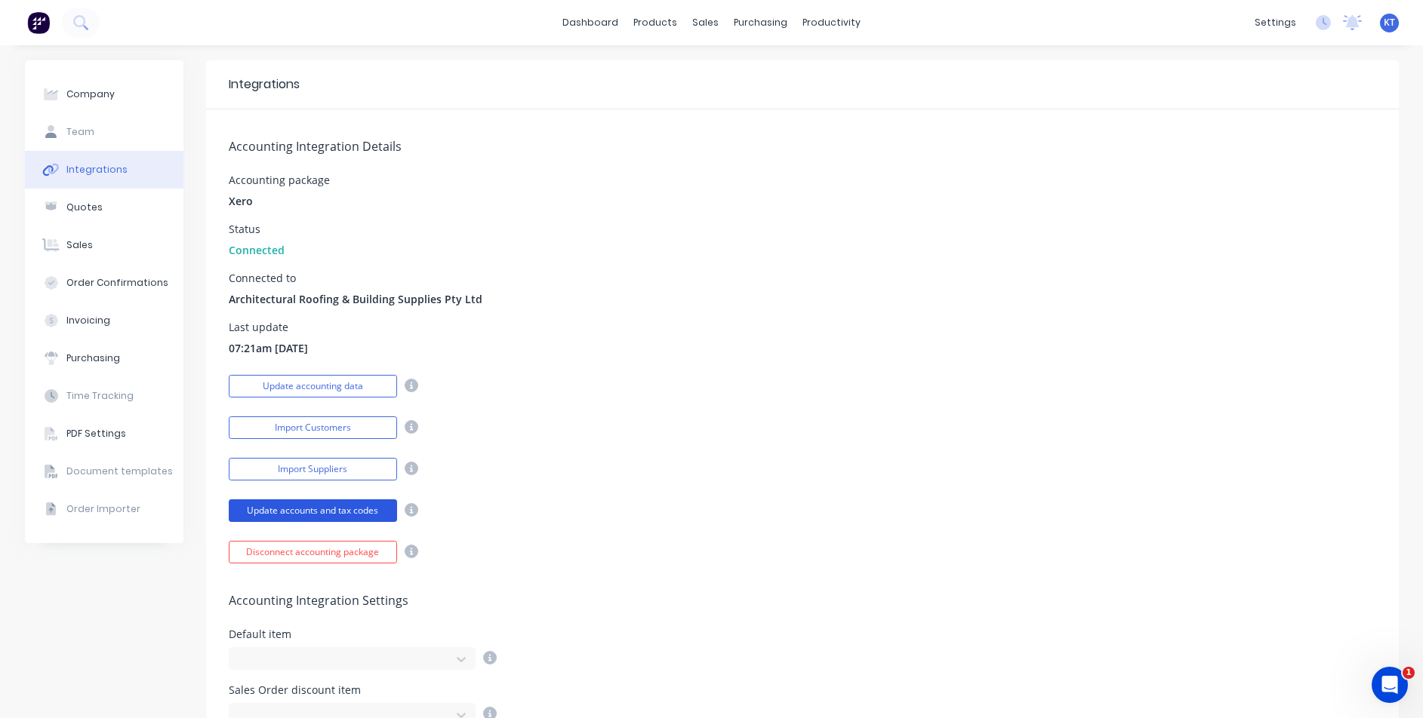
click at [336, 514] on button "Update accounts and tax codes" at bounding box center [313, 511] width 168 height 23
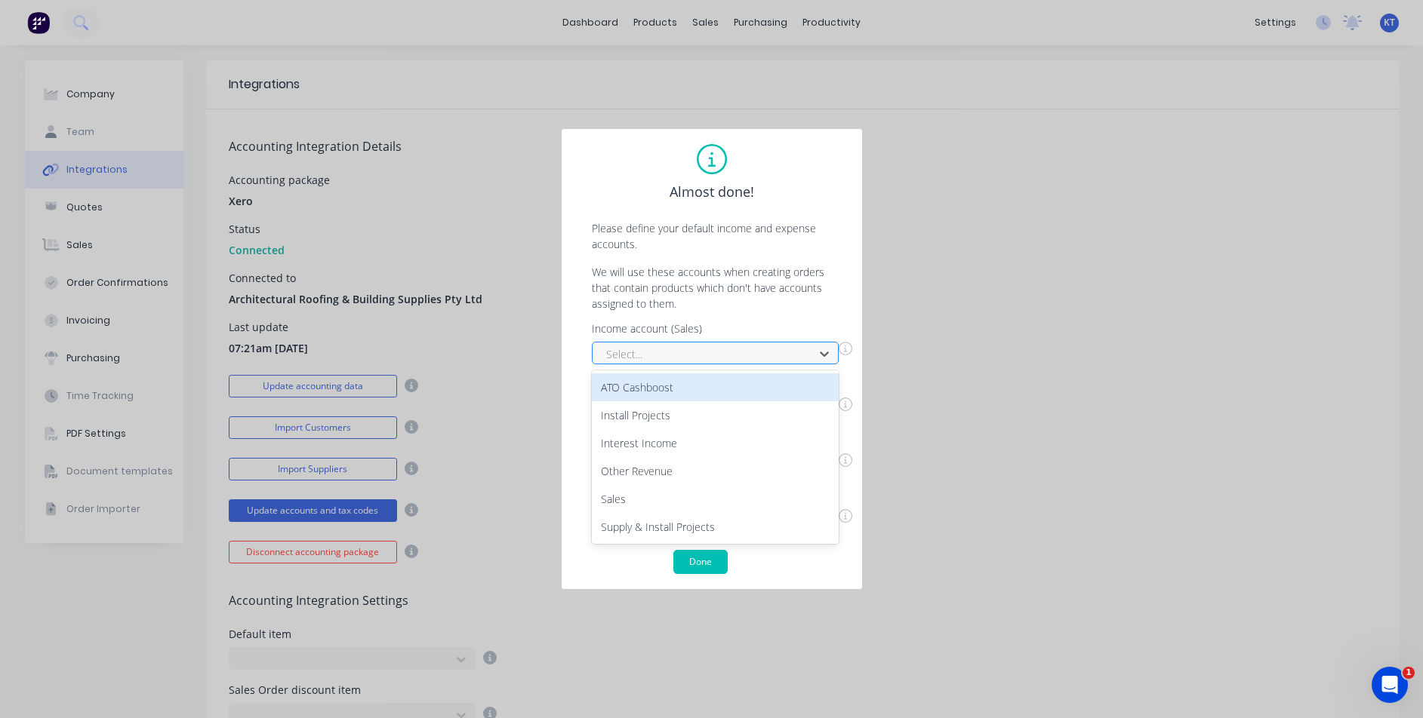
click at [754, 358] on div at bounding box center [704, 354] width 201 height 19
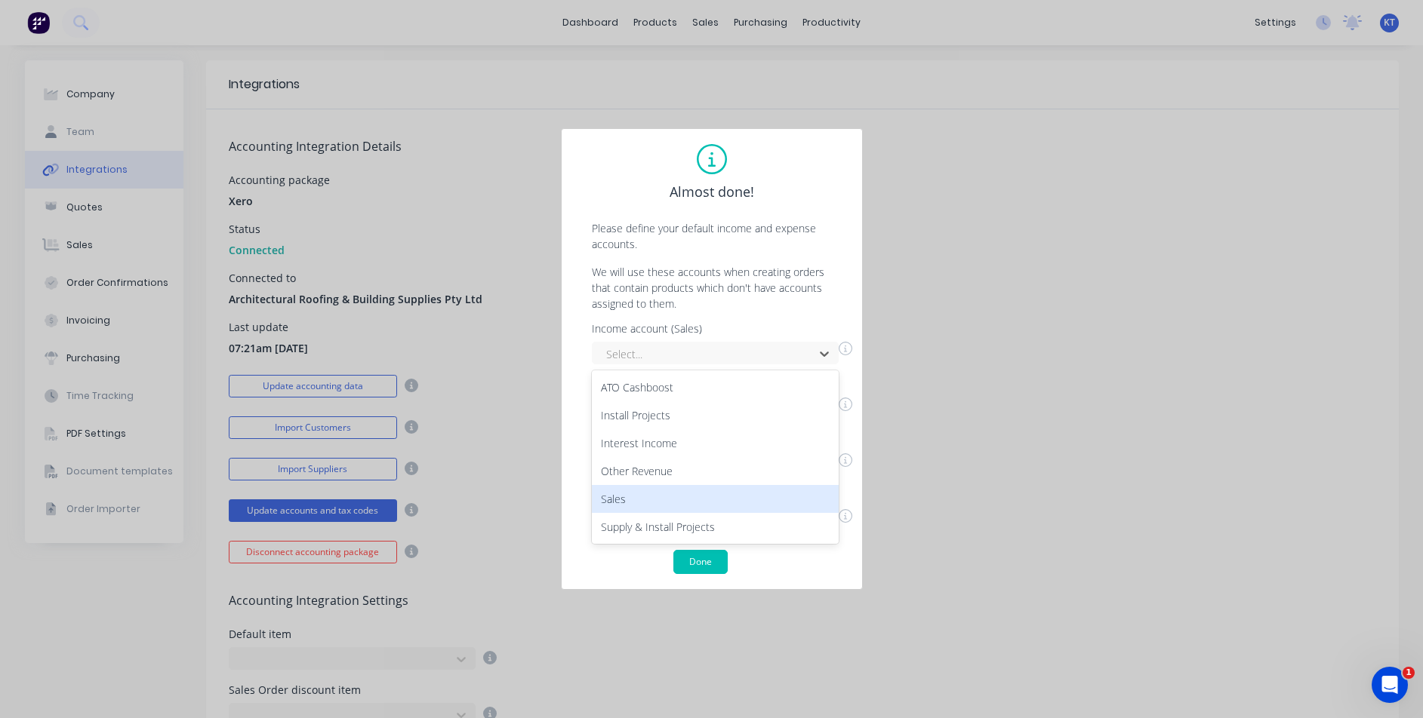
click at [676, 494] on div "Sales" at bounding box center [715, 499] width 247 height 28
click at [681, 420] on div "Select..." at bounding box center [705, 409] width 211 height 23
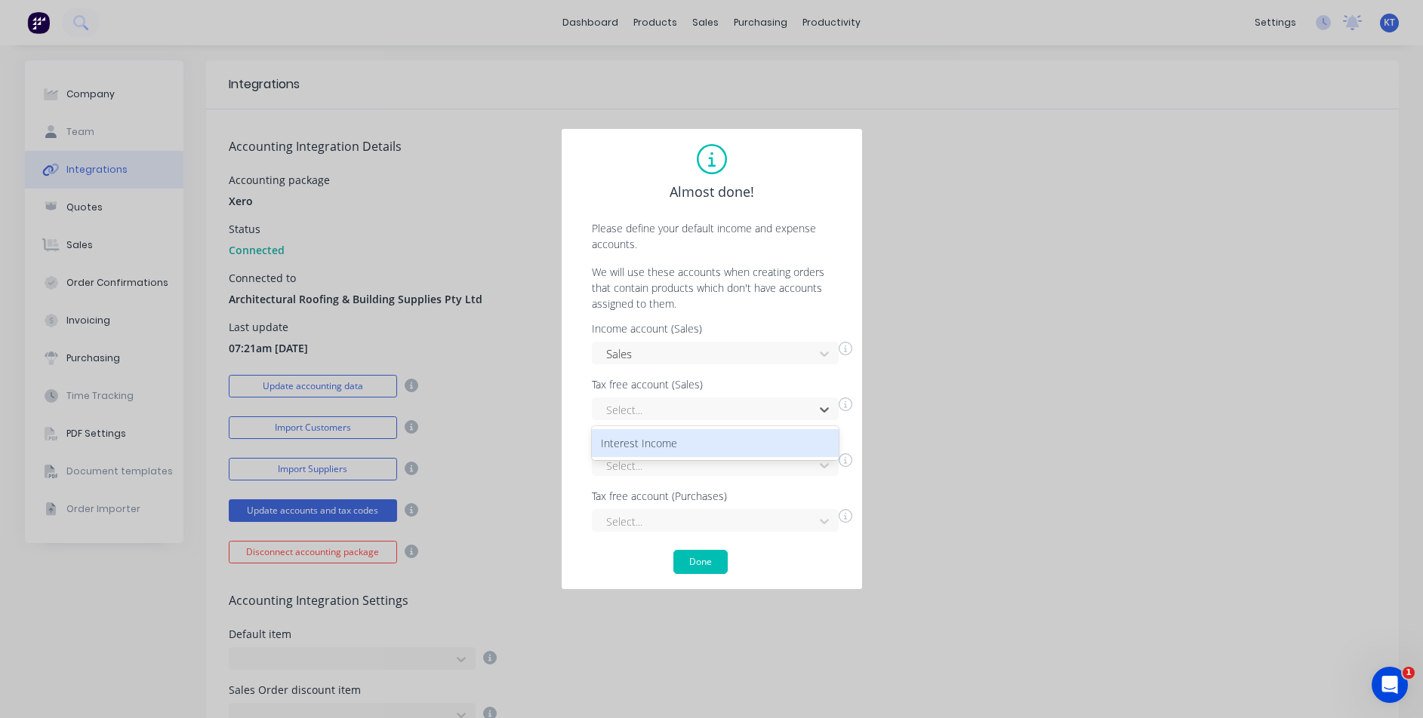
click at [681, 443] on div "Interest Income" at bounding box center [715, 443] width 247 height 28
click at [681, 444] on div "Expense account (Purchases)" at bounding box center [722, 440] width 260 height 11
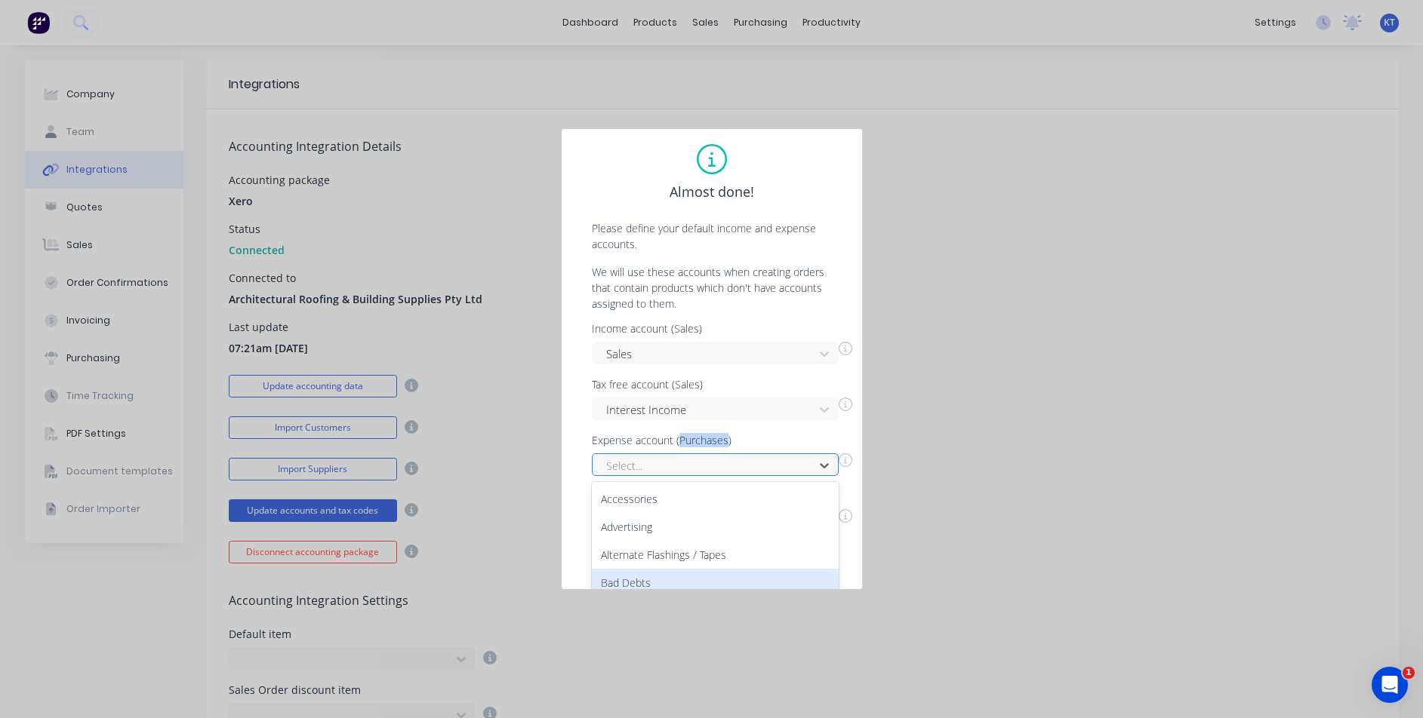
click at [683, 460] on div "62 results available. Use Up and Down to choose options, press Enter to select …" at bounding box center [715, 465] width 247 height 23
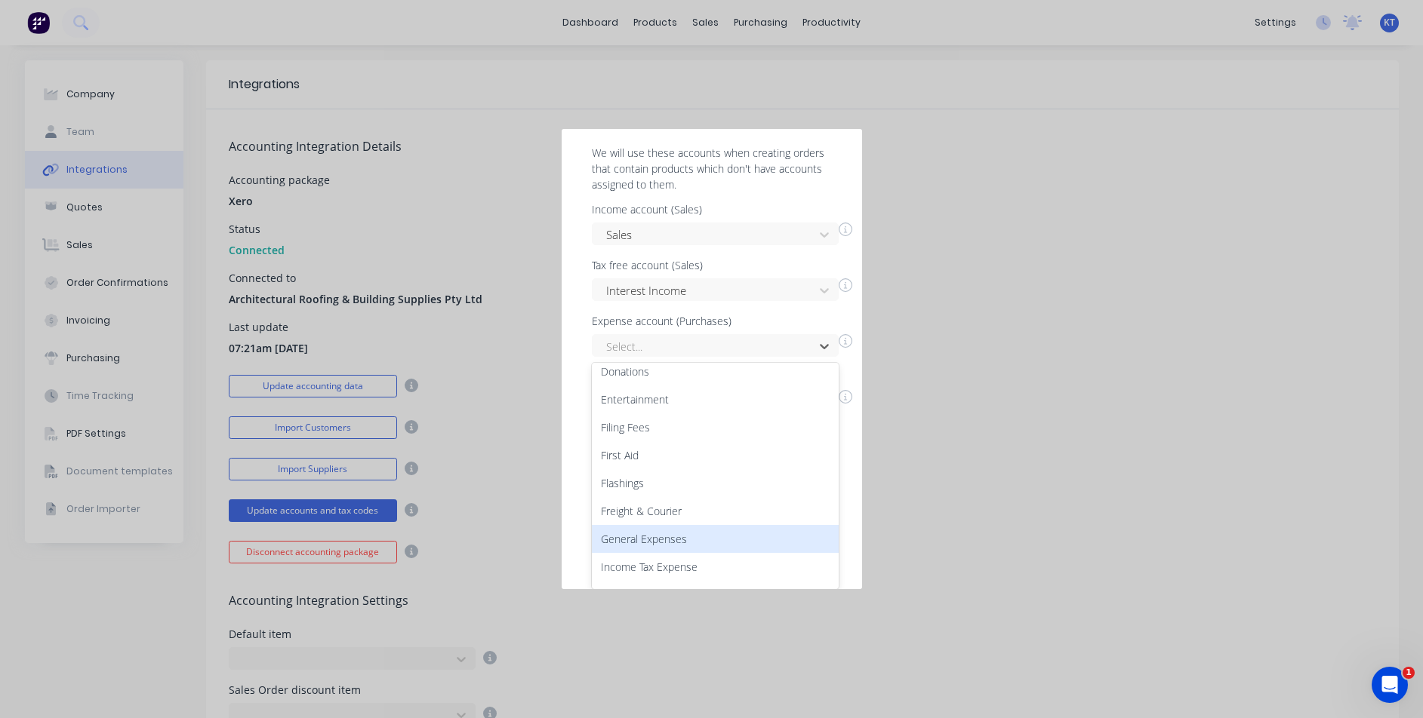
scroll to position [453, 0]
click at [652, 531] on div "General Expenses" at bounding box center [715, 542] width 247 height 28
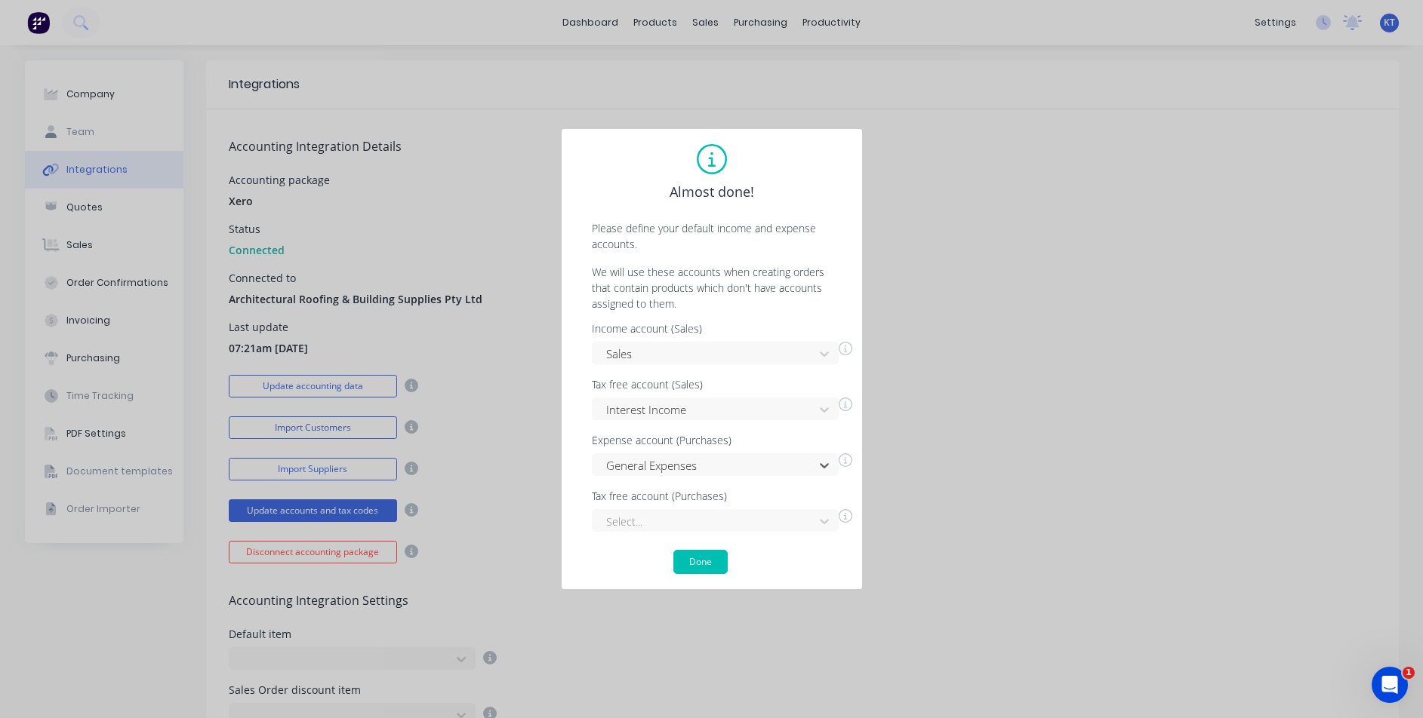
scroll to position [0, 0]
click at [662, 527] on div "Select..." at bounding box center [715, 520] width 247 height 23
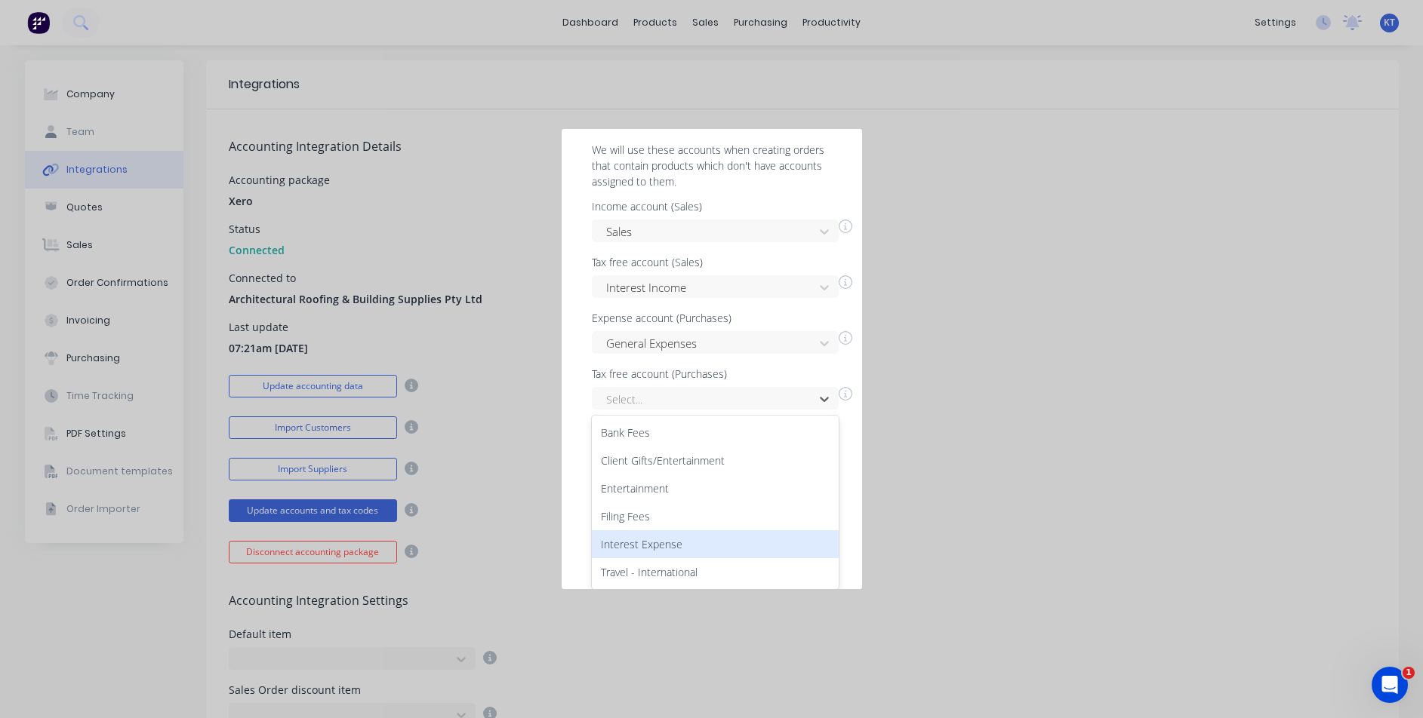
click at [702, 534] on div "Interest Expense" at bounding box center [715, 545] width 247 height 28
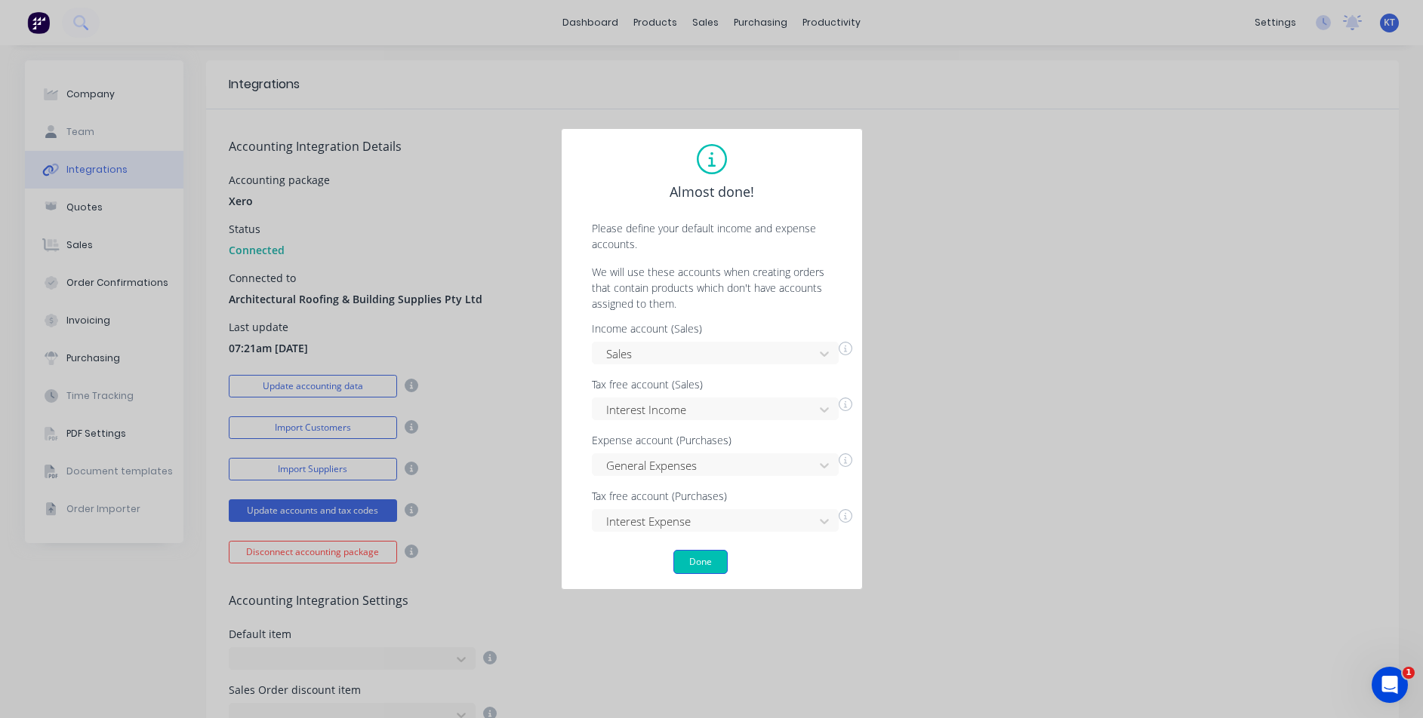
click at [725, 560] on button "Done" at bounding box center [700, 562] width 54 height 24
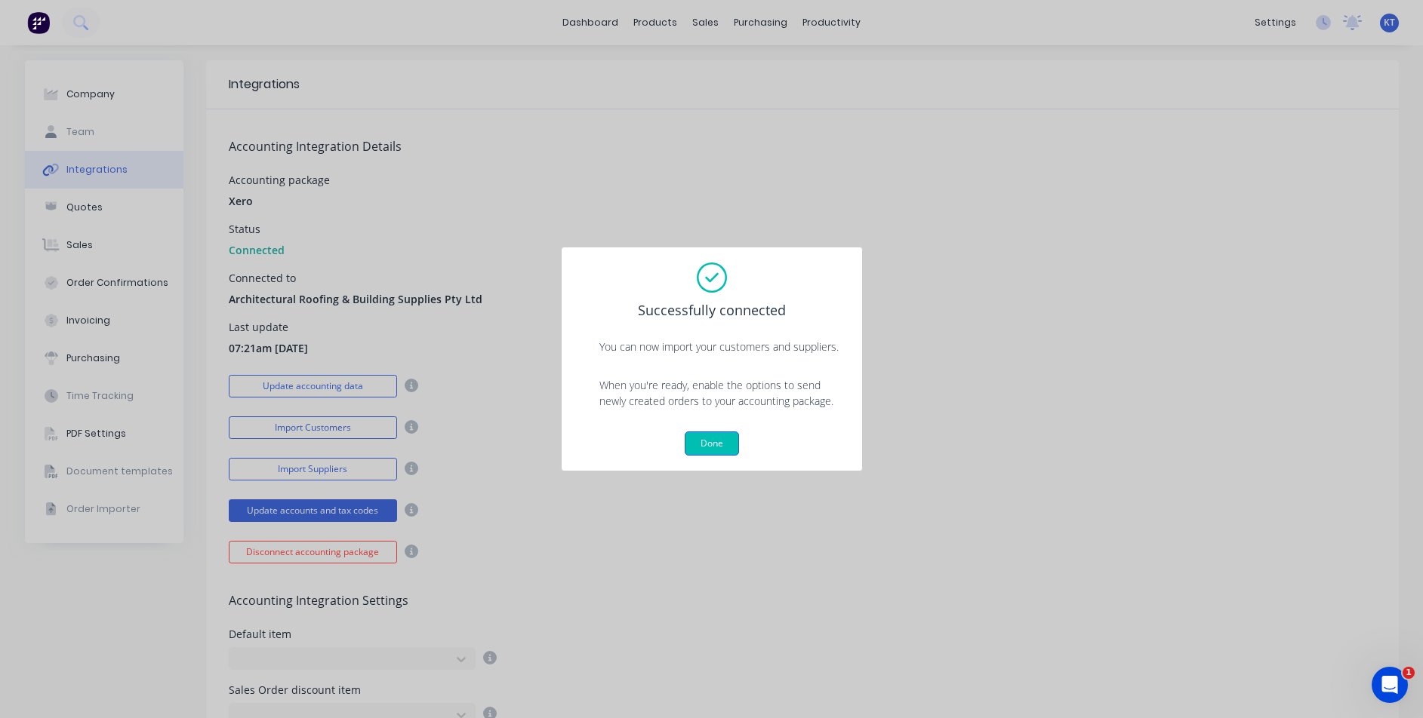
click at [696, 438] on button "Done" at bounding box center [711, 444] width 54 height 24
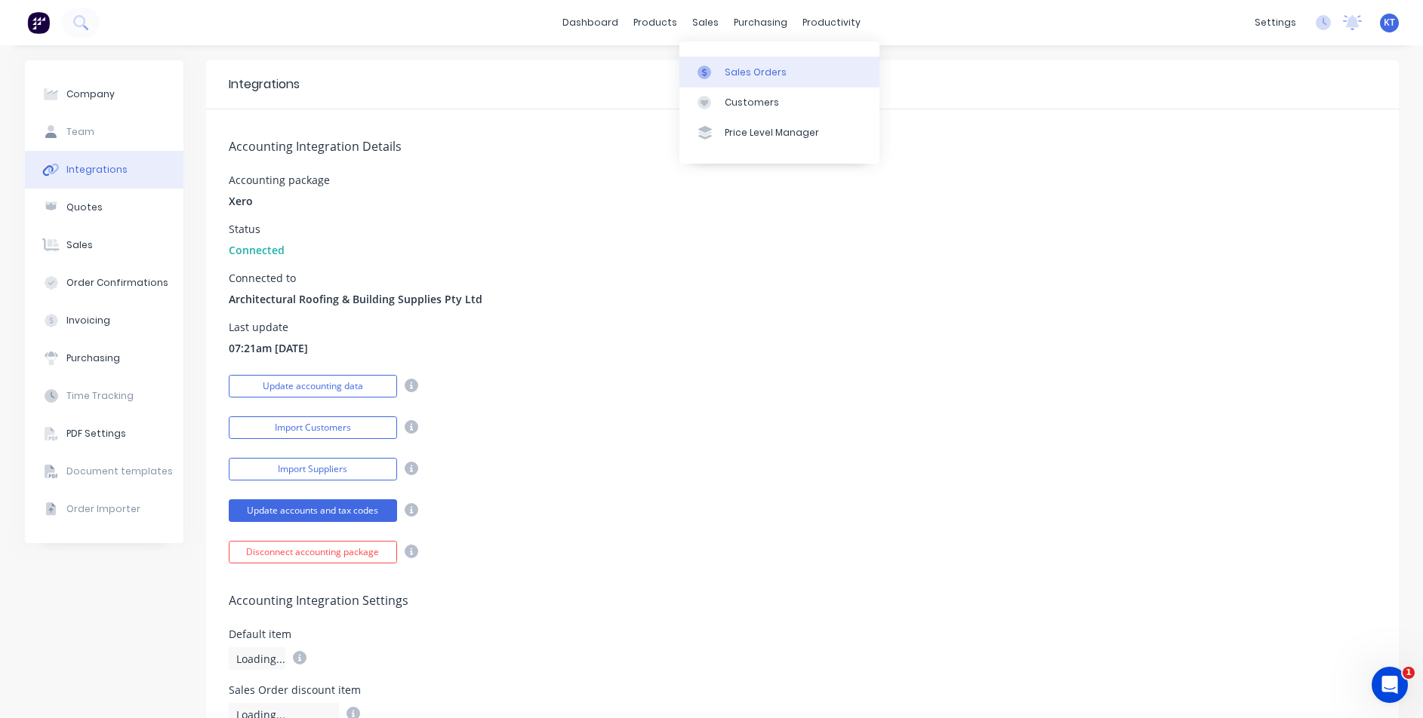
click at [714, 70] on div at bounding box center [708, 73] width 23 height 14
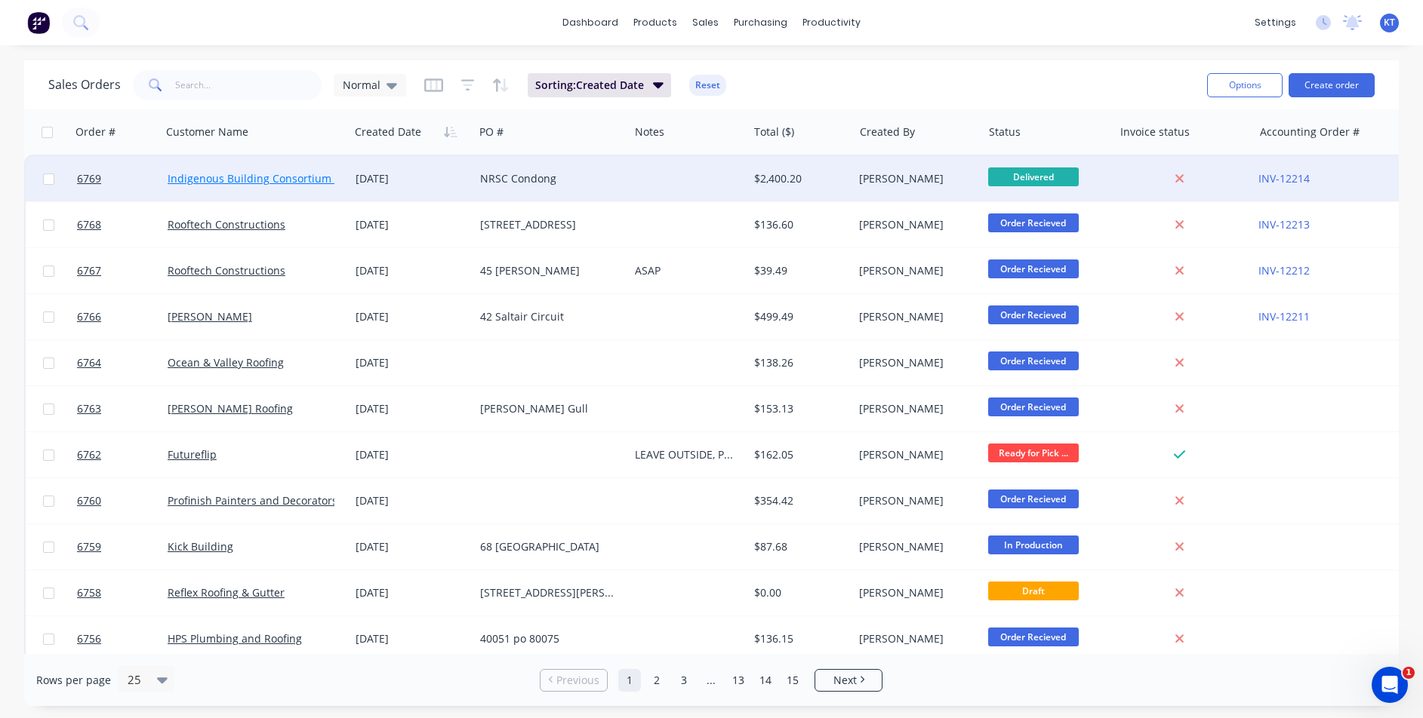
click at [328, 178] on link "Indigenous Building Consortium (Tech-Sea)" at bounding box center [277, 178] width 219 height 14
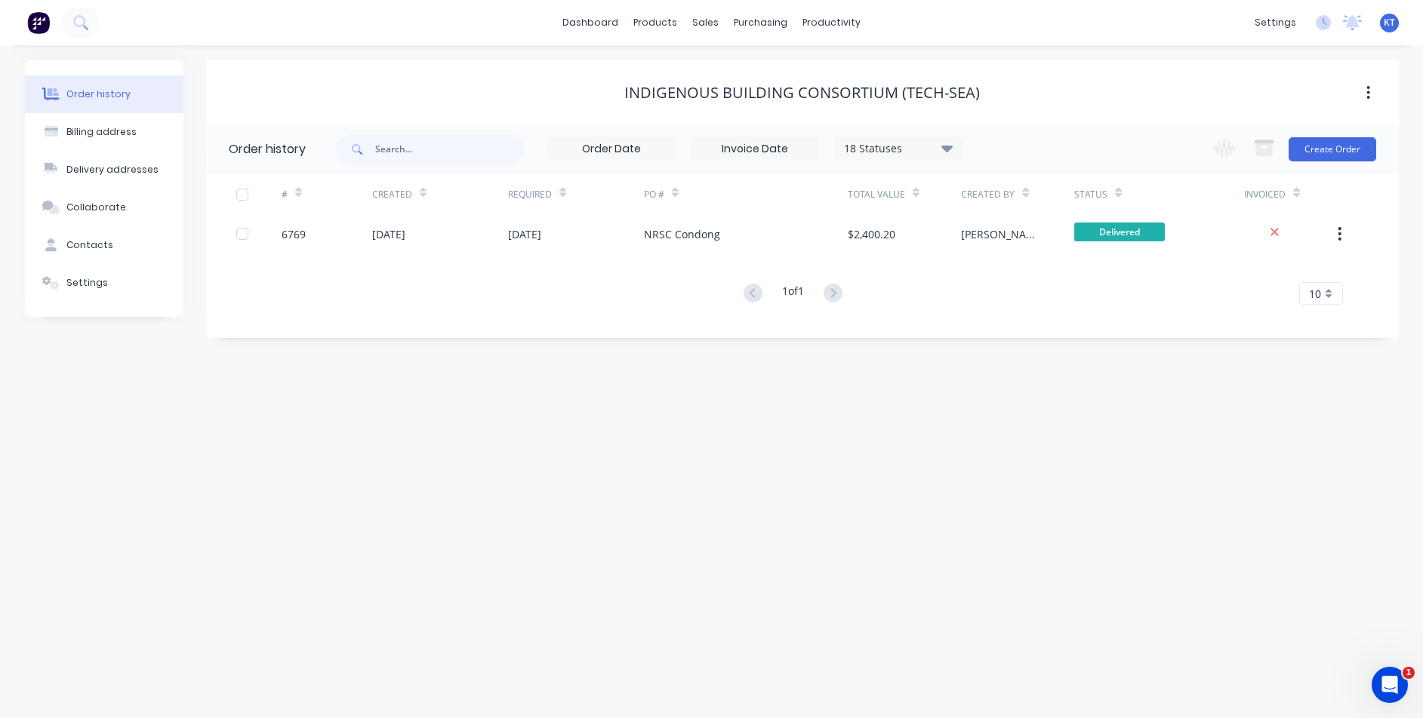
click at [623, 259] on div "# Created Required PO # Total Value Created By Status Invoiced 6769 [DATE] [DAT…" at bounding box center [793, 239] width 1174 height 131
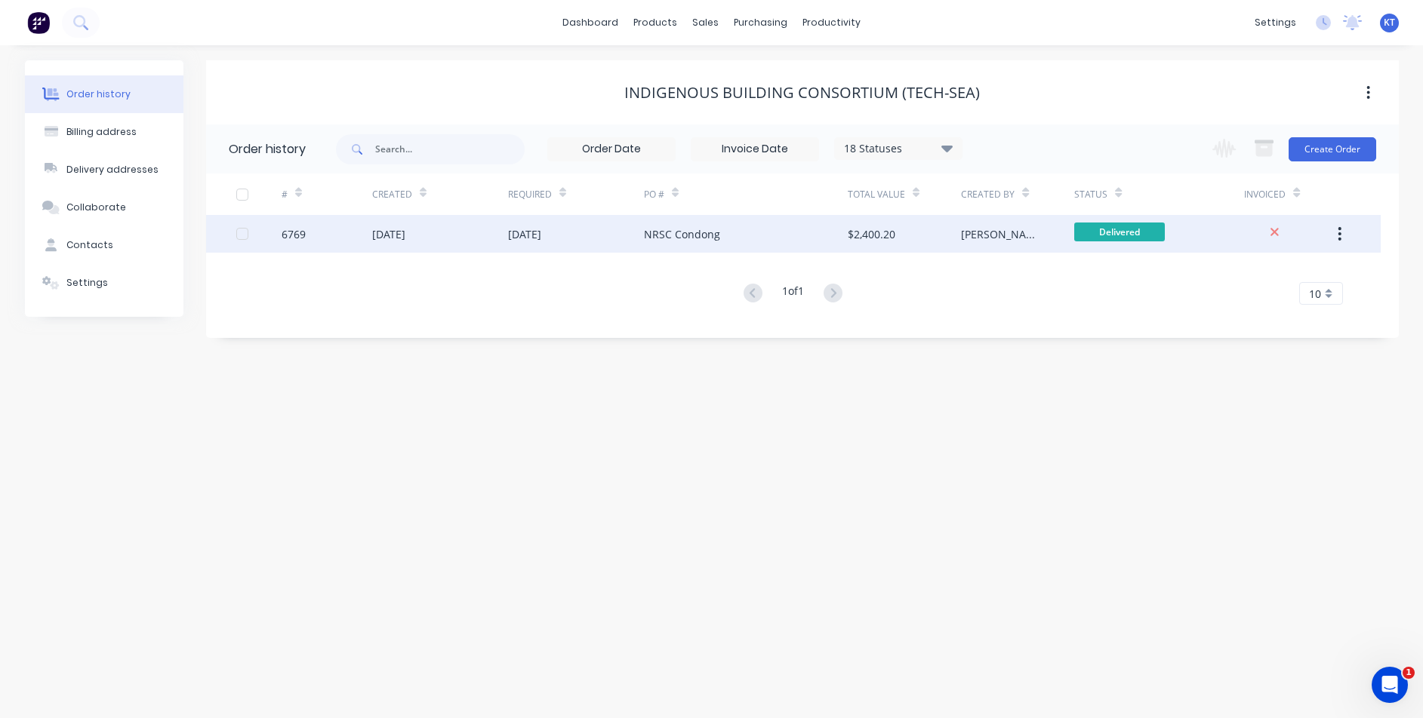
click at [702, 236] on div "NRSC Condong" at bounding box center [682, 234] width 76 height 16
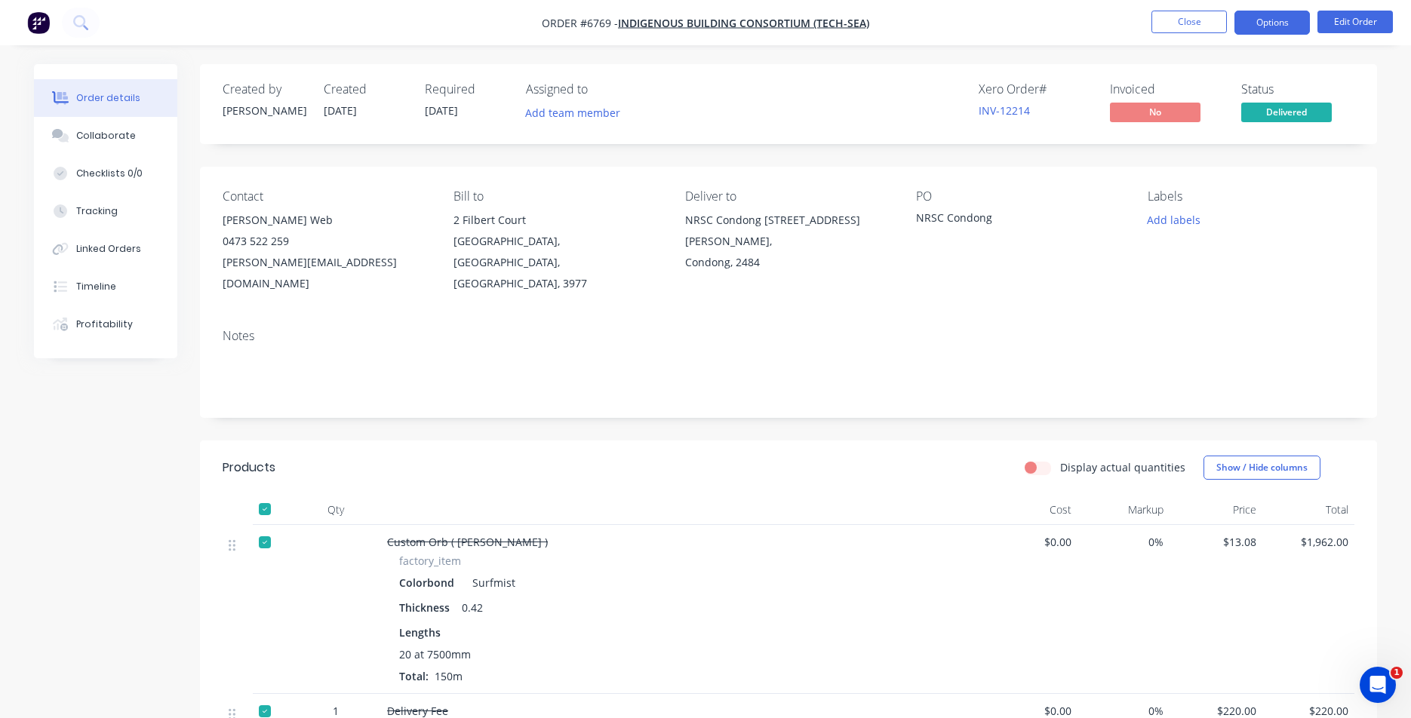
click at [1293, 20] on button "Options" at bounding box center [1272, 23] width 75 height 24
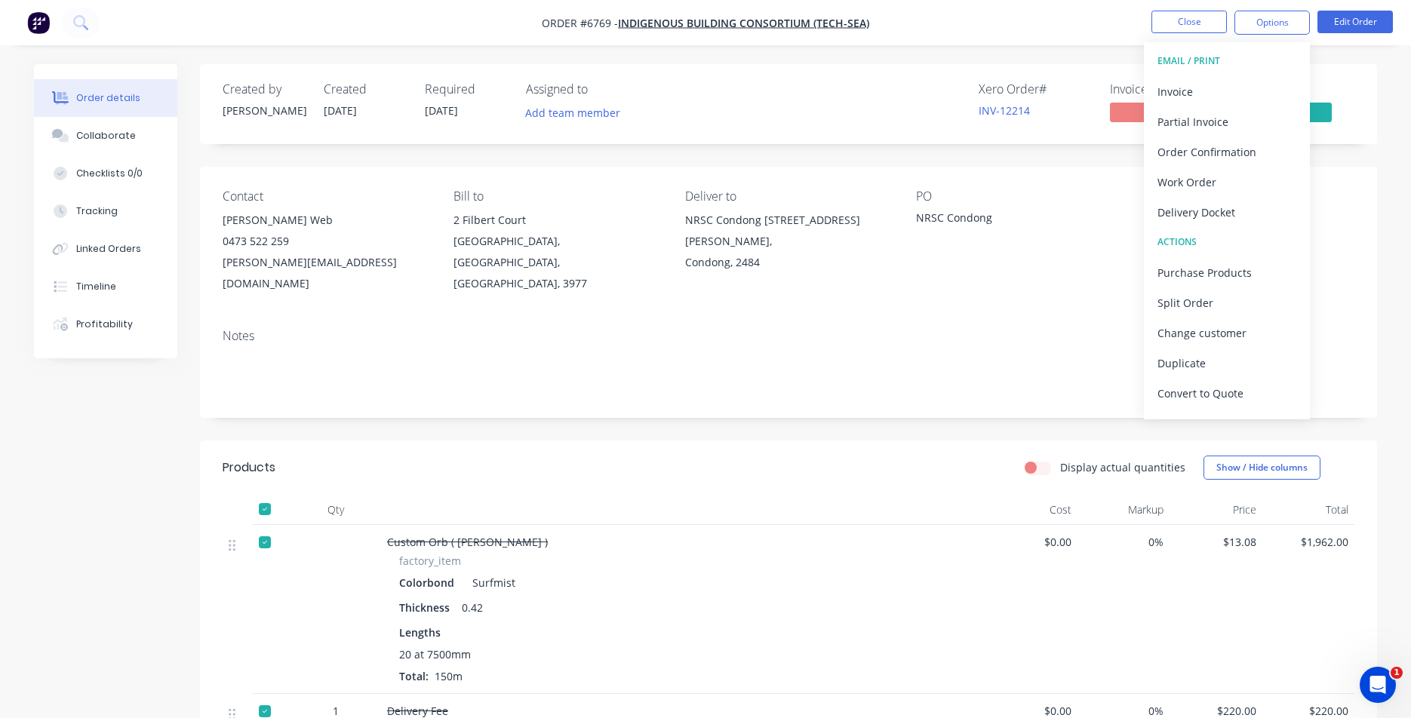
click at [1213, 74] on button "EMAIL / PRINT" at bounding box center [1227, 61] width 166 height 30
click at [1247, 84] on div "Invoice" at bounding box center [1227, 92] width 139 height 22
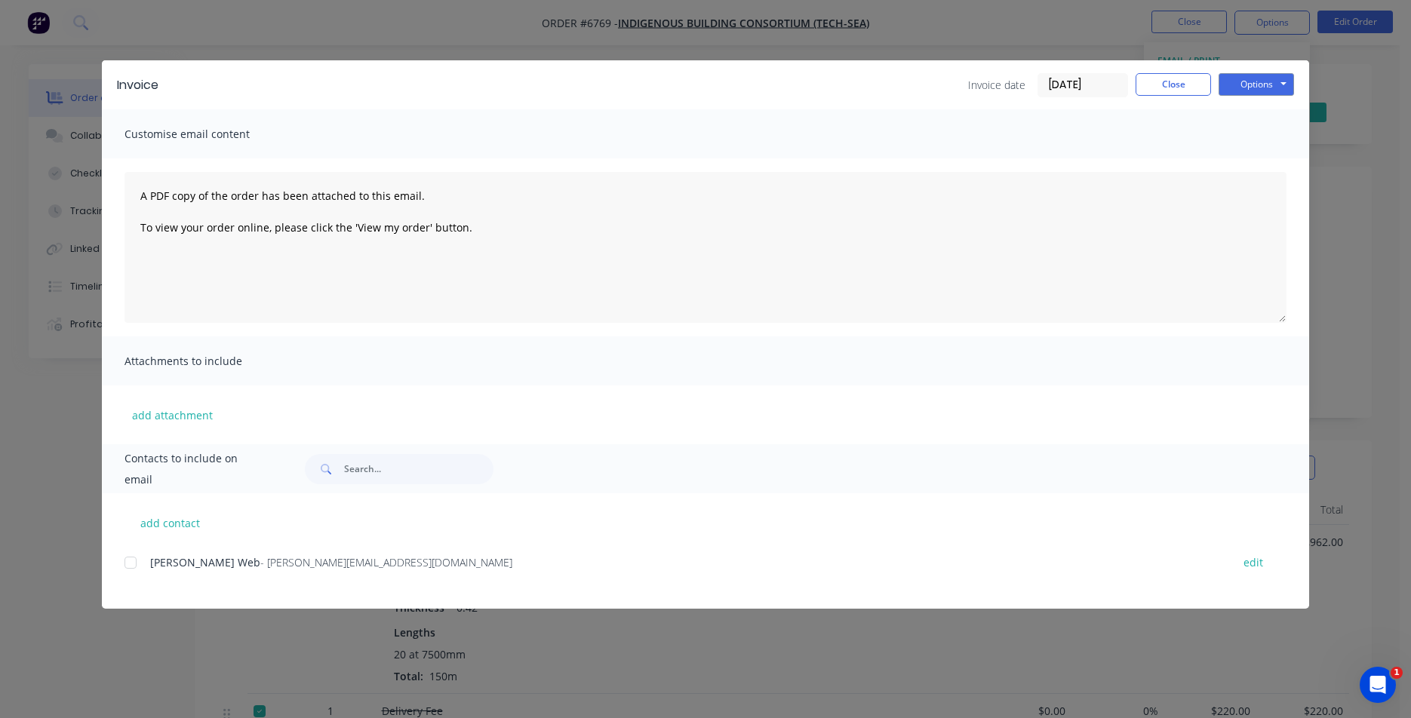
click at [133, 564] on div at bounding box center [130, 563] width 30 height 30
click at [1290, 78] on button "Options" at bounding box center [1256, 84] width 75 height 23
click at [1279, 161] on button "Email" at bounding box center [1267, 161] width 97 height 25
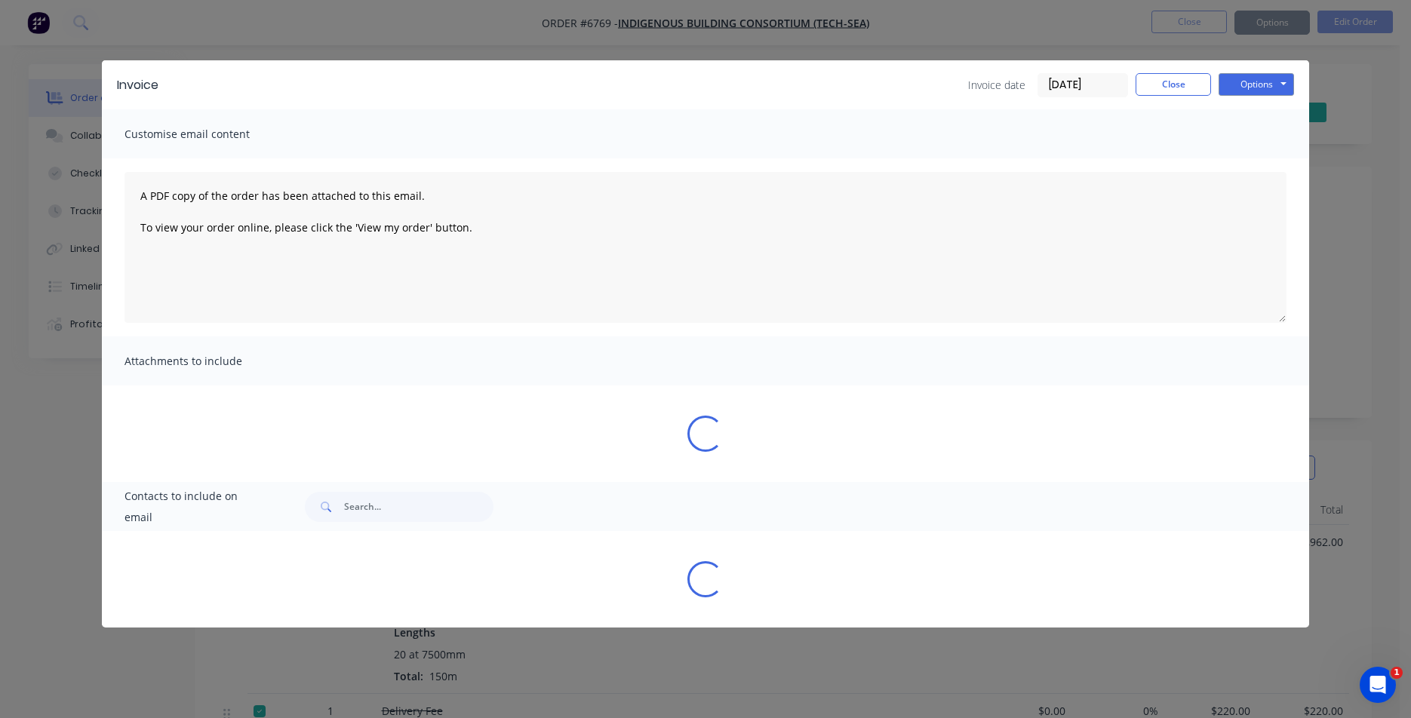
click at [1183, 90] on div "Sending to your accounting package... Loading... This may take a few moments. P…" at bounding box center [705, 359] width 1411 height 718
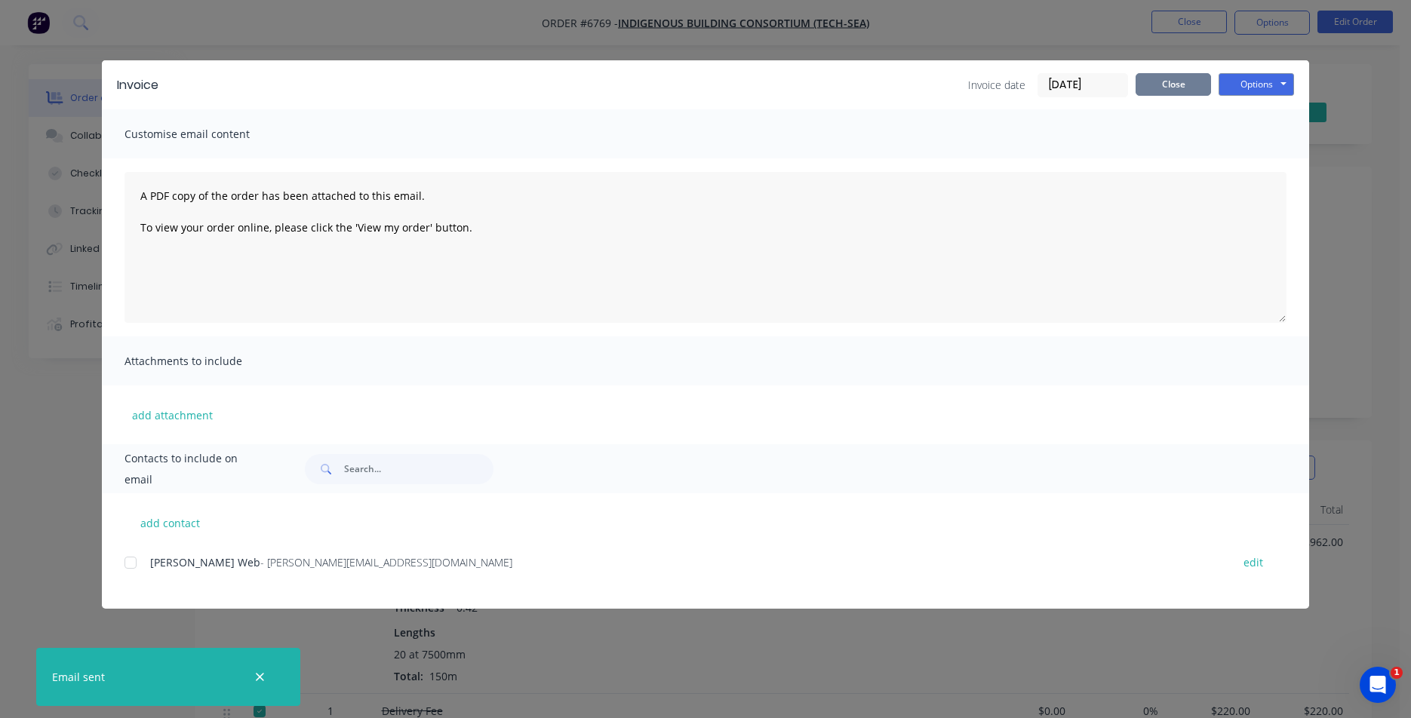
click at [1192, 88] on button "Close" at bounding box center [1173, 84] width 75 height 23
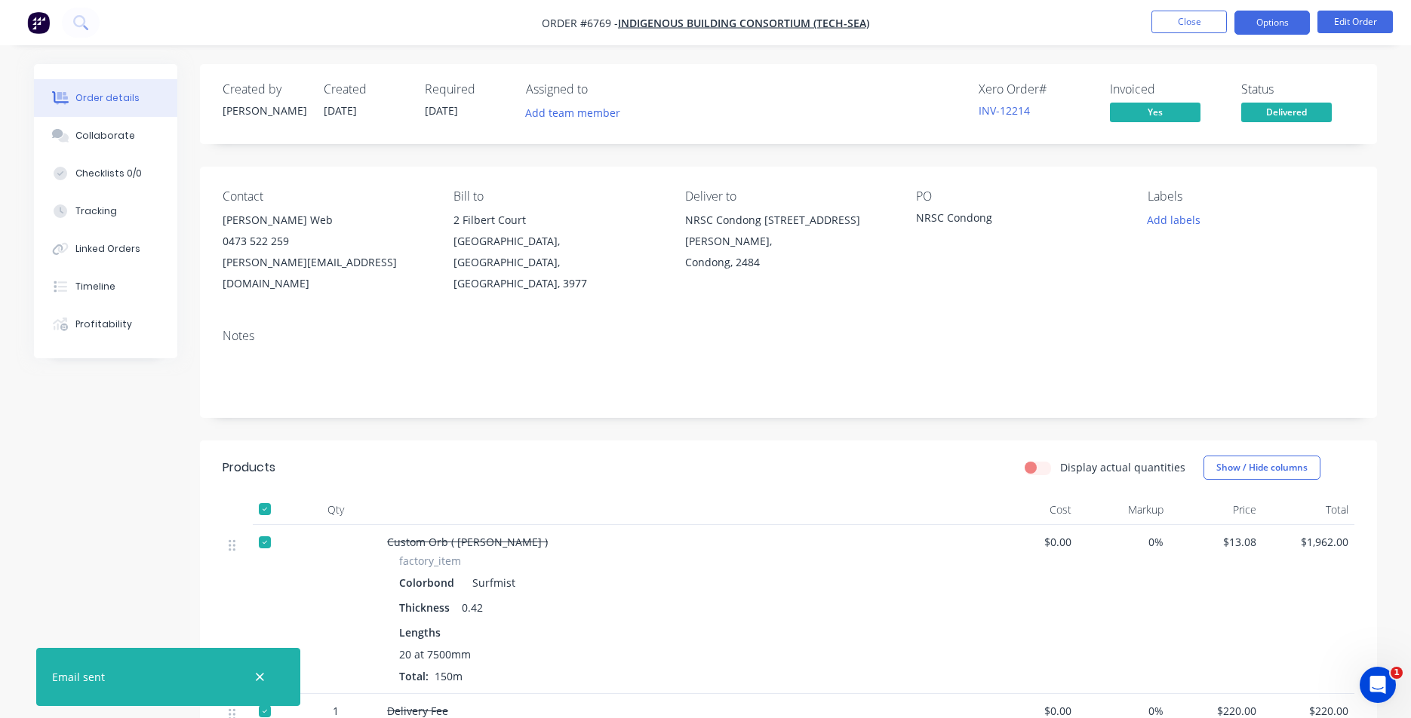
drag, startPoint x: 1267, startPoint y: 26, endPoint x: 1275, endPoint y: 28, distance: 8.4
click at [1275, 28] on button "Options" at bounding box center [1272, 23] width 75 height 24
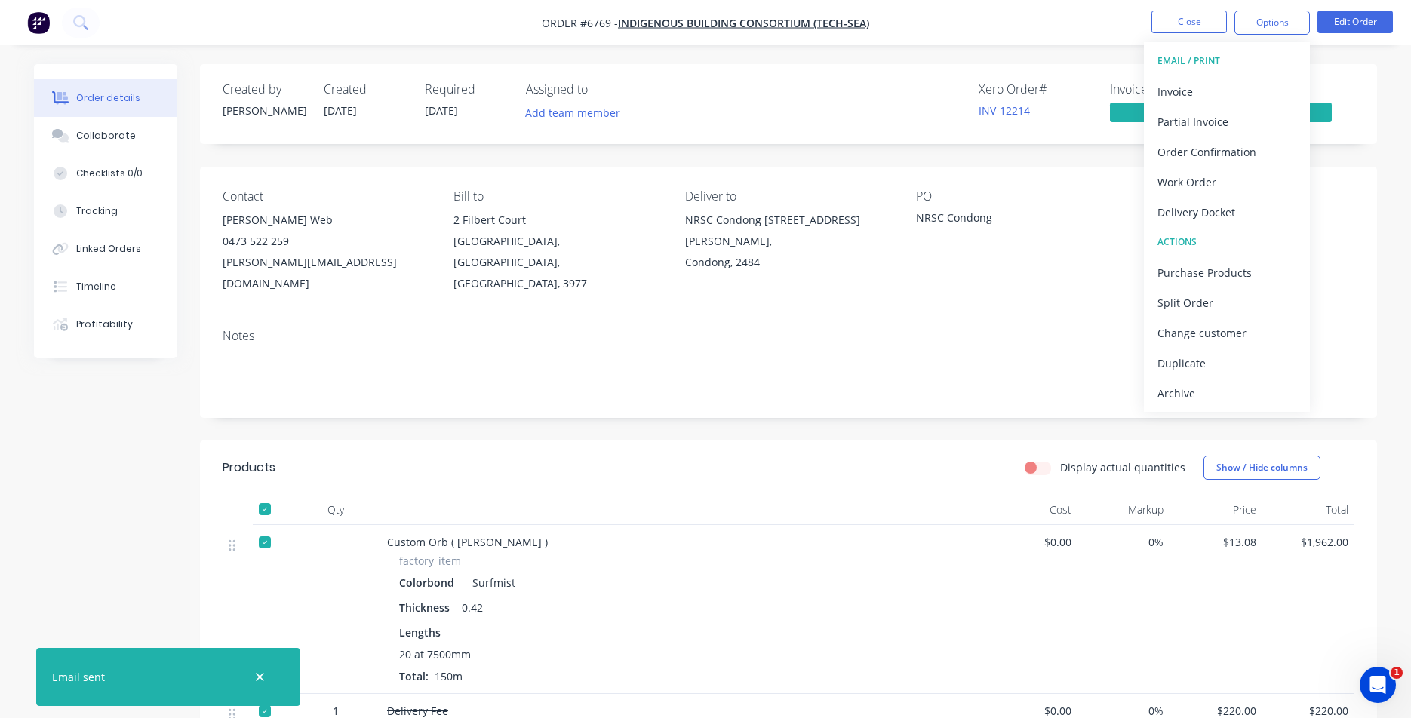
drag, startPoint x: 1223, startPoint y: 395, endPoint x: 1237, endPoint y: 374, distance: 24.9
click at [1223, 394] on div "Archive" at bounding box center [1227, 394] width 139 height 22
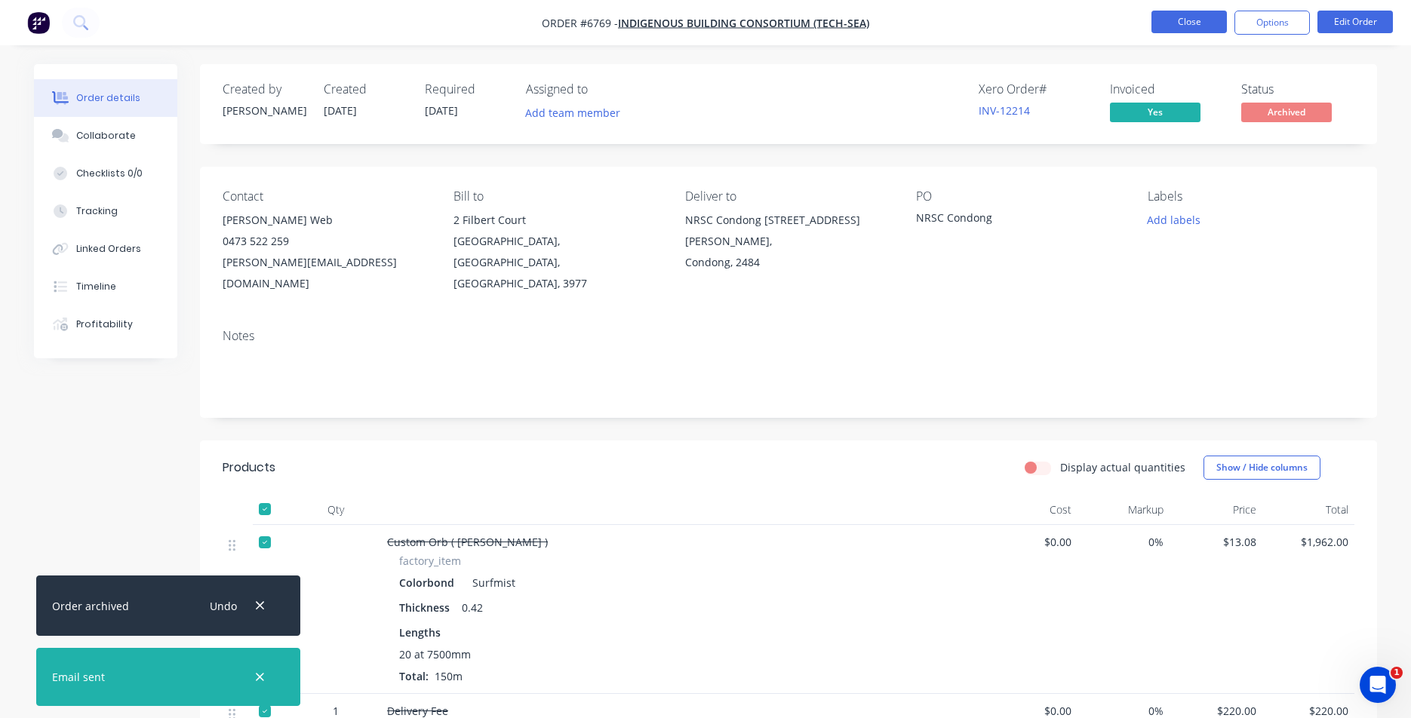
click at [1174, 28] on button "Close" at bounding box center [1189, 22] width 75 height 23
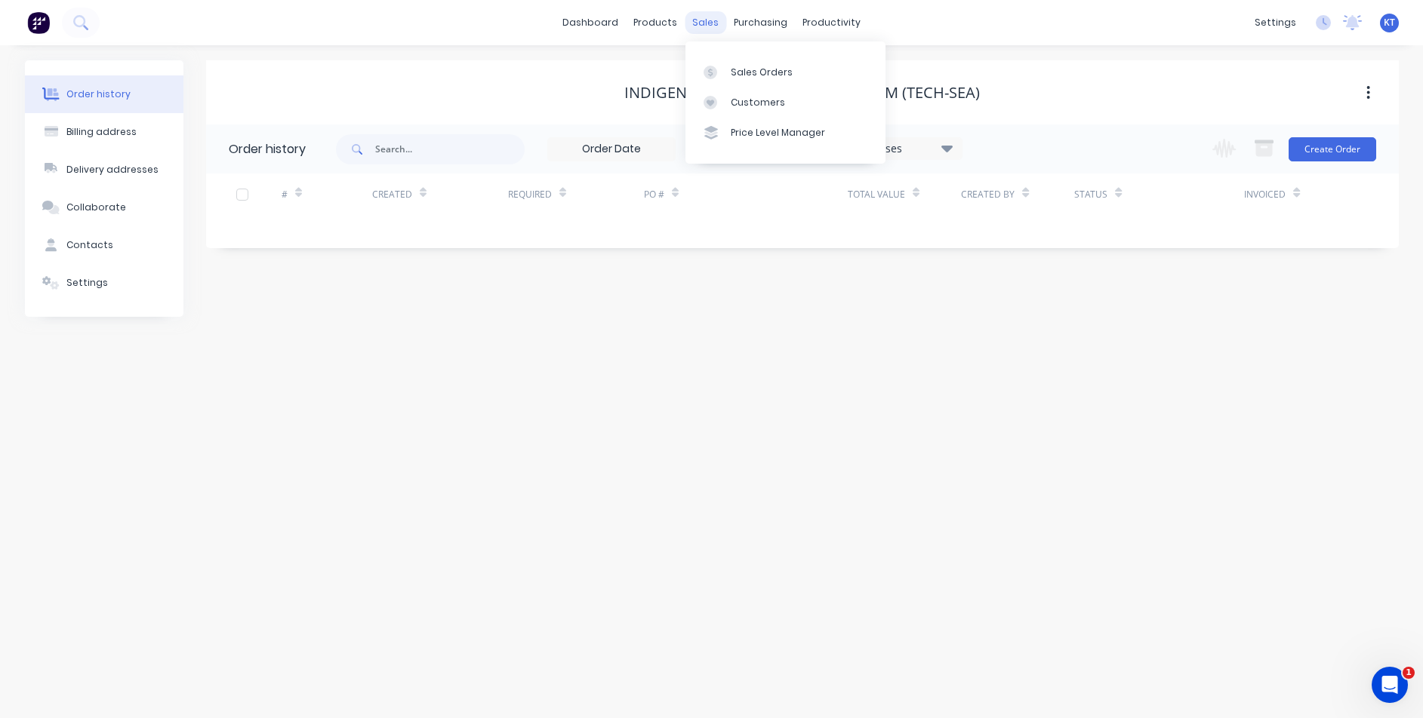
click at [721, 26] on div "sales" at bounding box center [705, 22] width 42 height 23
click at [754, 74] on div "Sales Orders" at bounding box center [762, 73] width 62 height 14
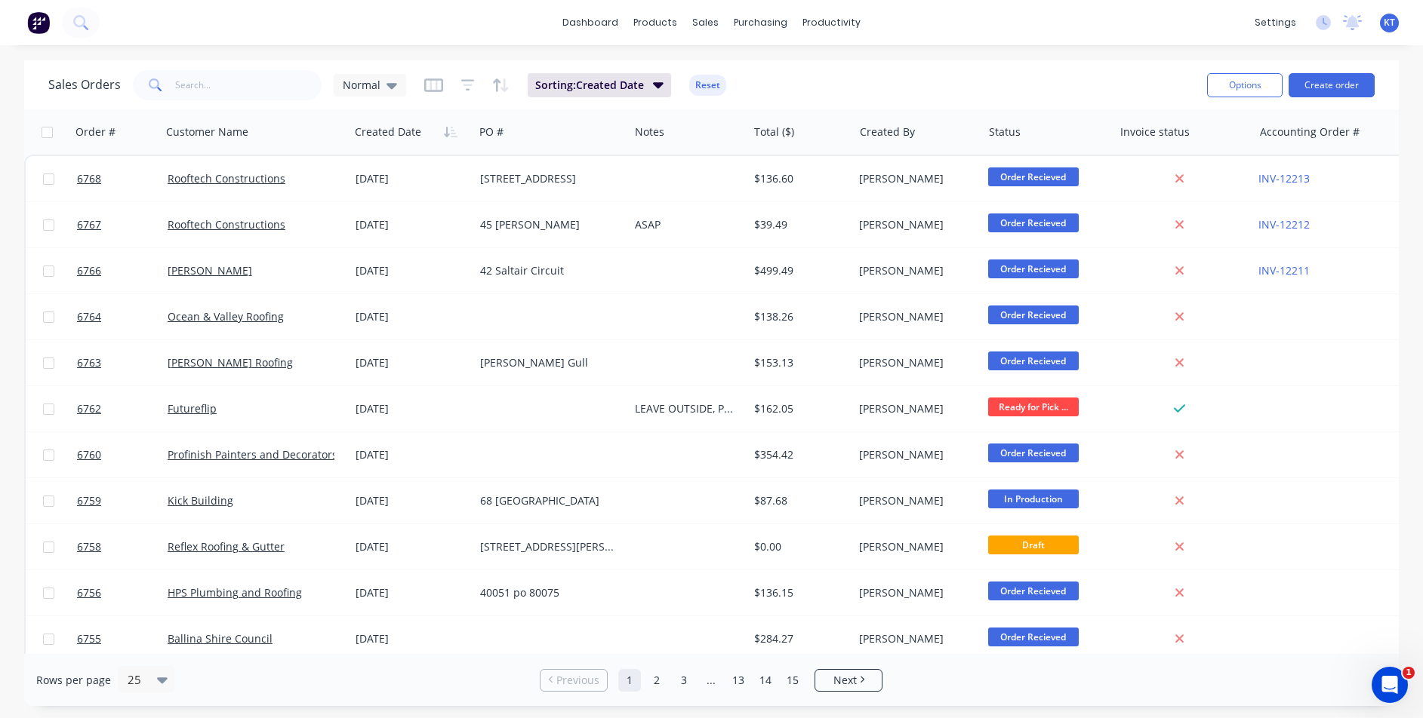
click at [1327, 97] on div "Options Create order" at bounding box center [1288, 84] width 174 height 37
click at [1349, 91] on button "Create order" at bounding box center [1331, 85] width 86 height 24
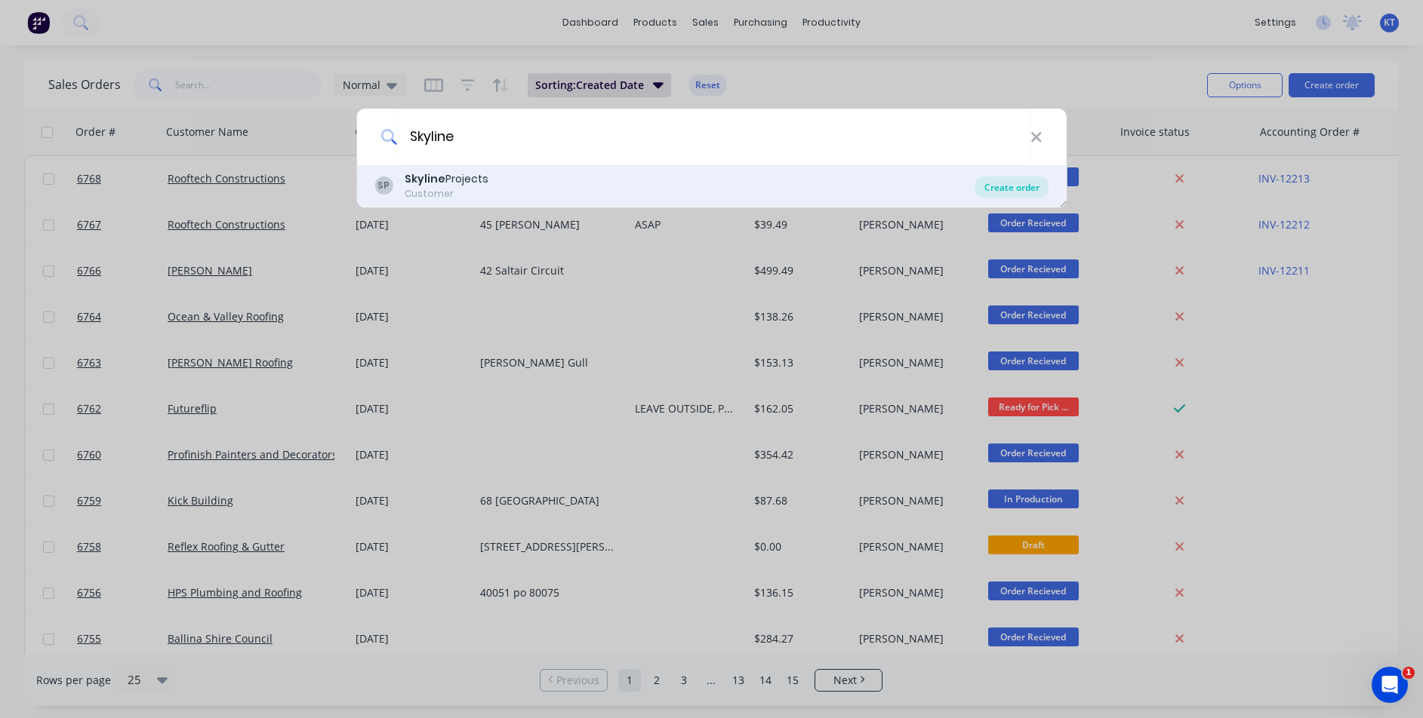
type input "Skyline"
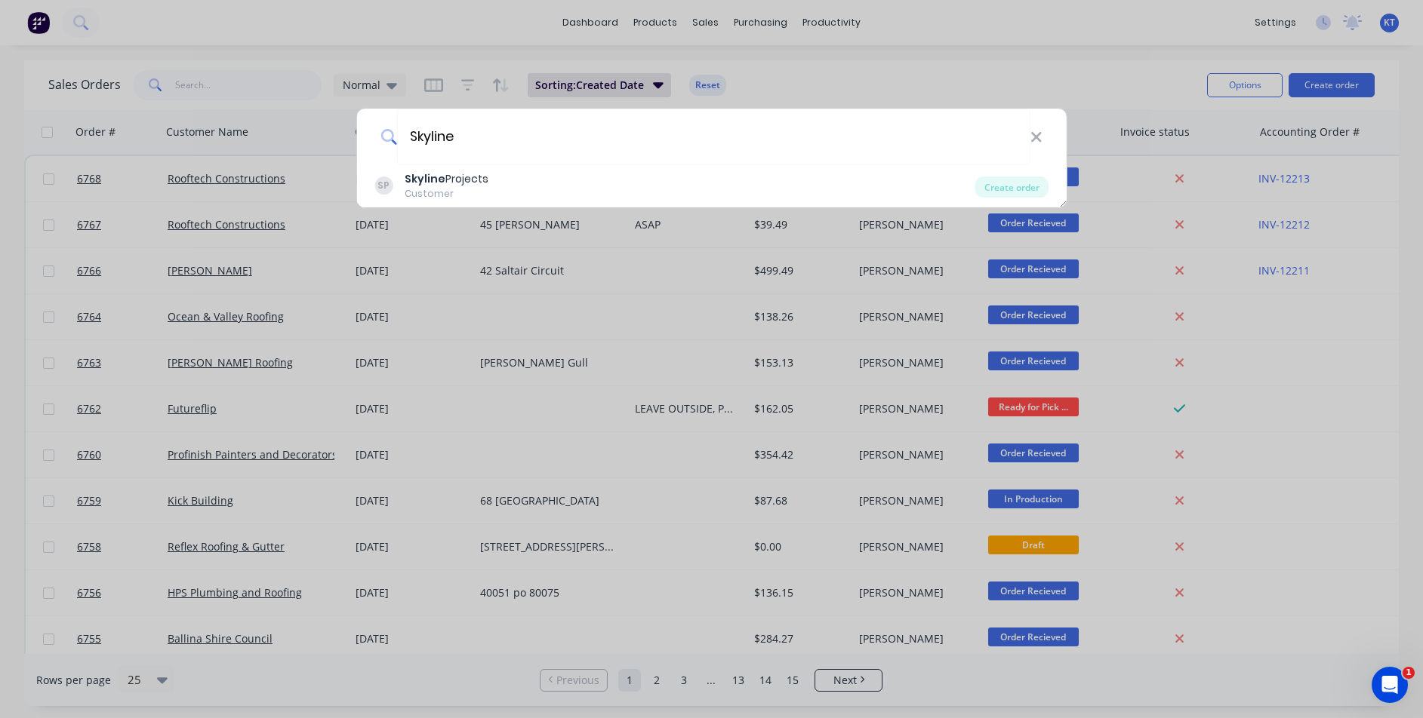
drag, startPoint x: 1004, startPoint y: 187, endPoint x: 905, endPoint y: 124, distance: 117.4
click at [1004, 186] on div "Create order" at bounding box center [1011, 187] width 73 height 21
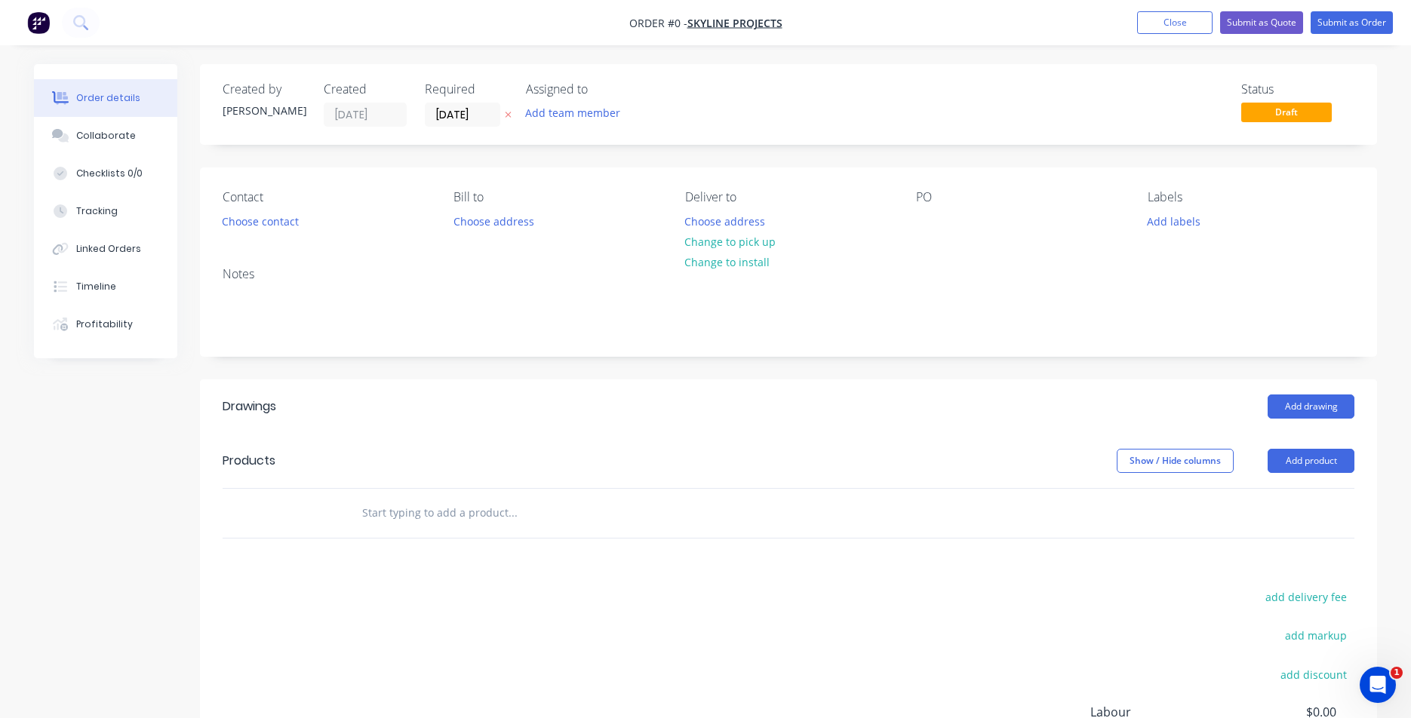
click at [216, 229] on div "Choose contact" at bounding box center [260, 221] width 93 height 20
click at [260, 229] on button "Choose contact" at bounding box center [260, 221] width 93 height 20
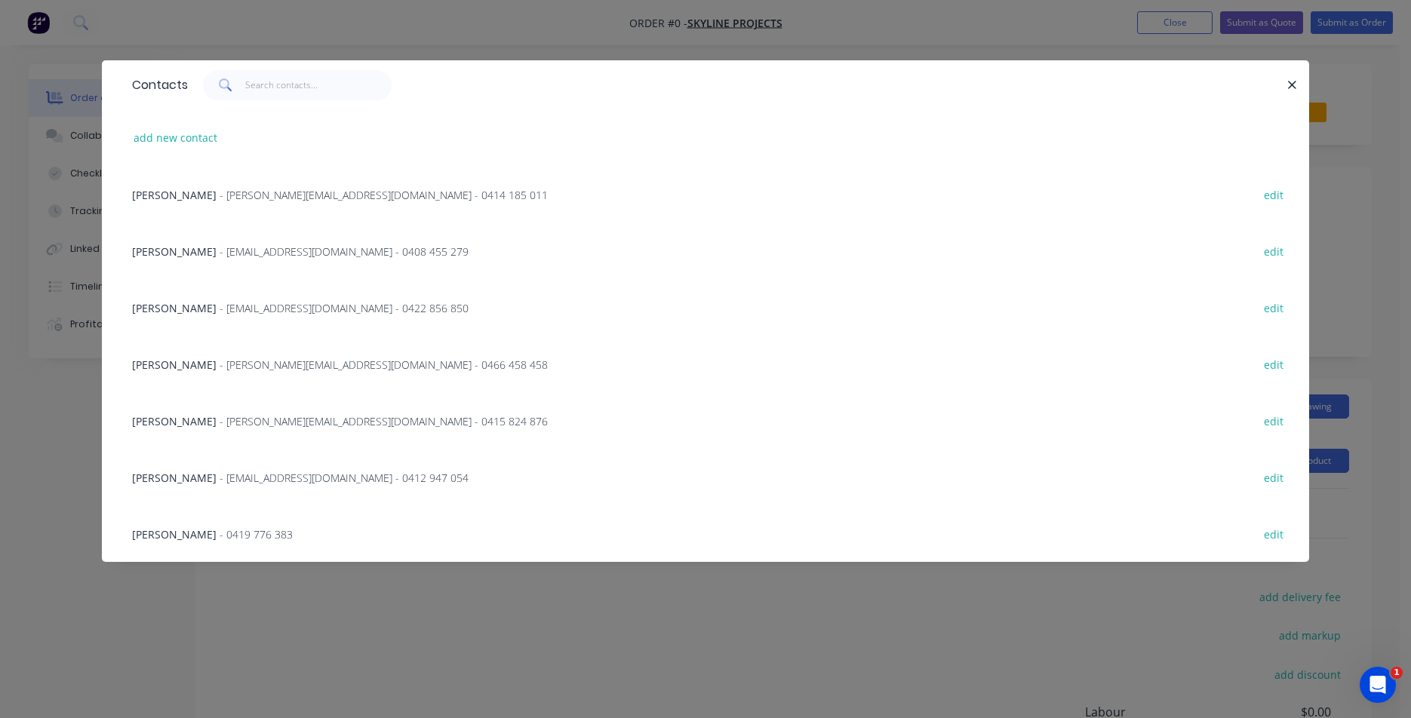
click at [207, 542] on div "[PERSON_NAME] - 0419 776 383" at bounding box center [212, 535] width 161 height 16
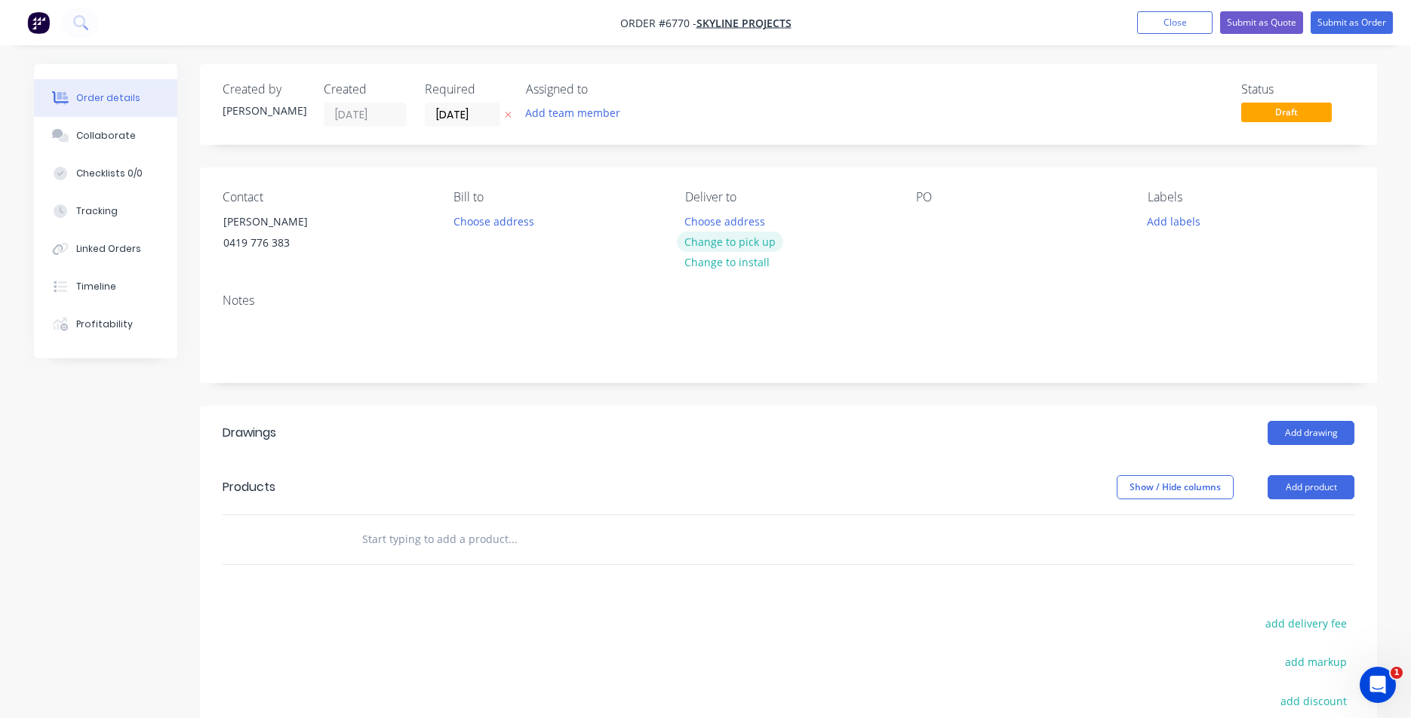
click at [734, 251] on button "Change to pick up" at bounding box center [730, 242] width 107 height 20
click at [933, 219] on div at bounding box center [928, 222] width 24 height 22
click at [1303, 434] on button "Add drawing" at bounding box center [1311, 433] width 87 height 24
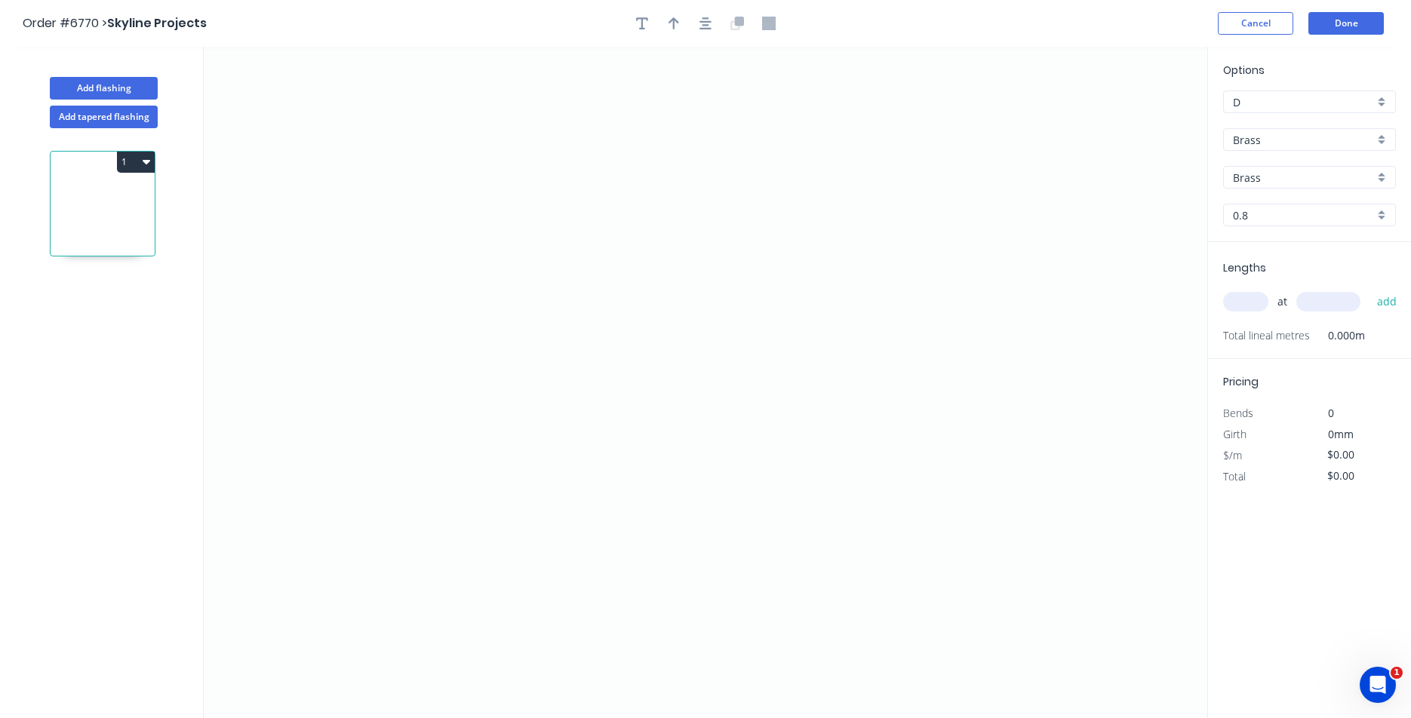
click at [1345, 164] on div "Options D D Brass Brass Brass Brass 0.8 0.8" at bounding box center [1309, 152] width 203 height 180
click at [1354, 136] on input "Brass" at bounding box center [1303, 140] width 141 height 16
click at [1318, 200] on div "Colorbond" at bounding box center [1309, 195] width 171 height 26
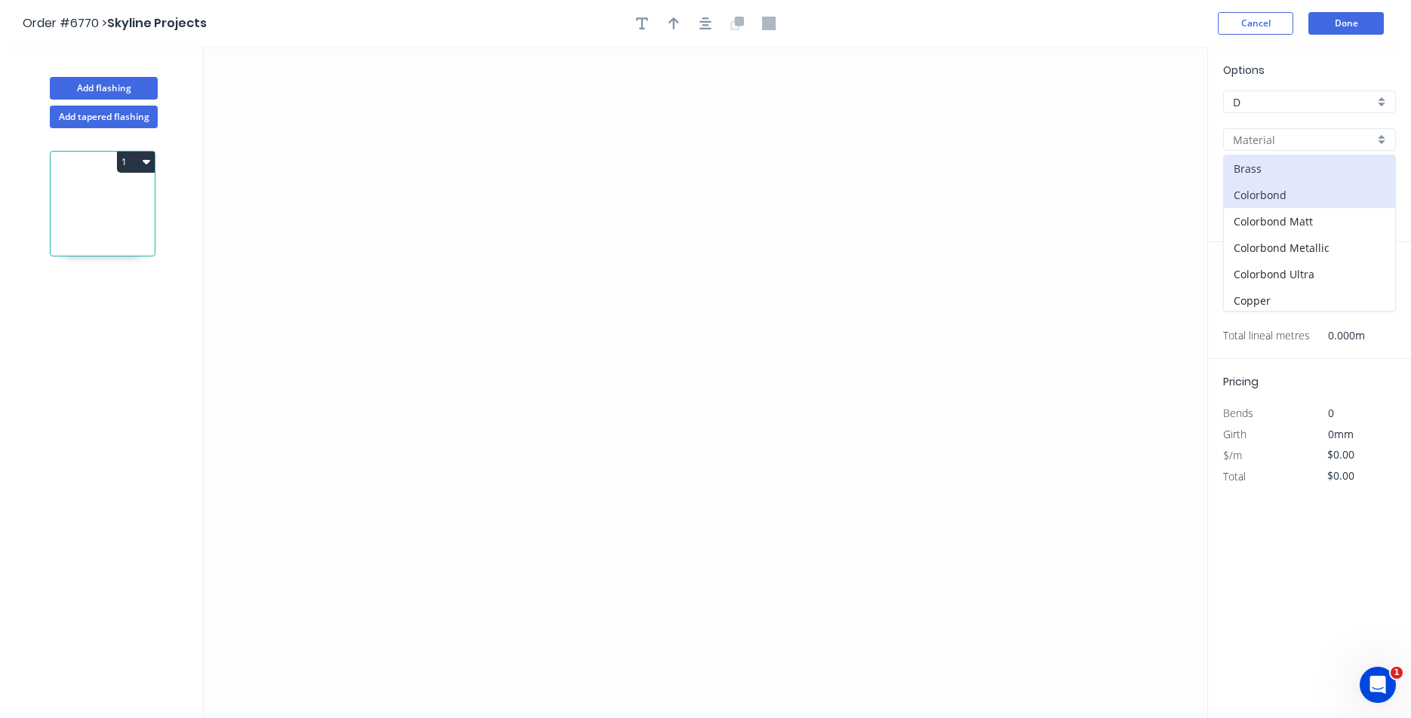
type input "Colorbond"
type input "Basalt"
type input "0.55"
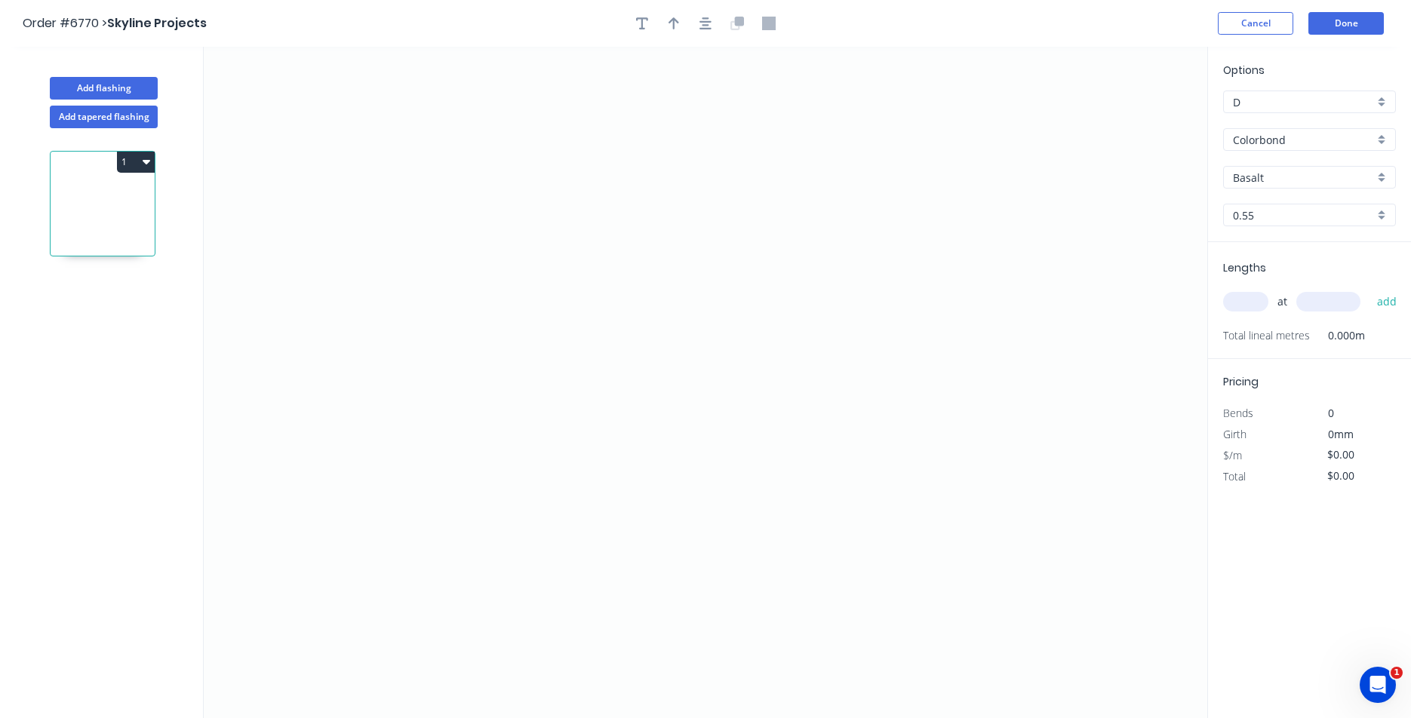
click at [1300, 172] on input "Basalt" at bounding box center [1303, 178] width 141 height 16
click at [1266, 203] on div "Basalt" at bounding box center [1309, 206] width 171 height 26
type input "Basalt"
click at [435, 252] on icon "0" at bounding box center [706, 383] width 1004 height 672
click at [521, 306] on icon "0" at bounding box center [706, 383] width 1004 height 672
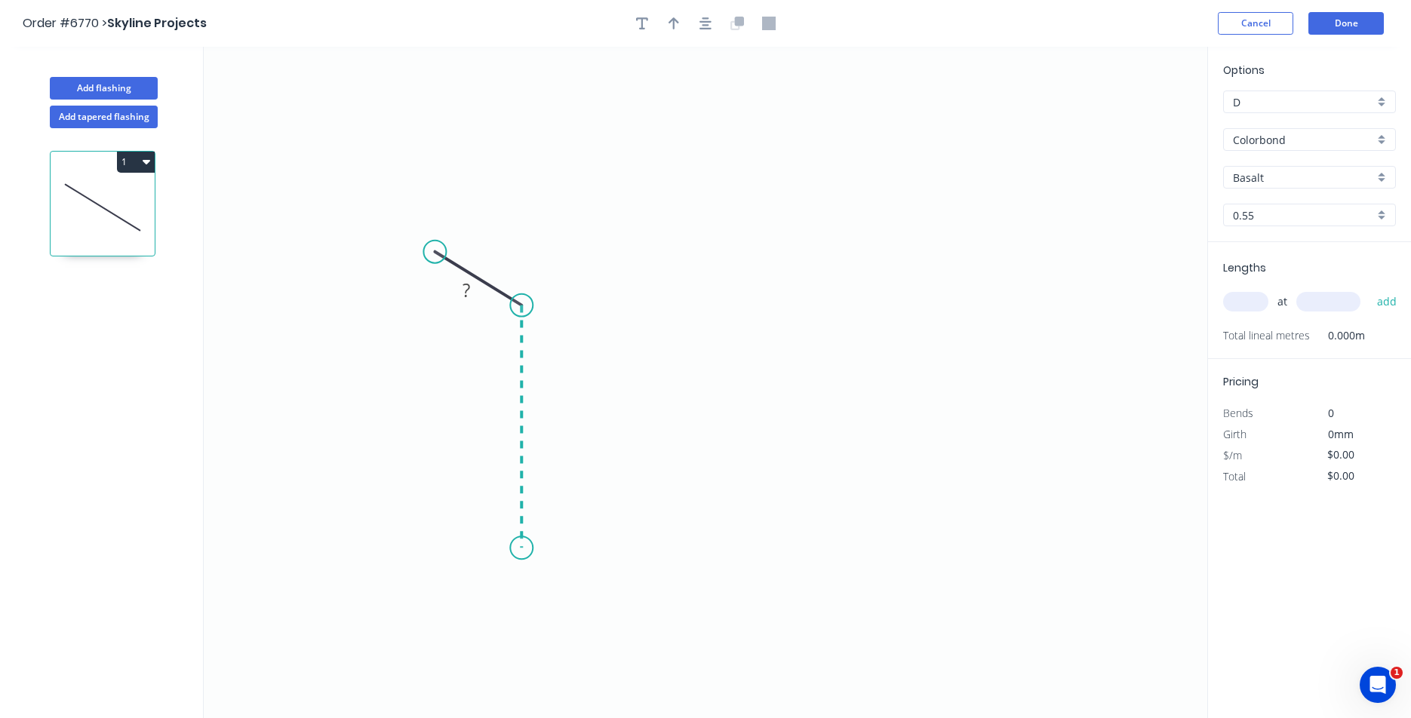
click at [527, 549] on icon "0 ?" at bounding box center [706, 383] width 1004 height 672
click at [909, 541] on icon "0 ? ? ? º" at bounding box center [706, 383] width 1004 height 672
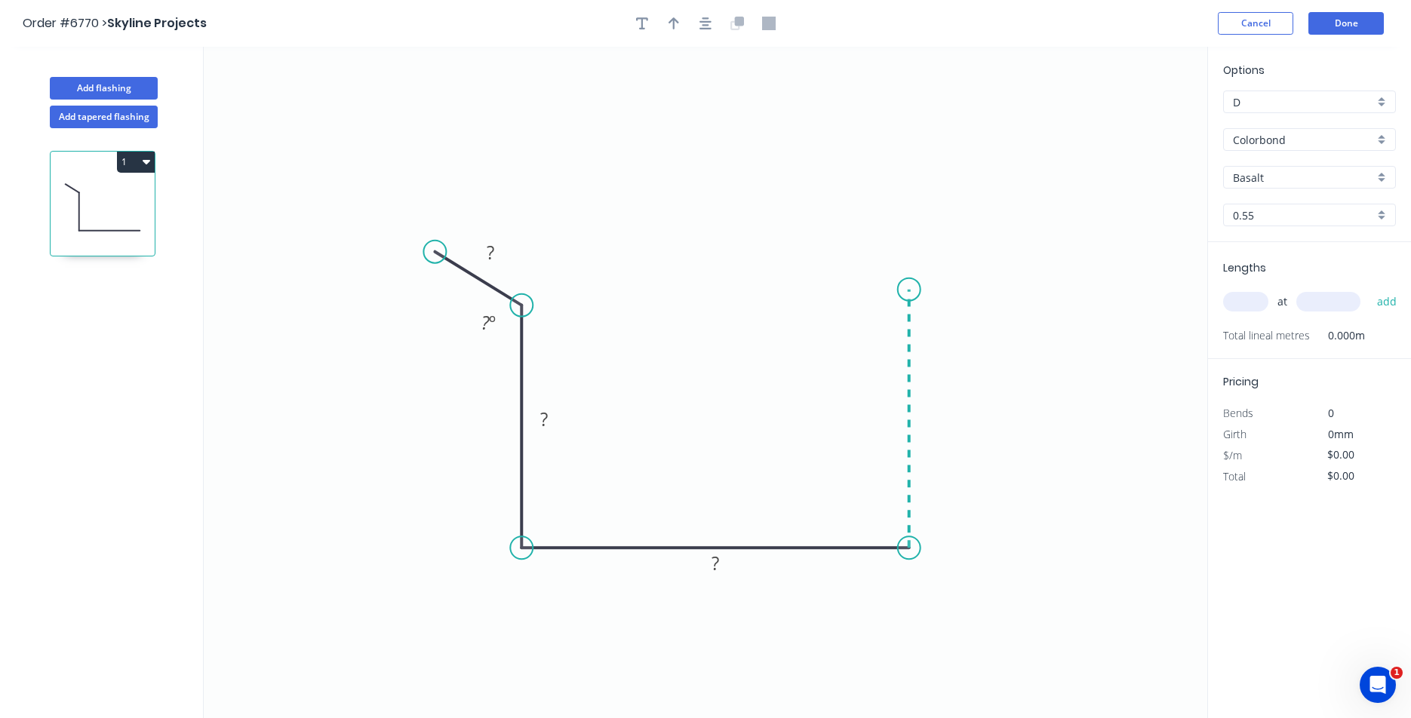
click at [897, 290] on icon "0 ? ? ? ? º" at bounding box center [706, 383] width 1004 height 672
click at [987, 214] on icon at bounding box center [948, 251] width 78 height 78
click at [702, 19] on icon "button" at bounding box center [706, 24] width 12 height 14
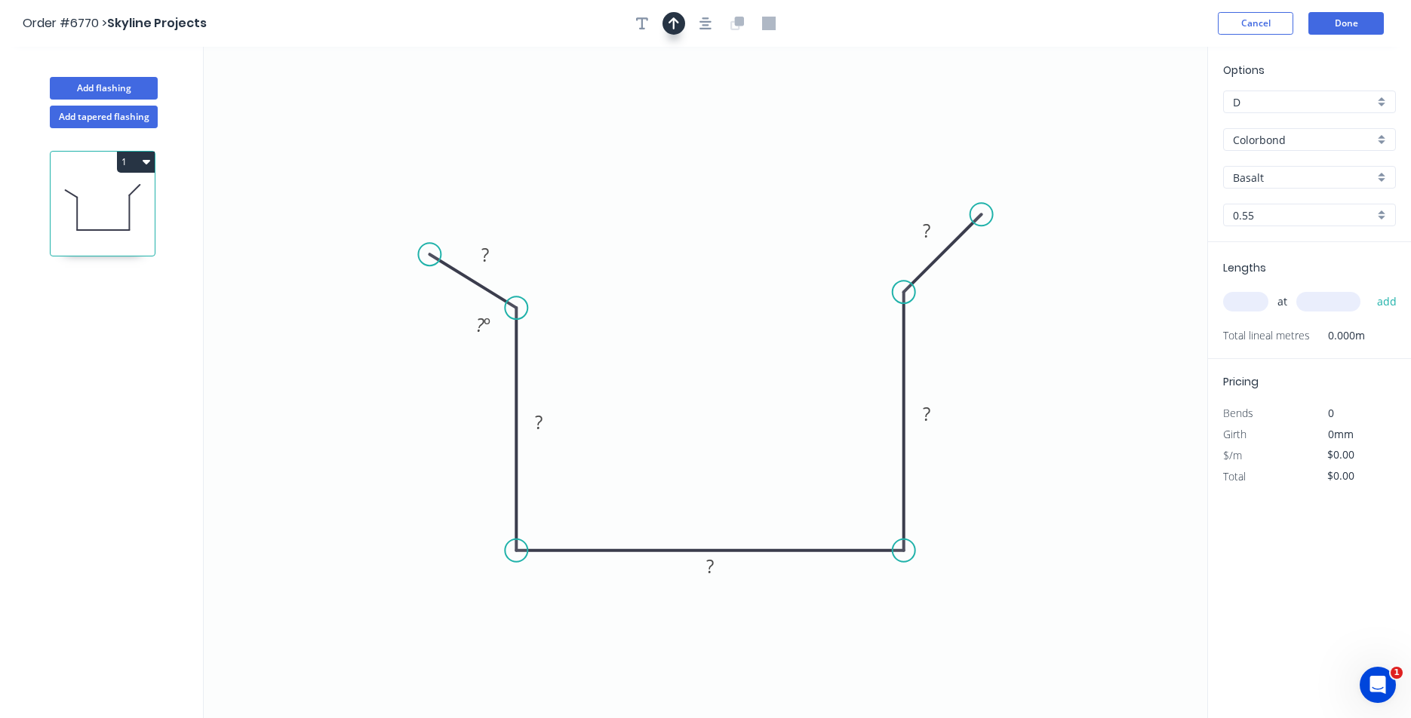
click at [678, 21] on icon "button" at bounding box center [674, 24] width 11 height 14
drag, startPoint x: 1137, startPoint y: 118, endPoint x: 657, endPoint y: 382, distance: 547.5
click at [657, 343] on icon at bounding box center [655, 319] width 14 height 48
click at [498, 254] on rect at bounding box center [485, 255] width 30 height 21
click at [482, 332] on tspan "85" at bounding box center [480, 324] width 20 height 25
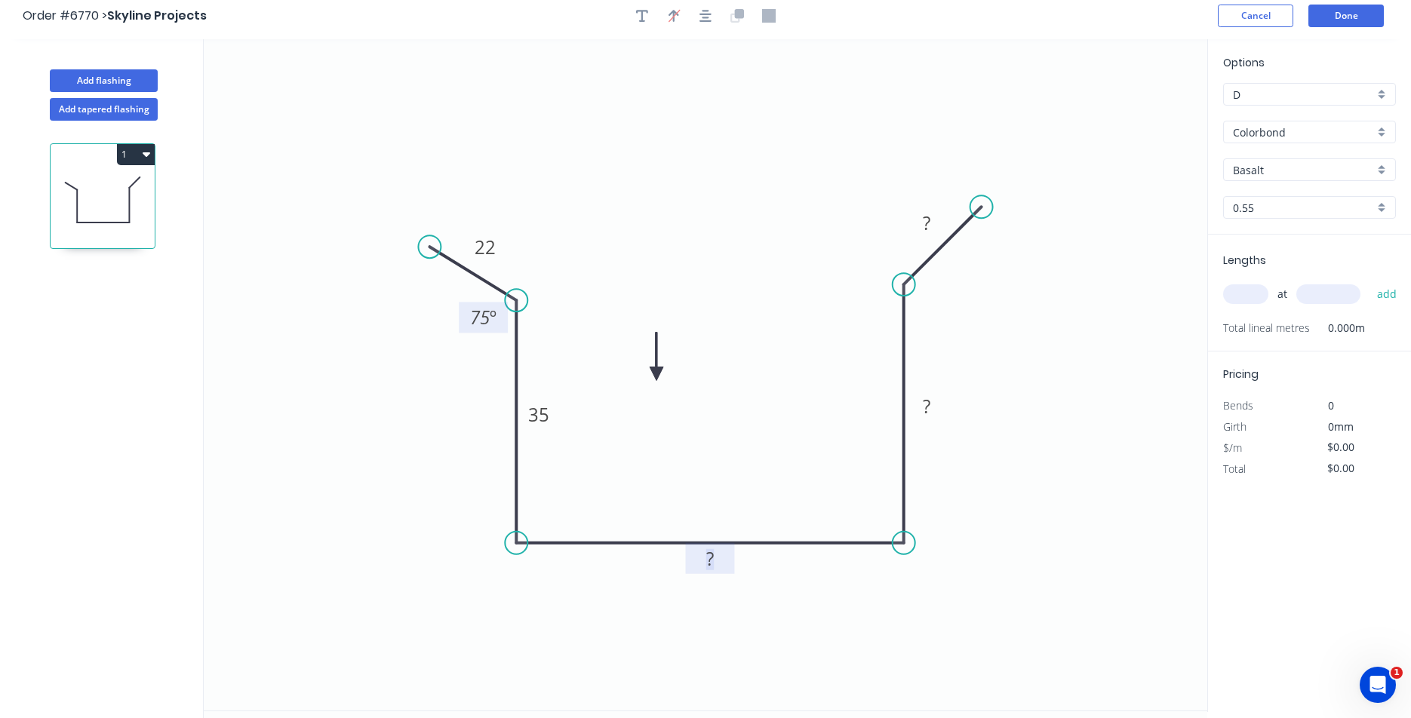
scroll to position [28, 0]
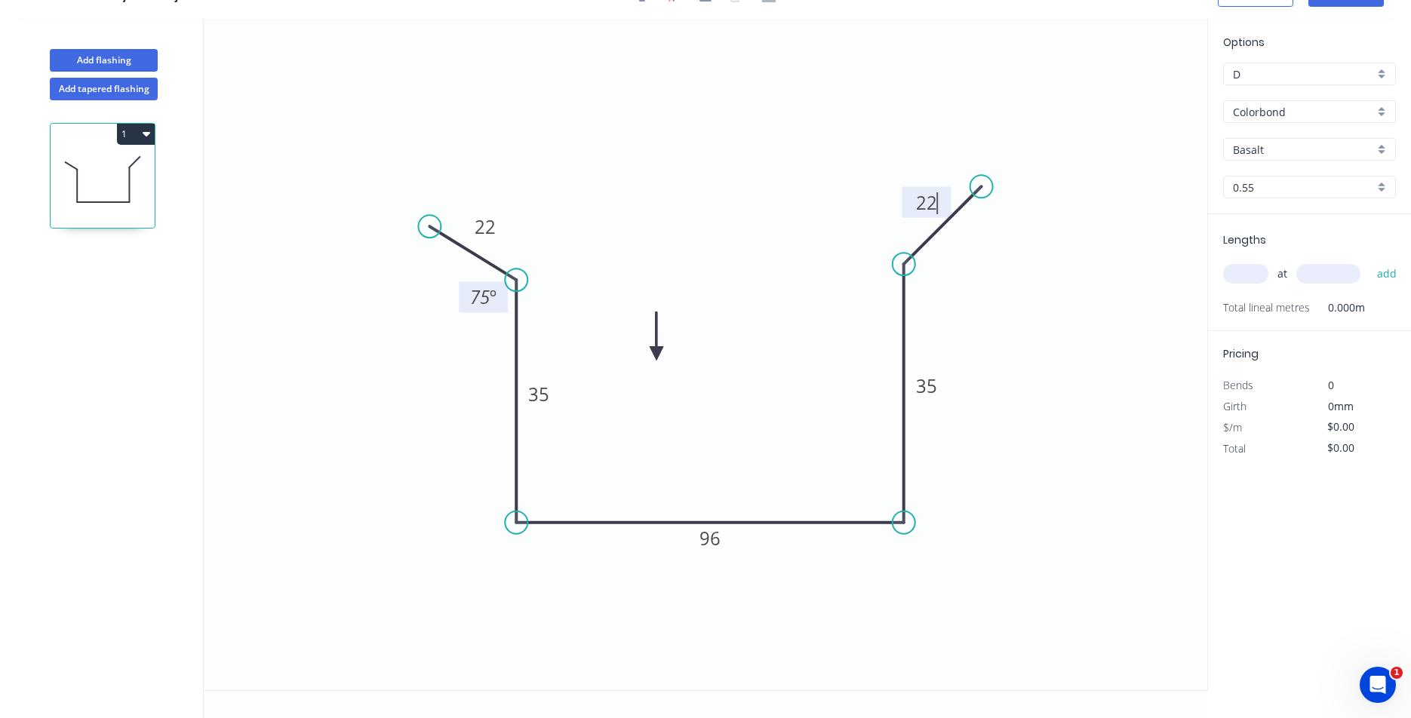
type input "$17.39"
click at [1241, 276] on input "text" at bounding box center [1245, 274] width 45 height 20
type input "1"
type input "800"
click at [1370, 261] on button "add" at bounding box center [1387, 274] width 35 height 26
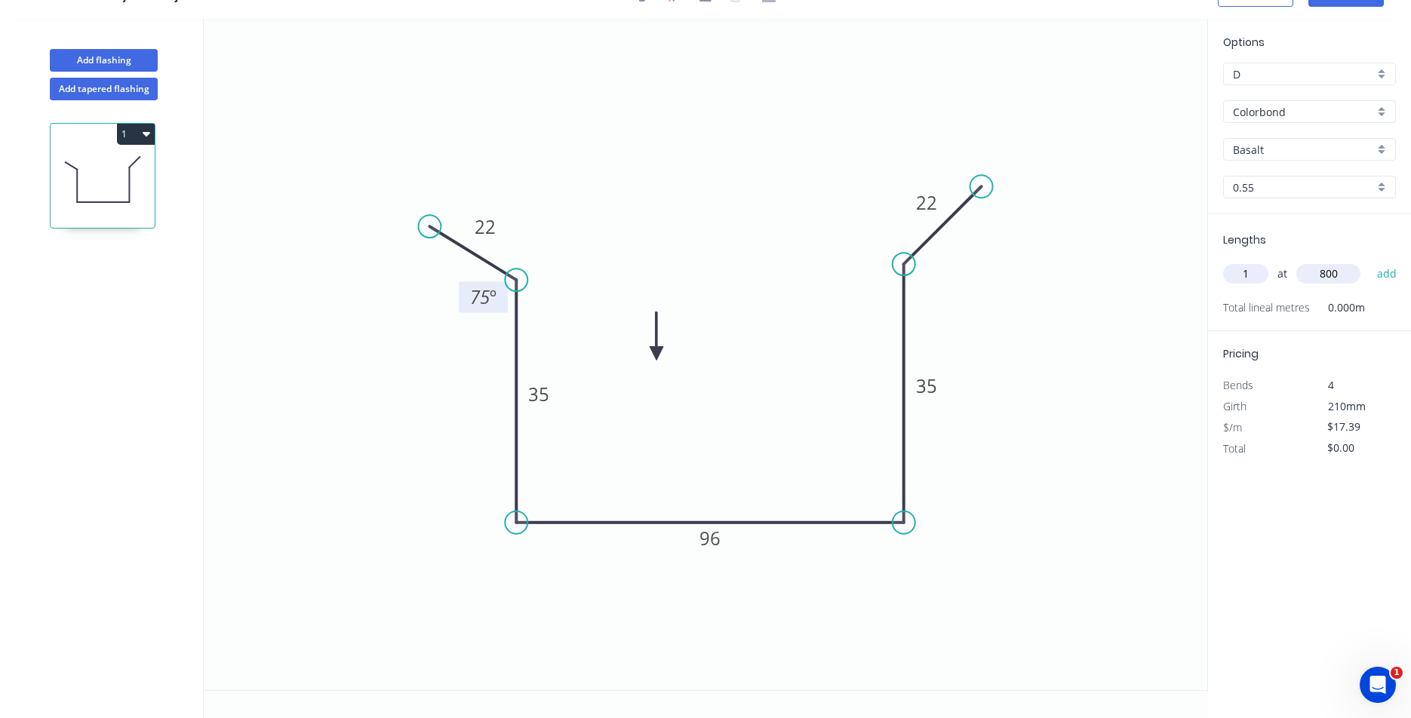
type input "$17.39"
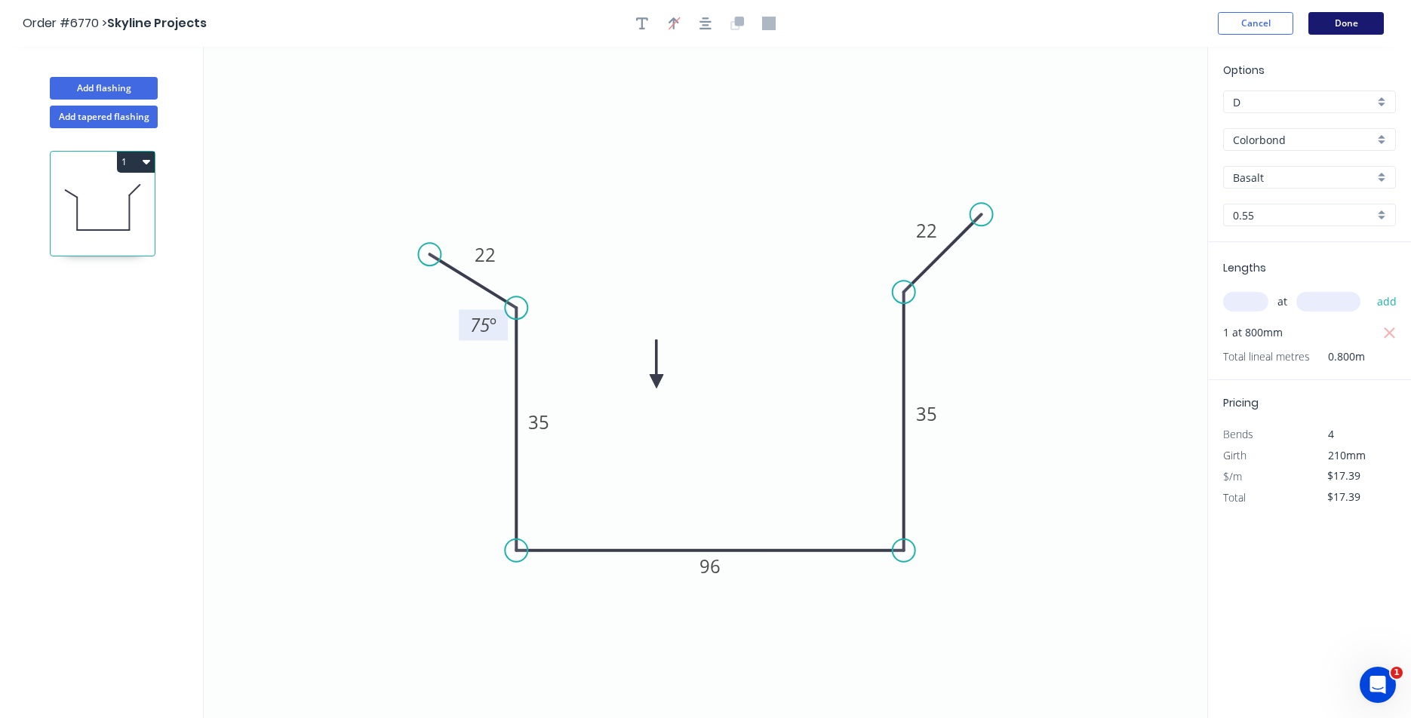
click at [1336, 28] on button "Done" at bounding box center [1346, 23] width 75 height 23
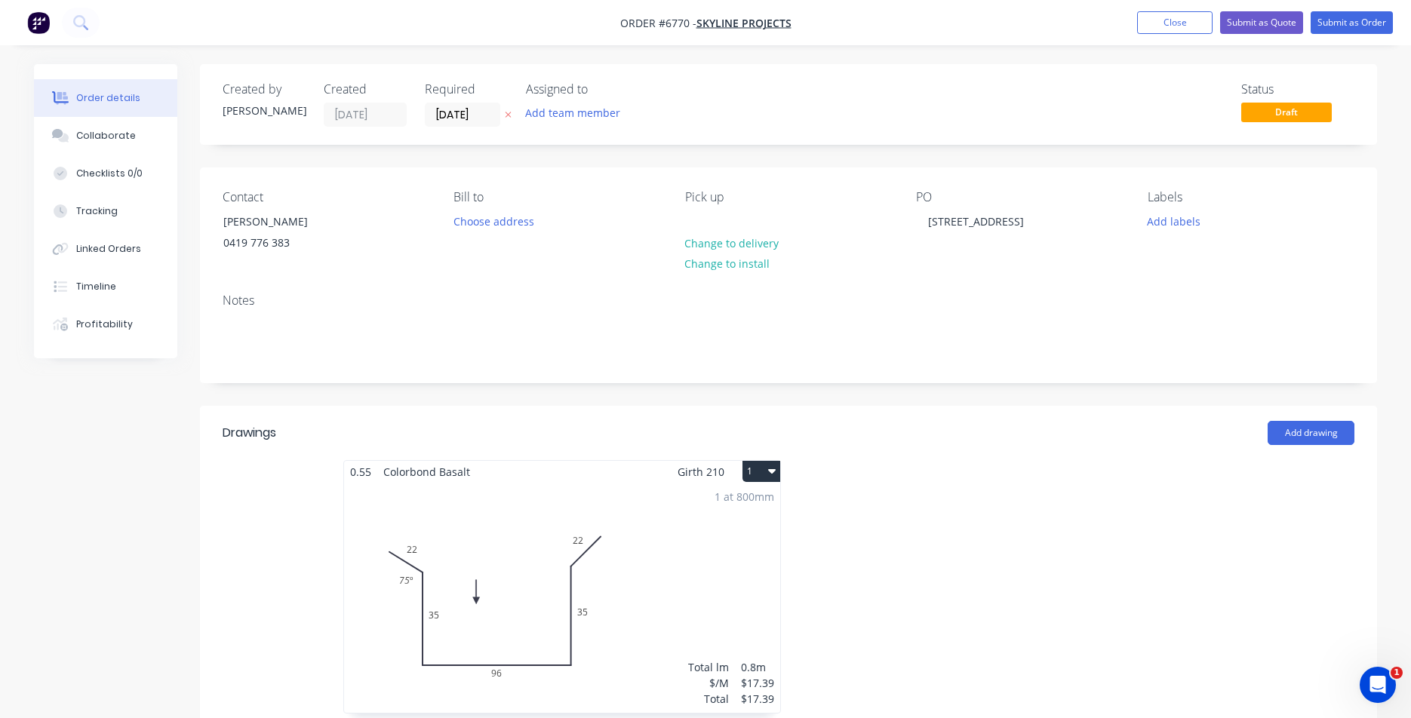
drag, startPoint x: 129, startPoint y: 137, endPoint x: 1105, endPoint y: 712, distance: 1132.2
click at [129, 137] on div "Collaborate" at bounding box center [106, 136] width 60 height 14
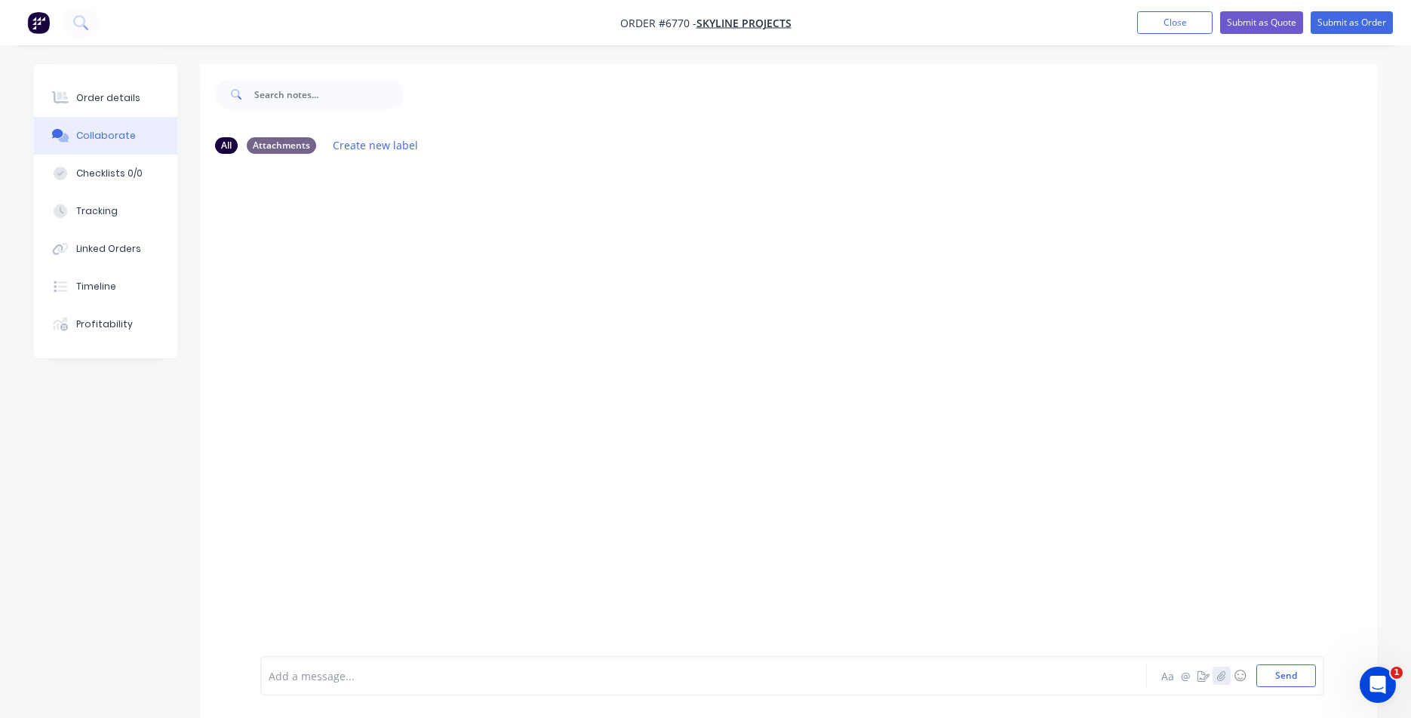
click at [1221, 667] on button "button" at bounding box center [1222, 676] width 18 height 18
click at [1279, 681] on button "Send" at bounding box center [1287, 676] width 60 height 23
click at [75, 84] on button "Order details" at bounding box center [105, 98] width 143 height 38
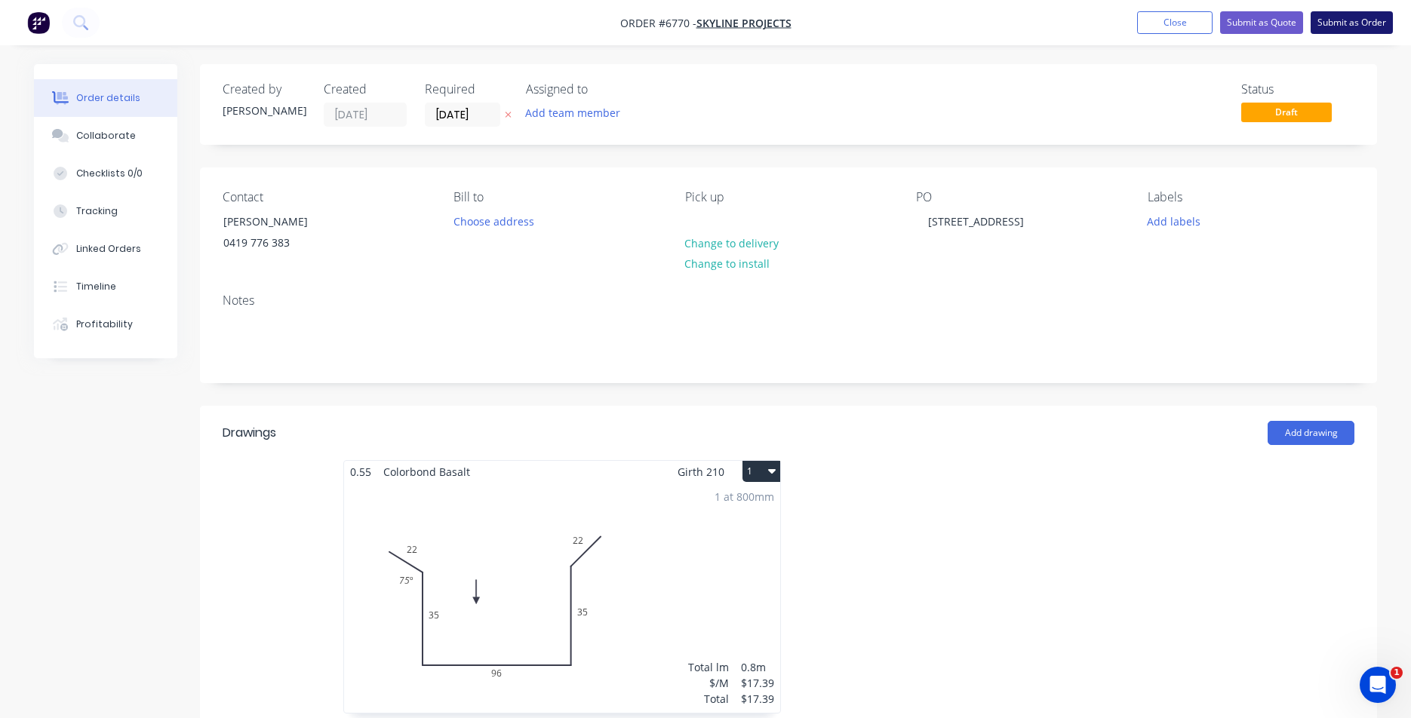
click at [1374, 19] on button "Submit as Order" at bounding box center [1352, 22] width 82 height 23
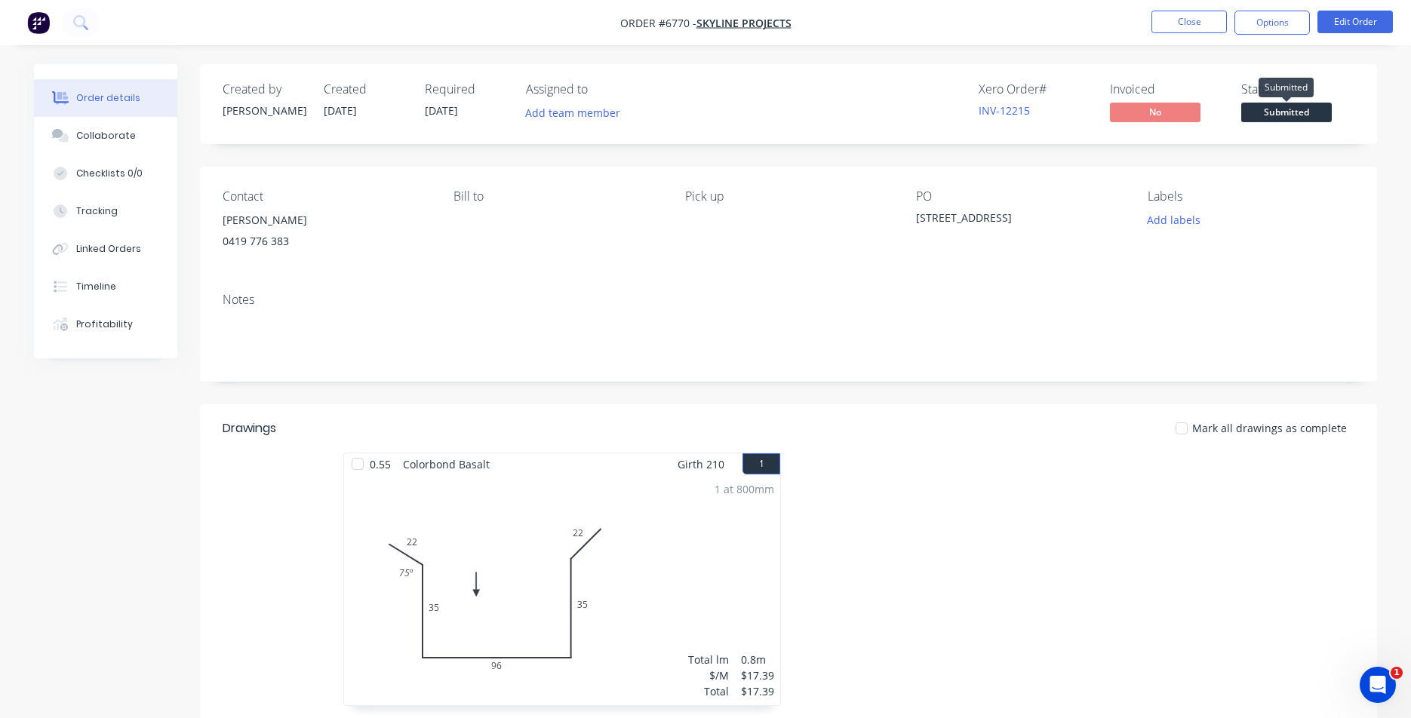
click at [1325, 114] on span "Submitted" at bounding box center [1286, 112] width 91 height 19
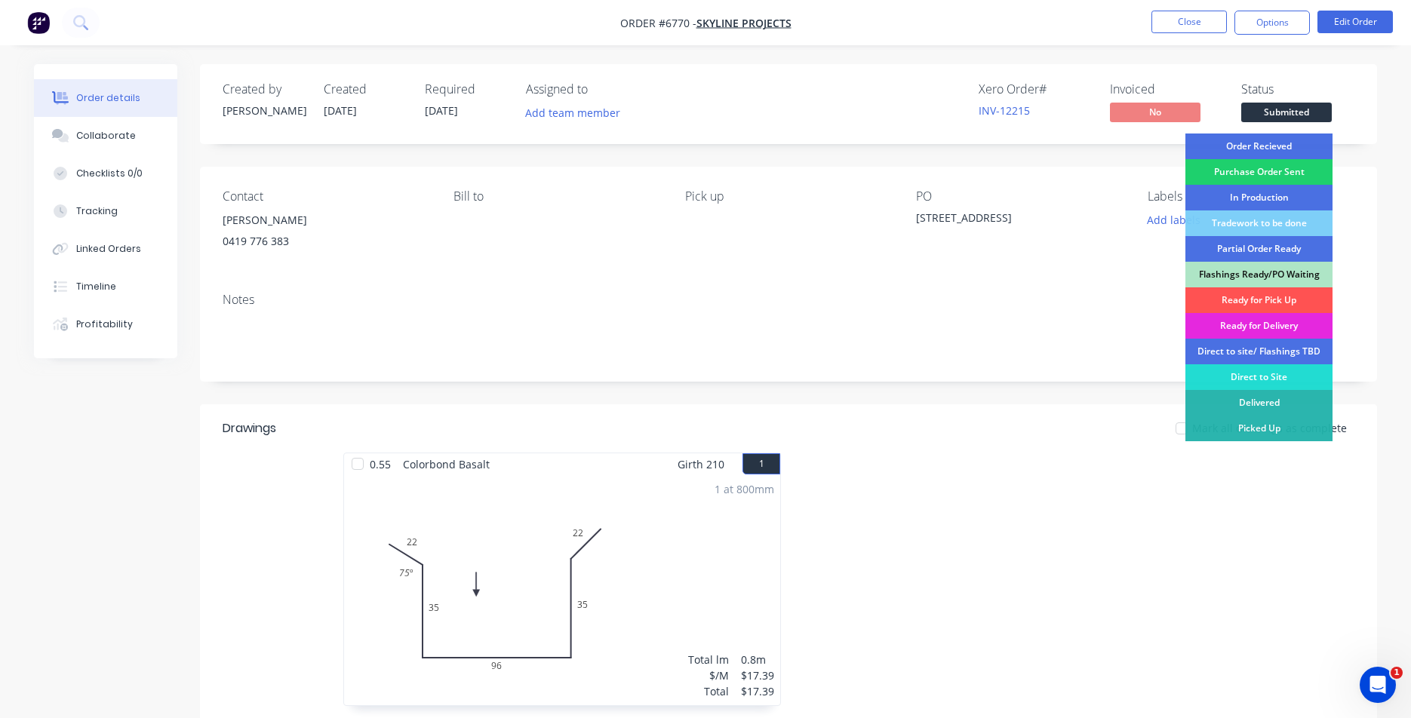
click at [1325, 137] on div "Order Recieved" at bounding box center [1259, 147] width 147 height 26
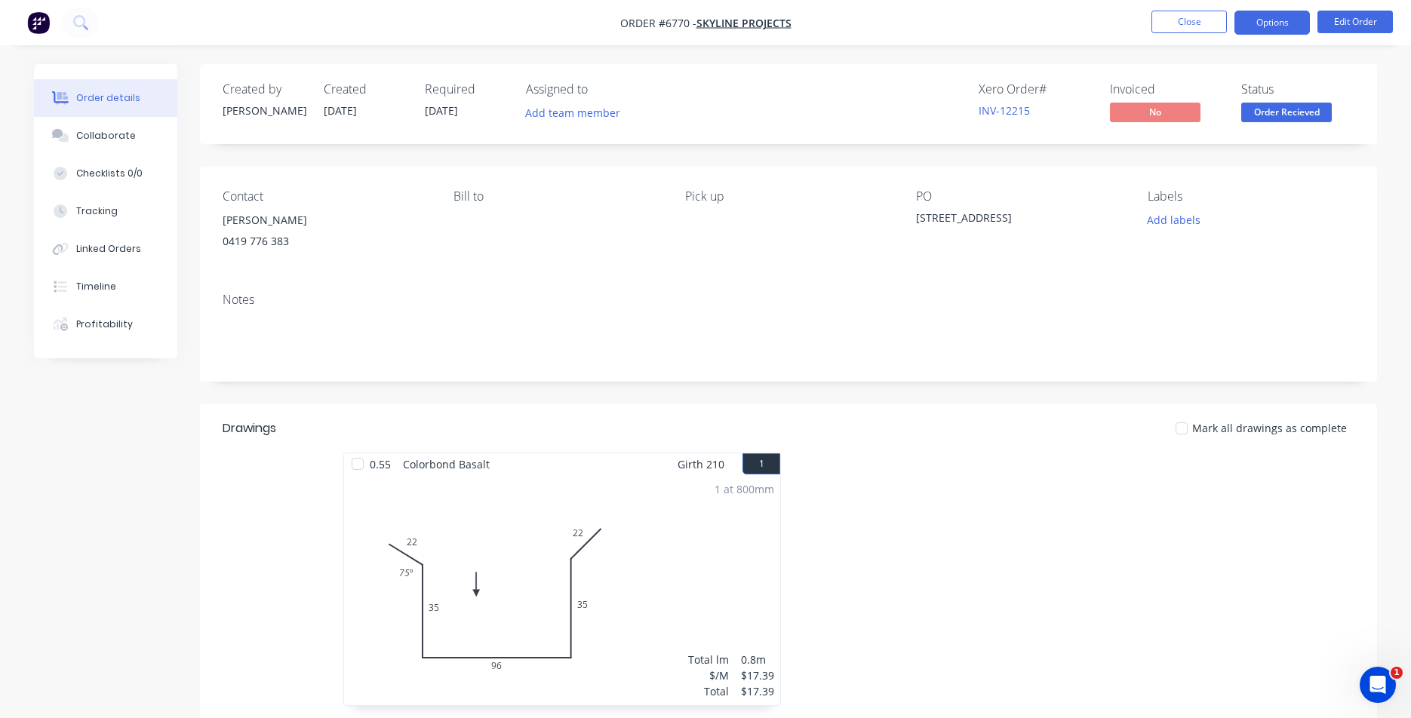
click at [1292, 19] on button "Options" at bounding box center [1272, 23] width 75 height 24
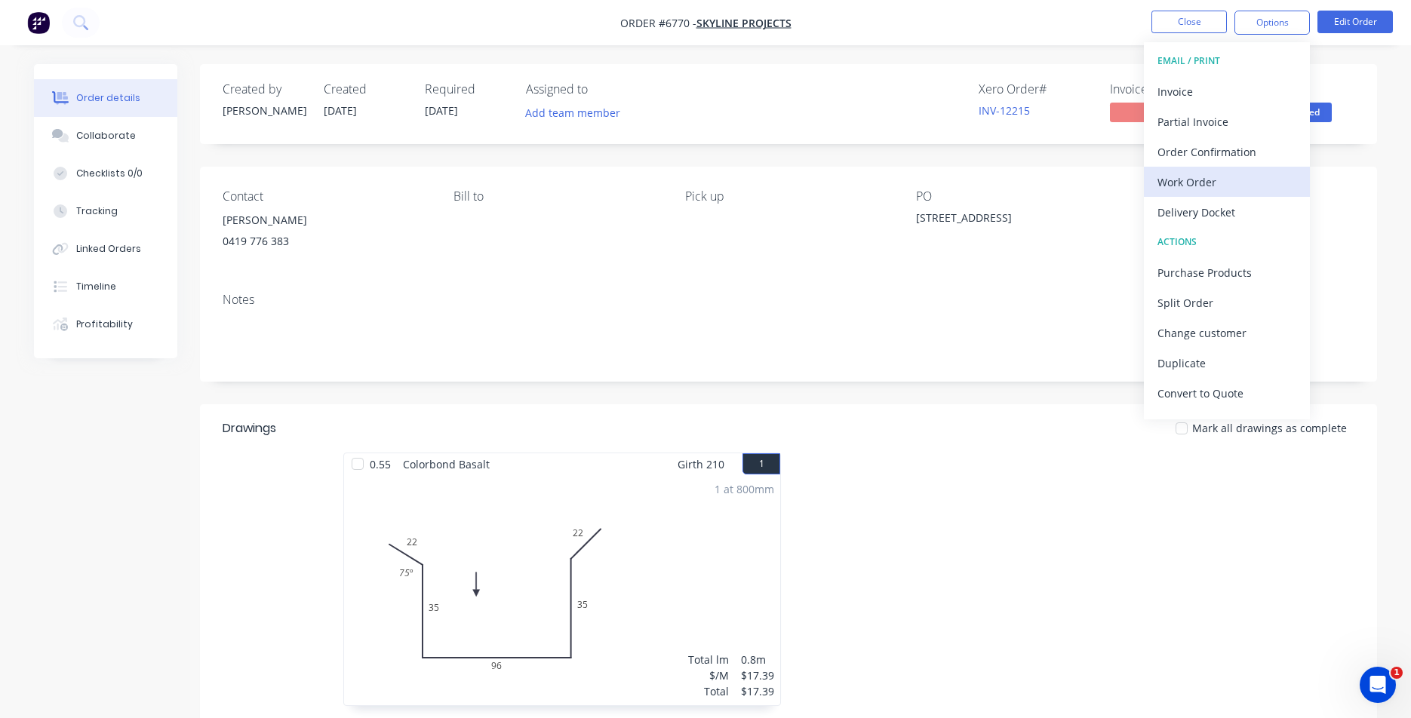
click at [1227, 182] on div "Work Order" at bounding box center [1227, 182] width 139 height 22
click at [1193, 167] on button "Custom" at bounding box center [1227, 182] width 166 height 30
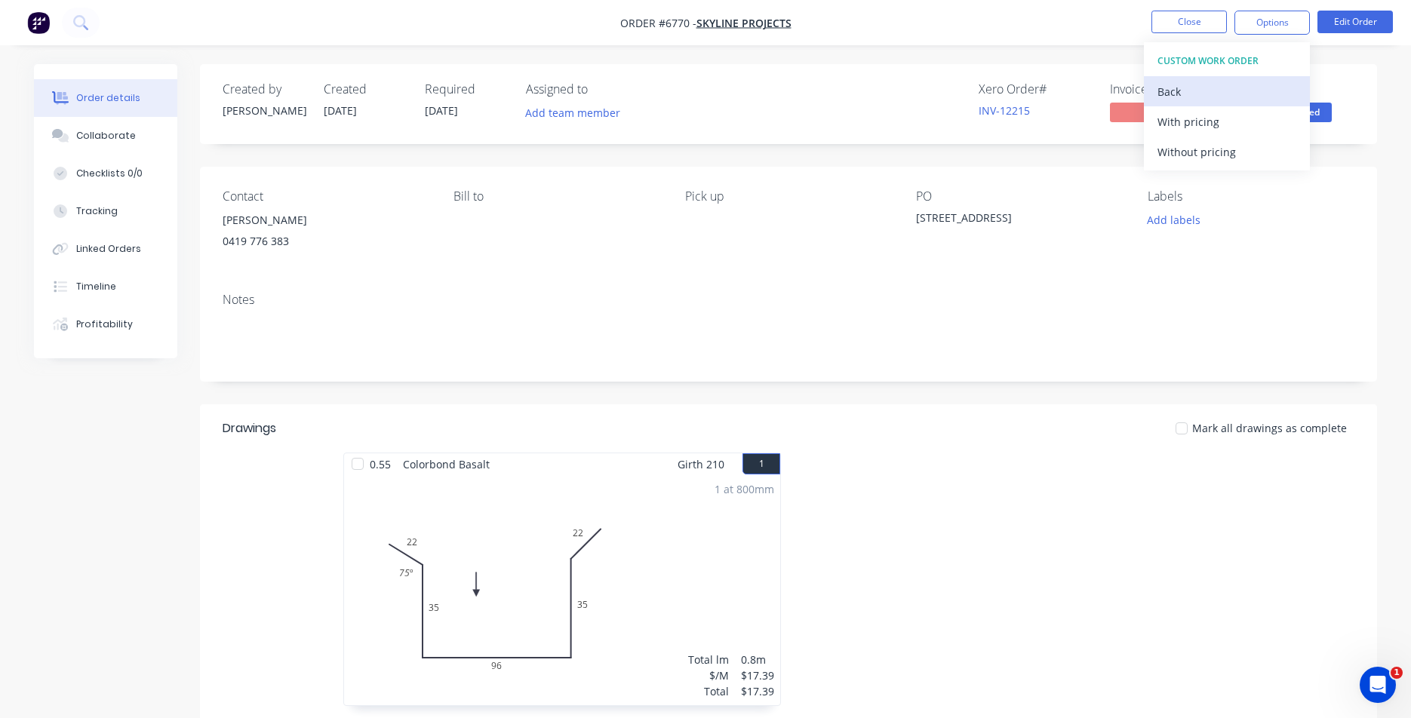
click at [1192, 85] on div "Back" at bounding box center [1227, 92] width 139 height 22
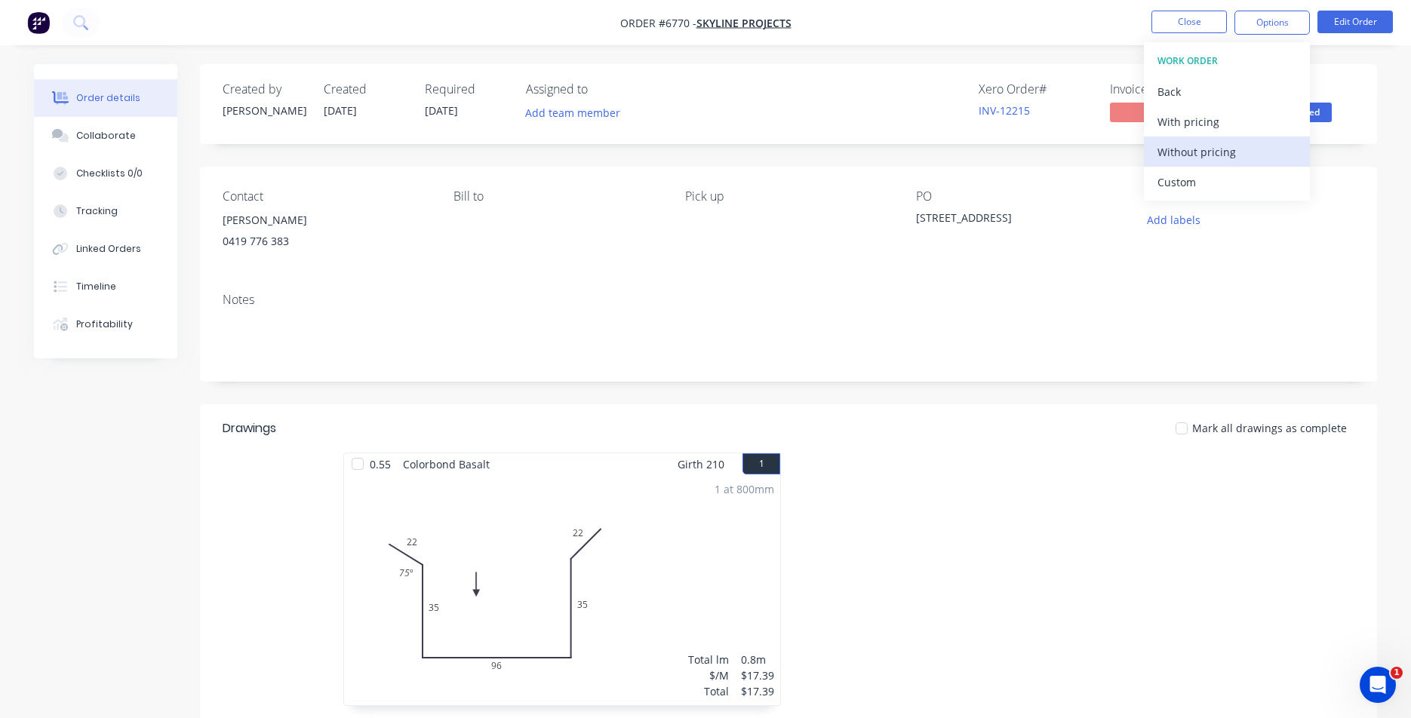
click at [1186, 152] on div "Without pricing" at bounding box center [1227, 152] width 139 height 22
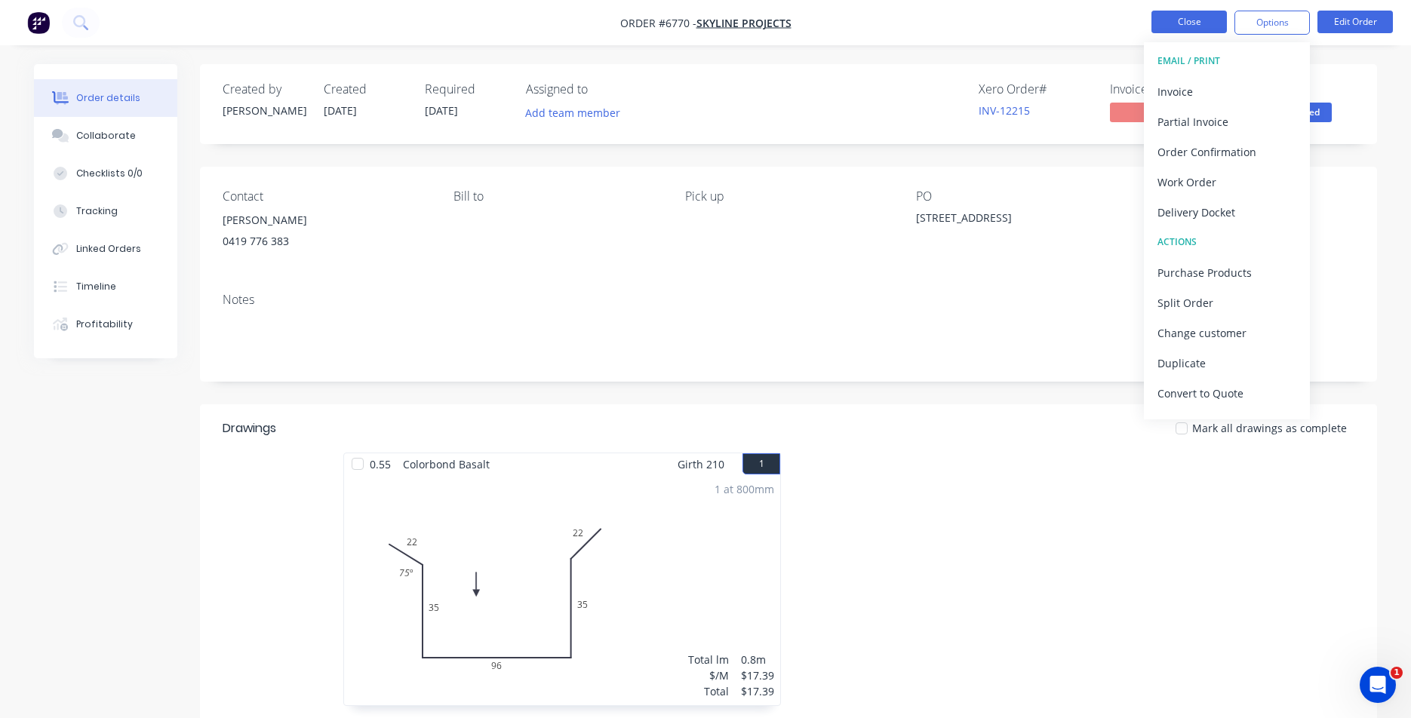
click at [1213, 17] on button "Close" at bounding box center [1189, 22] width 75 height 23
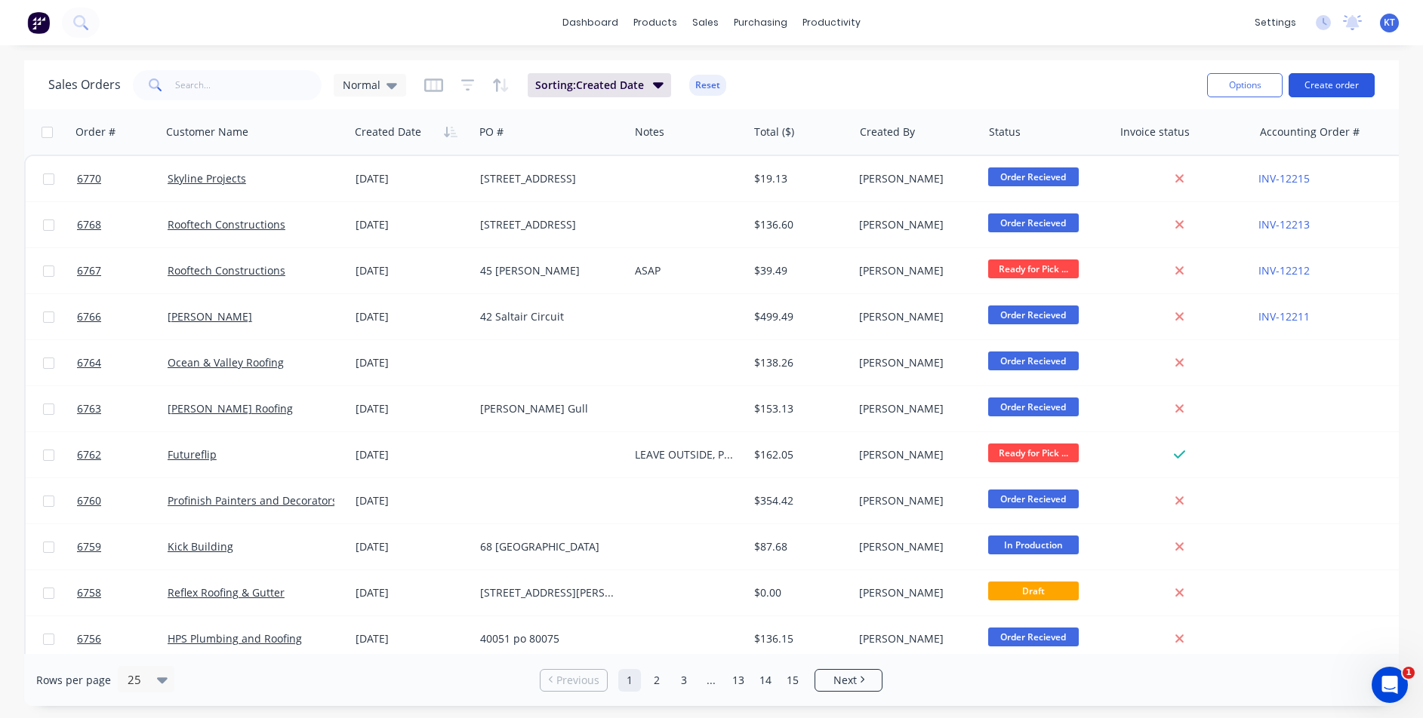
click at [1356, 75] on button "Create order" at bounding box center [1331, 85] width 86 height 24
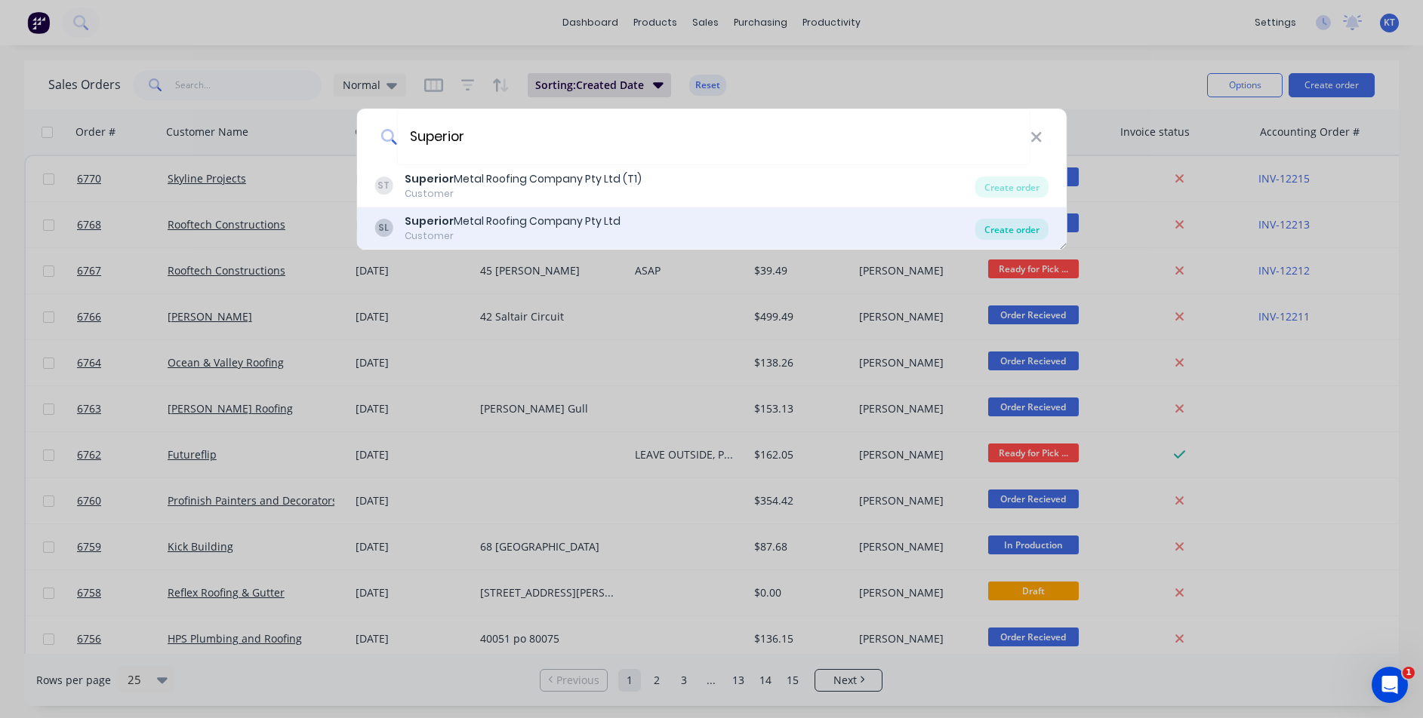
type input "Superior"
drag, startPoint x: 1023, startPoint y: 237, endPoint x: 1281, endPoint y: 150, distance: 273.0
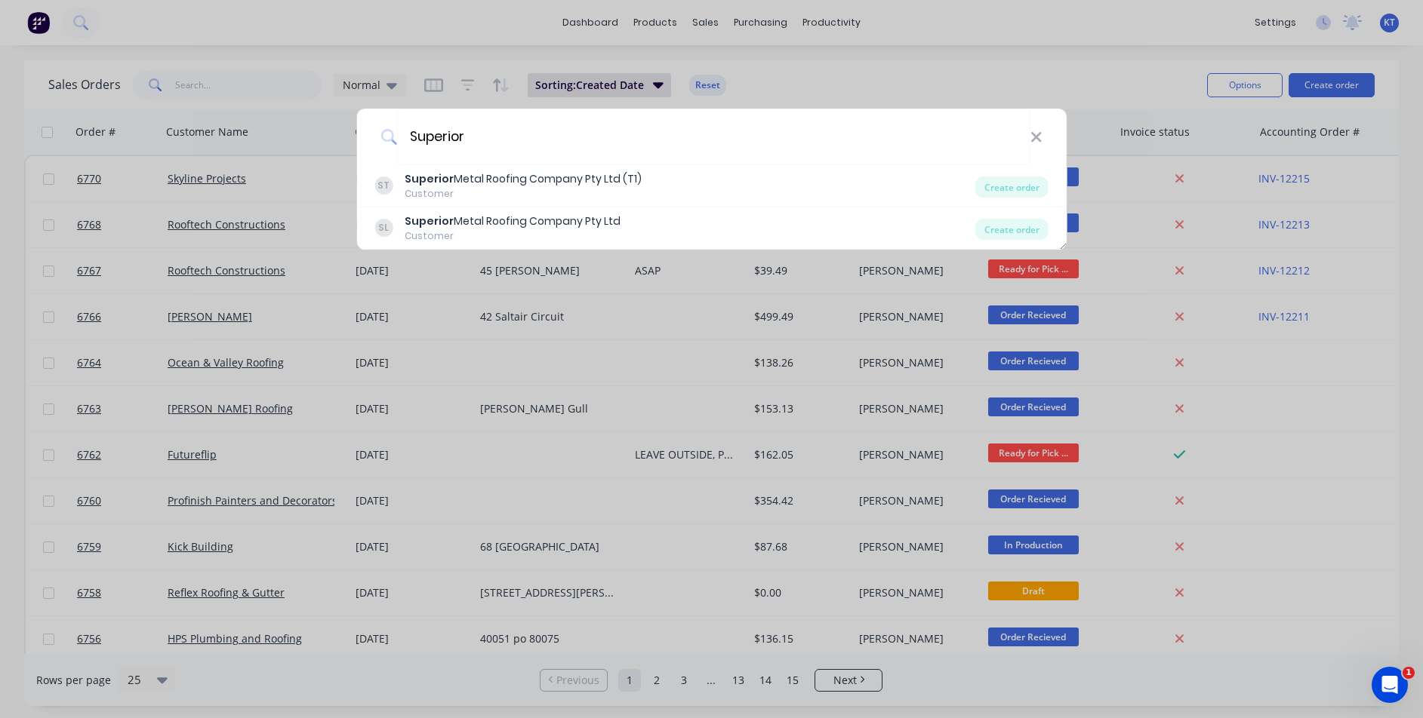
click at [1023, 237] on div "Create order" at bounding box center [1011, 229] width 73 height 21
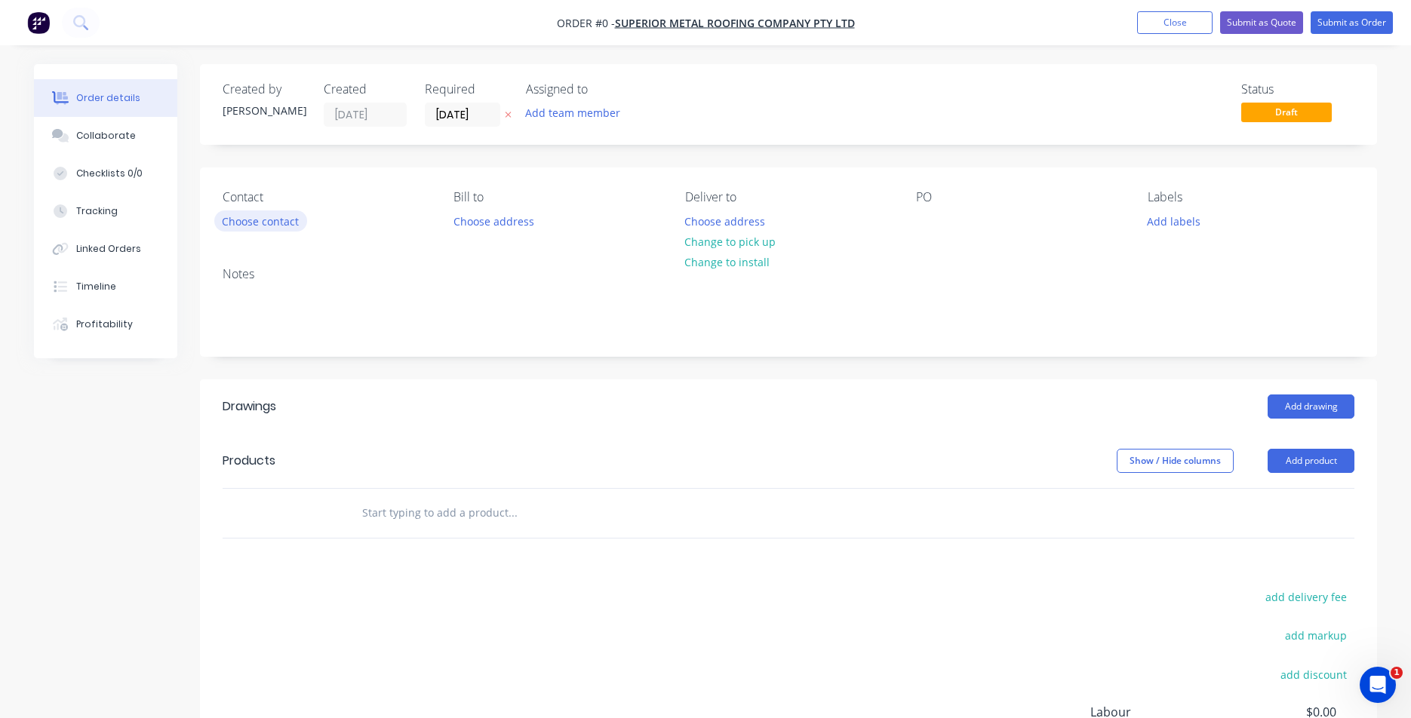
click at [282, 217] on button "Choose contact" at bounding box center [260, 221] width 93 height 20
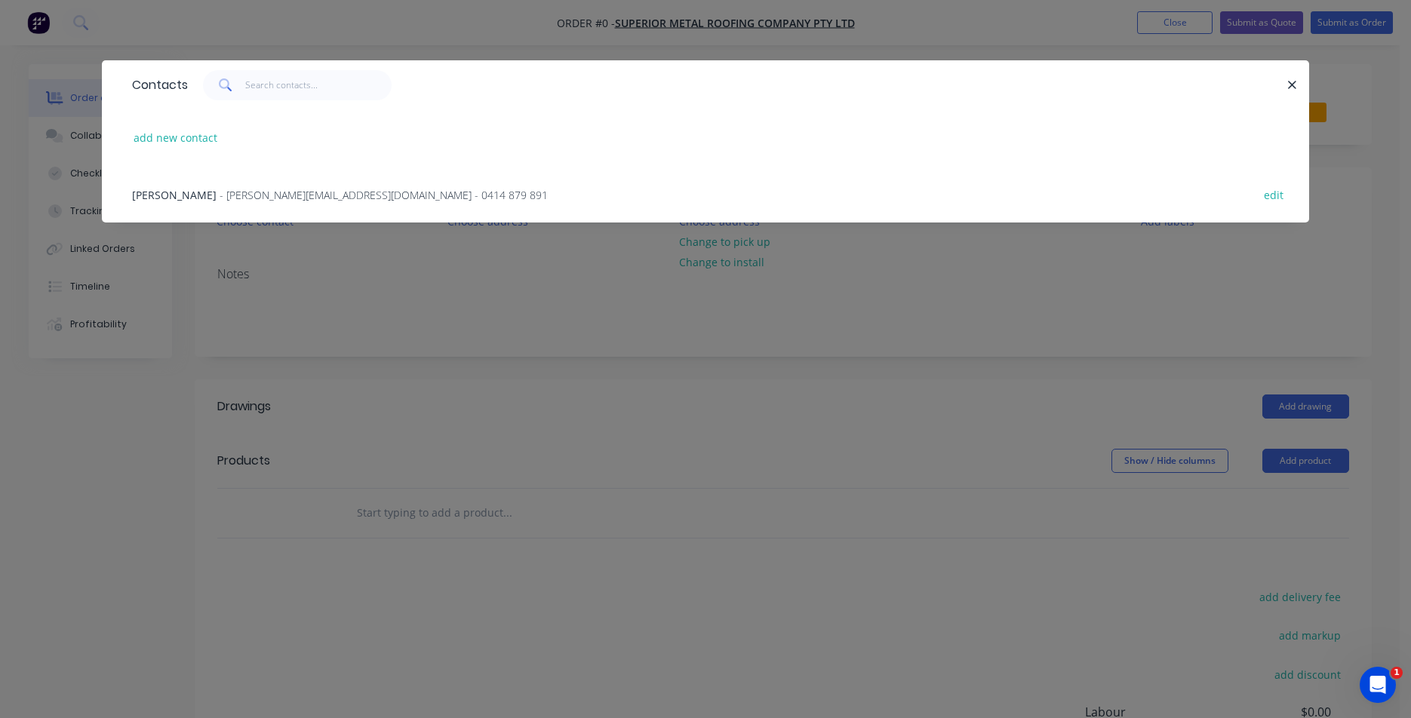
click at [212, 205] on div "Mitchell Gyde - [EMAIL_ADDRESS][DOMAIN_NAME] - 0414 879 891 edit" at bounding box center [706, 194] width 1162 height 57
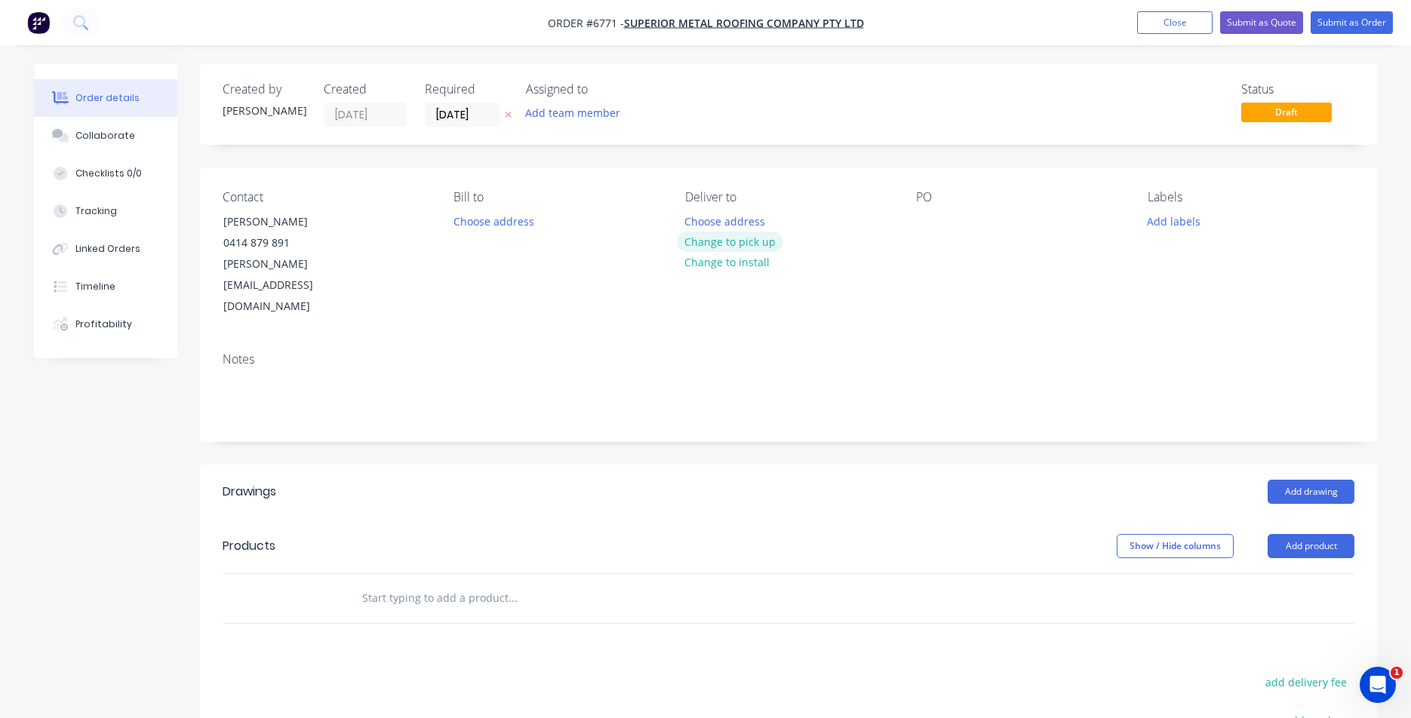
click at [753, 249] on button "Change to pick up" at bounding box center [730, 242] width 107 height 20
click at [918, 220] on div at bounding box center [928, 222] width 24 height 22
click at [1281, 534] on button "Add product" at bounding box center [1311, 546] width 87 height 24
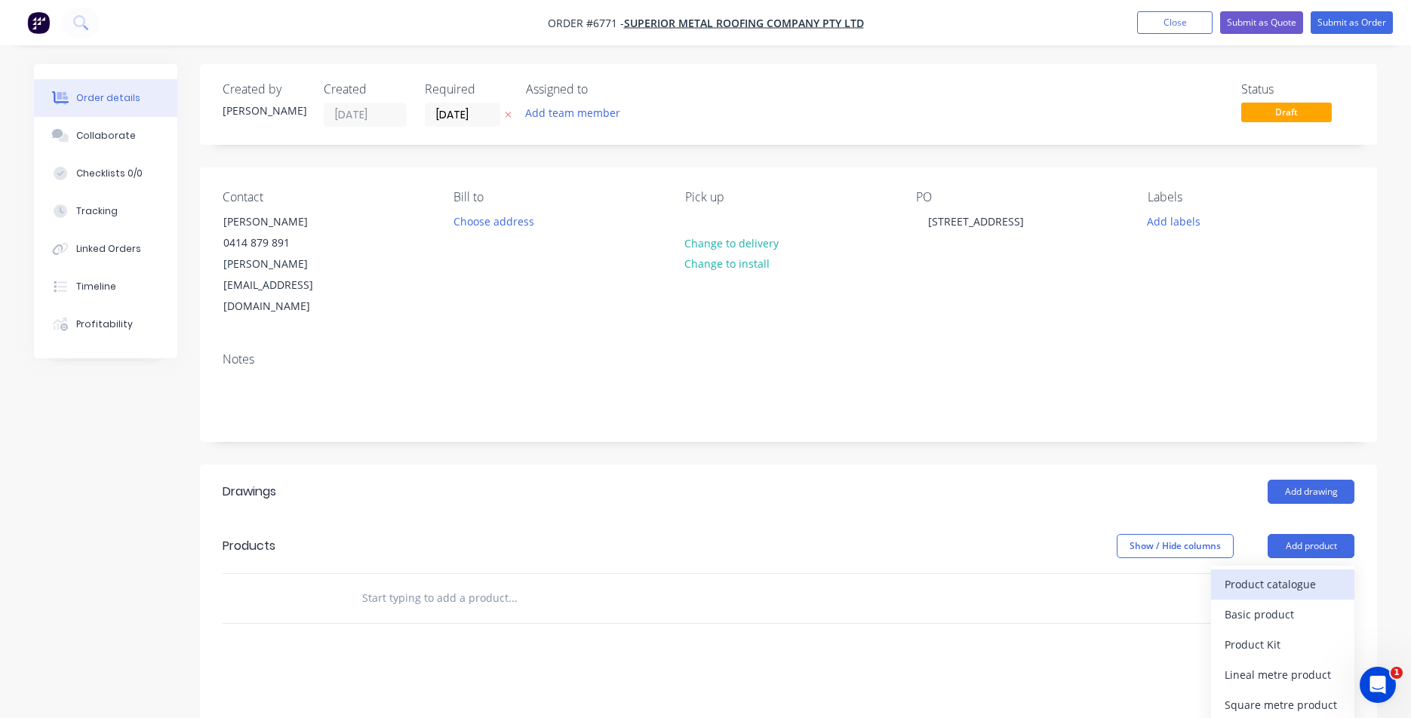
click at [1266, 574] on div "Product catalogue" at bounding box center [1283, 585] width 116 height 22
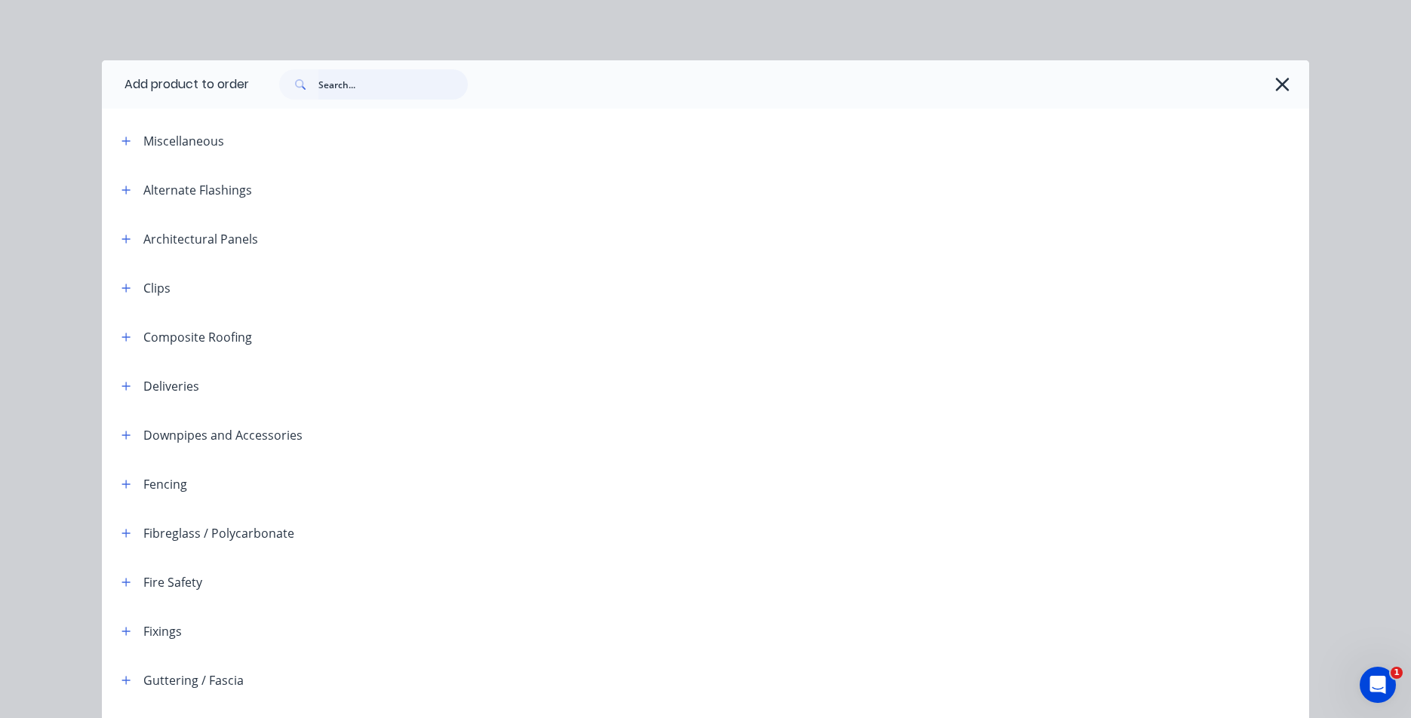
click at [395, 90] on input "text" at bounding box center [392, 84] width 149 height 30
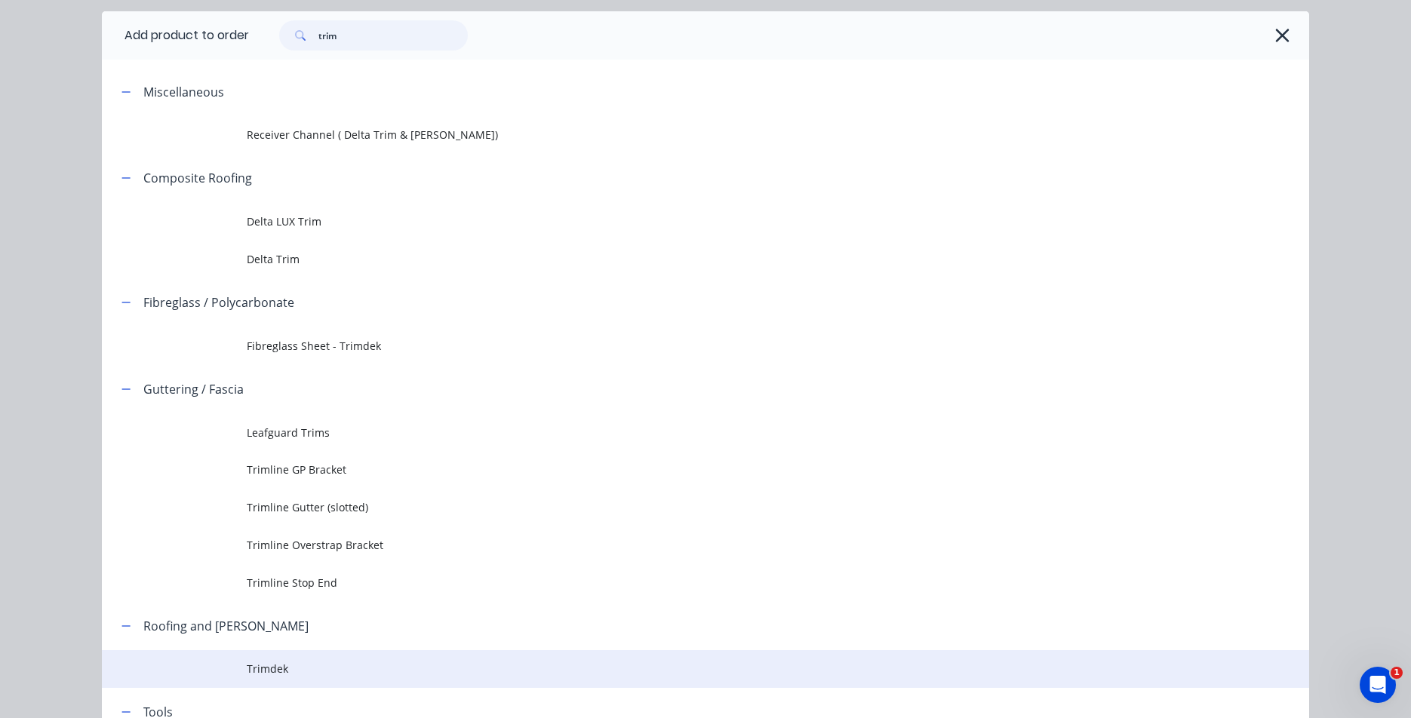
scroll to position [172, 0]
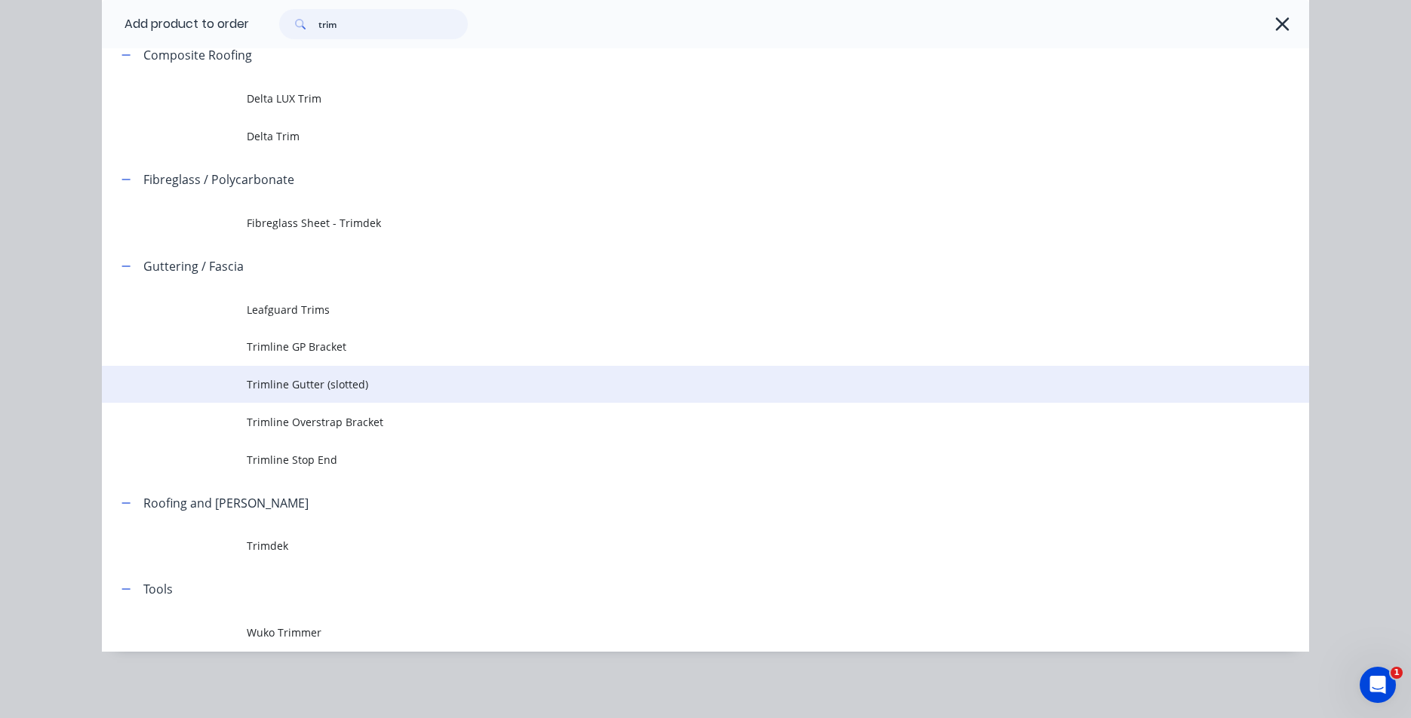
type input "trim"
click at [334, 374] on td "Trimline Gutter (slotted)" at bounding box center [778, 385] width 1063 height 38
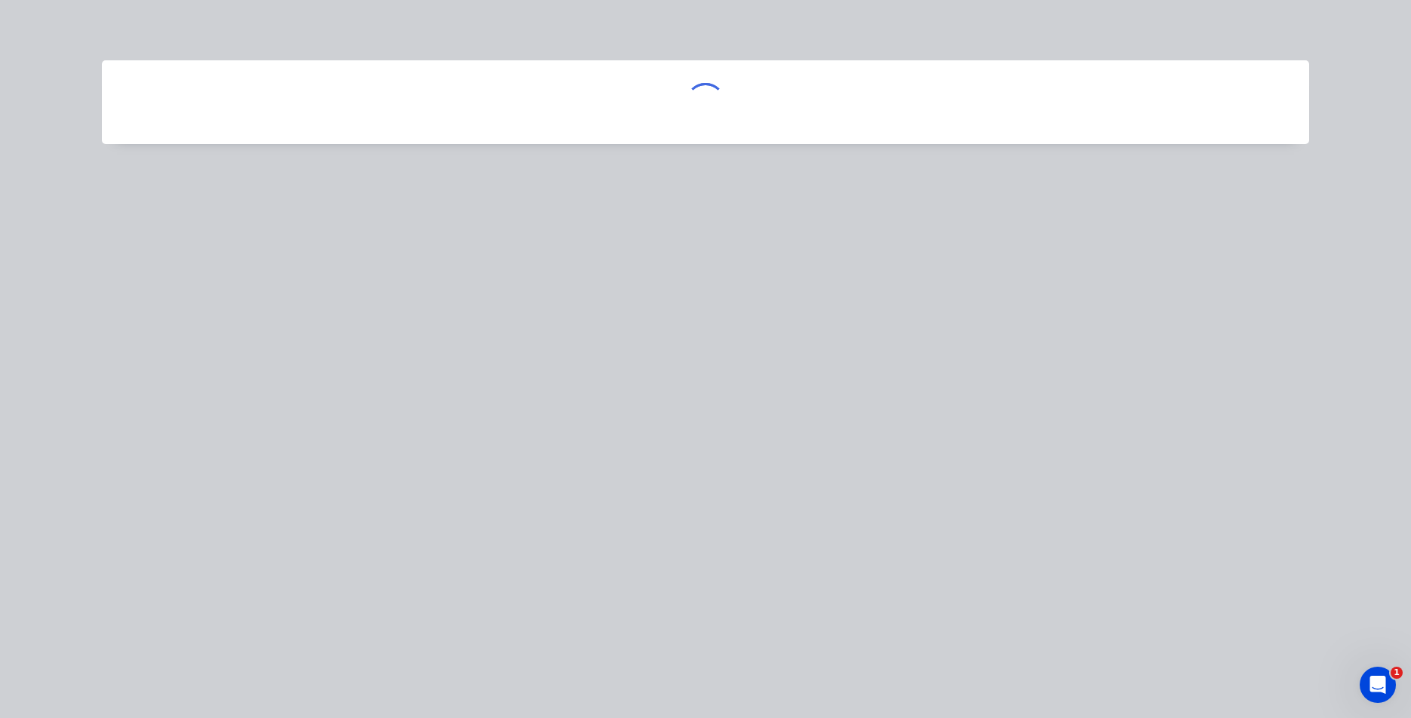
scroll to position [0, 0]
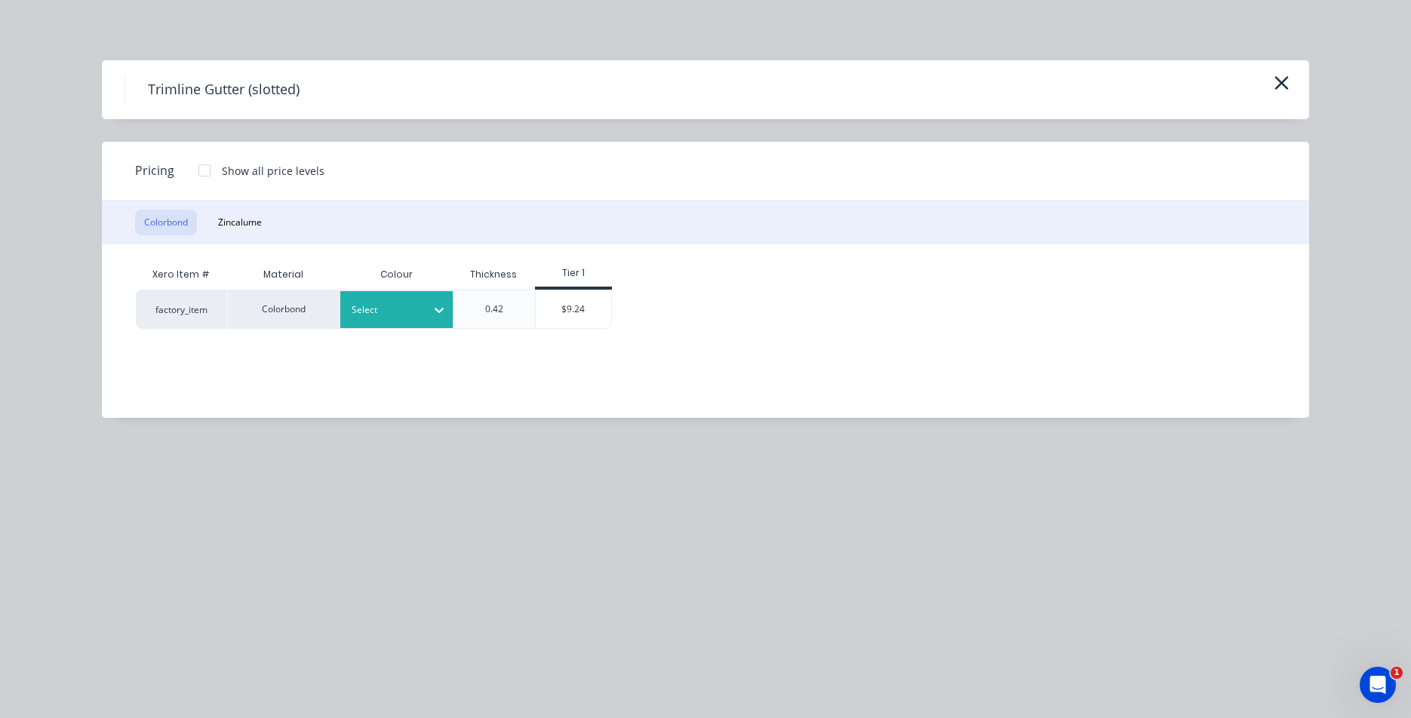
click at [435, 301] on div at bounding box center [439, 310] width 27 height 24
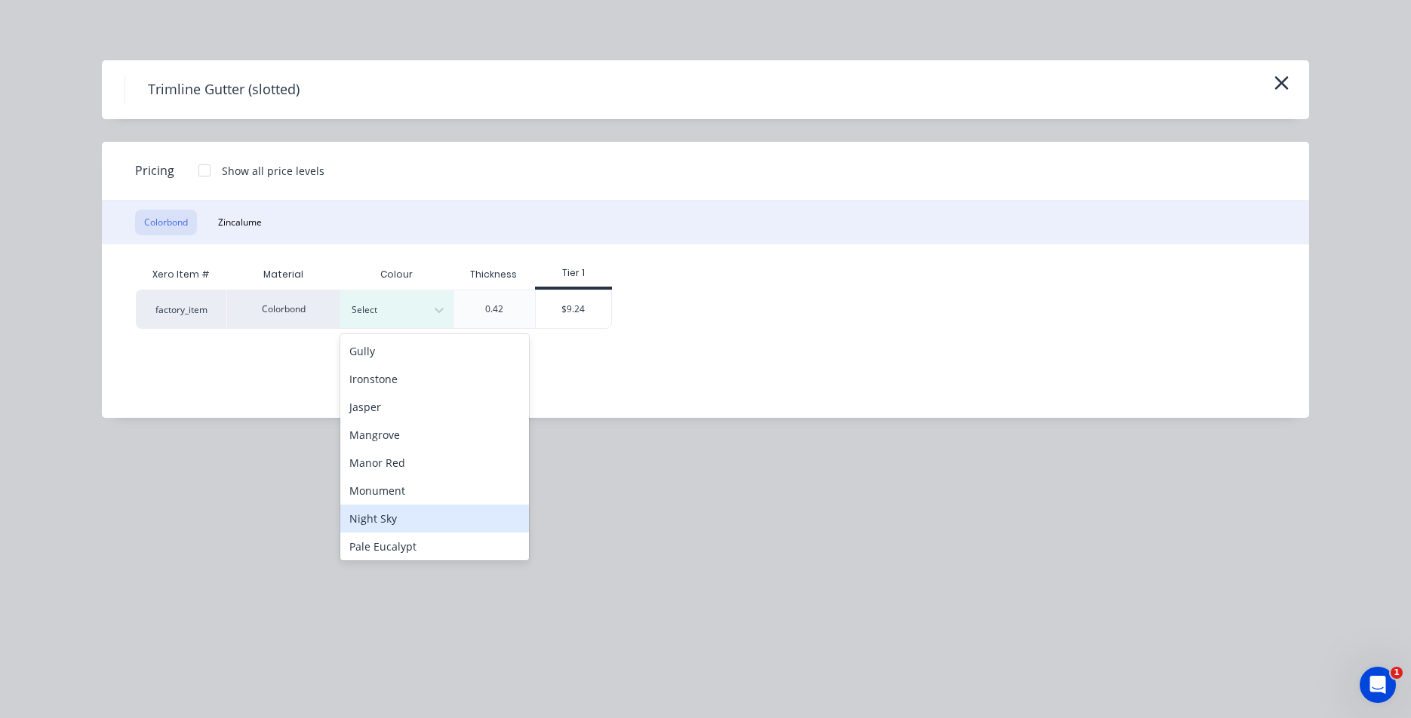
scroll to position [176, 0]
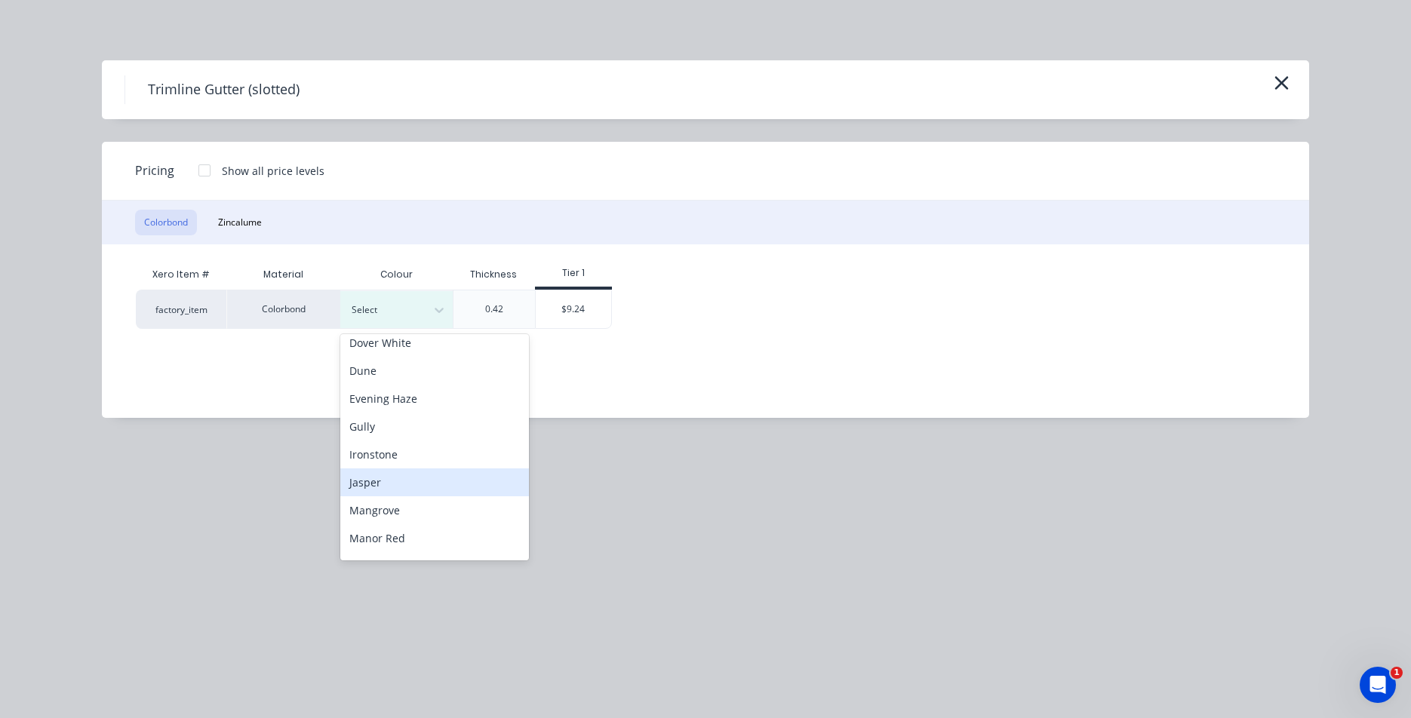
click at [383, 485] on div "Jasper" at bounding box center [434, 483] width 189 height 28
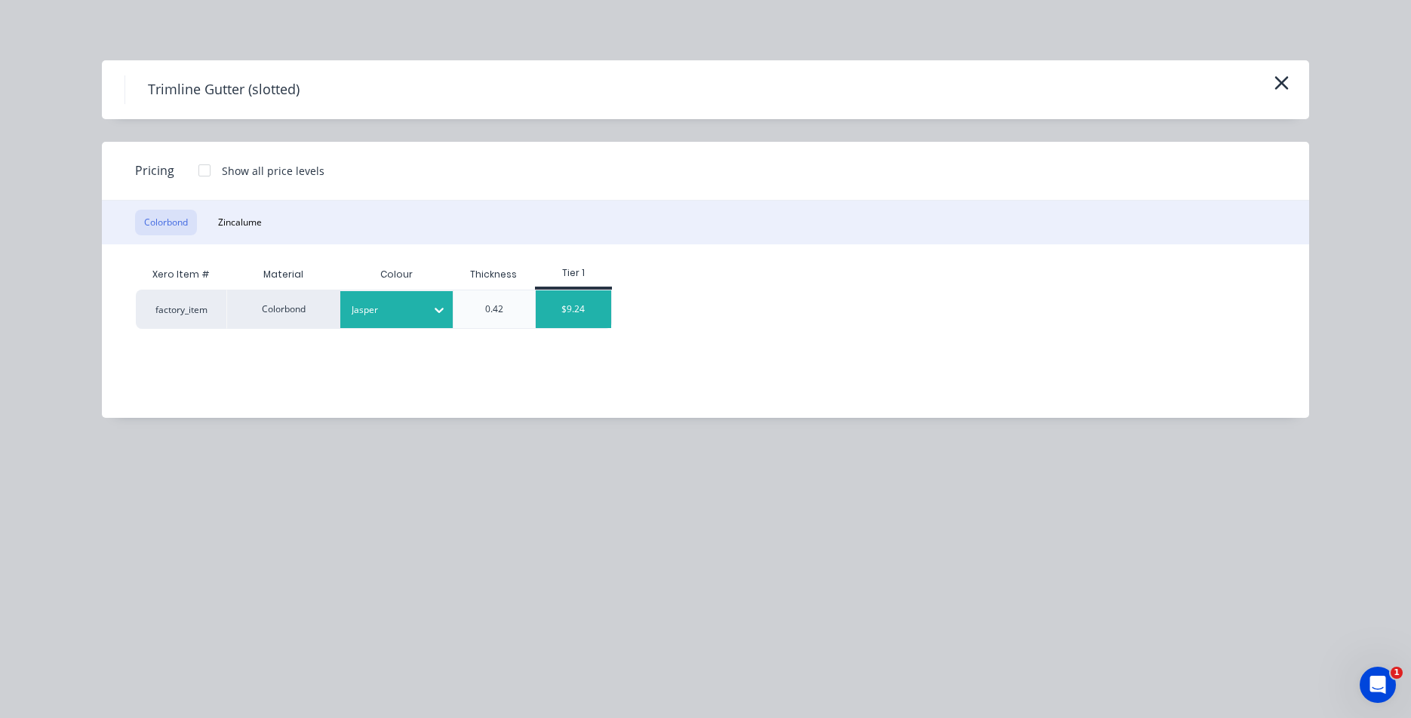
click at [564, 309] on div "$9.24" at bounding box center [573, 310] width 75 height 38
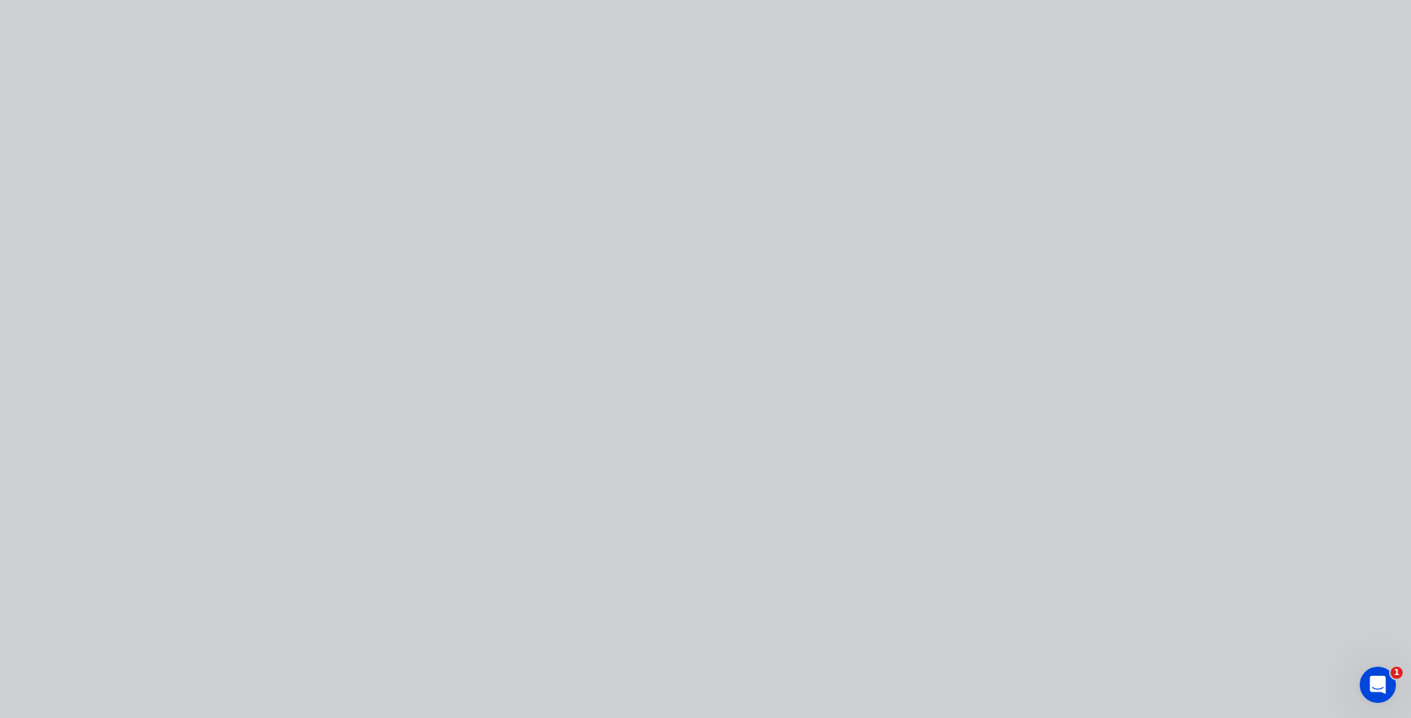
type input "$9.24"
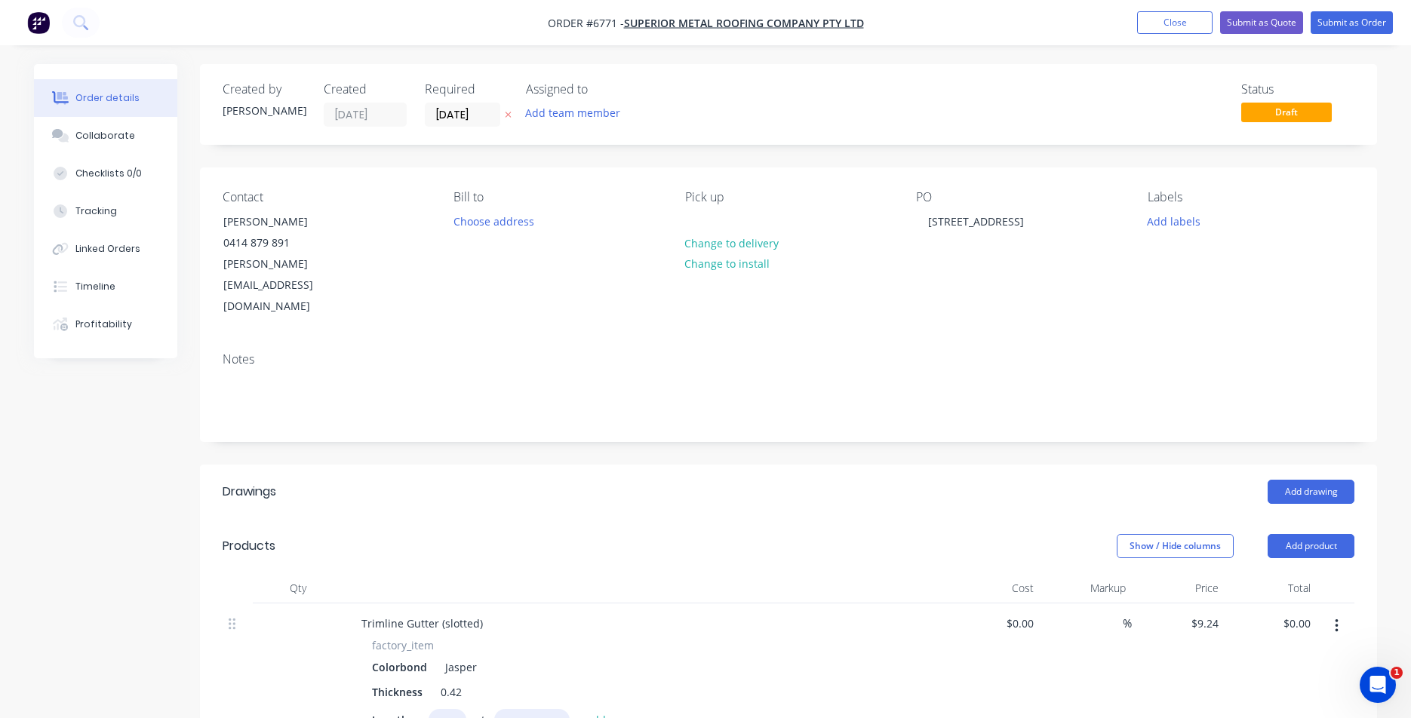
click at [444, 703] on input "text" at bounding box center [448, 720] width 38 height 22
type input "1"
type input "6700"
click at [579, 703] on button "add" at bounding box center [596, 719] width 35 height 20
type input "$61.91"
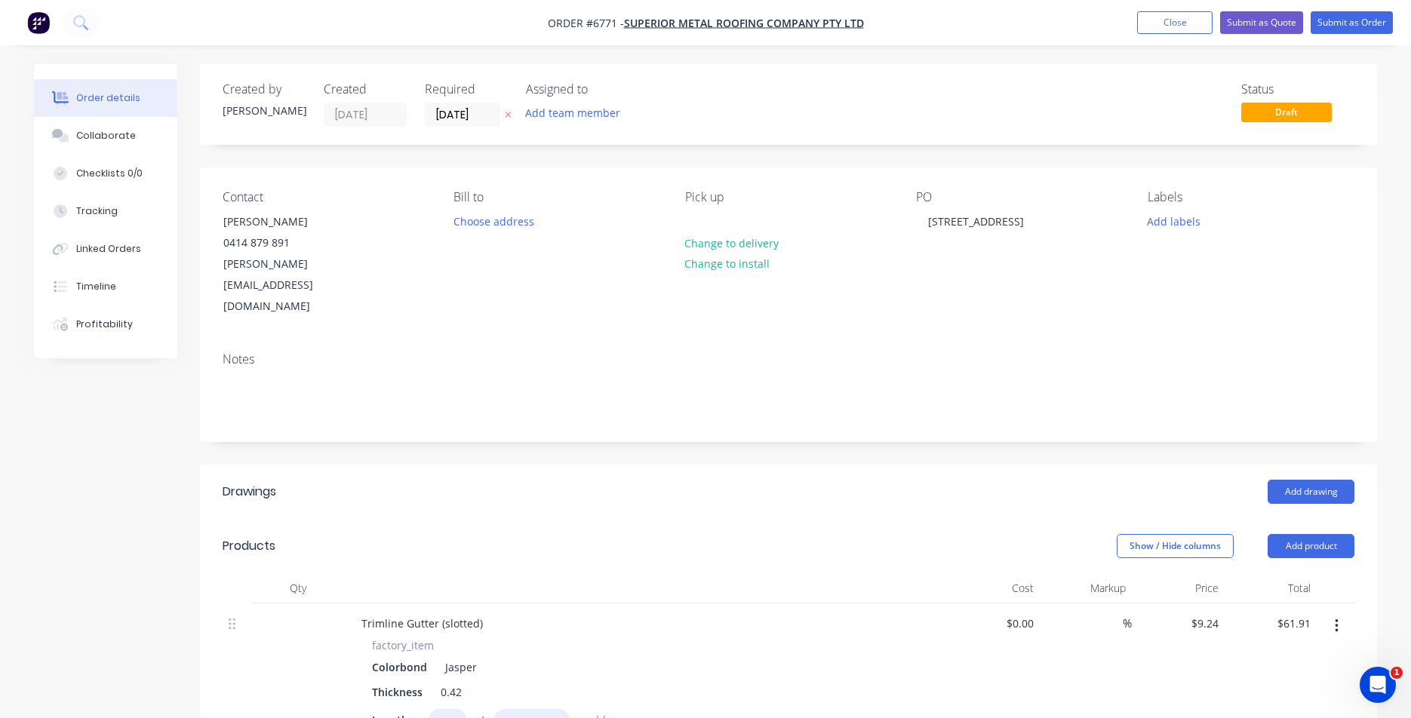
click at [1356, 519] on header "Products Show / Hide columns Add product" at bounding box center [788, 546] width 1177 height 54
click at [1328, 534] on button "Add product" at bounding box center [1311, 546] width 87 height 24
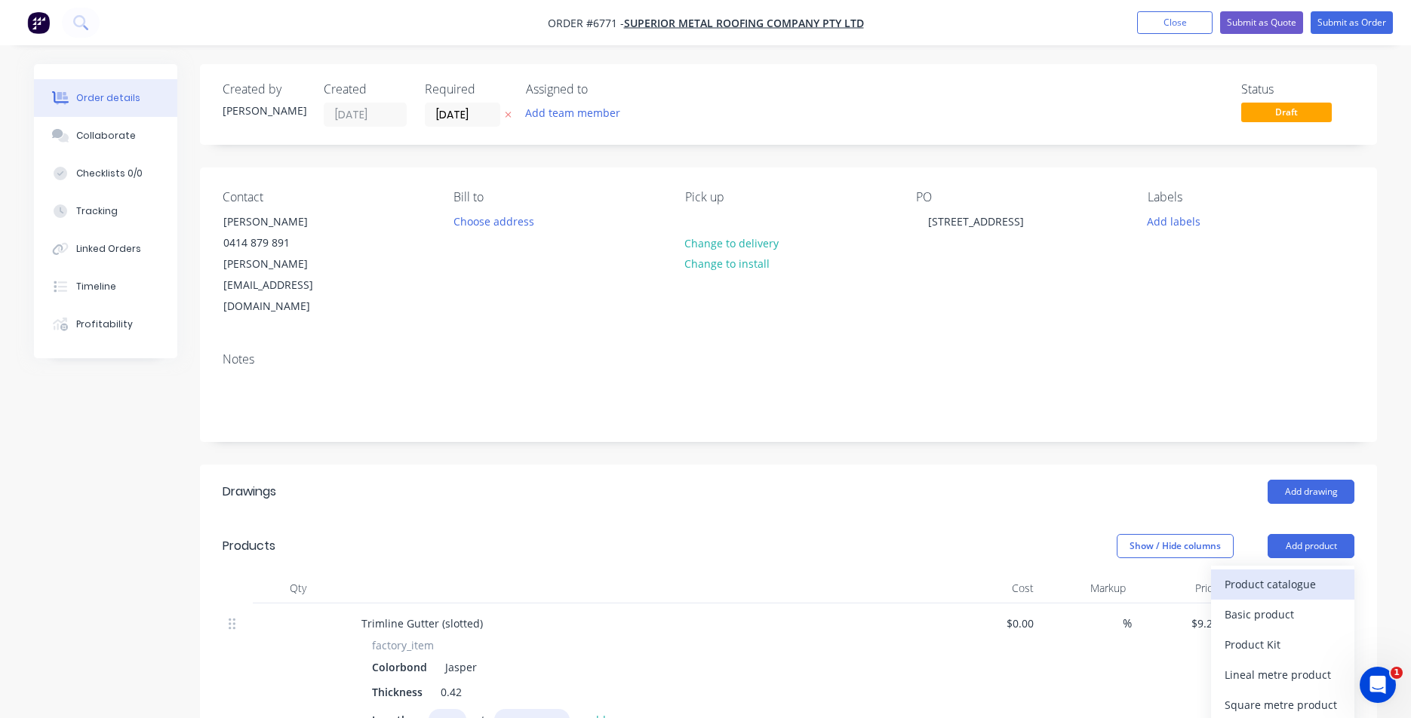
click at [1330, 574] on div "Product catalogue" at bounding box center [1283, 585] width 116 height 22
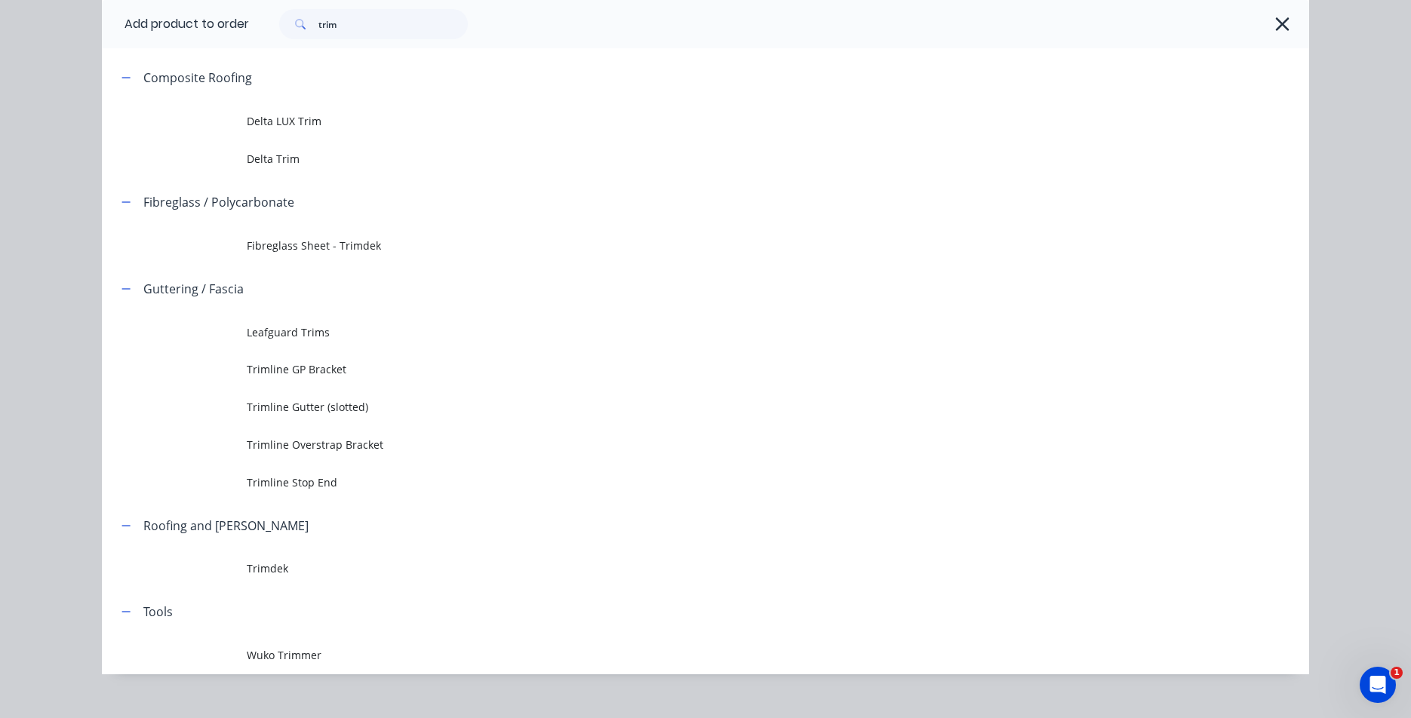
scroll to position [151, 0]
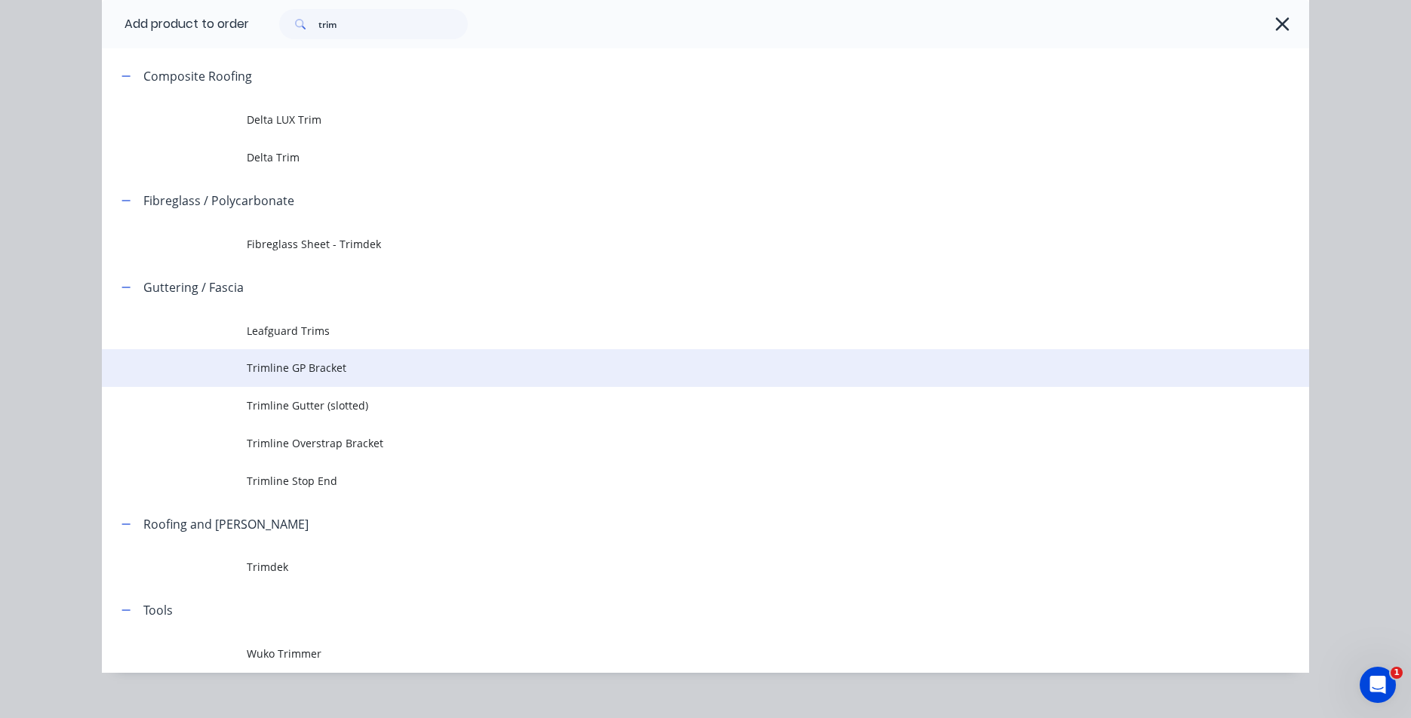
click at [296, 372] on span "Trimline GP Bracket" at bounding box center [672, 368] width 850 height 16
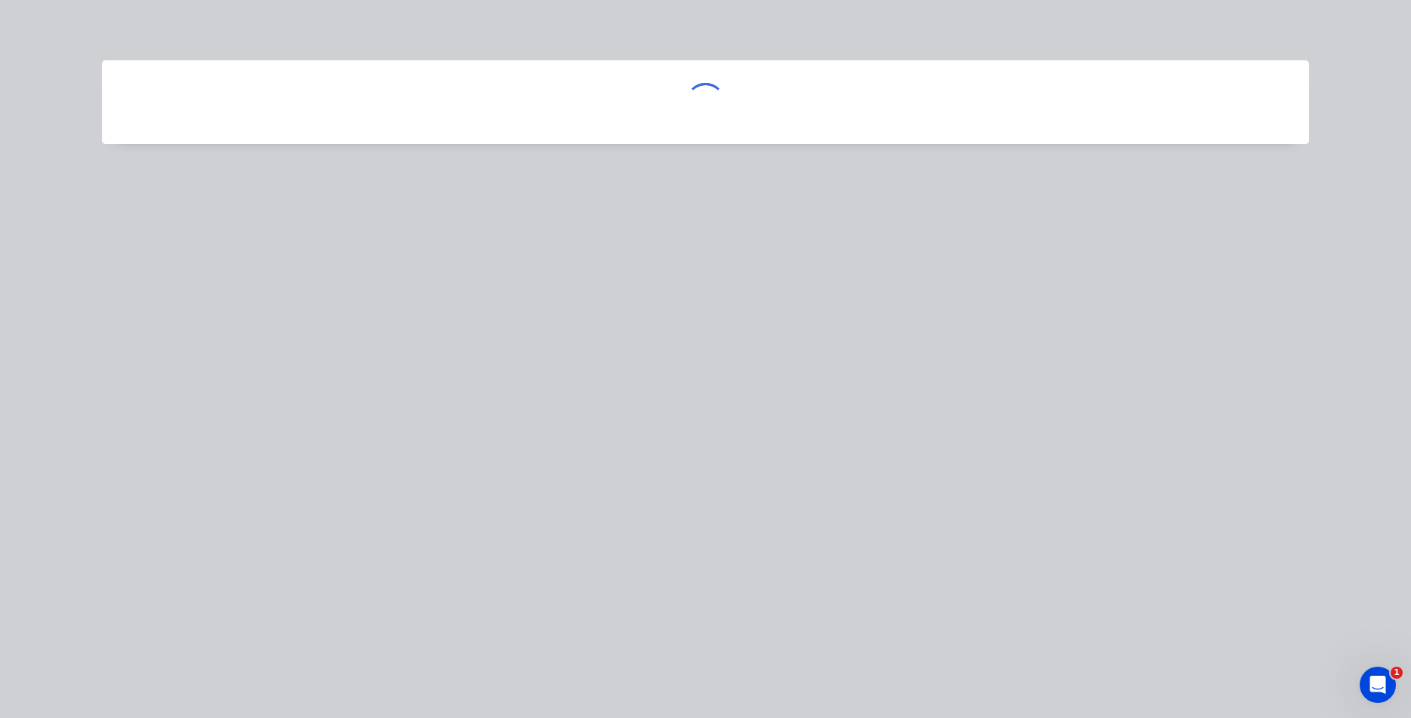
scroll to position [0, 0]
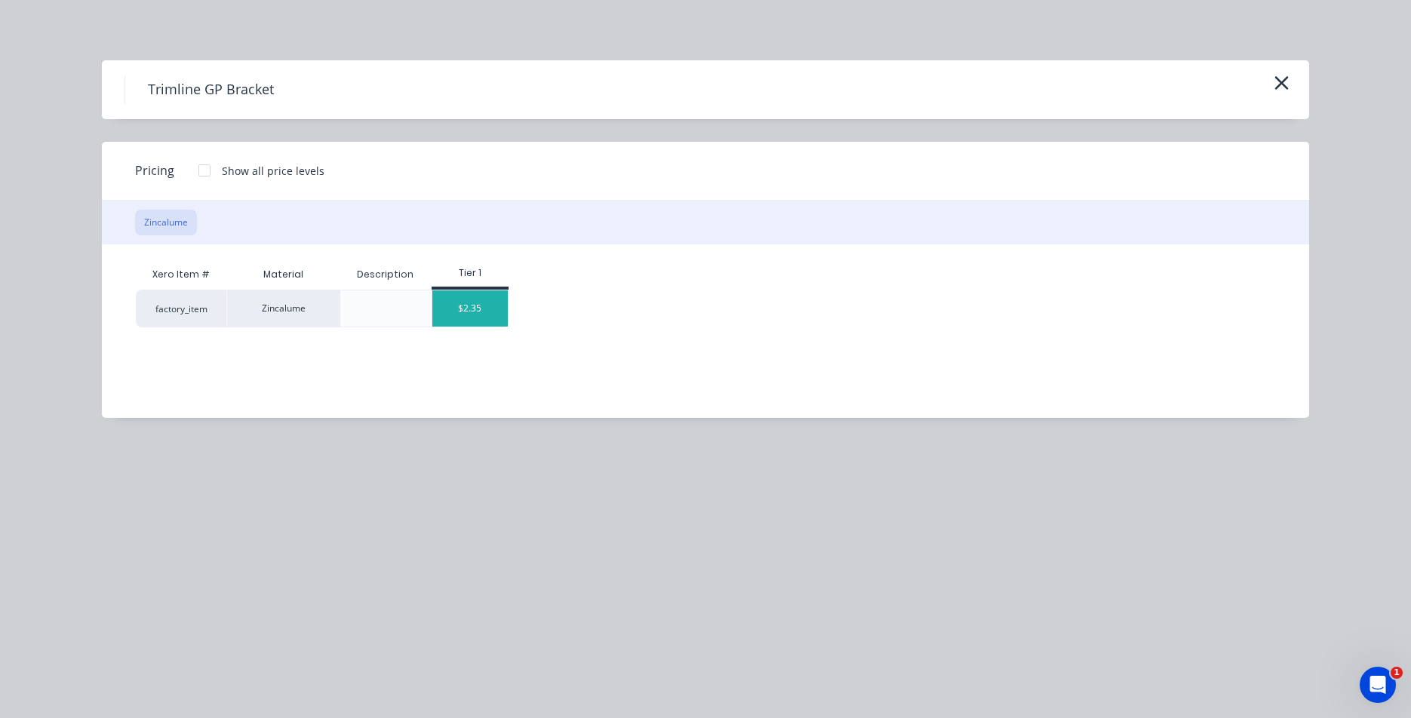
click at [484, 321] on div "$2.35" at bounding box center [469, 309] width 75 height 36
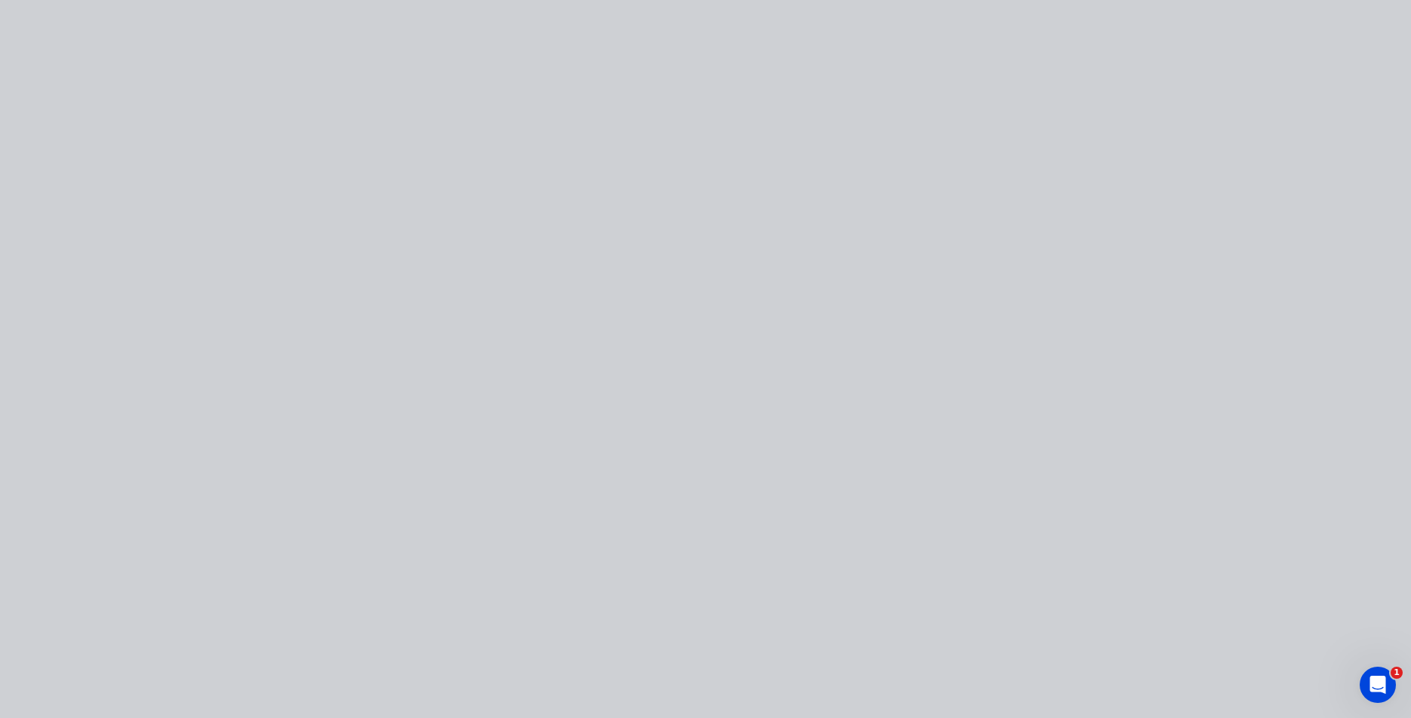
type input "$2.35"
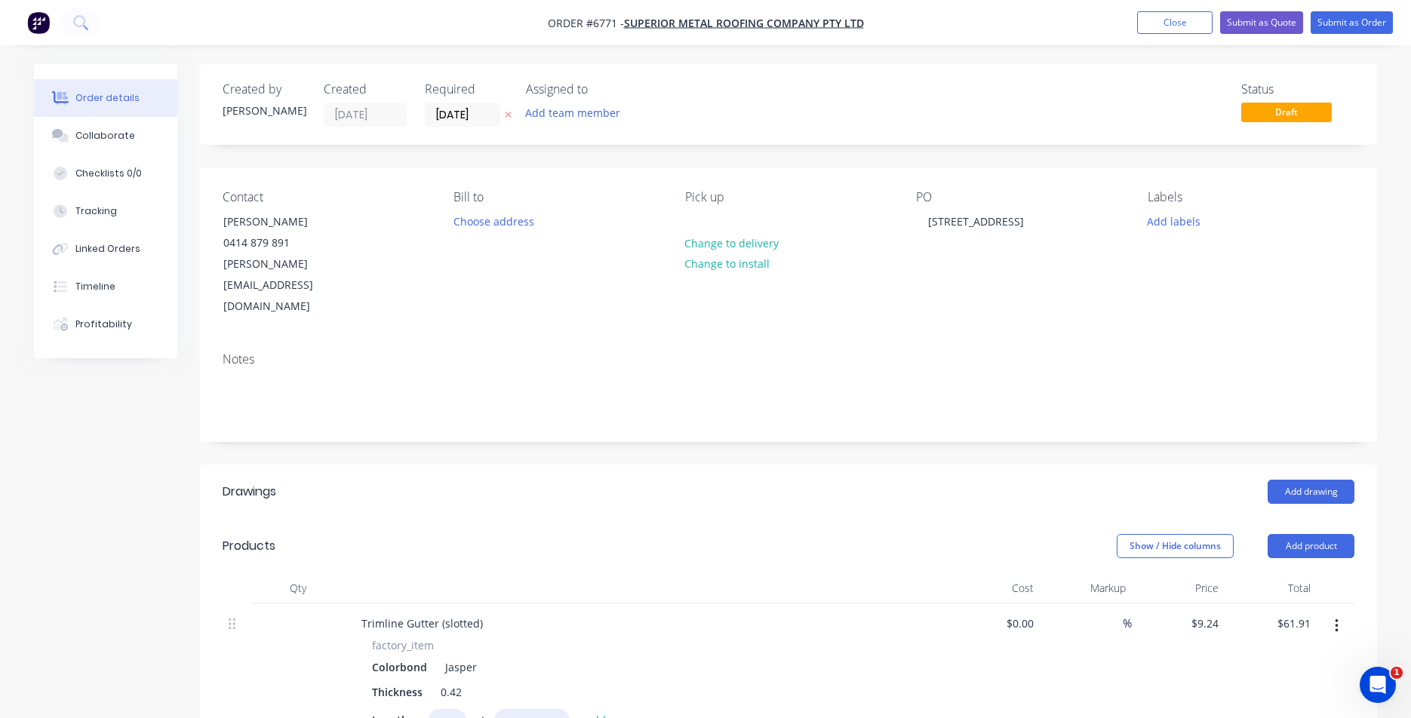
scroll to position [571, 0]
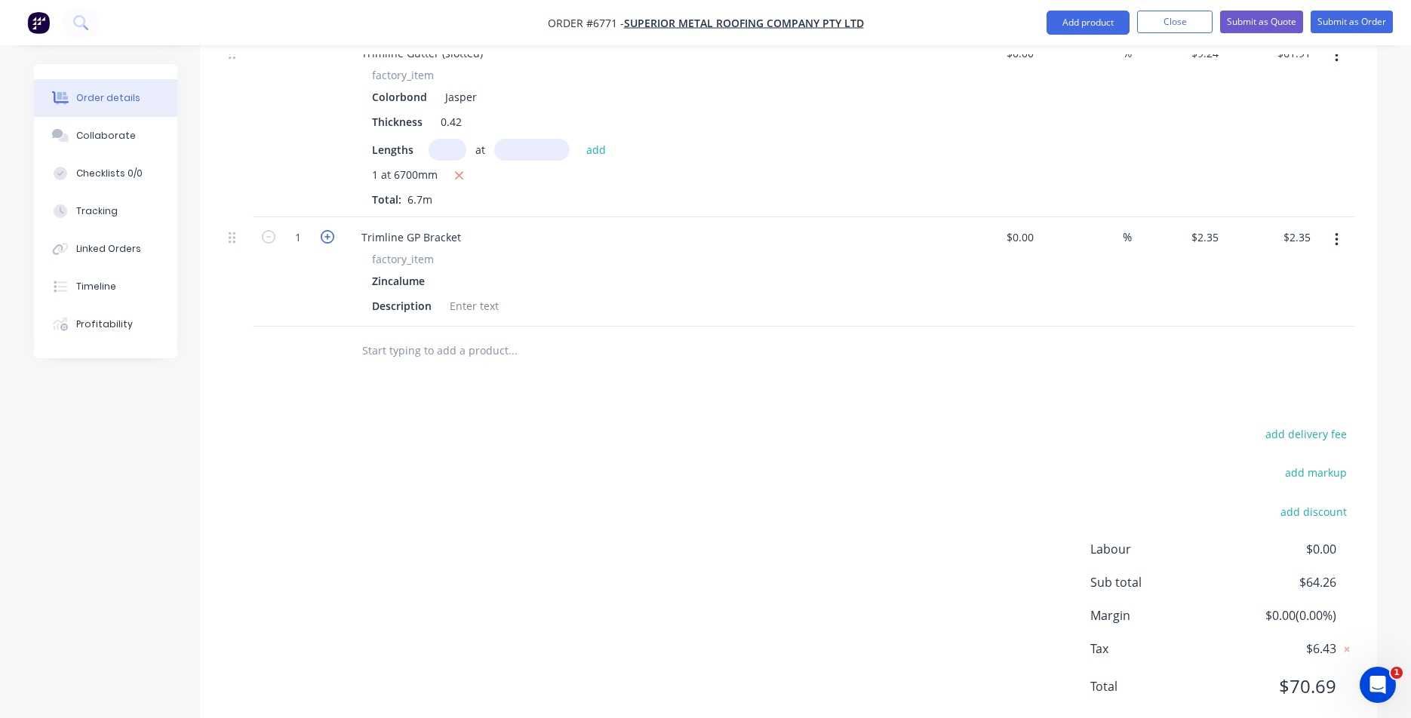
click at [328, 230] on icon "button" at bounding box center [328, 237] width 14 height 14
type input "2"
type input "$4.70"
click at [328, 230] on icon "button" at bounding box center [328, 237] width 14 height 14
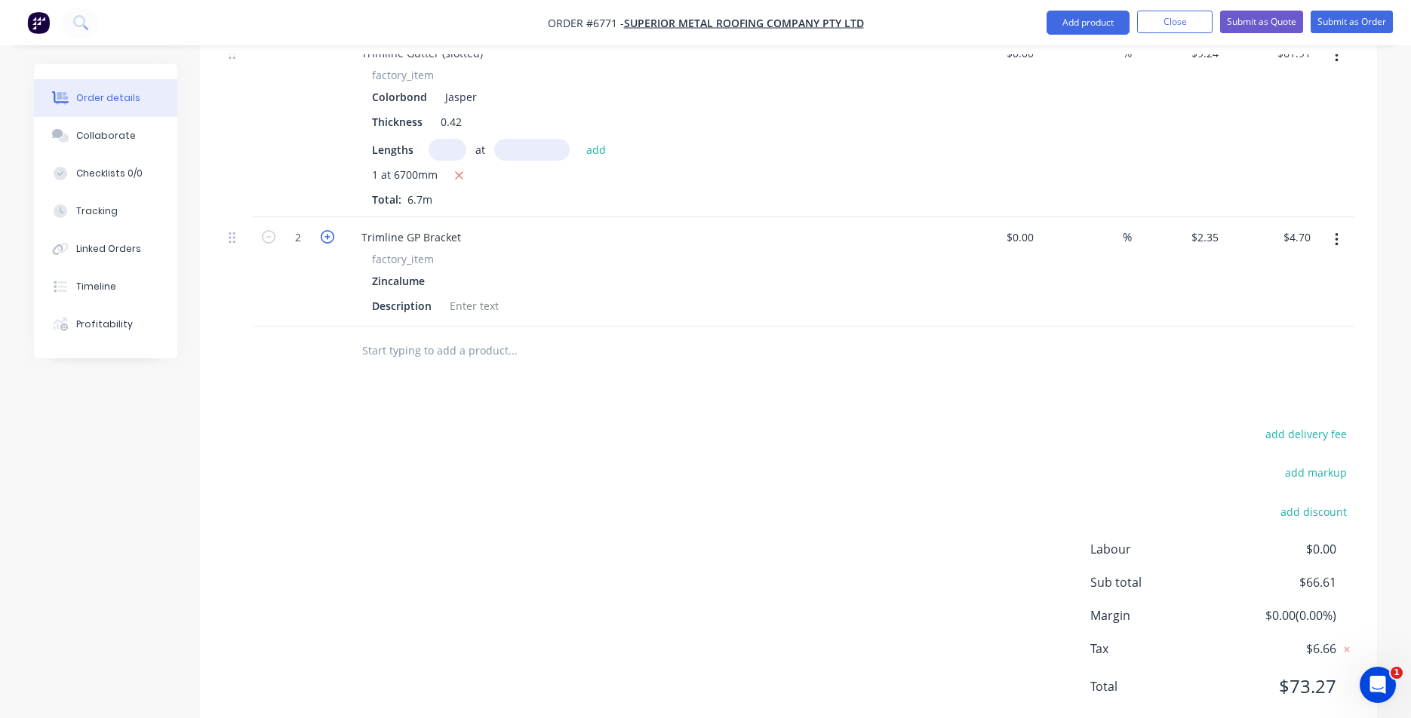
click at [328, 230] on icon "button" at bounding box center [328, 237] width 14 height 14
click at [325, 230] on icon "button" at bounding box center [328, 237] width 14 height 14
type input "6"
type input "$11.75"
click at [326, 230] on icon "button" at bounding box center [328, 237] width 14 height 14
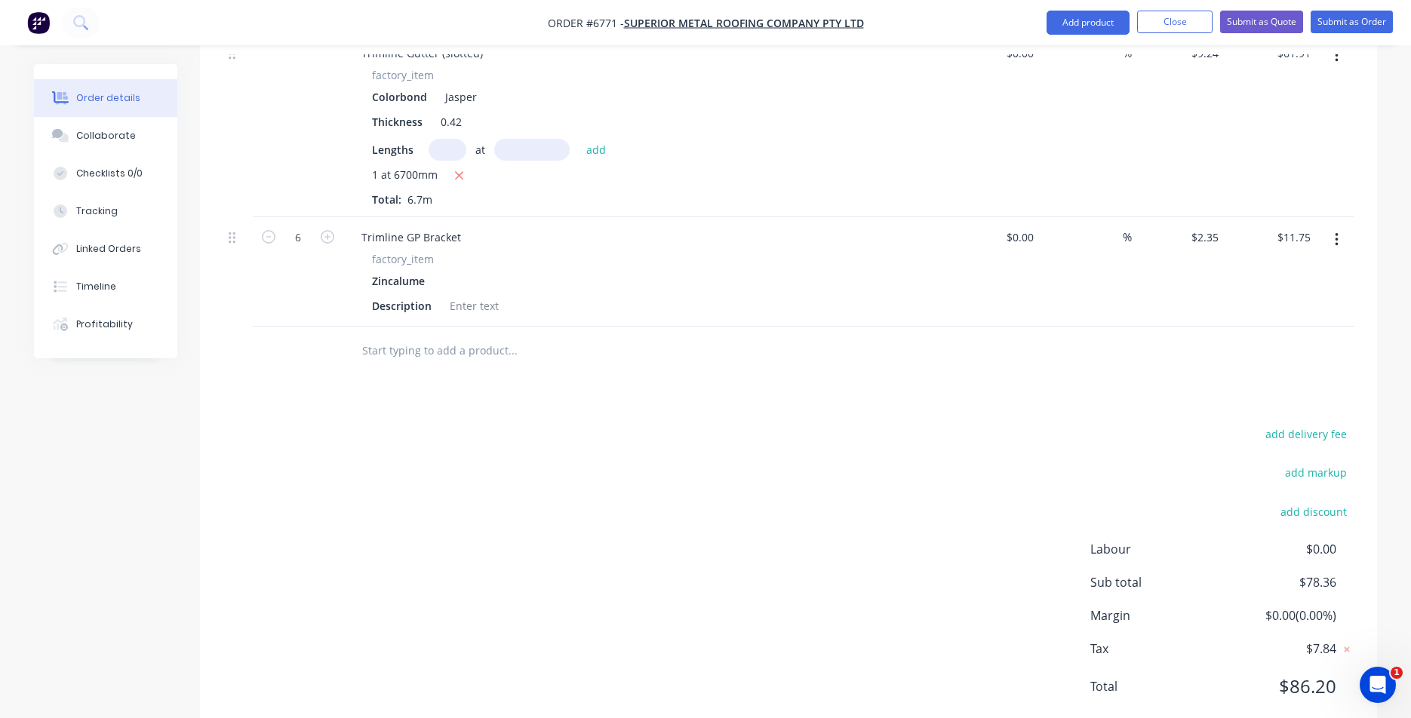
type input "7"
type input "$16.45"
click at [1076, 28] on button "Add product" at bounding box center [1088, 23] width 83 height 24
click at [1078, 58] on div "Product catalogue" at bounding box center [1058, 62] width 116 height 22
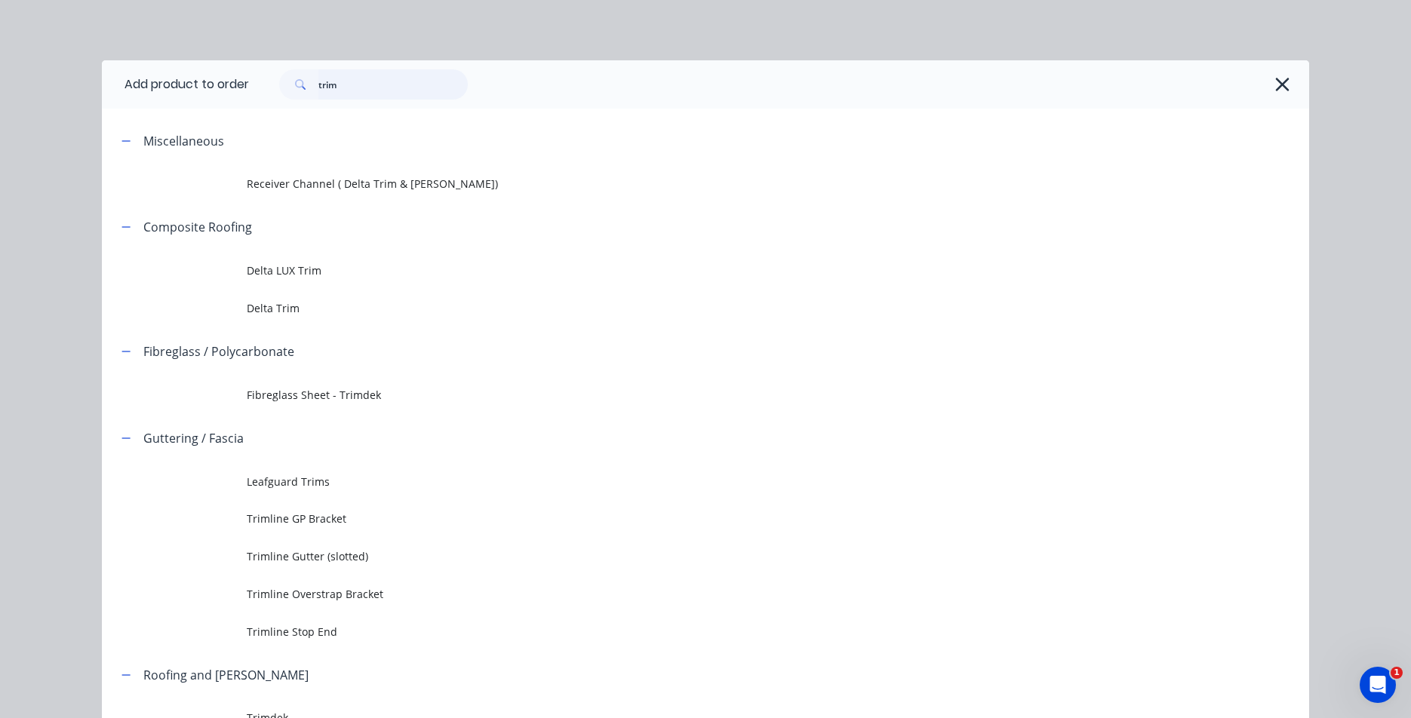
click at [369, 84] on input "trim" at bounding box center [392, 84] width 149 height 30
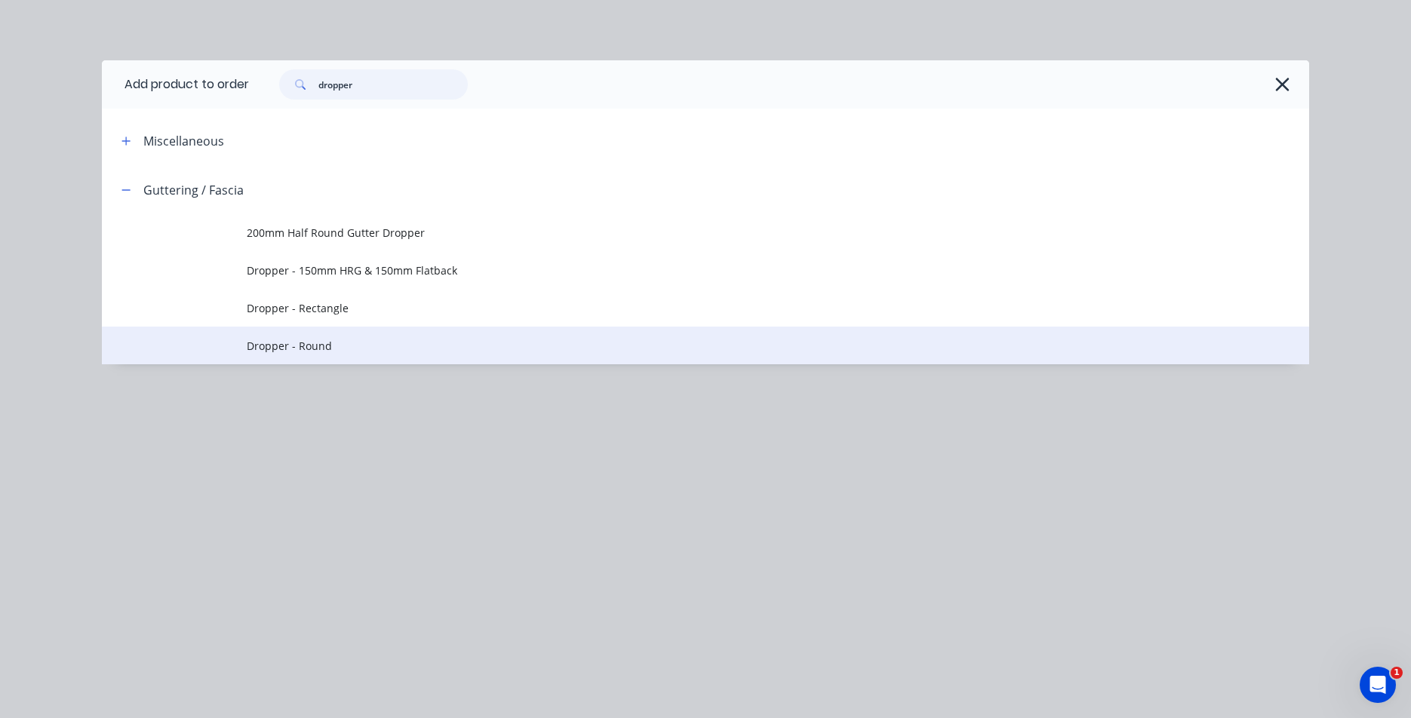
type input "dropper"
click at [327, 337] on td "Dropper - Round" at bounding box center [778, 346] width 1063 height 38
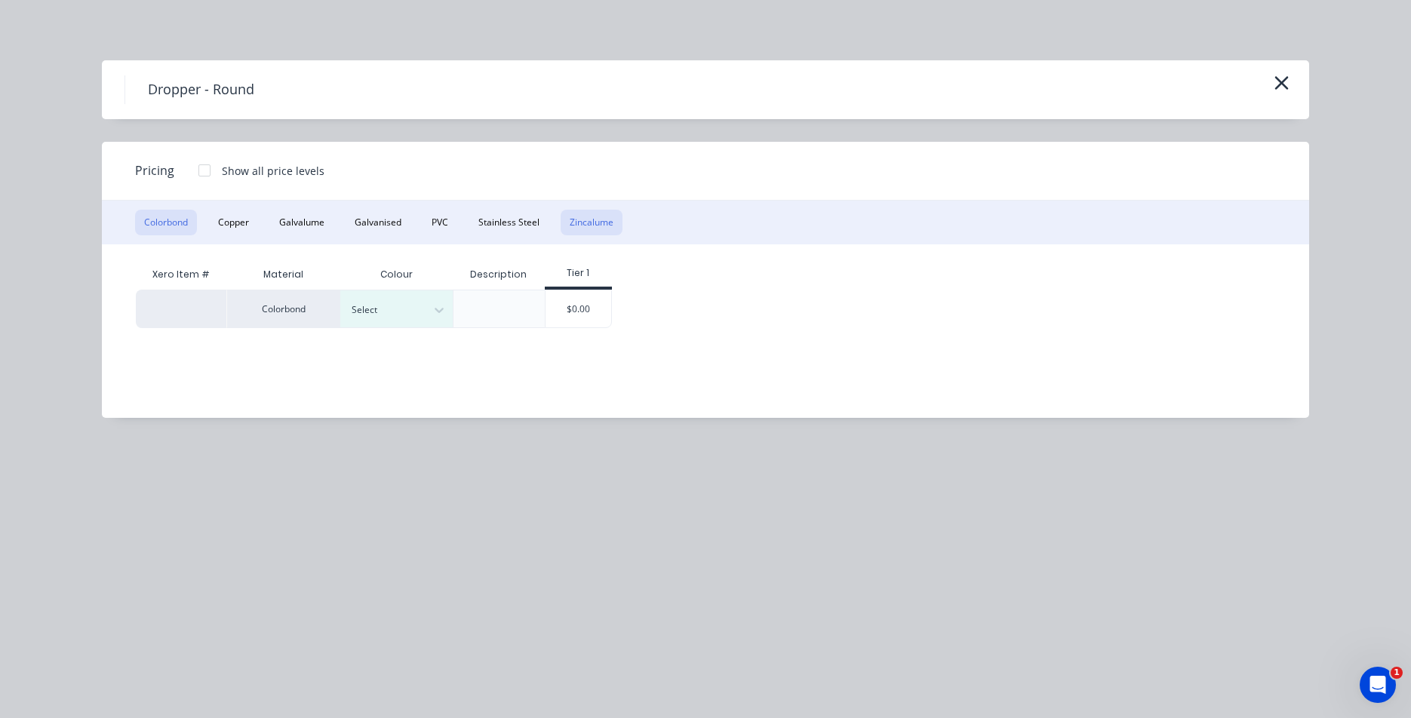
click at [580, 224] on button "Zincalume" at bounding box center [592, 223] width 62 height 26
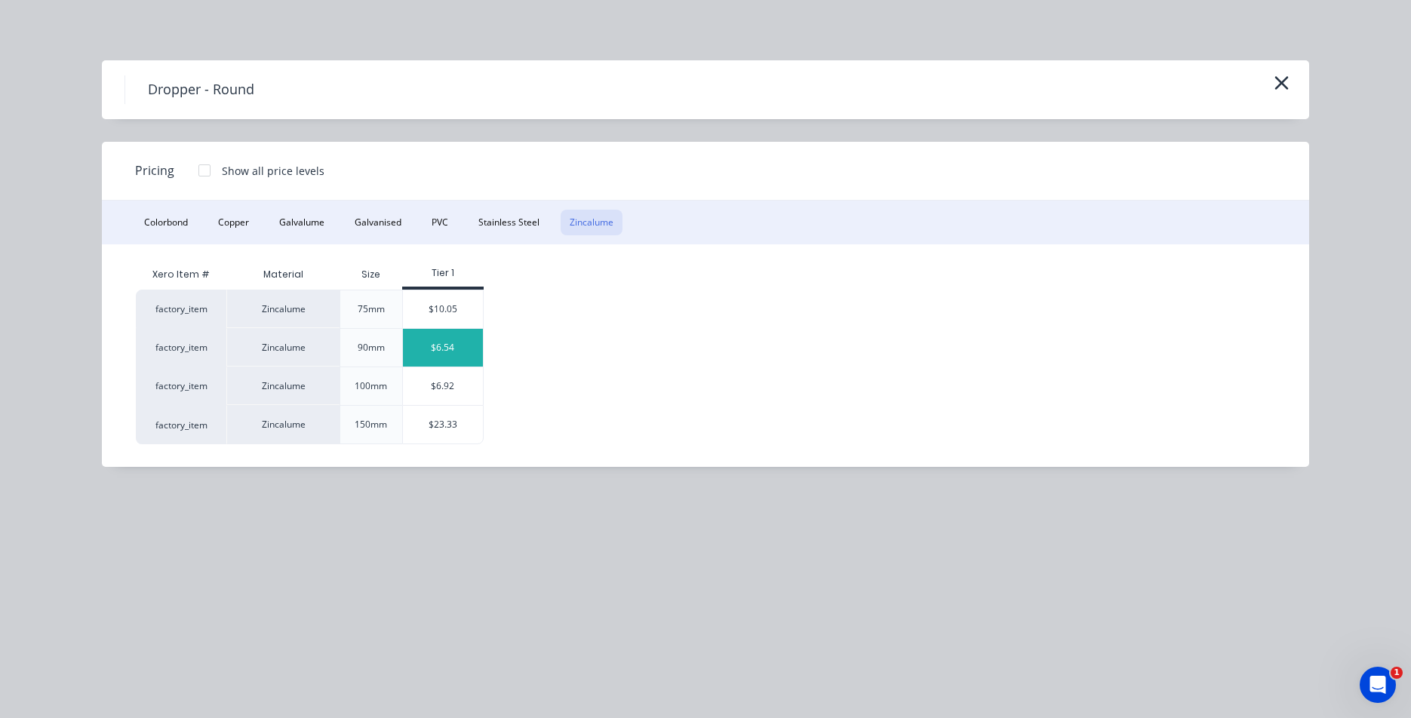
click at [456, 340] on div "$6.54" at bounding box center [443, 348] width 81 height 38
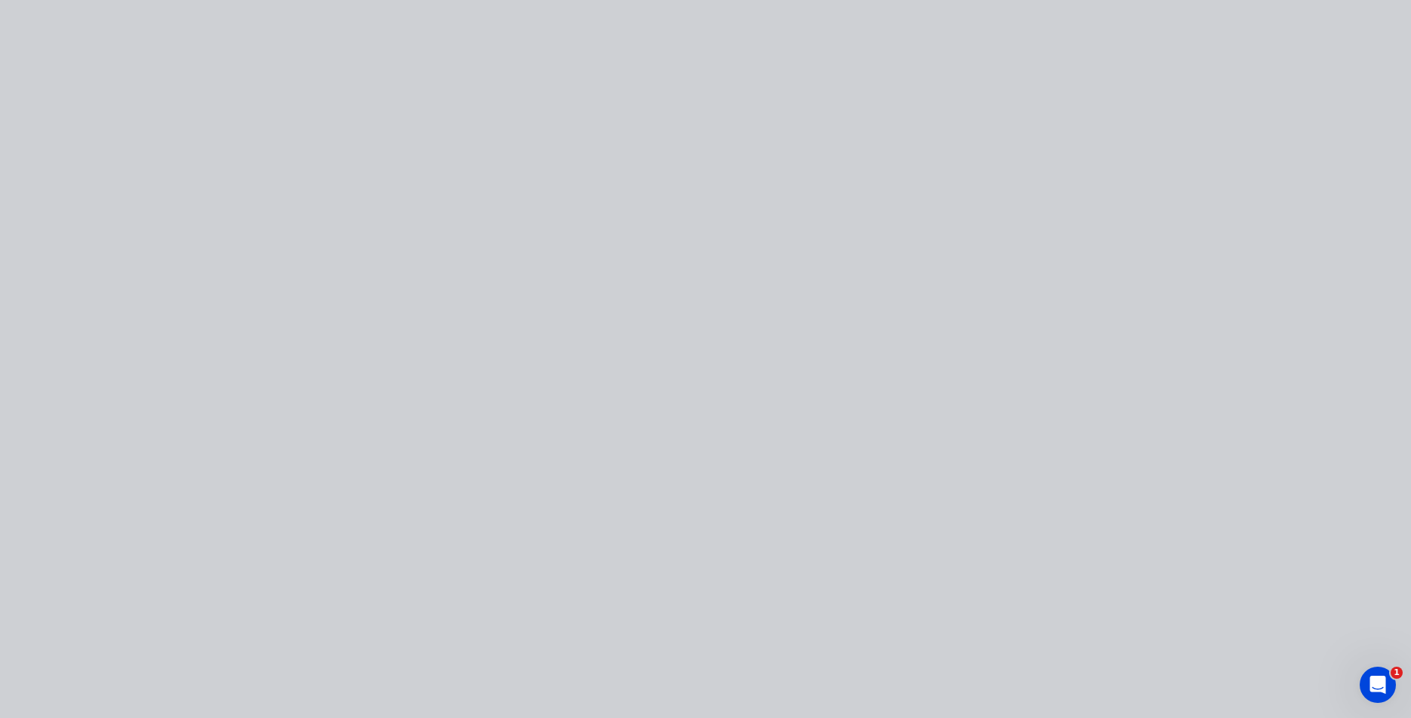
type input "$6.54"
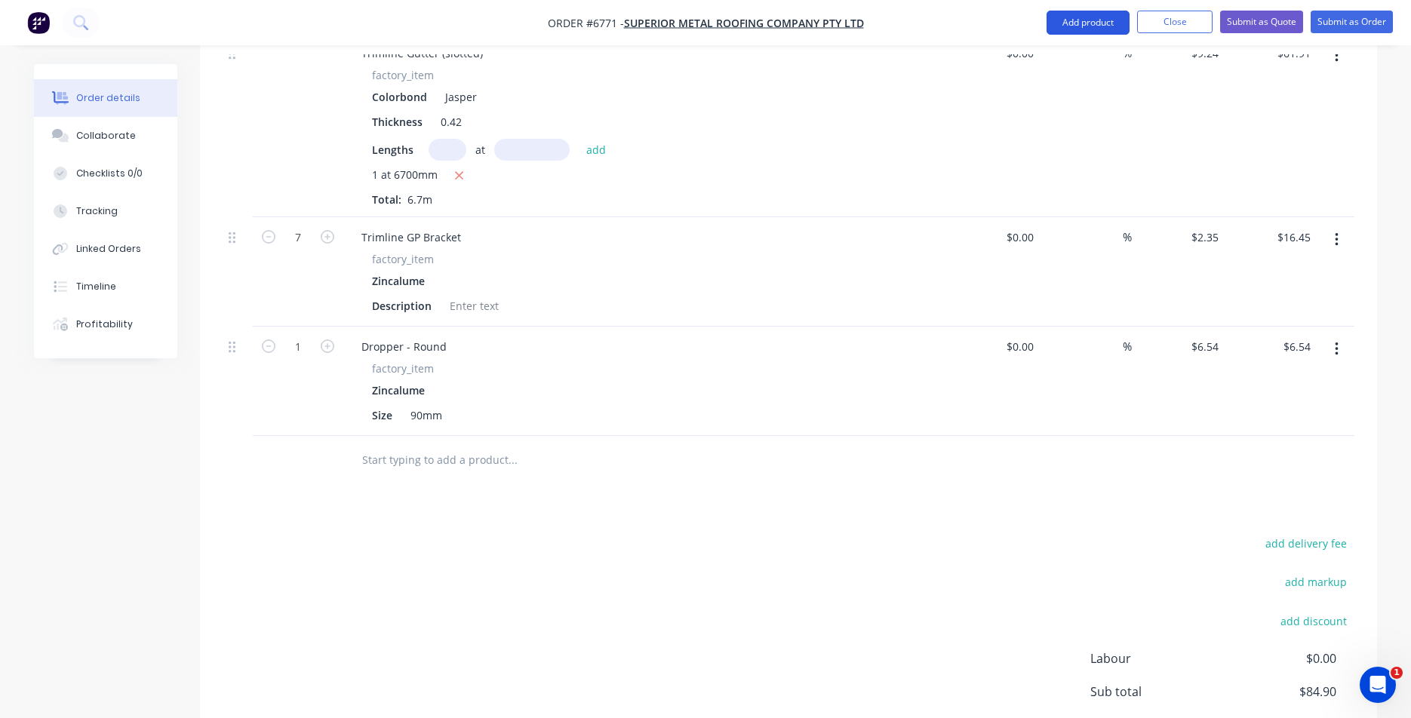
click at [1121, 20] on button "Add product" at bounding box center [1088, 23] width 83 height 24
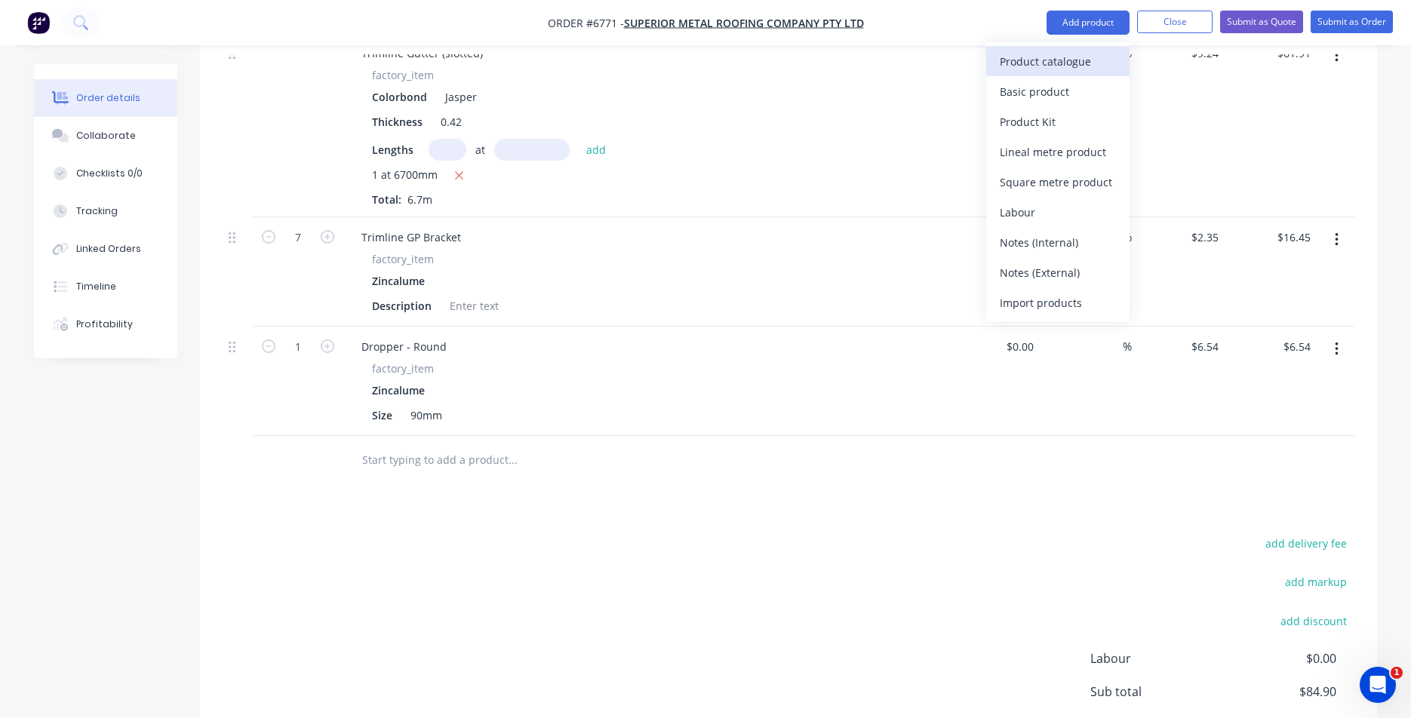
click at [1104, 63] on div "Product catalogue" at bounding box center [1058, 62] width 116 height 22
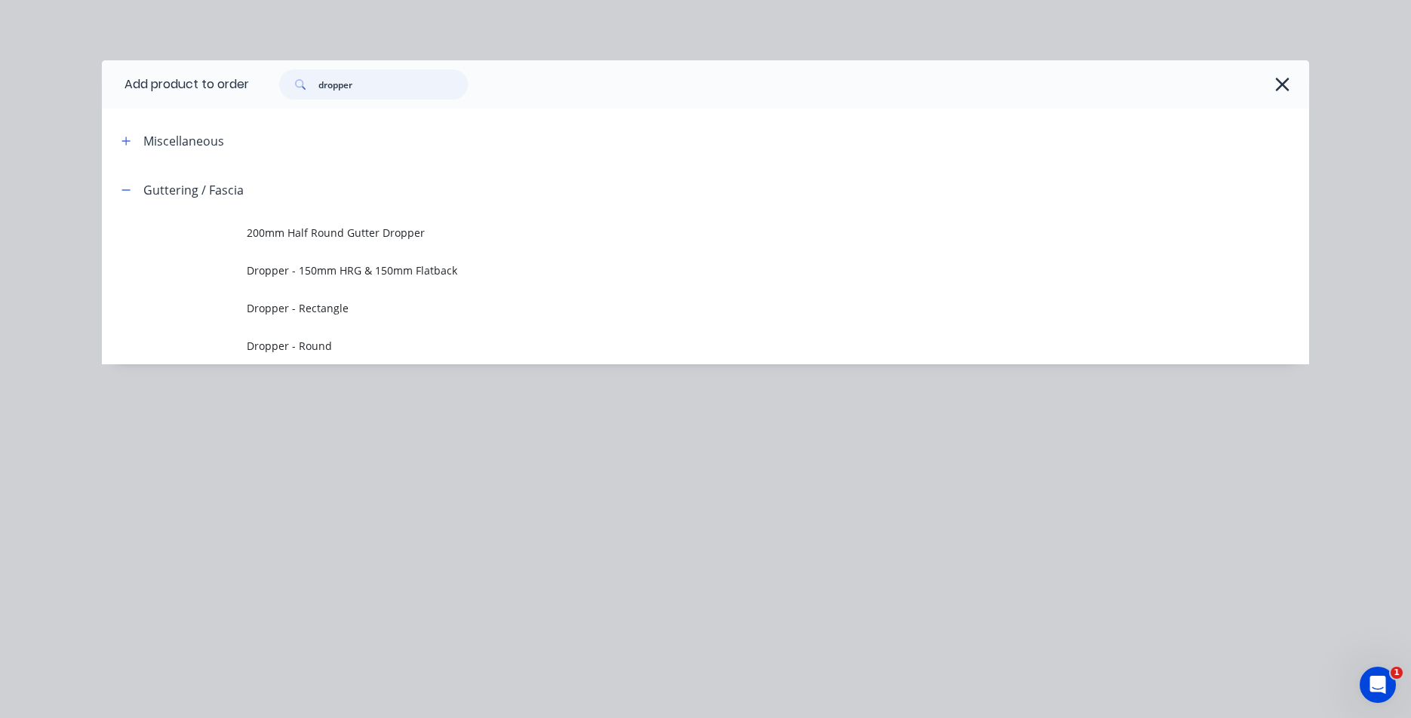
click at [395, 94] on input "dropper" at bounding box center [392, 84] width 149 height 30
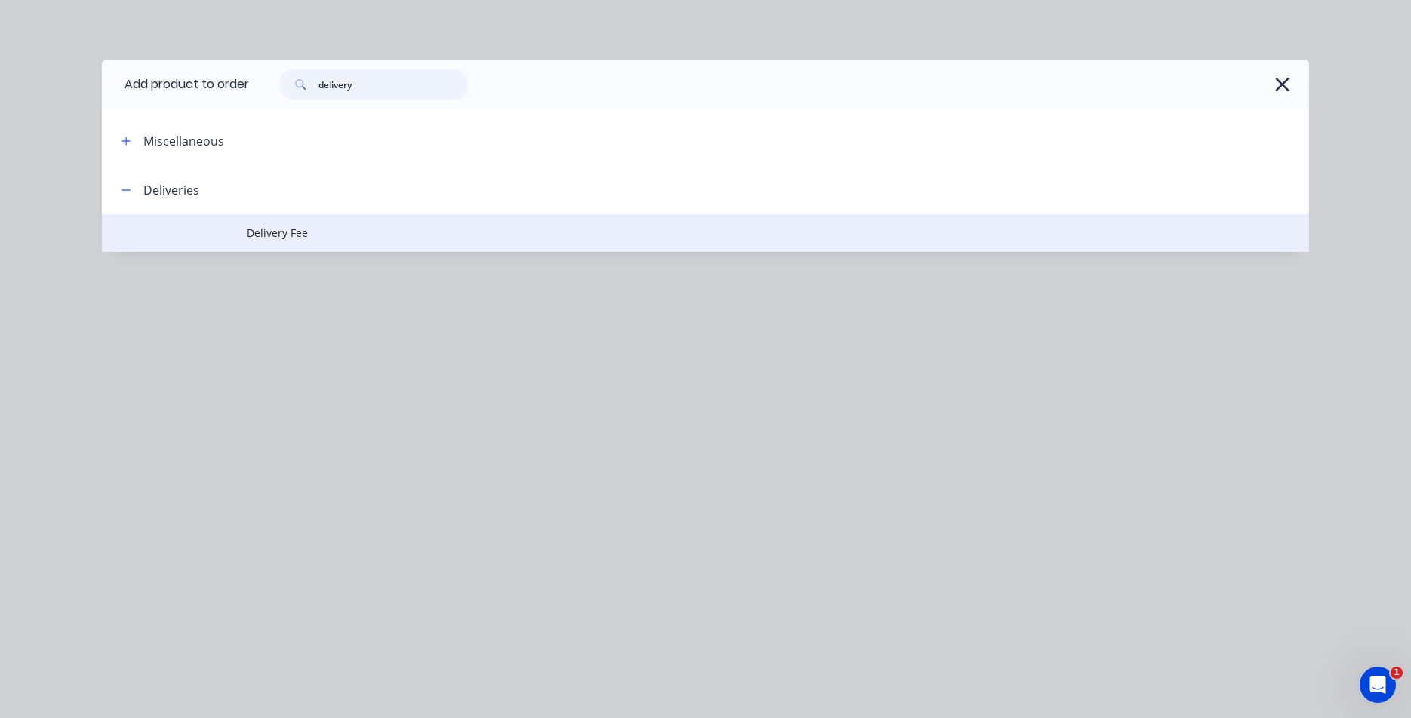
type input "delivery"
click at [307, 228] on span "Delivery Fee" at bounding box center [672, 233] width 850 height 16
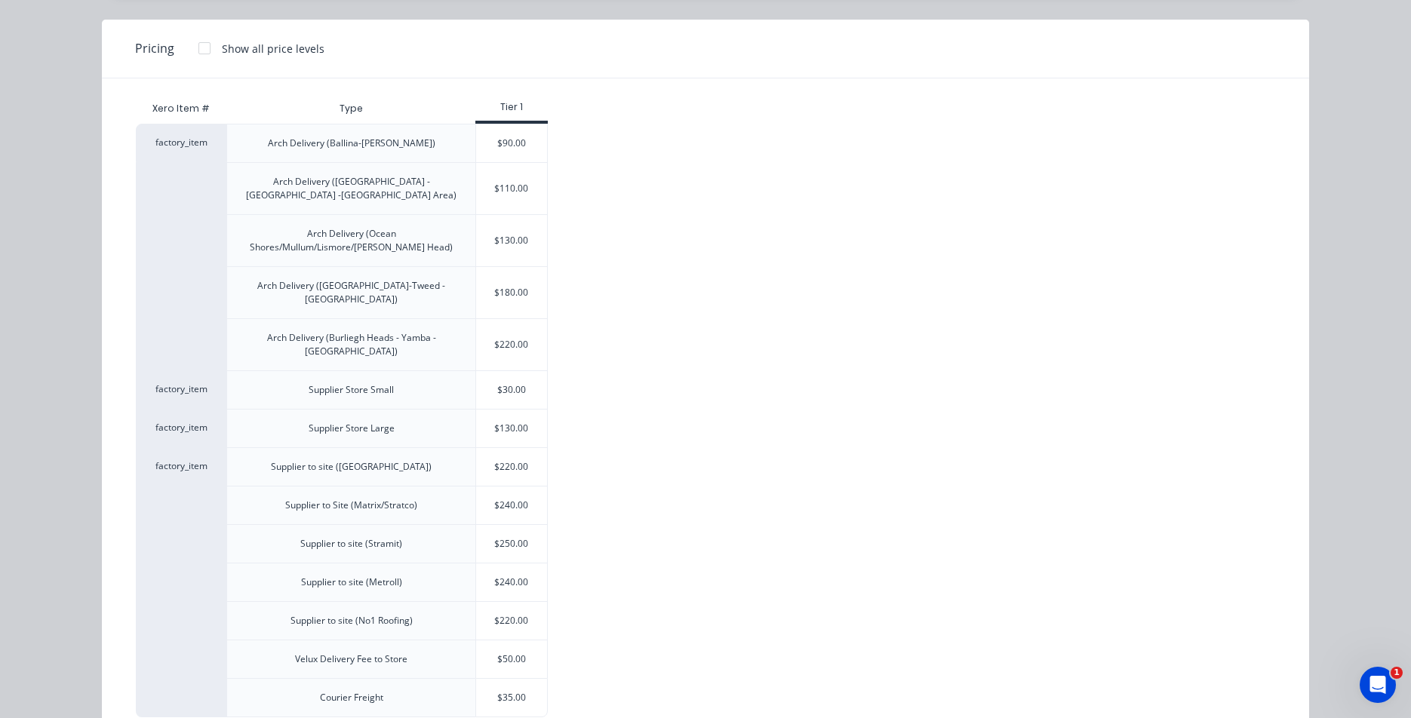
scroll to position [125, 0]
click at [515, 369] on div "$30.00" at bounding box center [511, 388] width 71 height 38
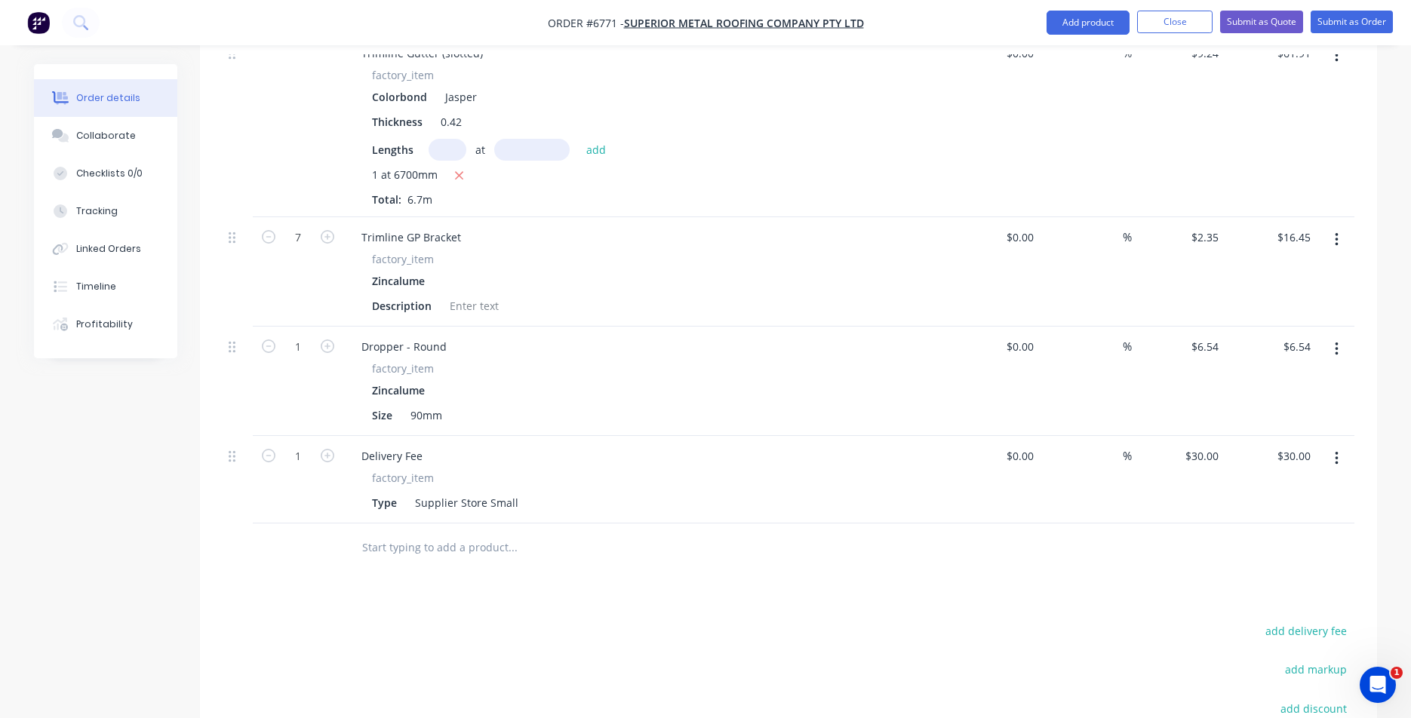
type input "$30.00"
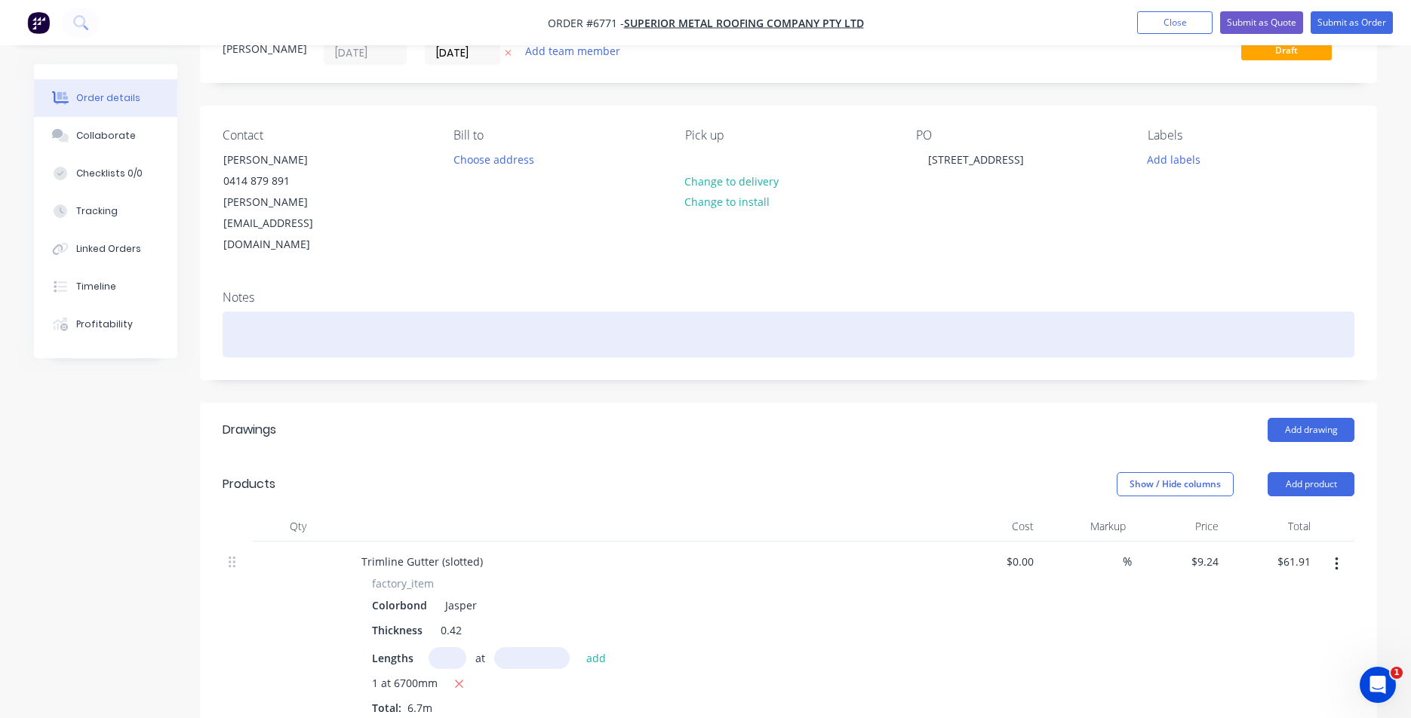
scroll to position [0, 0]
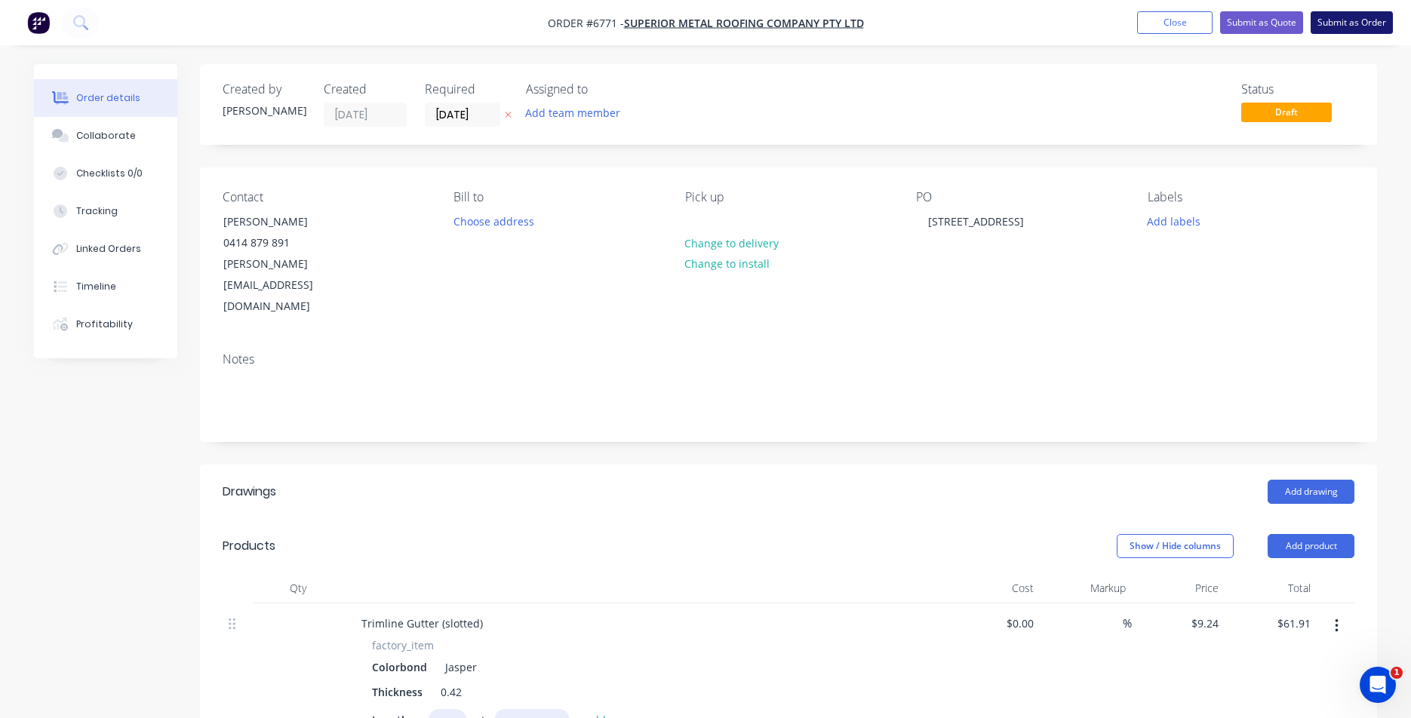
click at [1355, 32] on button "Submit as Order" at bounding box center [1352, 22] width 82 height 23
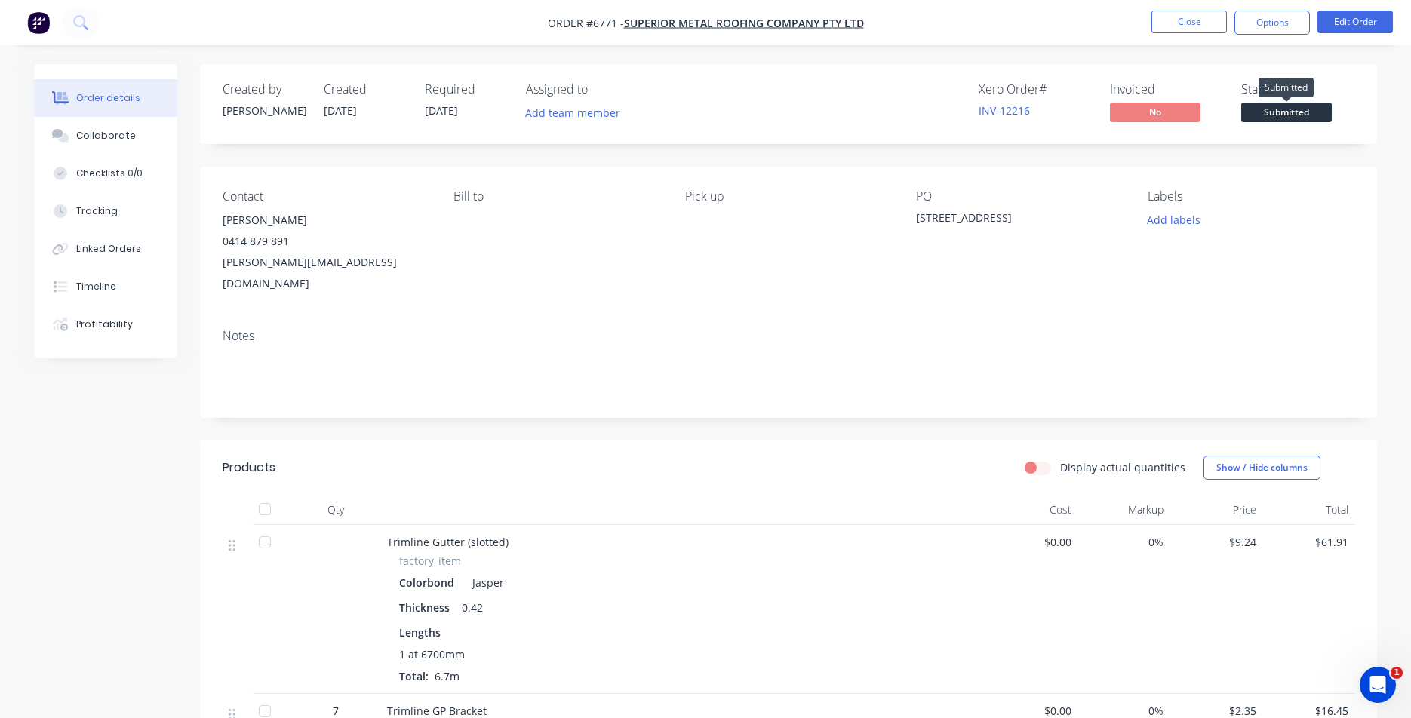
click at [1245, 110] on span "Submitted" at bounding box center [1286, 112] width 91 height 19
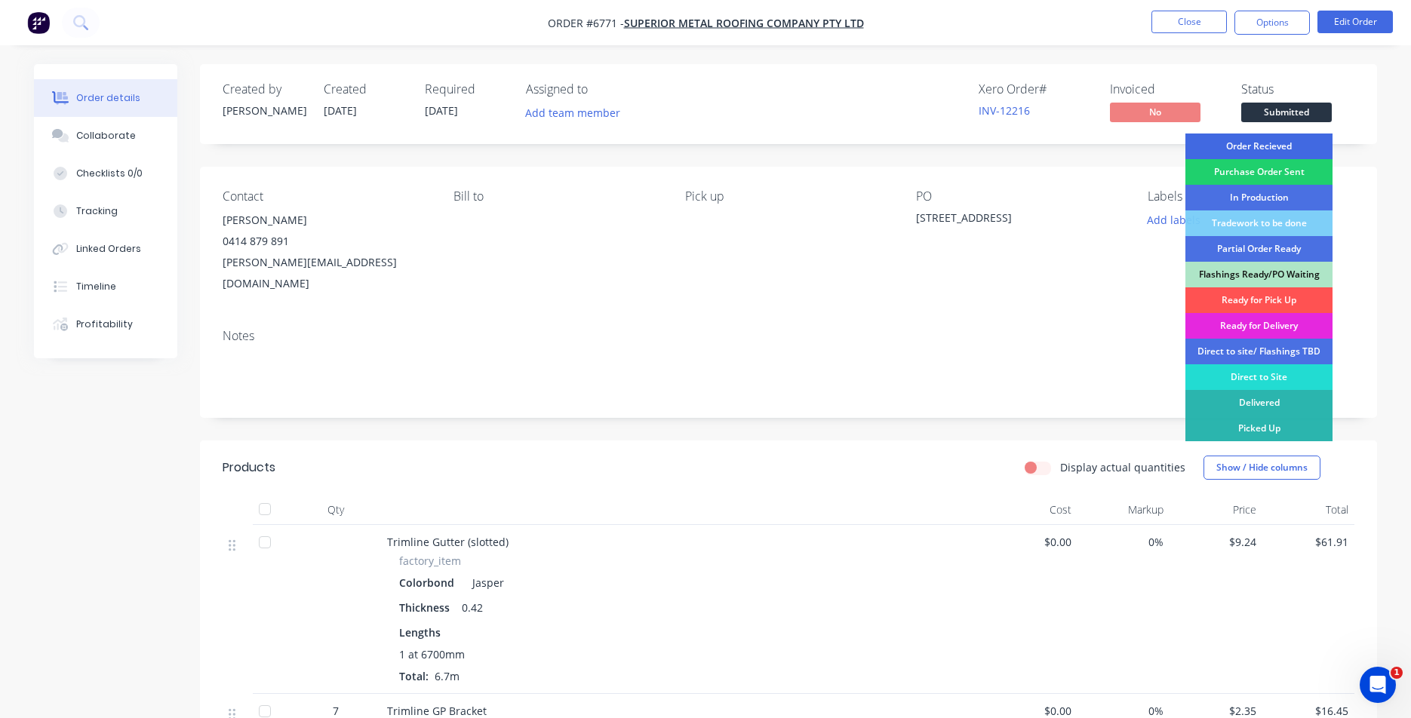
click at [1269, 149] on div "Order Recieved" at bounding box center [1259, 147] width 147 height 26
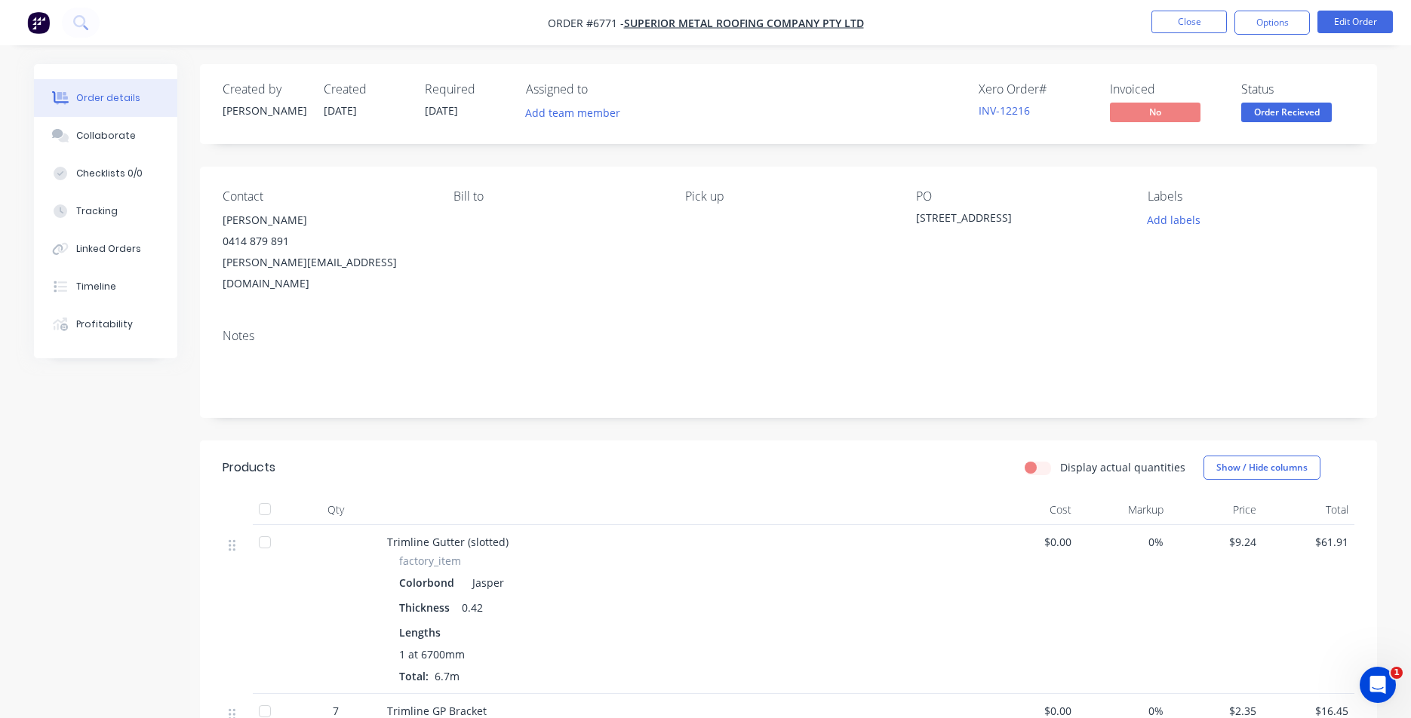
click at [1289, 98] on body "Order #6771 - Superior Metal Roofing Company Pty Ltd Close Options Edit Order O…" at bounding box center [705, 625] width 1411 height 1251
click at [1291, 103] on span "Order Recieved" at bounding box center [1286, 112] width 91 height 19
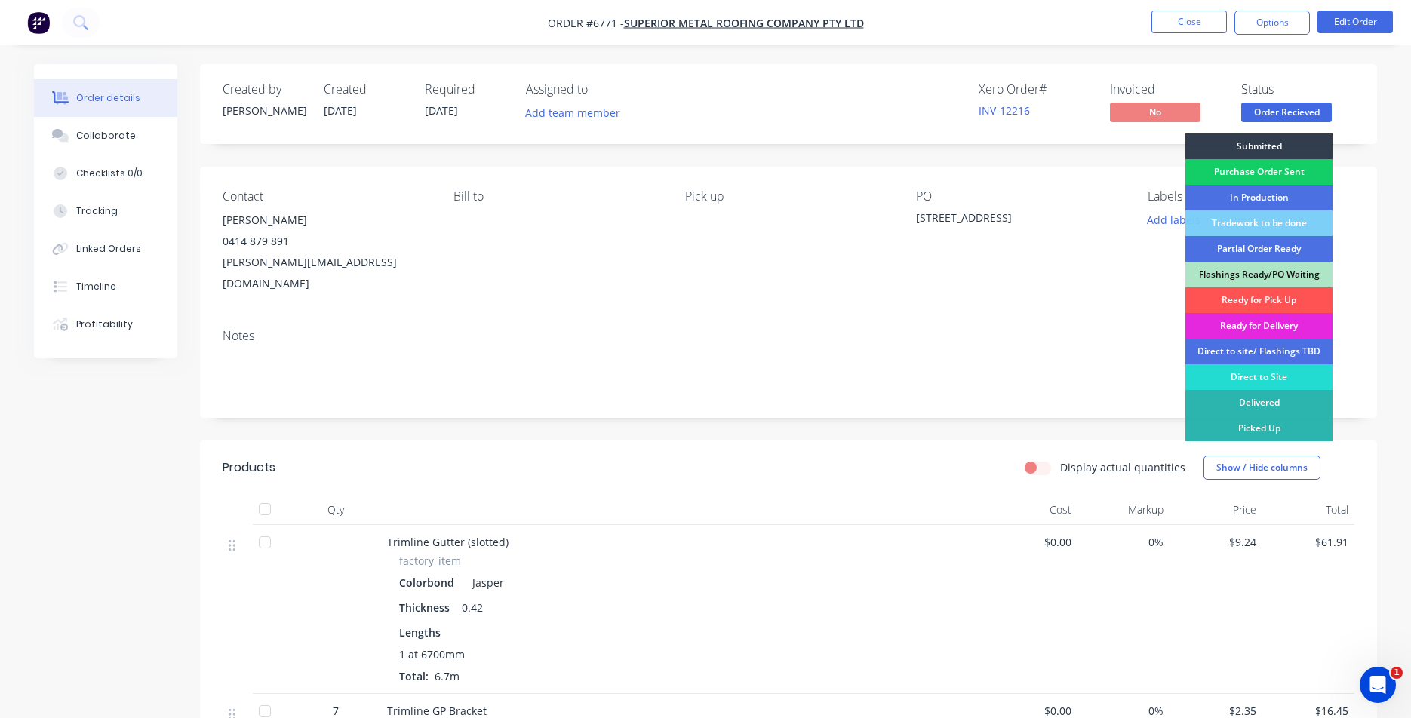
click at [1277, 177] on div "Purchase Order Sent" at bounding box center [1259, 172] width 147 height 26
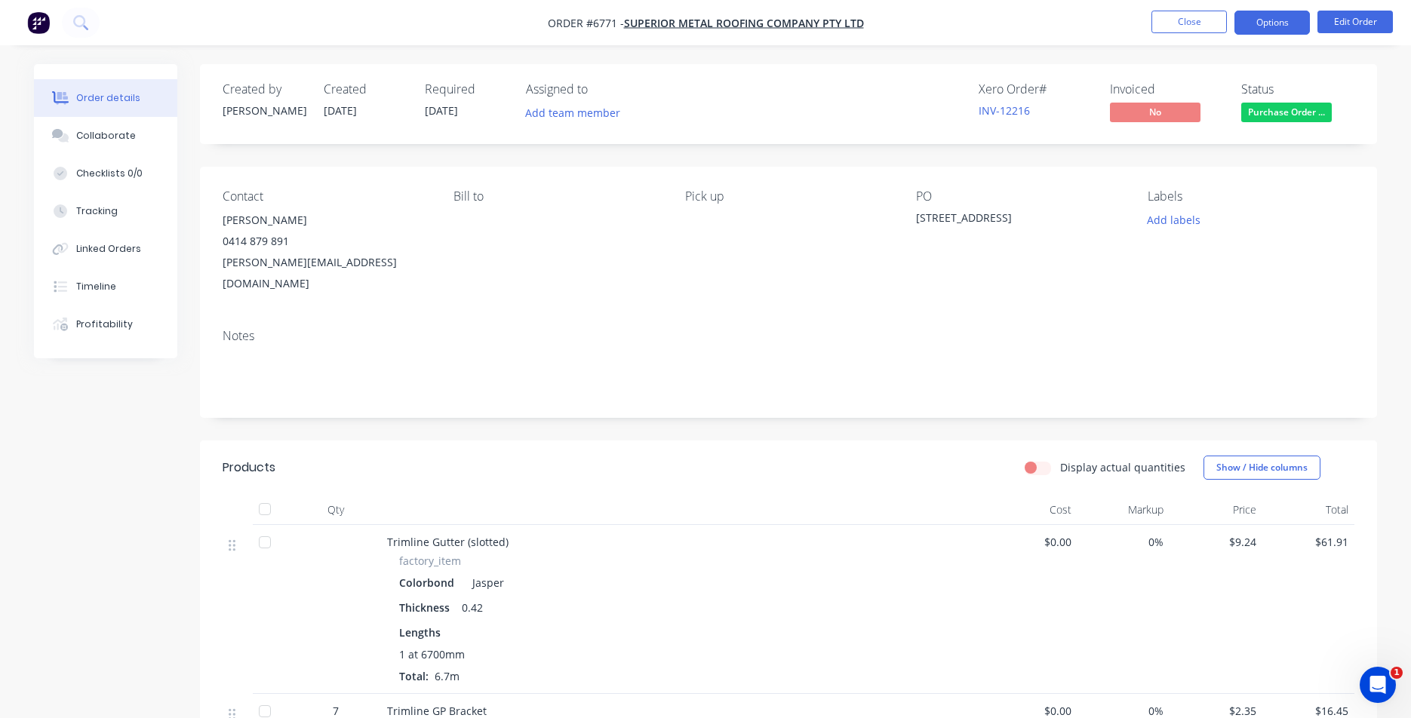
click at [1279, 14] on button "Options" at bounding box center [1272, 23] width 75 height 24
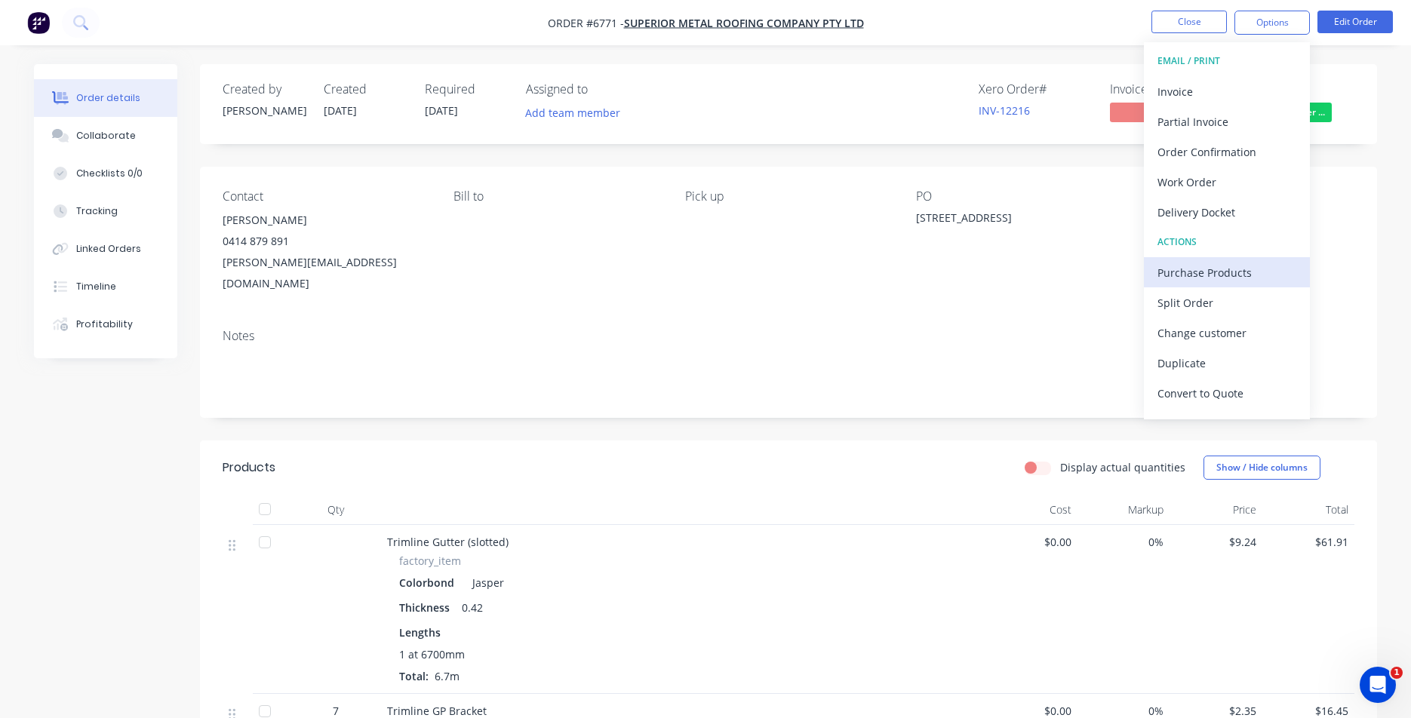
click at [1250, 275] on div "Purchase Products" at bounding box center [1227, 273] width 139 height 22
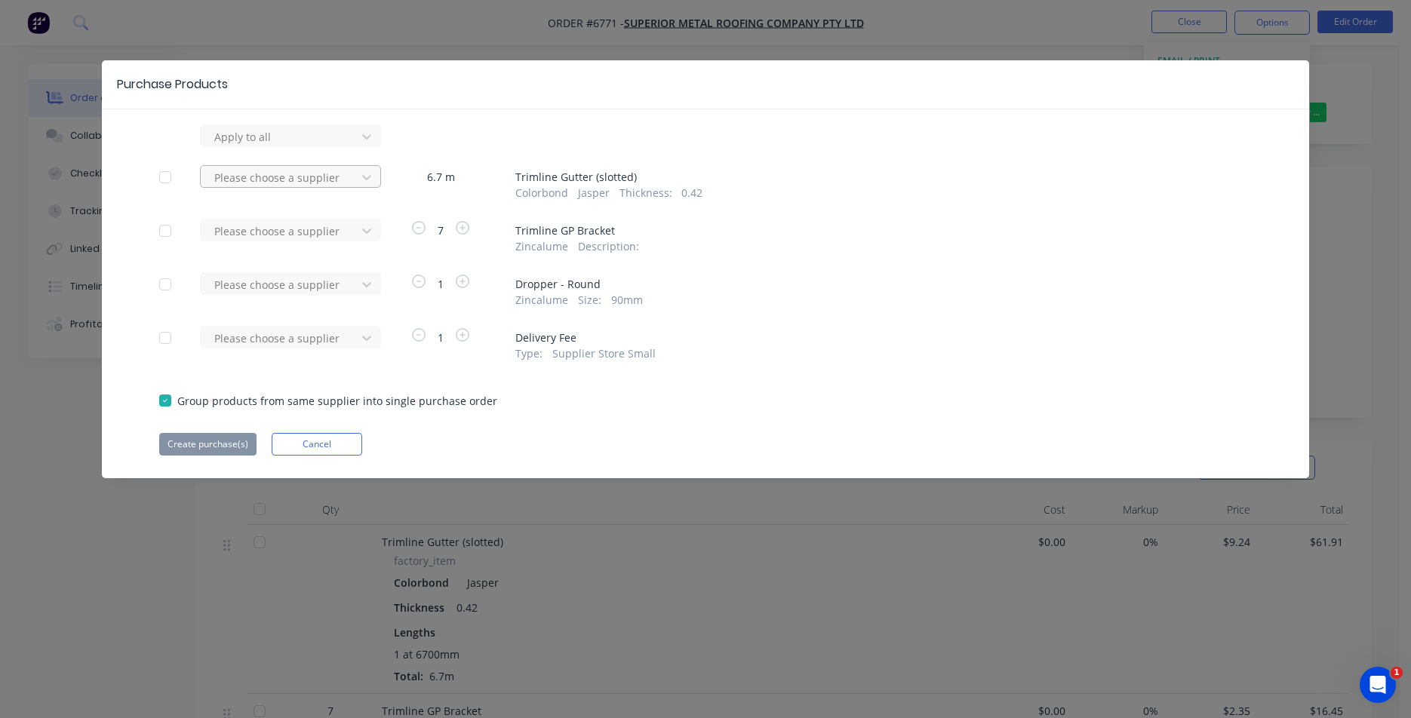
click at [351, 148] on div "Please choose a supplier" at bounding box center [280, 136] width 145 height 23
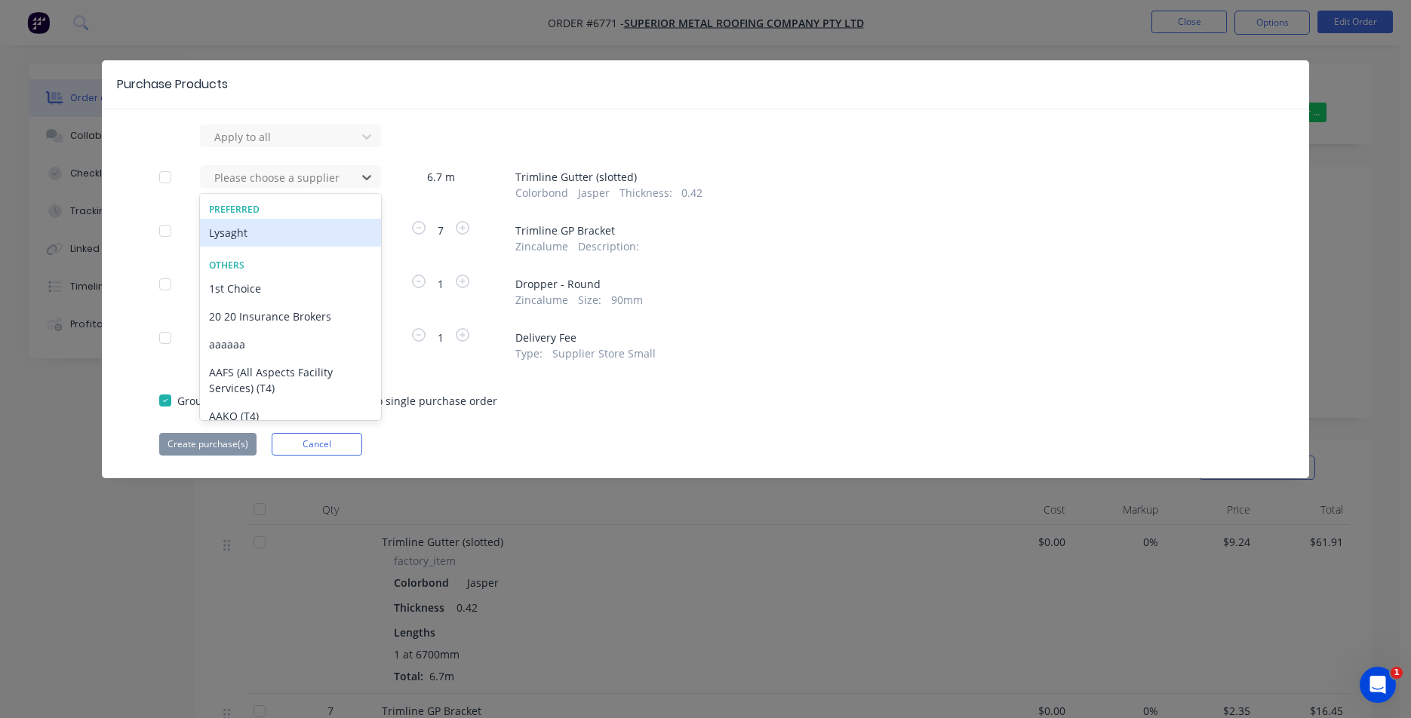
click at [314, 233] on div "Lysaght" at bounding box center [290, 233] width 181 height 28
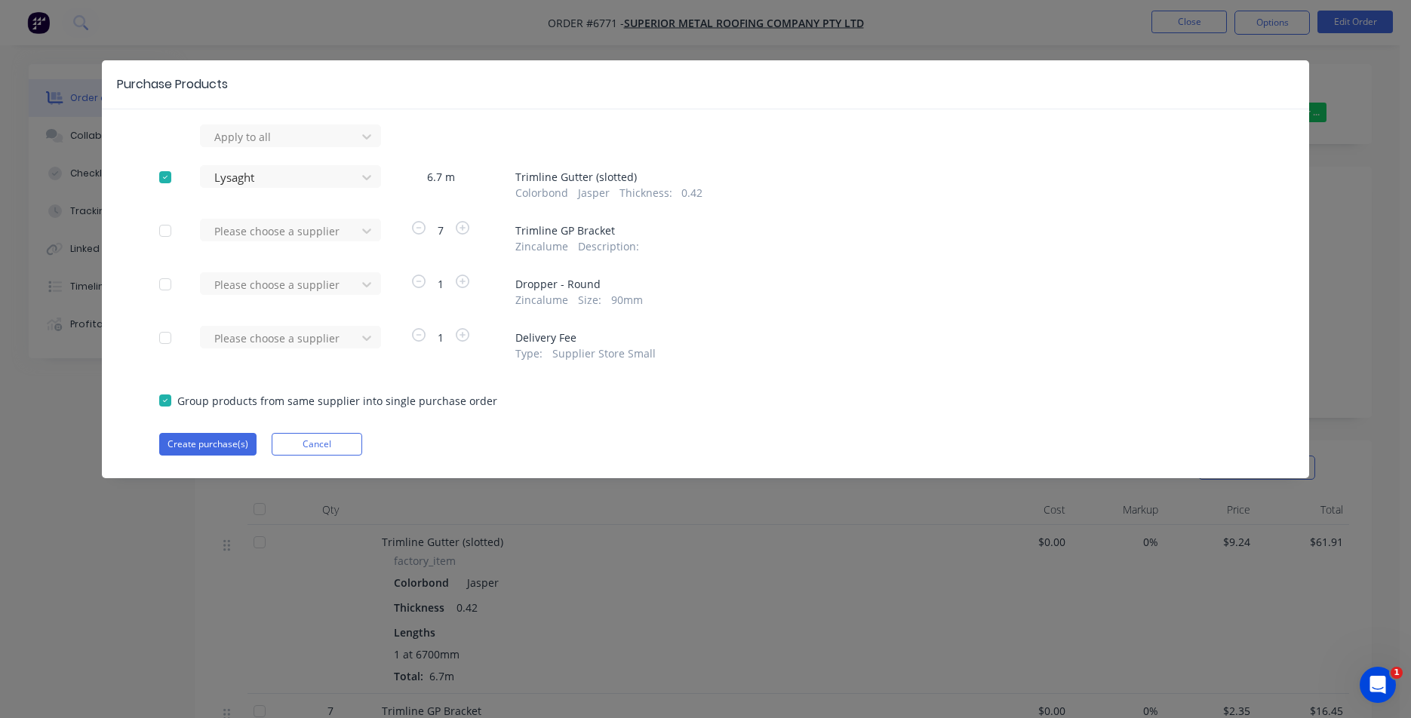
click at [339, 251] on div "Please choose a supplier" at bounding box center [283, 236] width 166 height 35
click at [349, 148] on div "Please choose a supplier" at bounding box center [280, 136] width 145 height 23
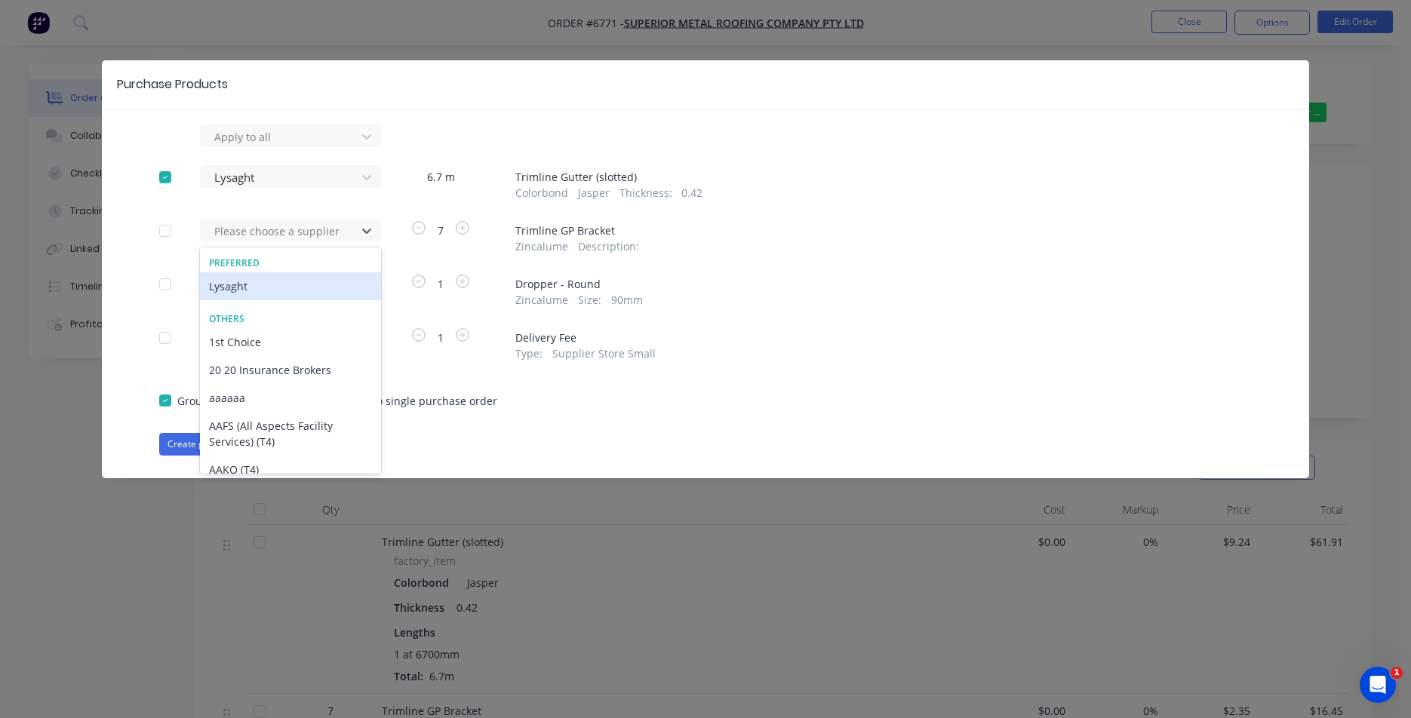
click at [264, 288] on div "Lysaght" at bounding box center [290, 286] width 181 height 28
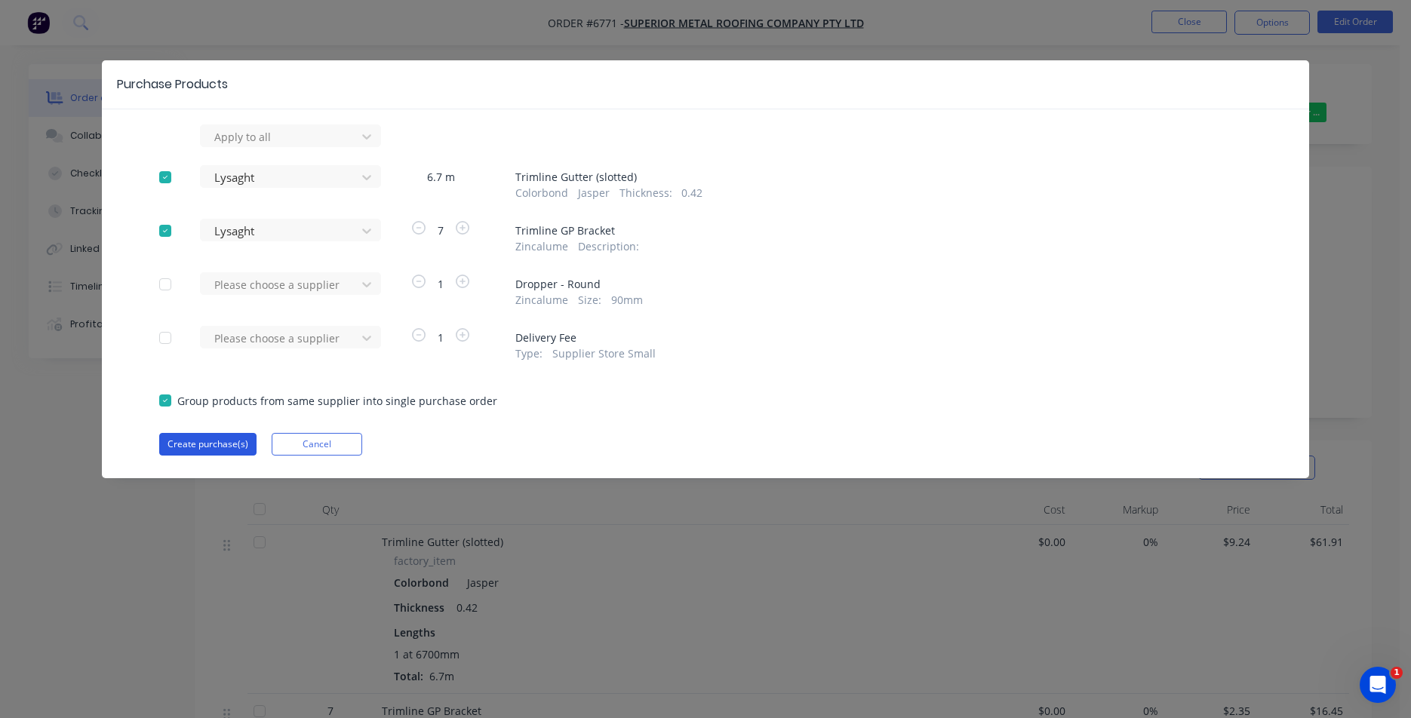
click at [234, 451] on button "Create purchase(s)" at bounding box center [207, 444] width 97 height 23
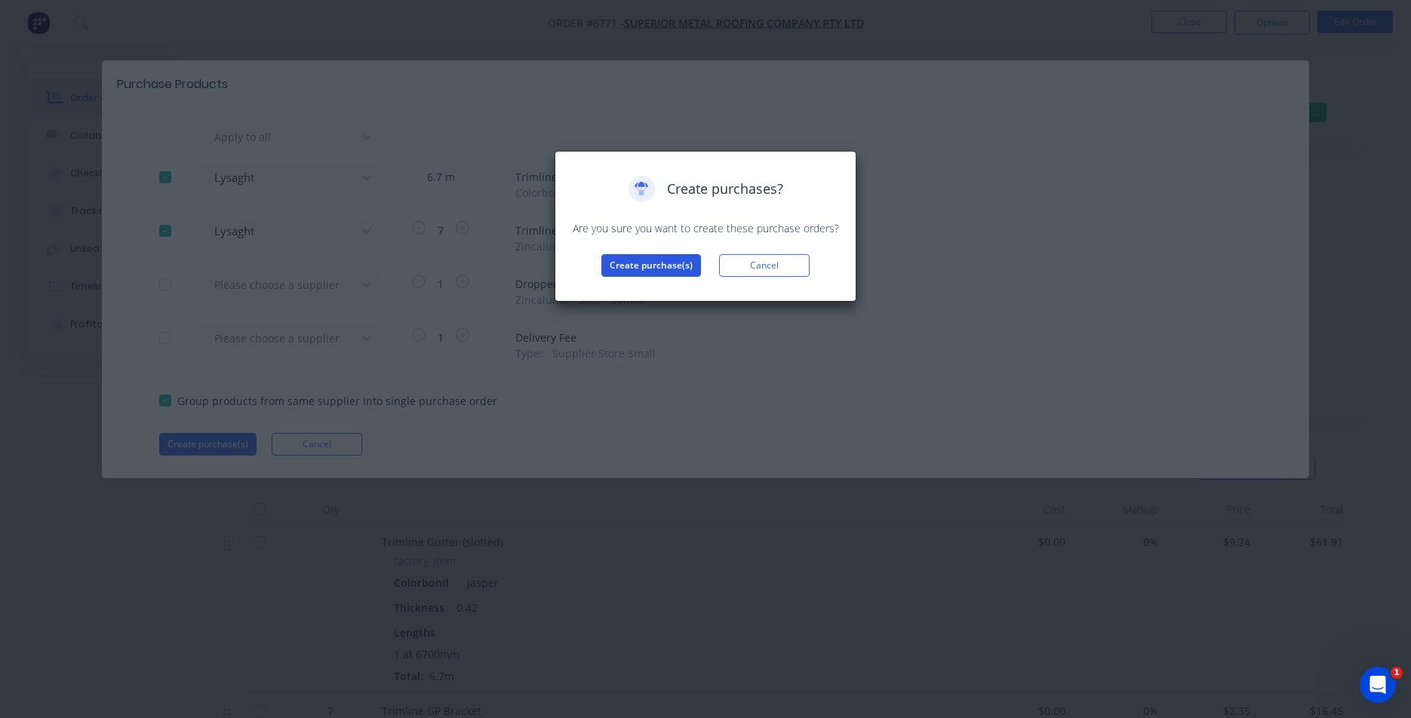
click at [626, 273] on button "Create purchase(s)" at bounding box center [651, 265] width 100 height 23
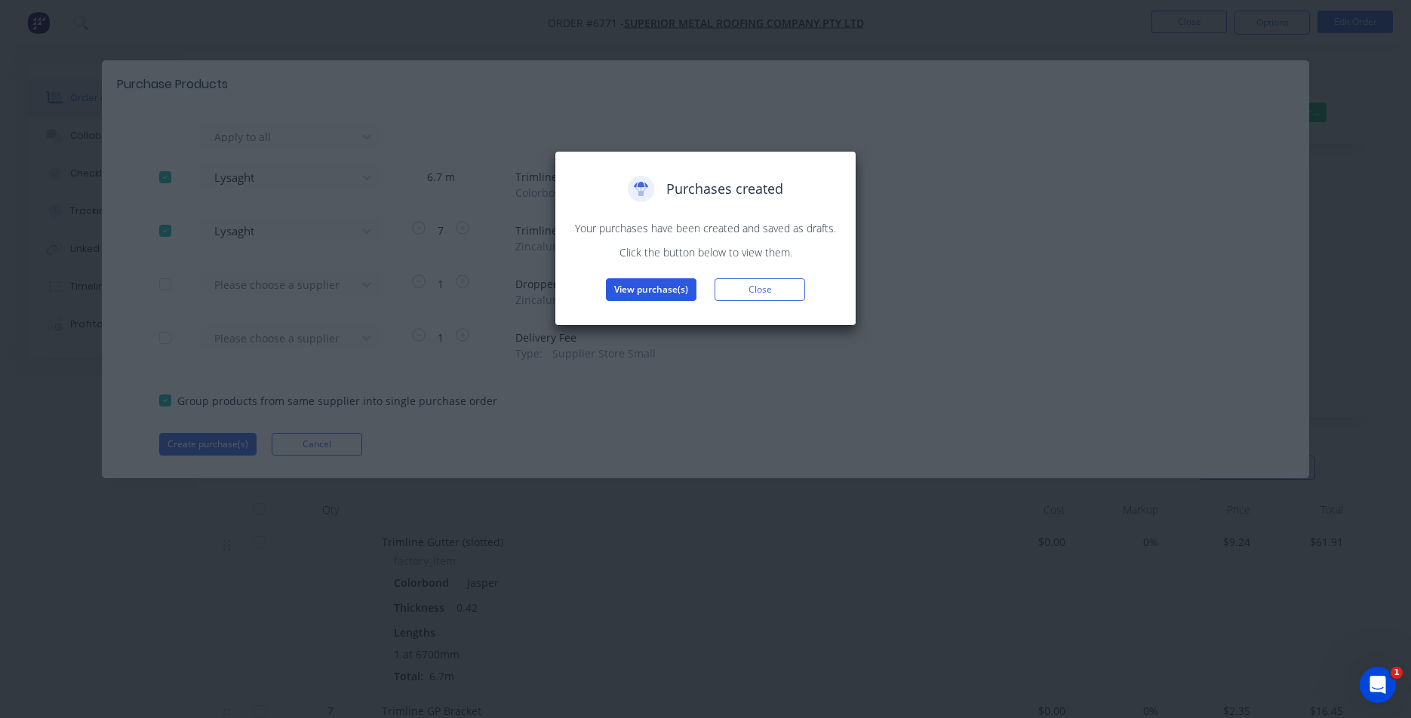
click at [655, 291] on button "View purchase(s)" at bounding box center [651, 289] width 91 height 23
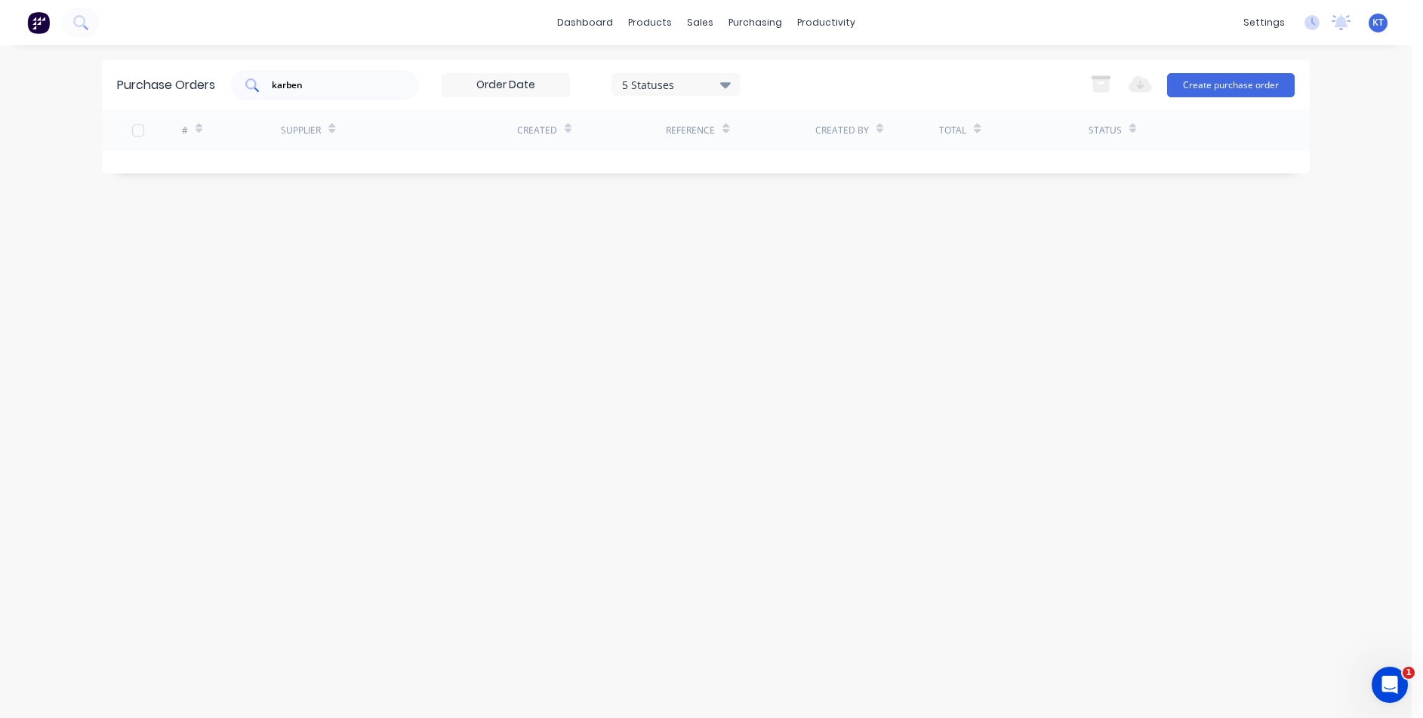
click at [365, 74] on div "karben" at bounding box center [324, 85] width 189 height 30
type input "k"
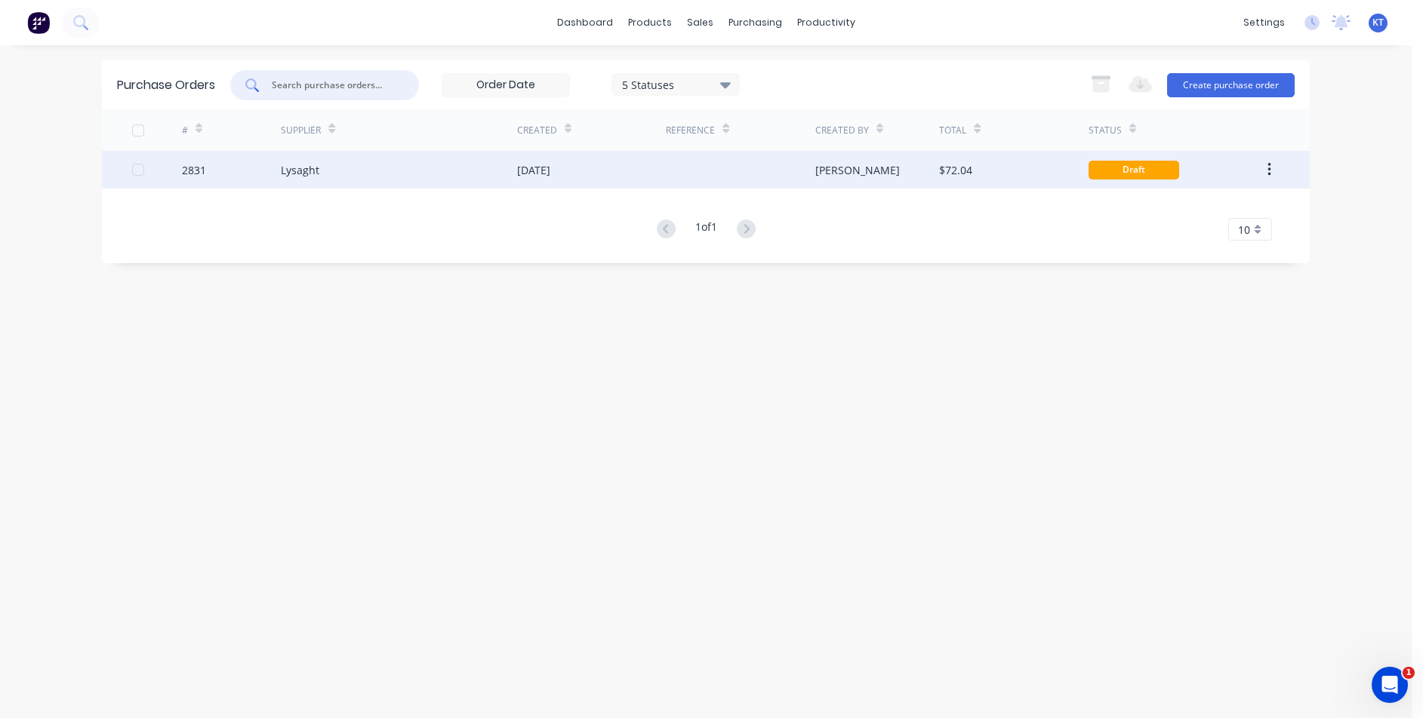
click at [390, 178] on div "Lysaght" at bounding box center [399, 170] width 236 height 38
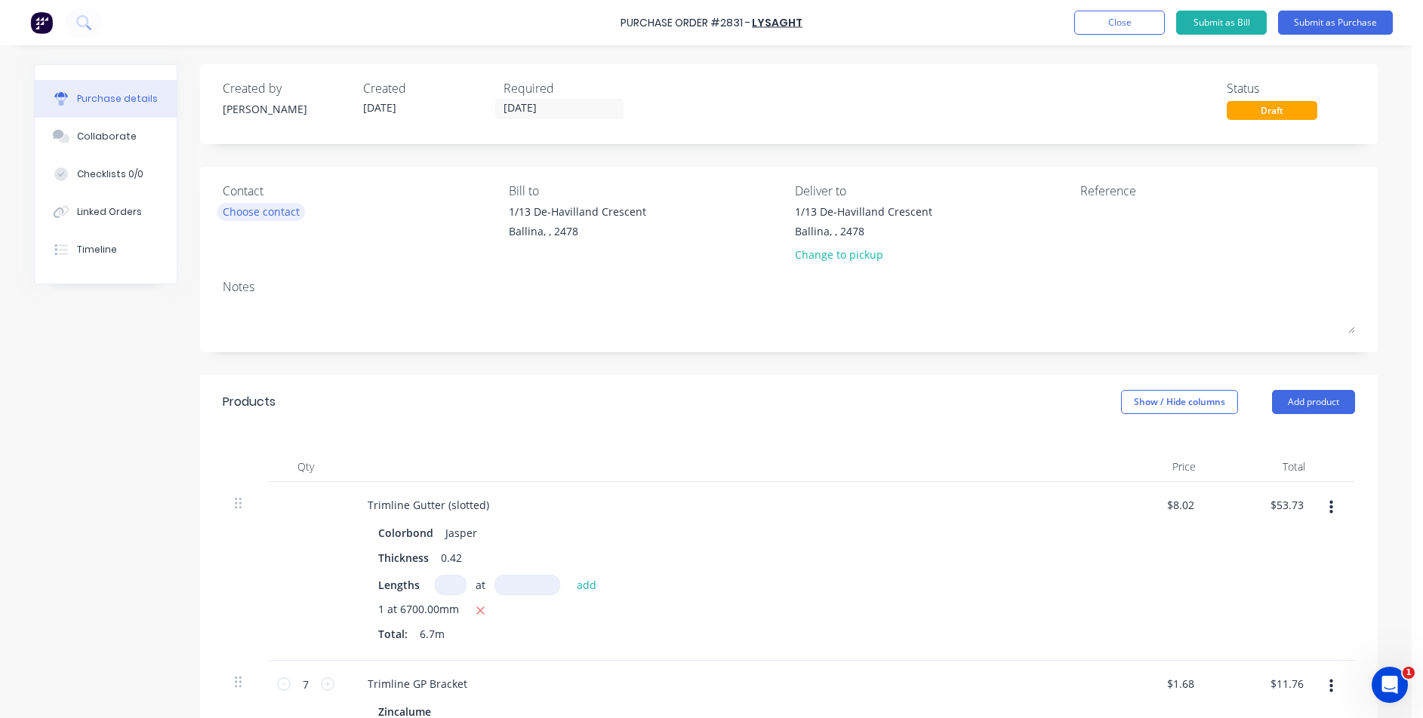
click at [233, 211] on div "Choose contact" at bounding box center [261, 212] width 77 height 16
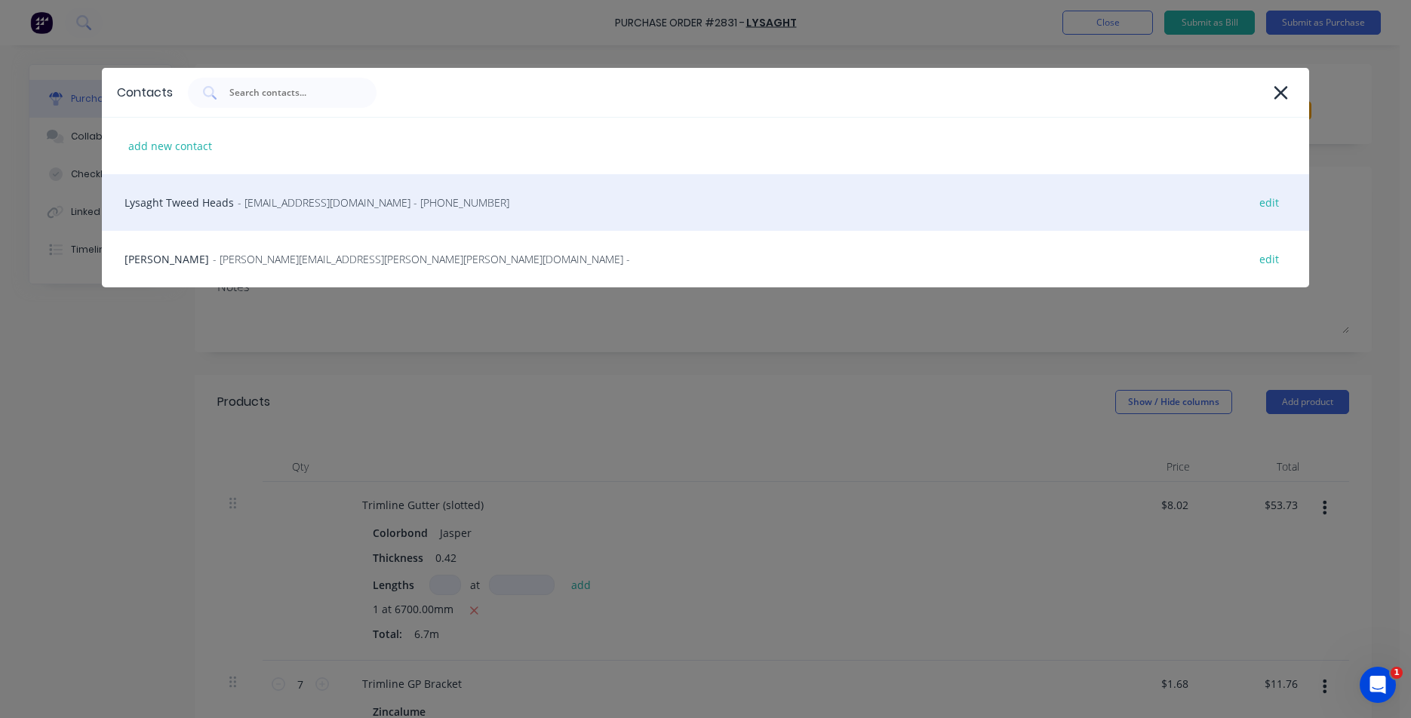
click at [234, 211] on div "Lysaght Tweed Heads - [EMAIL_ADDRESS][DOMAIN_NAME] - [PHONE_NUMBER] edit" at bounding box center [705, 202] width 1207 height 57
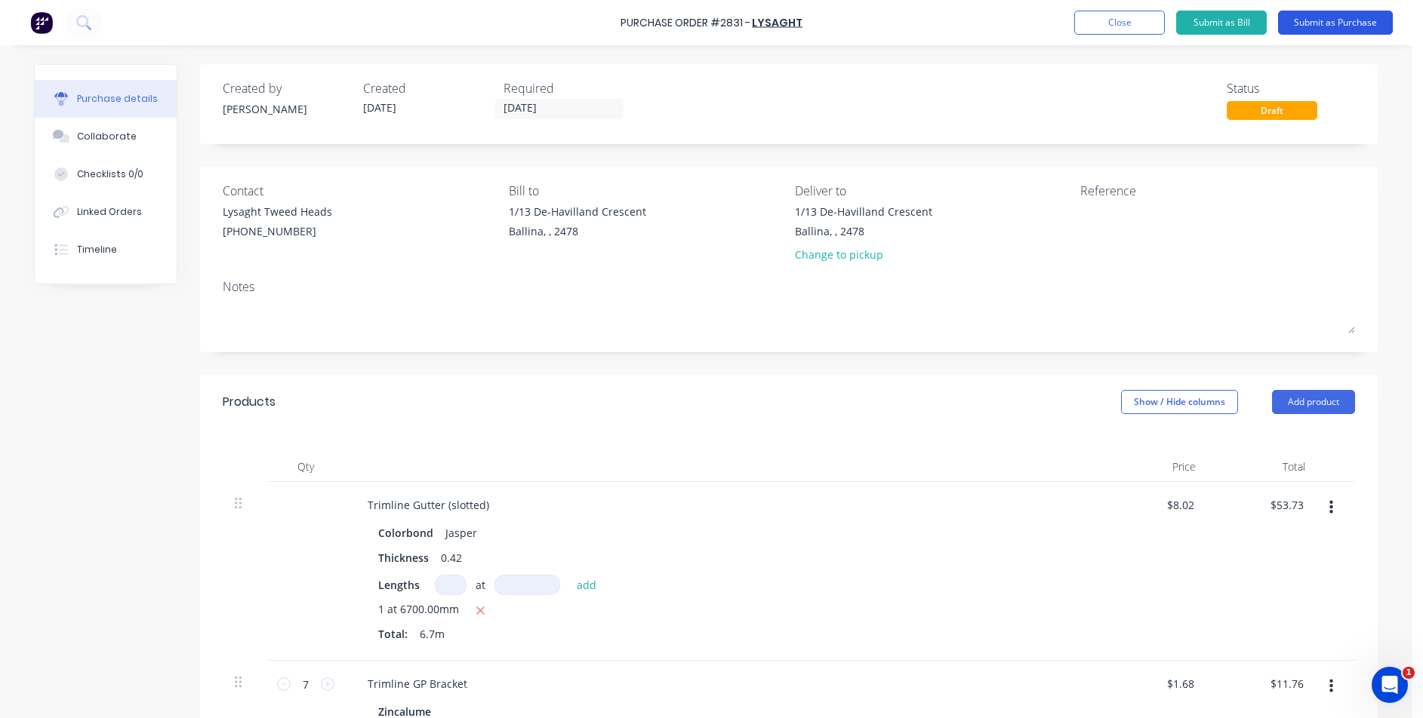
click at [1330, 23] on button "Submit as Purchase" at bounding box center [1335, 23] width 115 height 24
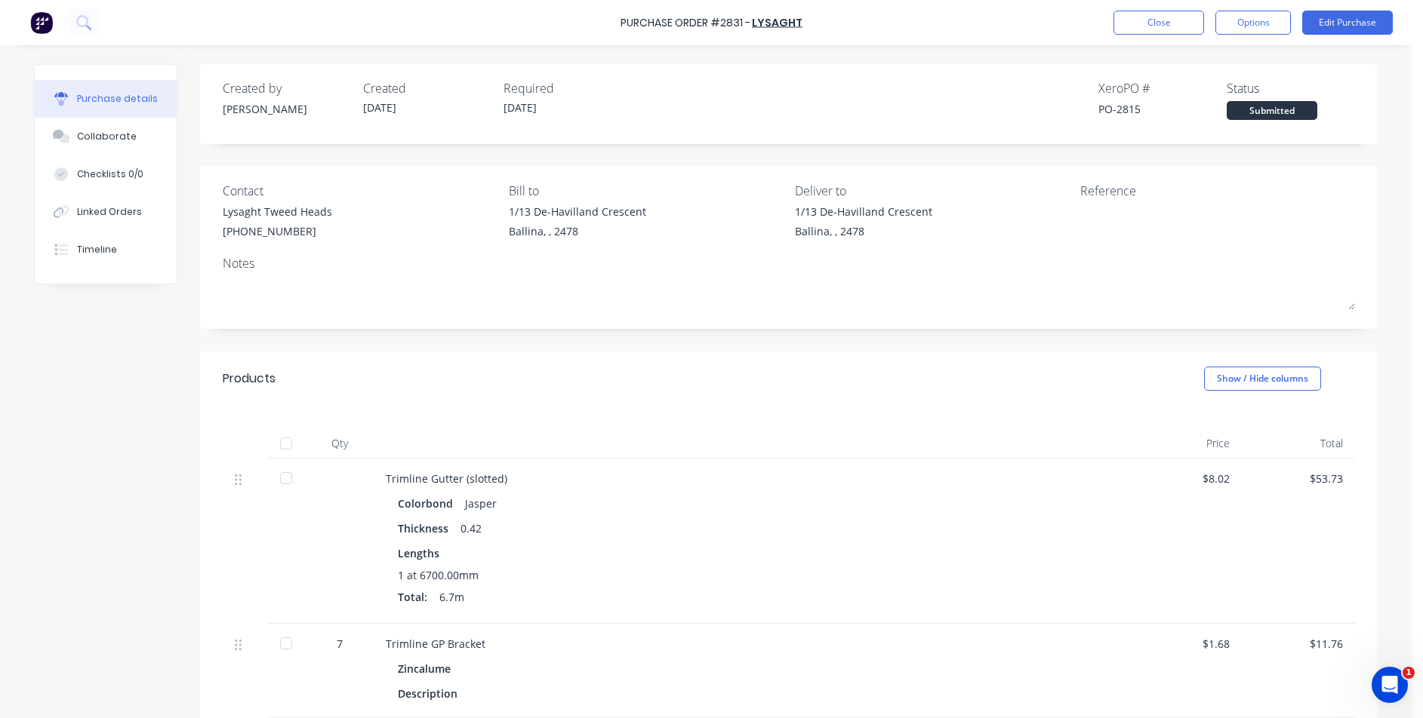
click at [1244, 37] on div "Purchase Order #2831 - Lysaght Close Options Edit Purchase" at bounding box center [711, 22] width 1423 height 45
click at [1240, 27] on button "Options" at bounding box center [1252, 23] width 75 height 24
click at [1203, 68] on div "Print / Email" at bounding box center [1219, 62] width 116 height 22
click at [1161, 119] on div "Without pricing" at bounding box center [1219, 122] width 116 height 22
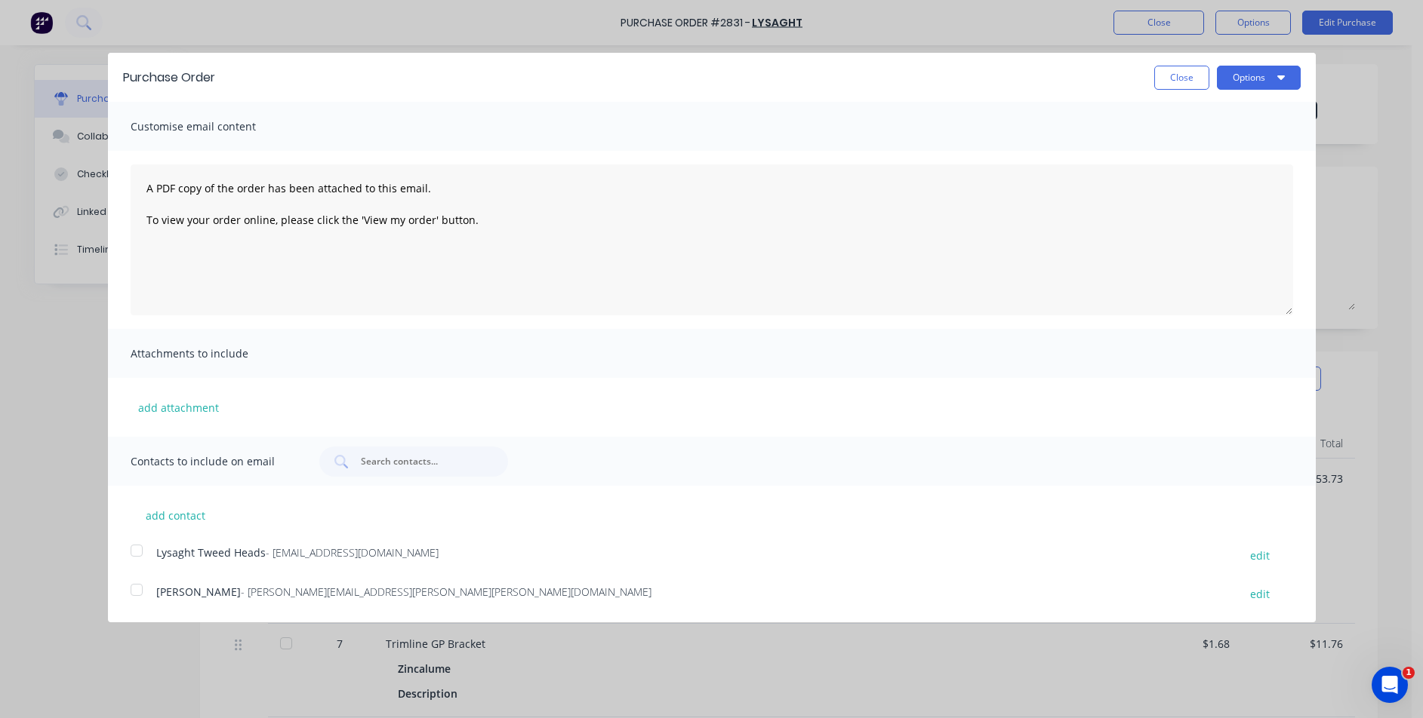
click at [137, 557] on div at bounding box center [137, 551] width 30 height 30
click at [1283, 74] on icon "button" at bounding box center [1281, 77] width 8 height 12
click at [1290, 160] on button "Email" at bounding box center [1228, 146] width 143 height 30
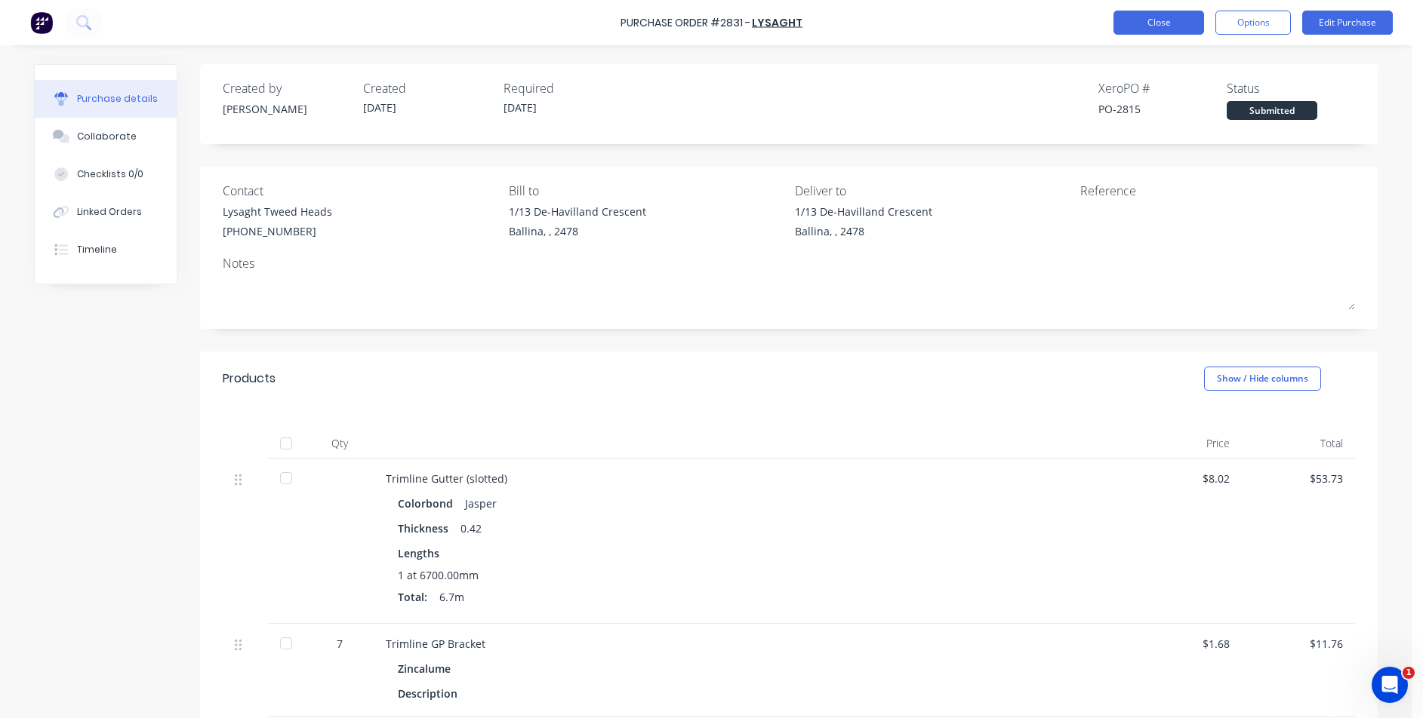
click at [1137, 19] on button "Close" at bounding box center [1158, 23] width 91 height 24
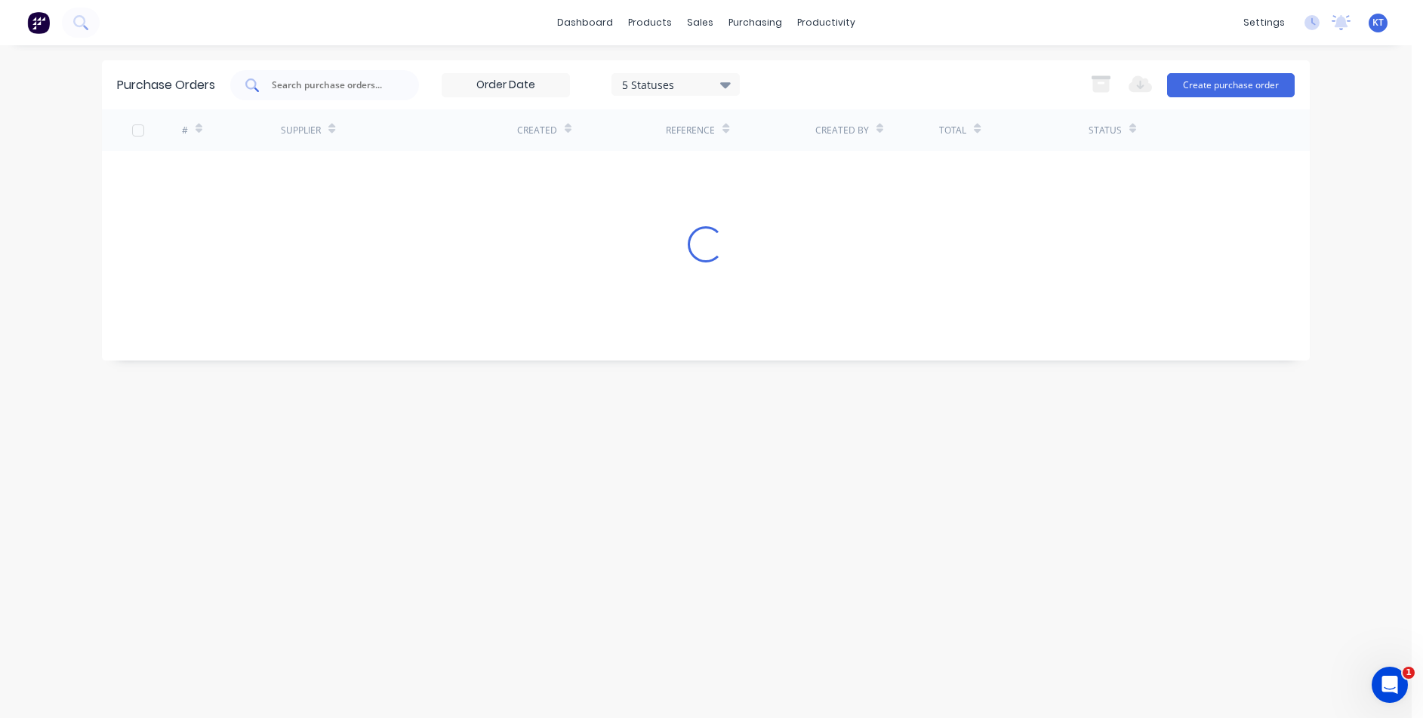
click at [326, 82] on input "text" at bounding box center [332, 85] width 125 height 15
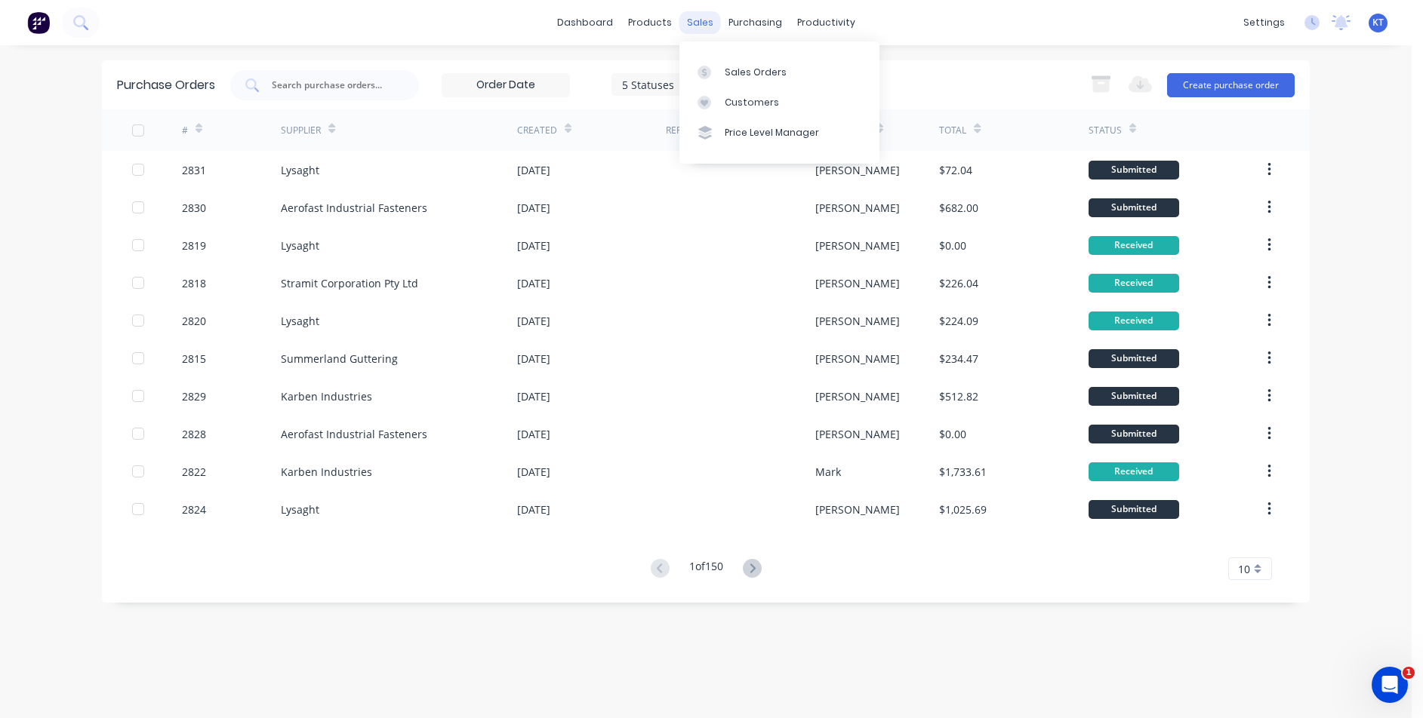
click at [706, 16] on div "sales" at bounding box center [700, 22] width 42 height 23
click at [723, 72] on link "Sales Orders" at bounding box center [779, 72] width 200 height 30
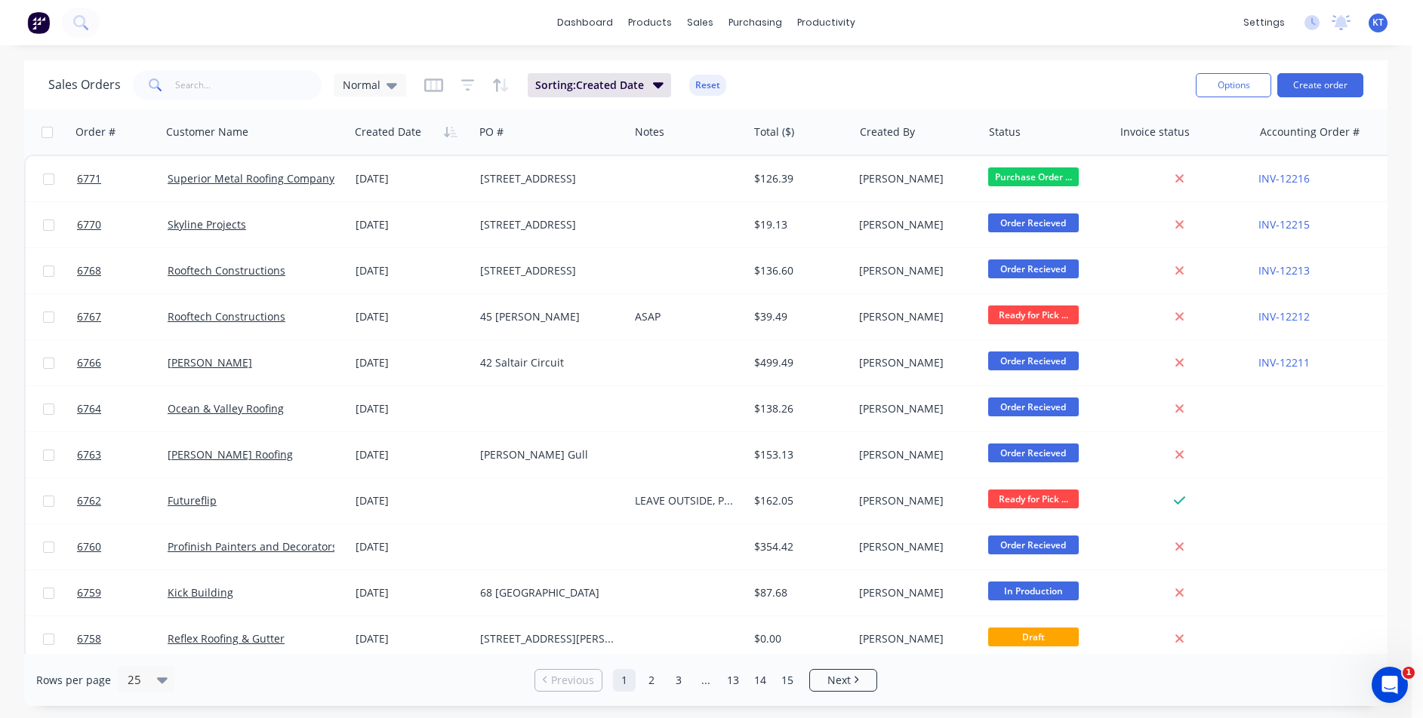
click at [321, 69] on div "Sales Orders Normal Sorting: Created Date Reset" at bounding box center [615, 84] width 1135 height 37
click at [260, 82] on input "text" at bounding box center [248, 85] width 147 height 30
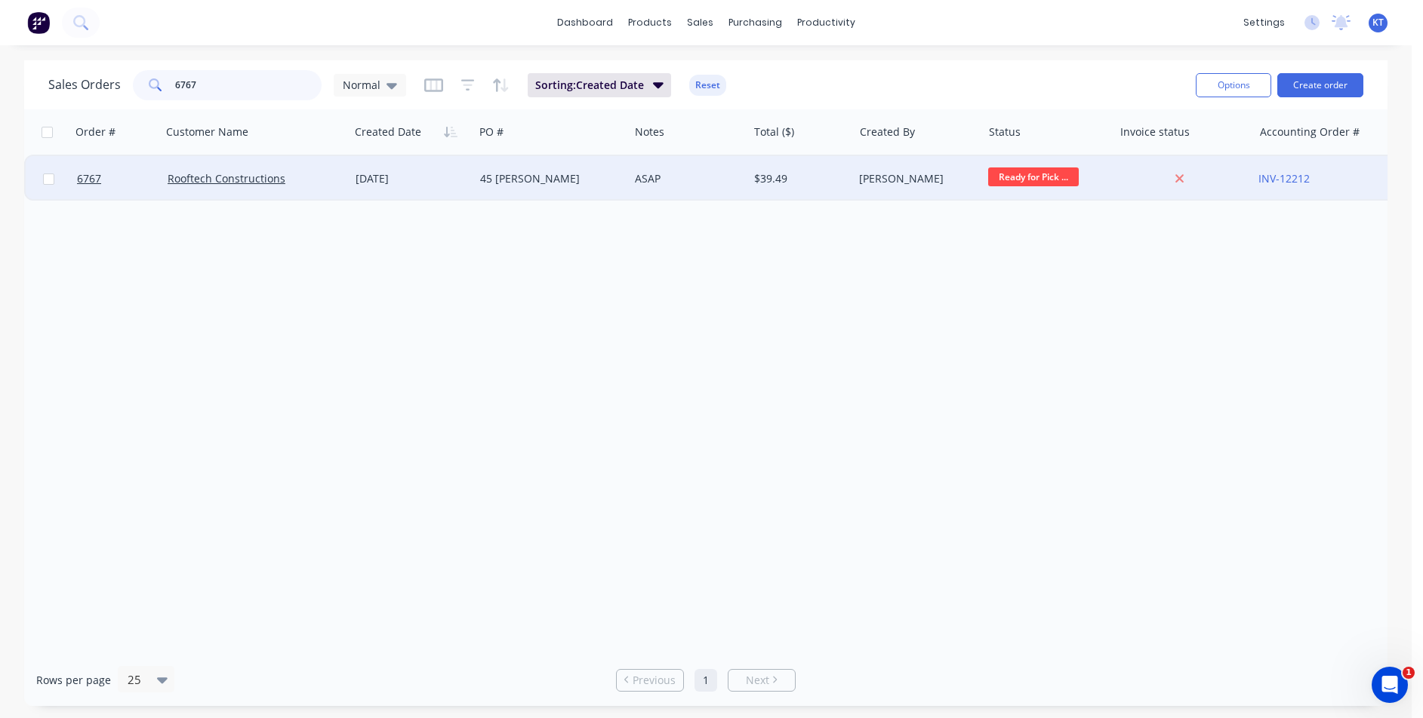
type input "6767"
click at [291, 185] on div "Rooftech Constructions" at bounding box center [251, 178] width 167 height 15
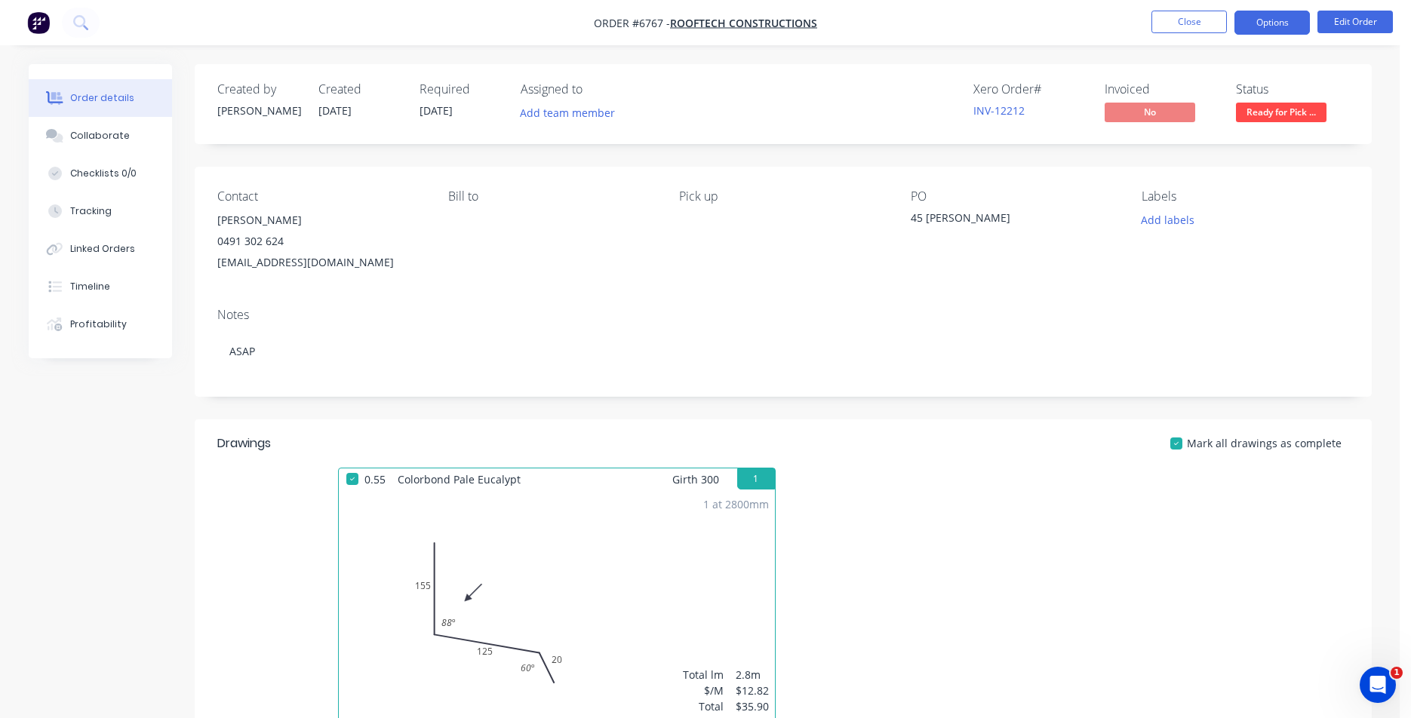
click at [1269, 26] on button "Options" at bounding box center [1272, 23] width 75 height 24
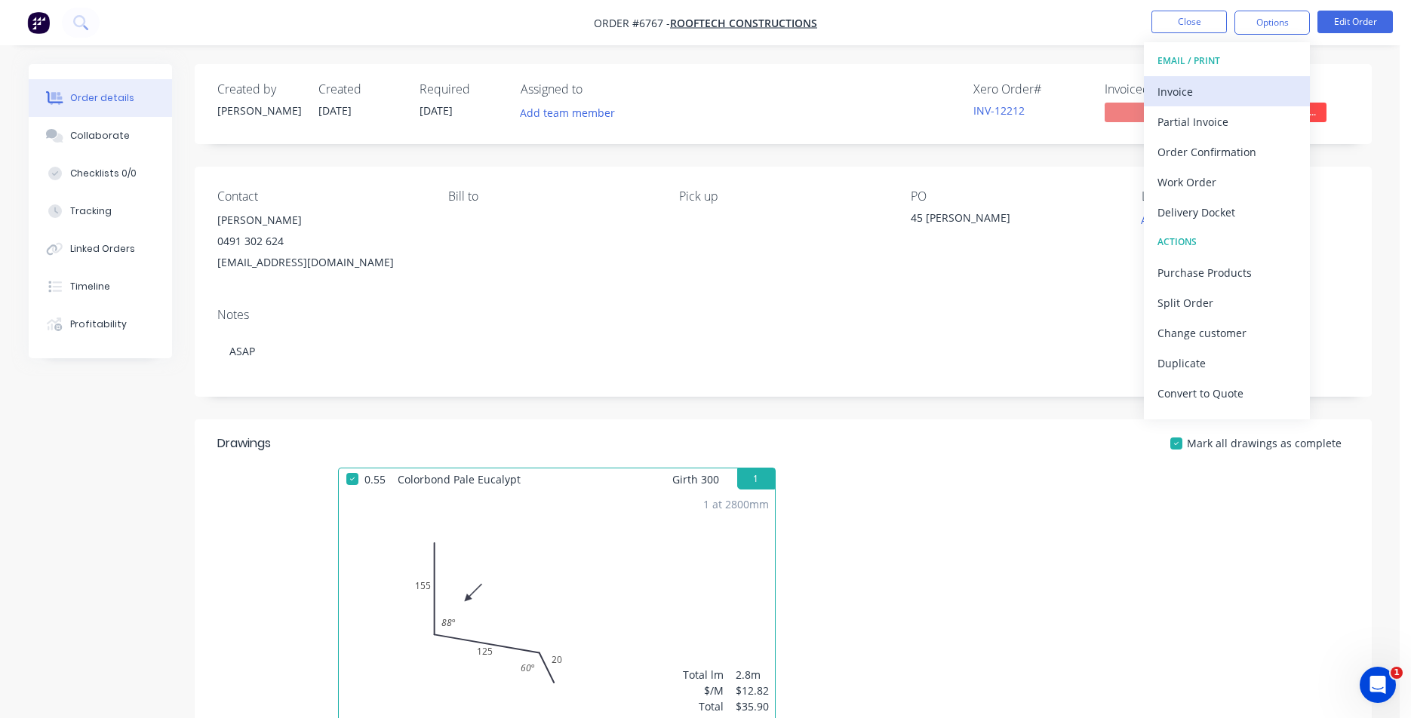
click at [1202, 89] on div "Invoice" at bounding box center [1227, 92] width 139 height 22
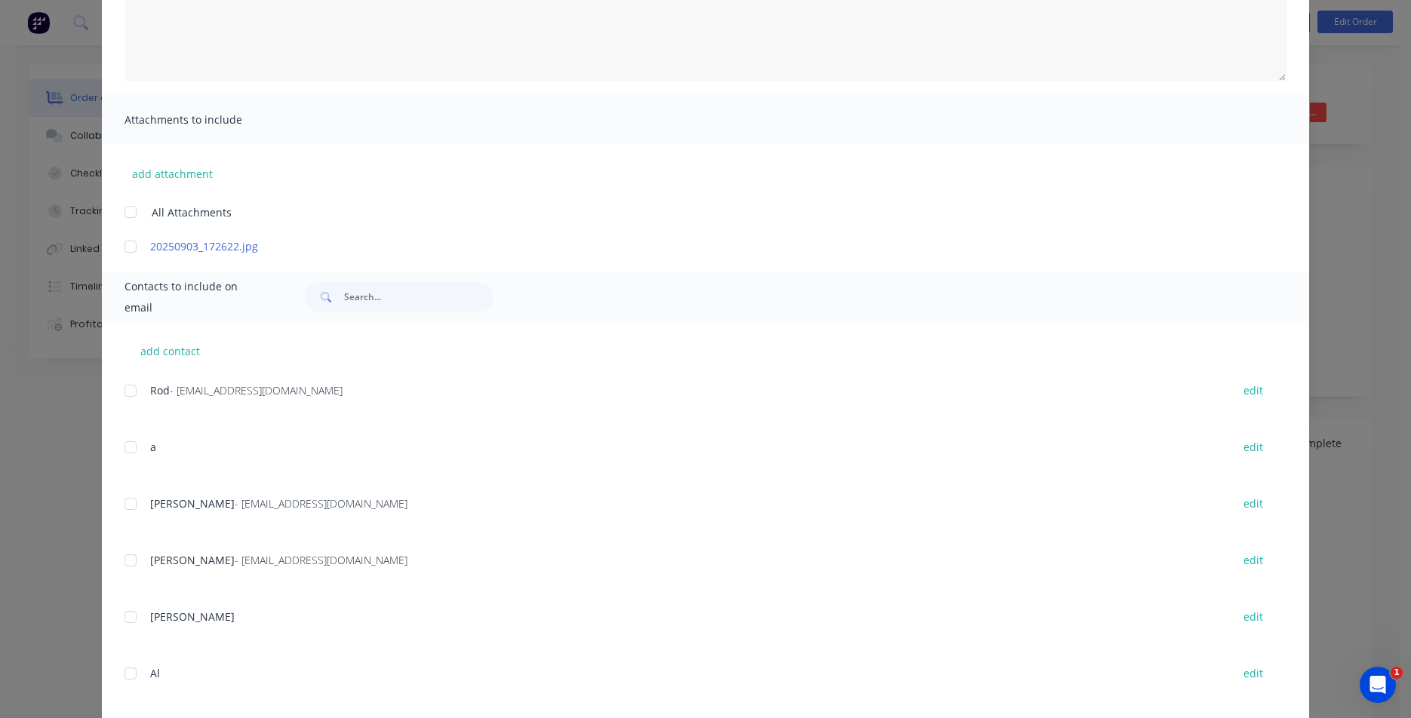
scroll to position [302, 0]
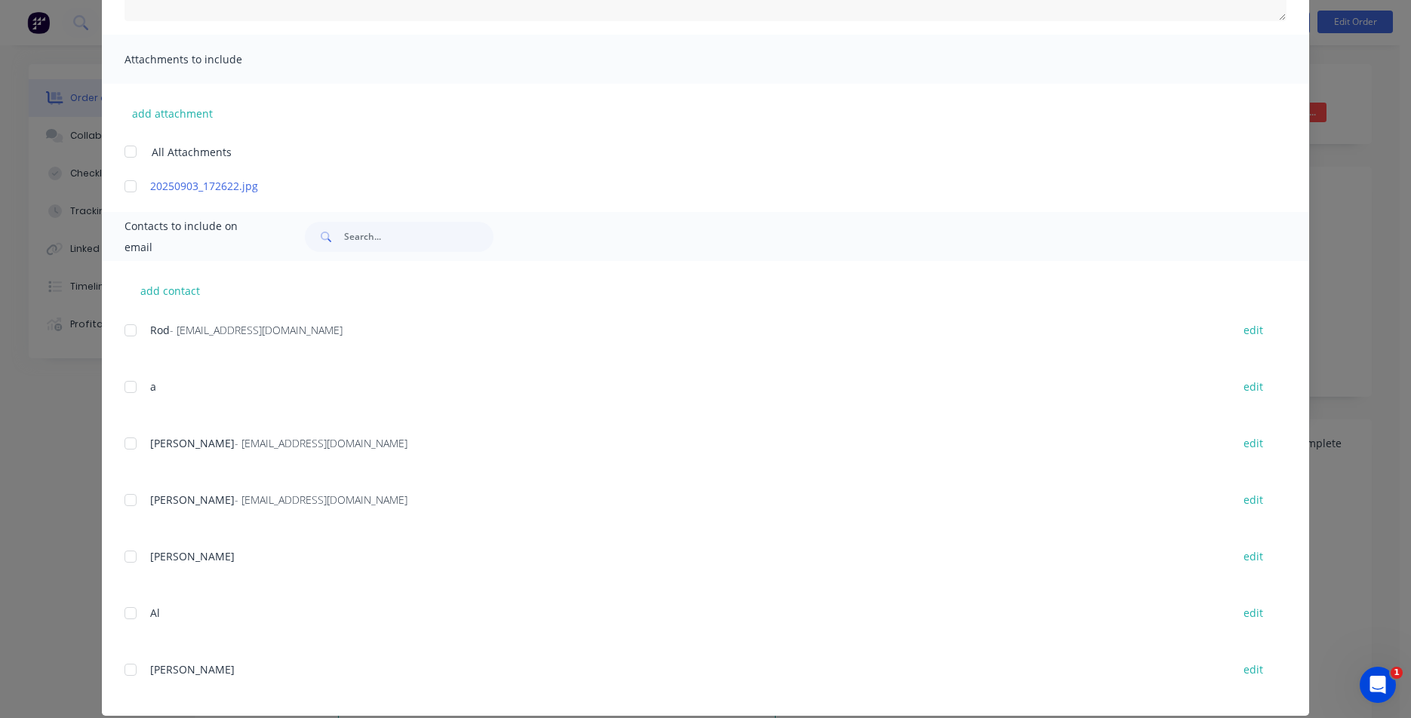
click at [130, 497] on div at bounding box center [130, 500] width 30 height 30
click at [121, 442] on div at bounding box center [130, 444] width 30 height 30
drag, startPoint x: 128, startPoint y: 503, endPoint x: 523, endPoint y: 453, distance: 397.9
click at [129, 503] on div at bounding box center [130, 500] width 30 height 30
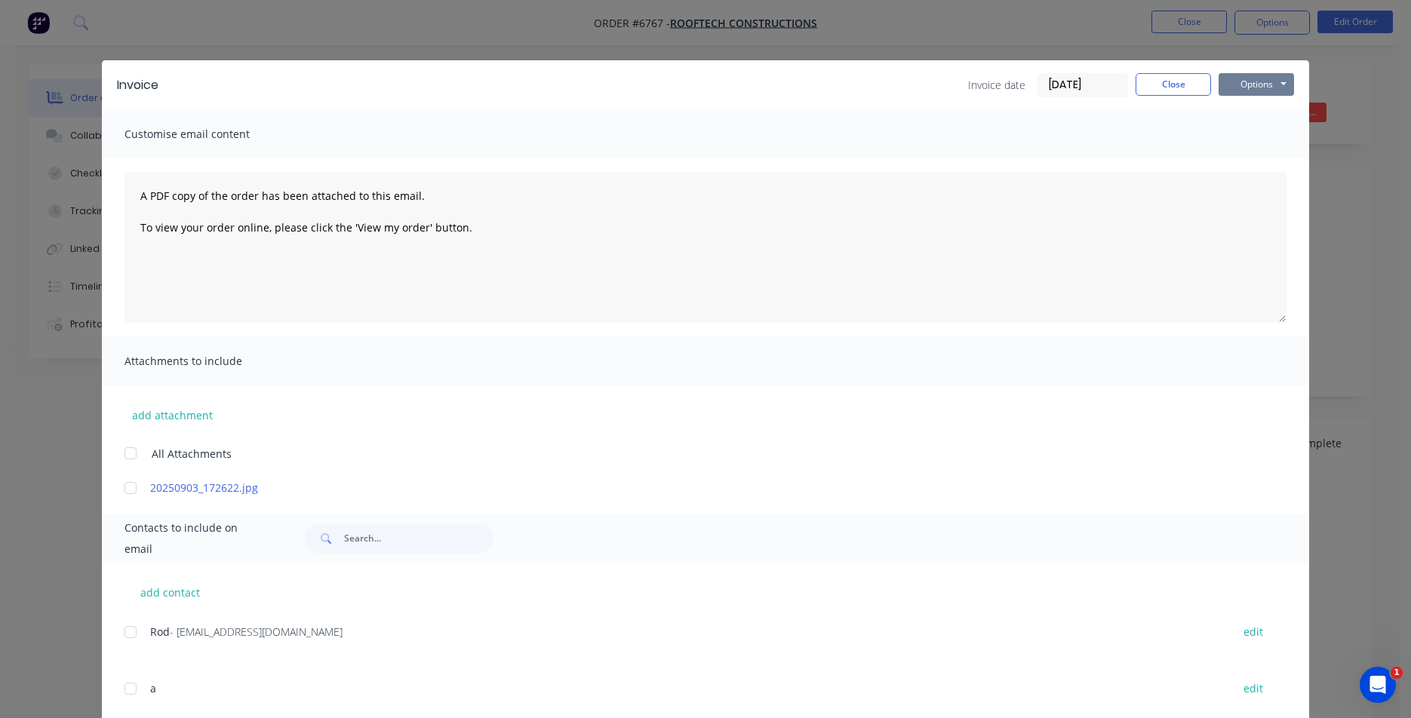
click at [1219, 93] on button "Options" at bounding box center [1256, 84] width 75 height 23
click at [1236, 164] on button "Email" at bounding box center [1267, 161] width 97 height 25
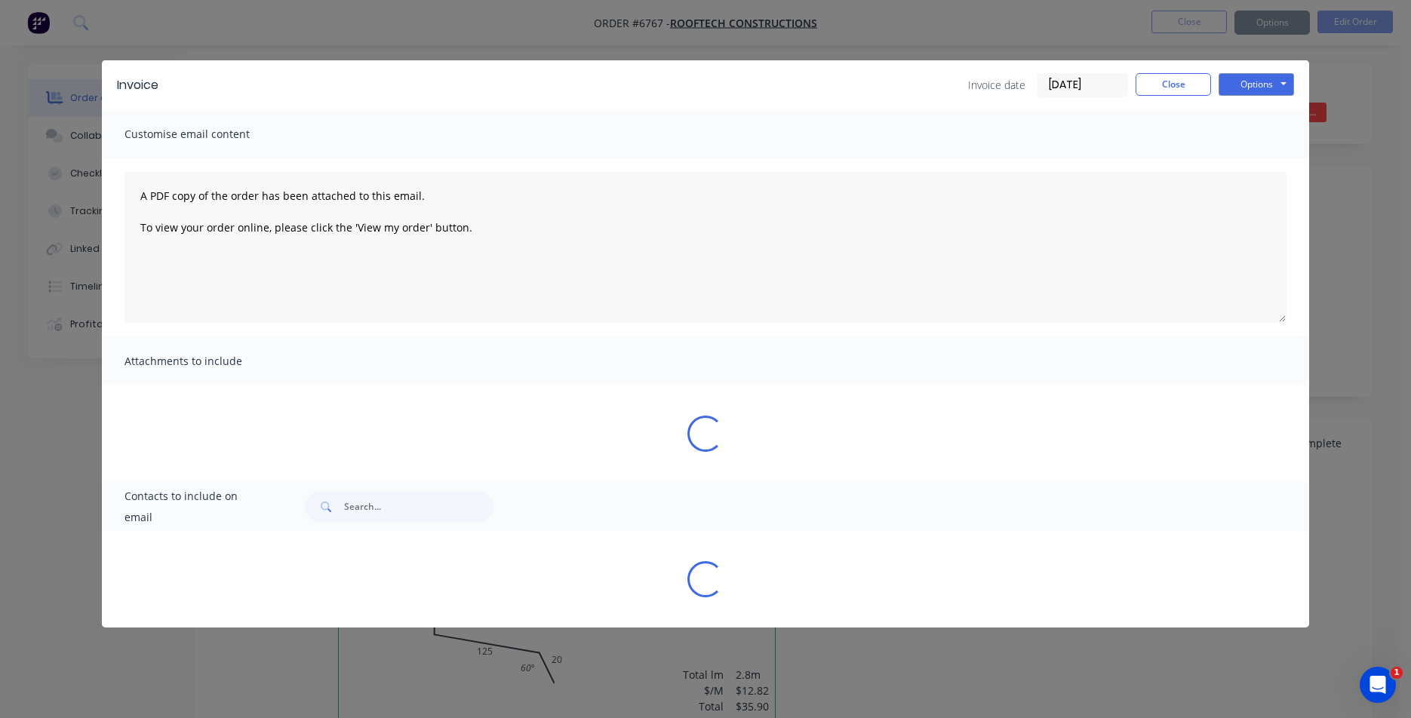
click at [1189, 86] on div "Sending to your accounting package... Loading... This may take a few moments. P…" at bounding box center [705, 359] width 1411 height 718
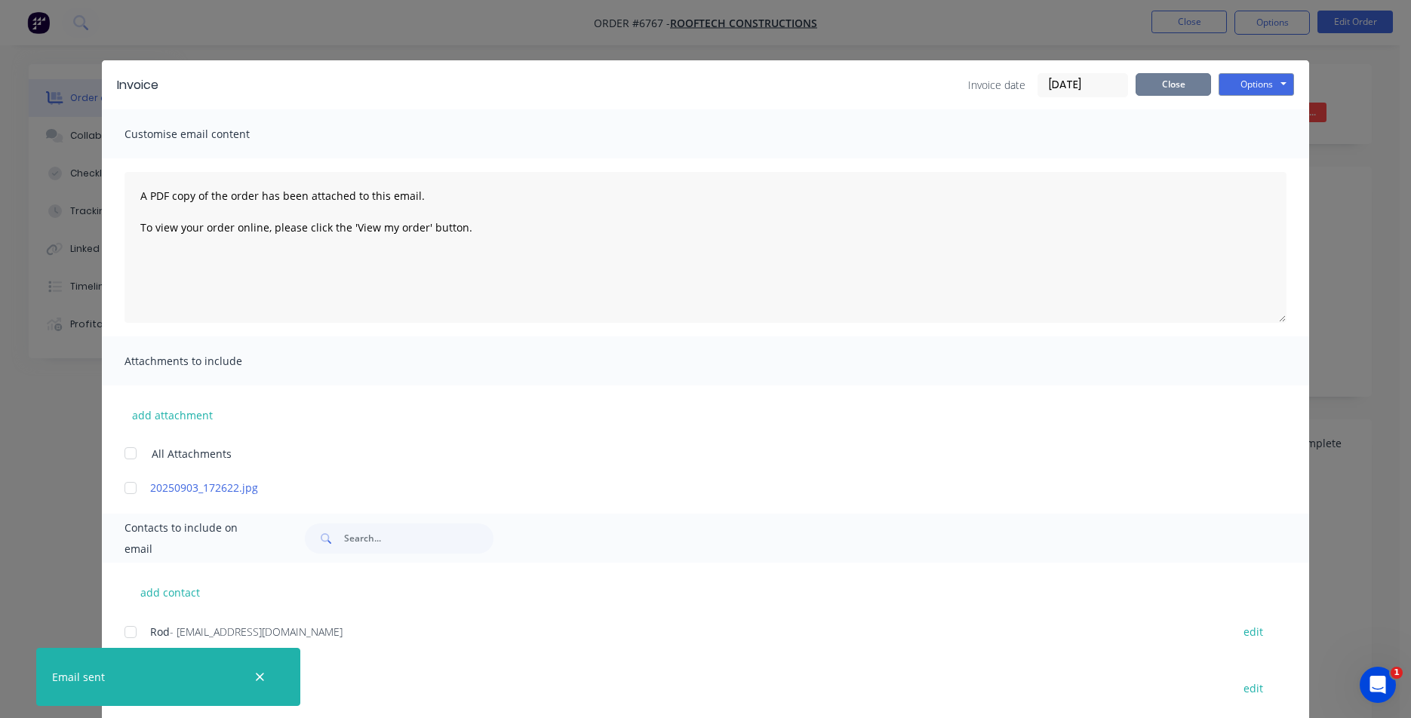
click at [1189, 86] on button "Close" at bounding box center [1173, 84] width 75 height 23
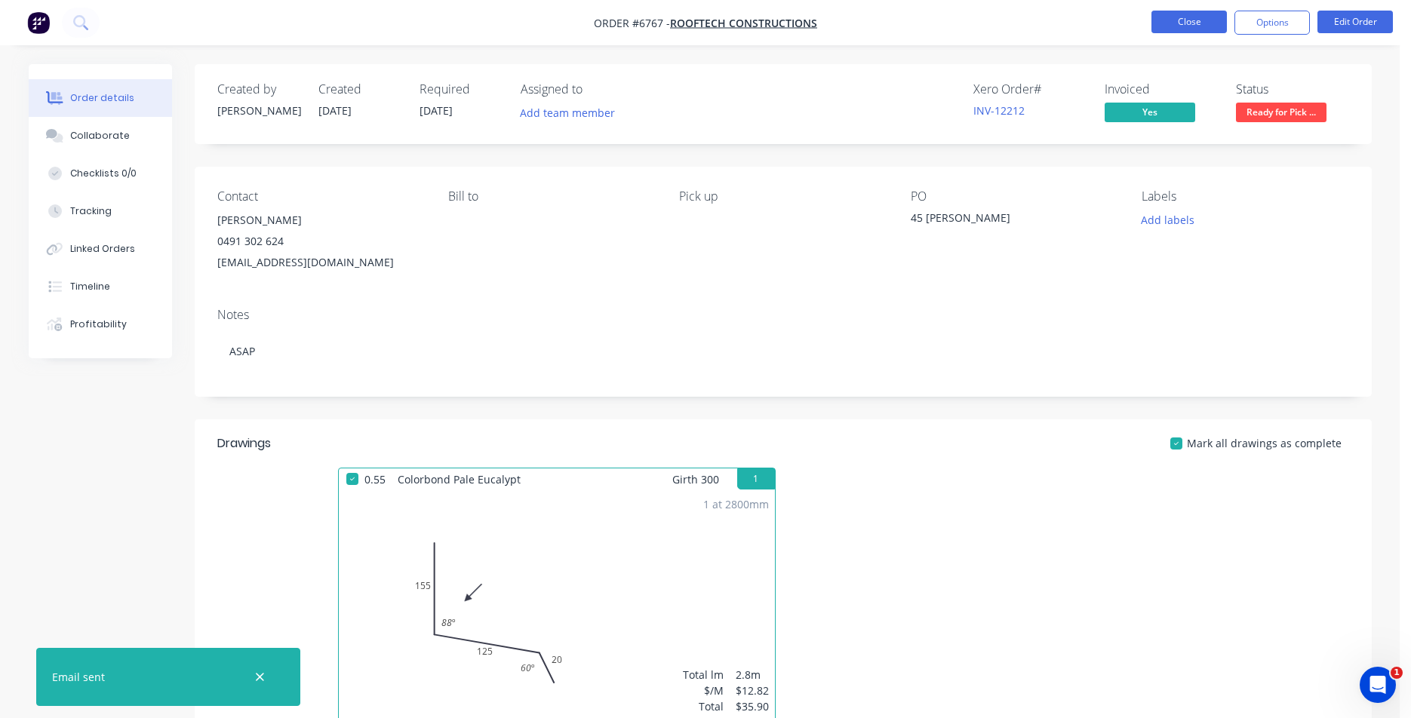
drag, startPoint x: 1212, startPoint y: 8, endPoint x: 1208, endPoint y: 20, distance: 13.4
click at [1210, 8] on nav "Order #6767 - Rooftech Constructions Close Options Edit Order" at bounding box center [705, 22] width 1411 height 45
click at [1192, 10] on nav "Order #6767 - Rooftech Constructions Close Options Edit Order" at bounding box center [705, 22] width 1411 height 45
click at [1188, 24] on button "Close" at bounding box center [1189, 22] width 75 height 23
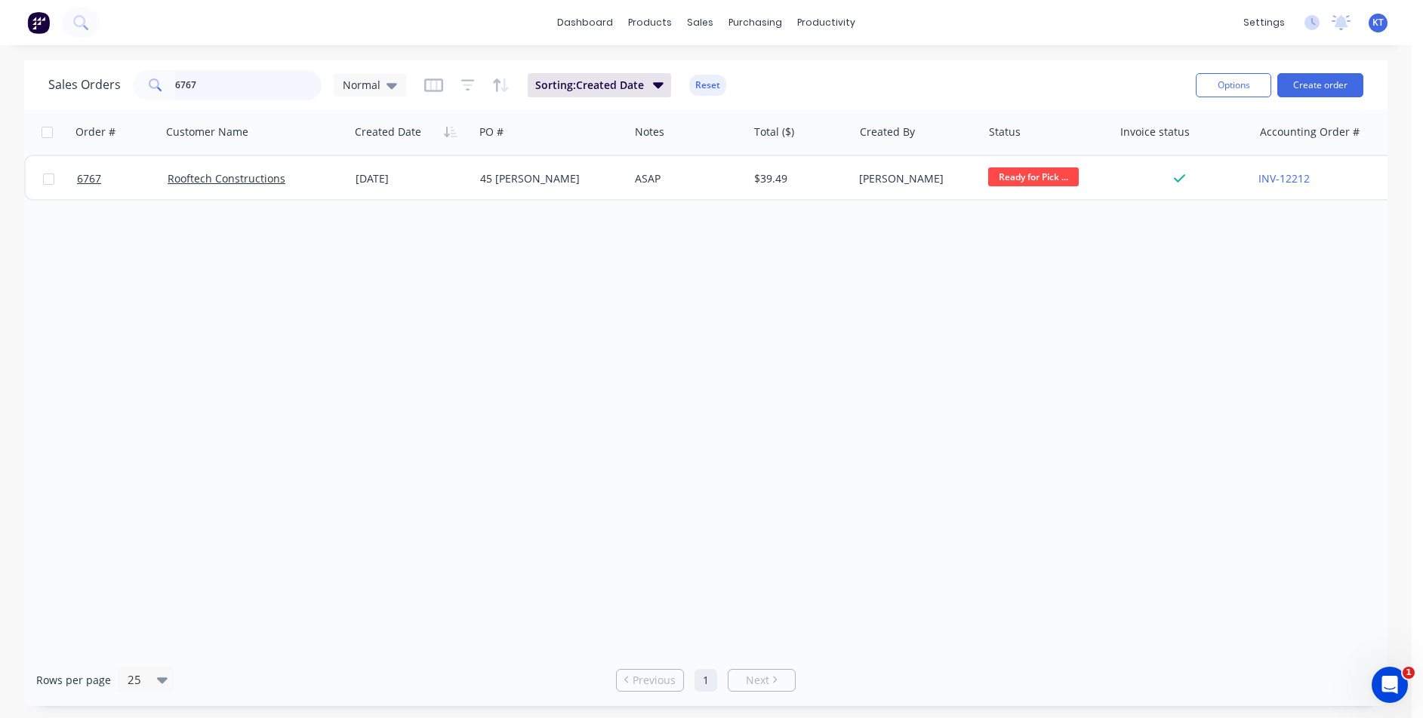
click at [260, 87] on input "6767" at bounding box center [248, 85] width 147 height 30
type input "6759"
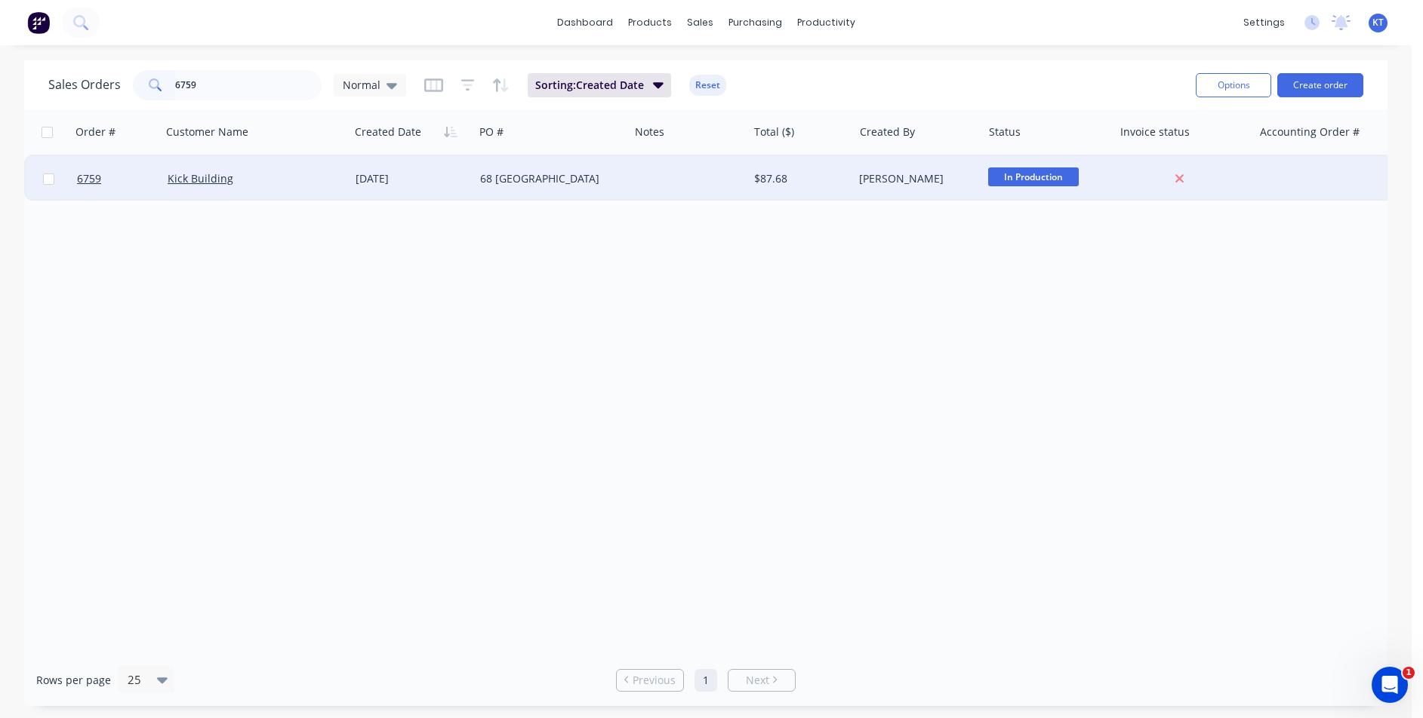
click at [408, 187] on div "[DATE]" at bounding box center [411, 178] width 125 height 45
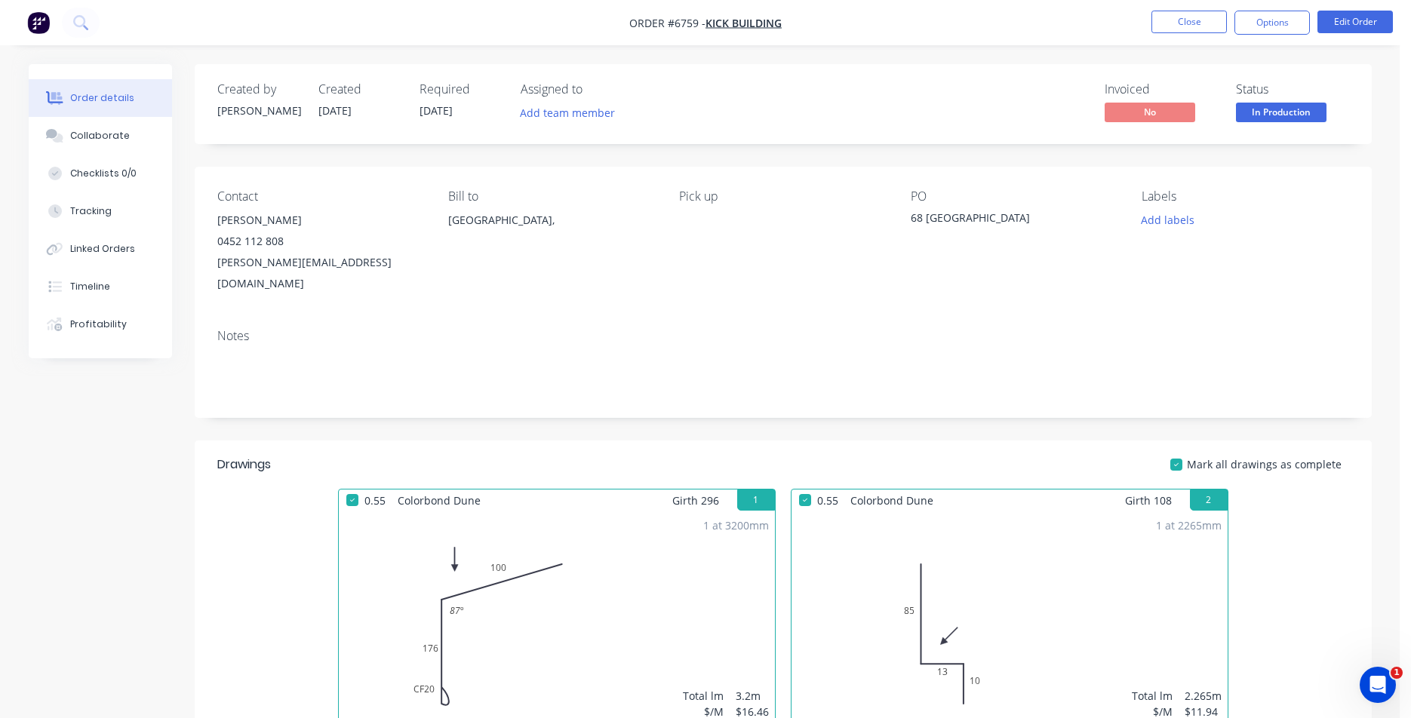
click at [1270, 115] on span "In Production" at bounding box center [1281, 112] width 91 height 19
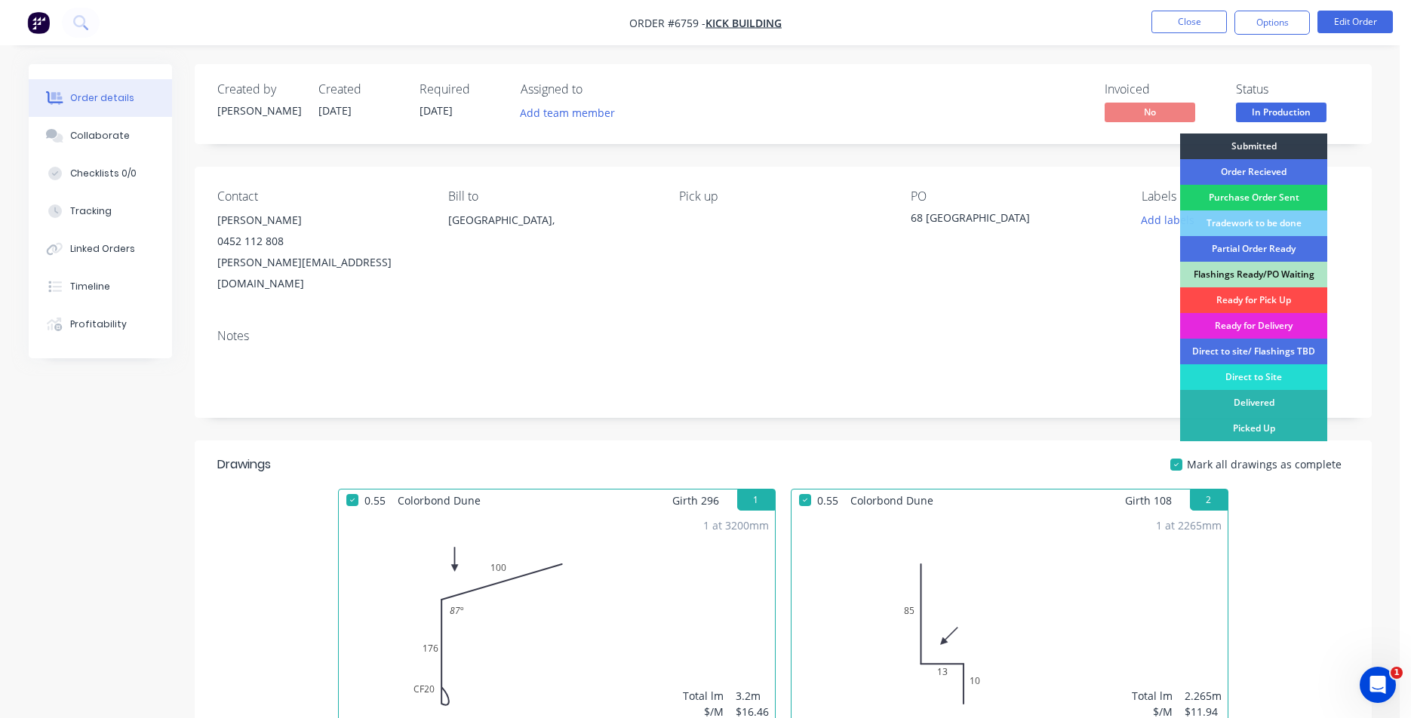
click at [1290, 296] on div "Ready for Pick Up" at bounding box center [1253, 301] width 147 height 26
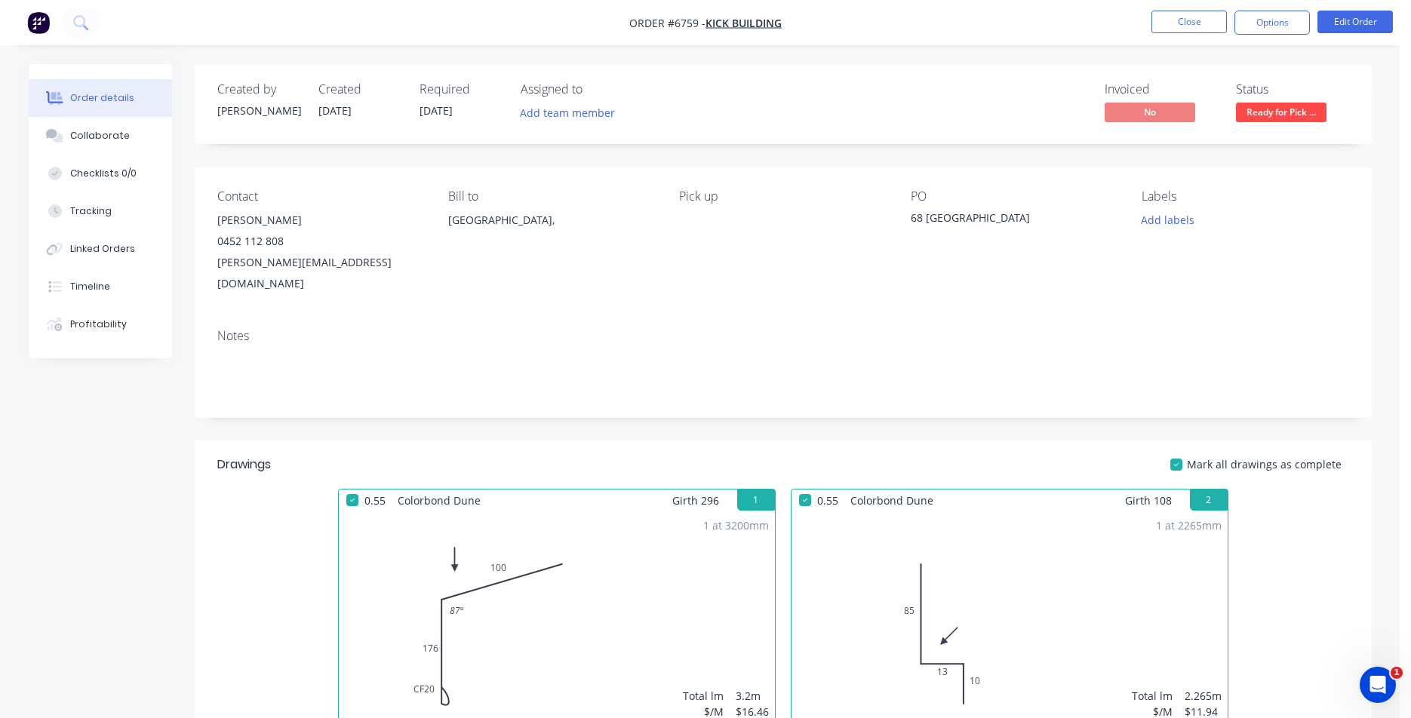
click at [1270, 35] on nav "Order #6759 - Kick Building Close Options Edit Order" at bounding box center [705, 22] width 1411 height 45
click at [1278, 33] on button "Options" at bounding box center [1272, 23] width 75 height 24
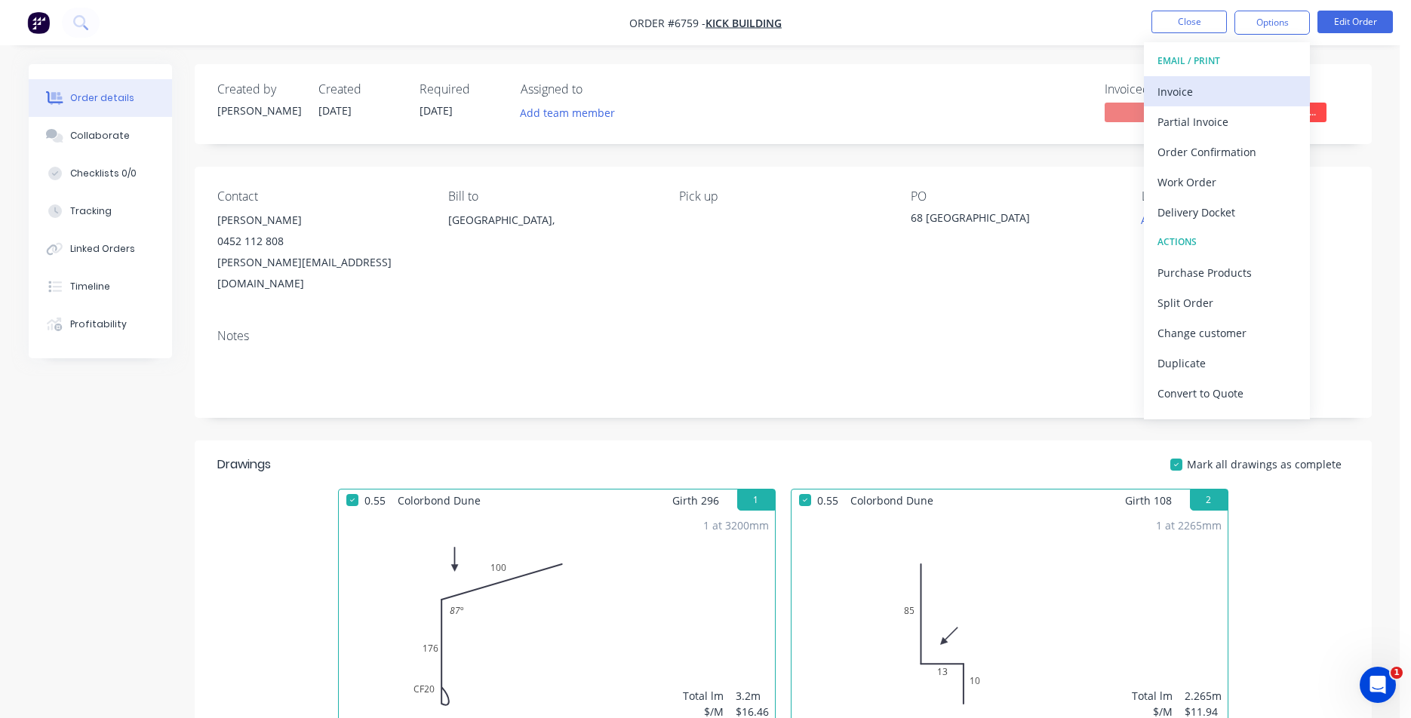
click at [1235, 86] on div "Invoice" at bounding box center [1227, 92] width 139 height 22
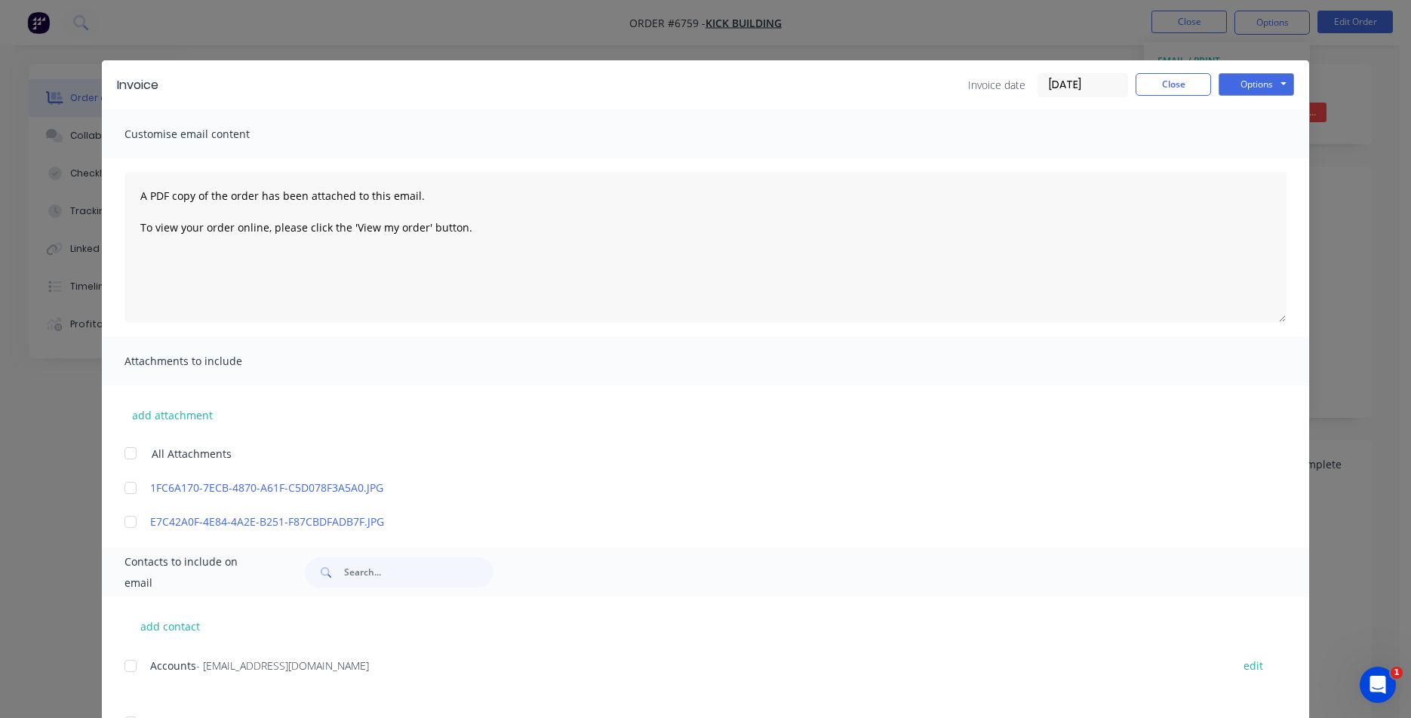
click at [134, 670] on div at bounding box center [130, 666] width 30 height 30
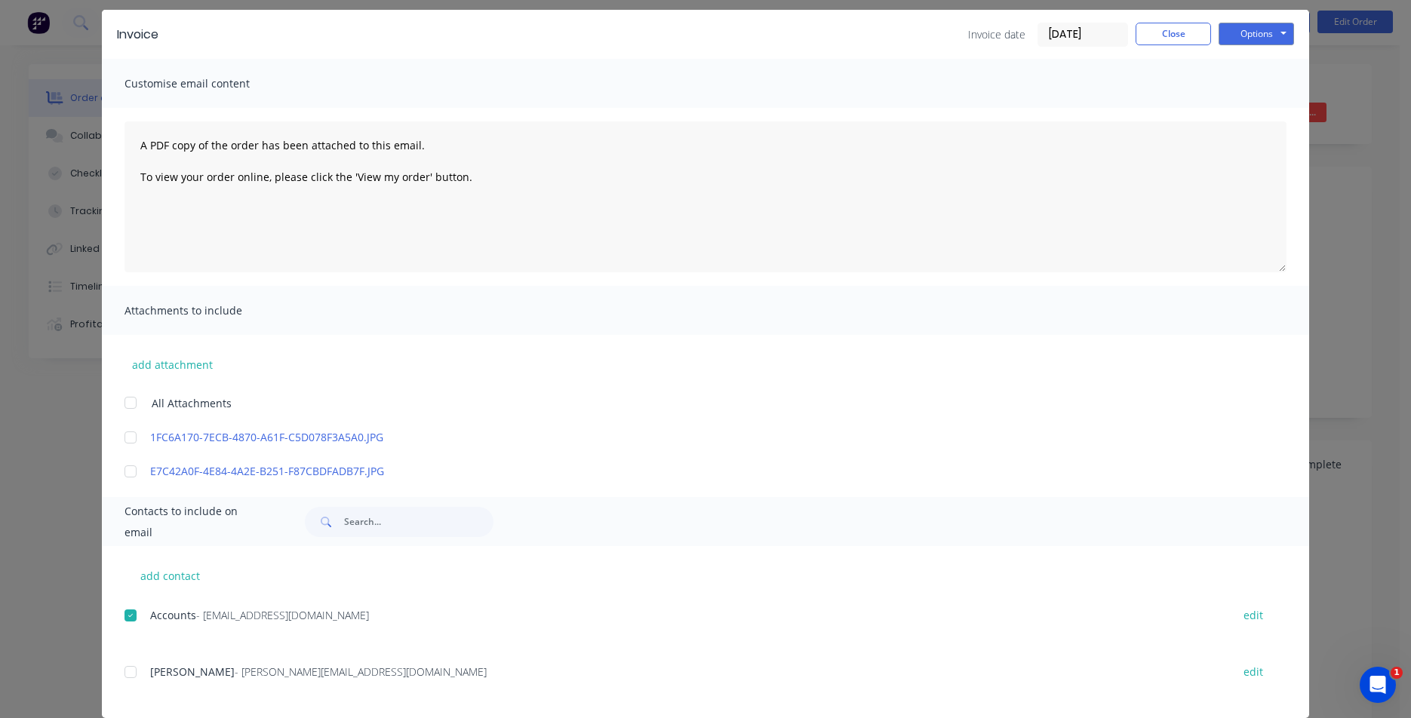
scroll to position [72, 0]
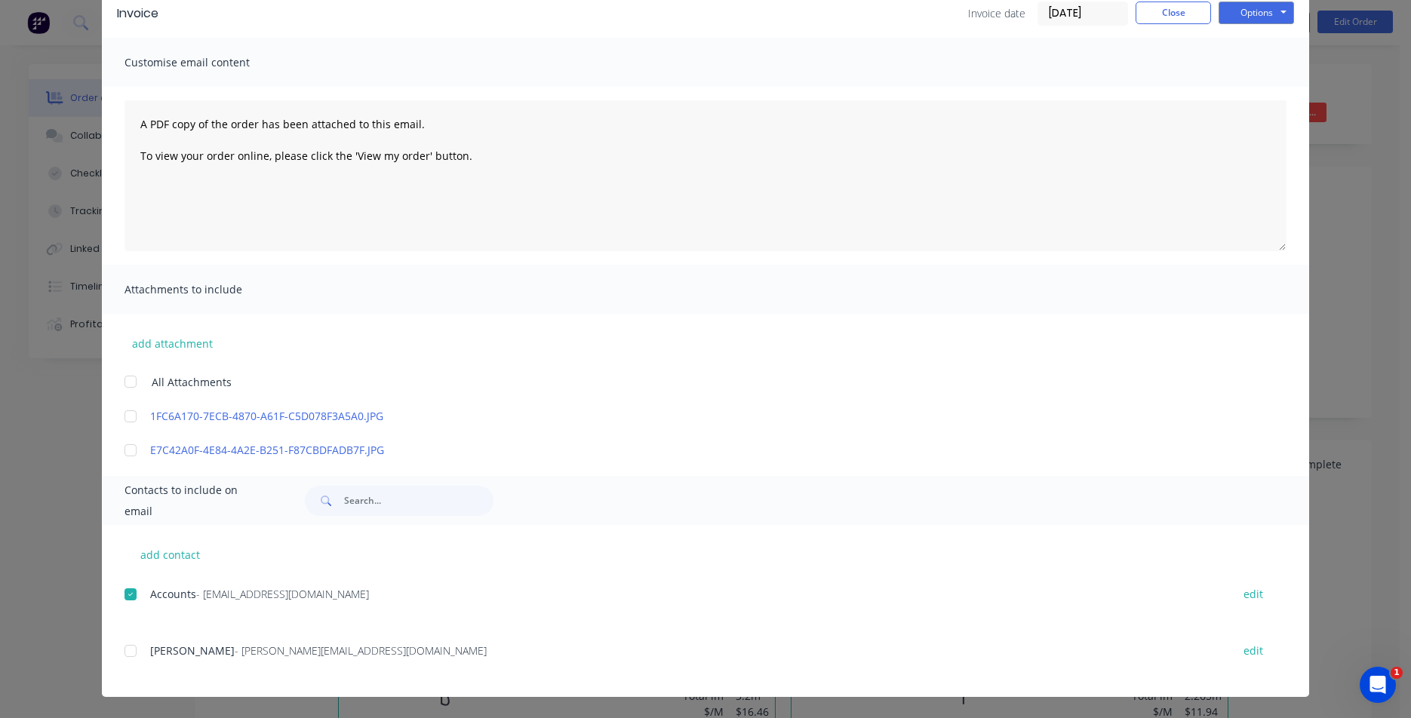
click at [123, 648] on div at bounding box center [130, 651] width 30 height 30
click at [1283, 11] on button "Options" at bounding box center [1256, 13] width 75 height 23
click at [1254, 89] on button "Email" at bounding box center [1267, 89] width 97 height 25
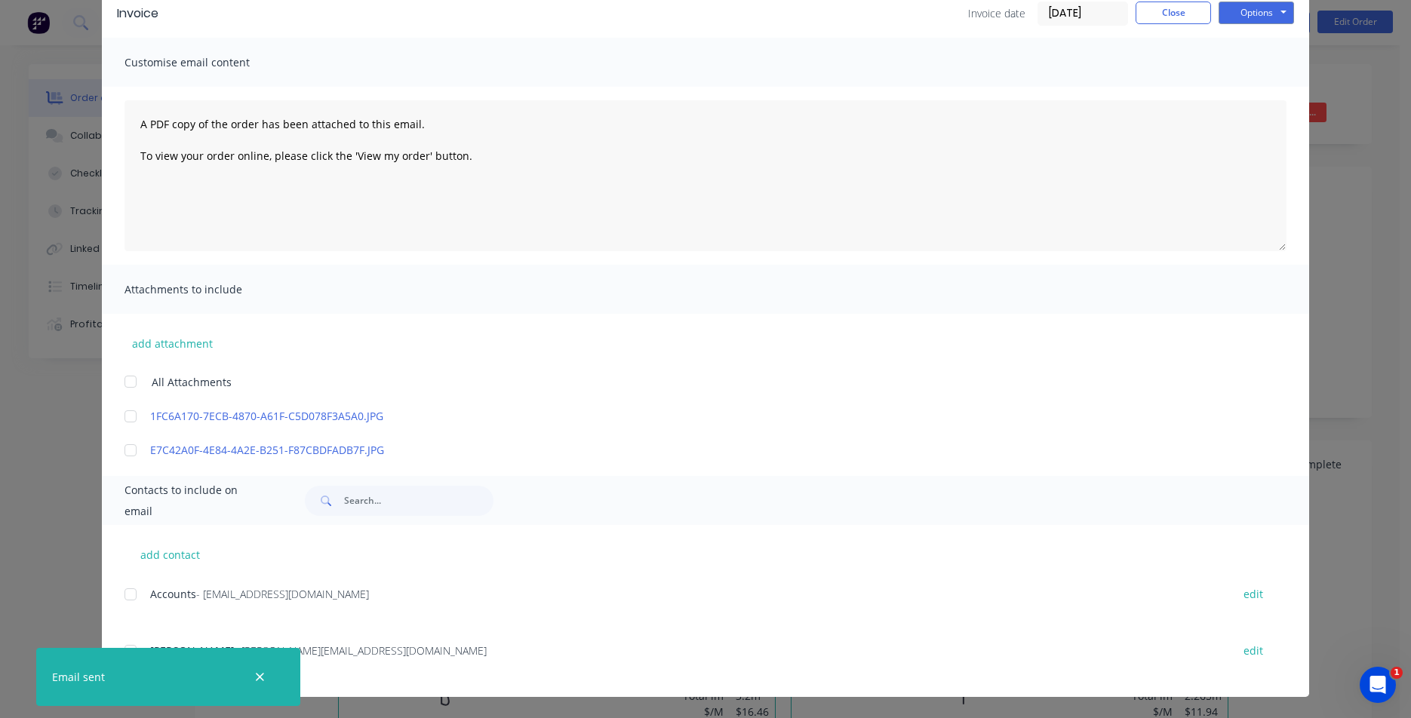
scroll to position [0, 0]
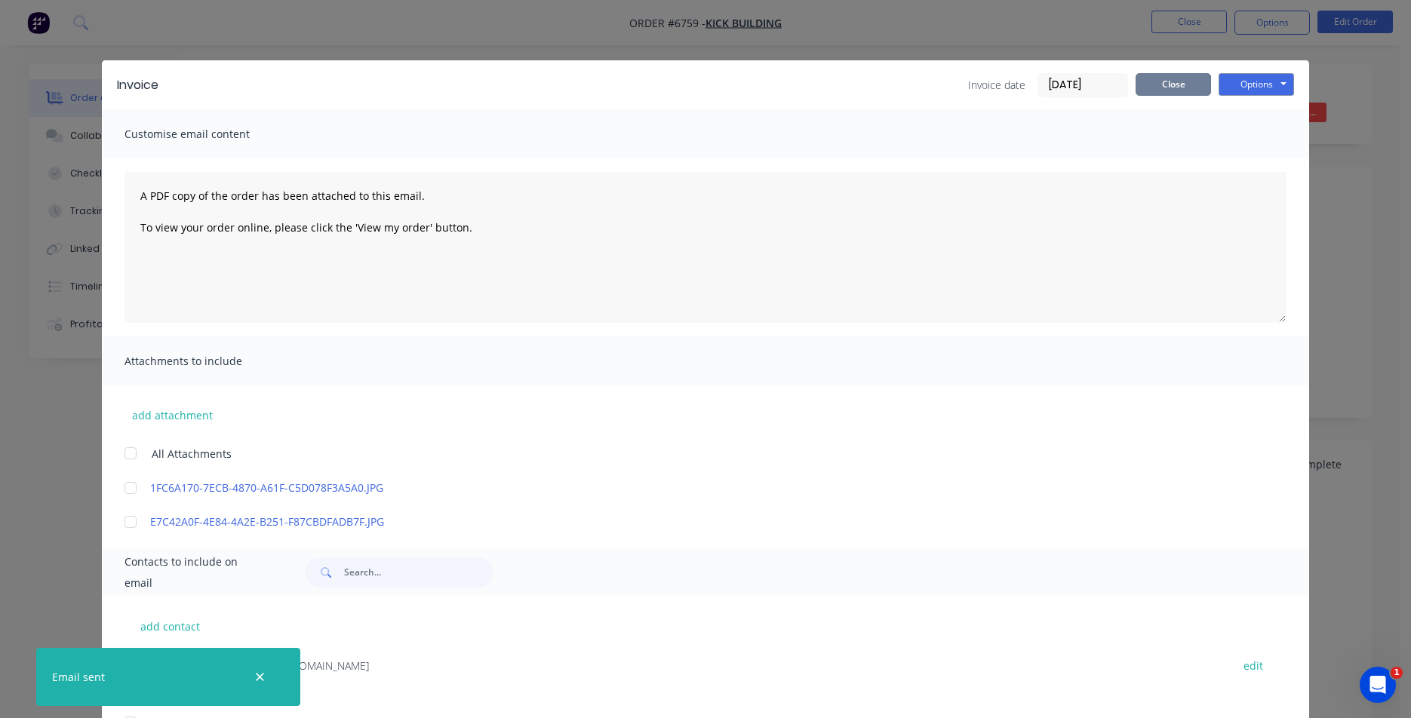
click at [1168, 78] on button "Close" at bounding box center [1173, 84] width 75 height 23
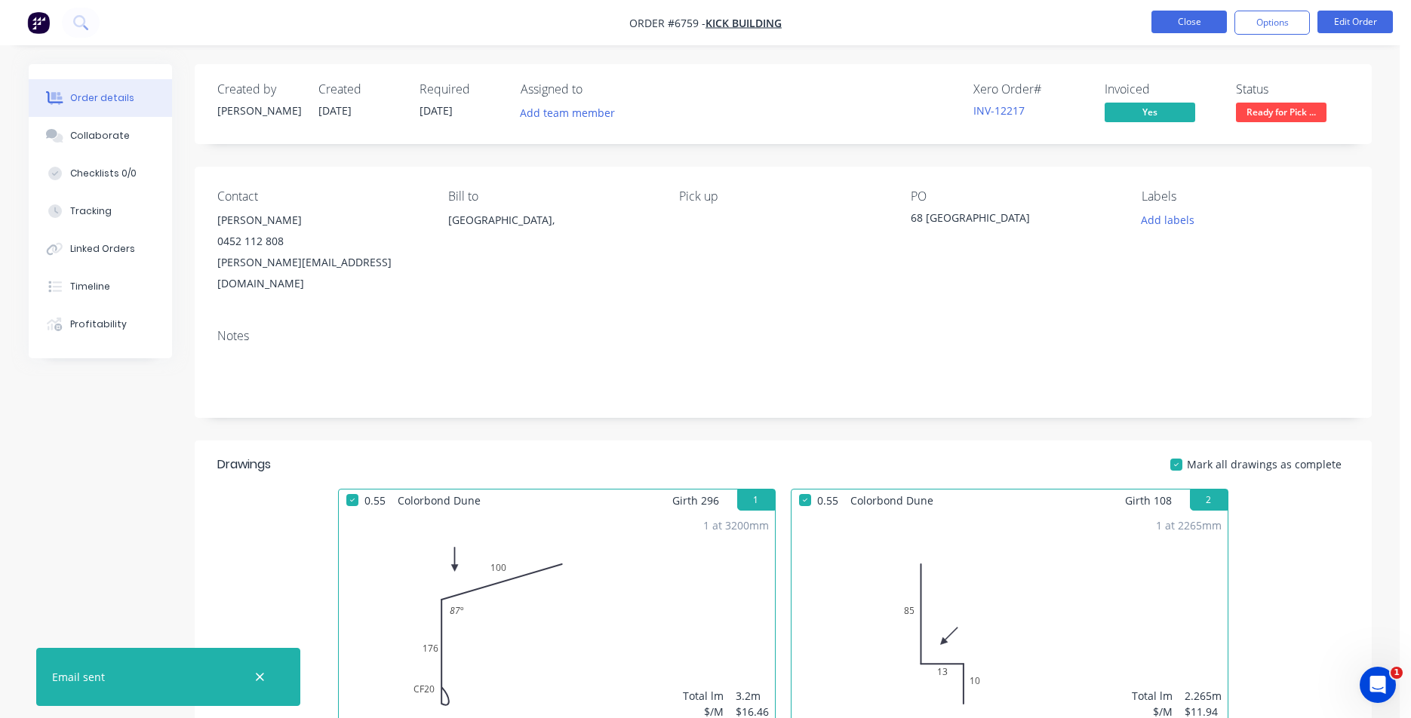
click at [1183, 27] on button "Close" at bounding box center [1189, 22] width 75 height 23
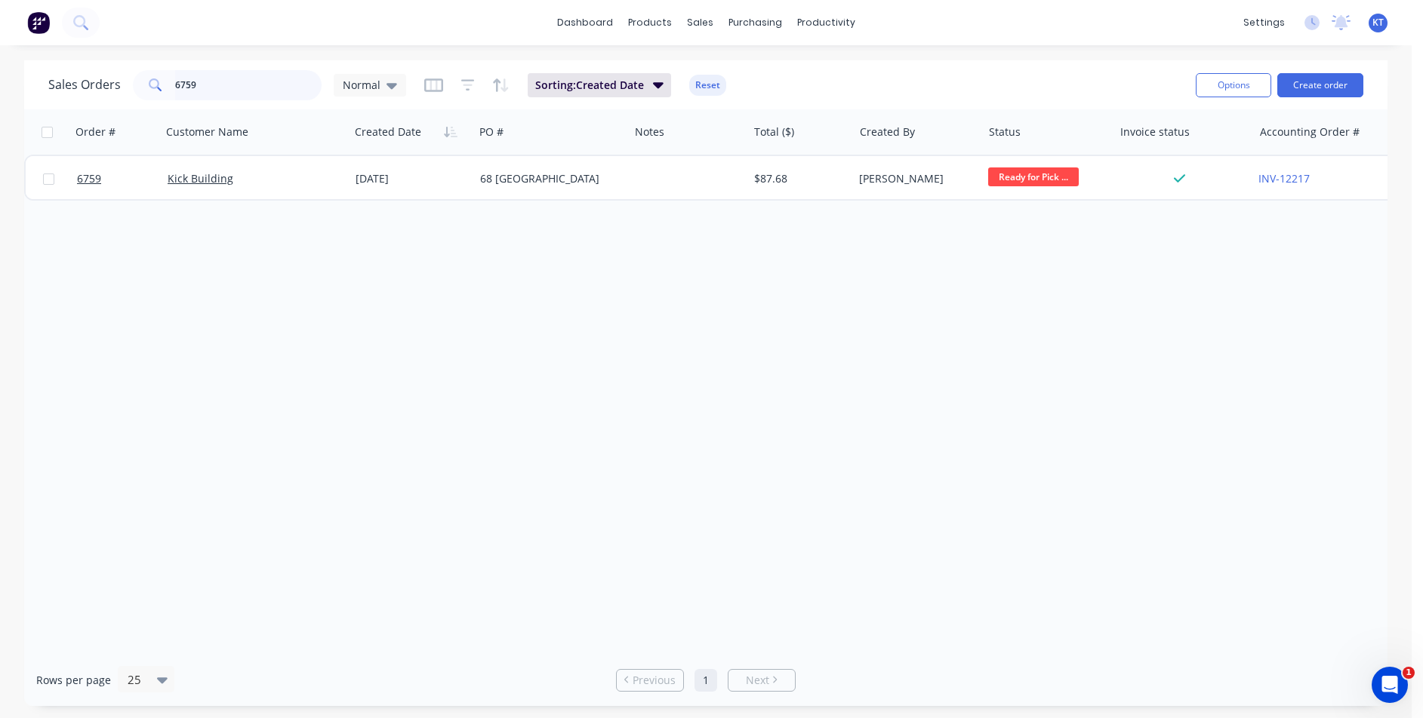
click at [248, 75] on input "6759" at bounding box center [248, 85] width 147 height 30
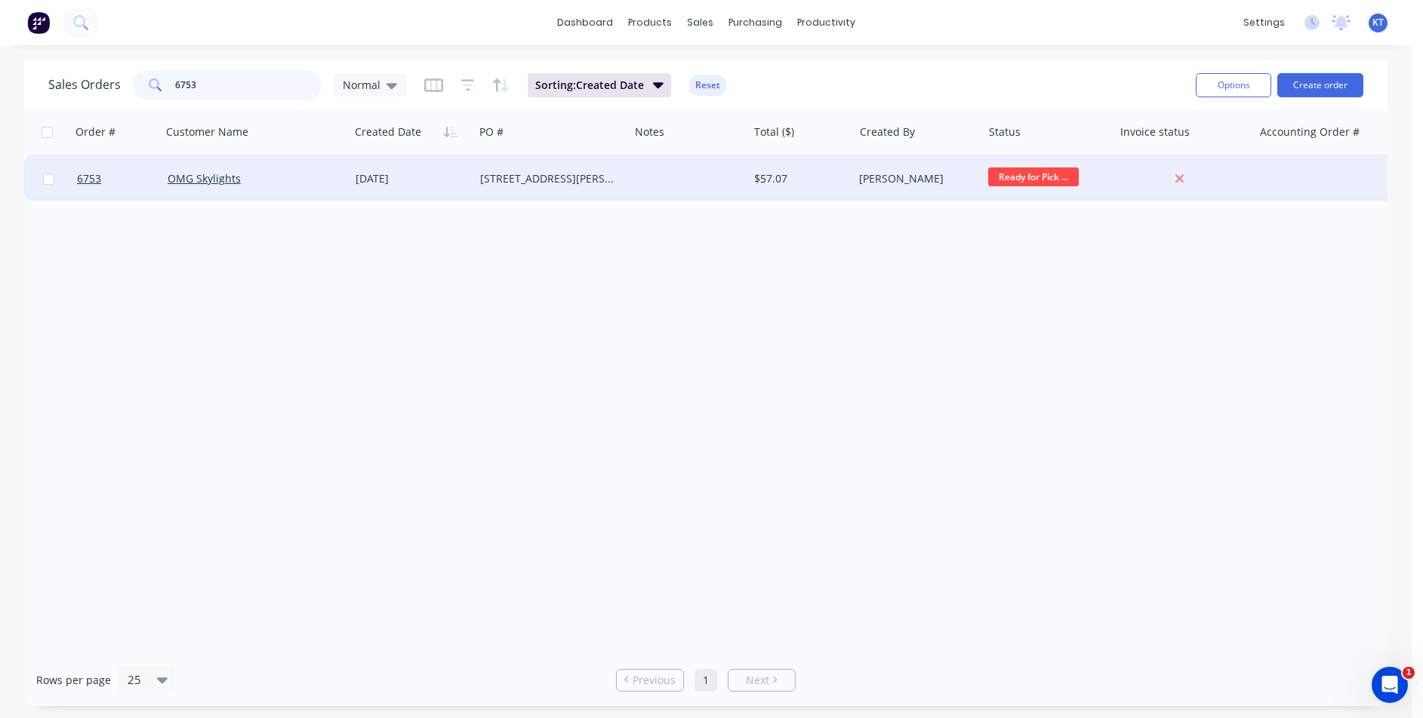
type input "6753"
click at [526, 168] on div "[STREET_ADDRESS][PERSON_NAME]" at bounding box center [551, 178] width 155 height 45
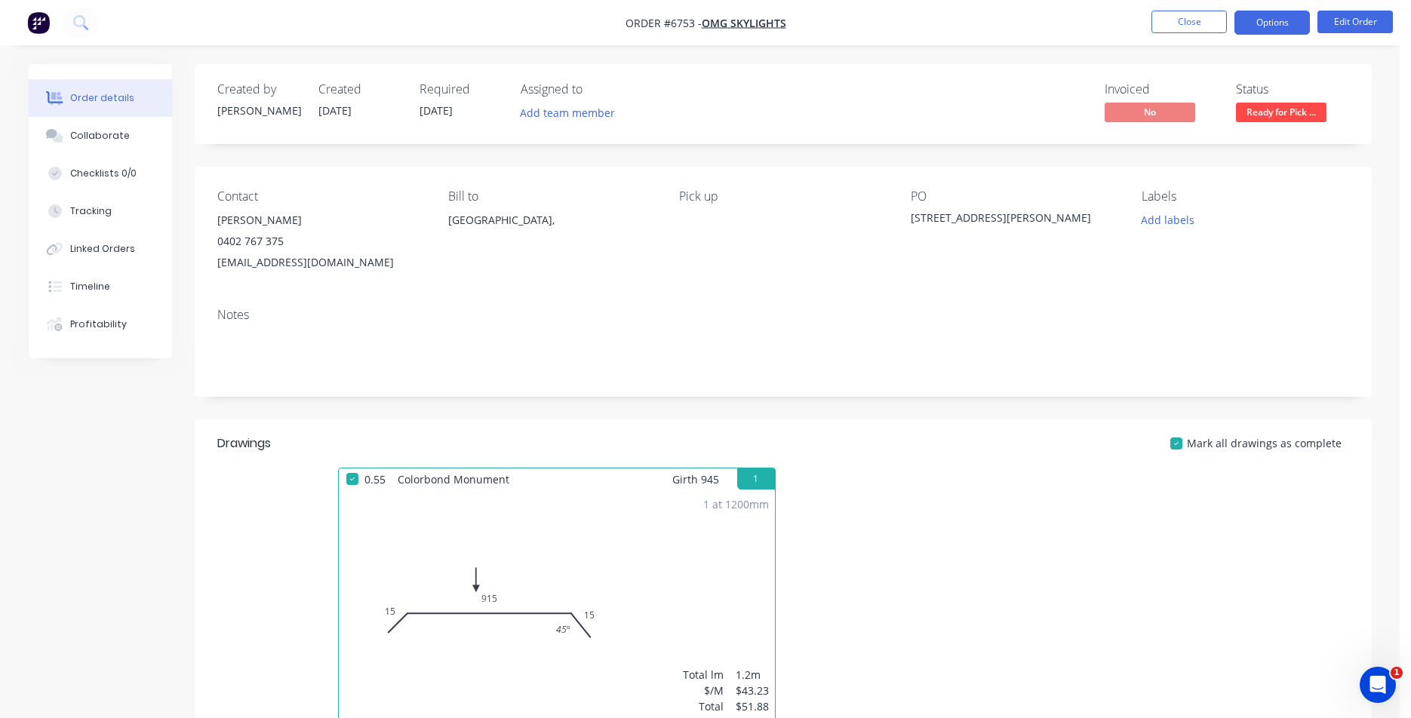
click at [1241, 31] on button "Options" at bounding box center [1272, 23] width 75 height 24
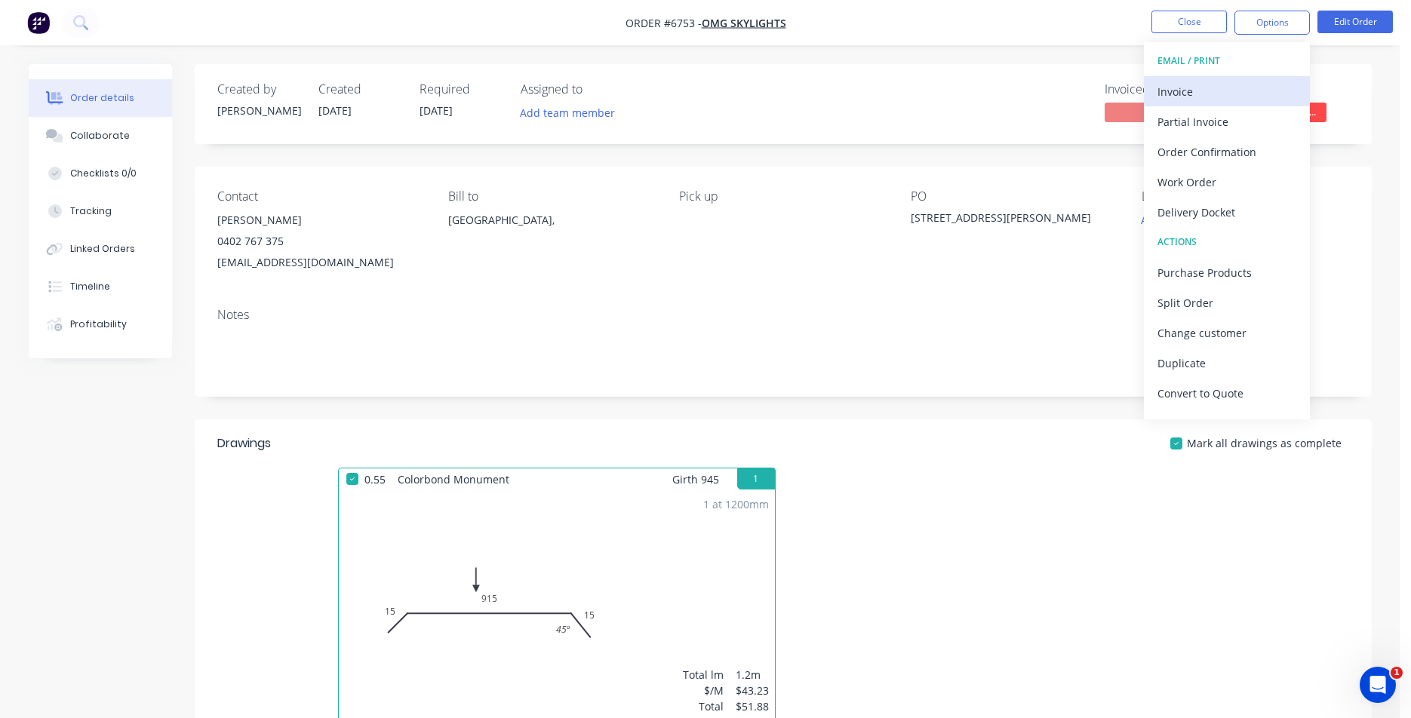
click at [1167, 94] on div "Invoice" at bounding box center [1227, 92] width 139 height 22
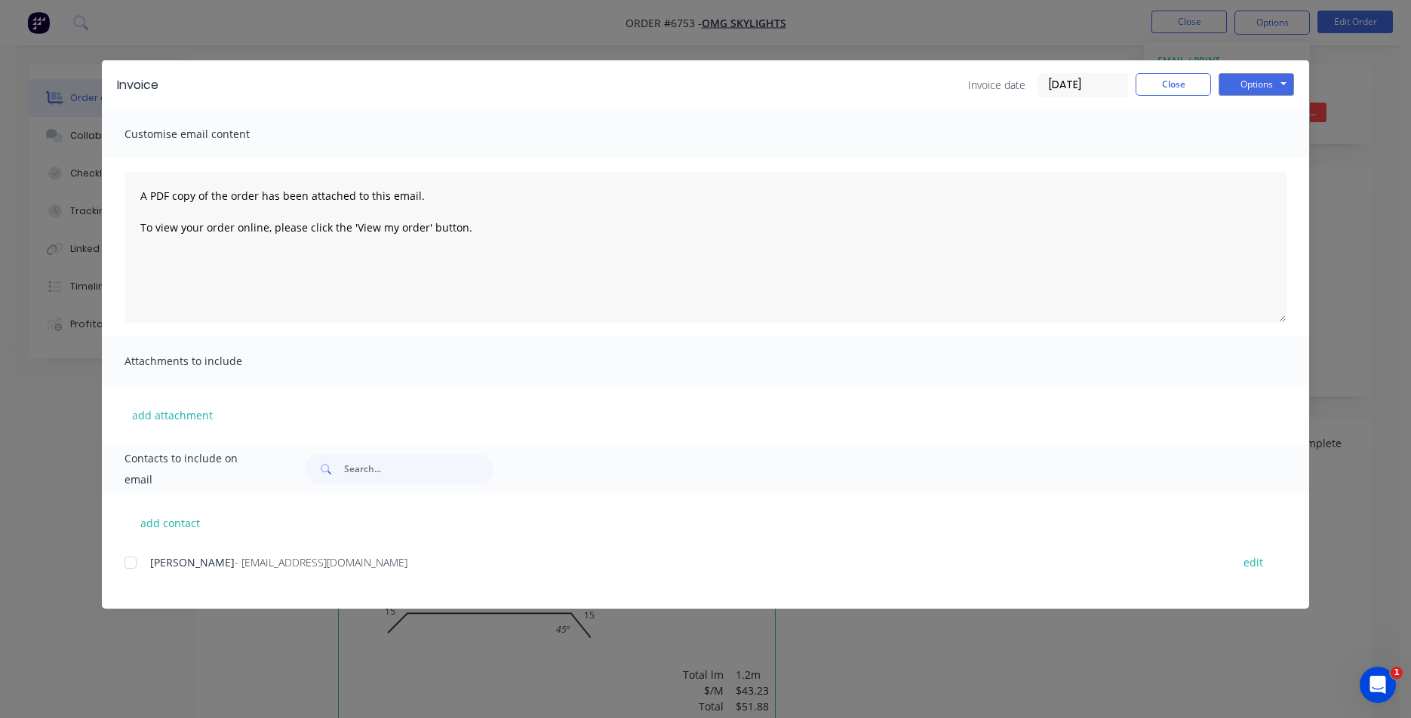
click at [134, 560] on div at bounding box center [130, 563] width 30 height 30
click at [1284, 93] on button "Options" at bounding box center [1256, 84] width 75 height 23
click at [1269, 158] on button "Email" at bounding box center [1267, 161] width 97 height 25
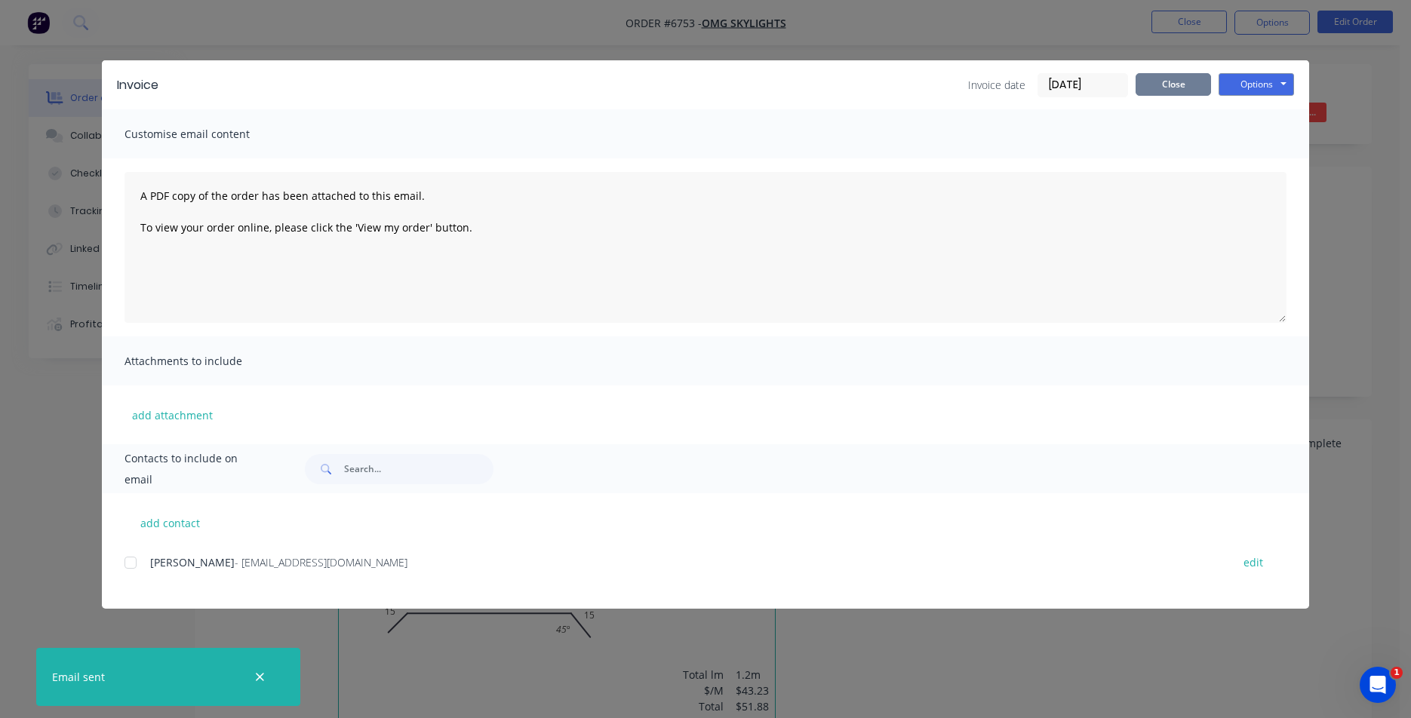
click at [1158, 73] on button "Close" at bounding box center [1173, 84] width 75 height 23
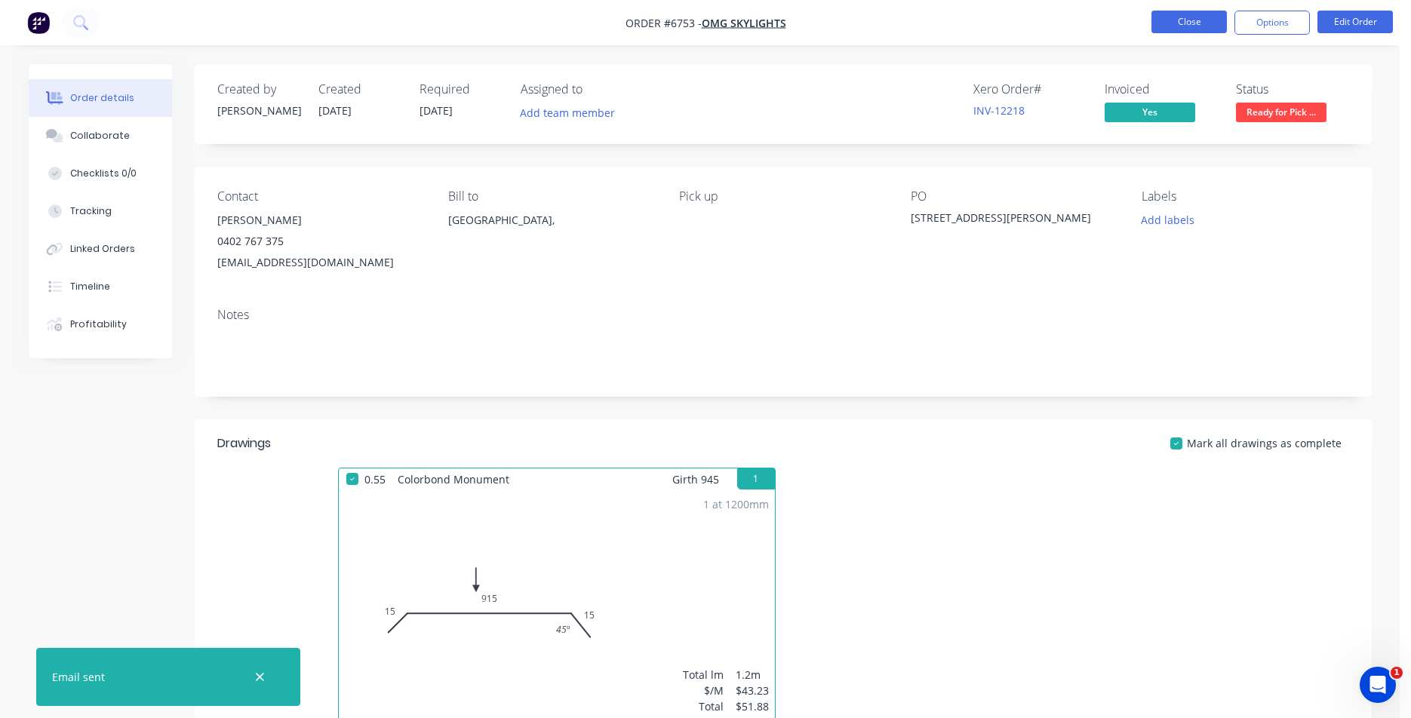
click at [1213, 25] on button "Close" at bounding box center [1189, 22] width 75 height 23
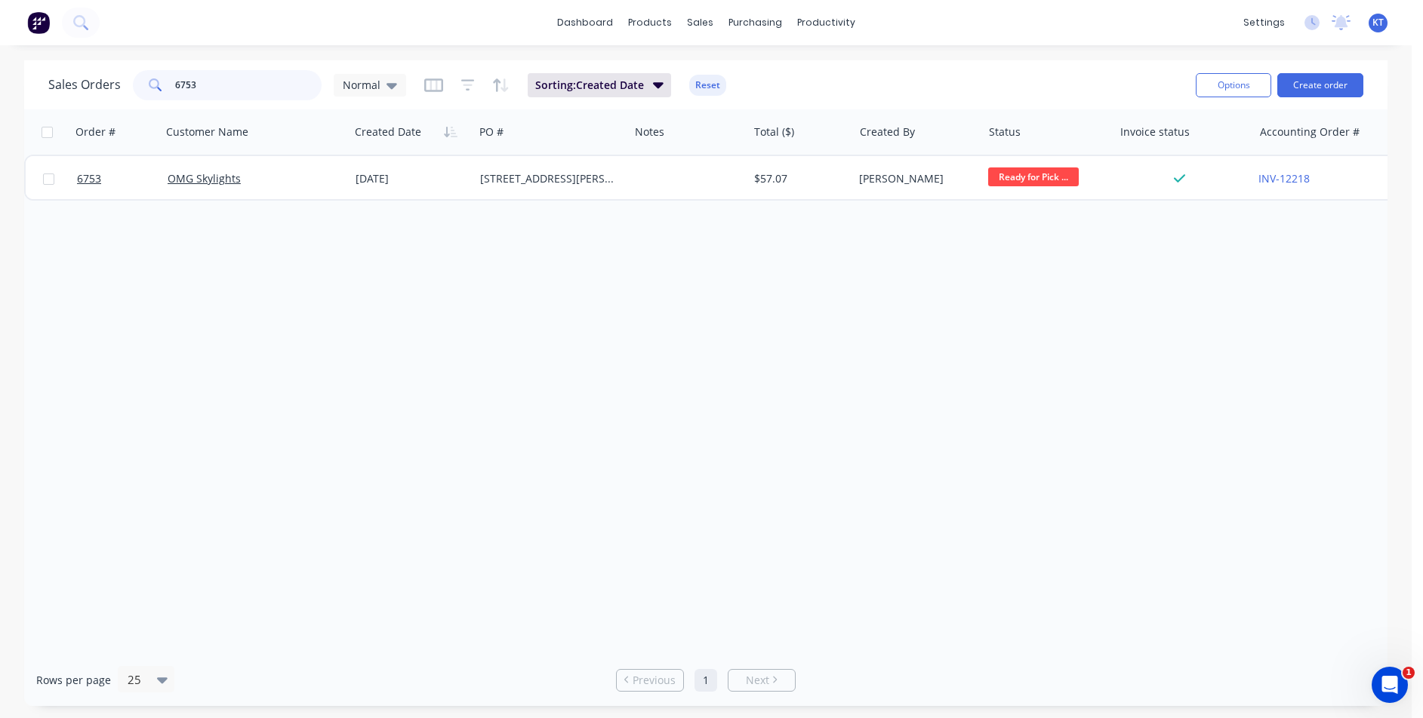
click at [272, 75] on input "6753" at bounding box center [248, 85] width 147 height 30
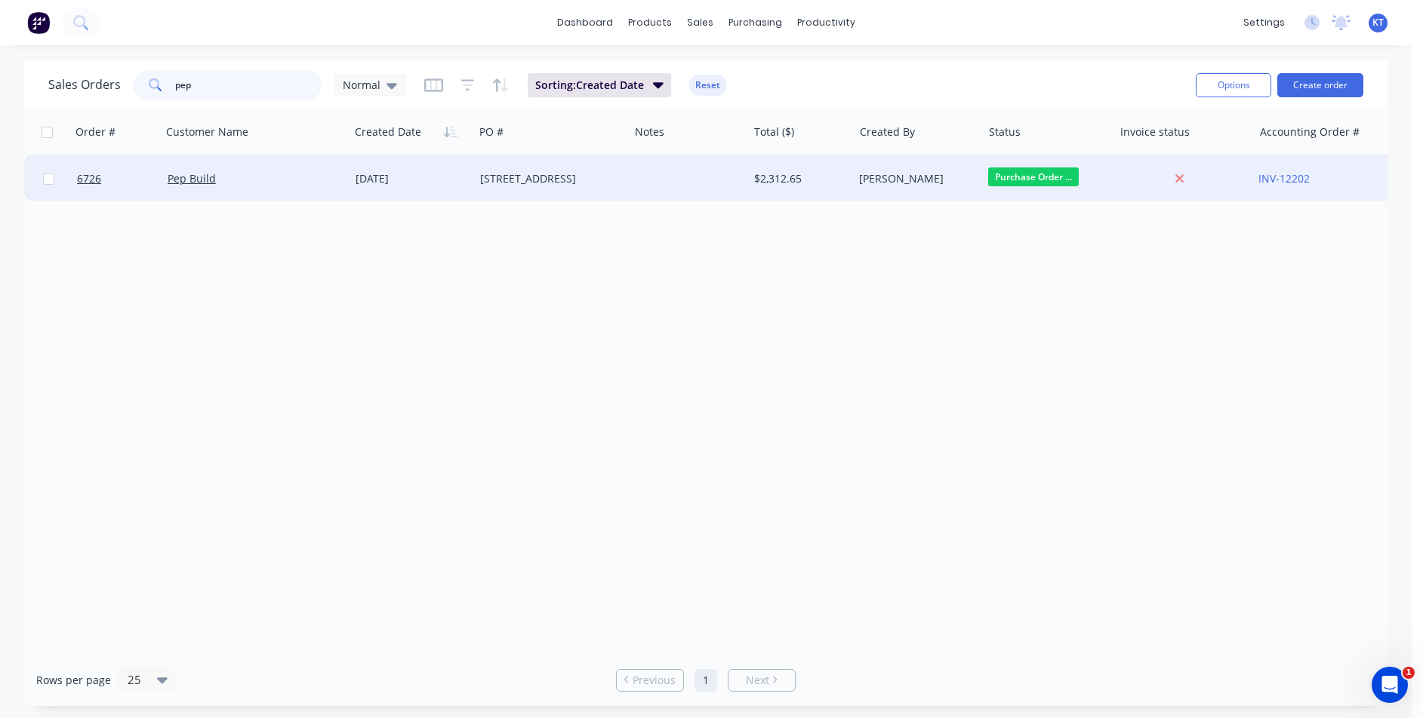
type input "pep"
click at [247, 187] on div "Pep Build" at bounding box center [255, 178] width 188 height 45
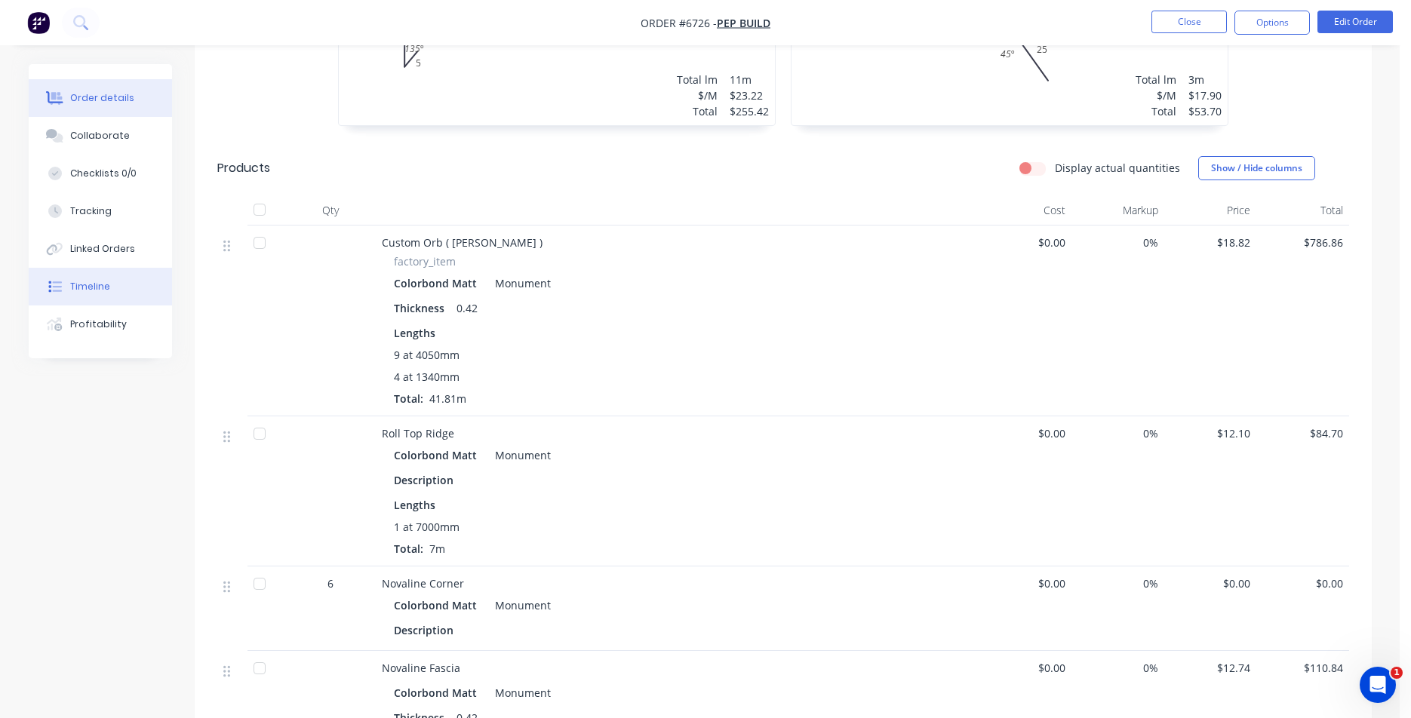
scroll to position [1132, 0]
drag, startPoint x: 102, startPoint y: 243, endPoint x: 127, endPoint y: 131, distance: 114.4
click at [106, 245] on div "Linked Orders" at bounding box center [102, 249] width 65 height 14
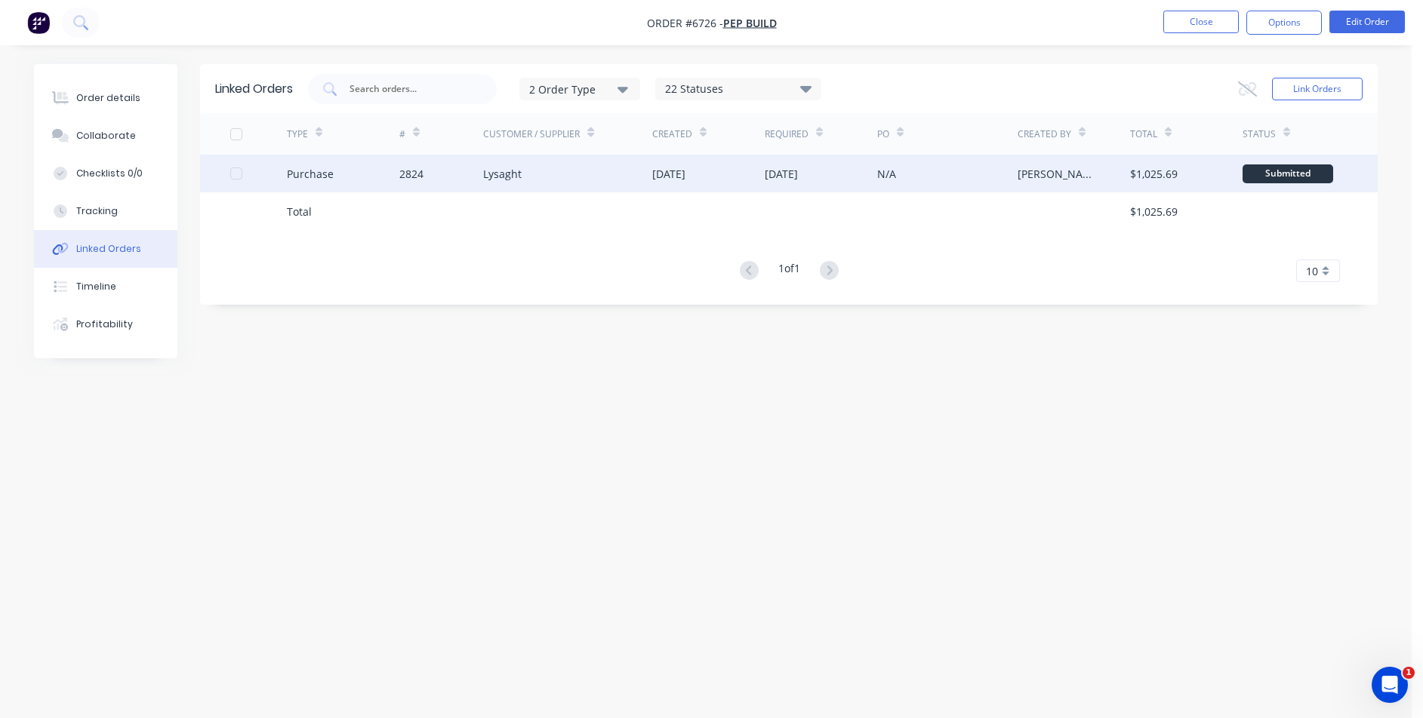
click at [435, 165] on div "2824" at bounding box center [441, 174] width 85 height 38
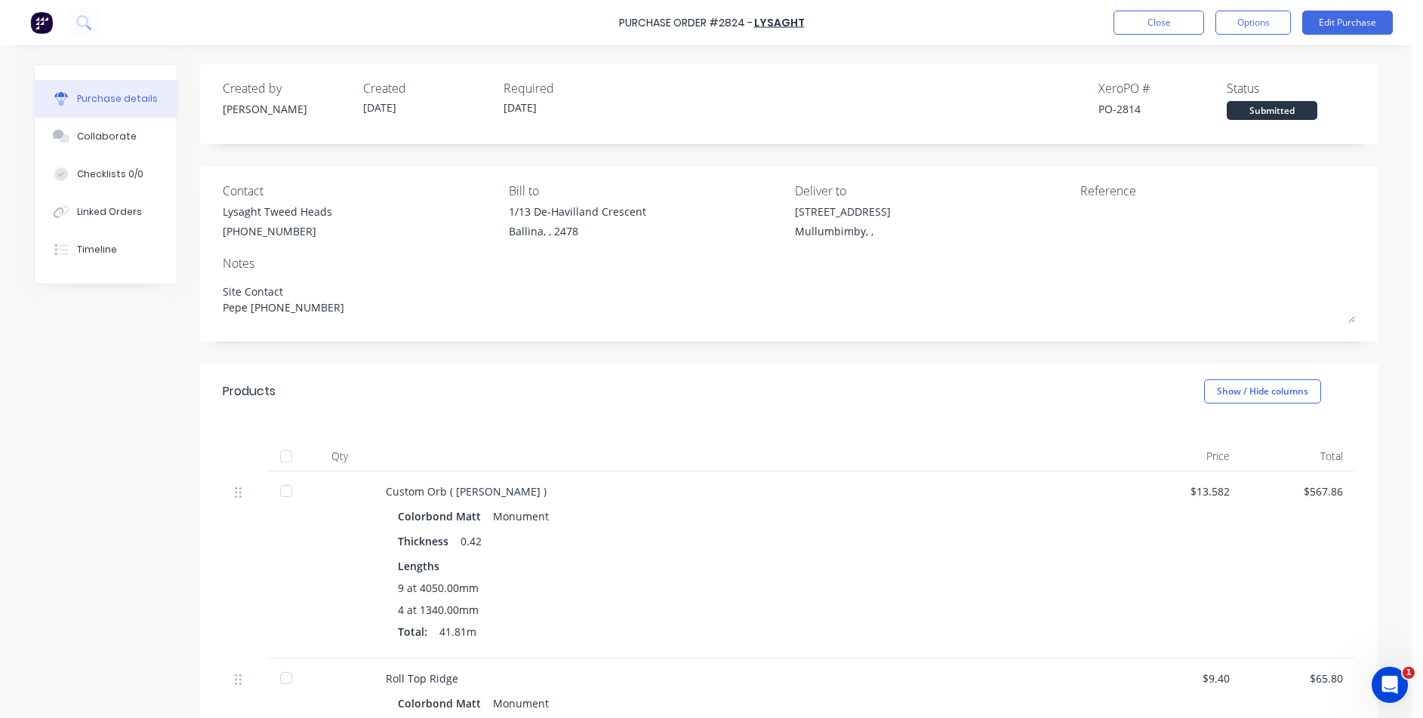
type textarea "x"
click at [115, 140] on div "Collaborate" at bounding box center [107, 137] width 60 height 14
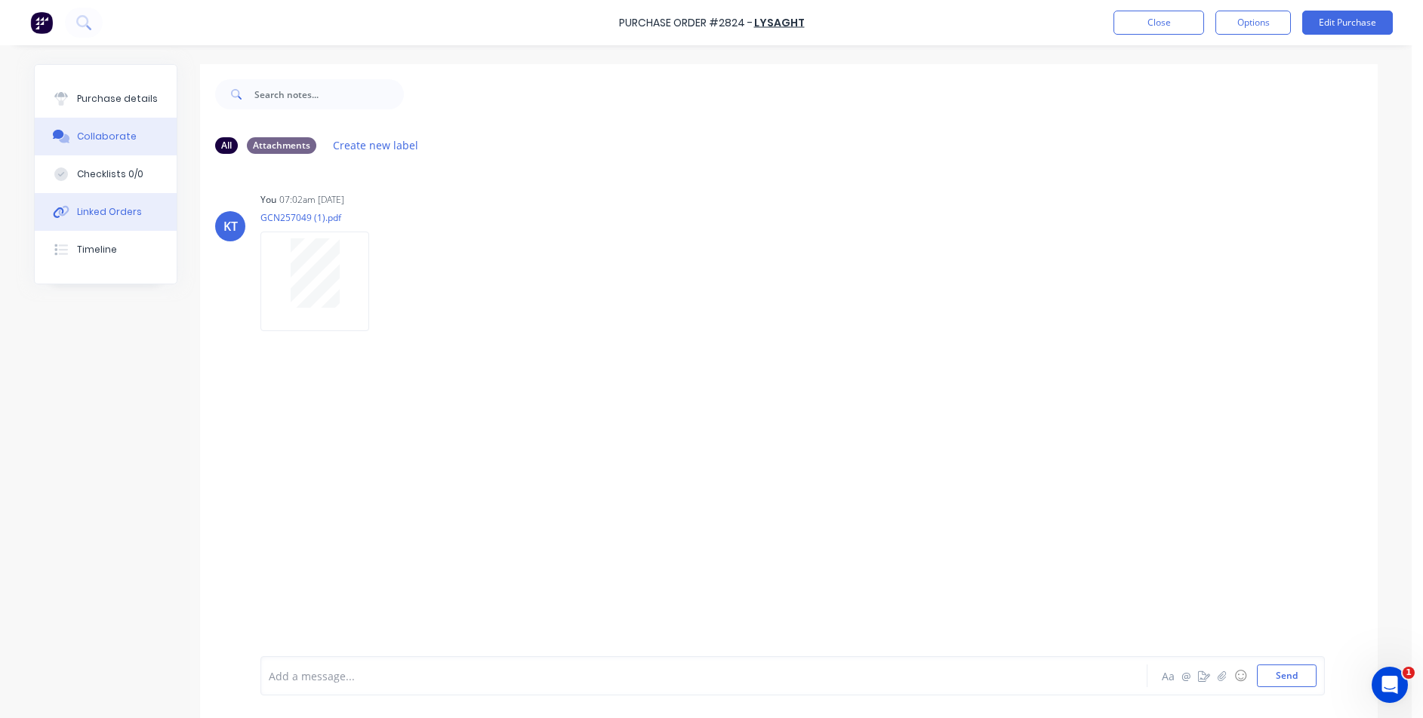
click at [124, 211] on div "Linked Orders" at bounding box center [109, 212] width 65 height 14
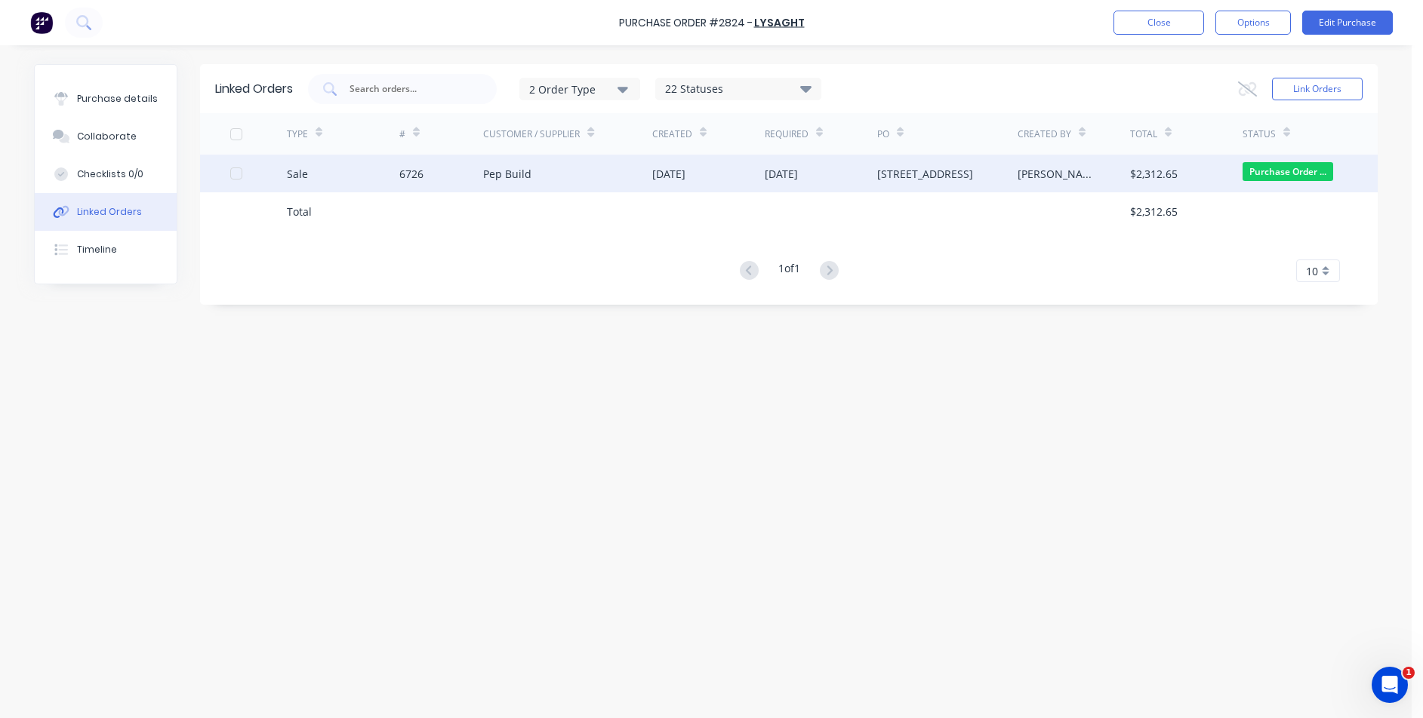
click at [532, 187] on div "Pep Build" at bounding box center [567, 174] width 169 height 38
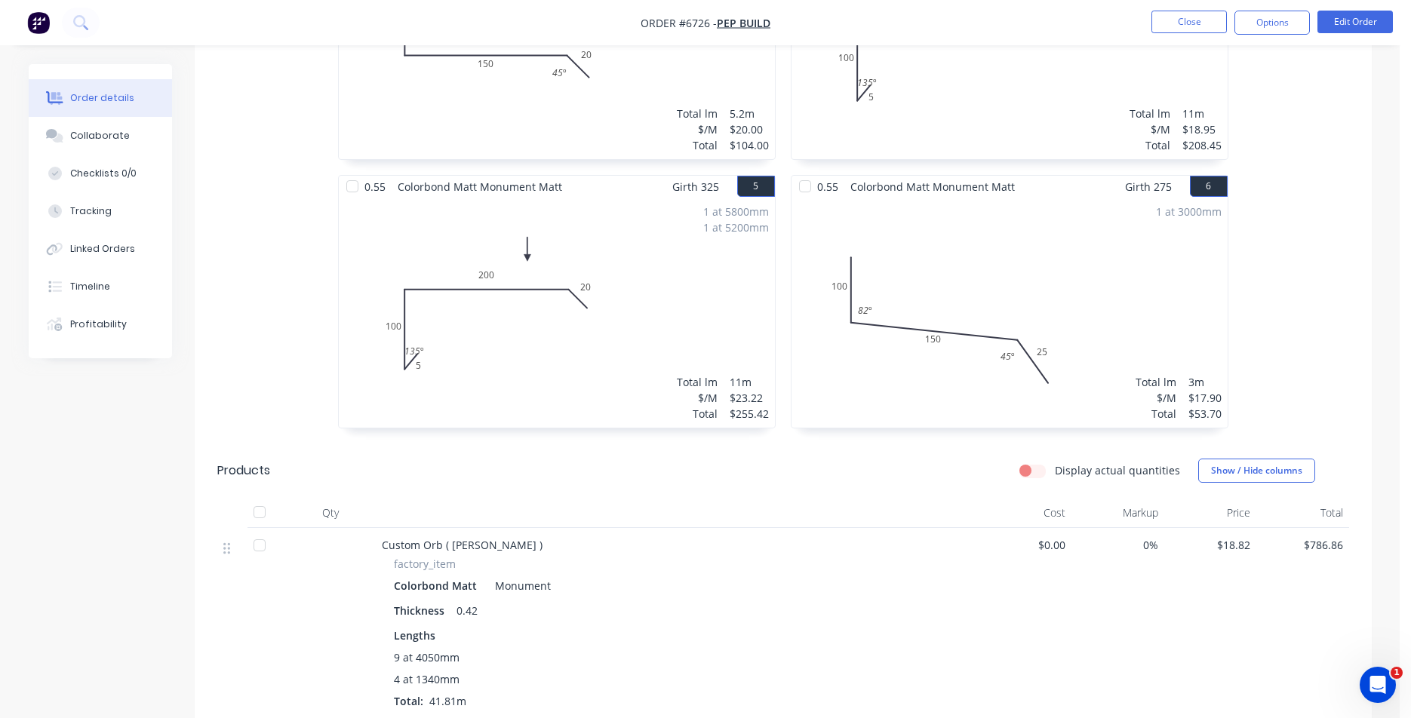
scroll to position [1207, 0]
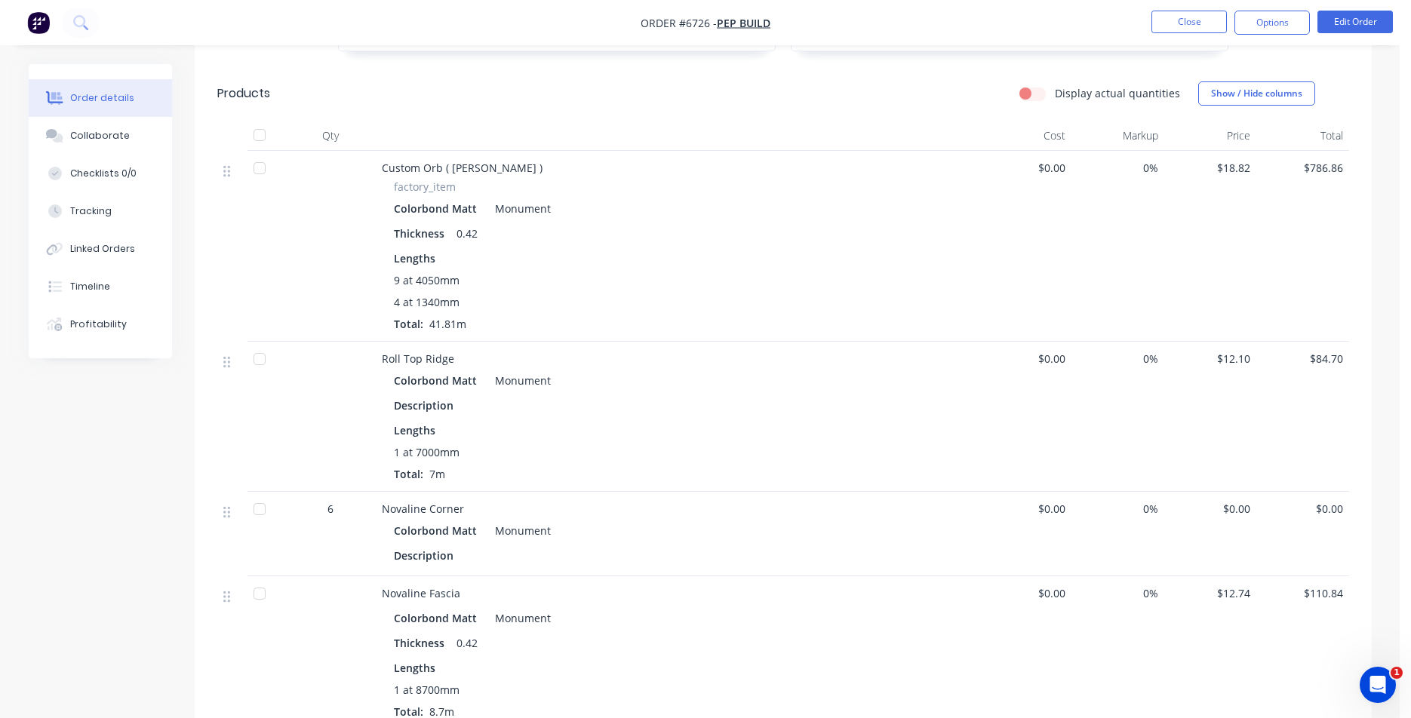
click at [1060, 514] on span "$0.00" at bounding box center [1026, 509] width 81 height 16
click at [1054, 509] on span "$0.00" at bounding box center [1026, 509] width 81 height 16
click at [1364, 18] on button "Edit Order" at bounding box center [1355, 22] width 75 height 23
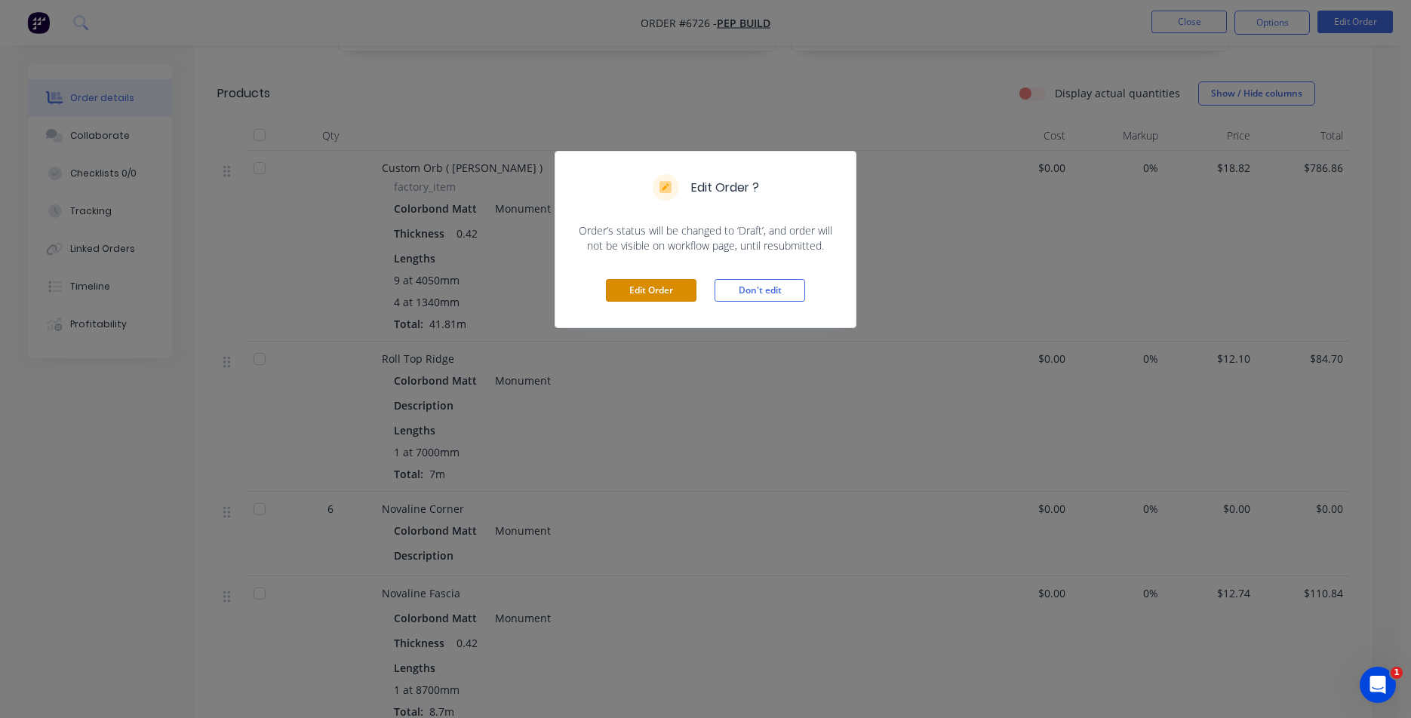
click at [666, 283] on button "Edit Order" at bounding box center [651, 290] width 91 height 23
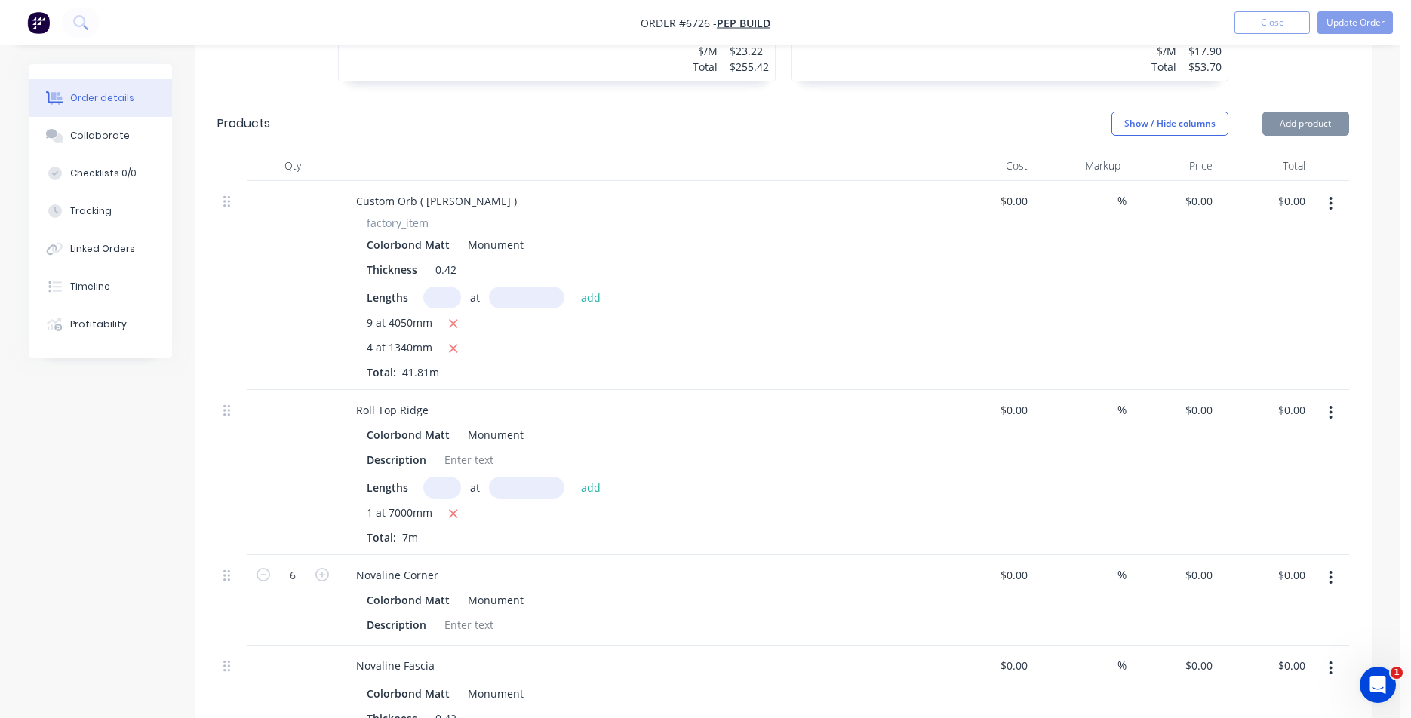
type input "$18.82"
type input "$786.86"
type input "$12.10"
type input "$84.70"
type input "$12.74"
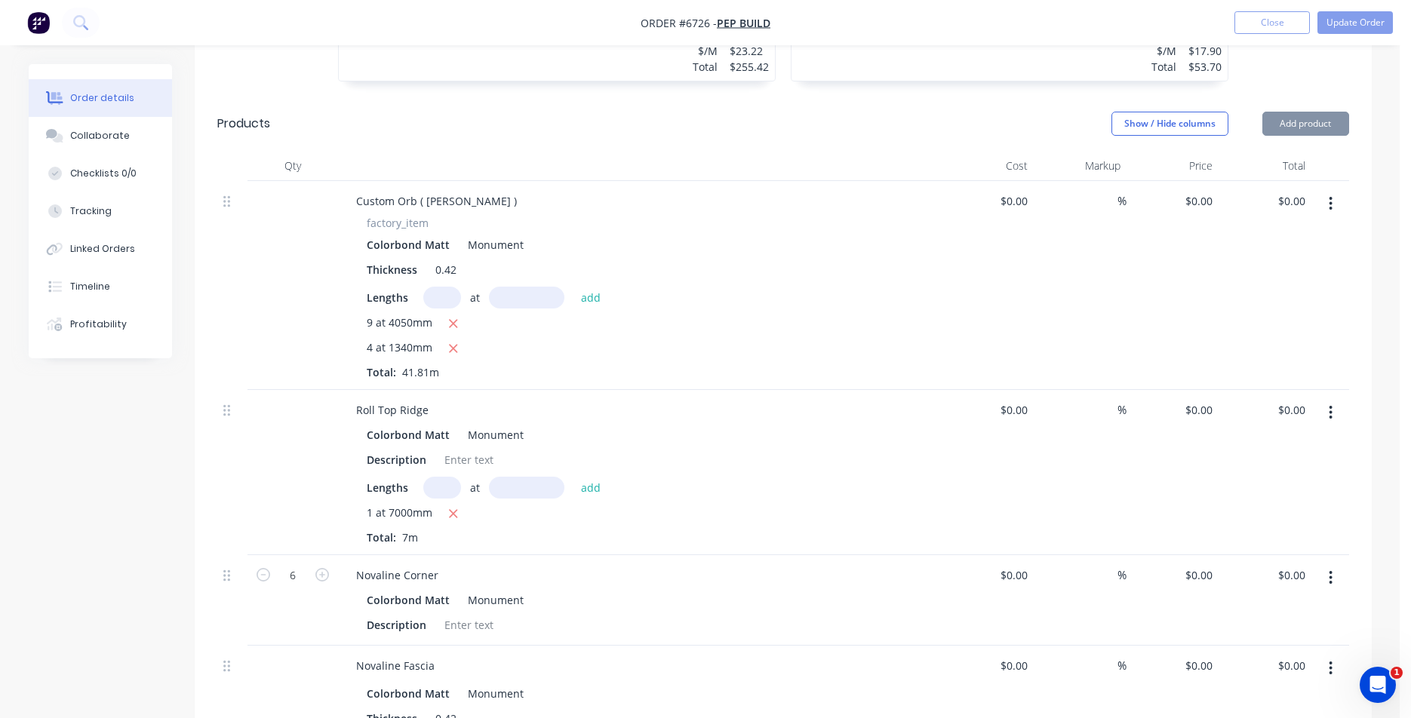
type input "$110.84"
type input "$220.00"
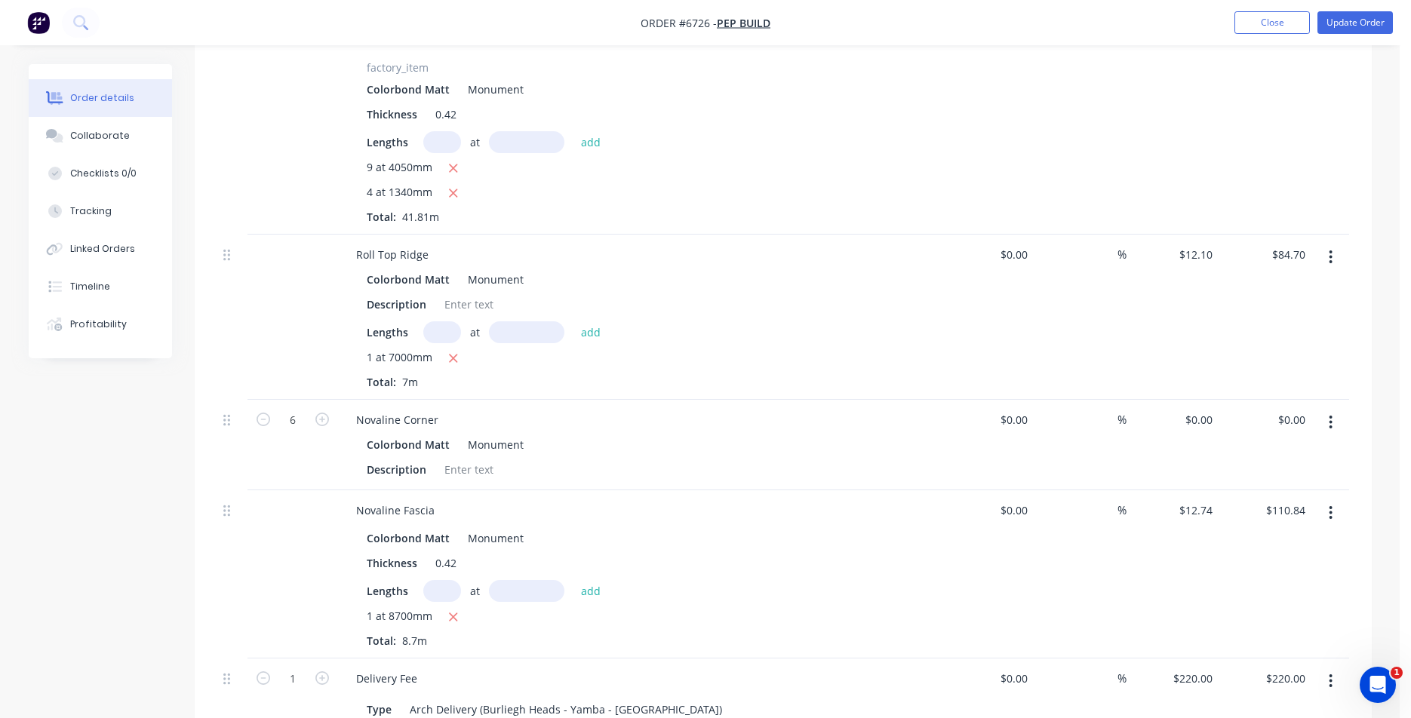
scroll to position [1509, 0]
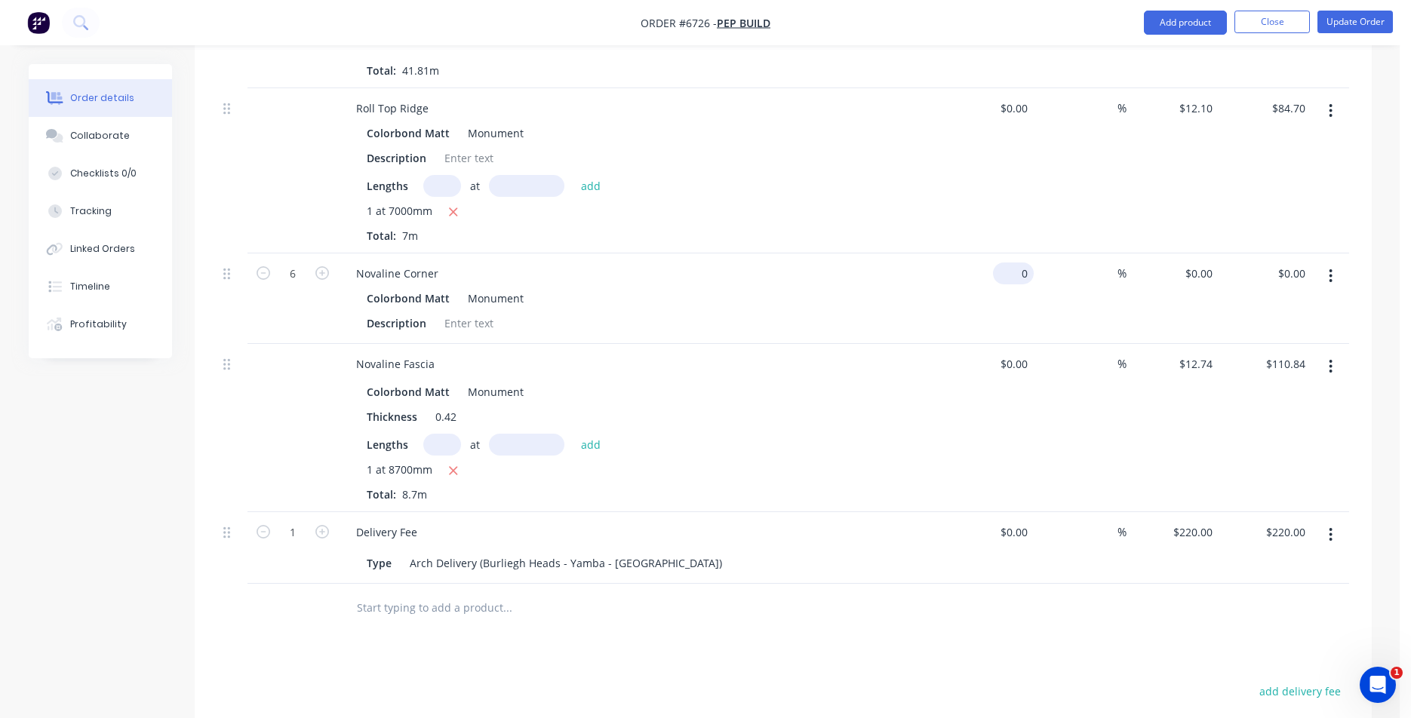
click at [1026, 263] on input "0" at bounding box center [1016, 274] width 35 height 22
type input "$9.22"
type input "$55.32"
type input "20"
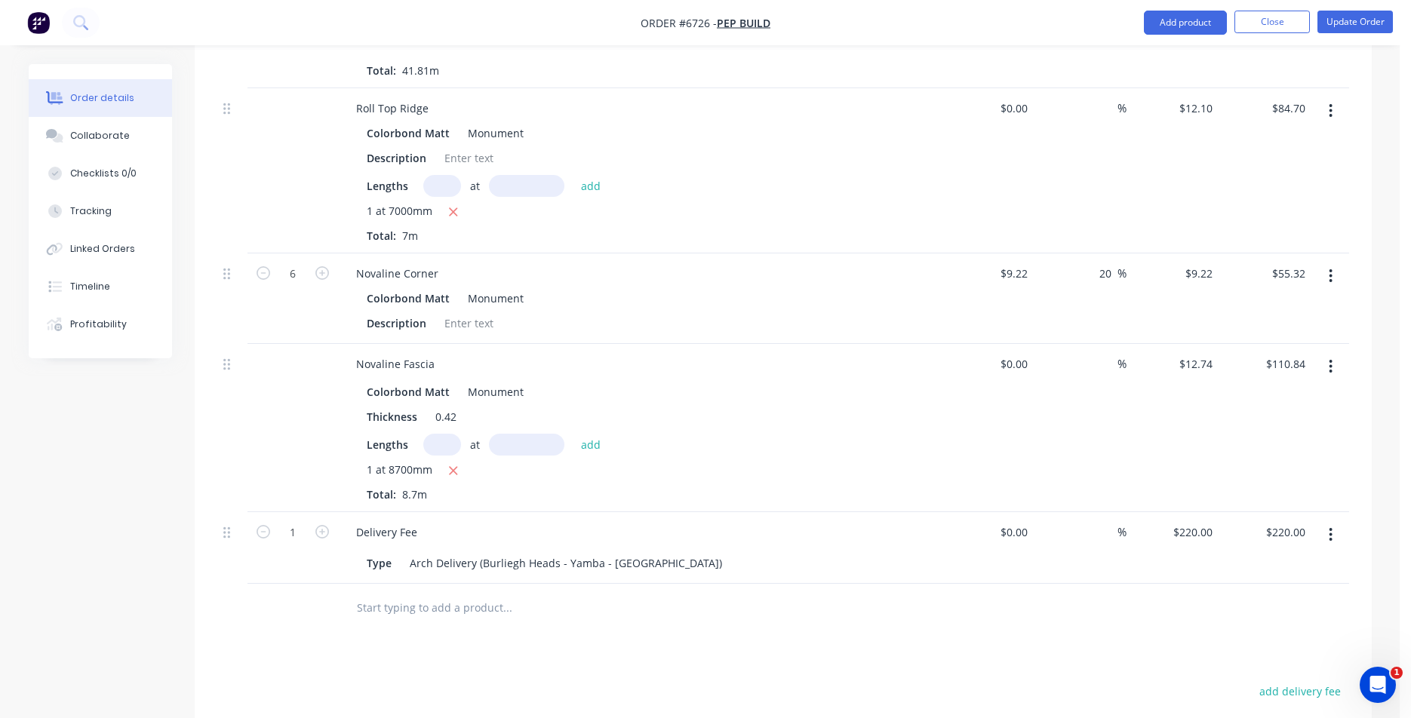
type input "$11.064"
type input "$66.38"
click at [1357, 23] on button "Update Order" at bounding box center [1355, 22] width 75 height 23
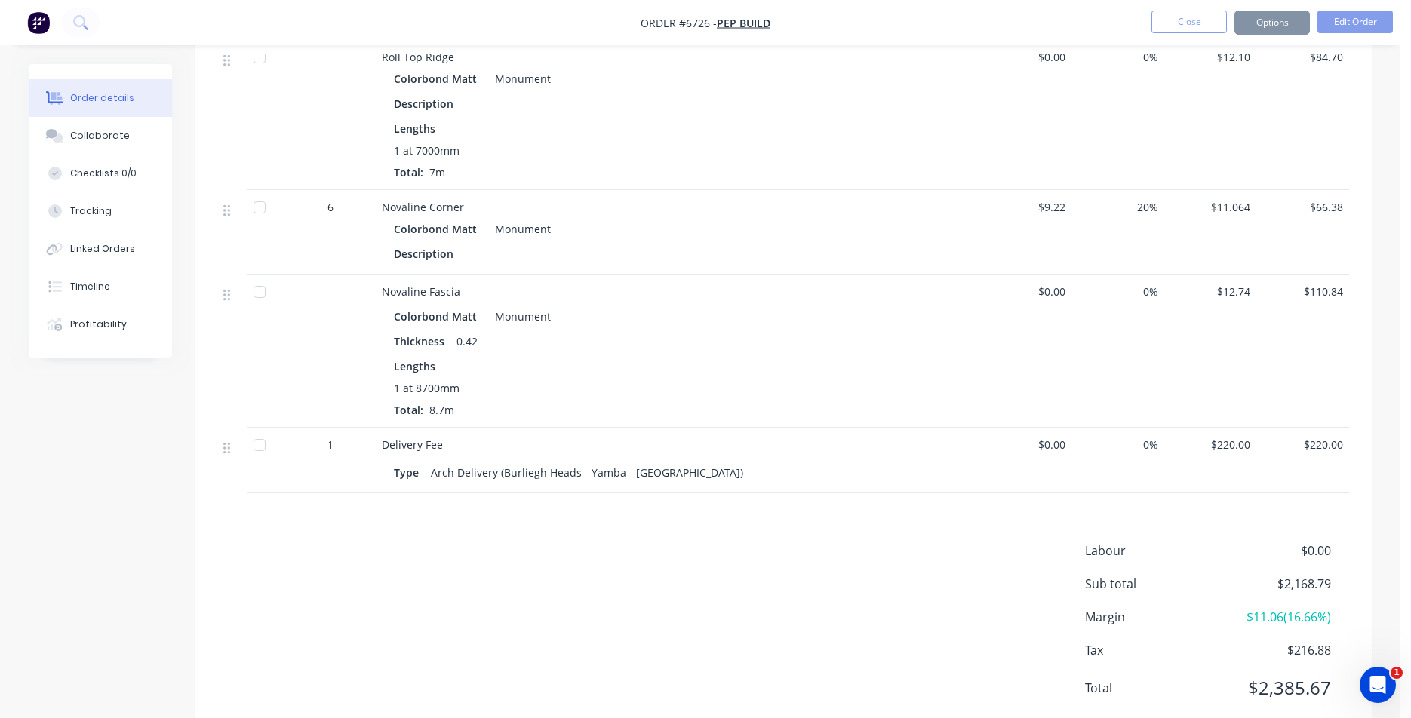
scroll to position [0, 0]
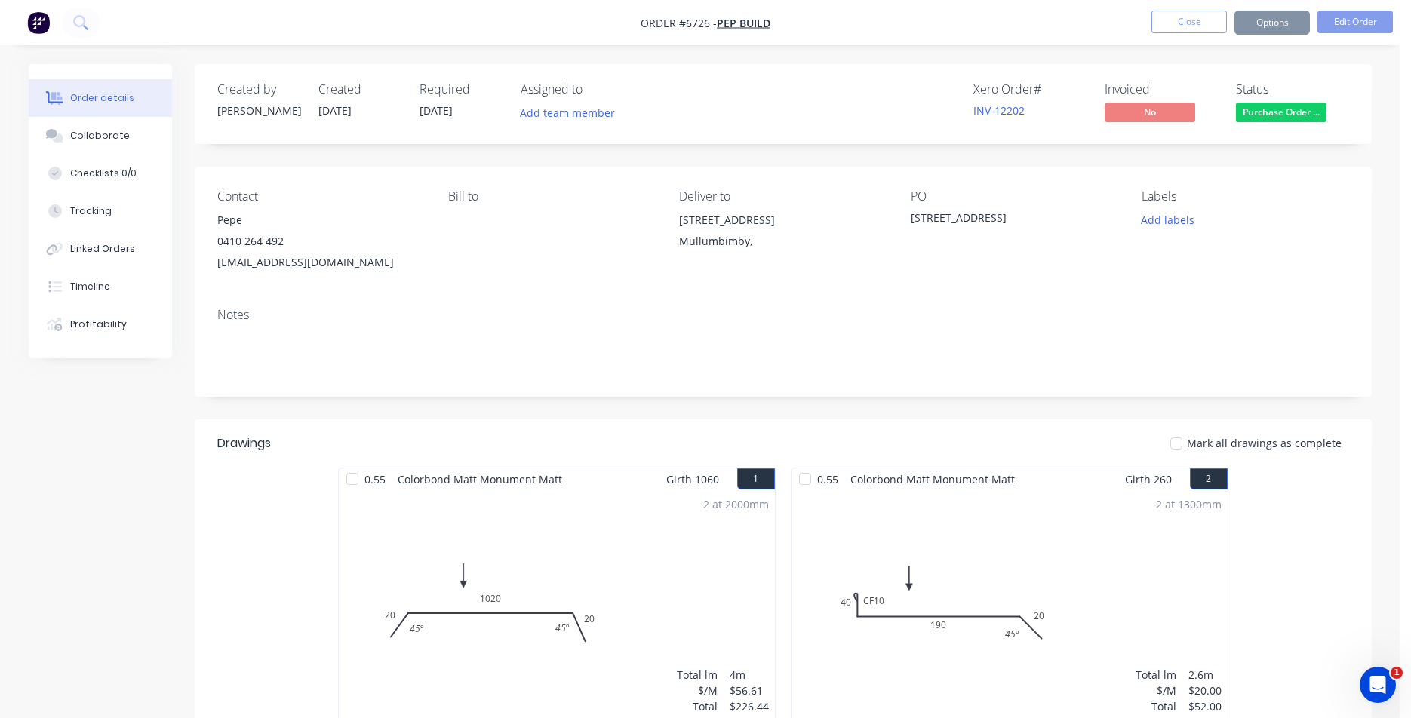
click at [1278, 28] on button "Options" at bounding box center [1272, 23] width 75 height 24
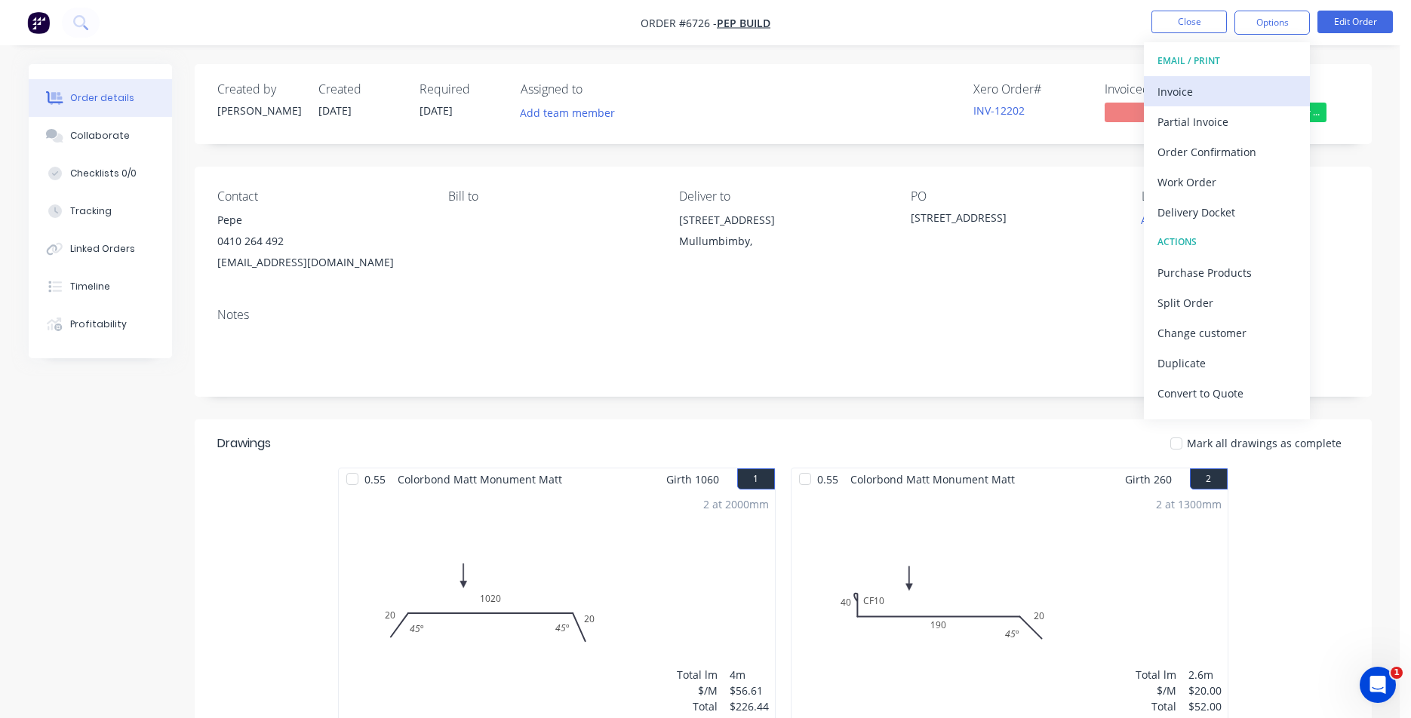
click at [1235, 103] on button "Invoice" at bounding box center [1227, 91] width 166 height 30
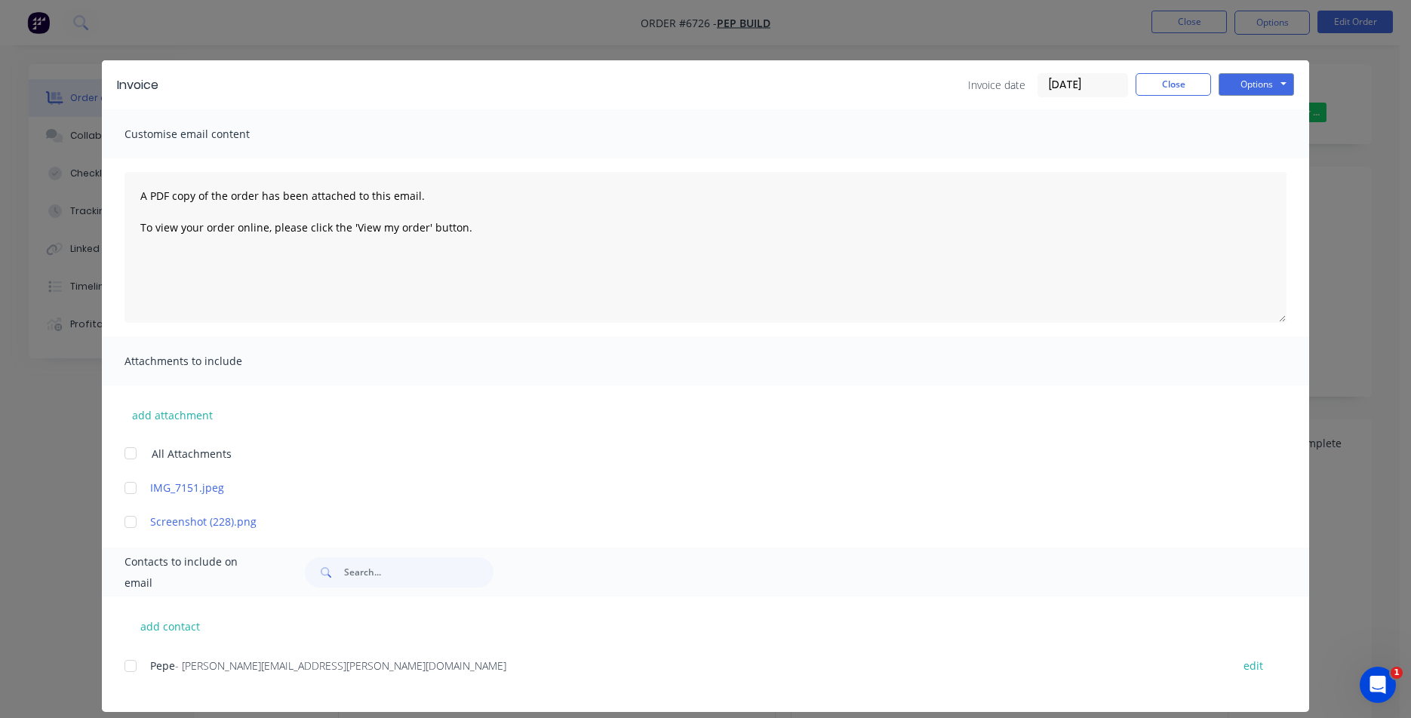
drag, startPoint x: 130, startPoint y: 666, endPoint x: 180, endPoint y: 665, distance: 49.8
click at [131, 667] on div at bounding box center [130, 666] width 30 height 30
click at [1269, 86] on button "Options" at bounding box center [1256, 84] width 75 height 23
click at [1259, 164] on button "Email" at bounding box center [1267, 161] width 97 height 25
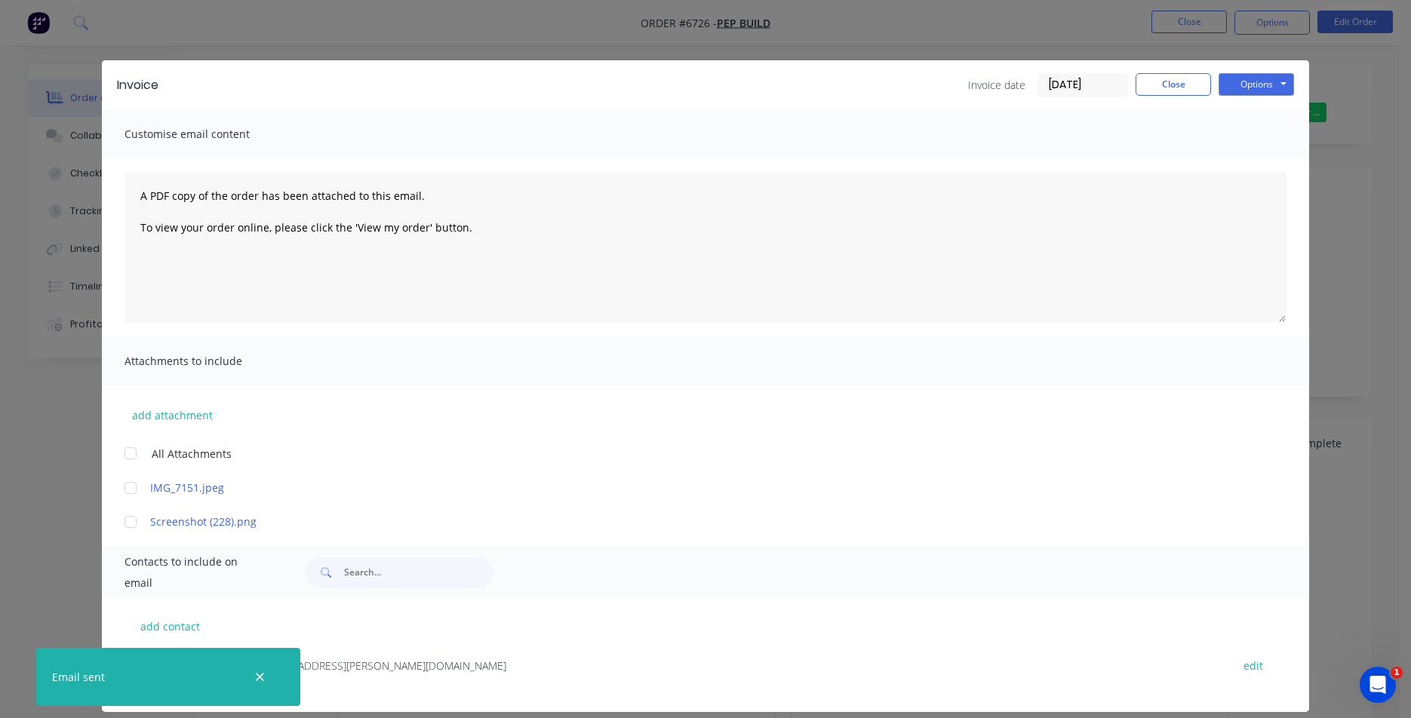
click at [1210, 82] on div "Invoice date [DATE] Close Options Preview Print Email" at bounding box center [1131, 85] width 326 height 24
click at [1146, 86] on button "Close" at bounding box center [1173, 84] width 75 height 23
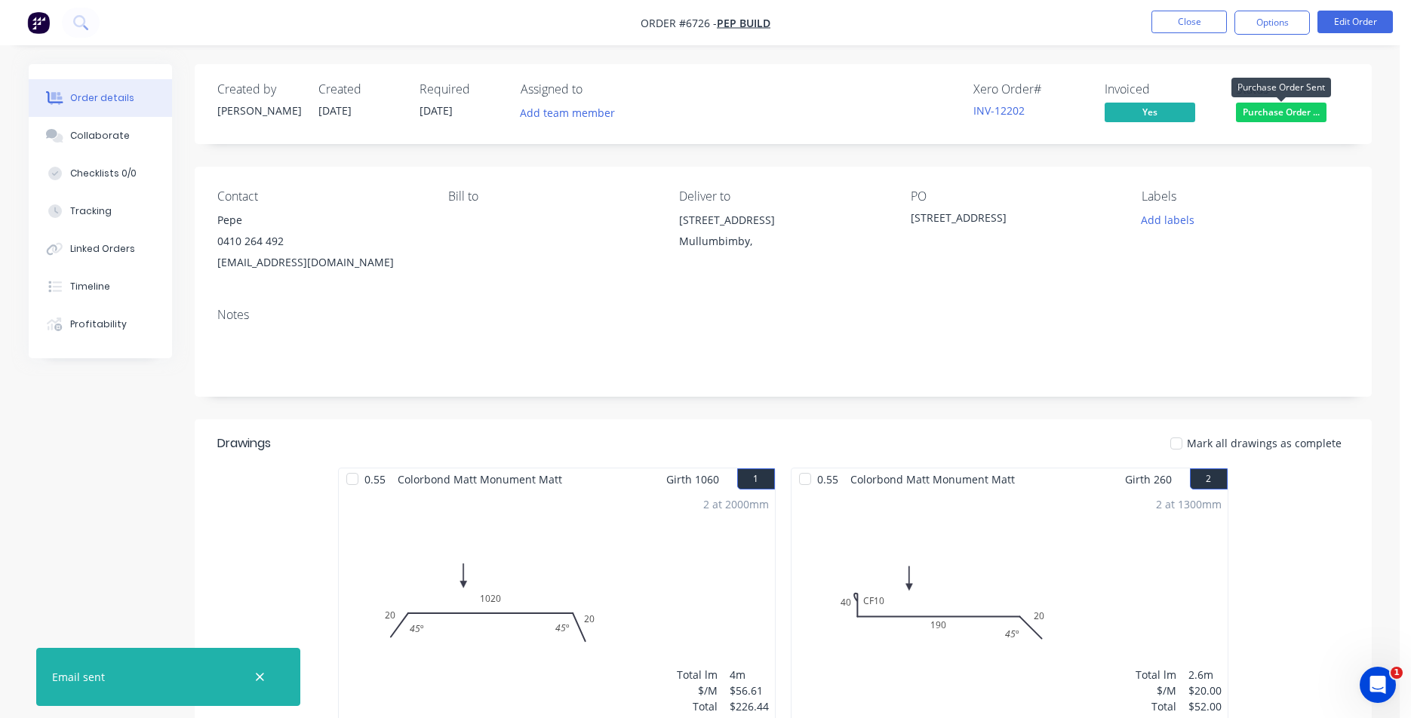
click at [1266, 106] on span "Purchase Order ..." at bounding box center [1281, 112] width 91 height 19
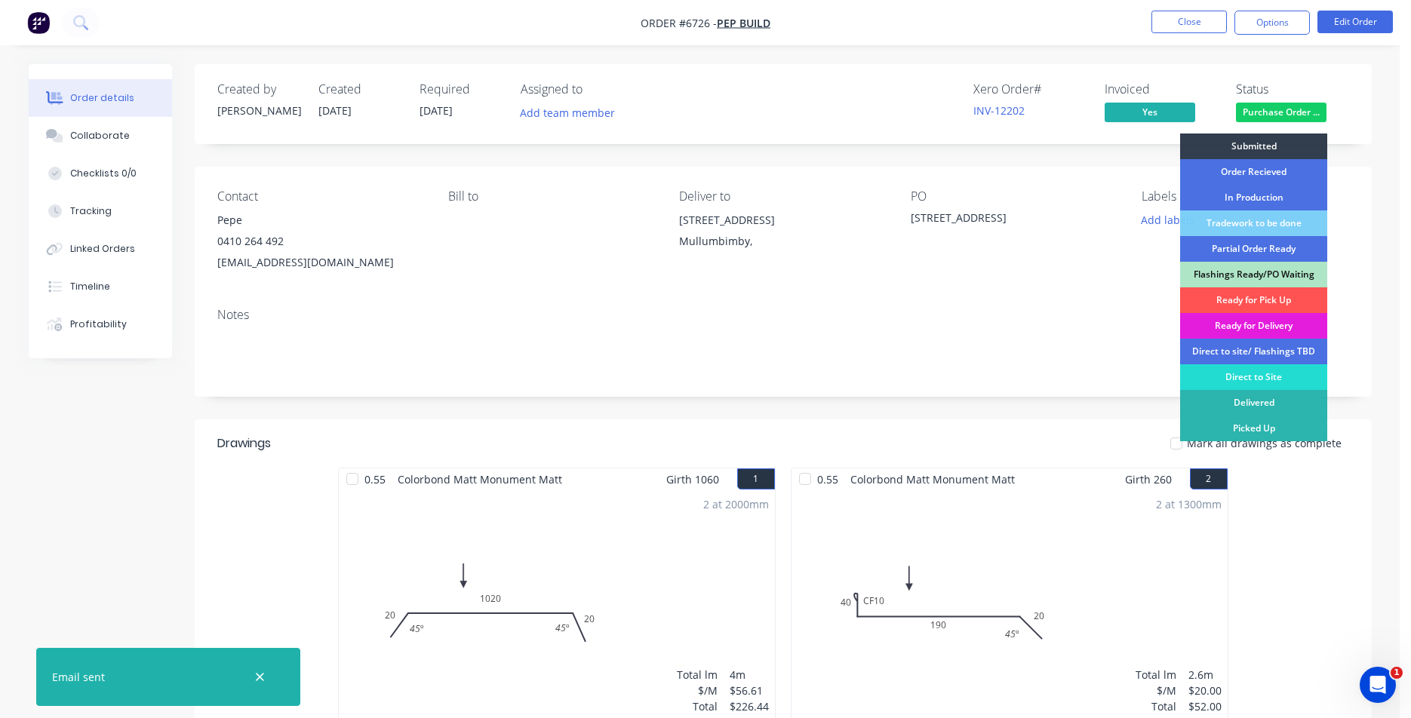
click at [1243, 325] on div "Ready for Delivery" at bounding box center [1253, 326] width 147 height 26
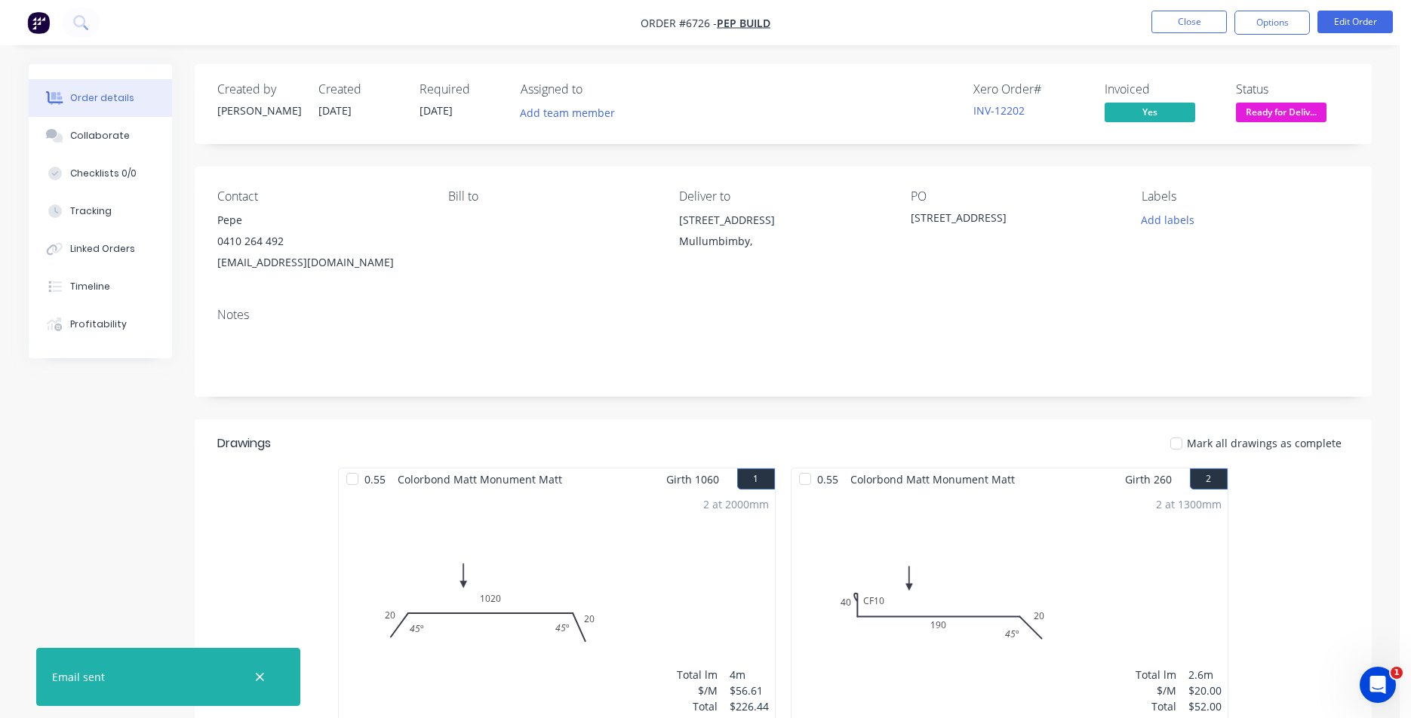
click at [1199, 33] on li "Close" at bounding box center [1189, 23] width 75 height 24
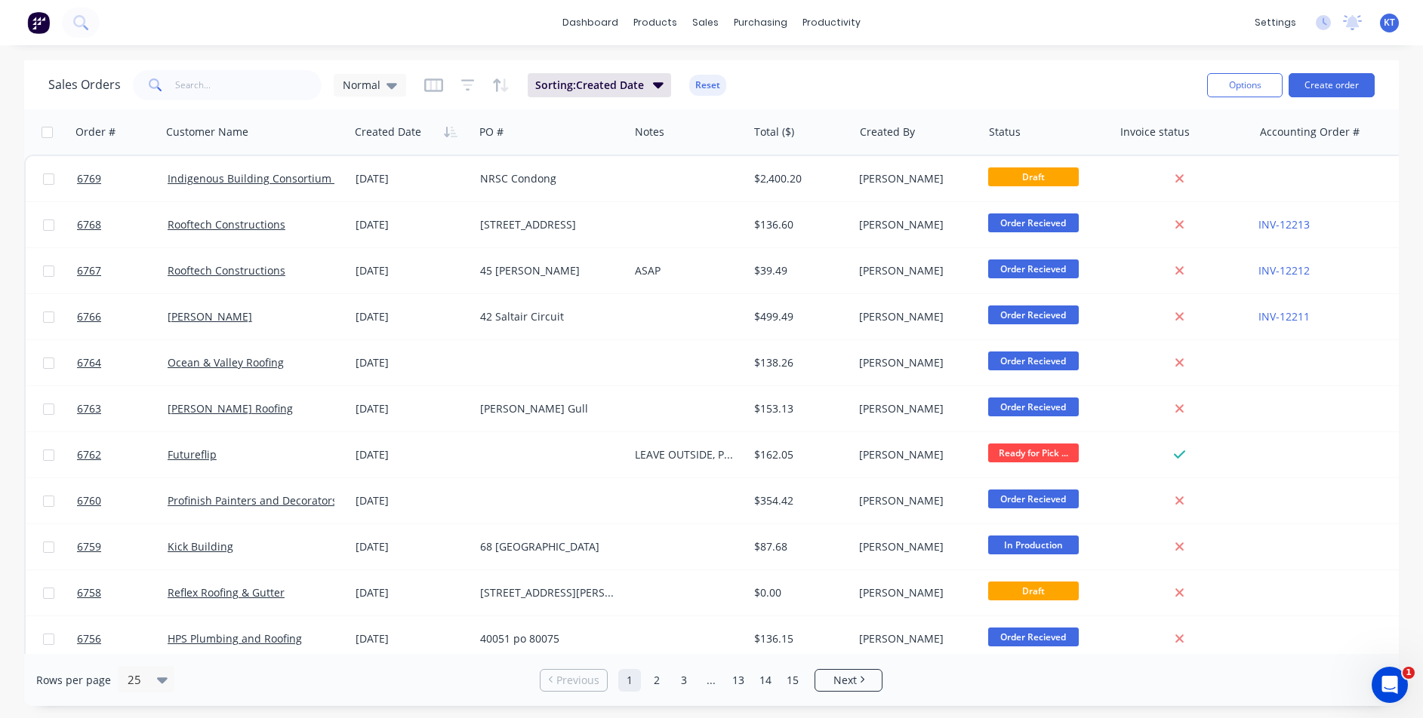
click at [251, 99] on div "Sales Orders Normal Sorting: Created Date Reset" at bounding box center [621, 84] width 1146 height 37
click at [248, 91] on input "text" at bounding box center [248, 85] width 147 height 30
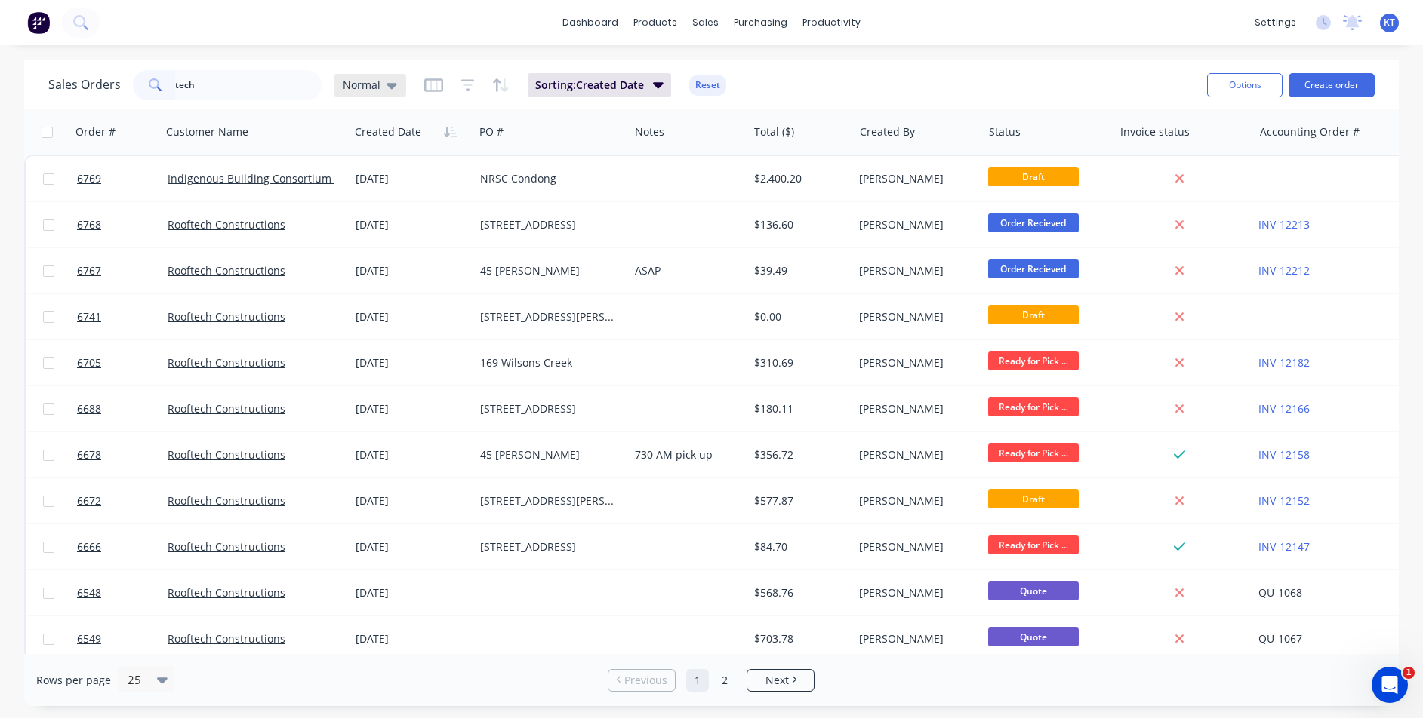
click at [371, 82] on span "Normal" at bounding box center [362, 85] width 38 height 16
click at [392, 88] on icon at bounding box center [391, 85] width 11 height 17
click at [394, 88] on icon at bounding box center [391, 85] width 11 height 17
click at [394, 281] on button "archived" at bounding box center [424, 274] width 172 height 17
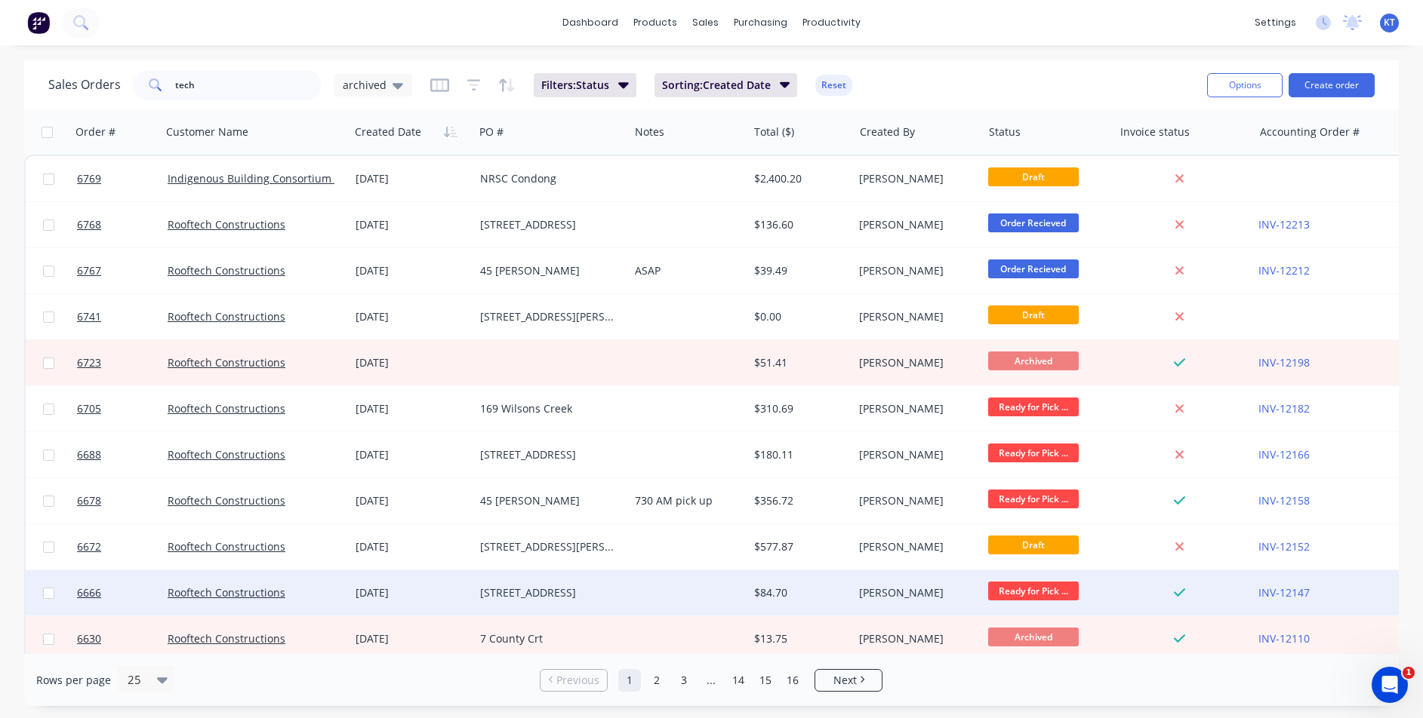
scroll to position [377, 0]
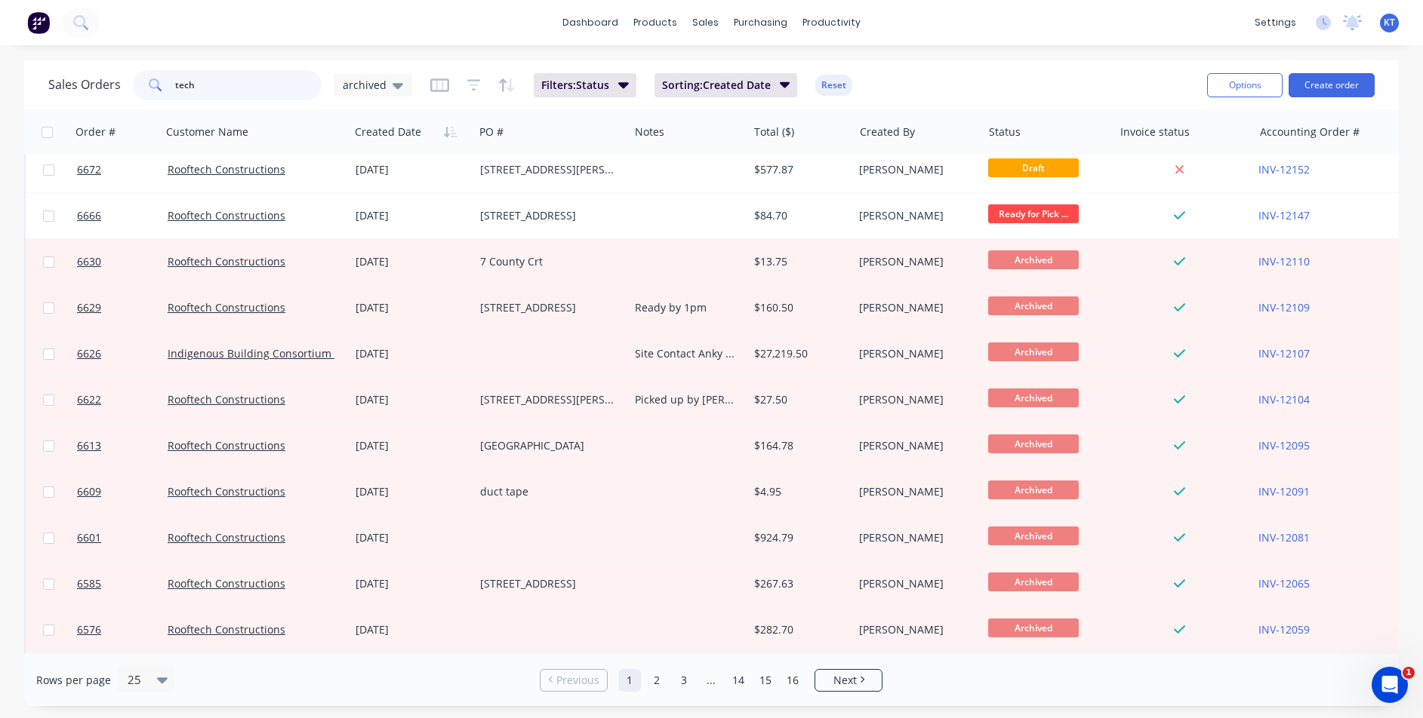
click at [225, 87] on input "tech" at bounding box center [248, 85] width 147 height 30
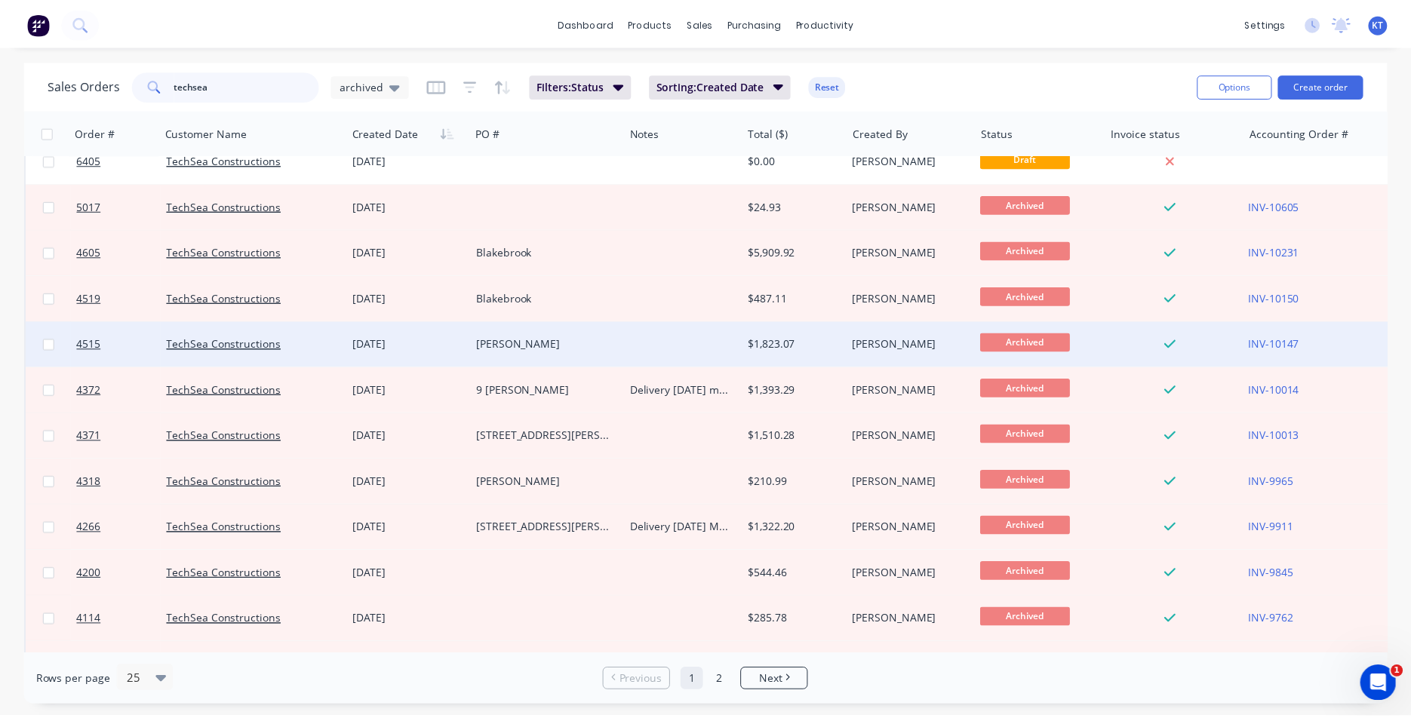
scroll to position [0, 0]
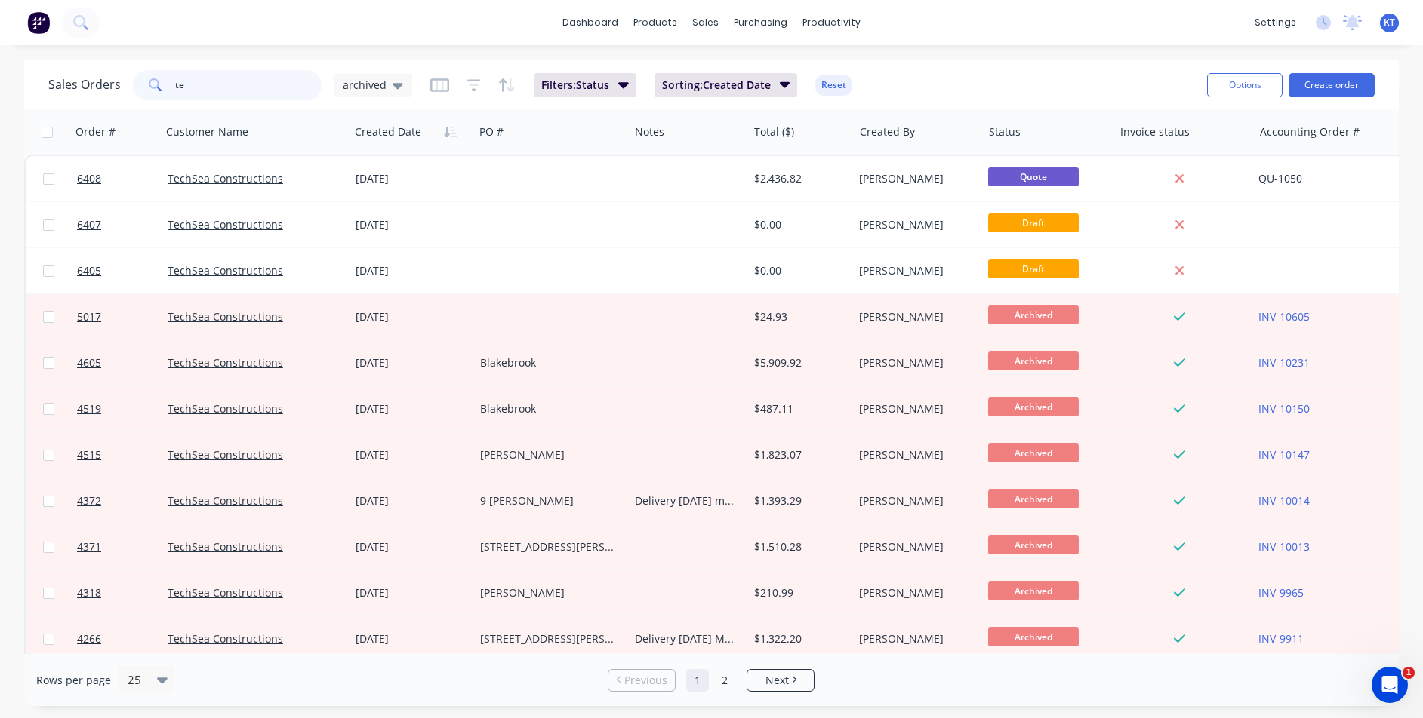
type input "t"
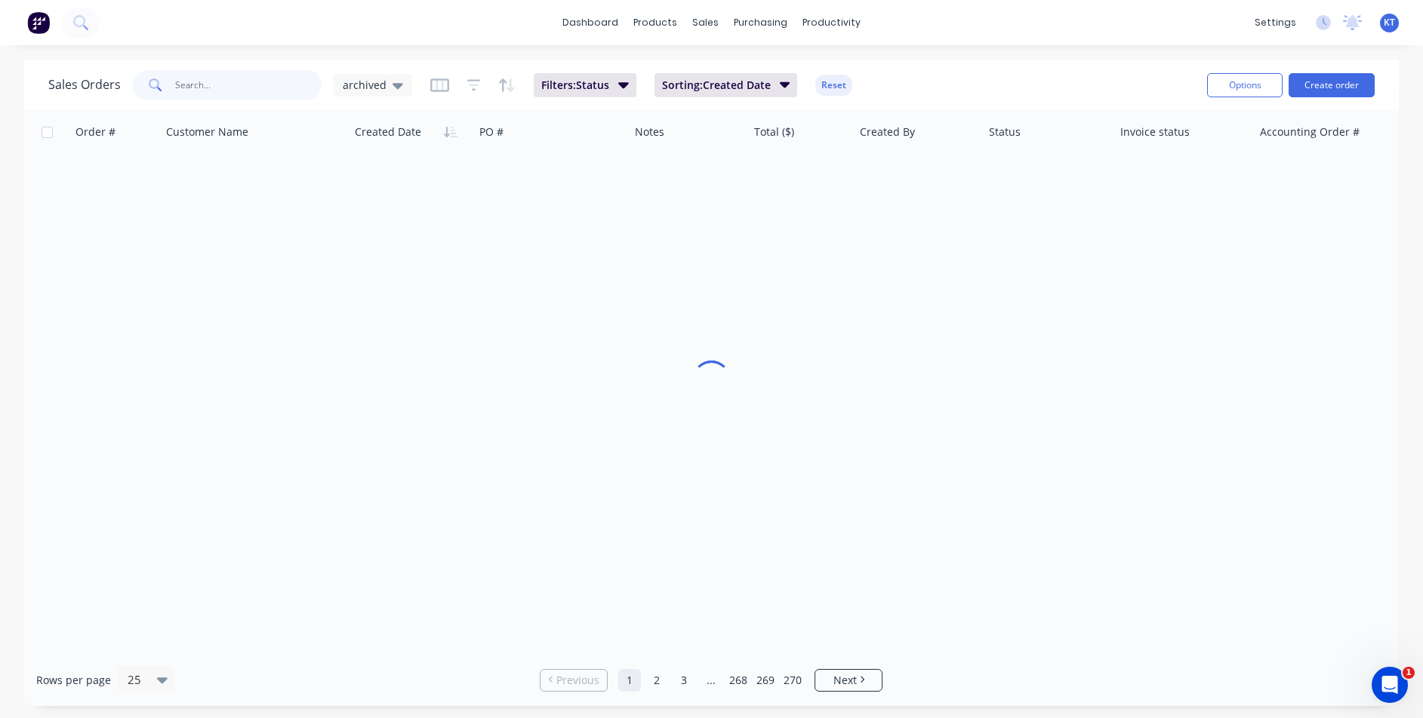
type input "n"
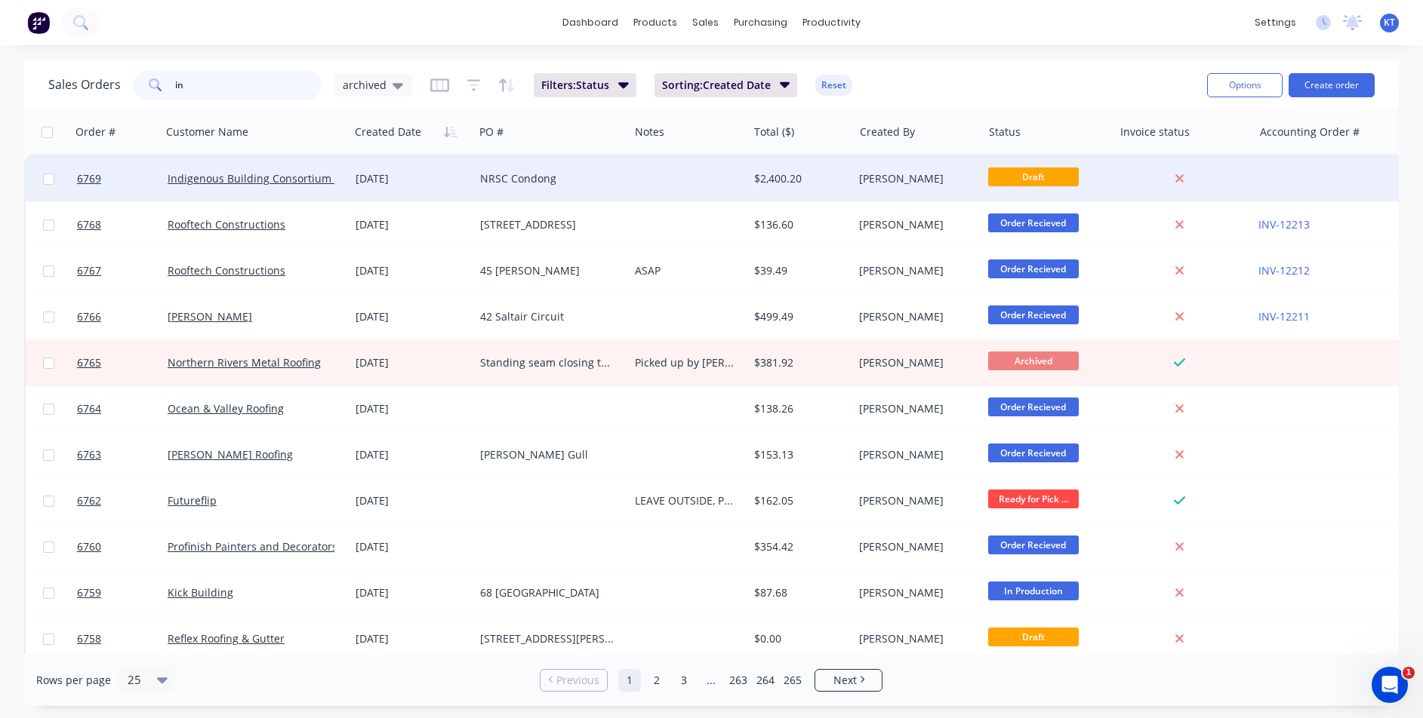
type input "in"
click at [245, 164] on div "Indigenous Building Consortium (Tech-Sea)" at bounding box center [255, 178] width 188 height 45
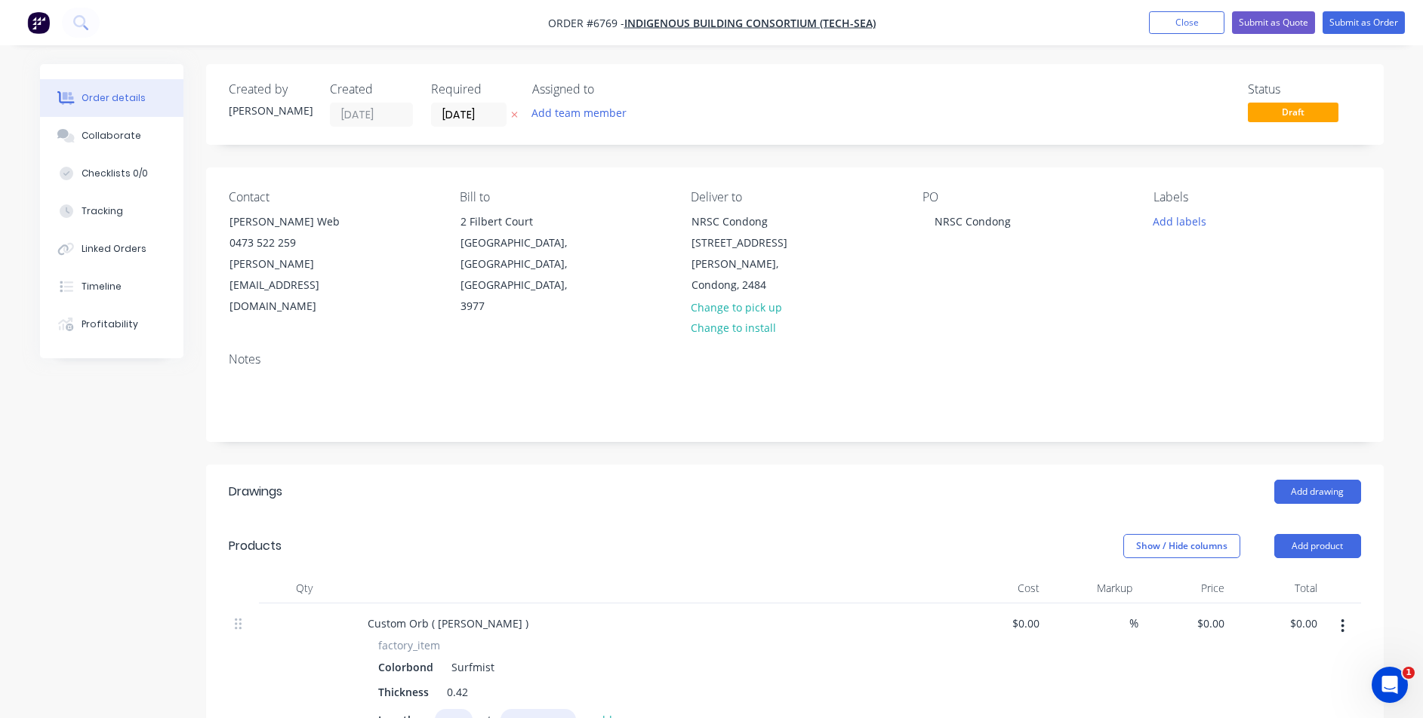
type input "$13.08"
type input "$1,962.00"
type input "$220.00"
